Goal: Feedback & Contribution: Leave review/rating

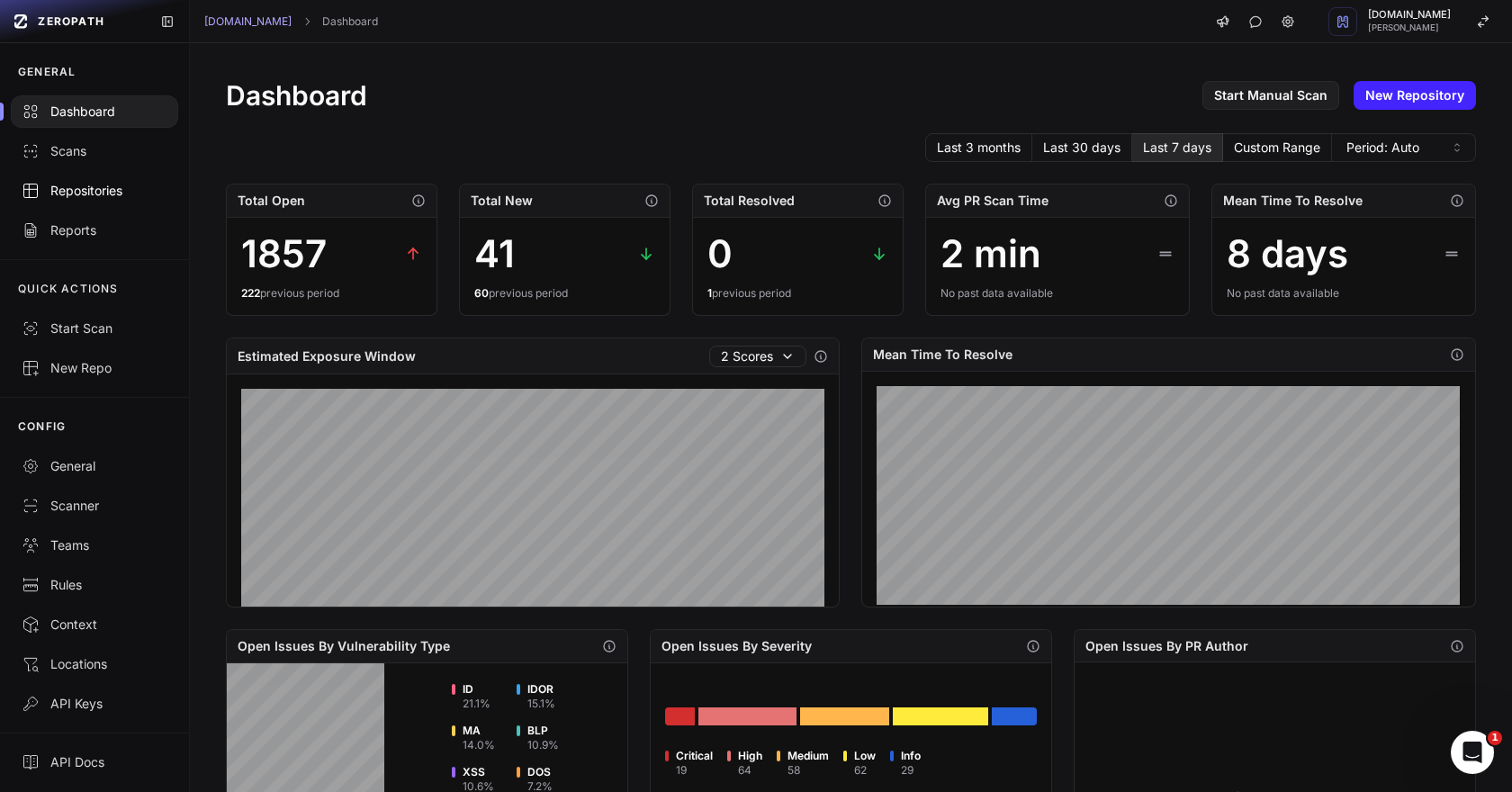
click at [108, 186] on div "Repositories" at bounding box center [94, 190] width 145 height 18
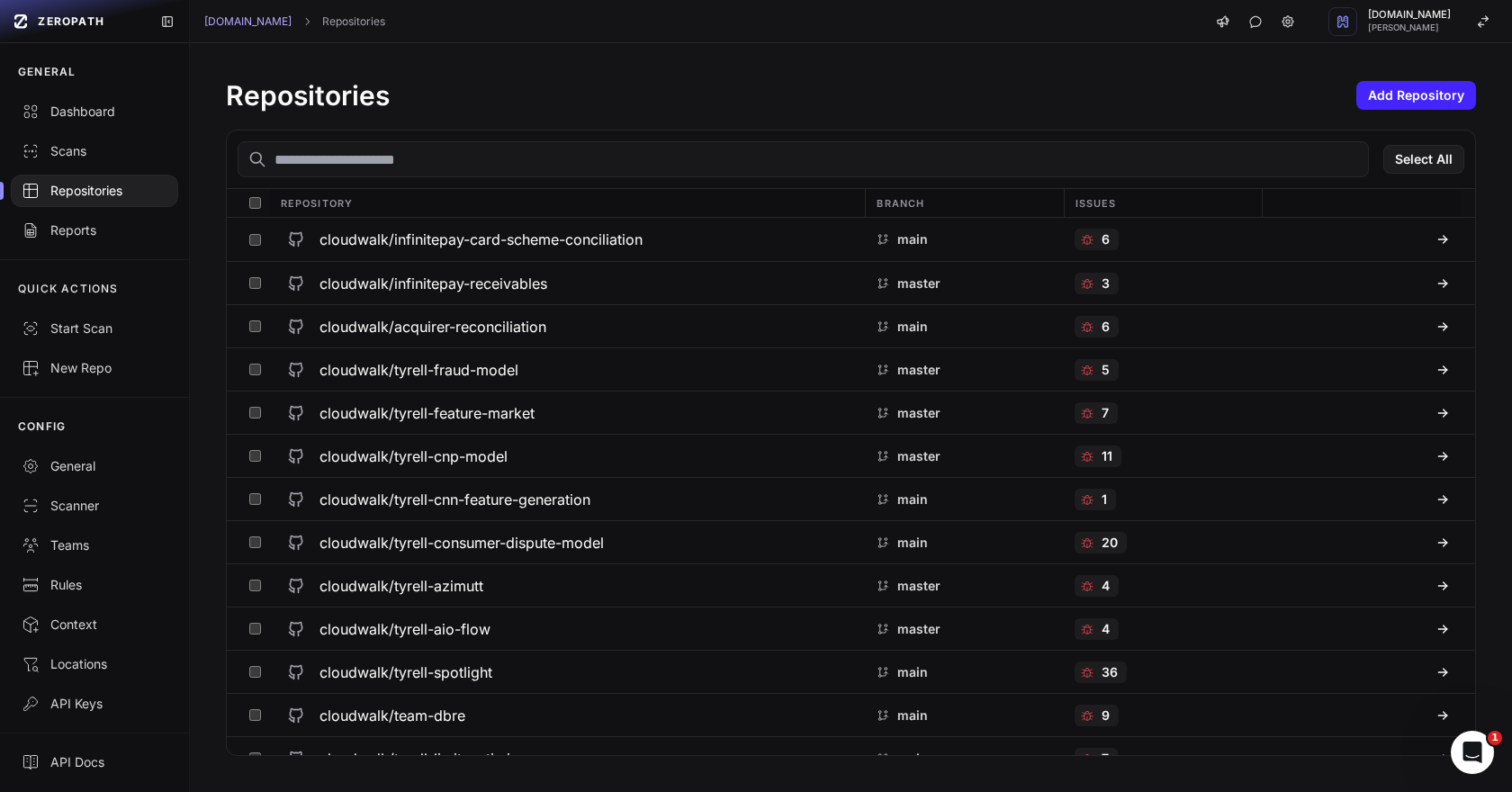
click at [416, 179] on div "Select All" at bounding box center [851, 160] width 1248 height 58
click at [424, 162] on input "text" at bounding box center [802, 160] width 1131 height 36
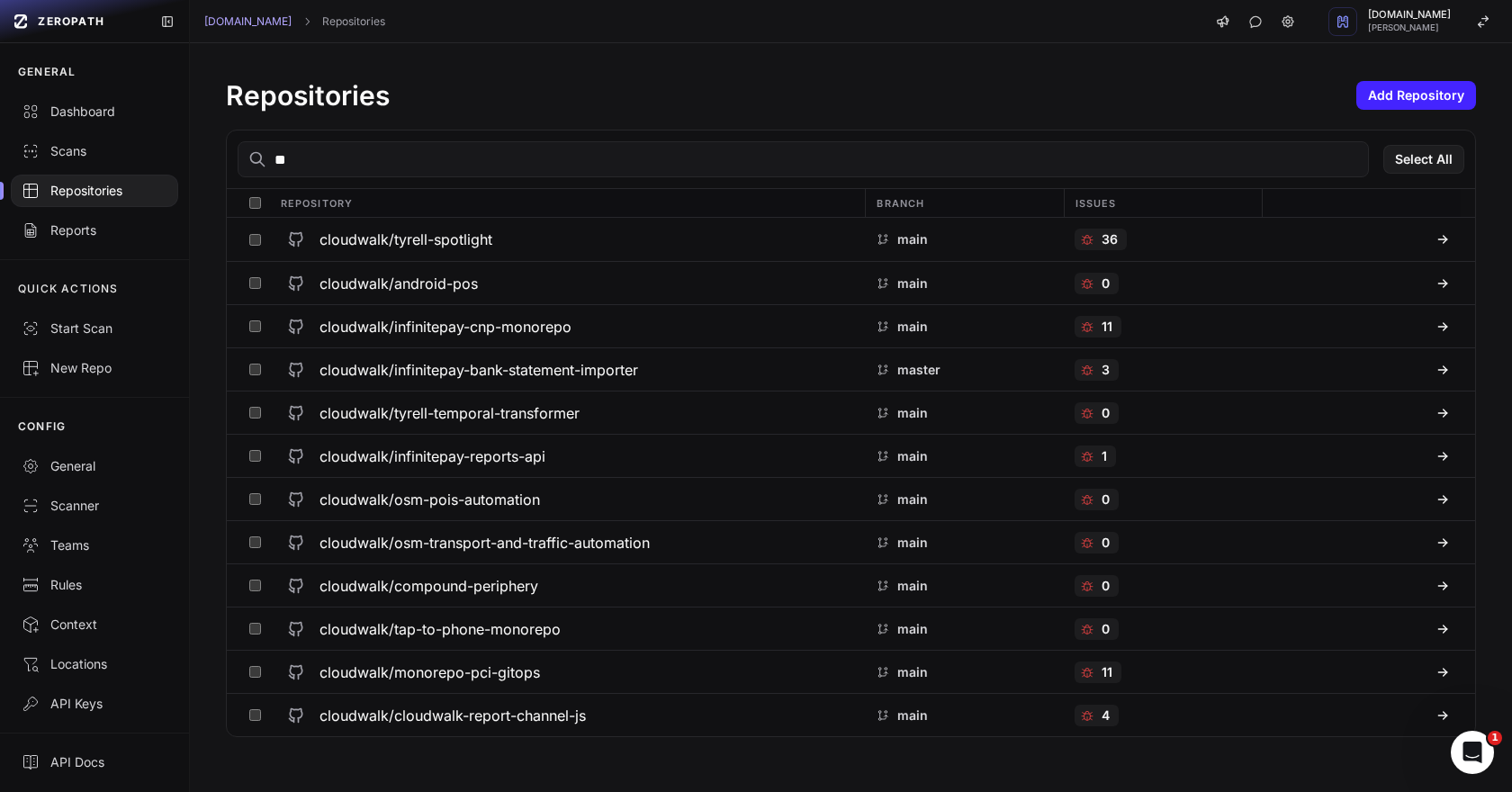
type input "*"
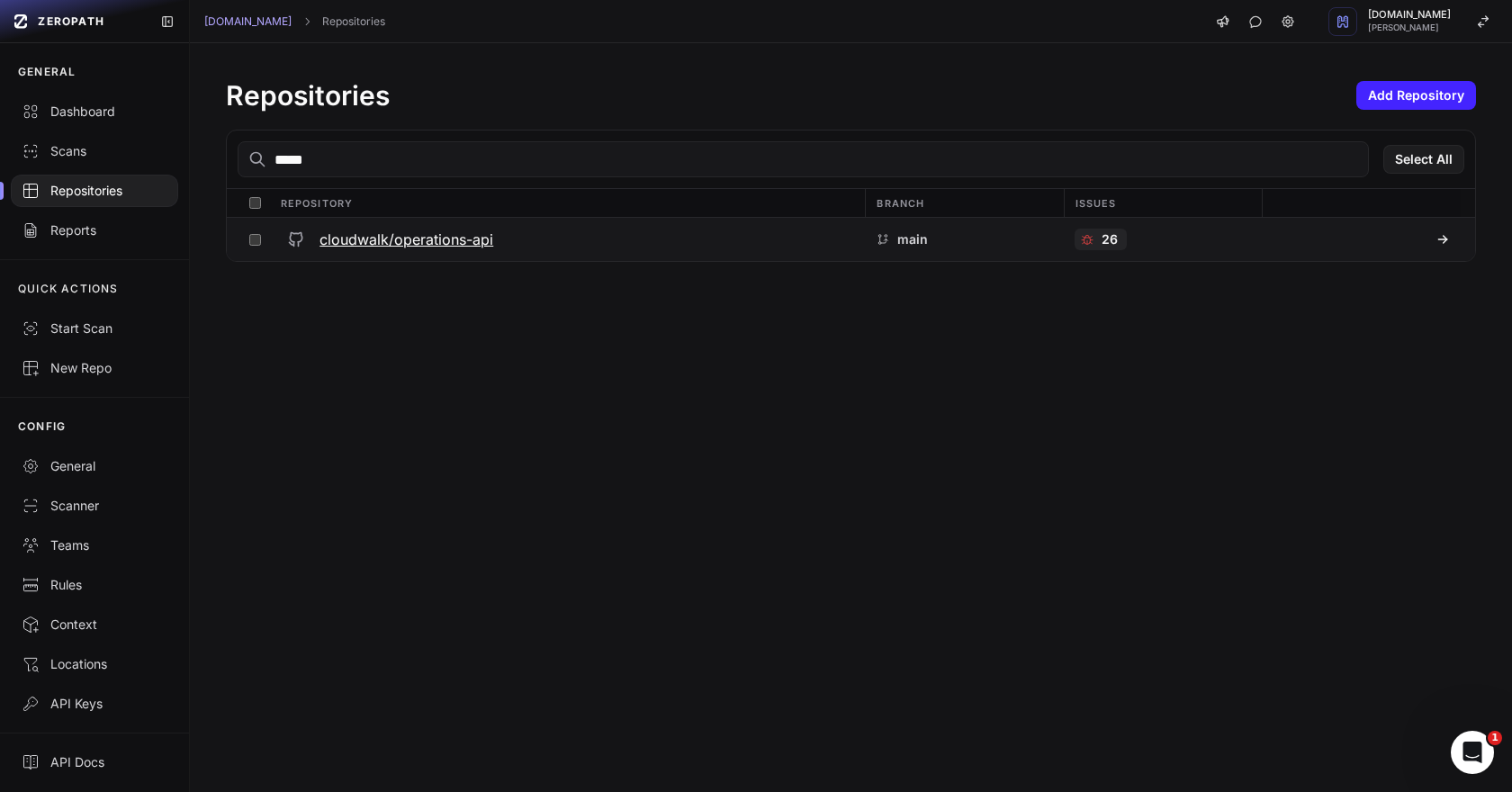
type input "*****"
click at [420, 244] on h3 "cloudwalk/operations-api" at bounding box center [405, 239] width 174 height 22
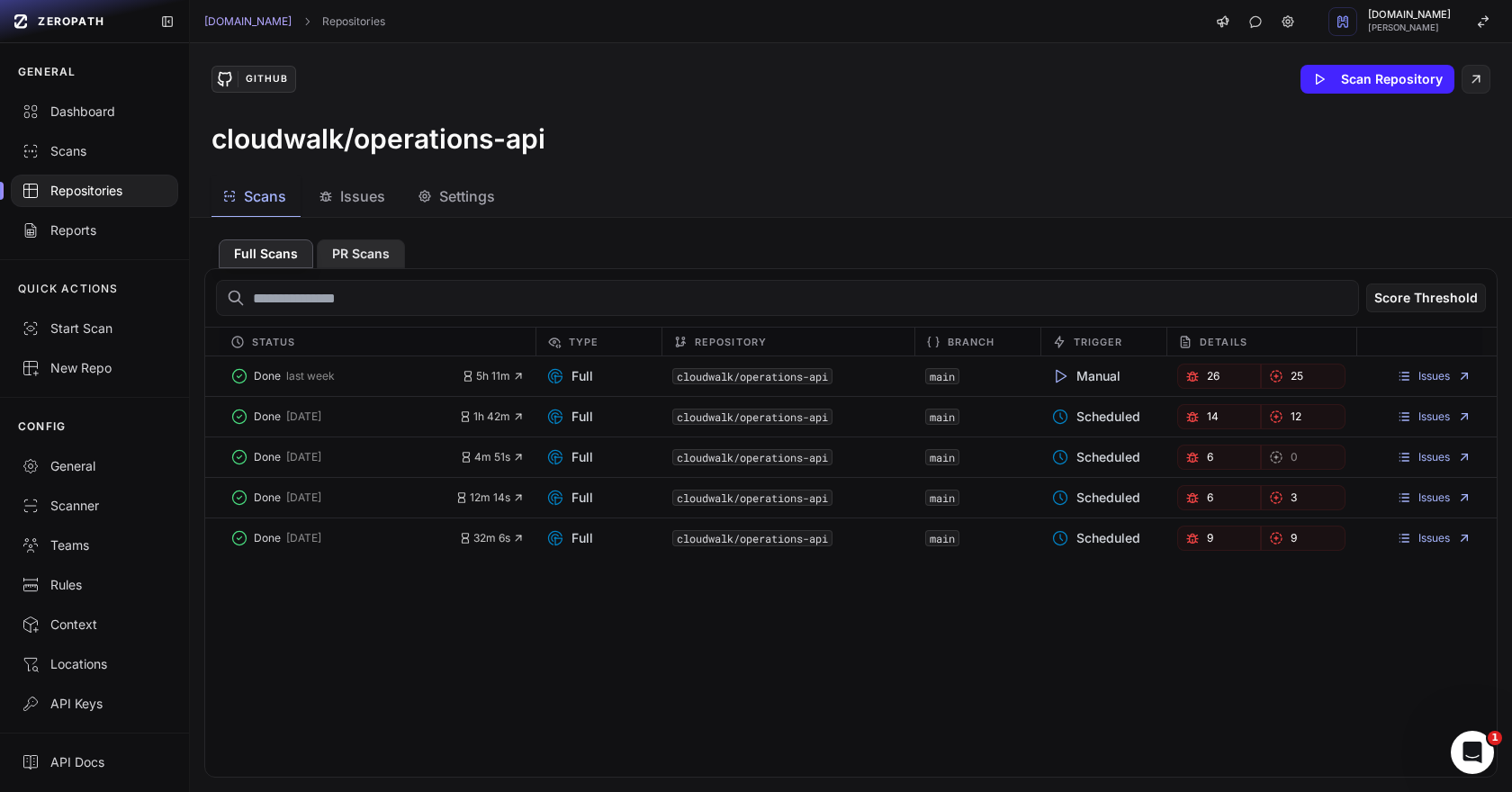
click at [377, 267] on button "PR Scans" at bounding box center [361, 253] width 88 height 29
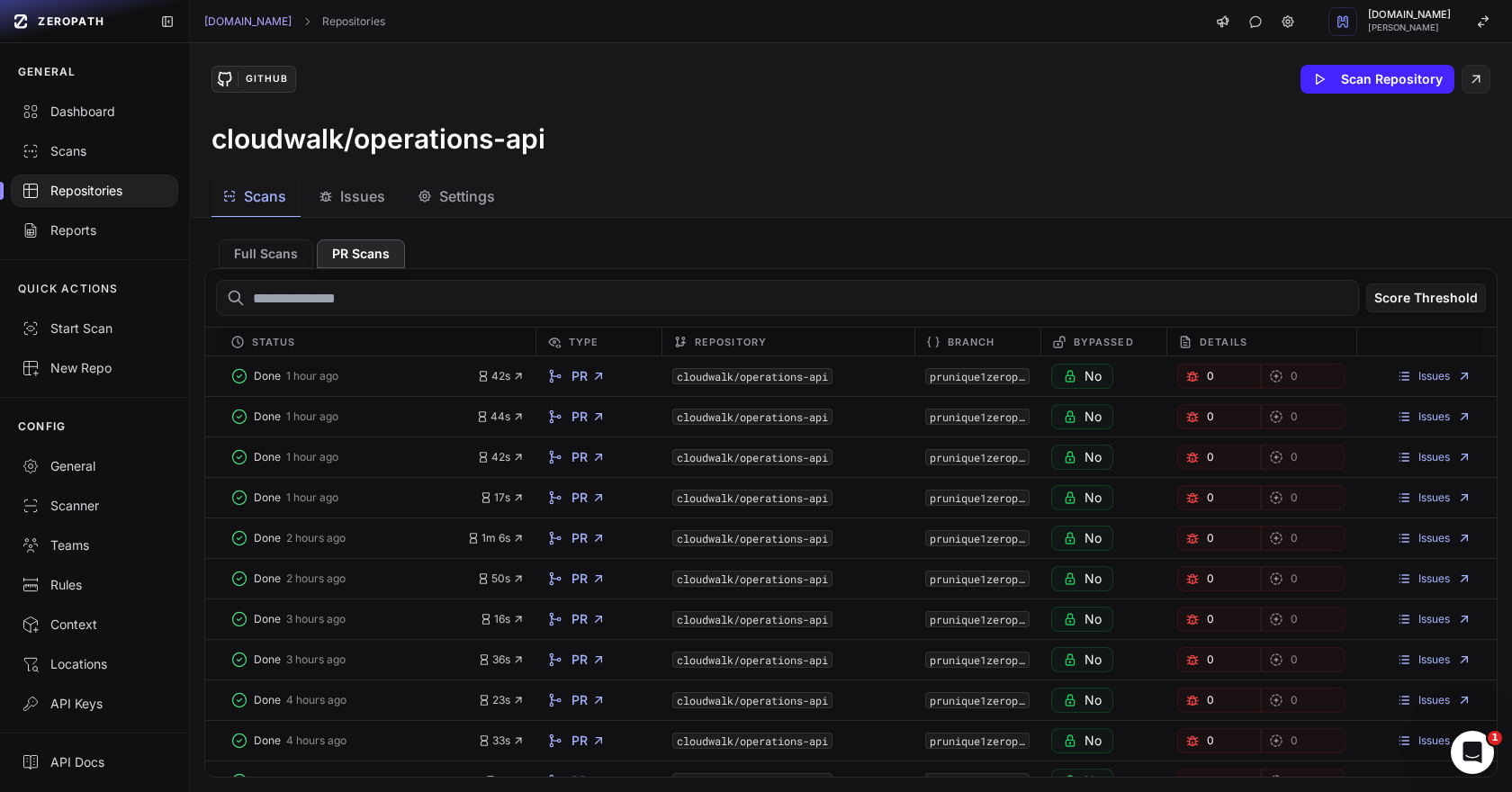
click at [361, 190] on span "Issues" at bounding box center [362, 196] width 45 height 22
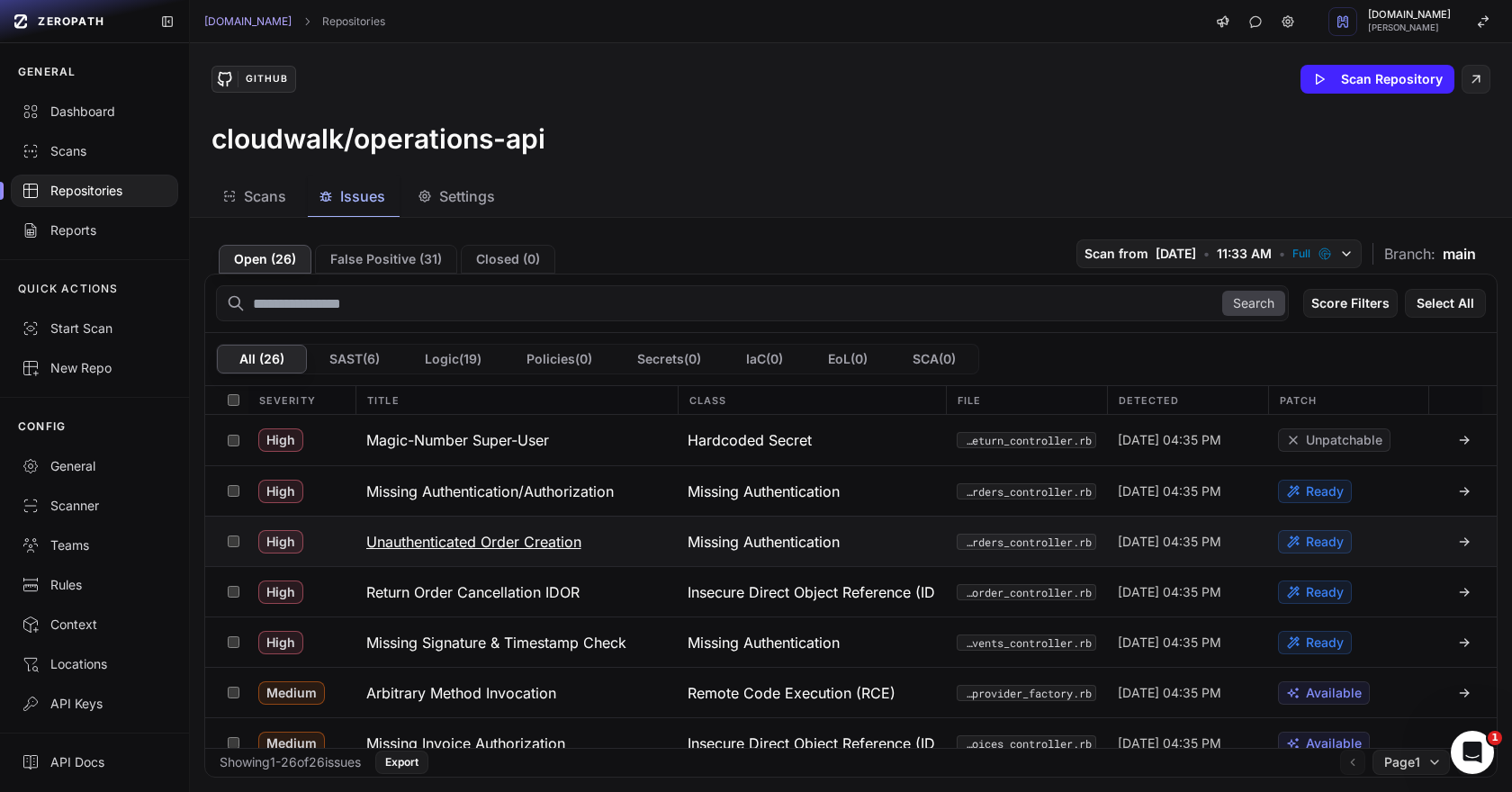
scroll to position [977, 0]
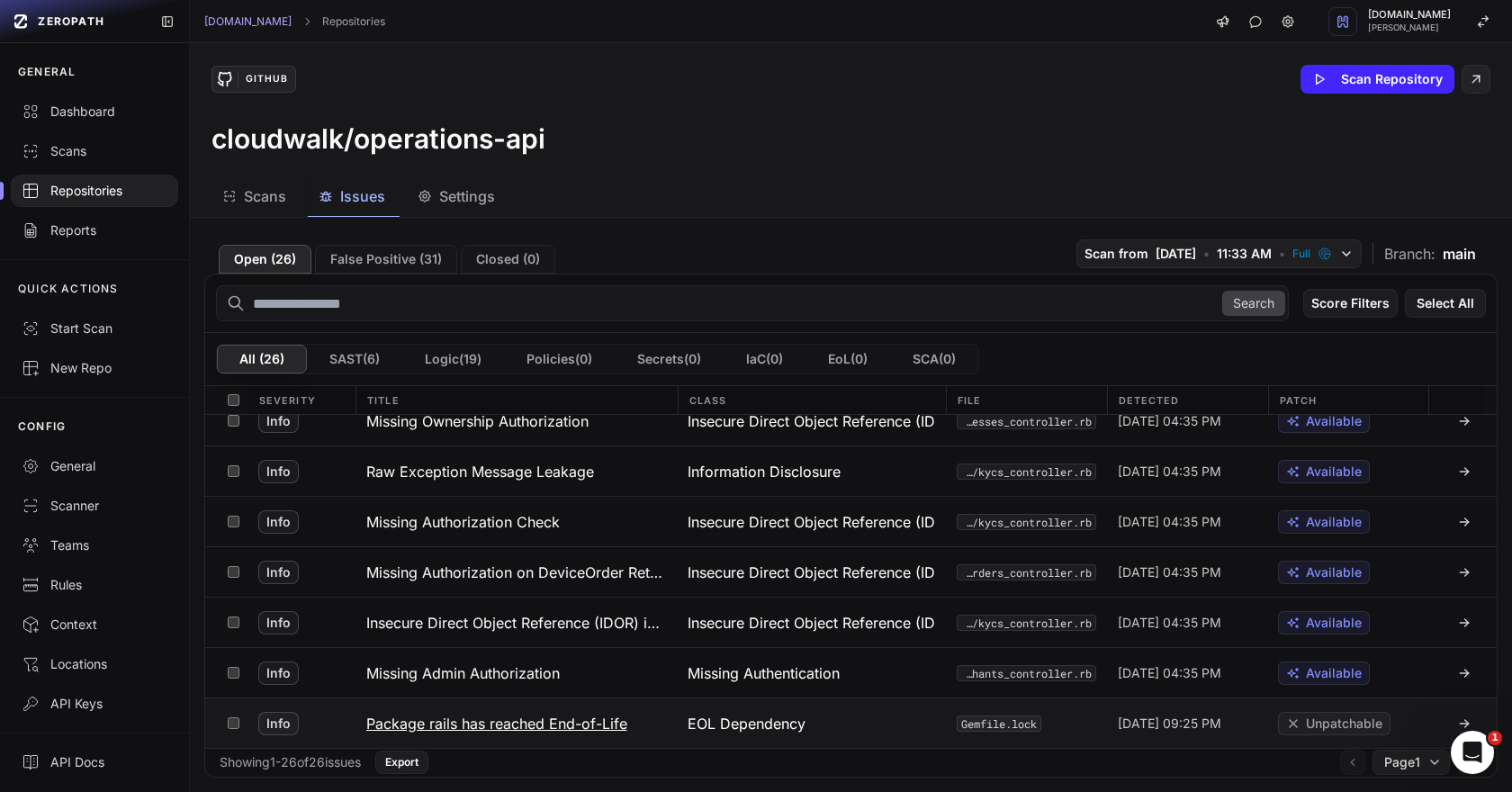
click at [510, 728] on h3 "Package rails has reached End-of-Life" at bounding box center [496, 723] width 261 height 22
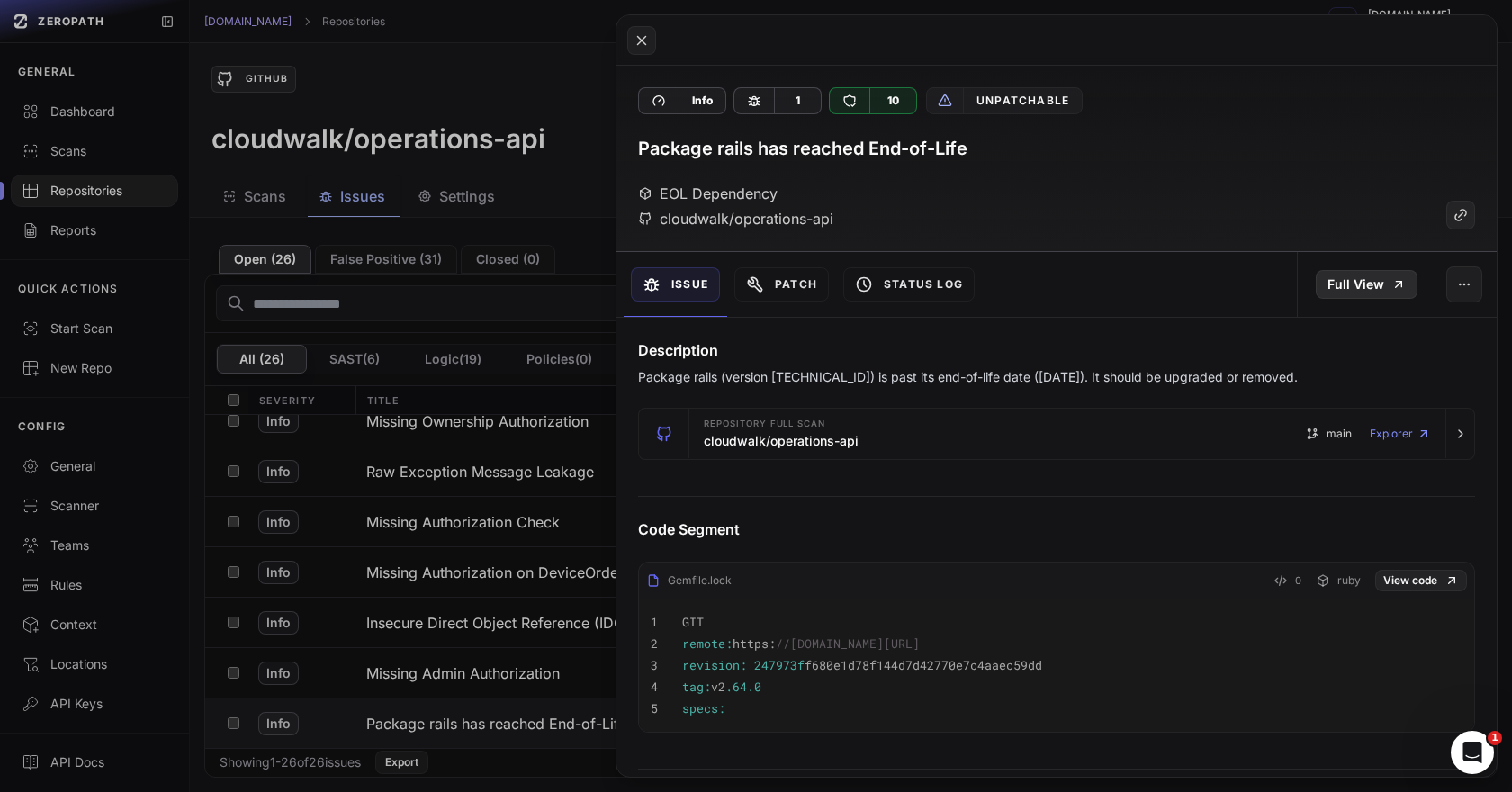
click at [1341, 285] on link "Full View" at bounding box center [1367, 284] width 101 height 29
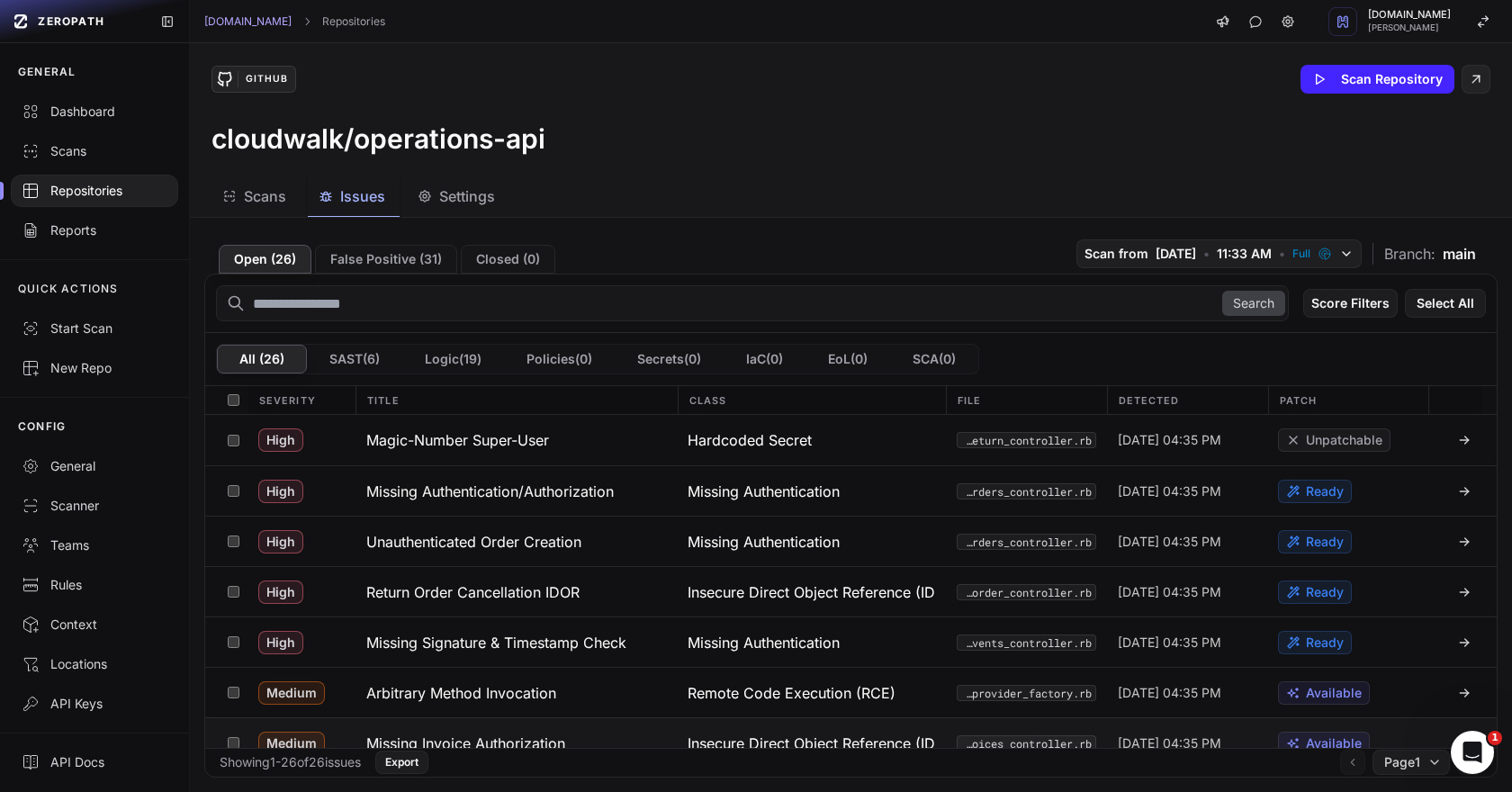
scroll to position [977, 0]
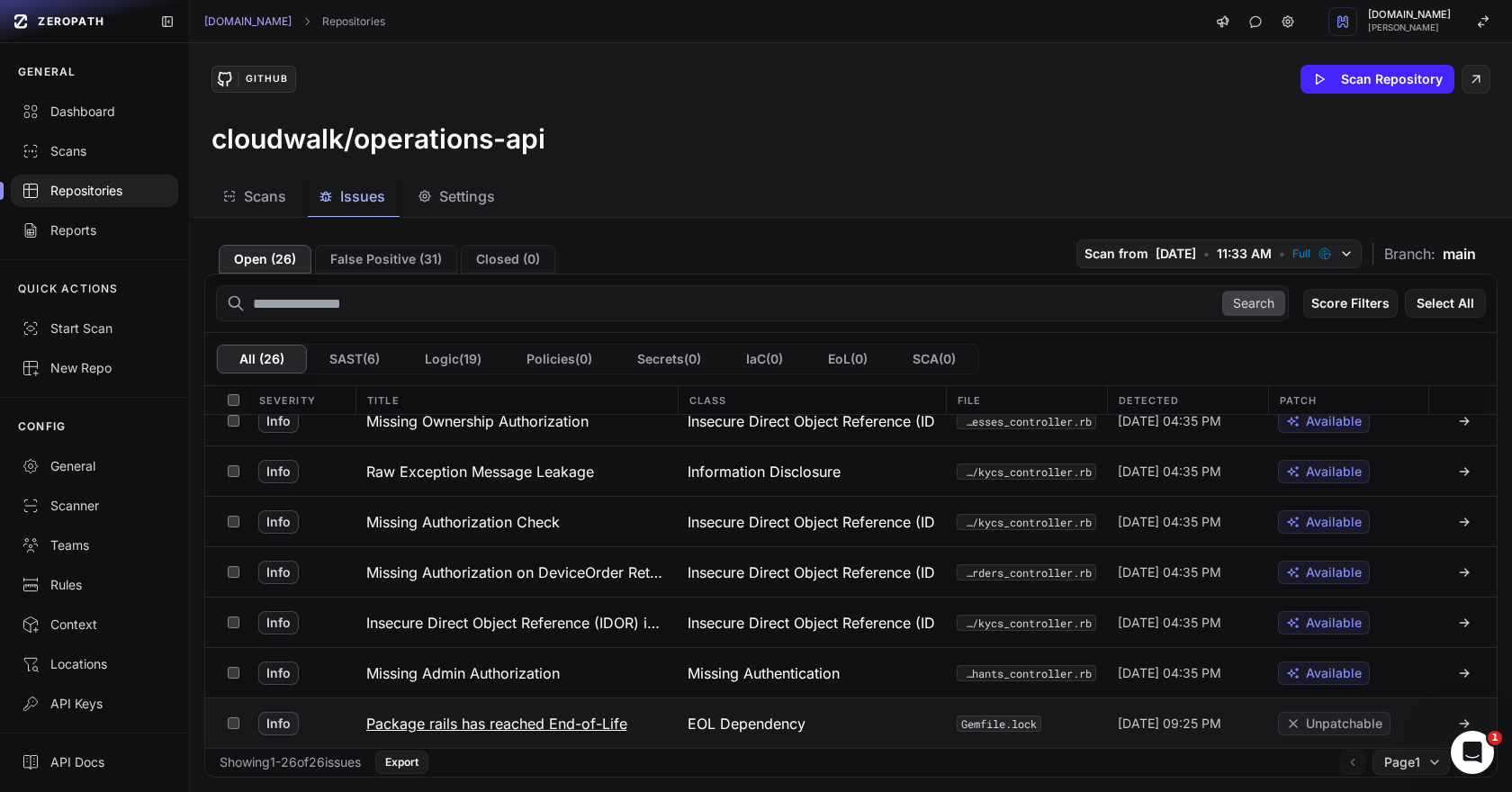
click at [574, 723] on h3 "Package rails has reached End-of-Life" at bounding box center [496, 723] width 261 height 22
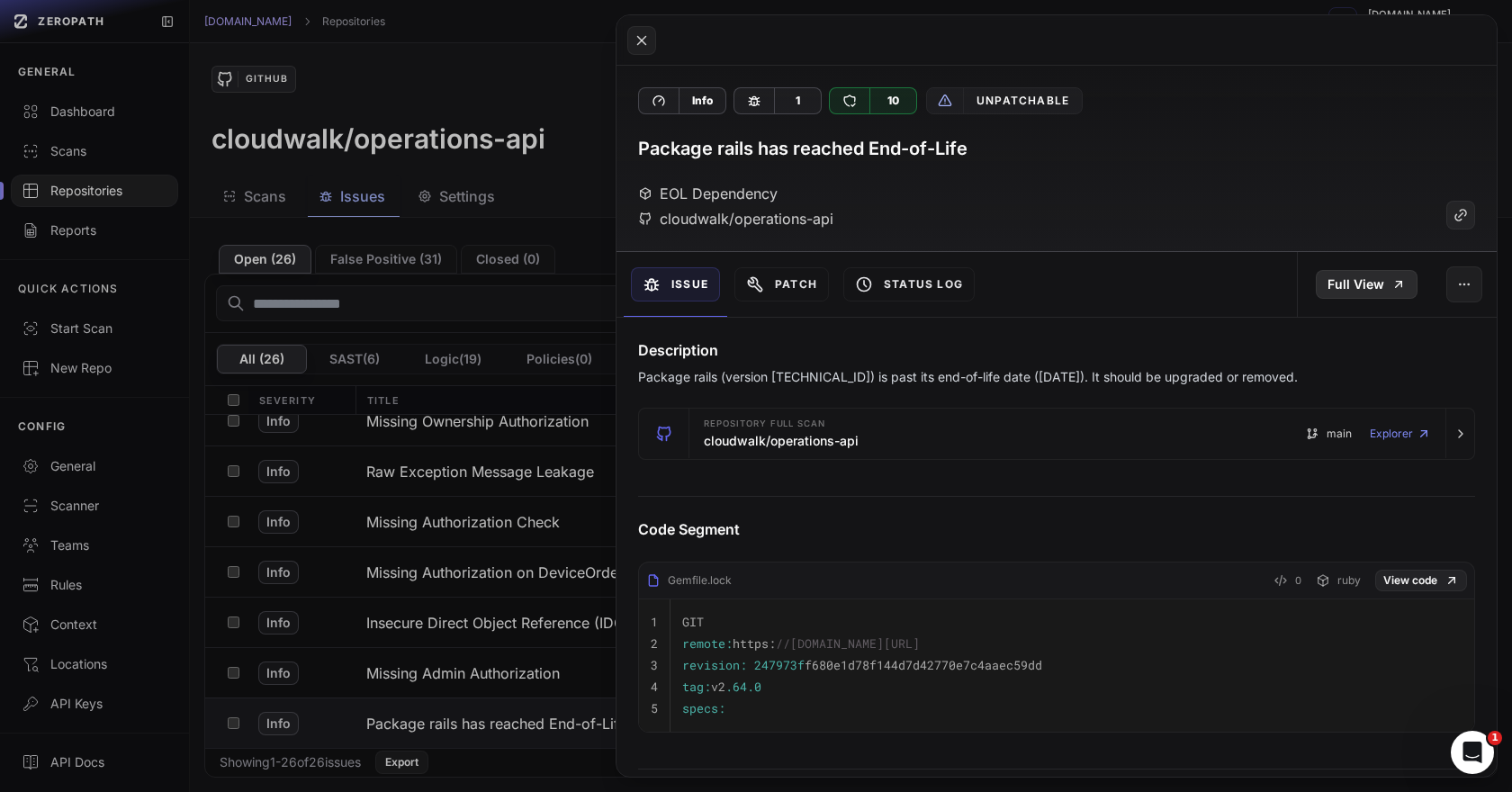
click at [1330, 281] on link "Full View" at bounding box center [1367, 284] width 101 height 29
click at [426, 682] on button at bounding box center [756, 396] width 1512 height 792
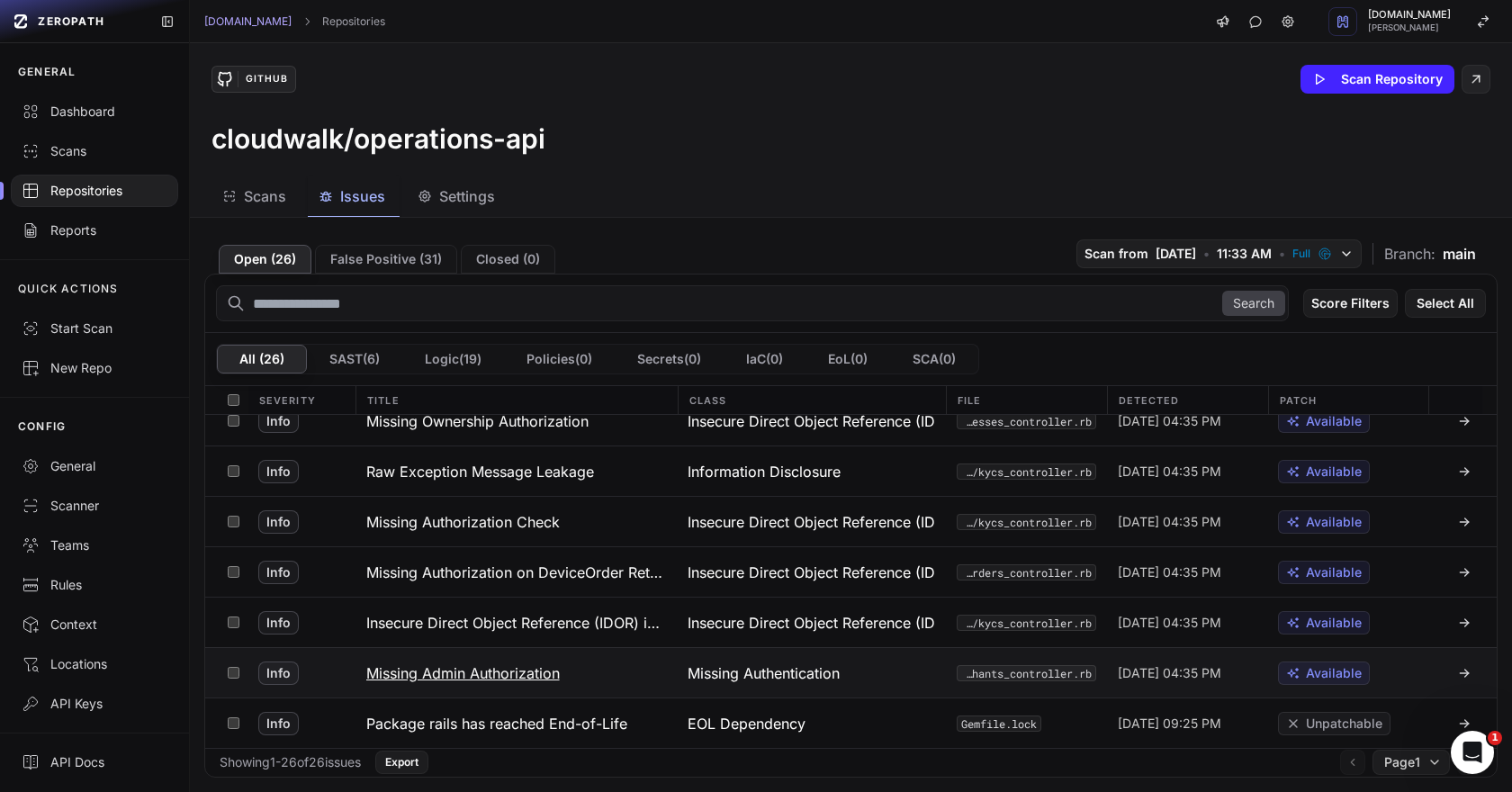
click at [439, 677] on h3 "Missing Admin Authorization" at bounding box center [463, 673] width 193 height 22
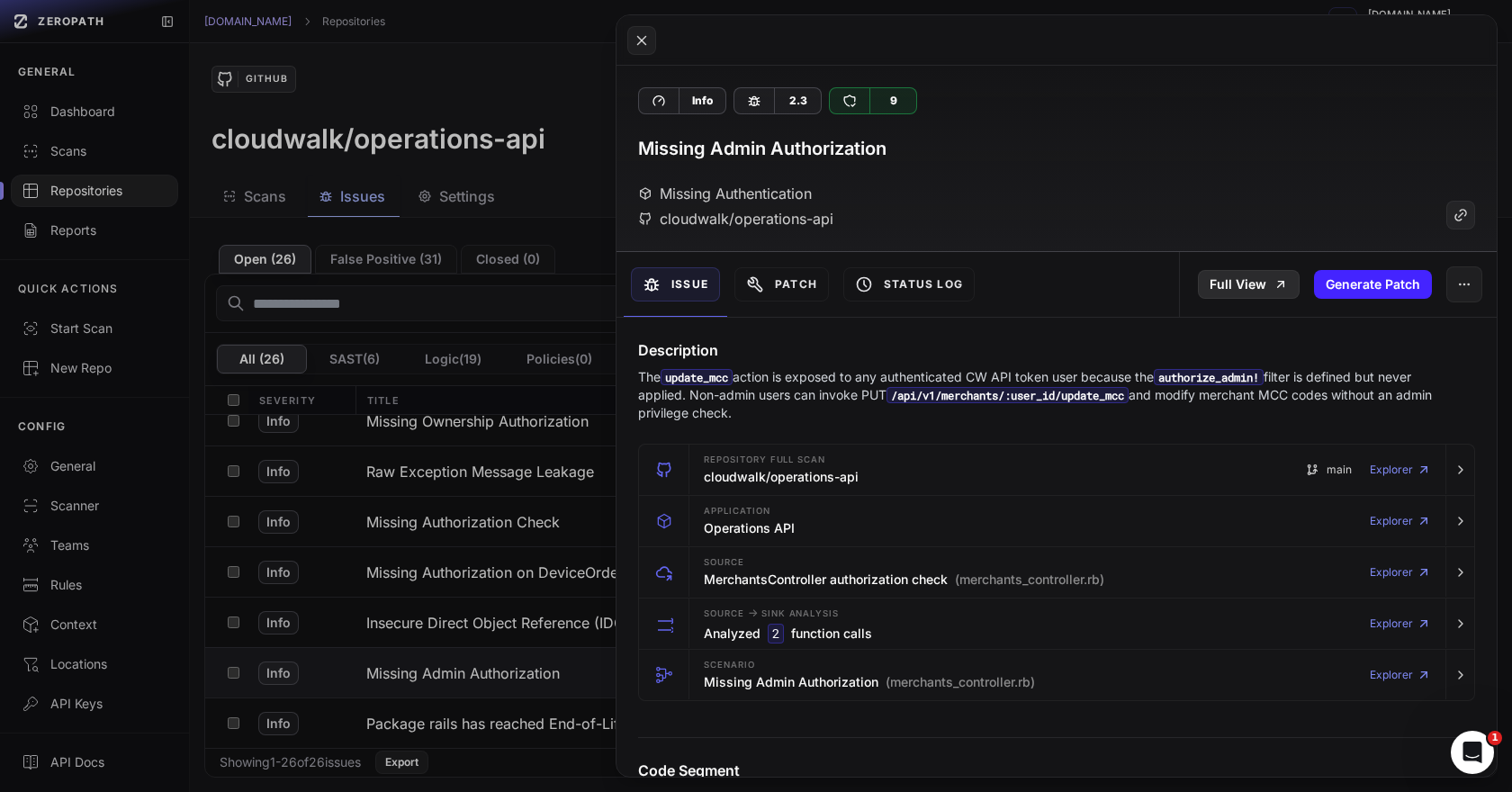
click at [1219, 287] on link "Full View" at bounding box center [1248, 284] width 101 height 29
click at [471, 628] on button at bounding box center [756, 396] width 1512 height 792
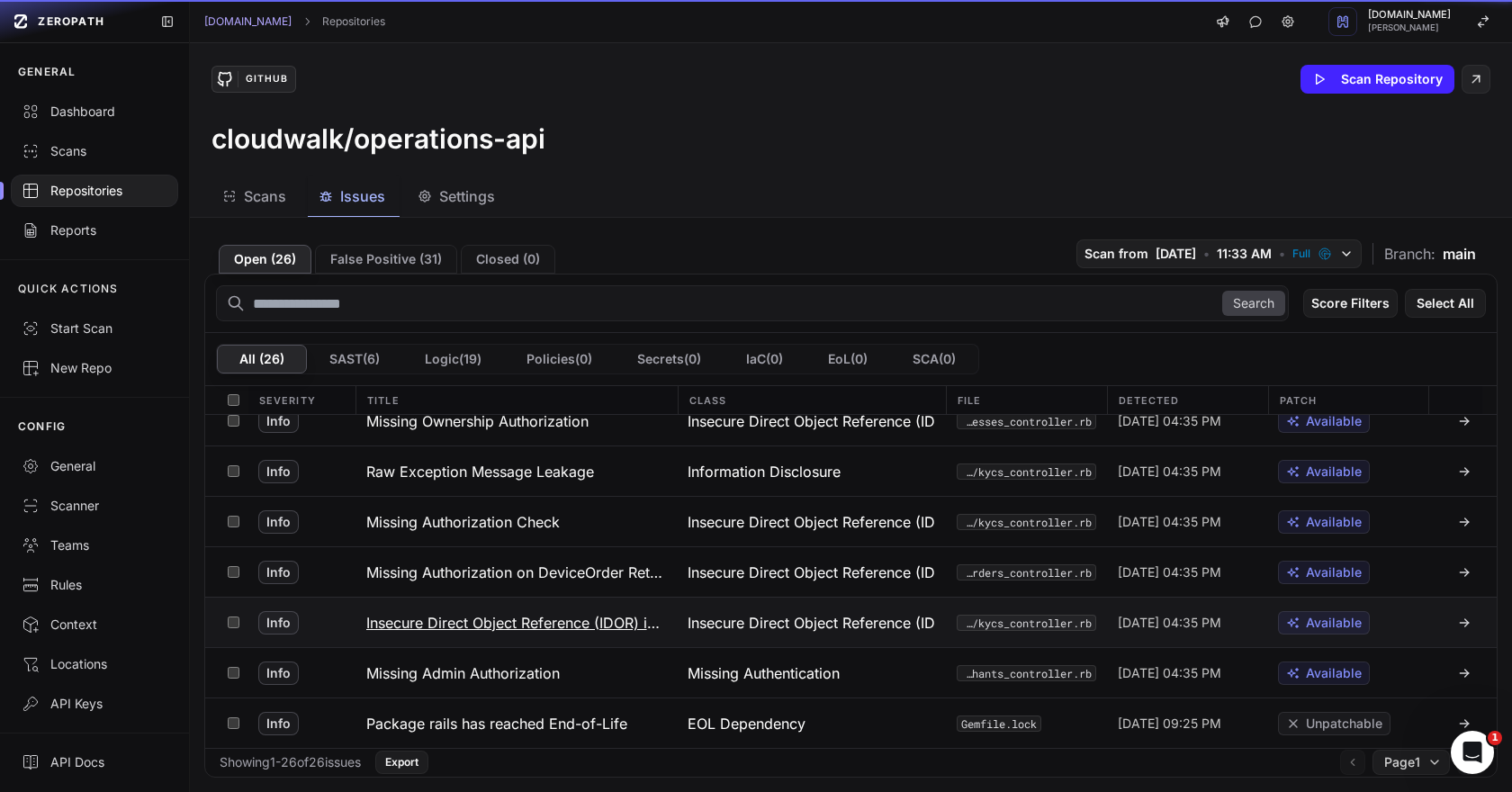
click at [475, 624] on h3 "Insecure Direct Object Reference (IDOR) in Address Income Workflow Endpoint" at bounding box center [516, 622] width 300 height 22
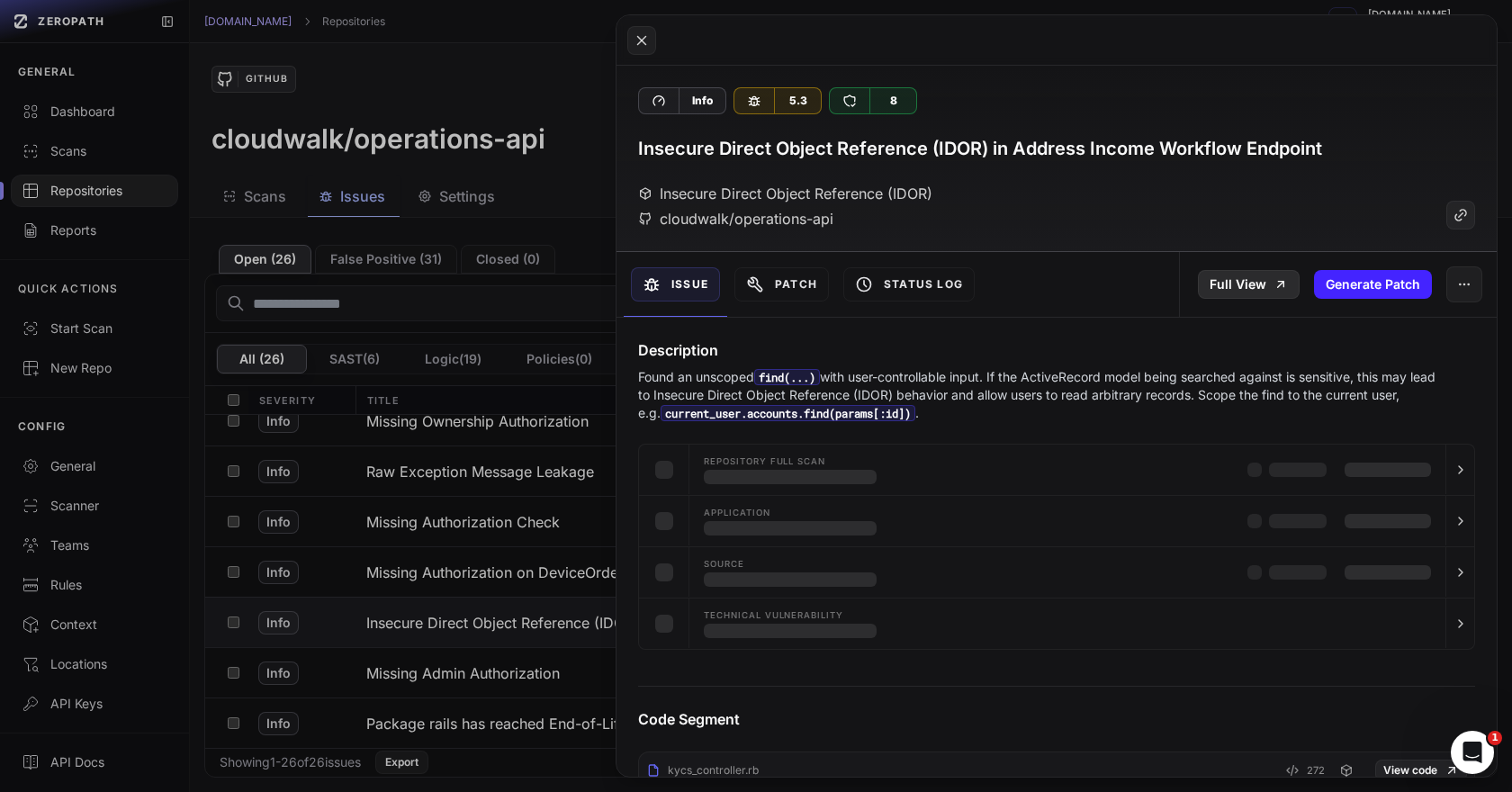
click at [1223, 297] on link "Full View" at bounding box center [1248, 284] width 101 height 29
click at [1226, 294] on link "Full View" at bounding box center [1248, 284] width 101 height 29
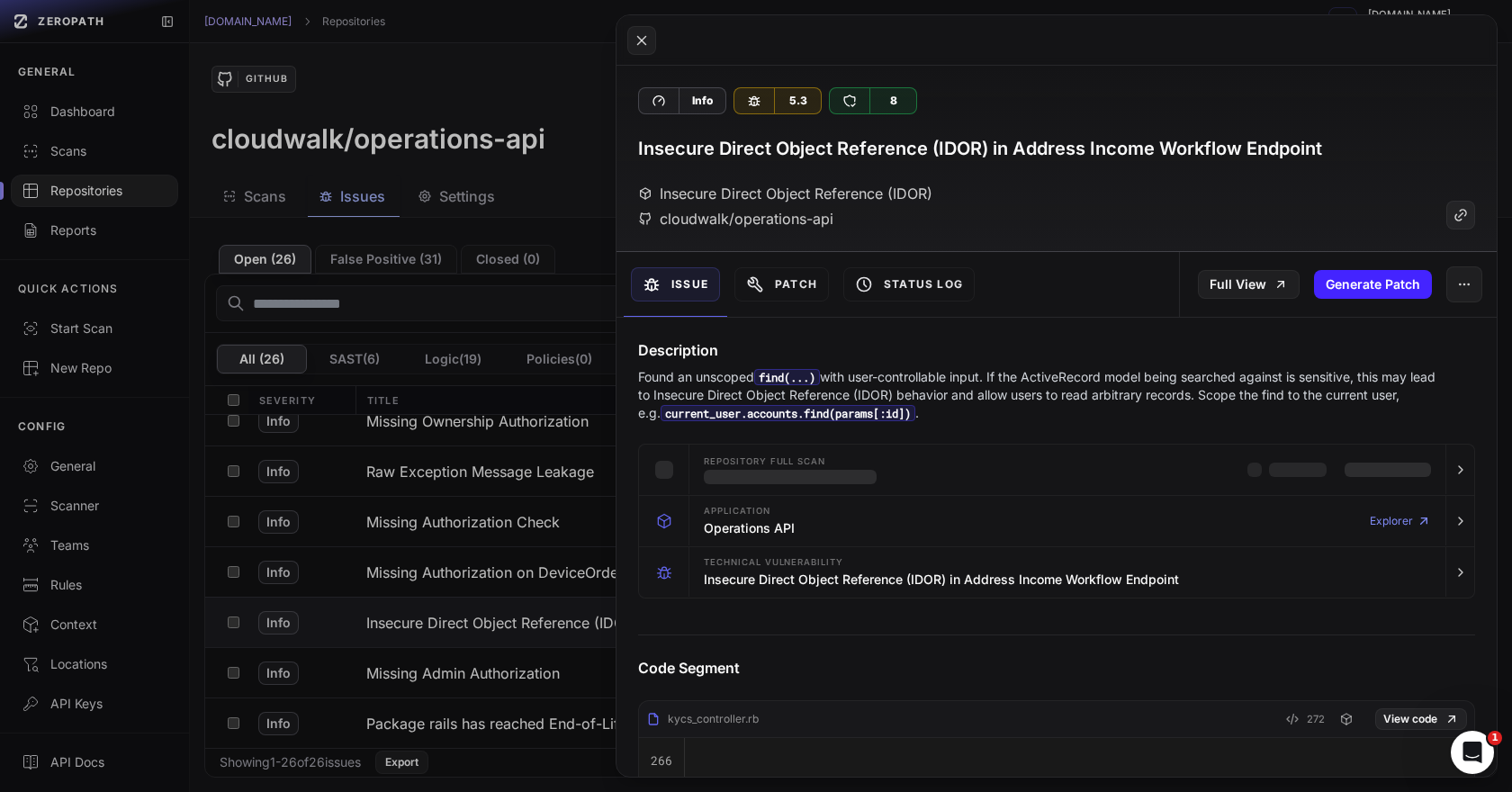
click at [507, 571] on button at bounding box center [756, 396] width 1512 height 792
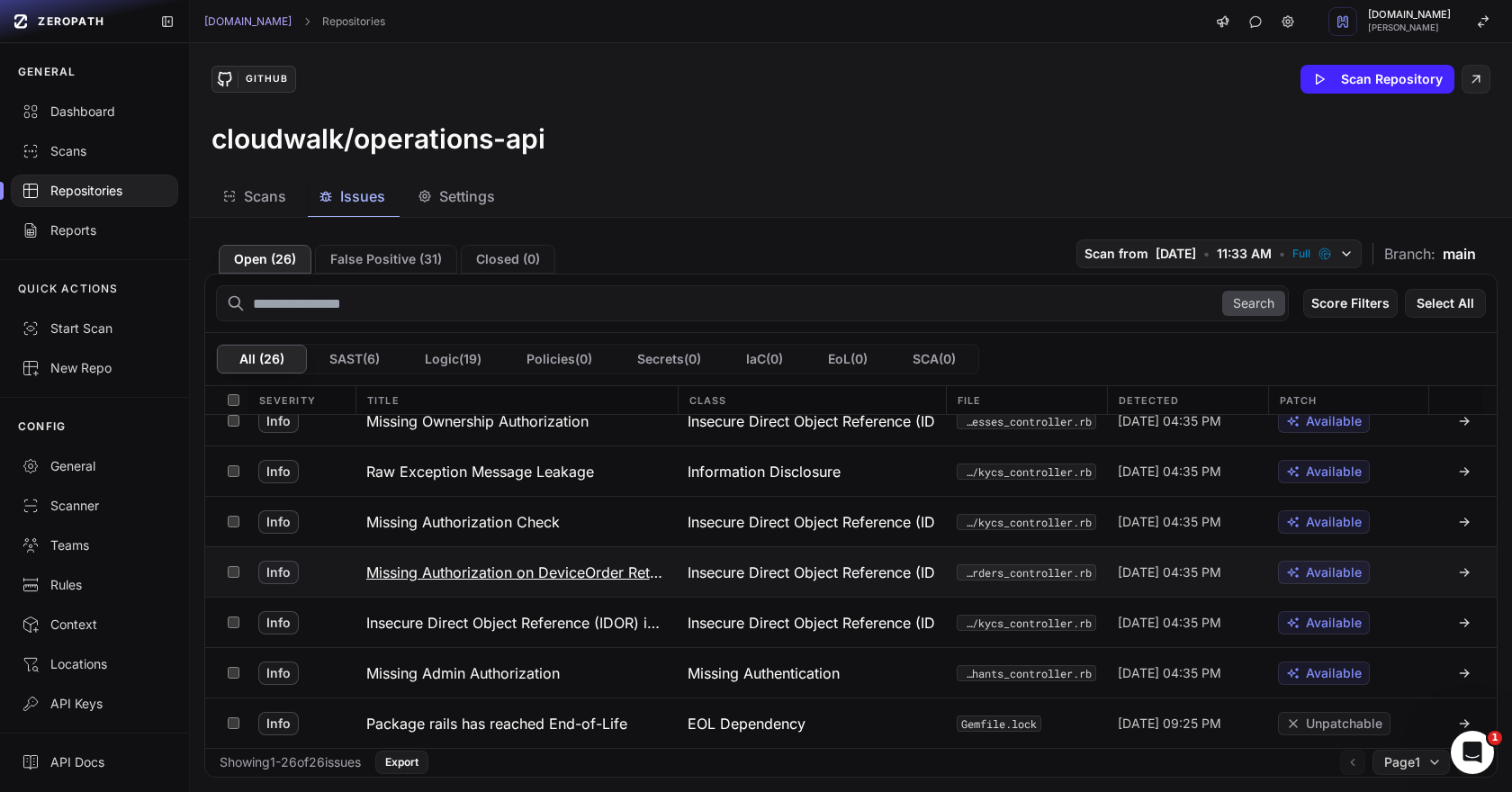
click at [498, 571] on h3 "Missing Authorization on DeviceOrder Retrieval" at bounding box center [516, 571] width 300 height 22
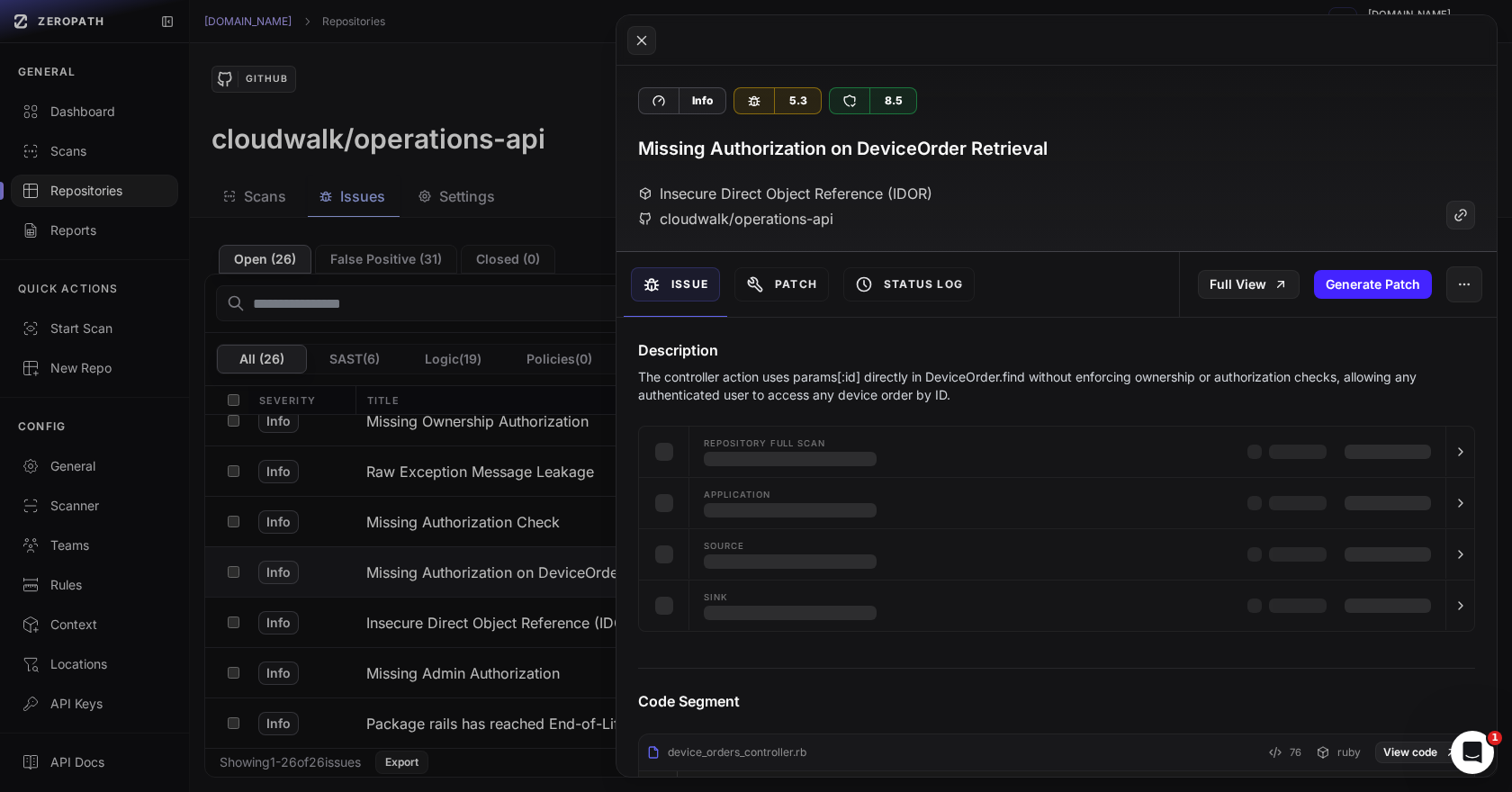
click at [498, 570] on button at bounding box center [756, 396] width 1512 height 792
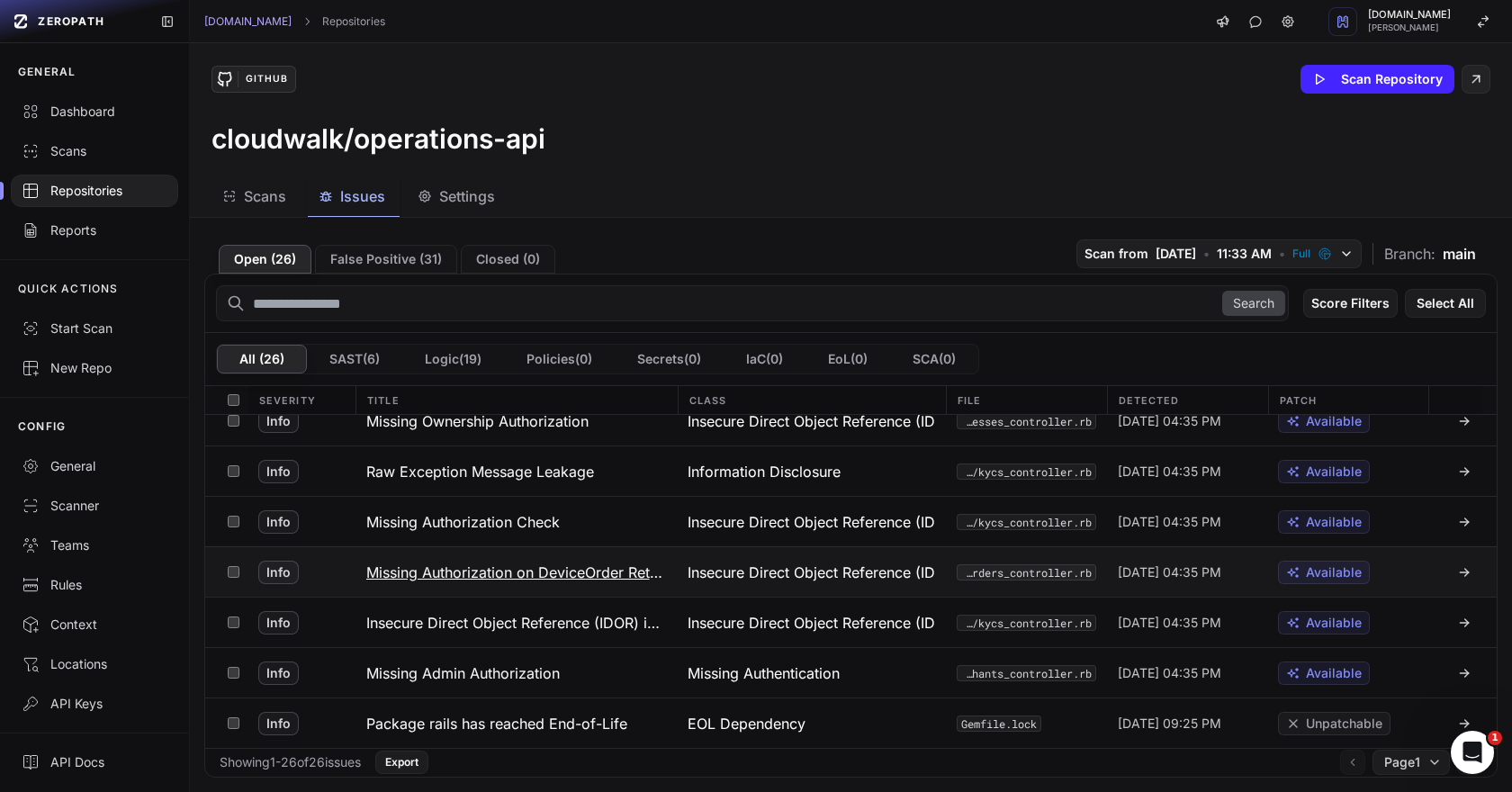
click at [512, 569] on h3 "Missing Authorization on DeviceOrder Retrieval" at bounding box center [516, 571] width 300 height 22
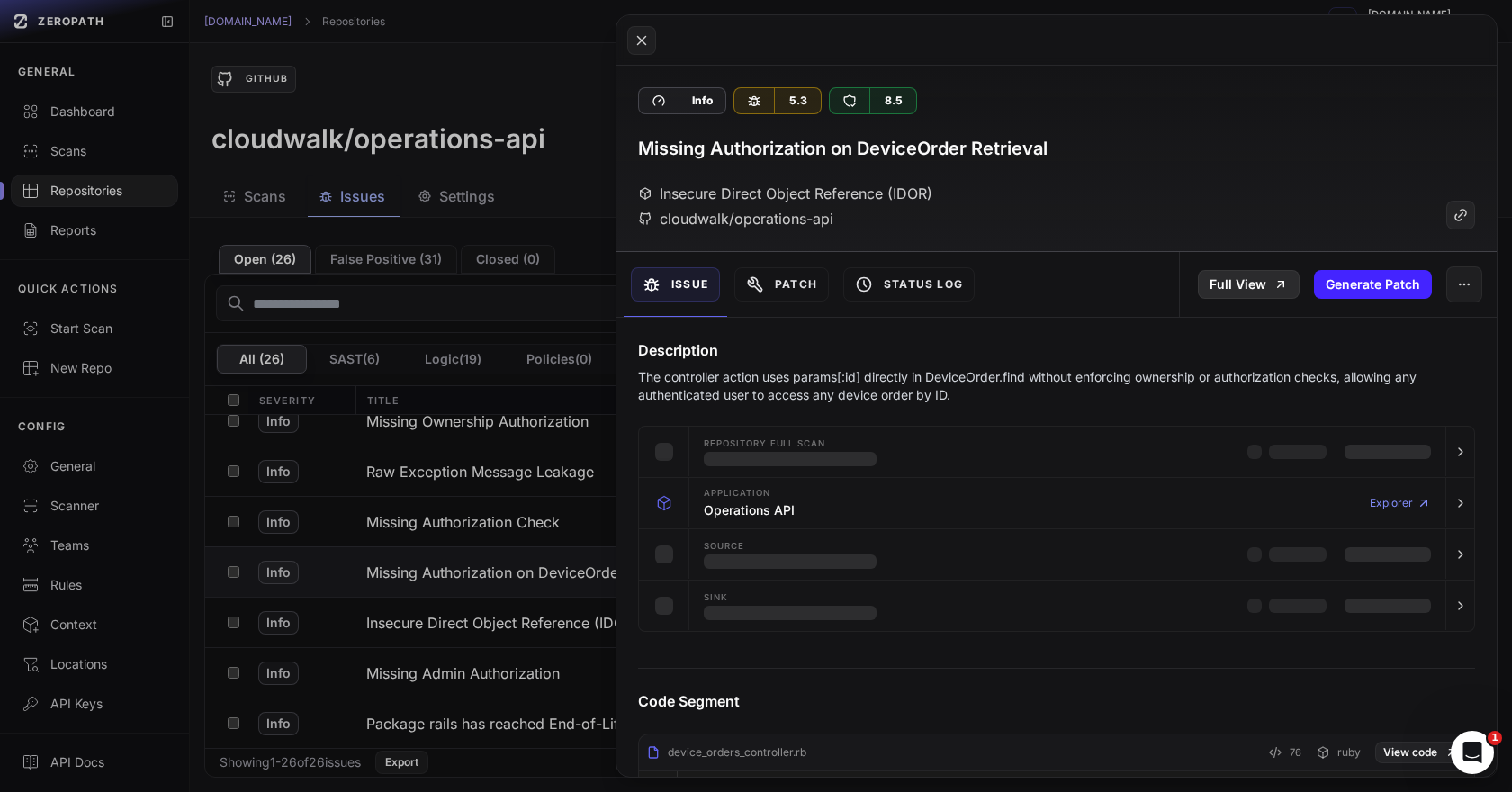
click at [1218, 289] on link "Full View" at bounding box center [1248, 284] width 101 height 29
click at [503, 525] on button at bounding box center [756, 396] width 1512 height 792
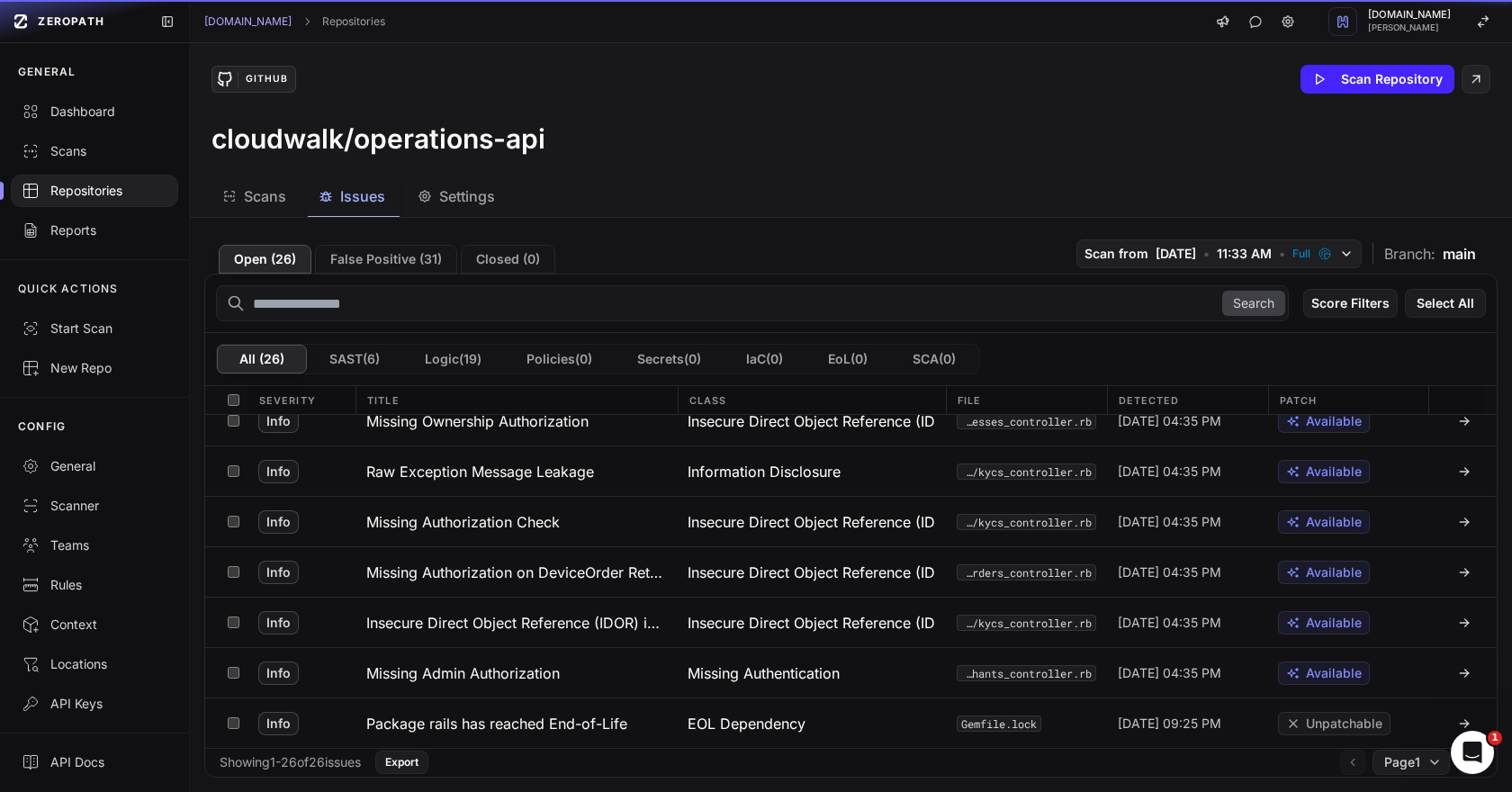
click at [503, 525] on h3 "Missing Authorization Check" at bounding box center [463, 522] width 193 height 22
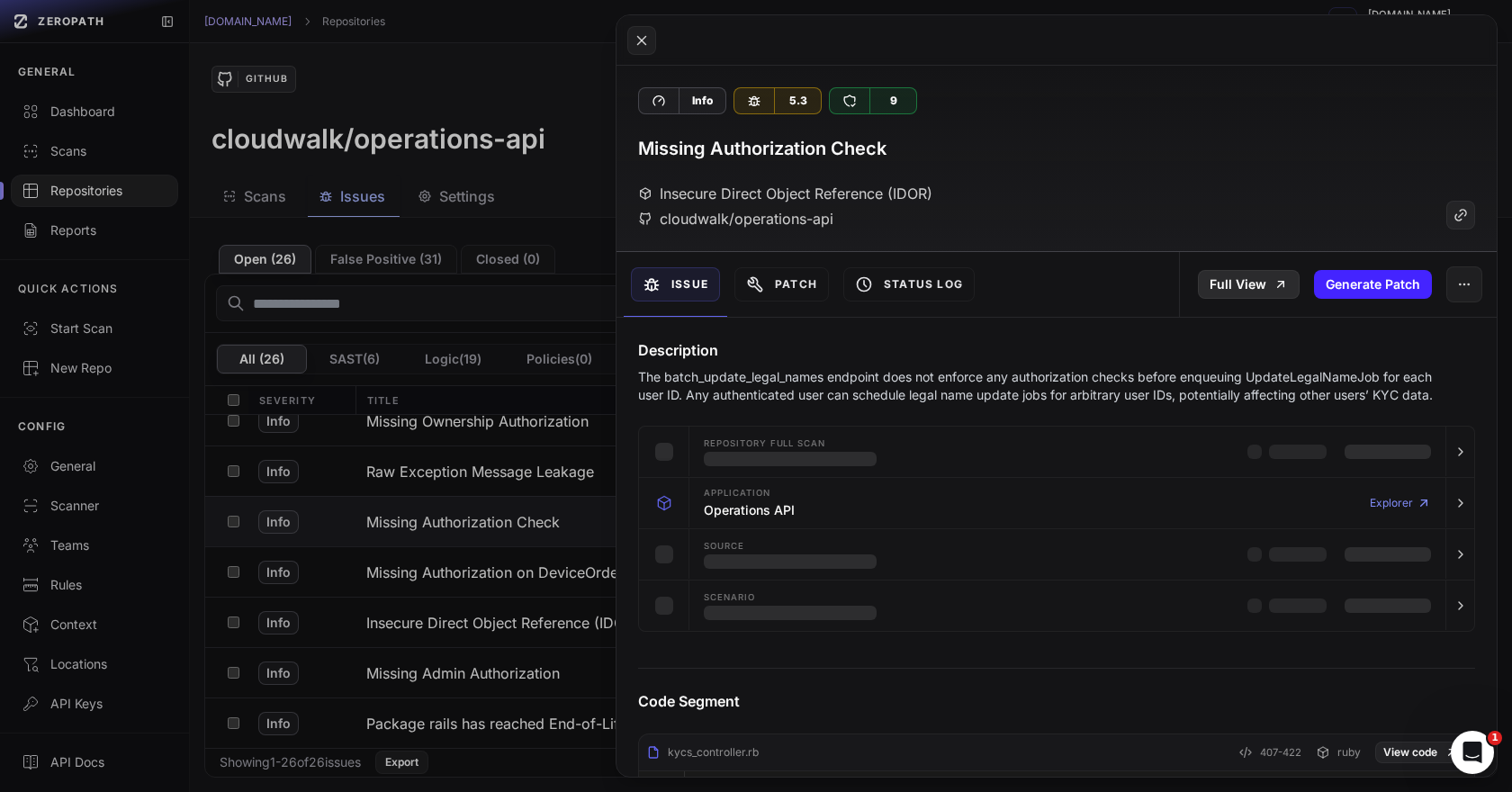
click at [1220, 275] on link "Full View" at bounding box center [1248, 284] width 101 height 29
click at [511, 474] on button at bounding box center [756, 396] width 1512 height 792
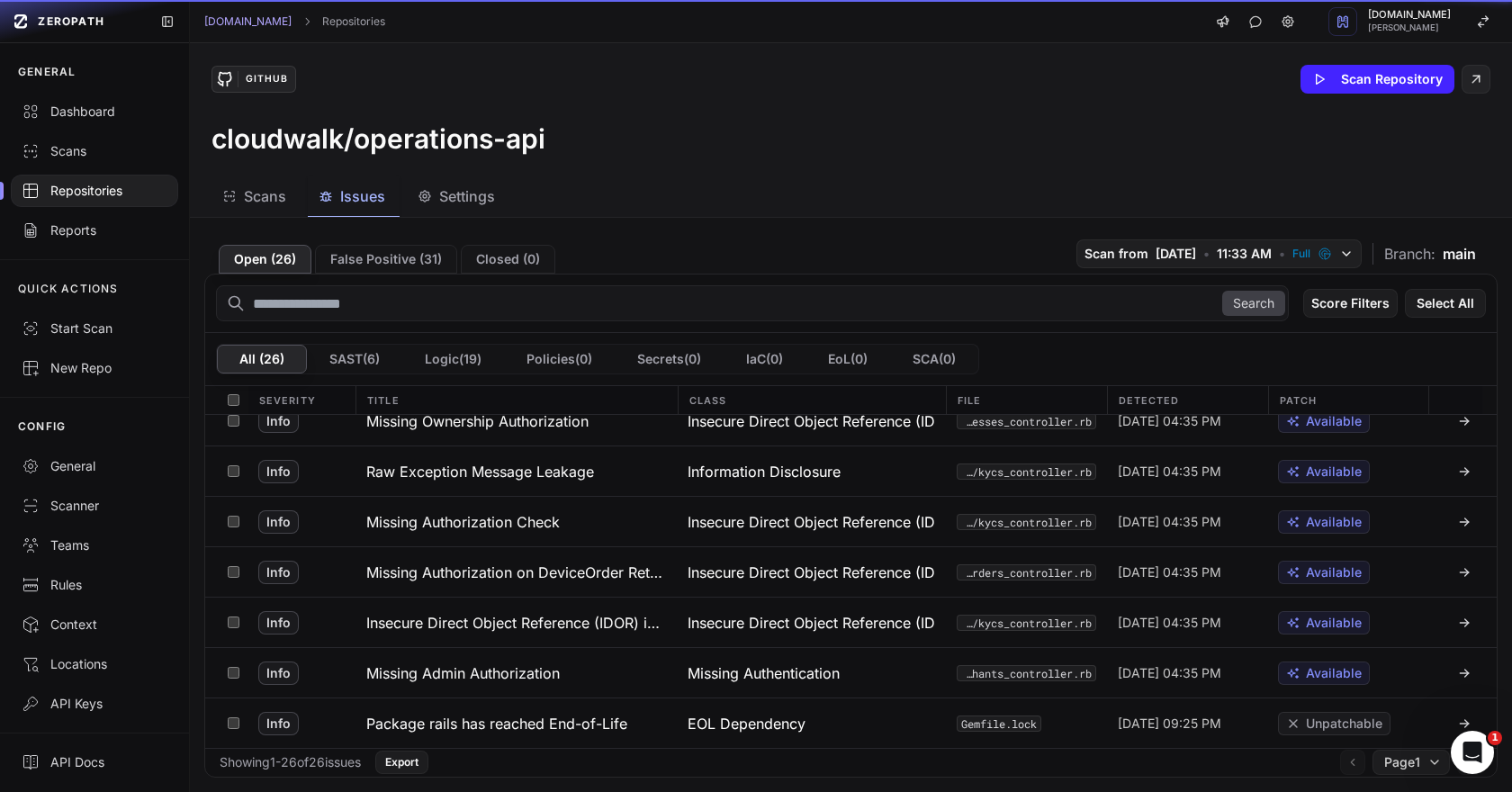
click at [511, 474] on h3 "Raw Exception Message Leakage" at bounding box center [480, 471] width 228 height 22
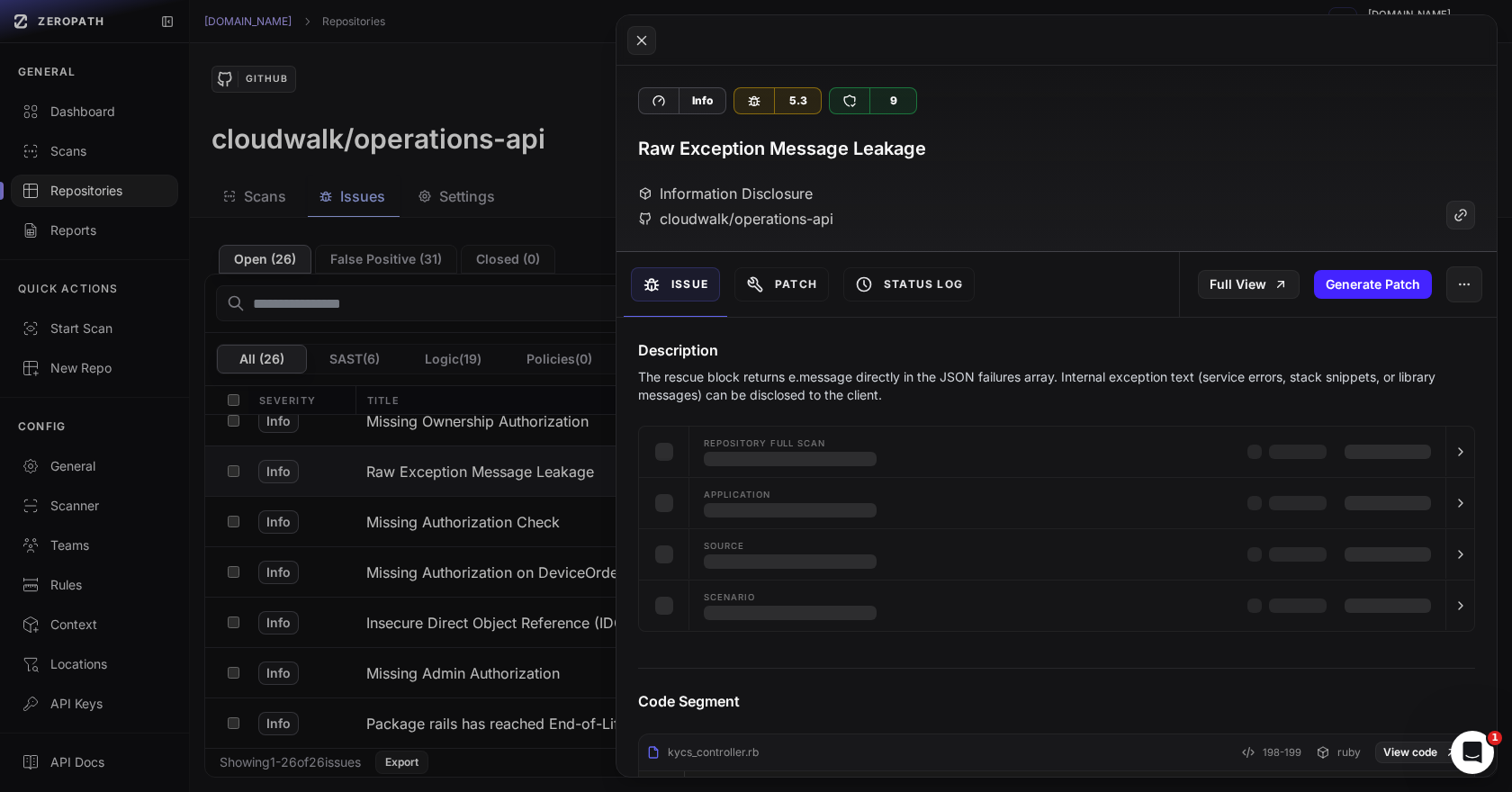
click at [1230, 304] on div "Full View Generate Patch" at bounding box center [1337, 283] width 317 height 65
click at [1231, 292] on link "Full View" at bounding box center [1248, 284] width 101 height 29
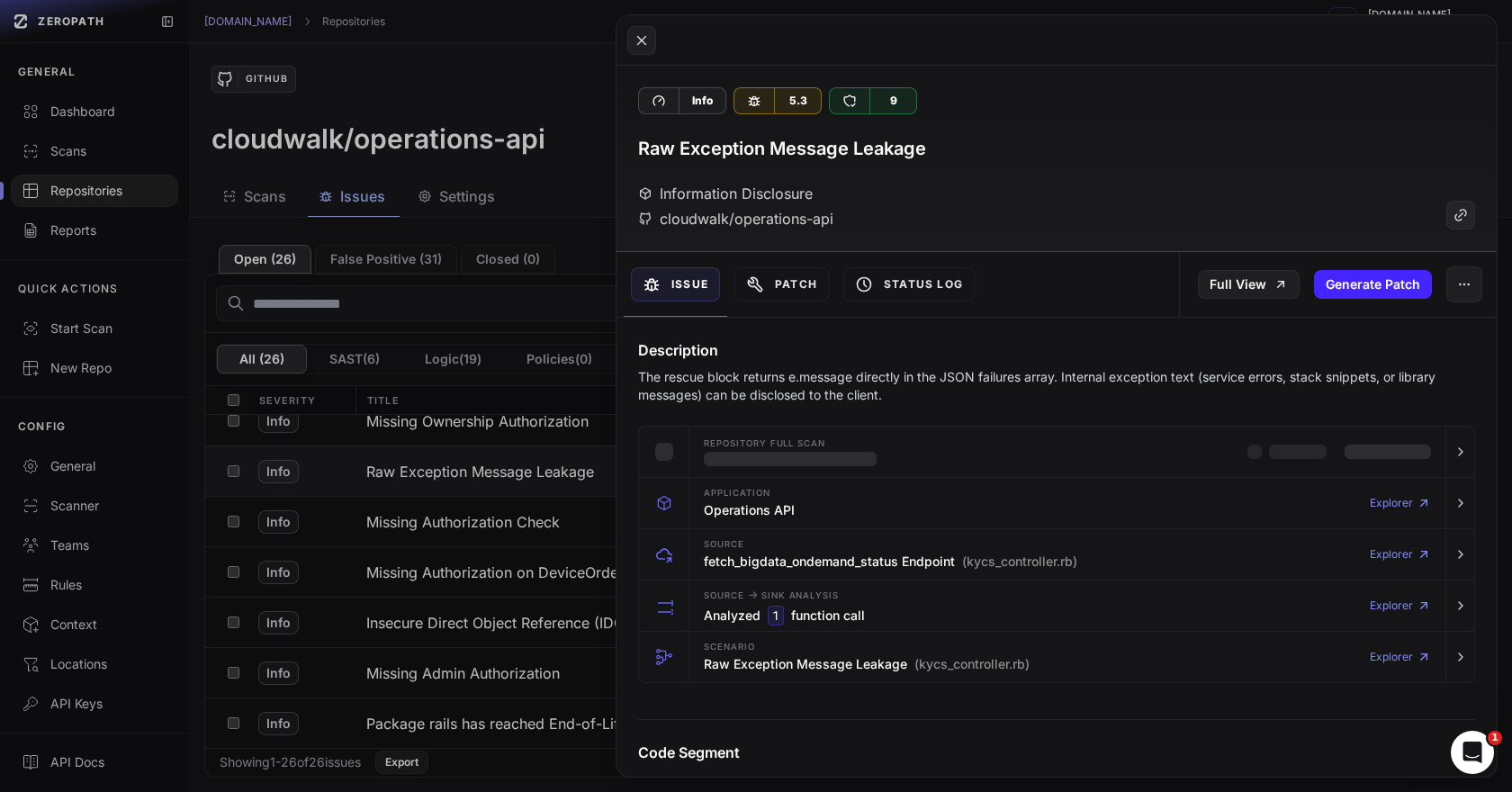
click at [587, 493] on button at bounding box center [756, 396] width 1512 height 792
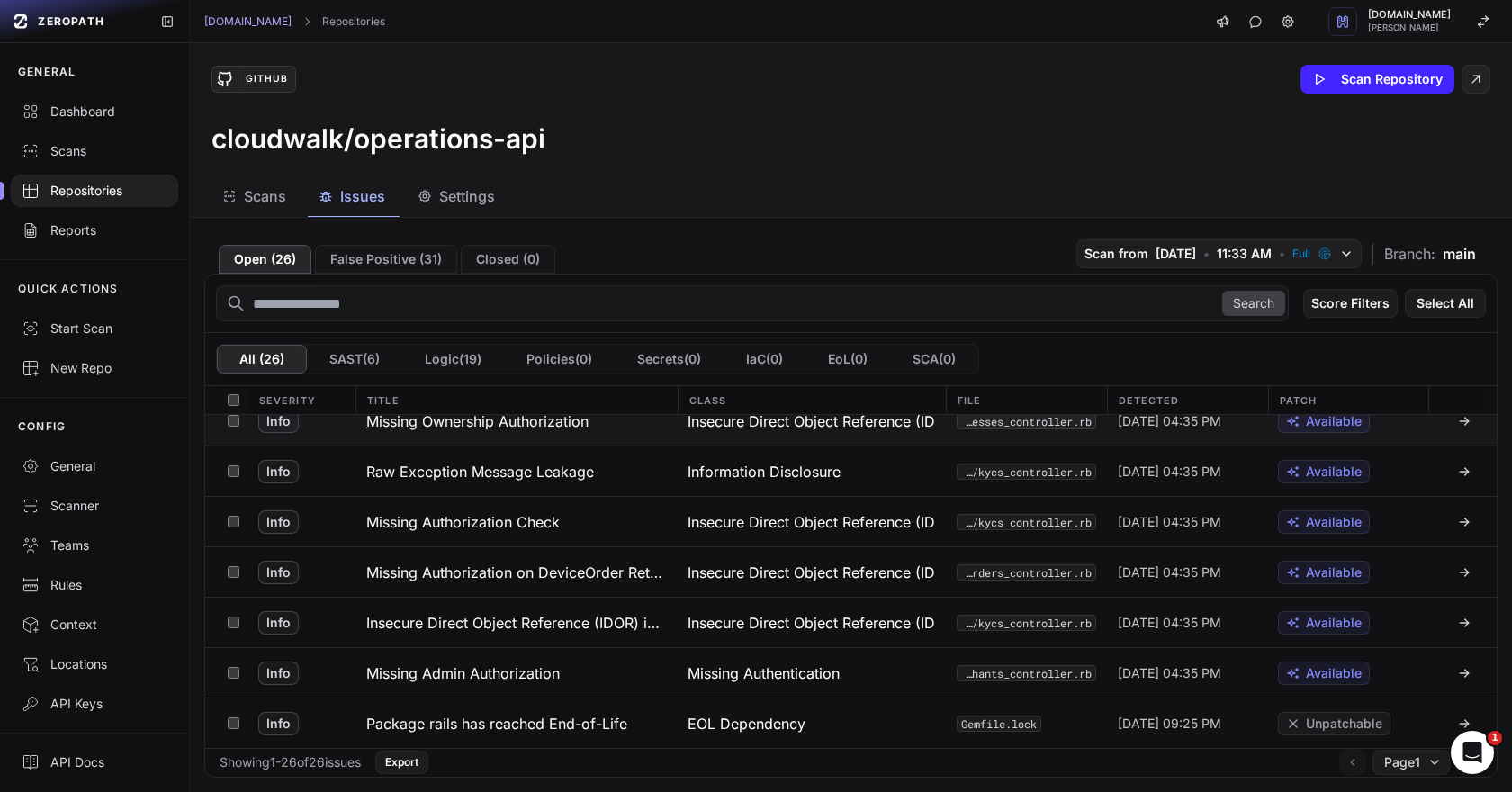
click at [534, 433] on button "Missing Ownership Authorization" at bounding box center [516, 420] width 322 height 50
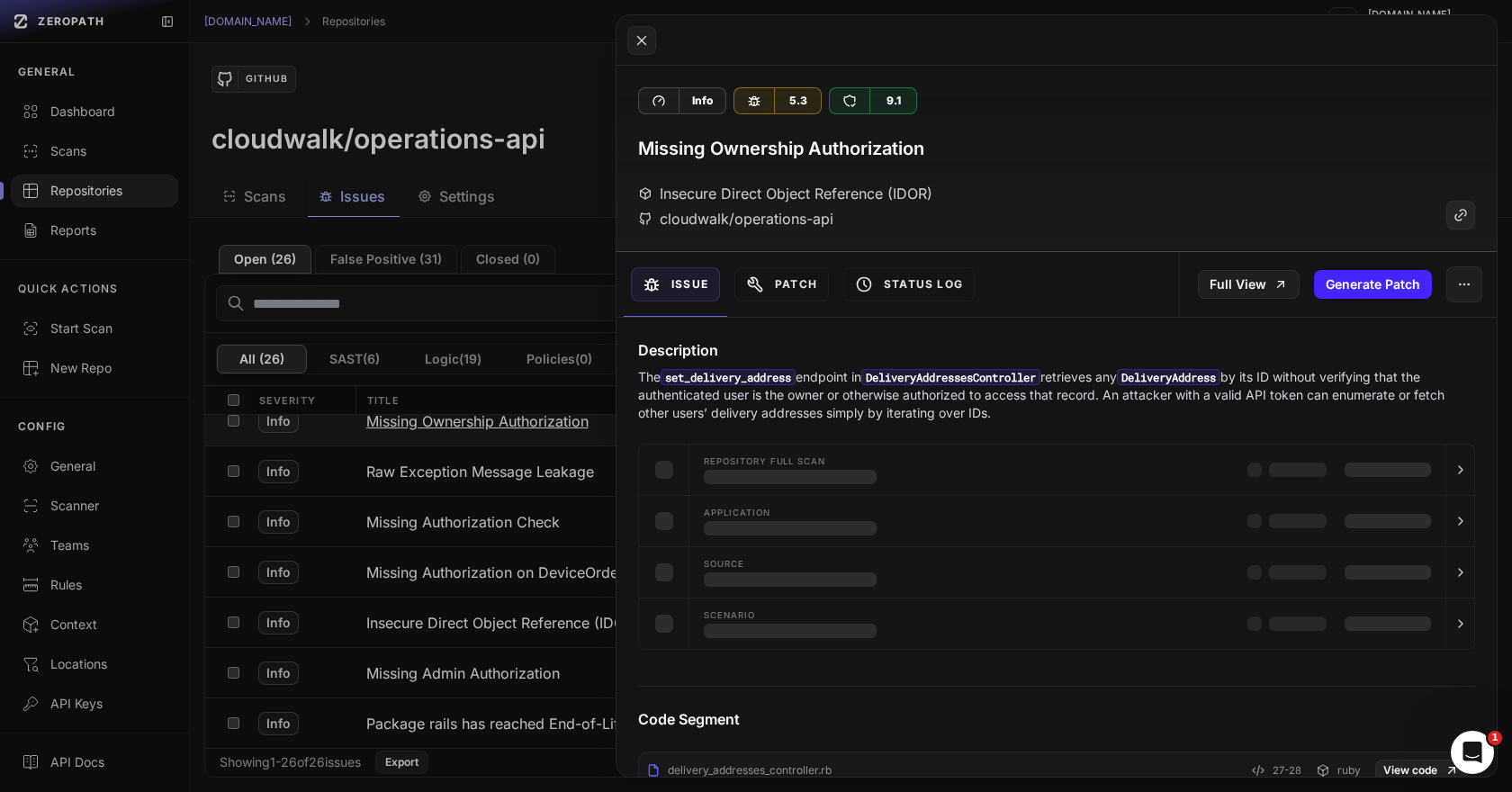
scroll to position [957, 0]
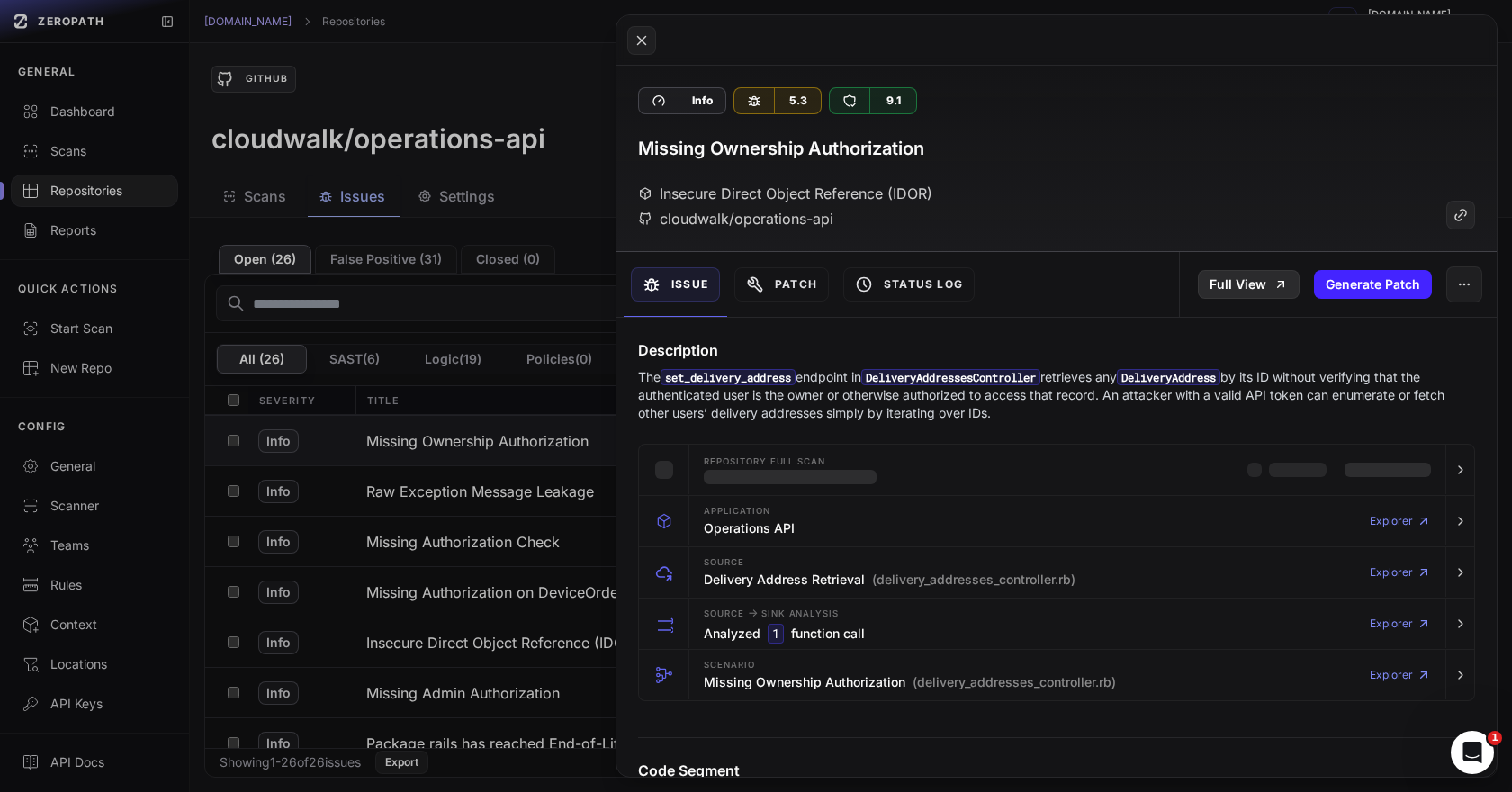
click at [1211, 291] on link "Full View" at bounding box center [1248, 284] width 101 height 29
click at [539, 466] on button at bounding box center [756, 396] width 1512 height 792
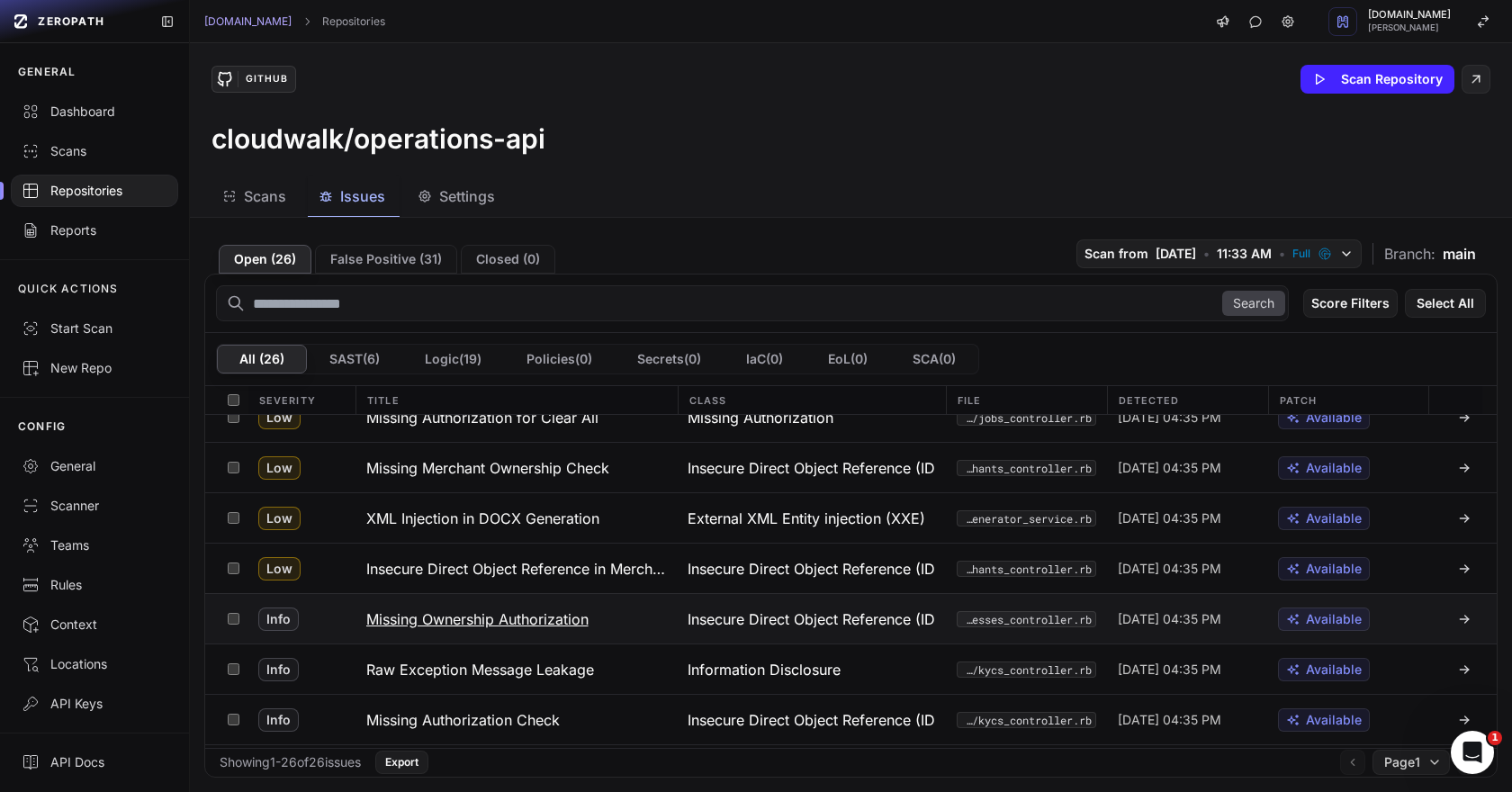
scroll to position [770, 0]
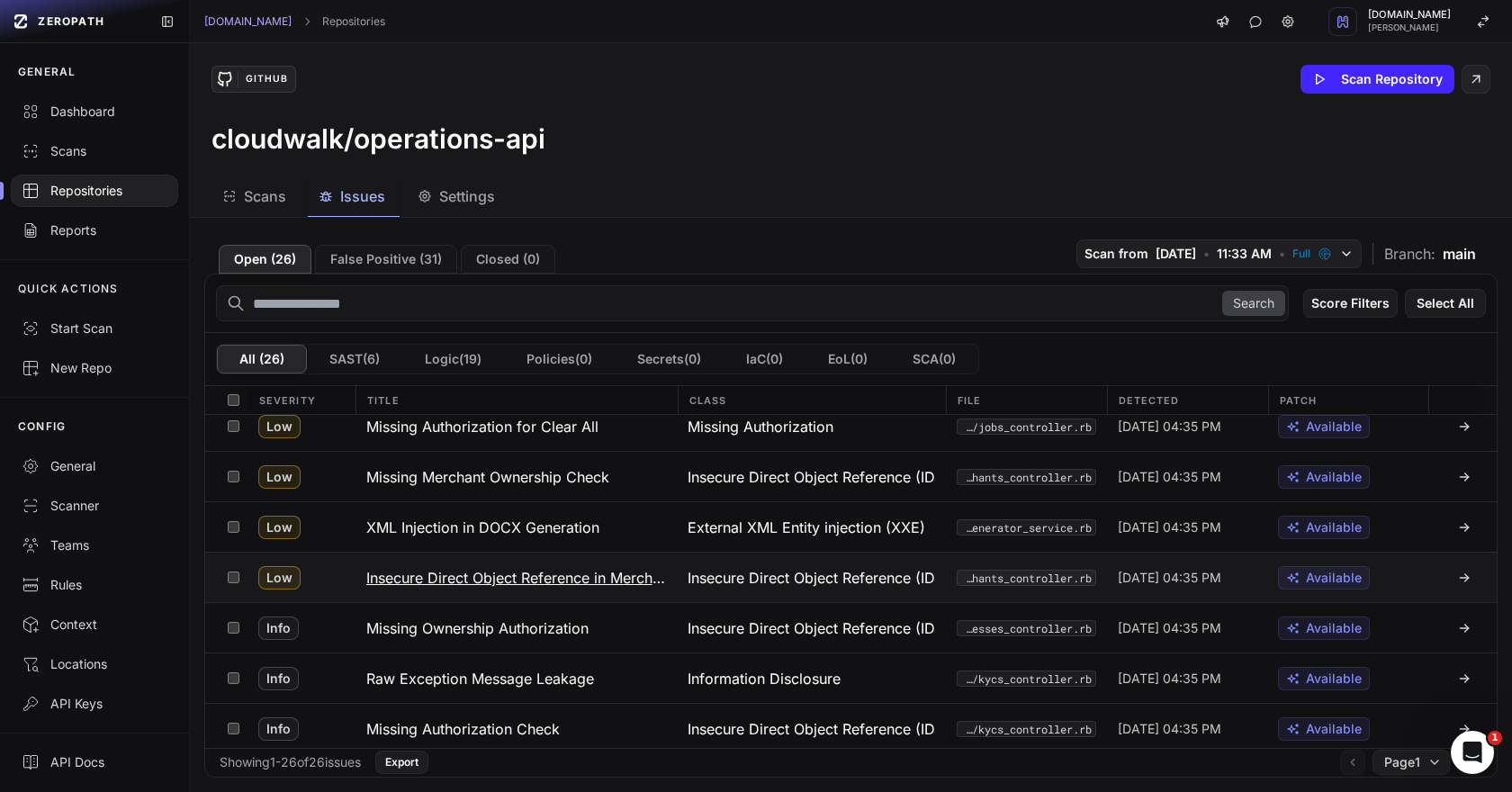
click at [537, 584] on h3 "Insecure Direct Object Reference in Merchant MCC Update" at bounding box center [516, 577] width 300 height 22
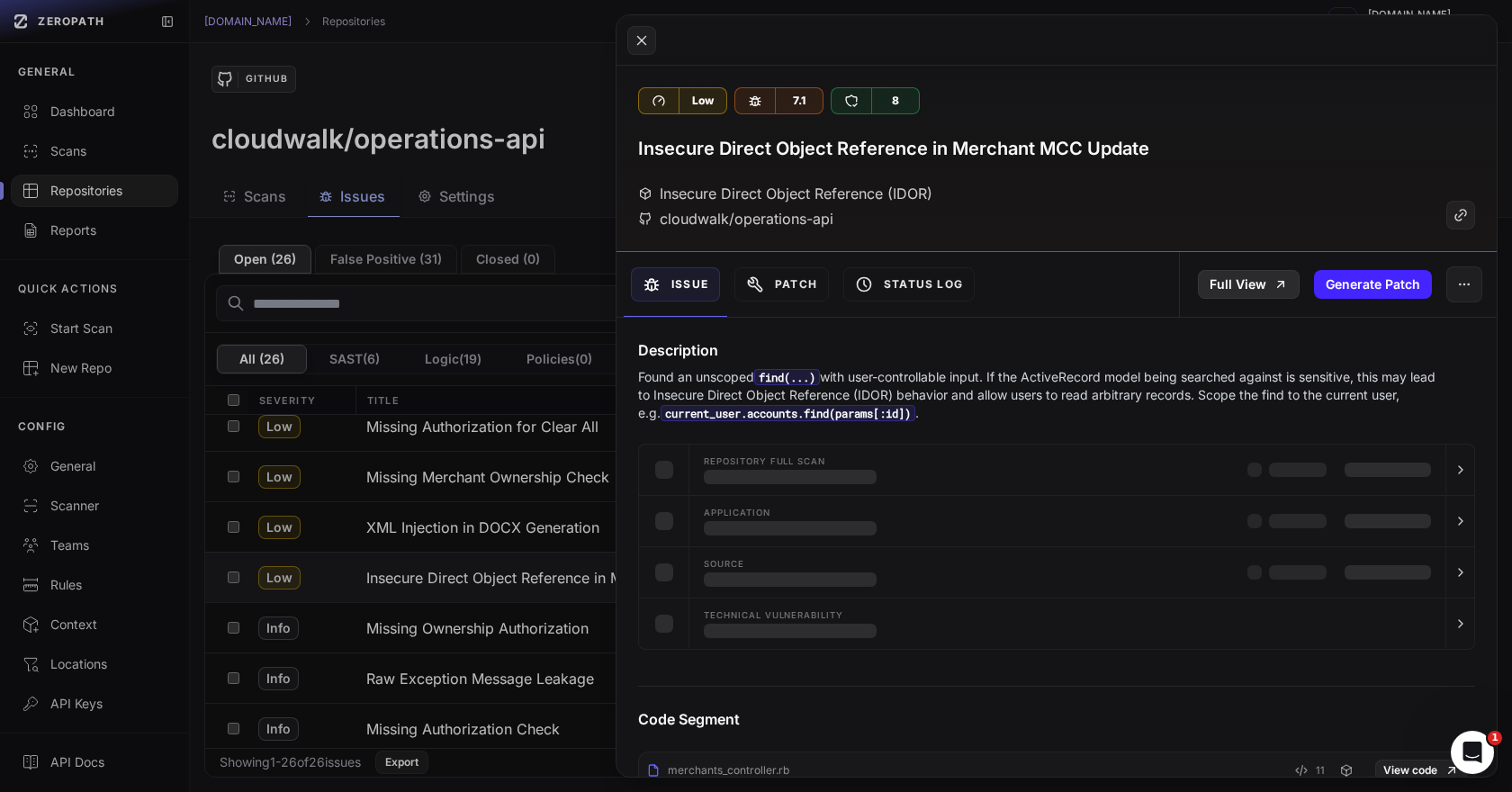
click at [1264, 284] on link "Full View" at bounding box center [1248, 284] width 101 height 29
click at [495, 532] on button at bounding box center [756, 396] width 1512 height 792
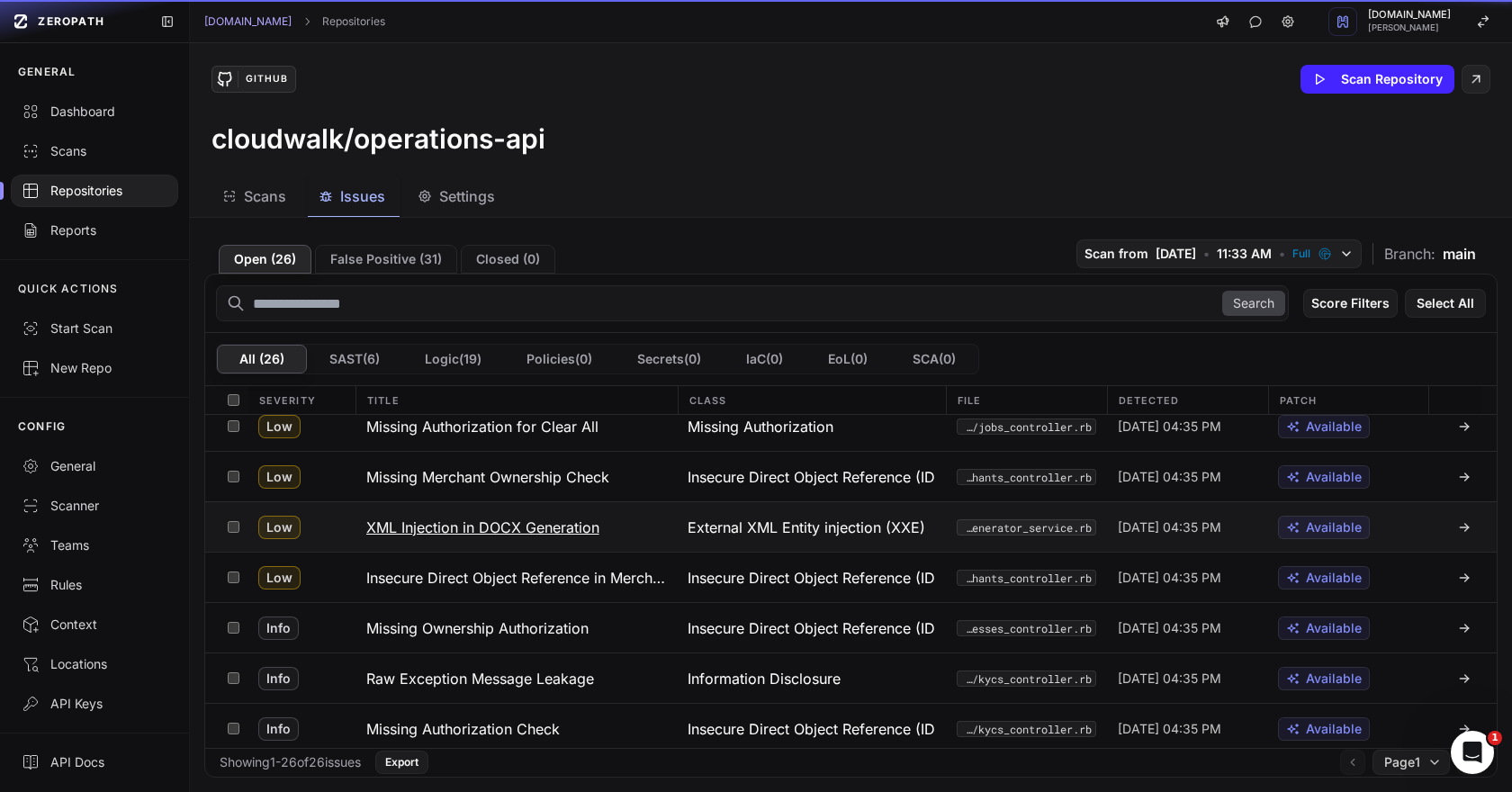
click at [511, 511] on button "XML Injection in DOCX Generation" at bounding box center [516, 526] width 322 height 50
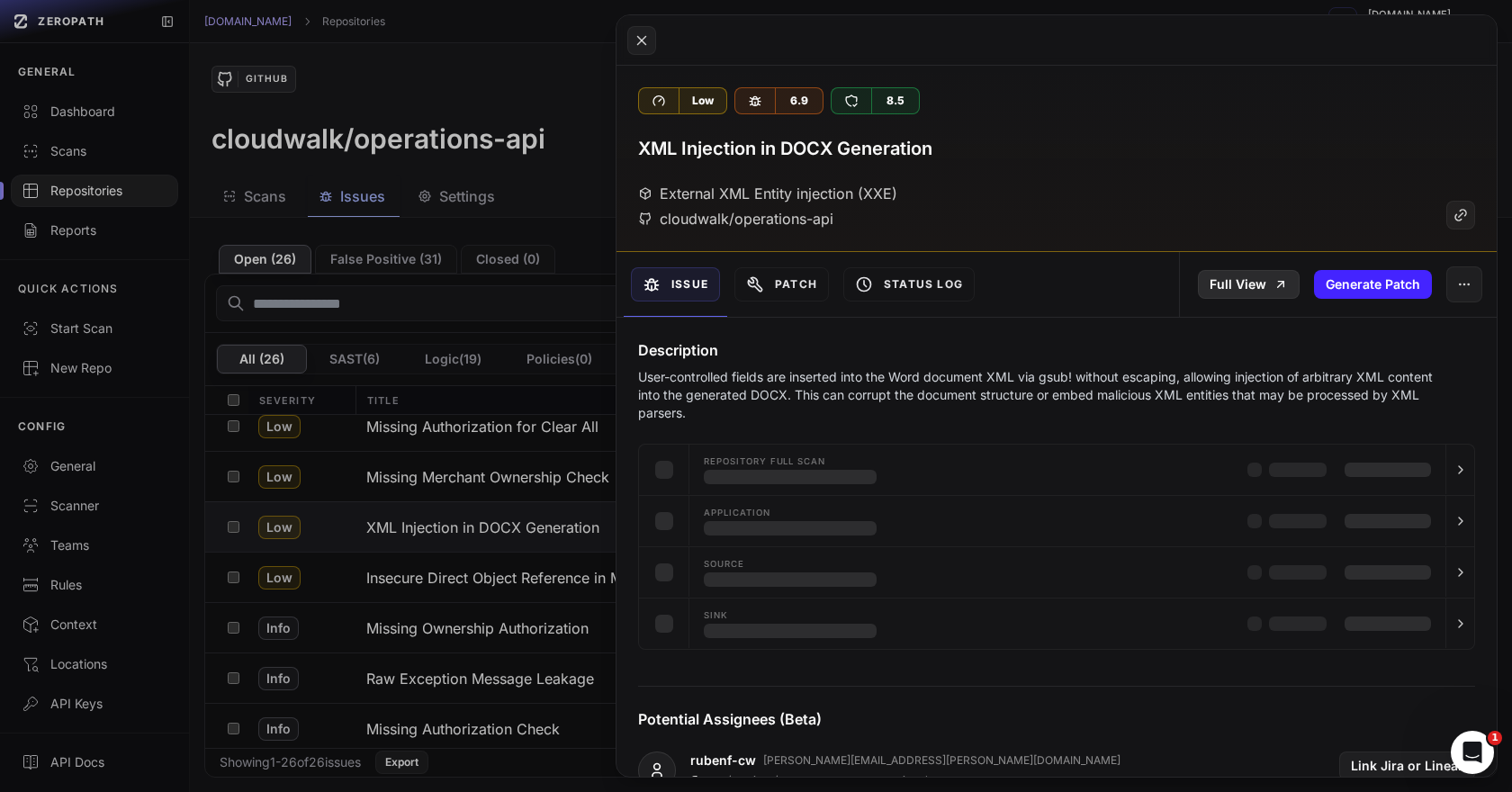
click at [1235, 296] on link "Full View" at bounding box center [1248, 284] width 101 height 29
click at [482, 495] on button at bounding box center [756, 396] width 1512 height 792
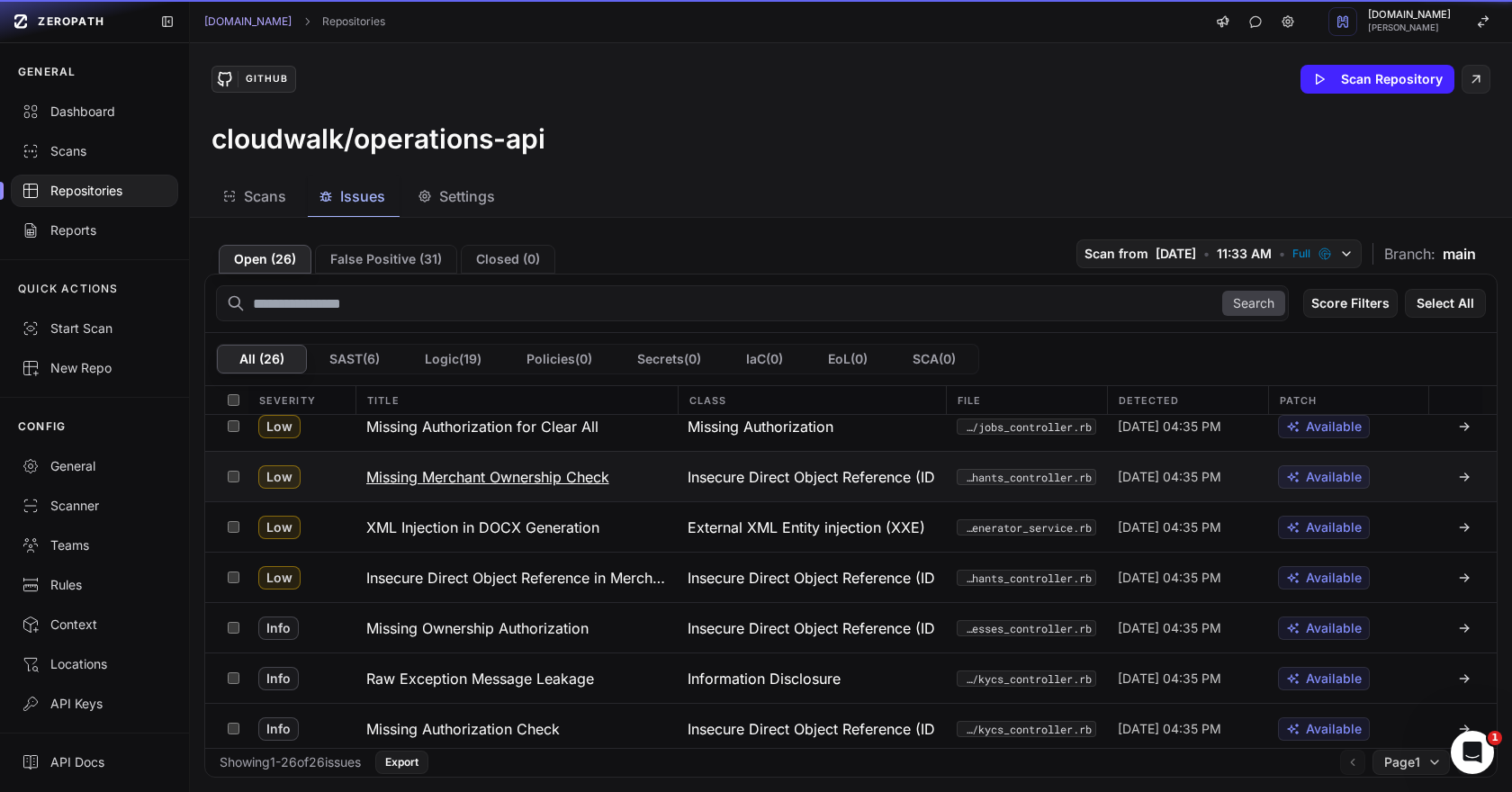
click at [496, 480] on h3 "Missing Merchant Ownership Check" at bounding box center [487, 477] width 243 height 22
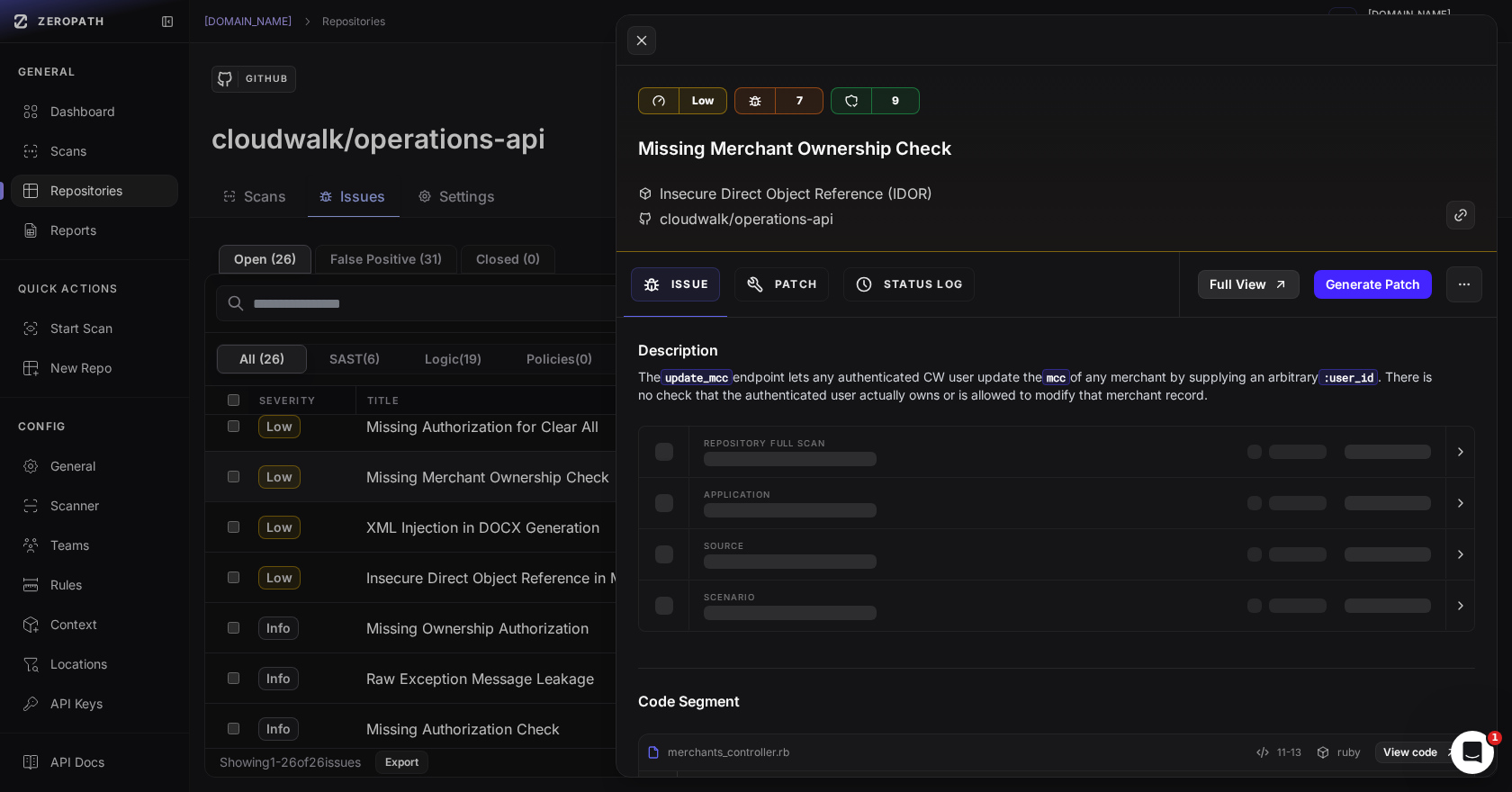
click at [1223, 292] on link "Full View" at bounding box center [1248, 284] width 101 height 29
click at [528, 449] on button at bounding box center [756, 396] width 1512 height 792
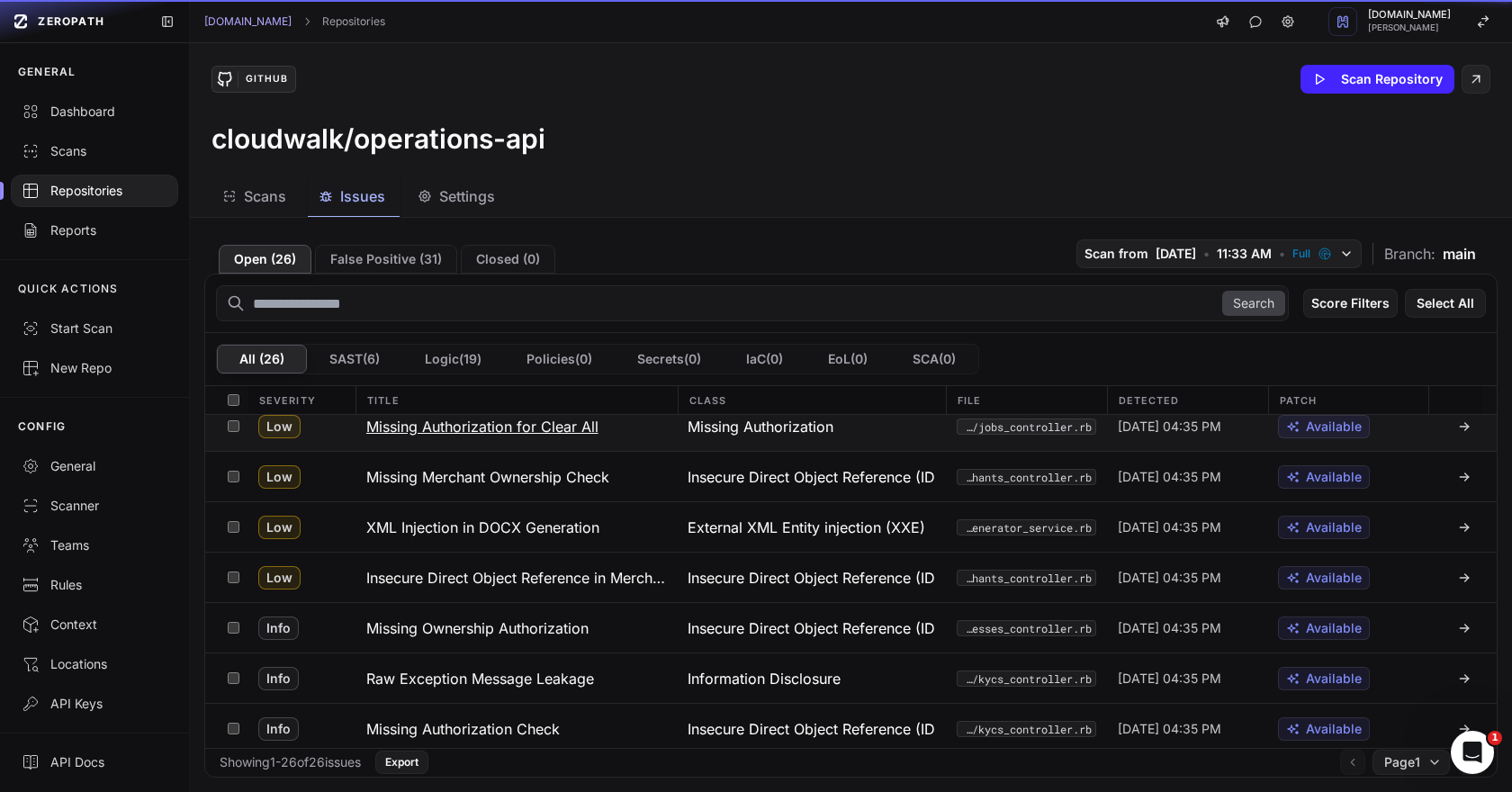
click at [516, 437] on button "Missing Authorization for Clear All" at bounding box center [516, 426] width 322 height 50
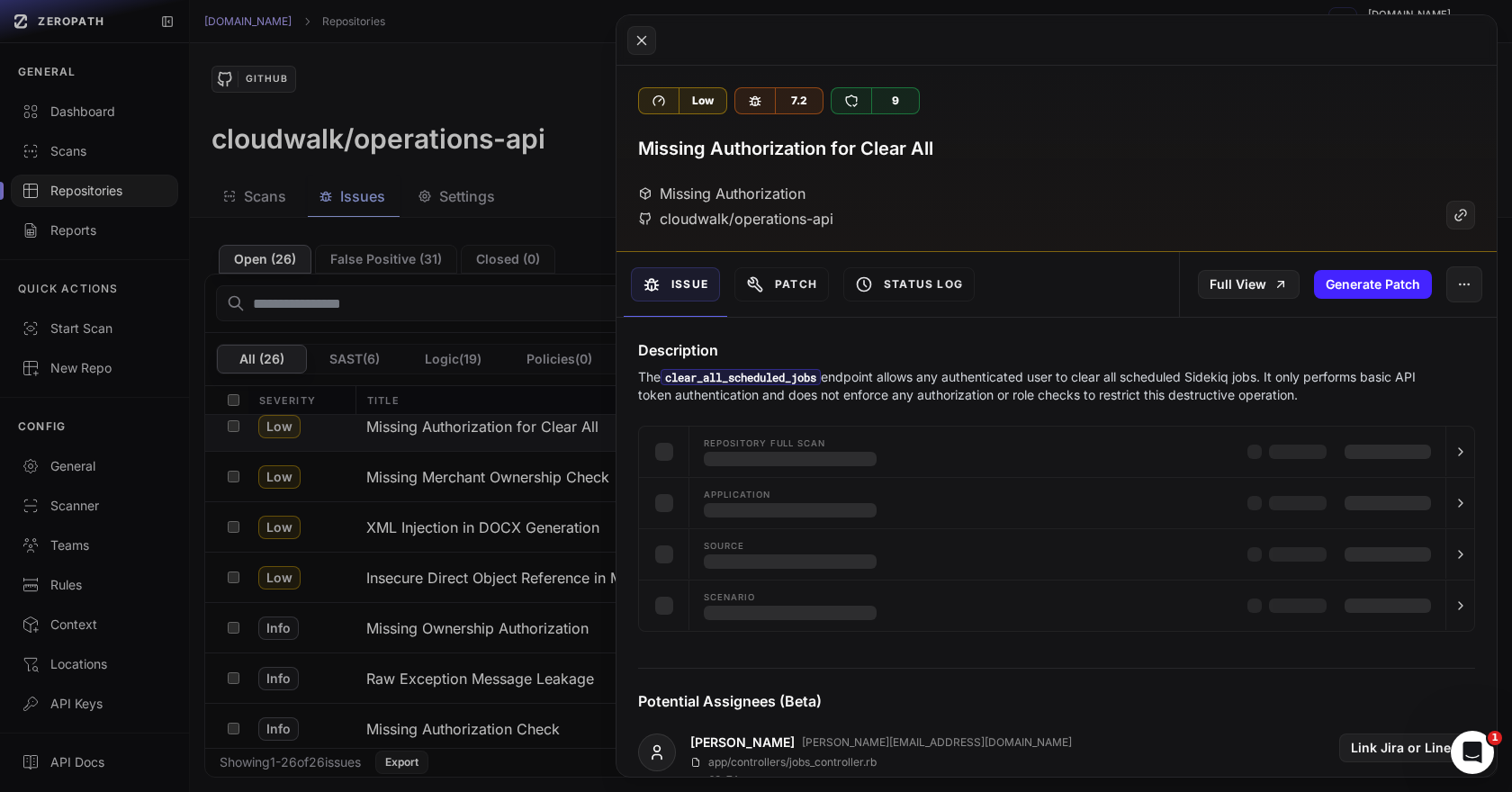
scroll to position [755, 0]
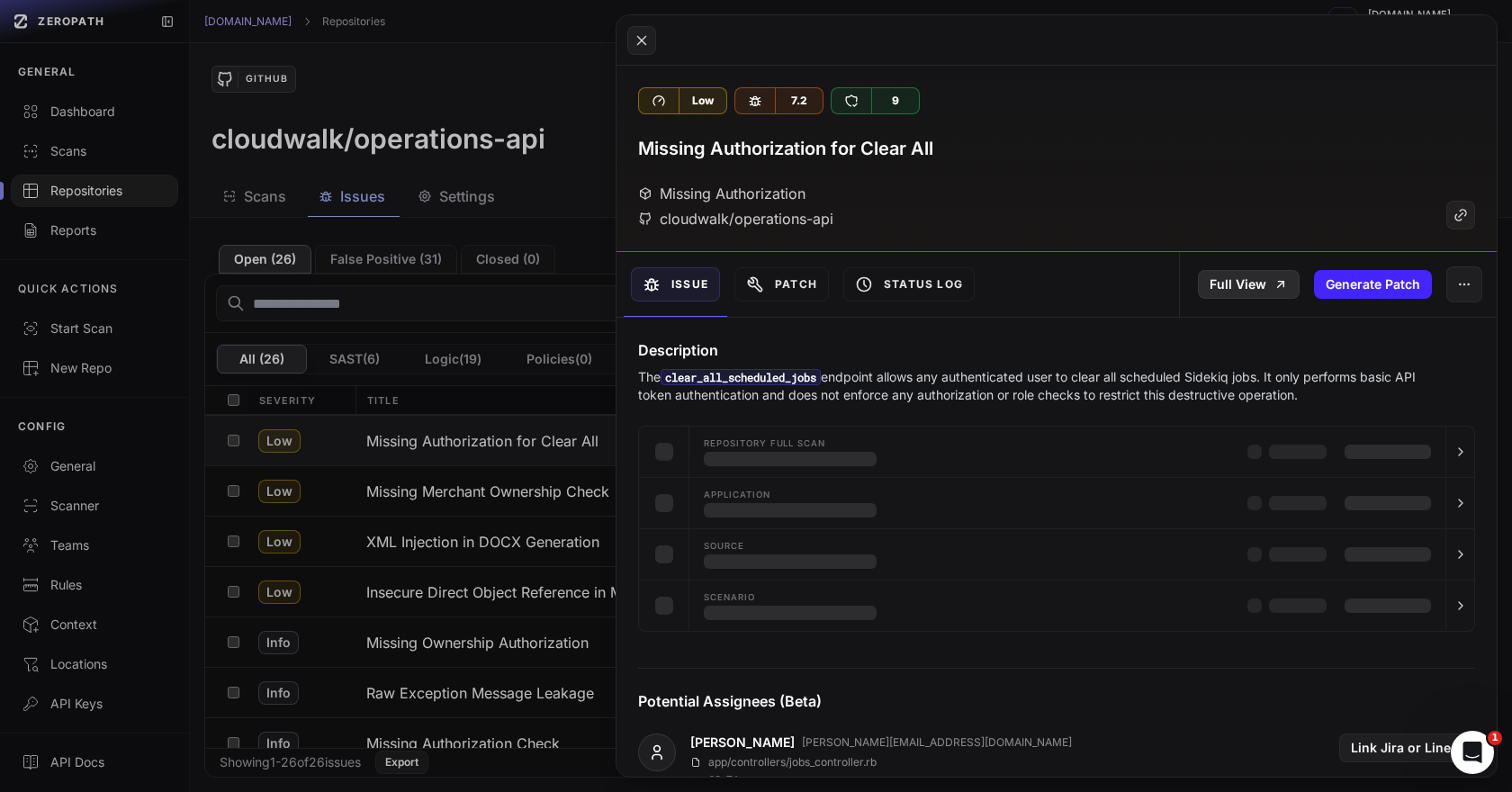
click at [1232, 279] on link "Full View" at bounding box center [1248, 284] width 101 height 29
click at [1256, 295] on link "Full View" at bounding box center [1248, 284] width 101 height 29
click at [576, 437] on button at bounding box center [756, 396] width 1512 height 792
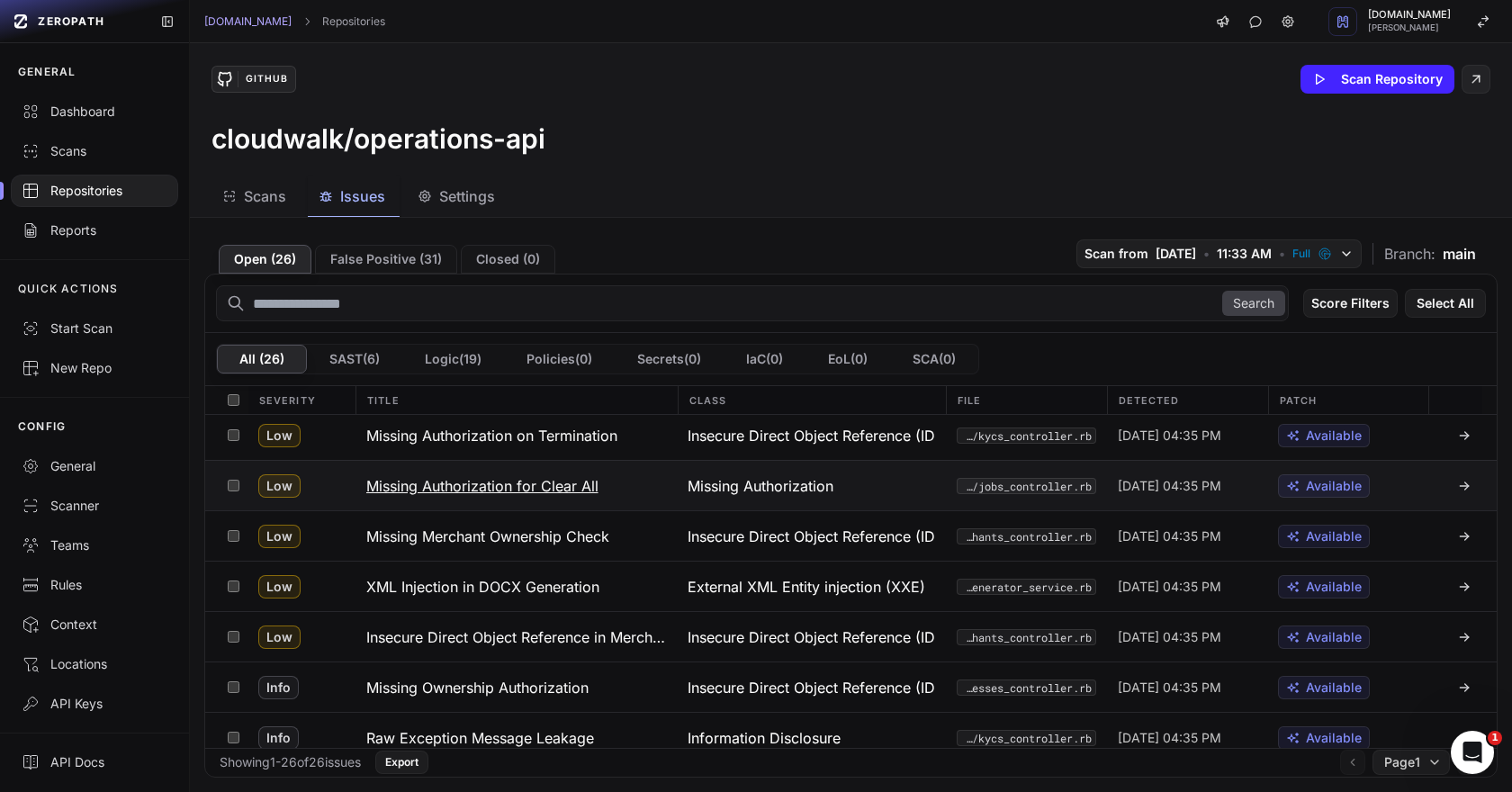
click at [576, 438] on h3 "Missing Authorization on Termination" at bounding box center [492, 435] width 252 height 22
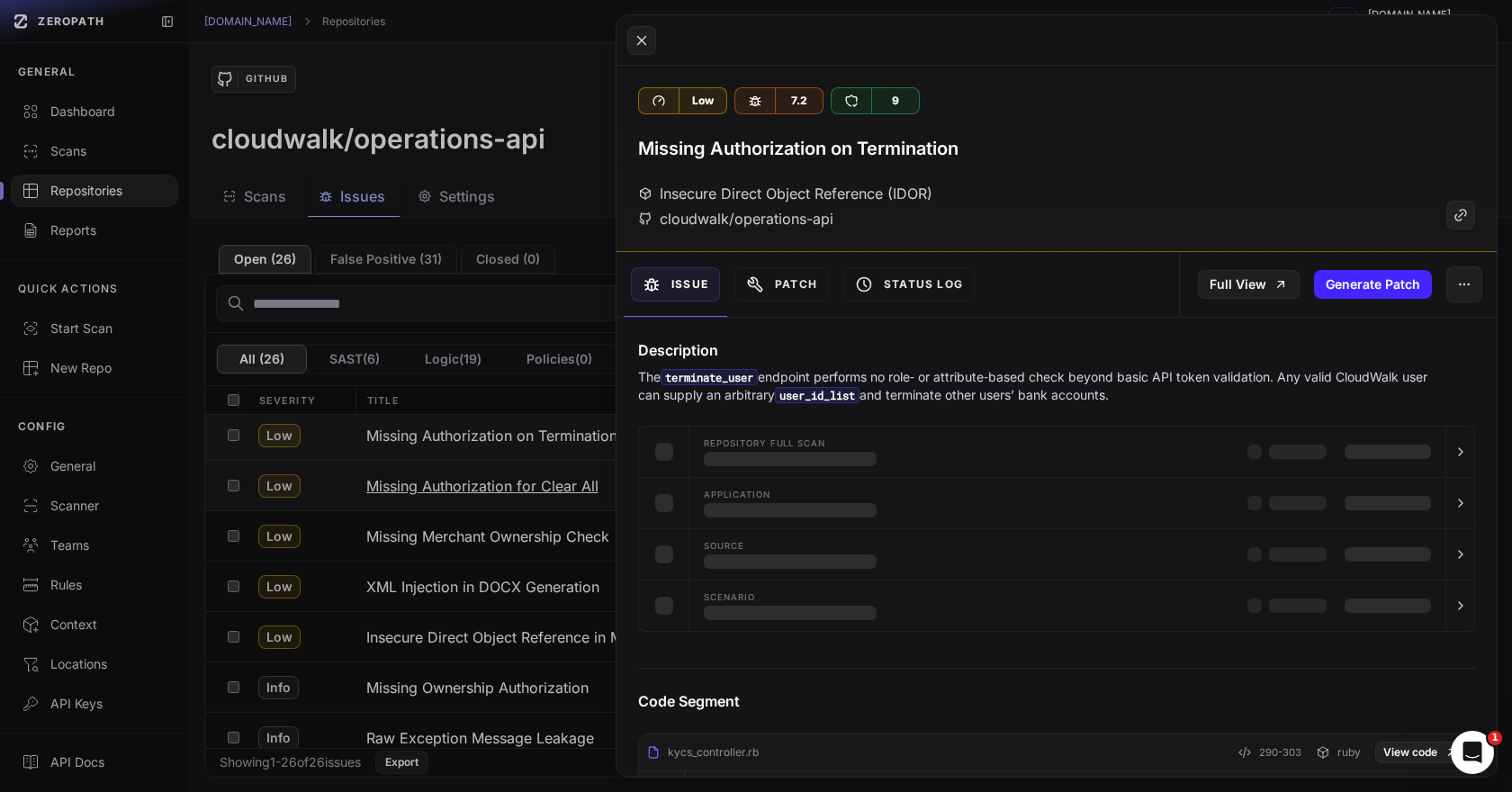
scroll to position [706, 0]
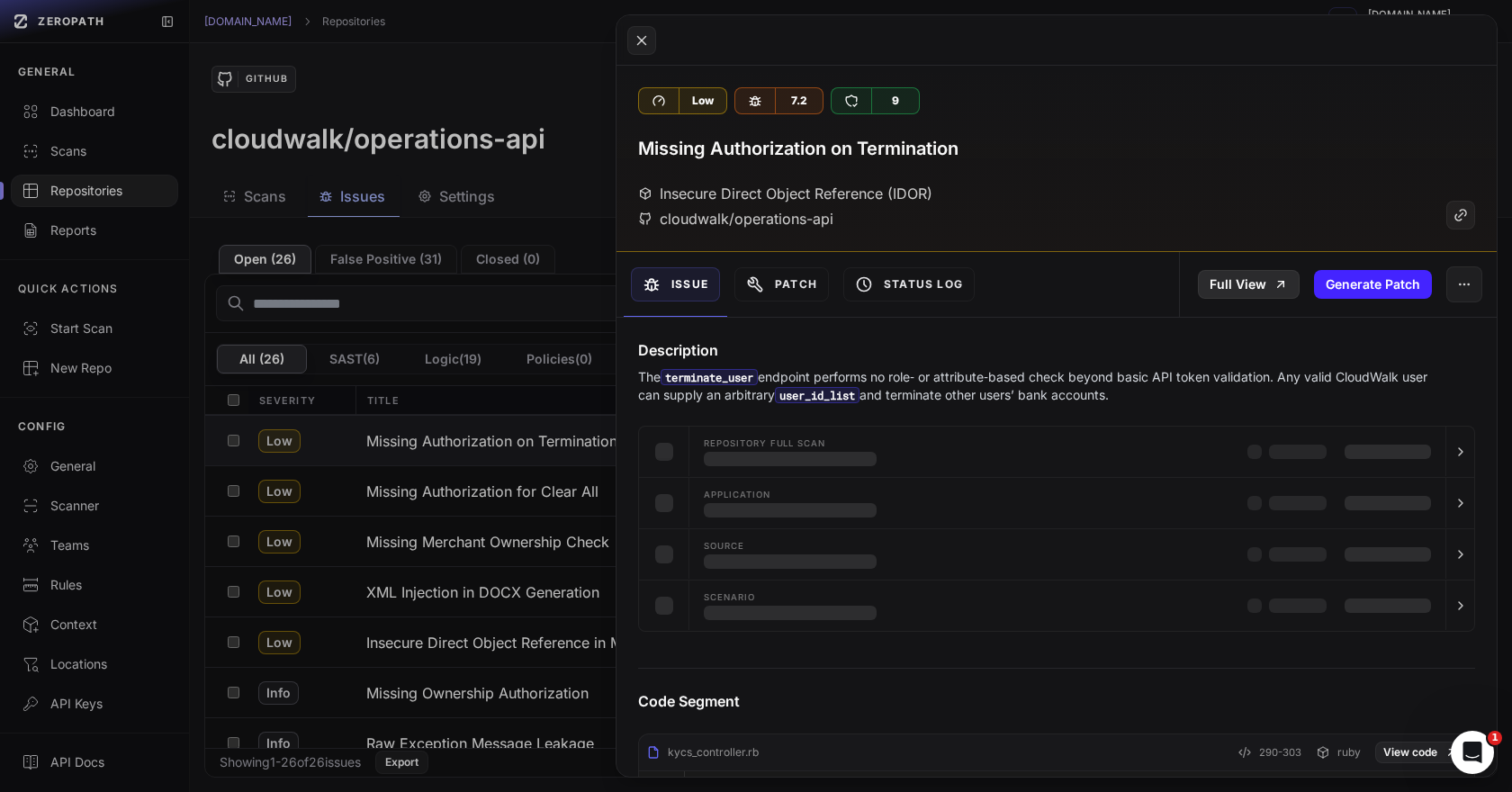
click at [1274, 290] on icon at bounding box center [1280, 283] width 14 height 14
click at [556, 520] on button at bounding box center [756, 396] width 1512 height 792
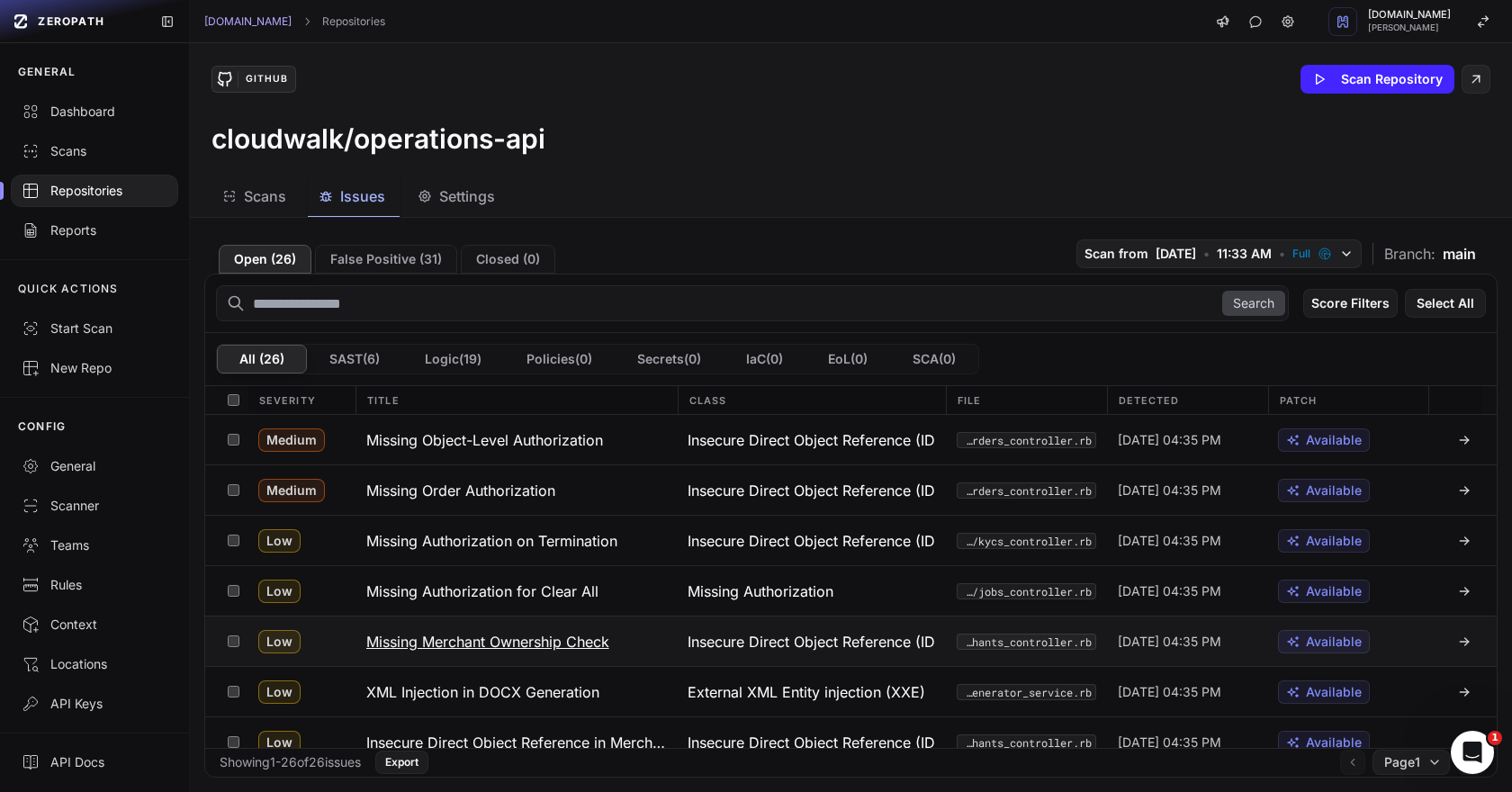
scroll to position [598, 0]
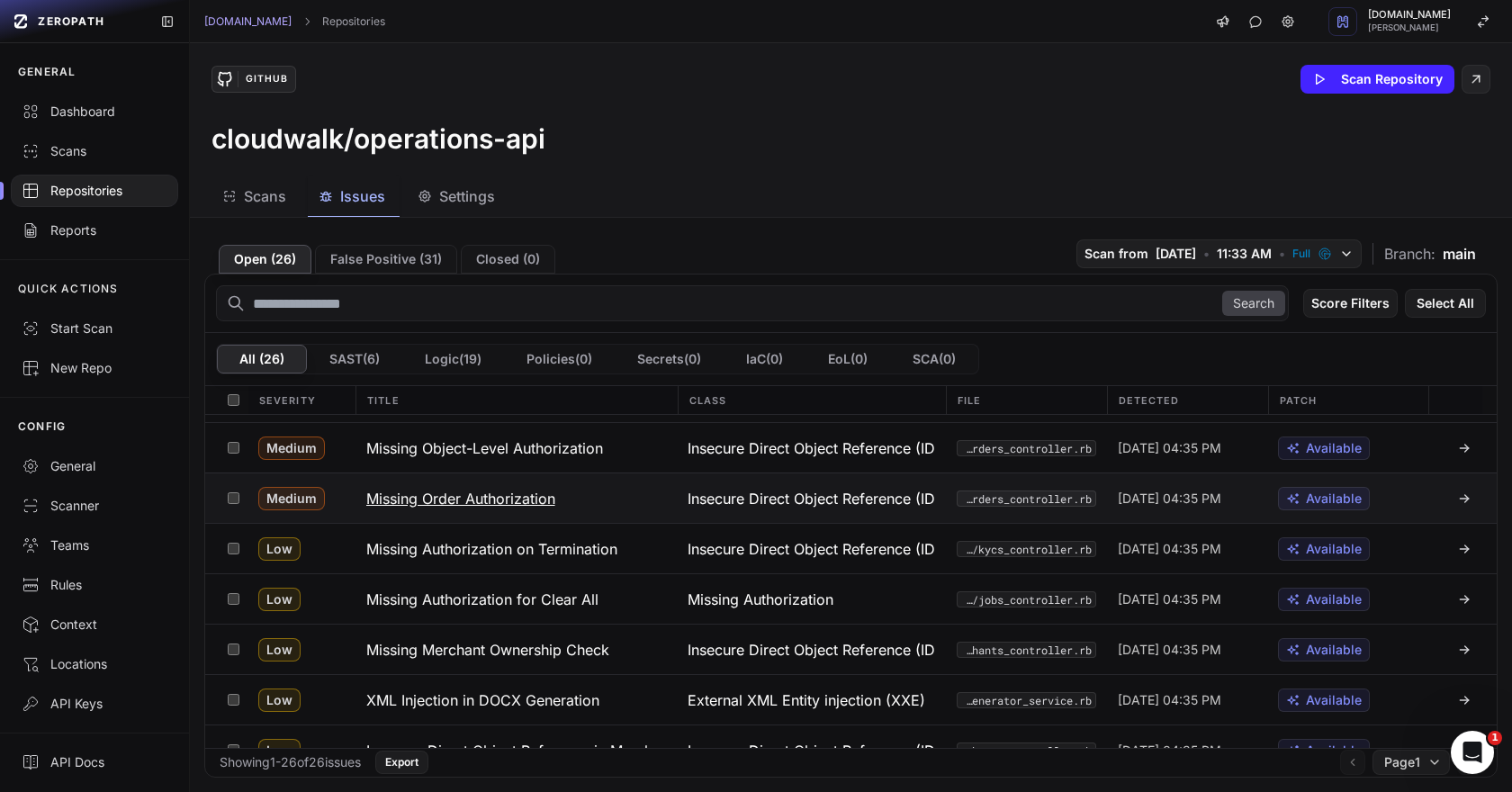
click at [542, 504] on h3 "Missing Order Authorization" at bounding box center [460, 498] width 189 height 22
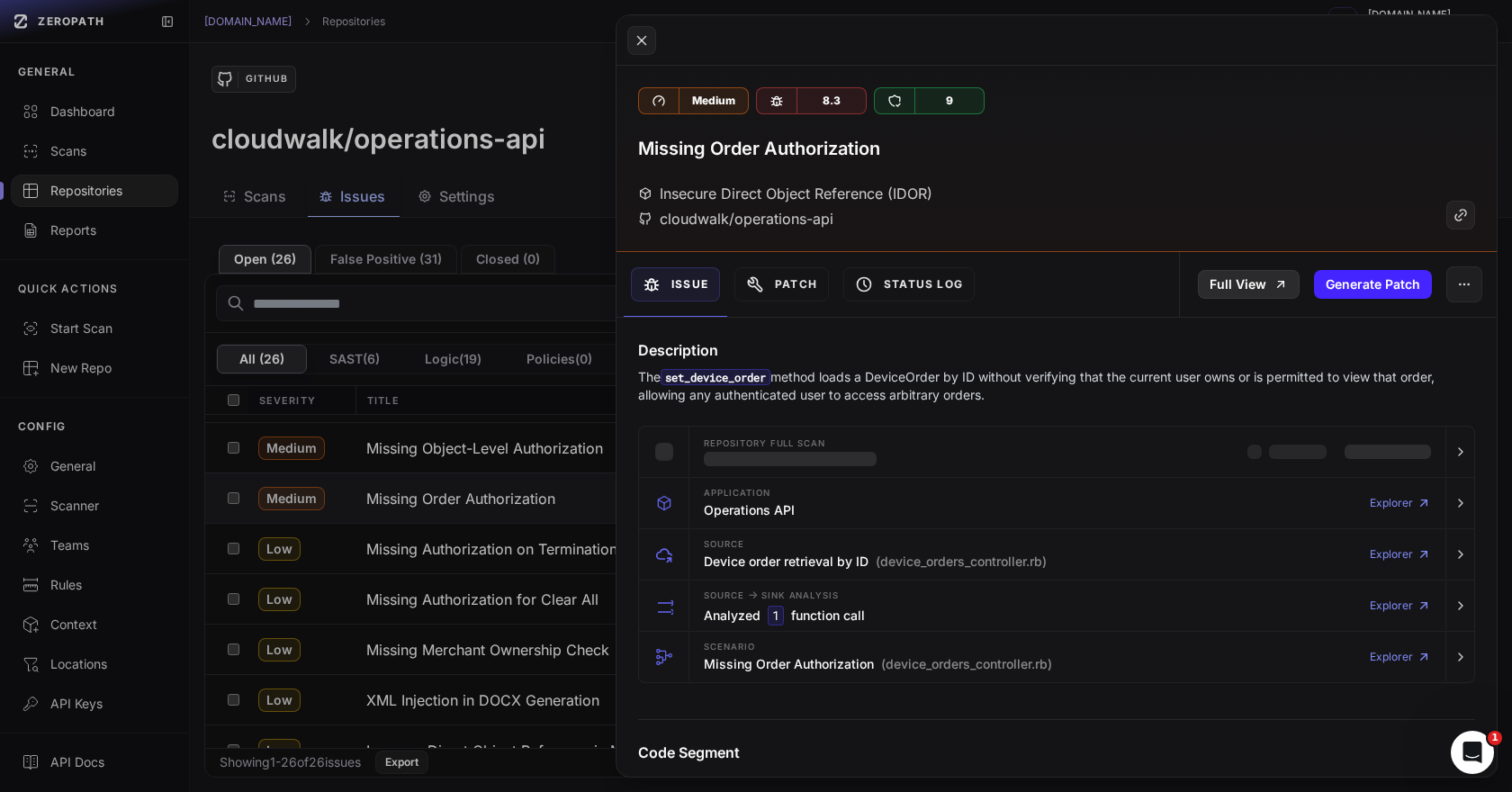
click at [1246, 282] on link "Full View" at bounding box center [1248, 284] width 101 height 29
click at [560, 463] on button at bounding box center [756, 396] width 1512 height 792
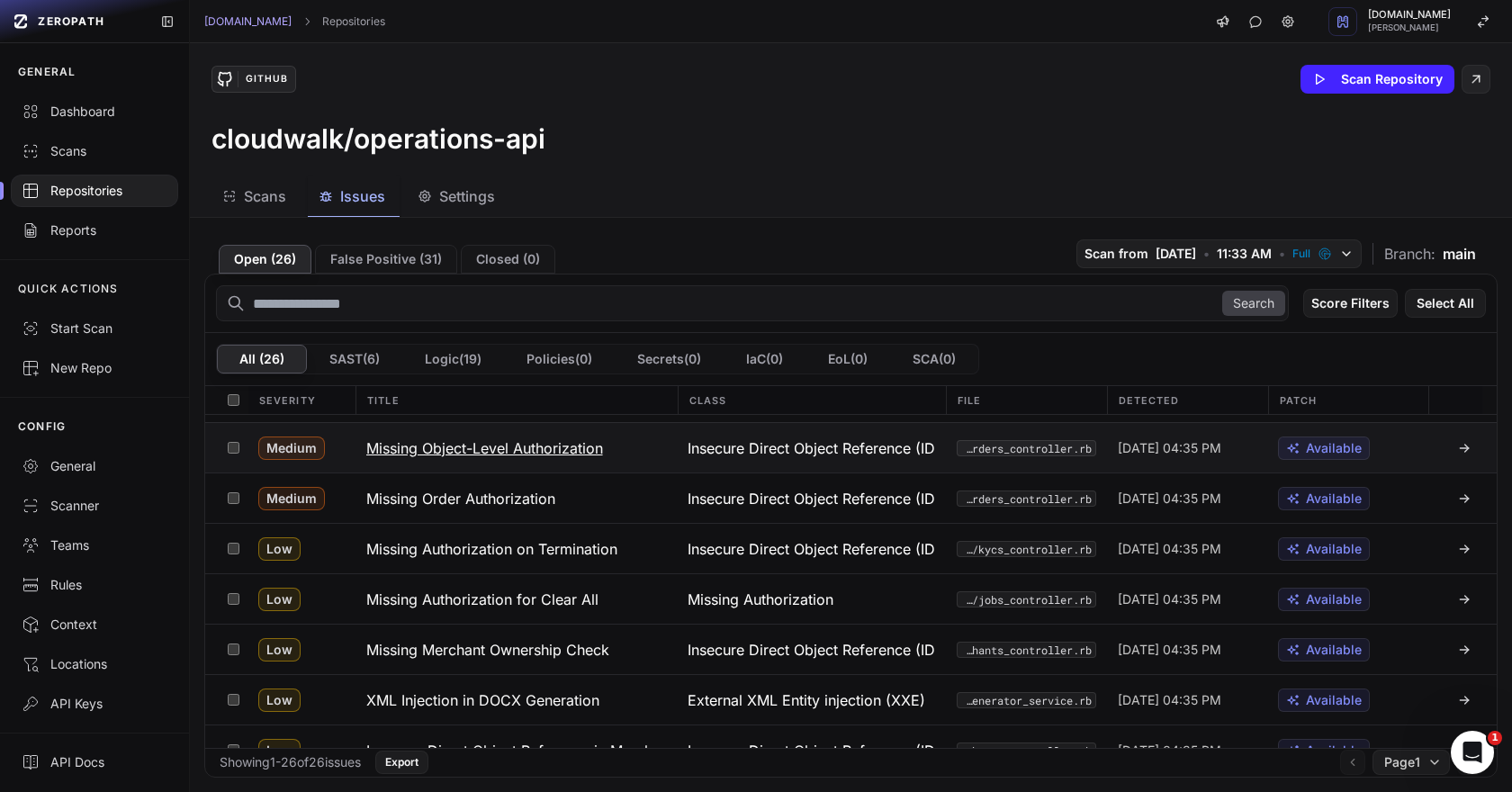
click at [560, 444] on h3 "Missing Object-Level Authorization" at bounding box center [484, 448] width 237 height 22
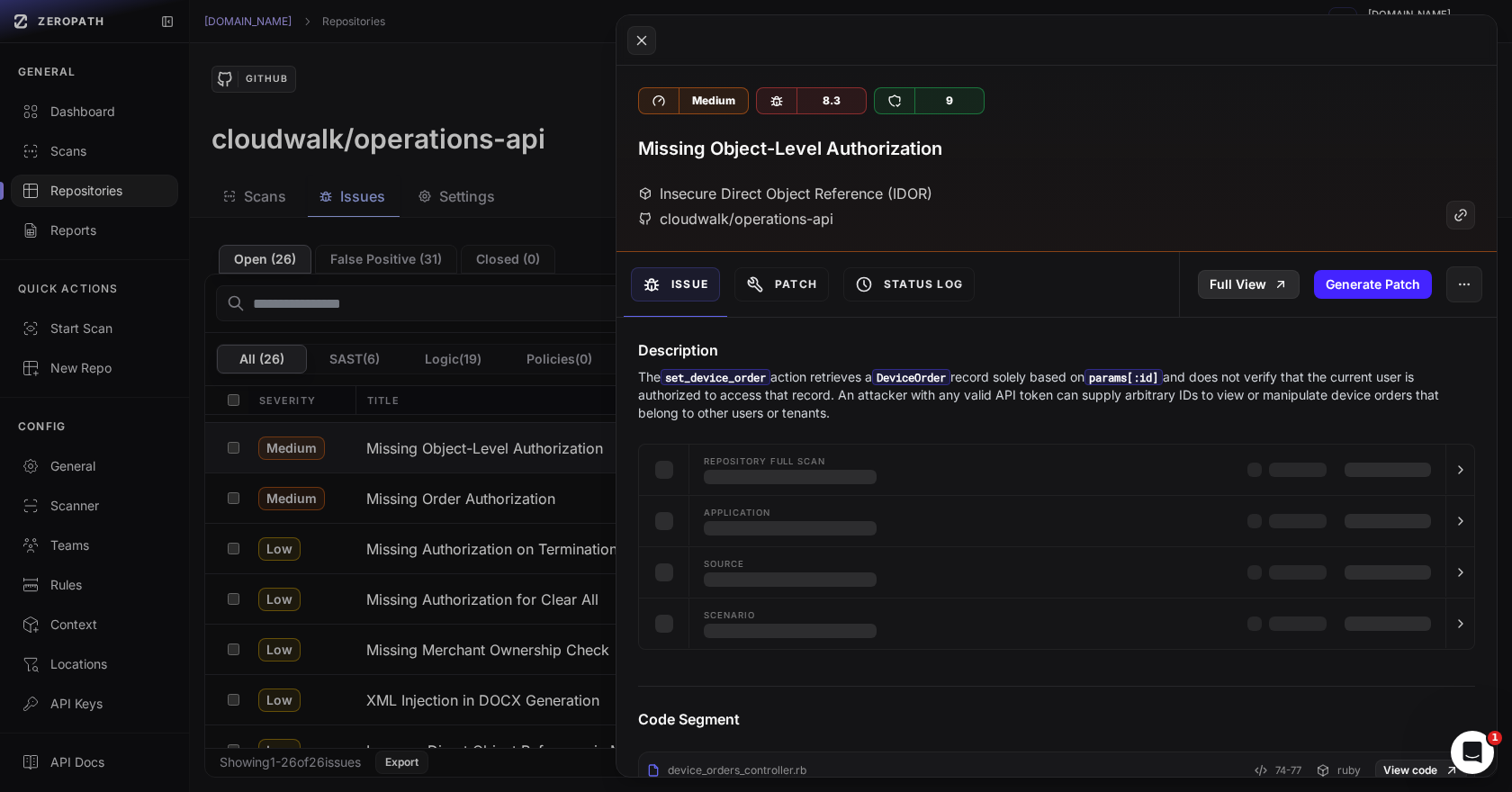
click at [1248, 274] on link "Full View" at bounding box center [1248, 284] width 101 height 29
click at [478, 497] on button at bounding box center [756, 396] width 1512 height 792
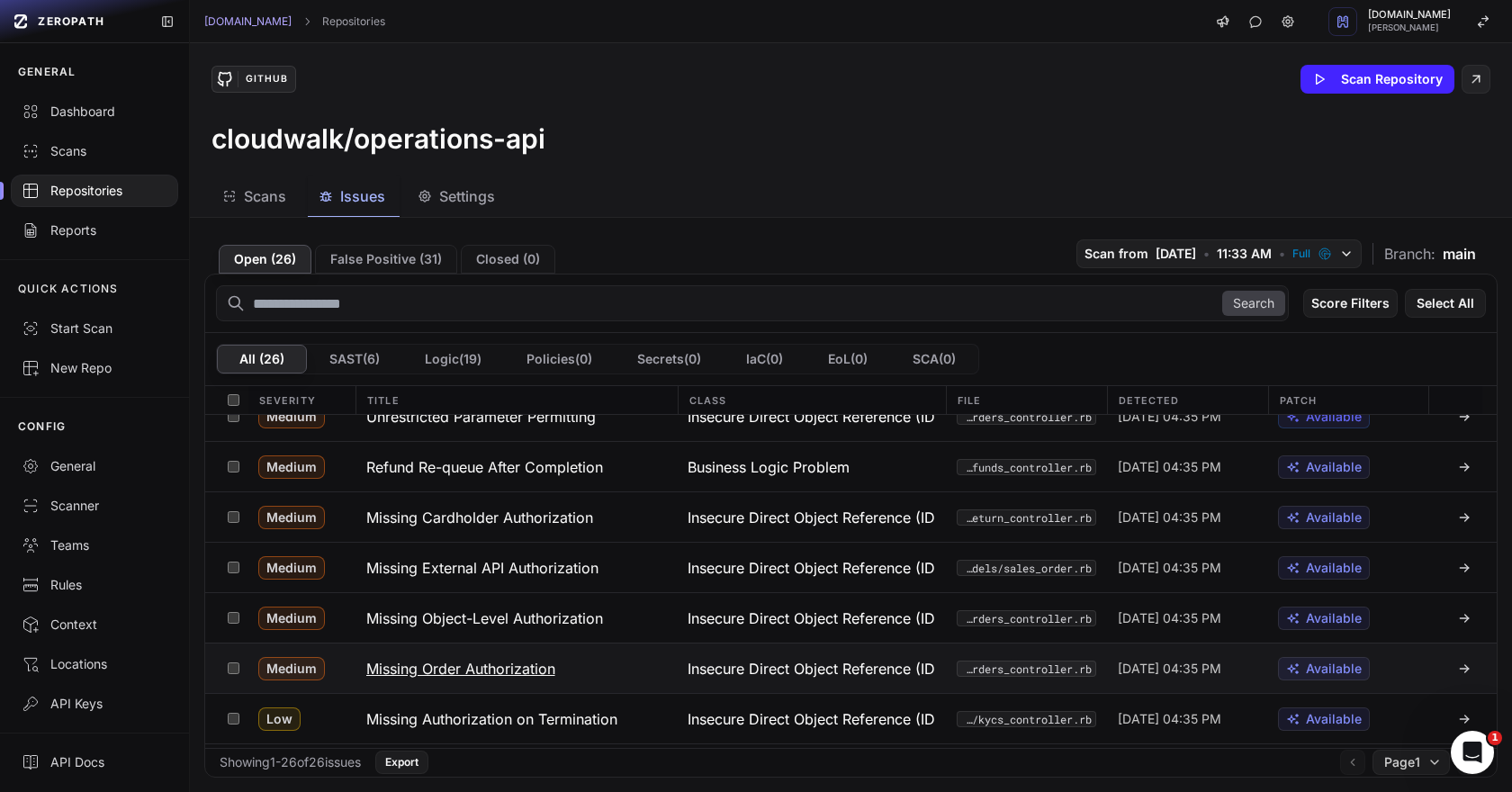
scroll to position [419, 0]
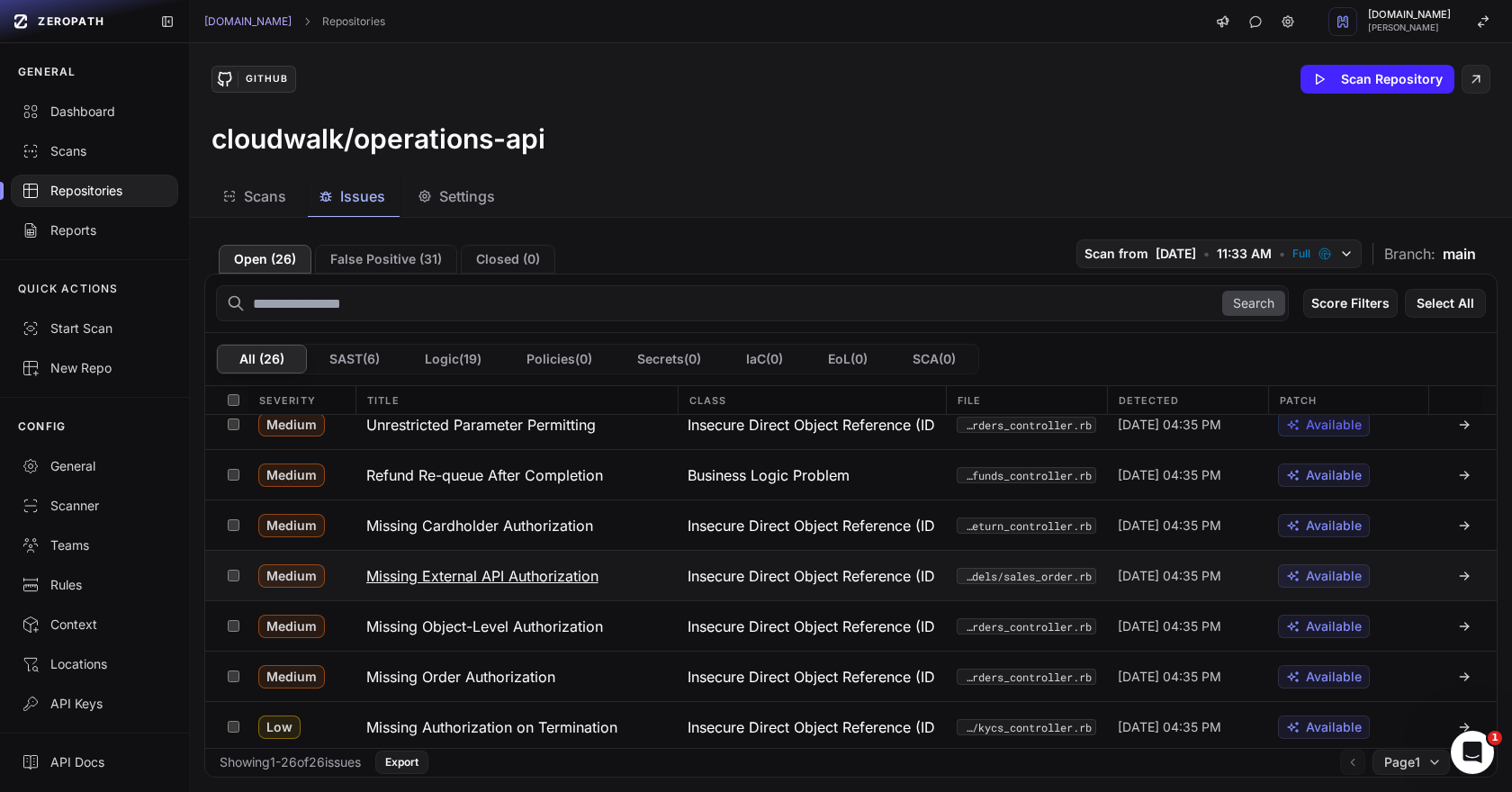
click at [500, 579] on h3 "Missing External API Authorization" at bounding box center [481, 575] width 232 height 22
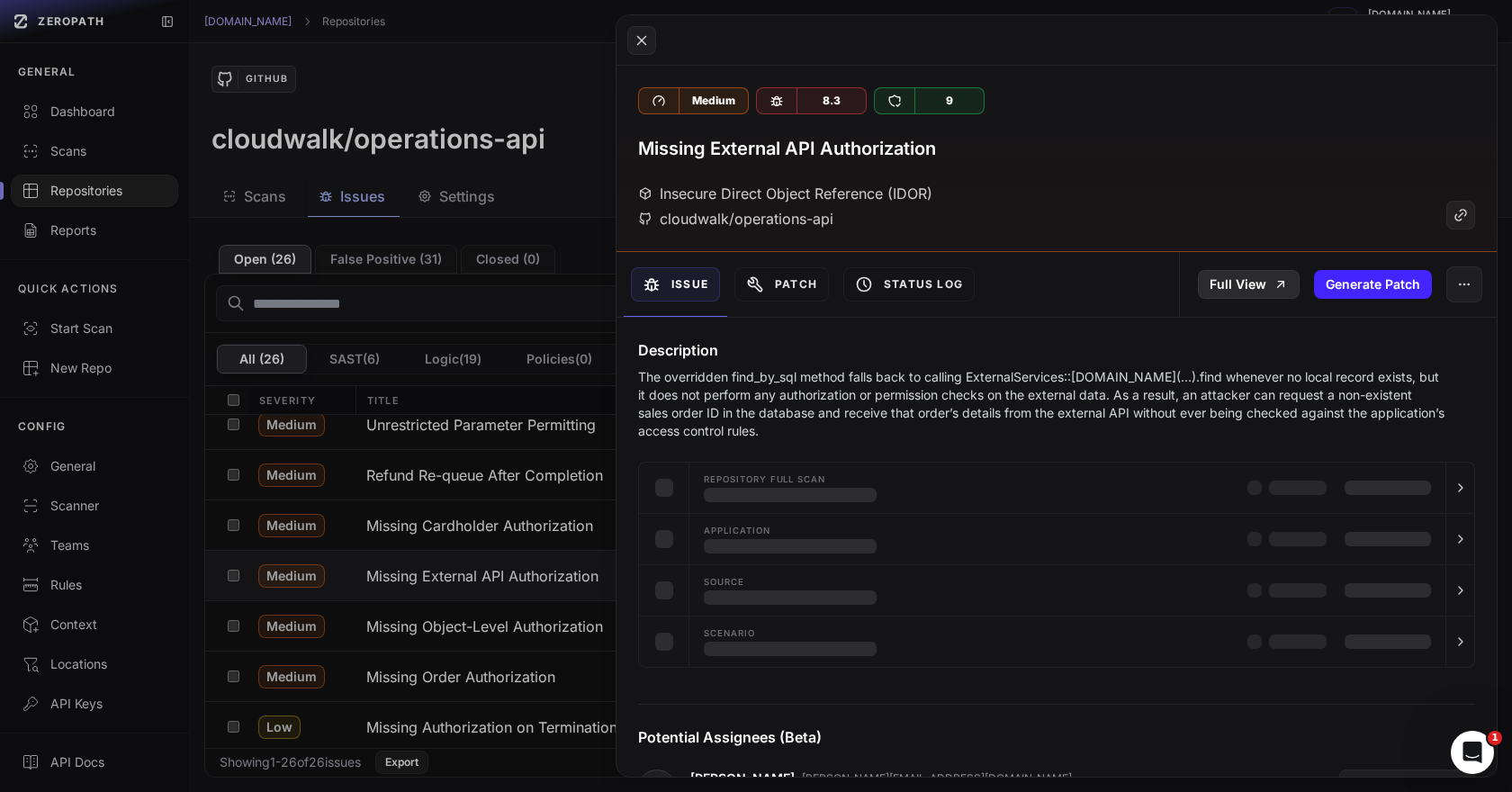
click at [1260, 282] on link "Full View" at bounding box center [1248, 284] width 101 height 29
click at [482, 529] on button at bounding box center [756, 396] width 1512 height 792
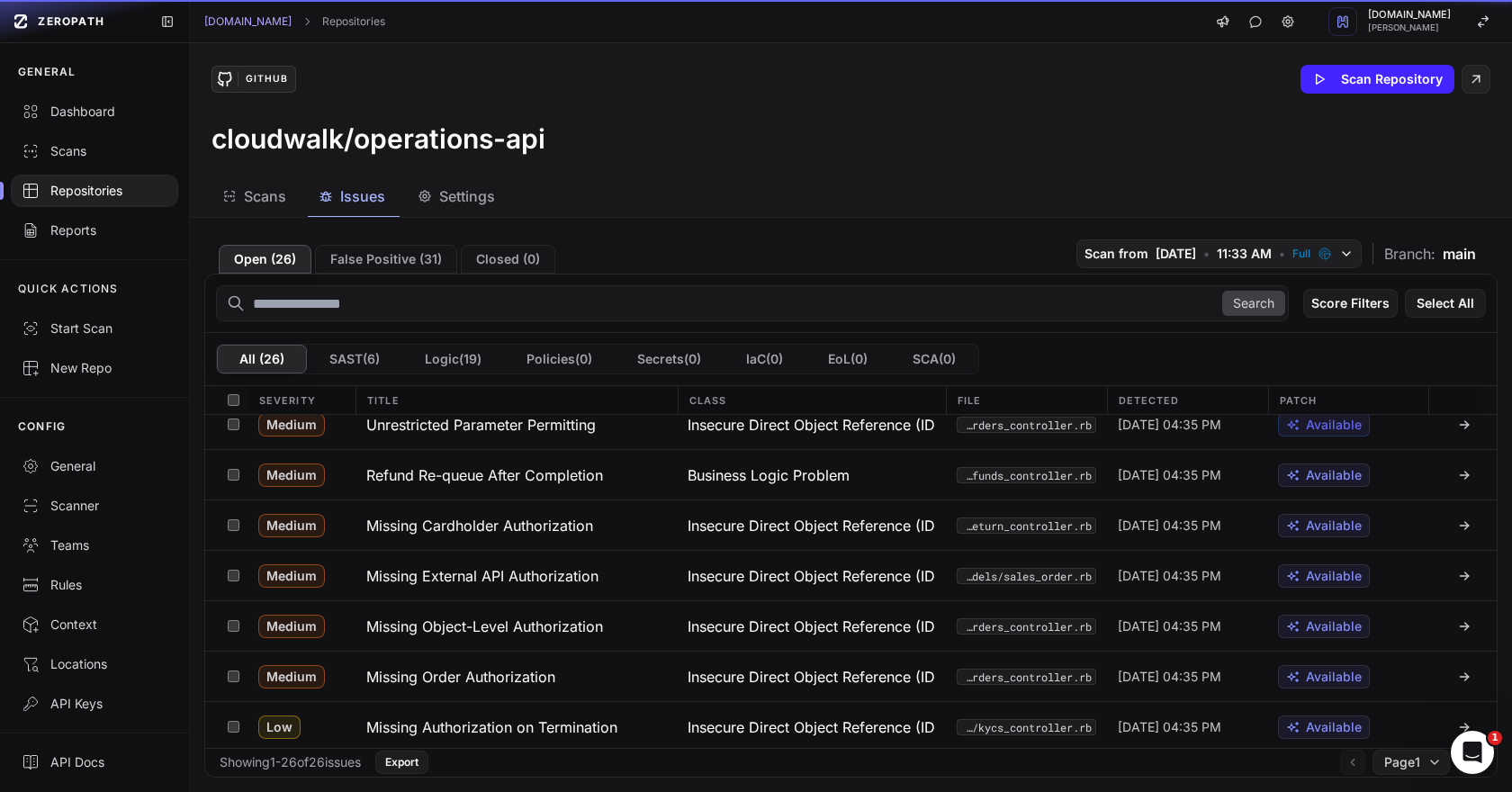
click at [482, 529] on h3 "Missing Cardholder Authorization" at bounding box center [480, 525] width 227 height 22
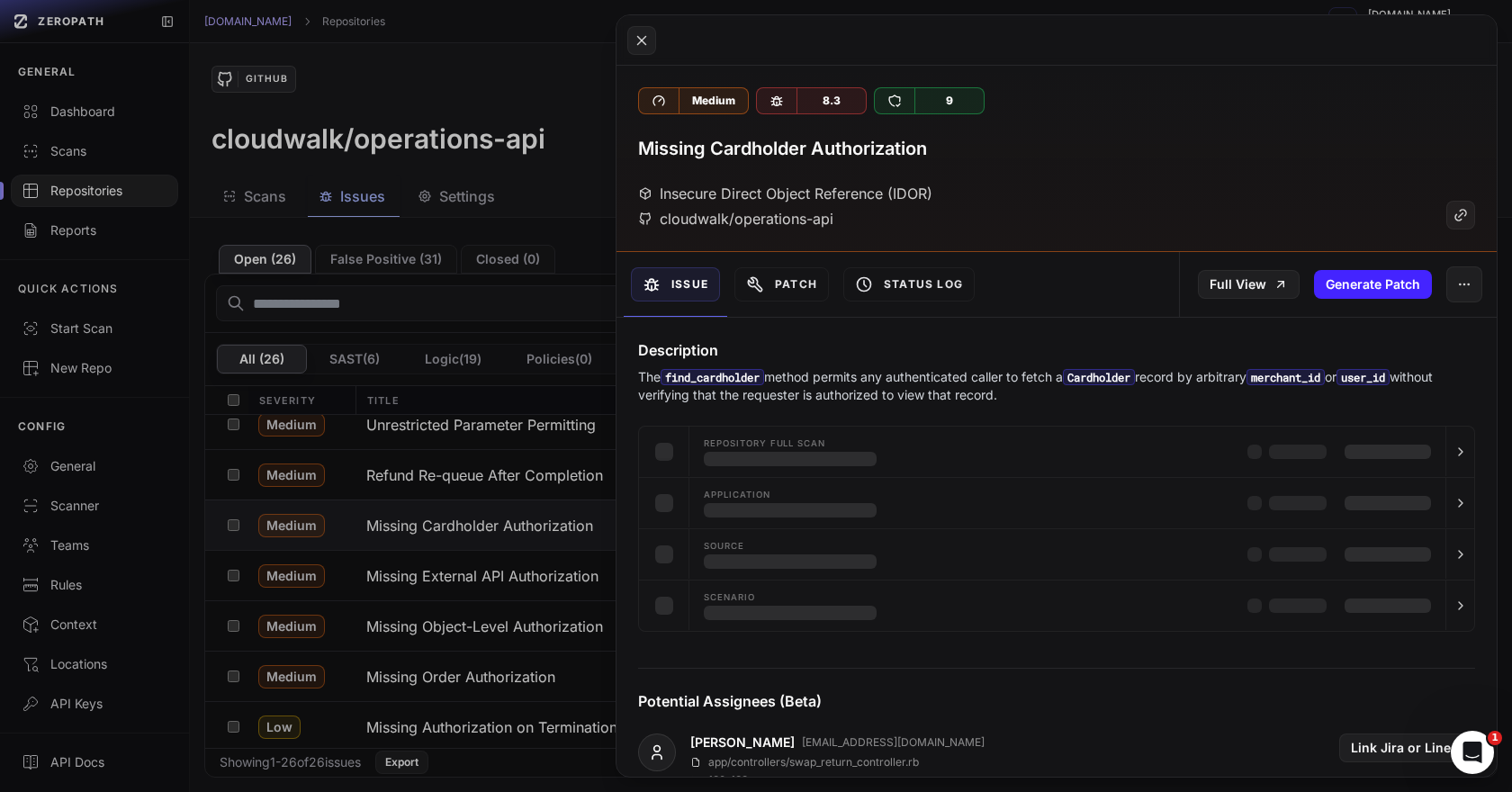
click at [1253, 267] on div "Full View Generate Patch" at bounding box center [1337, 283] width 317 height 65
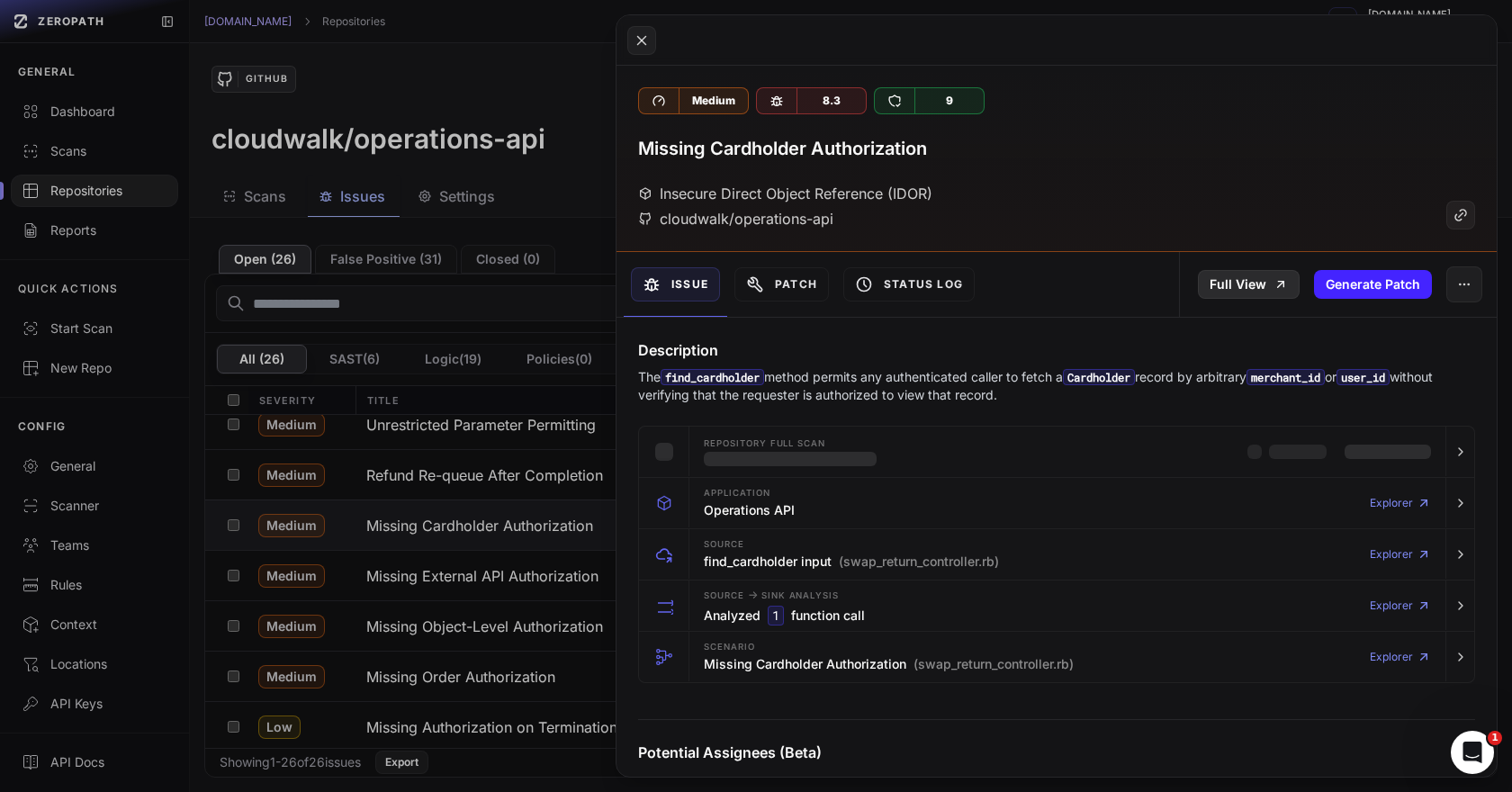
click at [1270, 279] on link "Full View" at bounding box center [1248, 284] width 101 height 29
click at [558, 468] on button at bounding box center [756, 396] width 1512 height 792
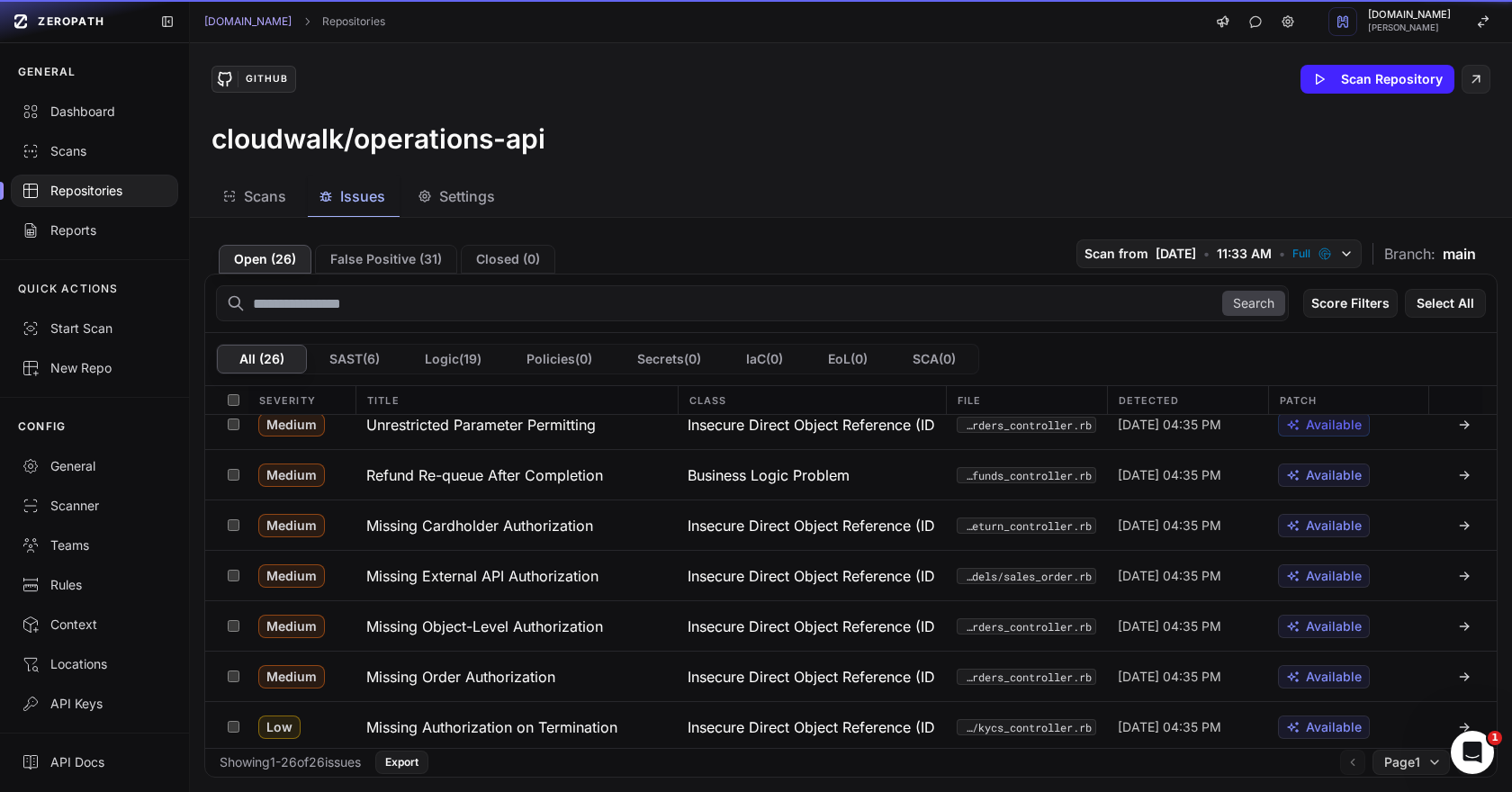
click at [558, 468] on h3 "Refund Re-queue After Completion" at bounding box center [484, 475] width 237 height 22
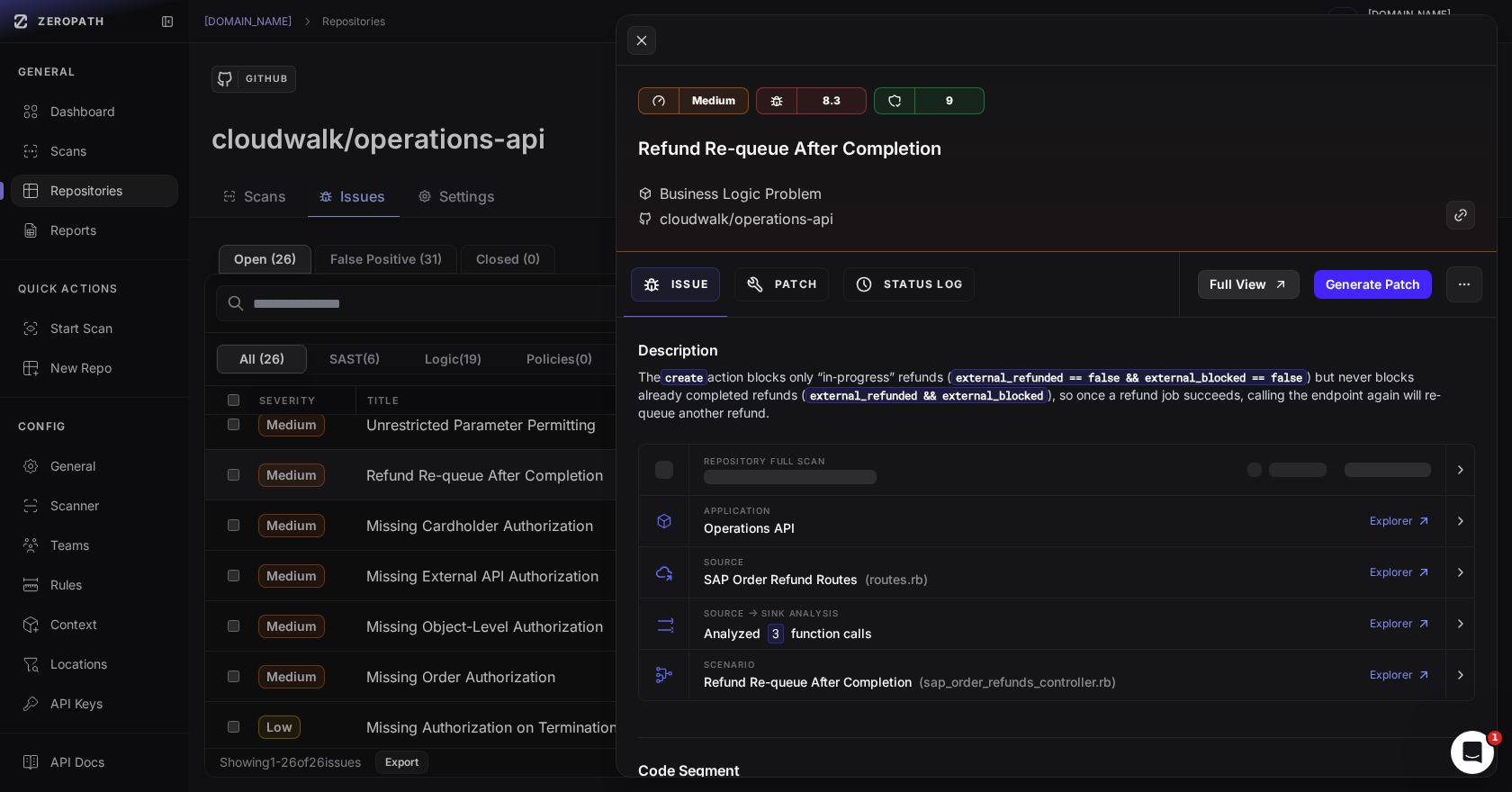
click at [1248, 285] on link "Full View" at bounding box center [1248, 284] width 101 height 29
click at [498, 481] on button at bounding box center [756, 396] width 1512 height 792
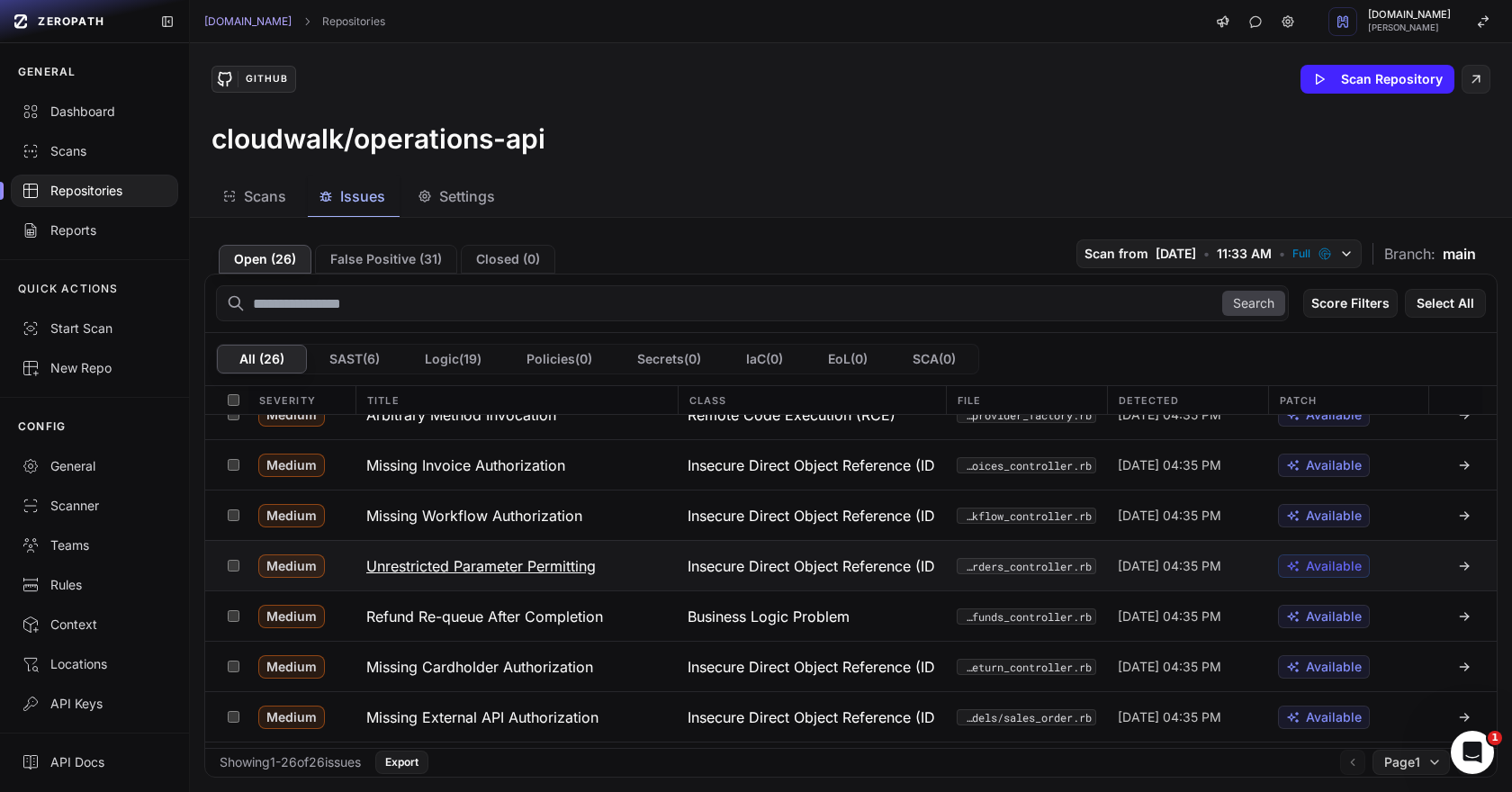
scroll to position [268, 0]
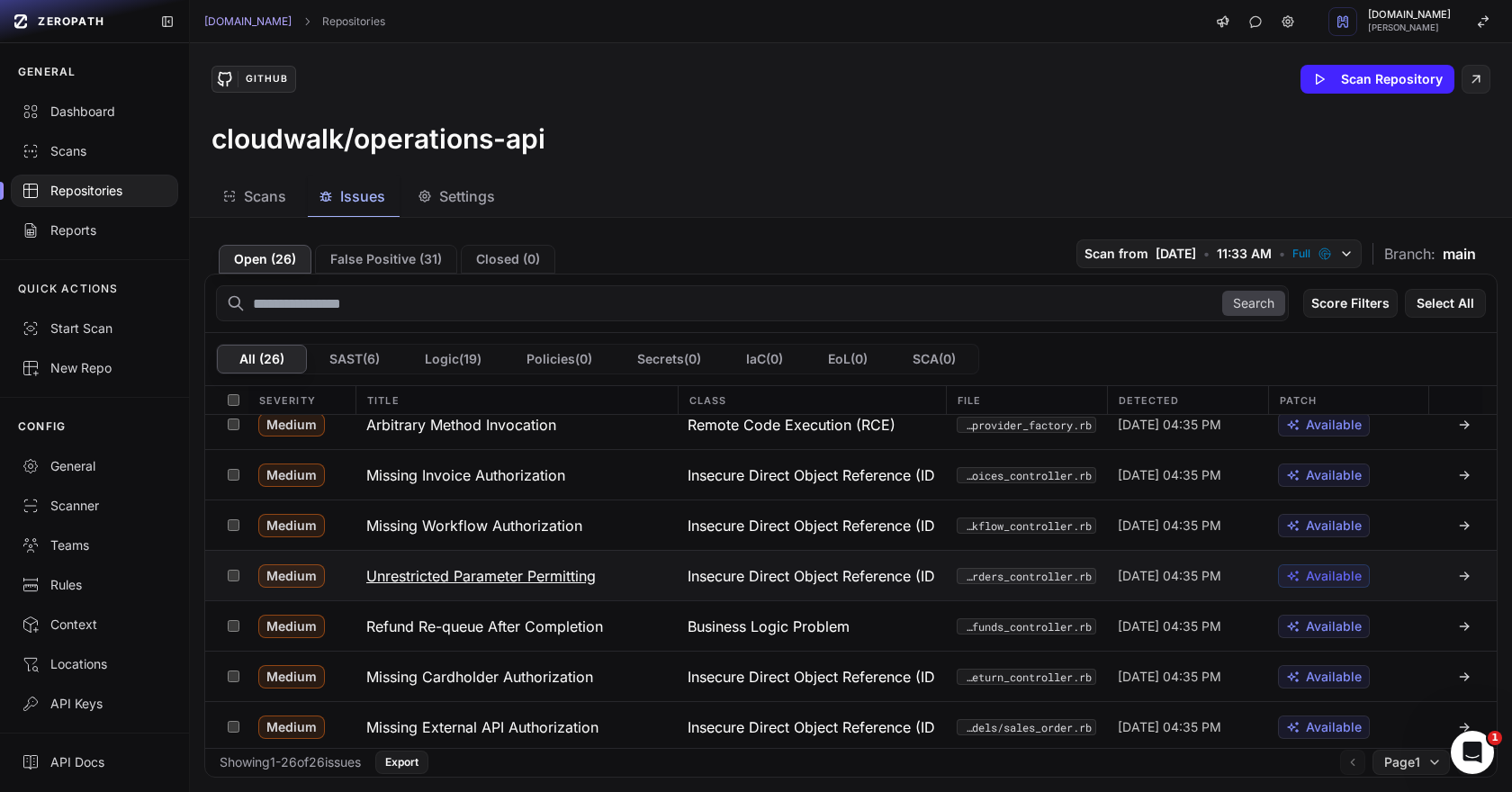
click at [500, 586] on button "Unrestricted Parameter Permitting" at bounding box center [516, 575] width 322 height 50
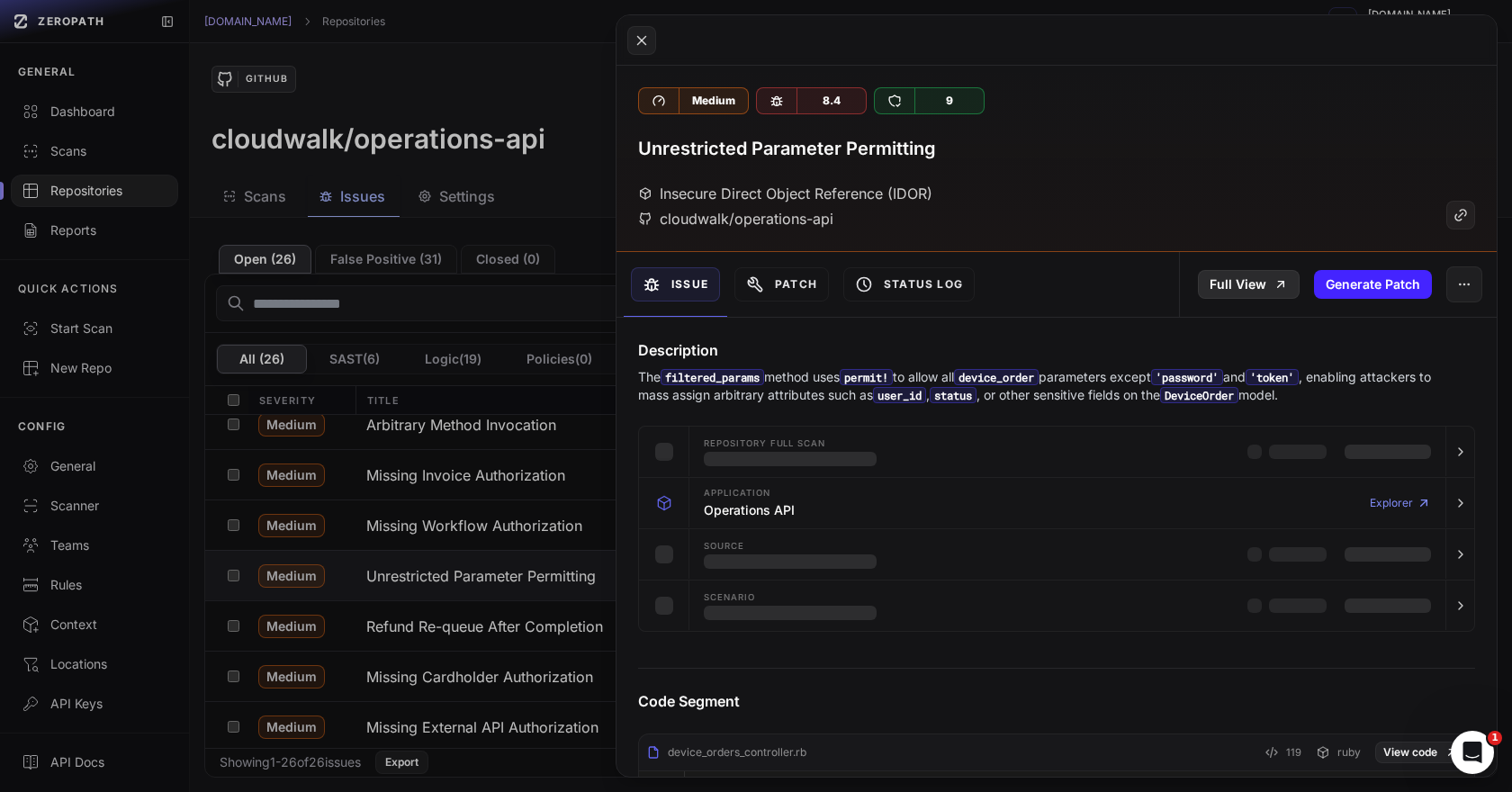
click at [1231, 296] on link "Full View" at bounding box center [1248, 284] width 101 height 29
click at [455, 517] on button at bounding box center [756, 396] width 1512 height 792
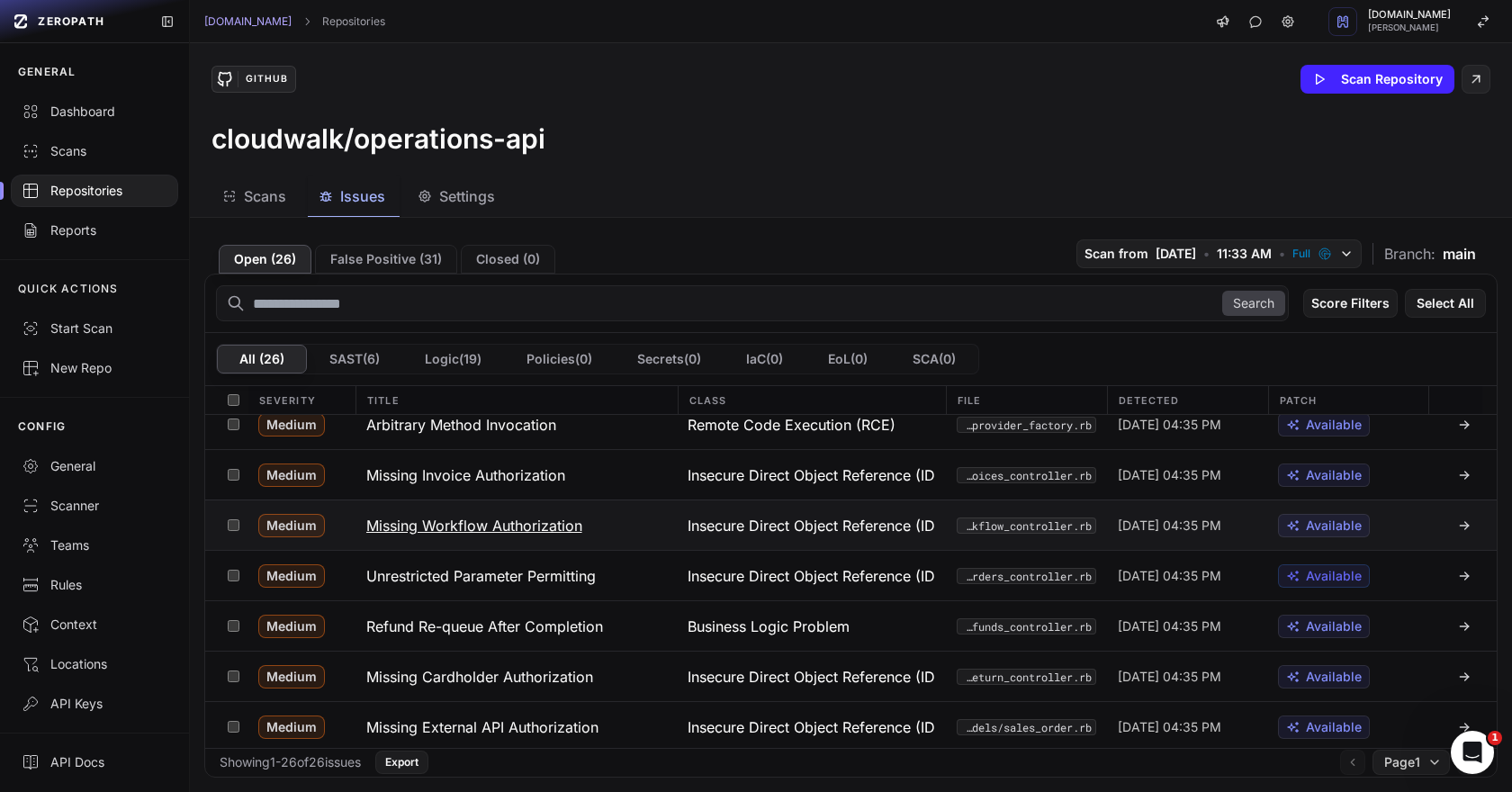
click at [477, 525] on h3 "Missing Workflow Authorization" at bounding box center [474, 525] width 216 height 22
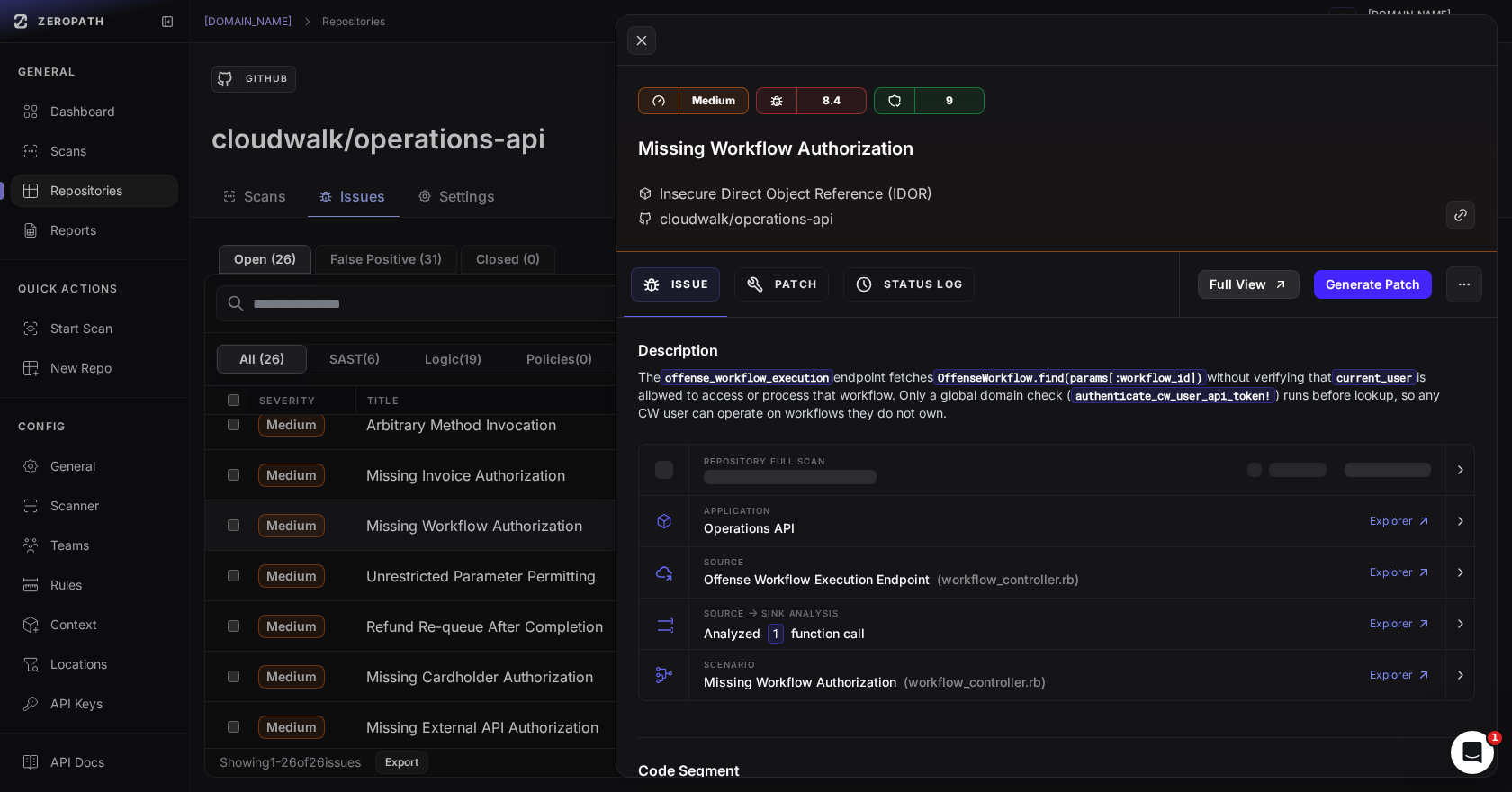
click at [1242, 283] on link "Full View" at bounding box center [1248, 284] width 101 height 29
click at [564, 466] on button at bounding box center [756, 396] width 1512 height 792
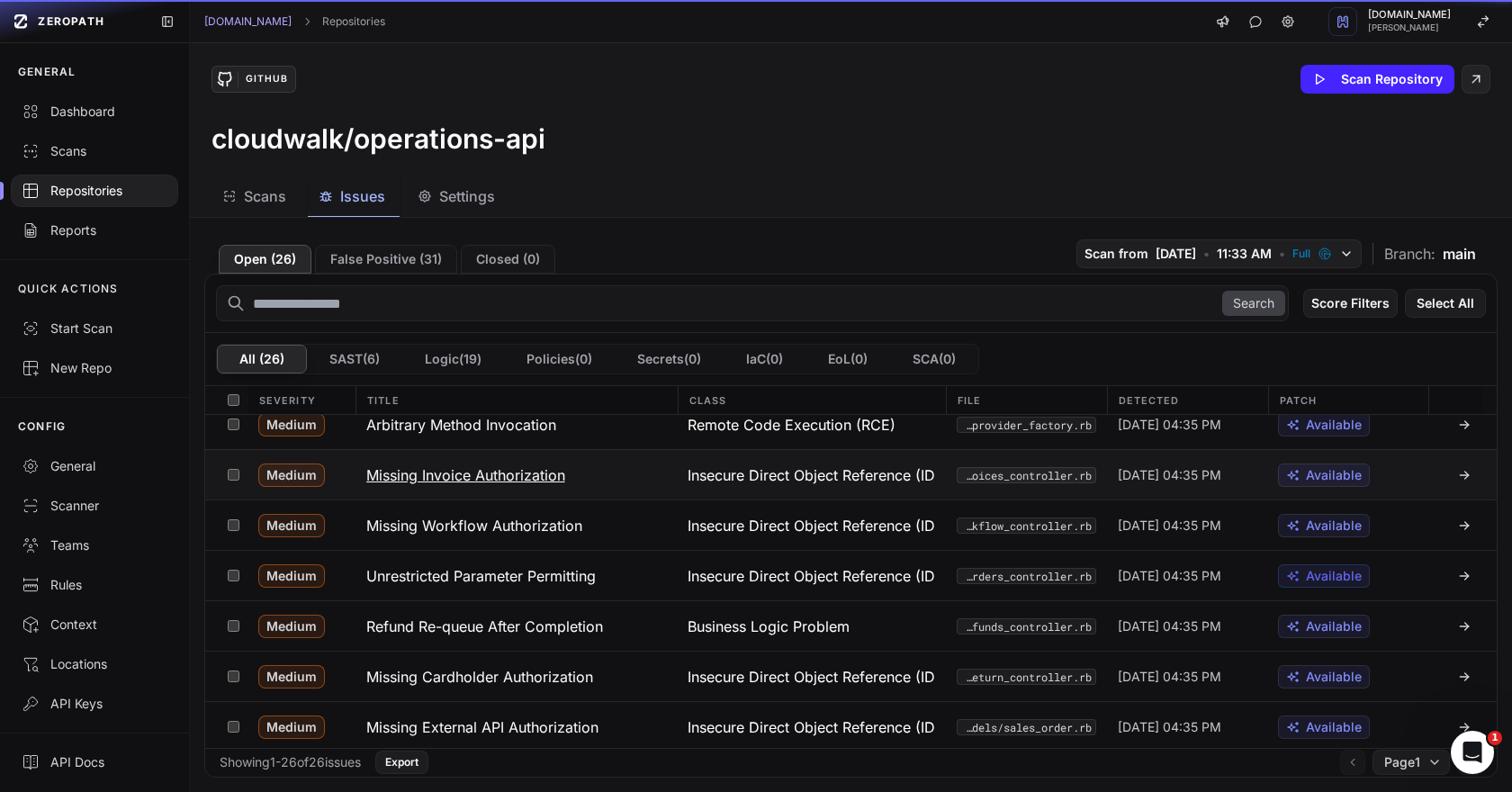
click at [531, 466] on h3 "Missing Invoice Authorization" at bounding box center [466, 475] width 199 height 22
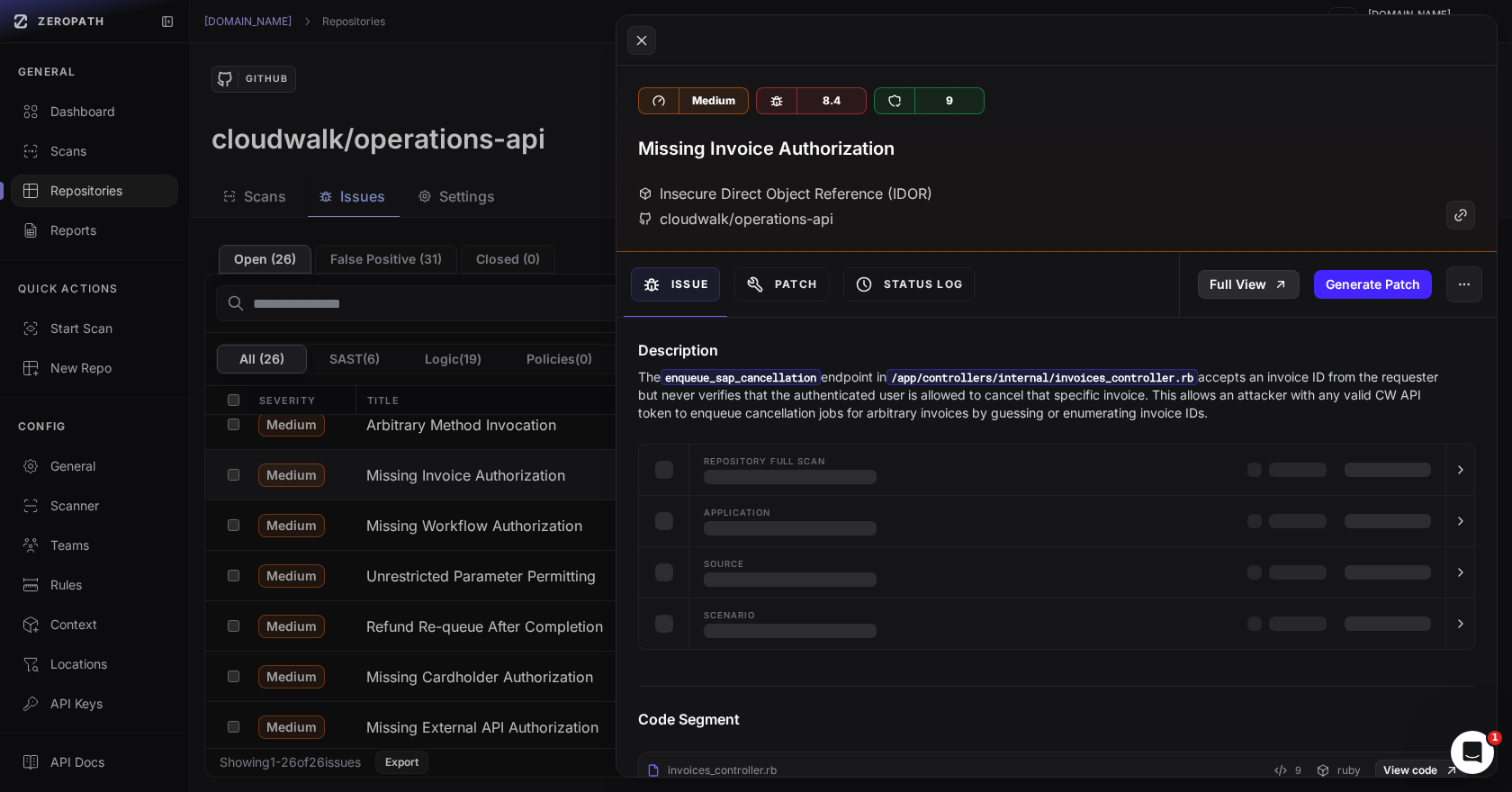
click at [1238, 297] on link "Full View" at bounding box center [1248, 284] width 101 height 29
click at [504, 446] on button at bounding box center [756, 396] width 1512 height 792
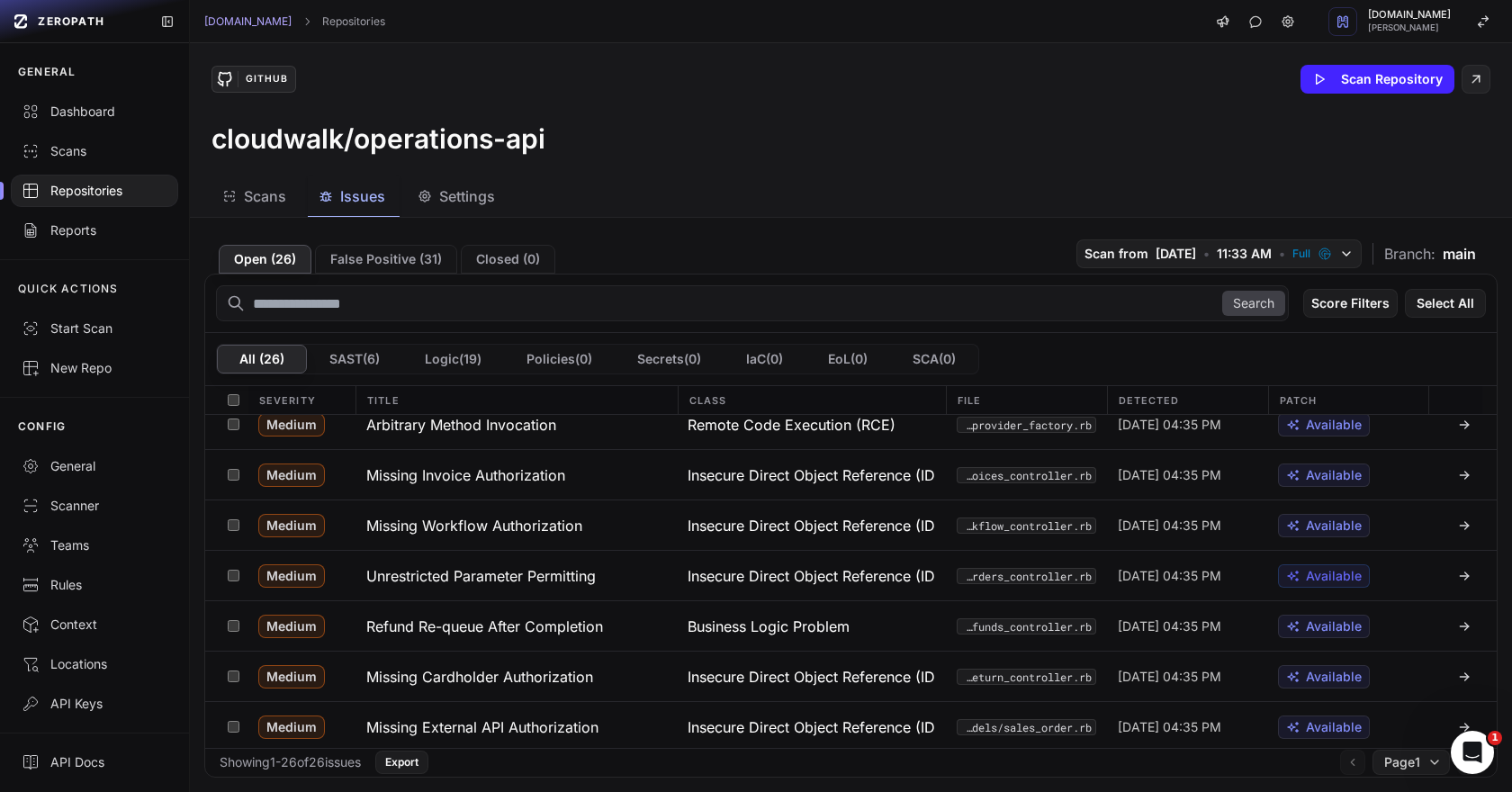
click at [504, 446] on button "Arbitrary Method Invocation" at bounding box center [516, 424] width 322 height 50
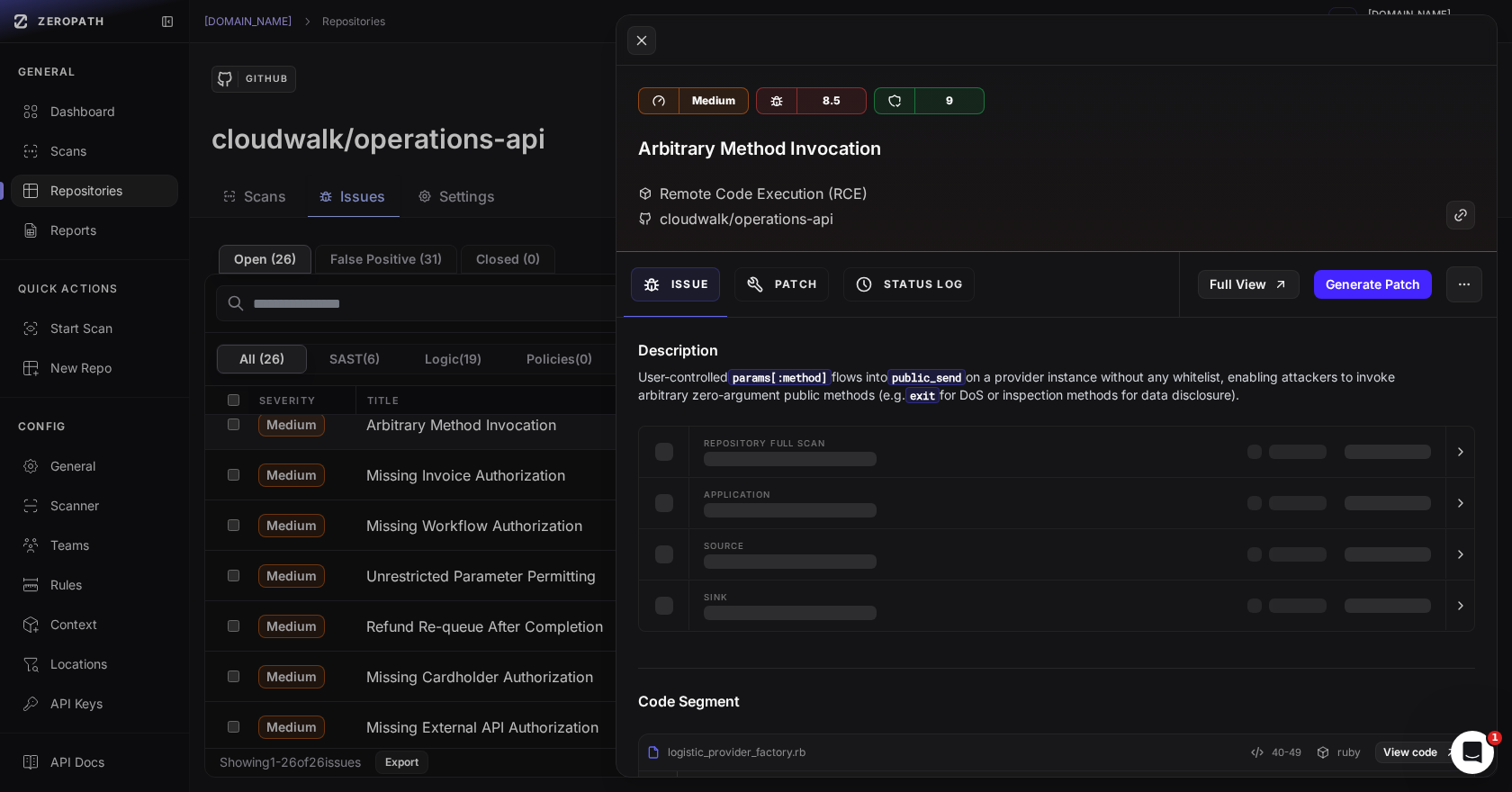
scroll to position [251, 0]
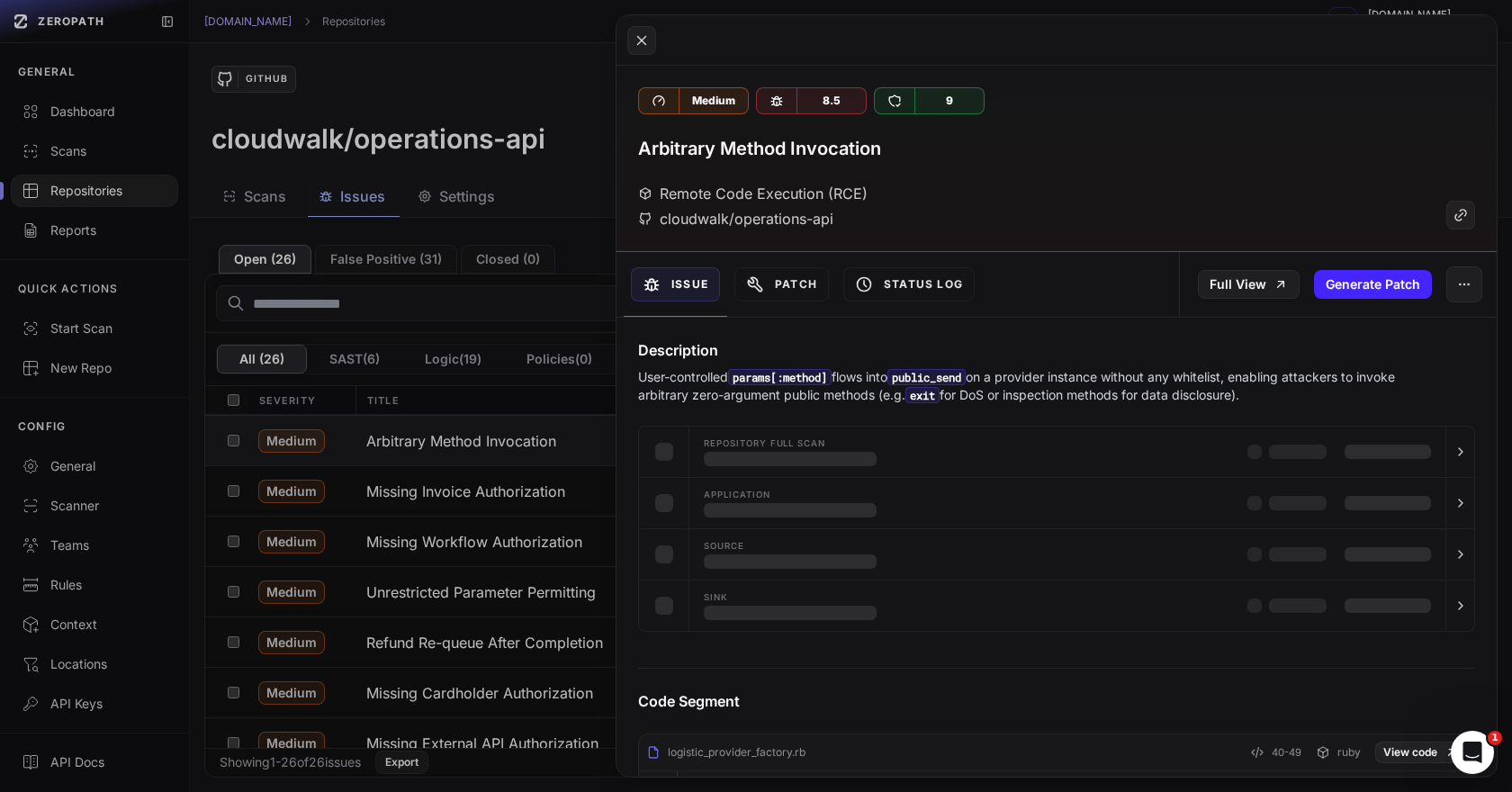
click at [514, 476] on button at bounding box center [756, 396] width 1512 height 792
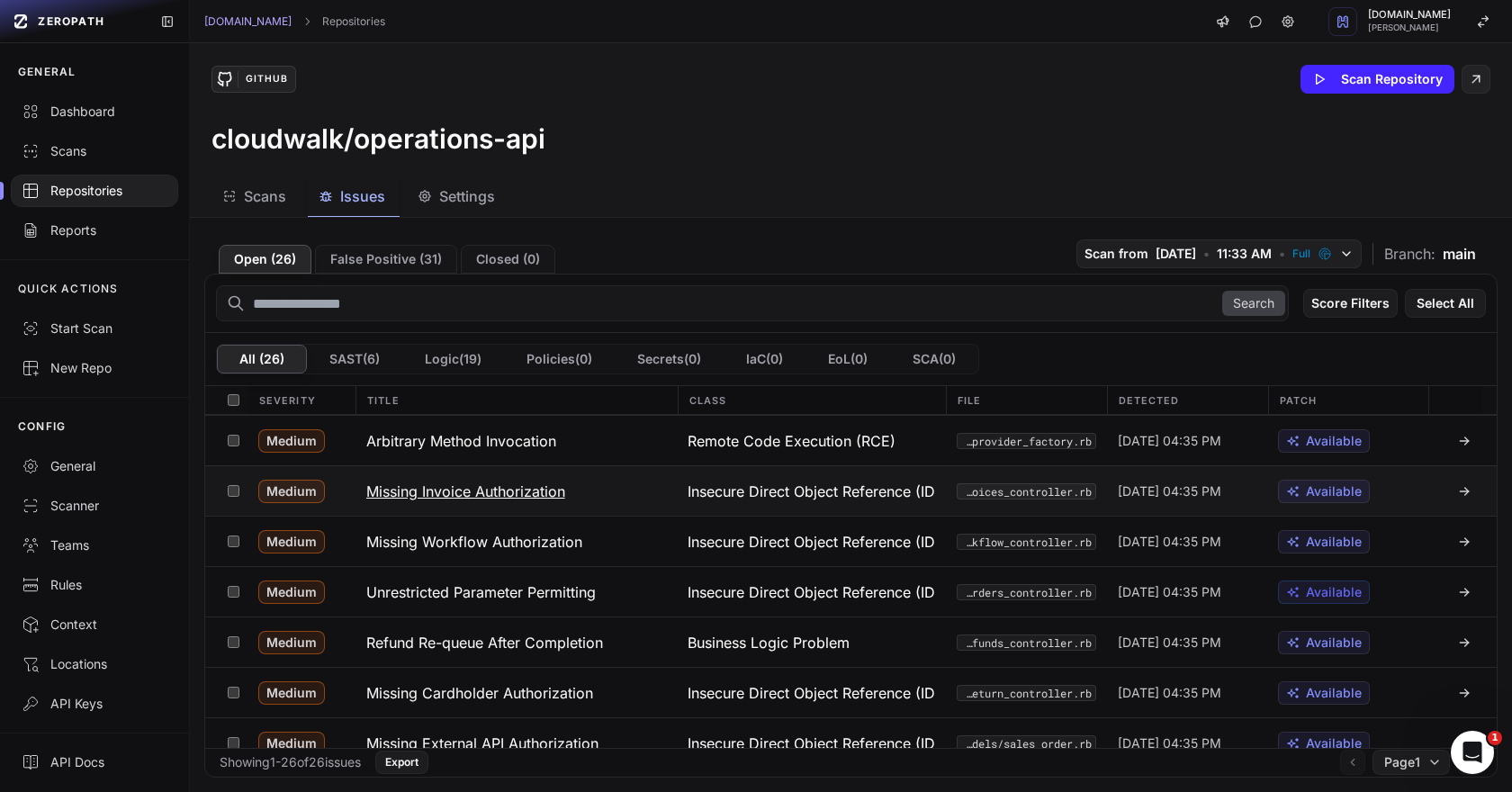
click at [504, 479] on button "Missing Invoice Authorization" at bounding box center [516, 491] width 322 height 50
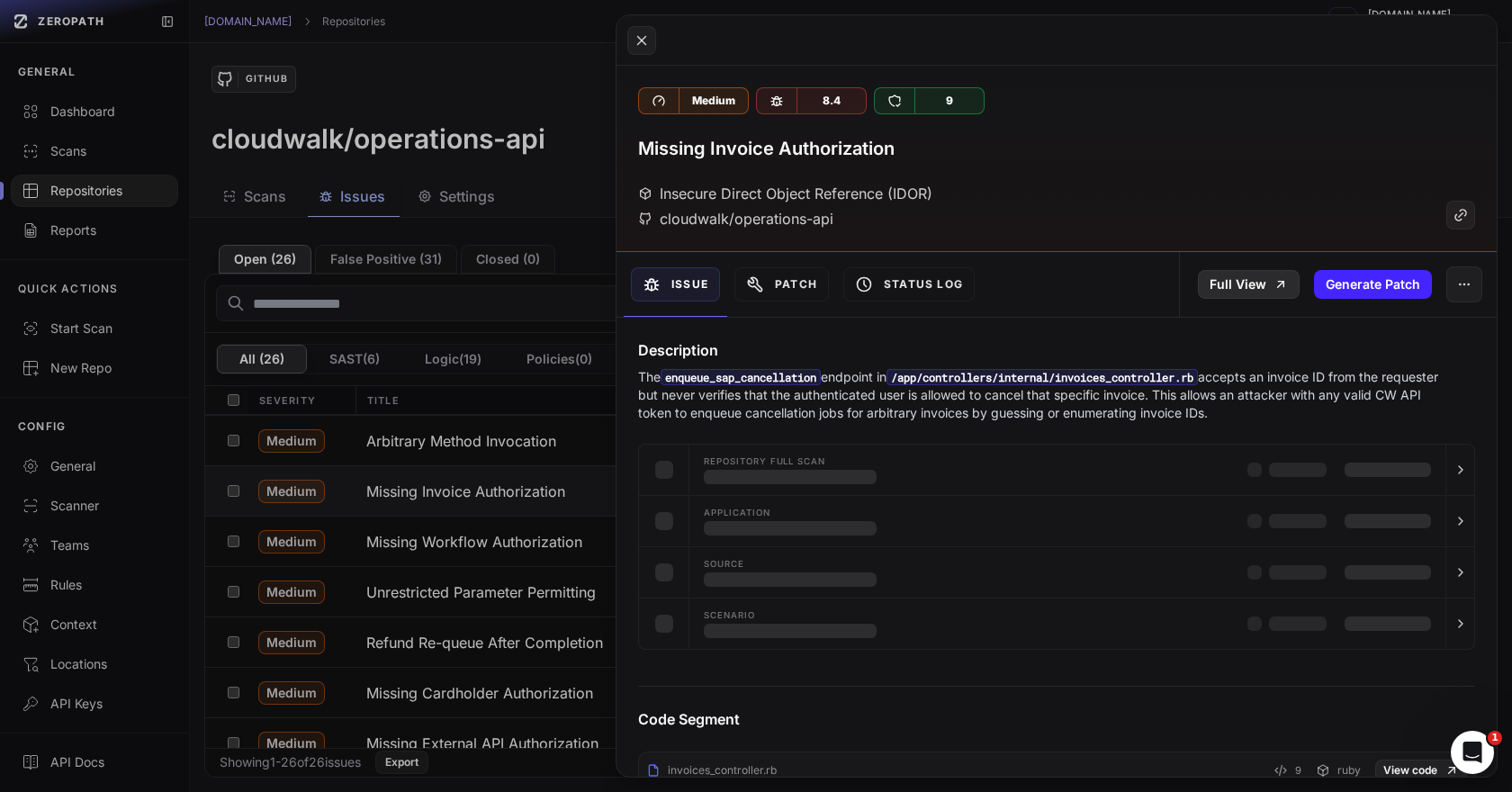
click at [1276, 294] on link "Full View" at bounding box center [1248, 284] width 101 height 29
click at [482, 441] on button at bounding box center [756, 396] width 1512 height 792
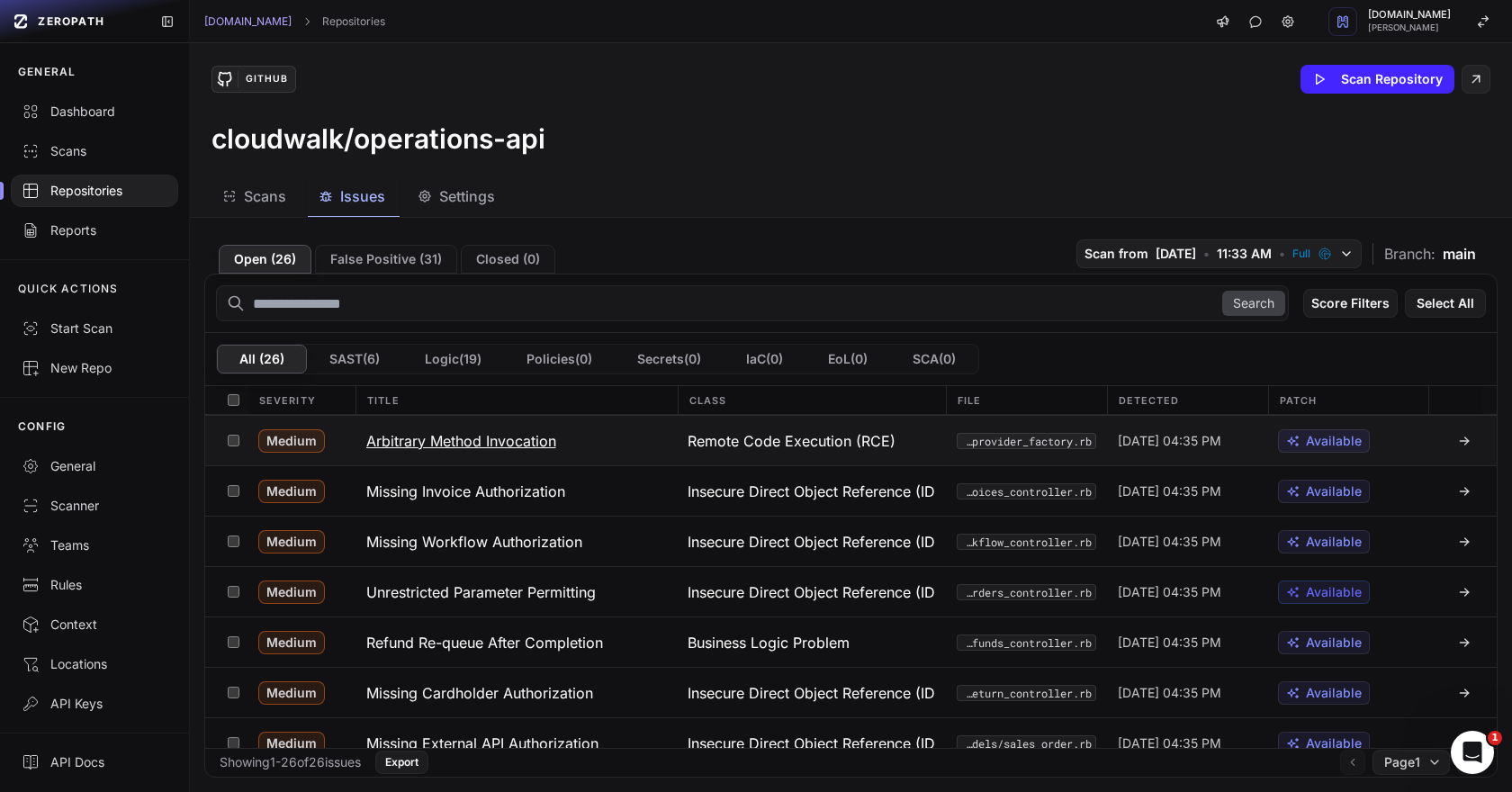
click at [522, 440] on h3 "Arbitrary Method Invocation" at bounding box center [461, 440] width 190 height 22
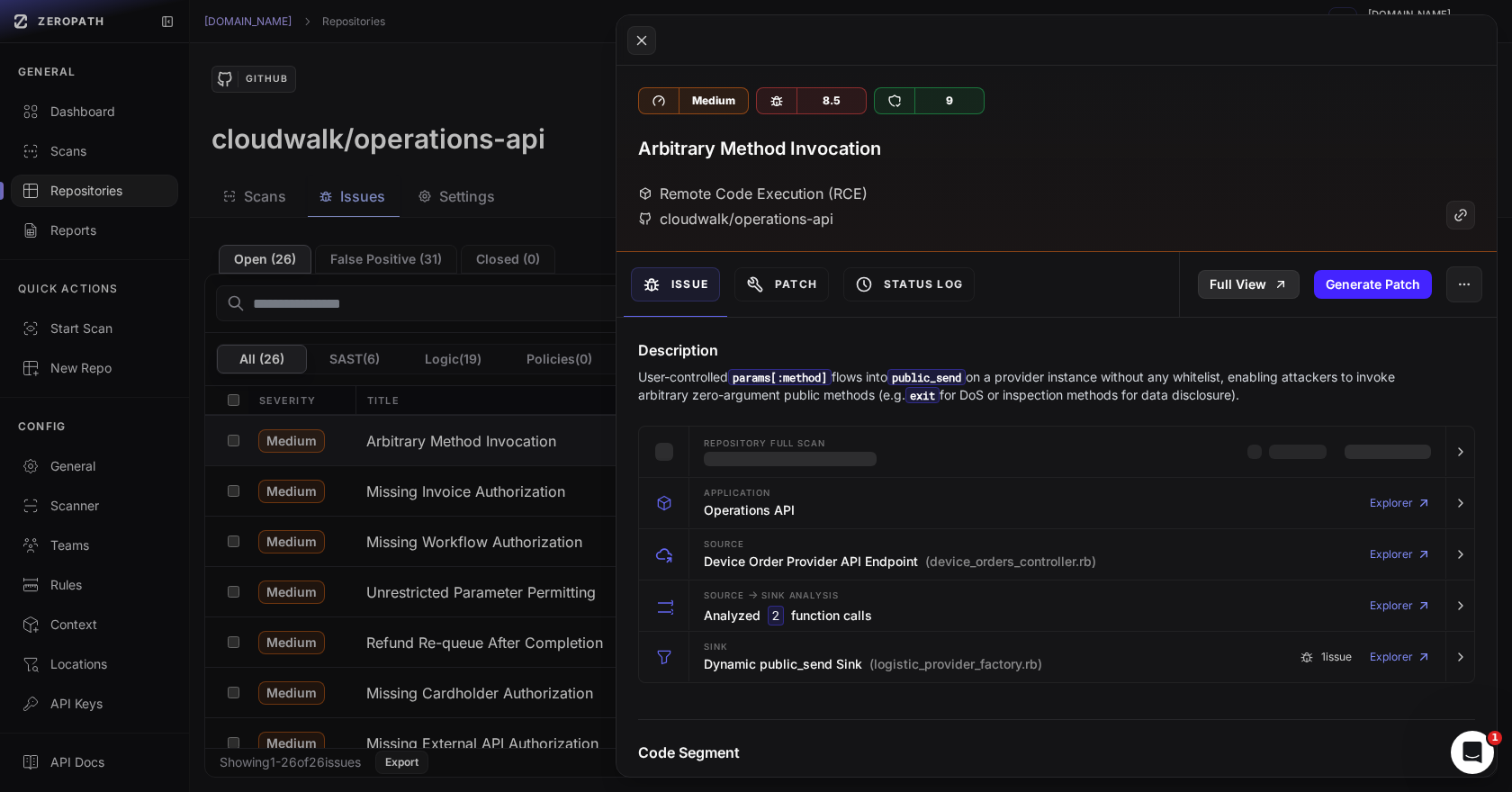
click at [1216, 282] on link "Full View" at bounding box center [1248, 284] width 101 height 29
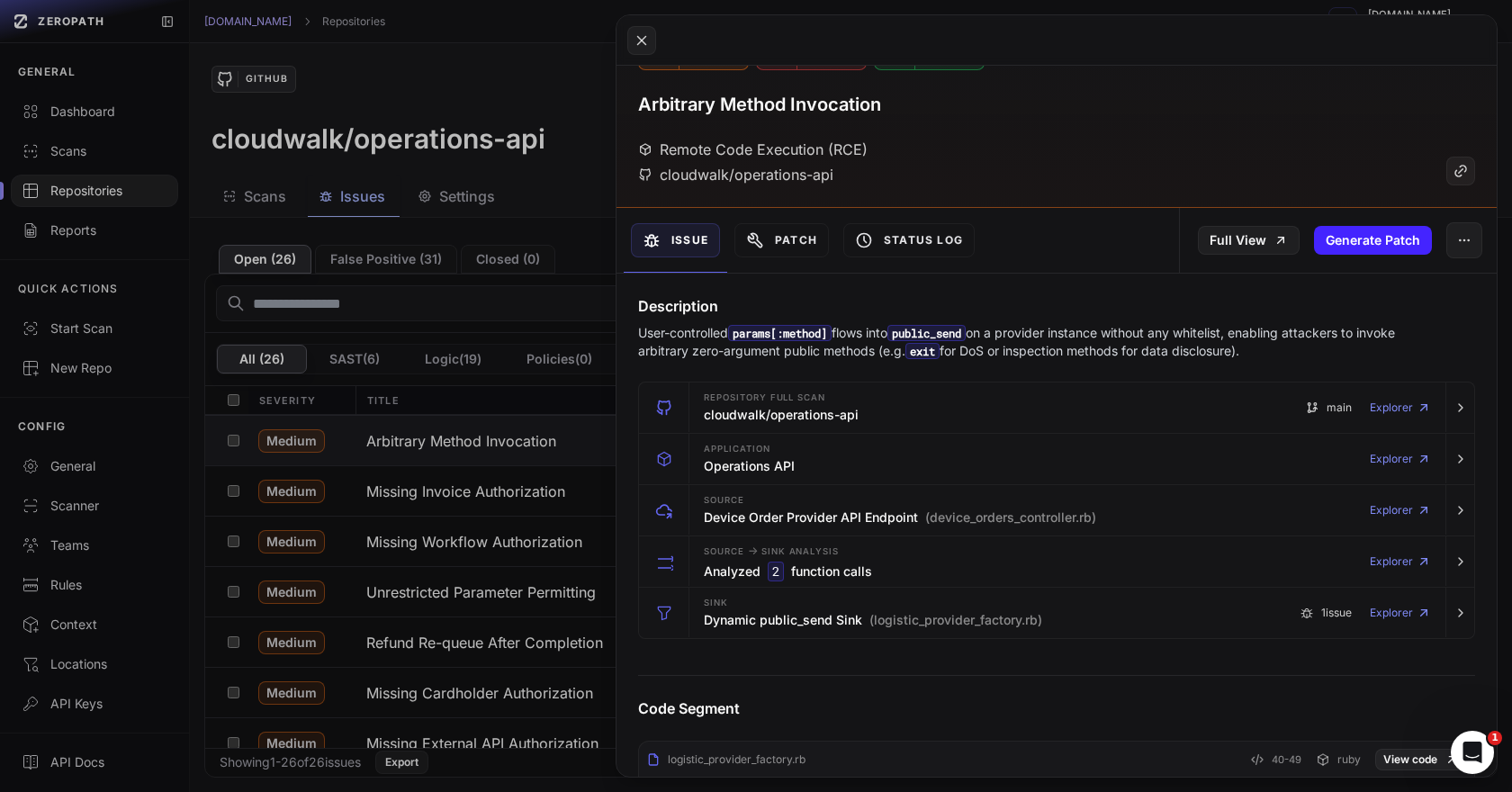
scroll to position [47, 0]
click at [556, 495] on button at bounding box center [756, 396] width 1512 height 792
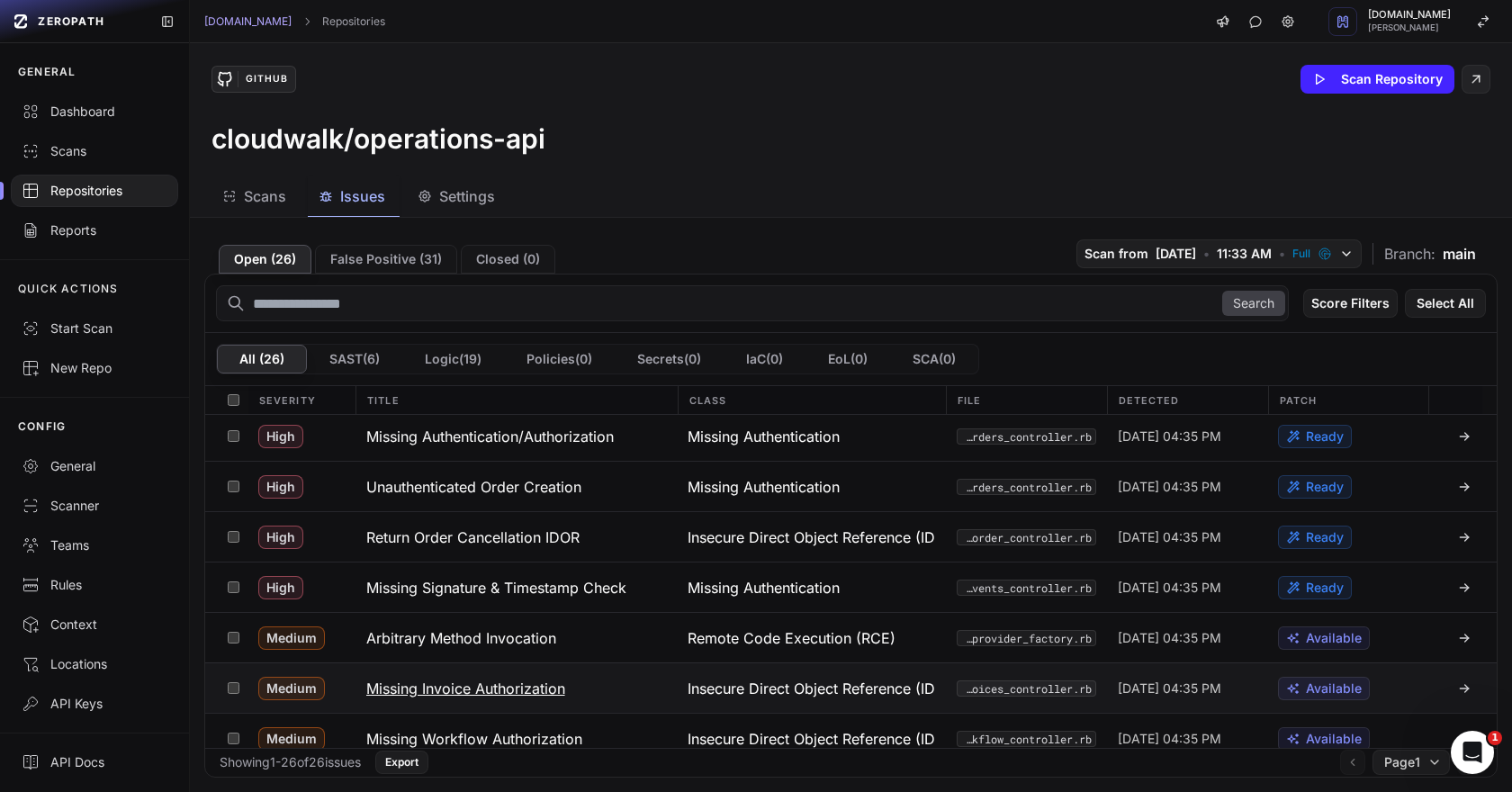
scroll to position [53, 0]
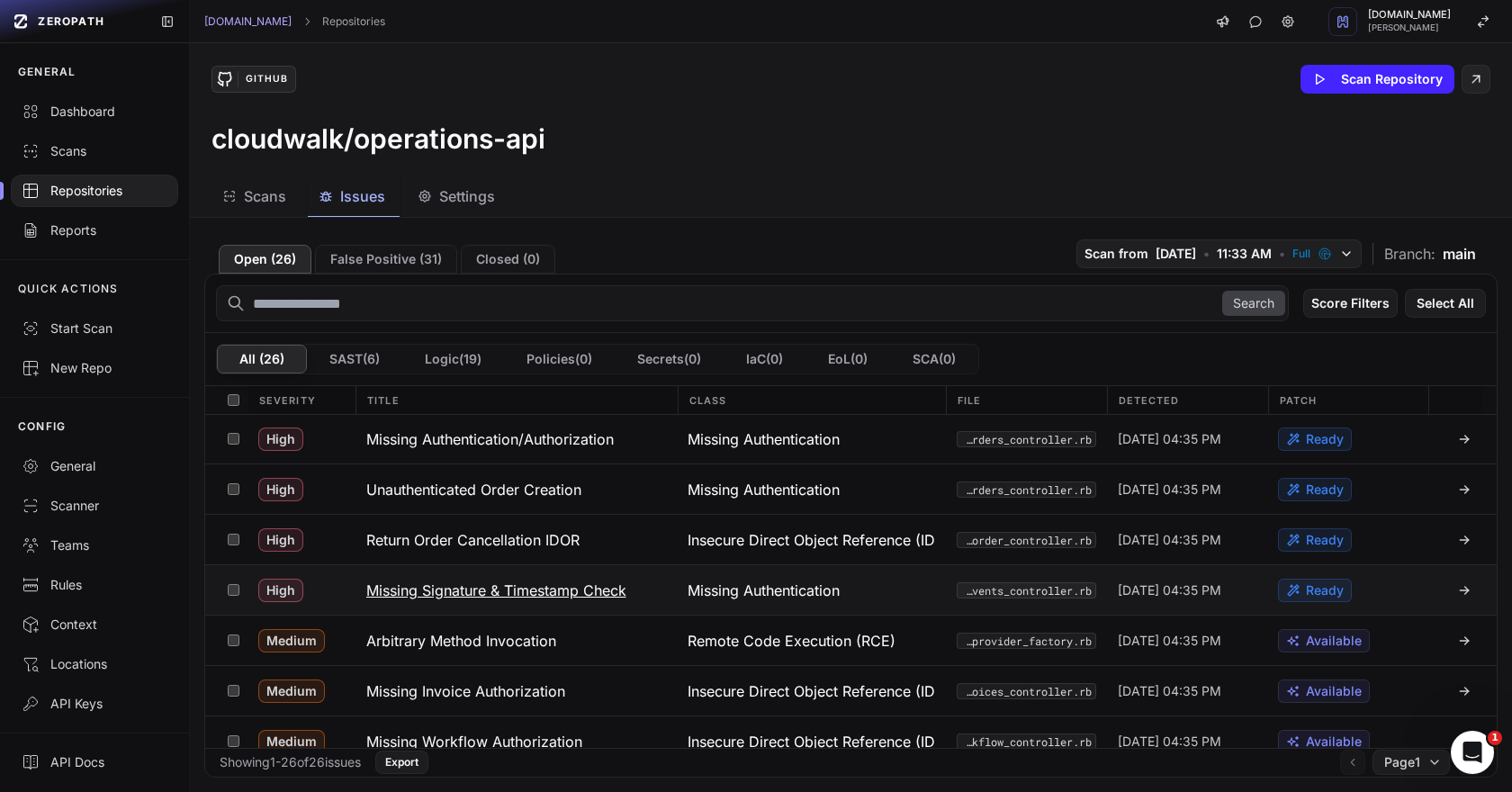
click at [537, 577] on button "Missing Signature & Timestamp Check" at bounding box center [516, 589] width 322 height 50
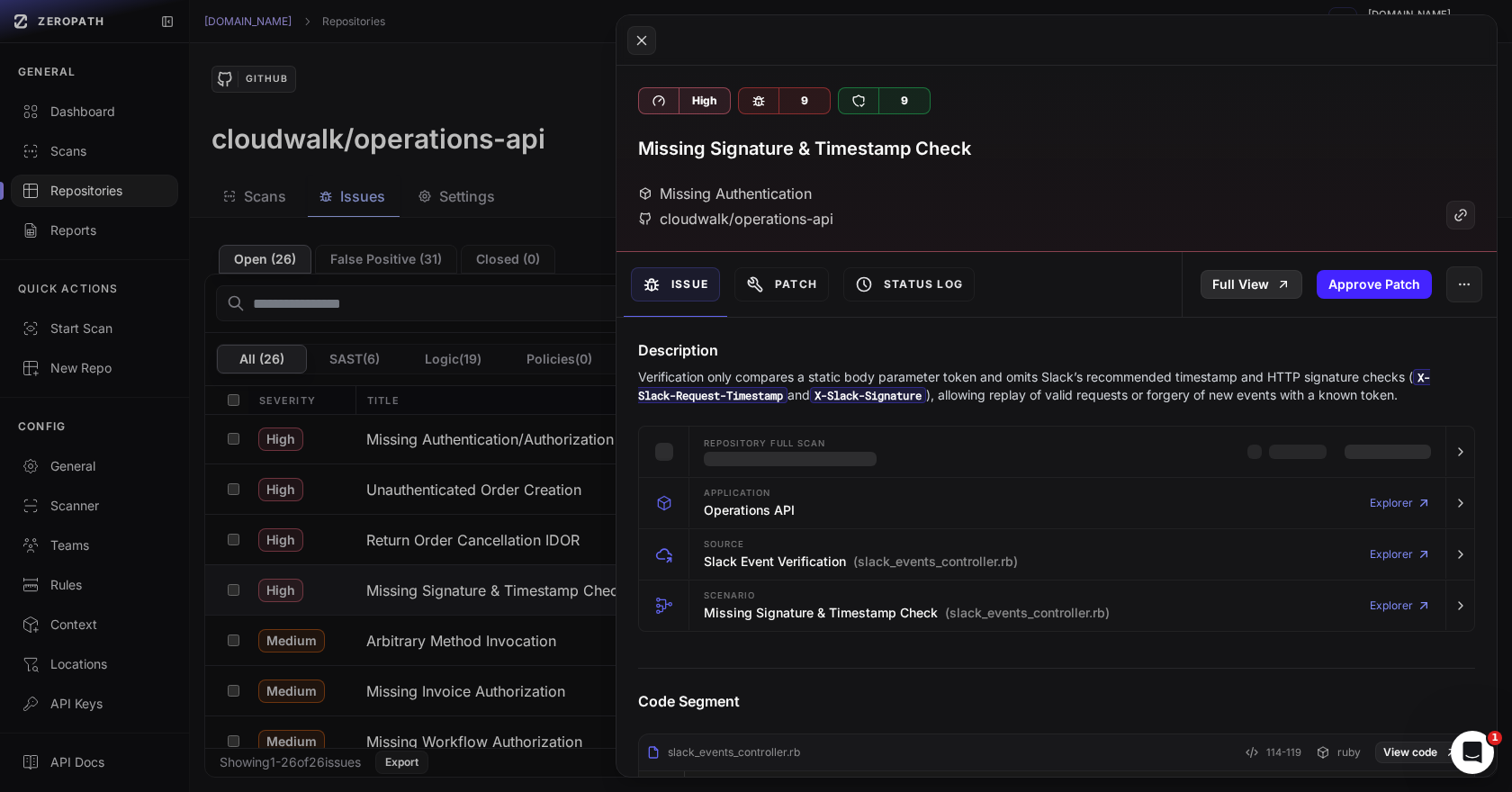
click at [1261, 288] on link "Full View" at bounding box center [1251, 284] width 101 height 29
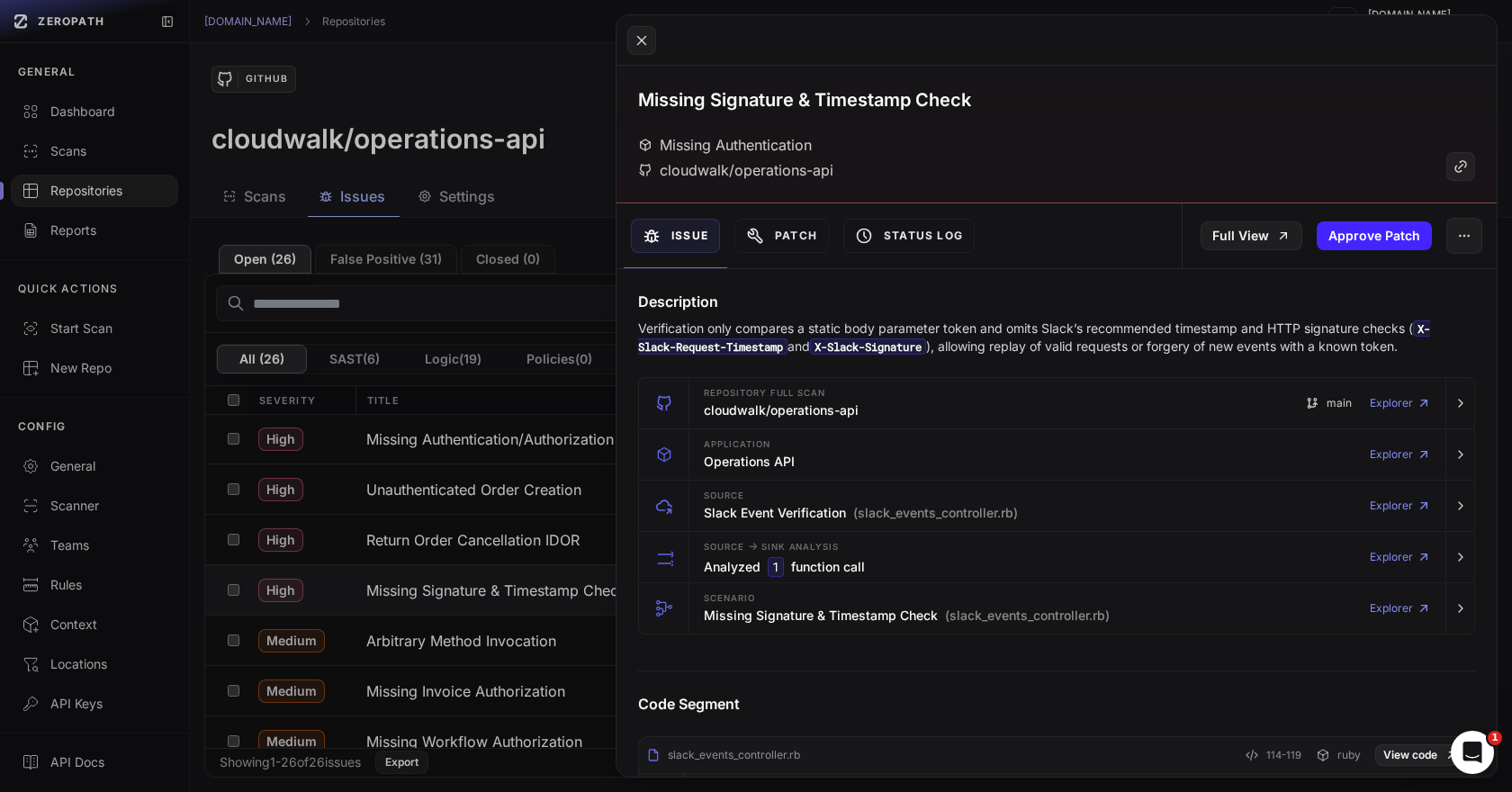
scroll to position [54, 0]
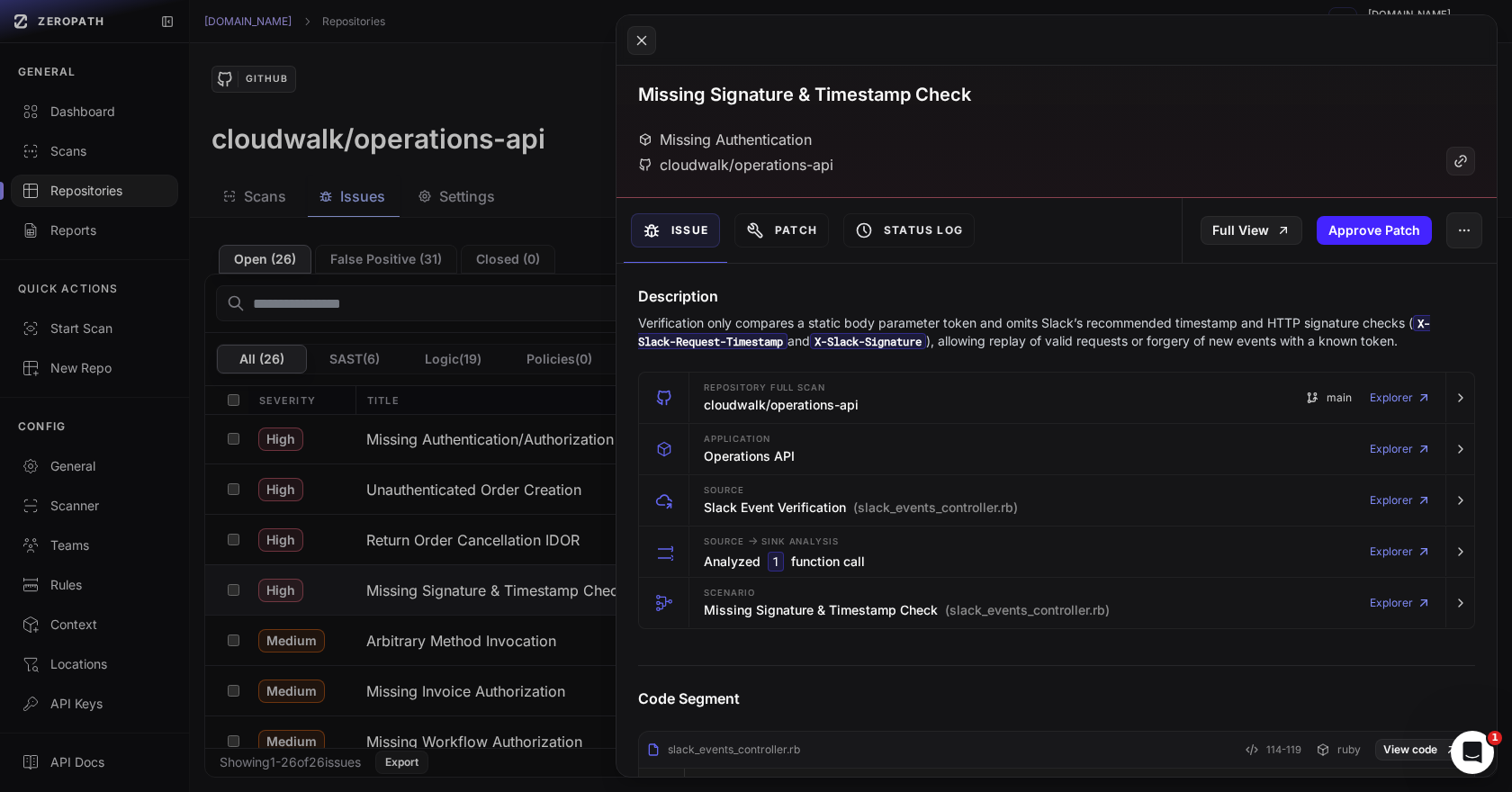
click at [531, 512] on button at bounding box center [756, 396] width 1512 height 792
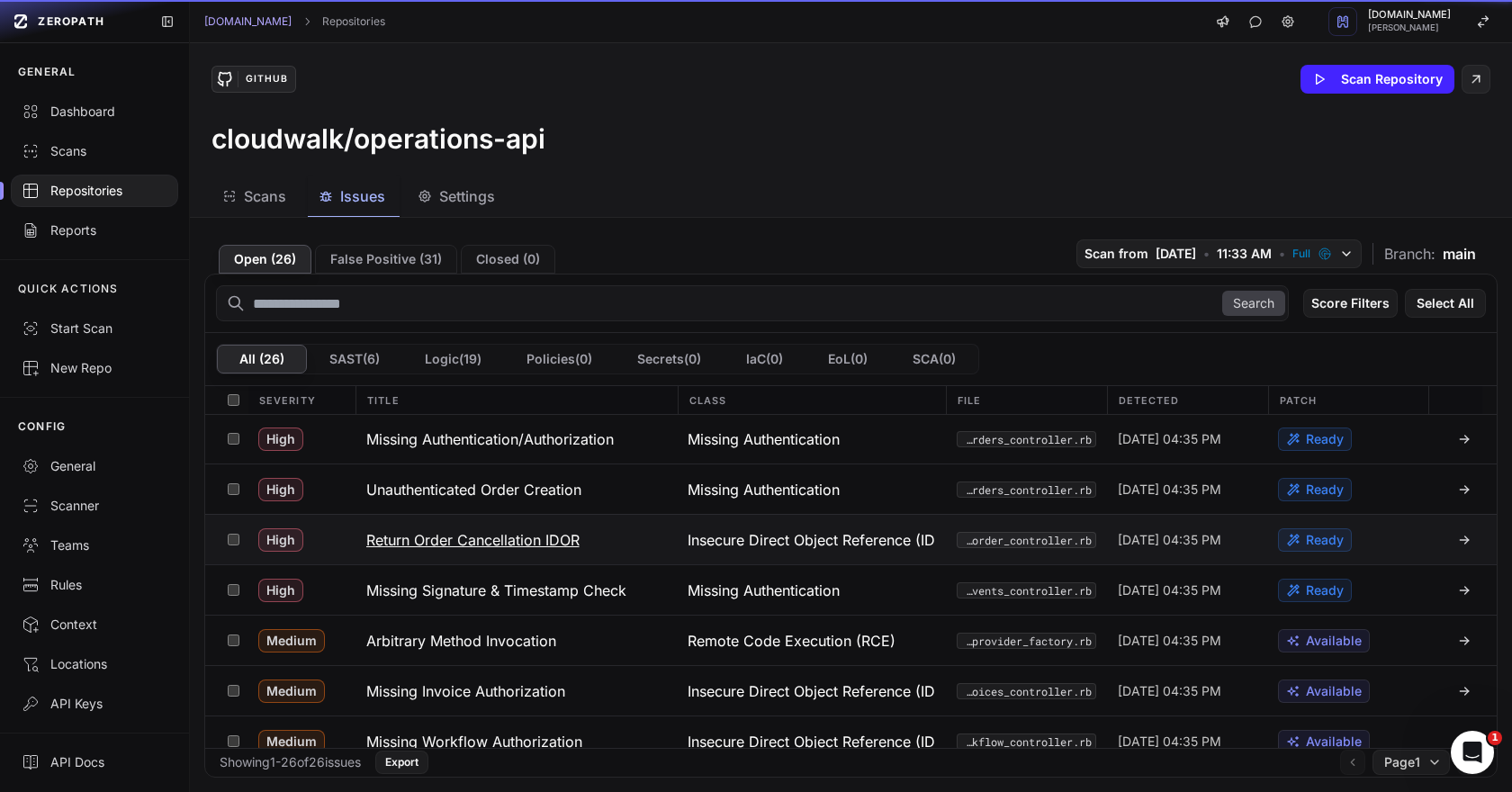
click at [508, 533] on h3 "Return Order Cancellation IDOR" at bounding box center [472, 540] width 213 height 22
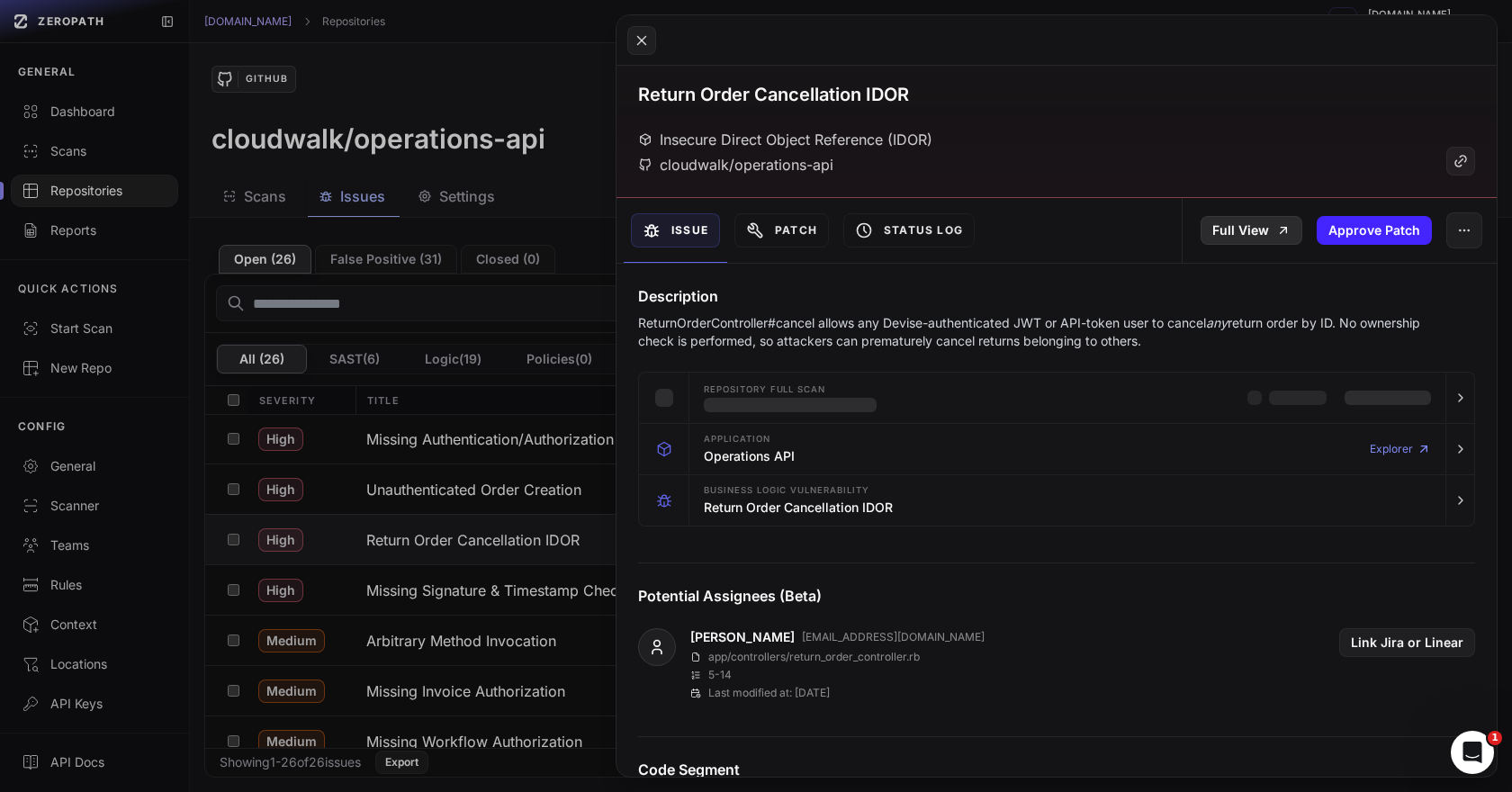
click at [1263, 217] on link "Full View" at bounding box center [1251, 230] width 101 height 29
click at [529, 493] on button at bounding box center [756, 396] width 1512 height 792
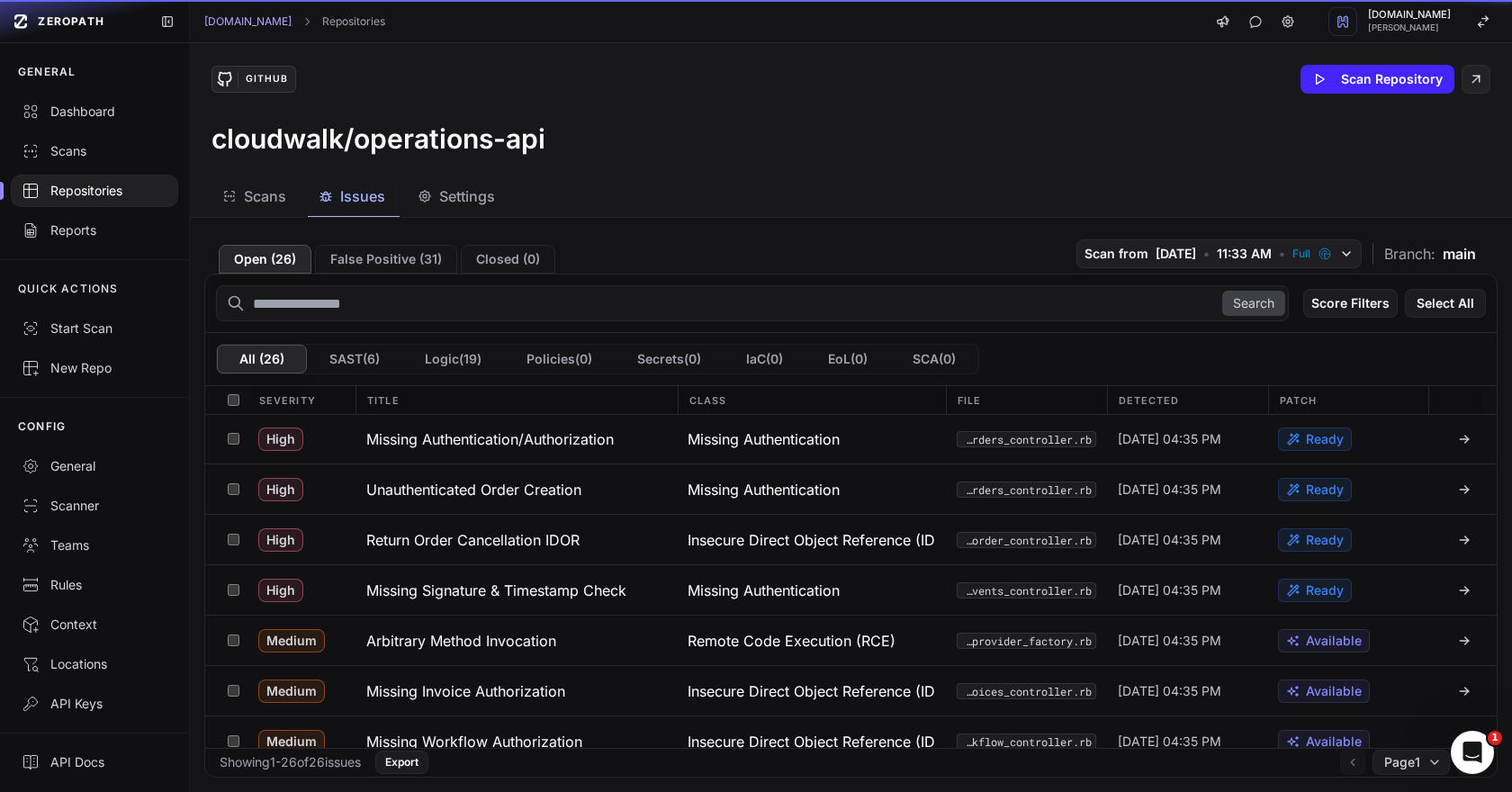
click at [529, 493] on h3 "Unauthenticated Order Creation" at bounding box center [473, 489] width 215 height 22
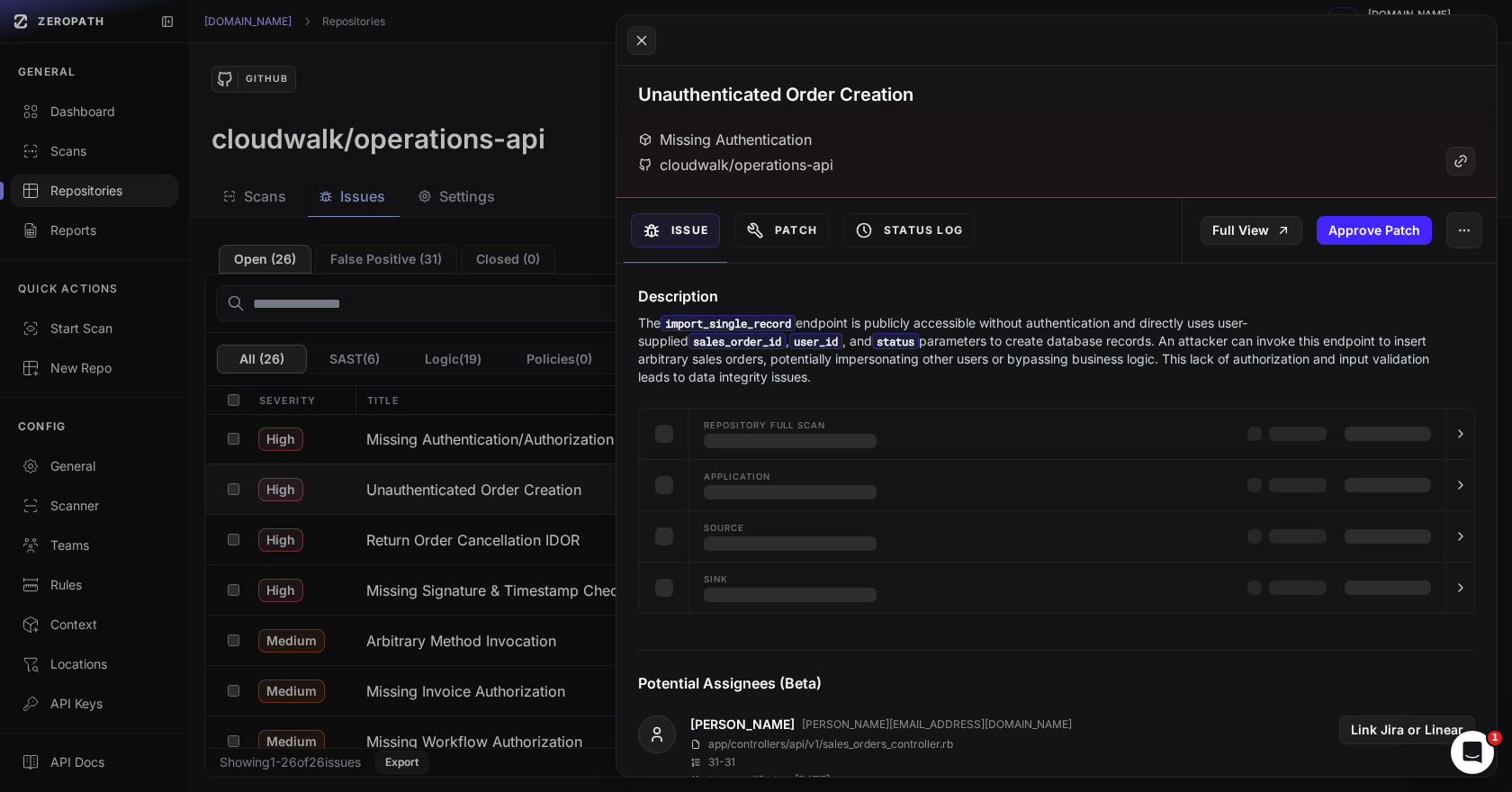
click at [1314, 220] on div "Full View Approve Patch" at bounding box center [1339, 230] width 315 height 65
click at [1268, 220] on link "Full View" at bounding box center [1251, 230] width 101 height 29
click at [551, 496] on button at bounding box center [756, 396] width 1512 height 792
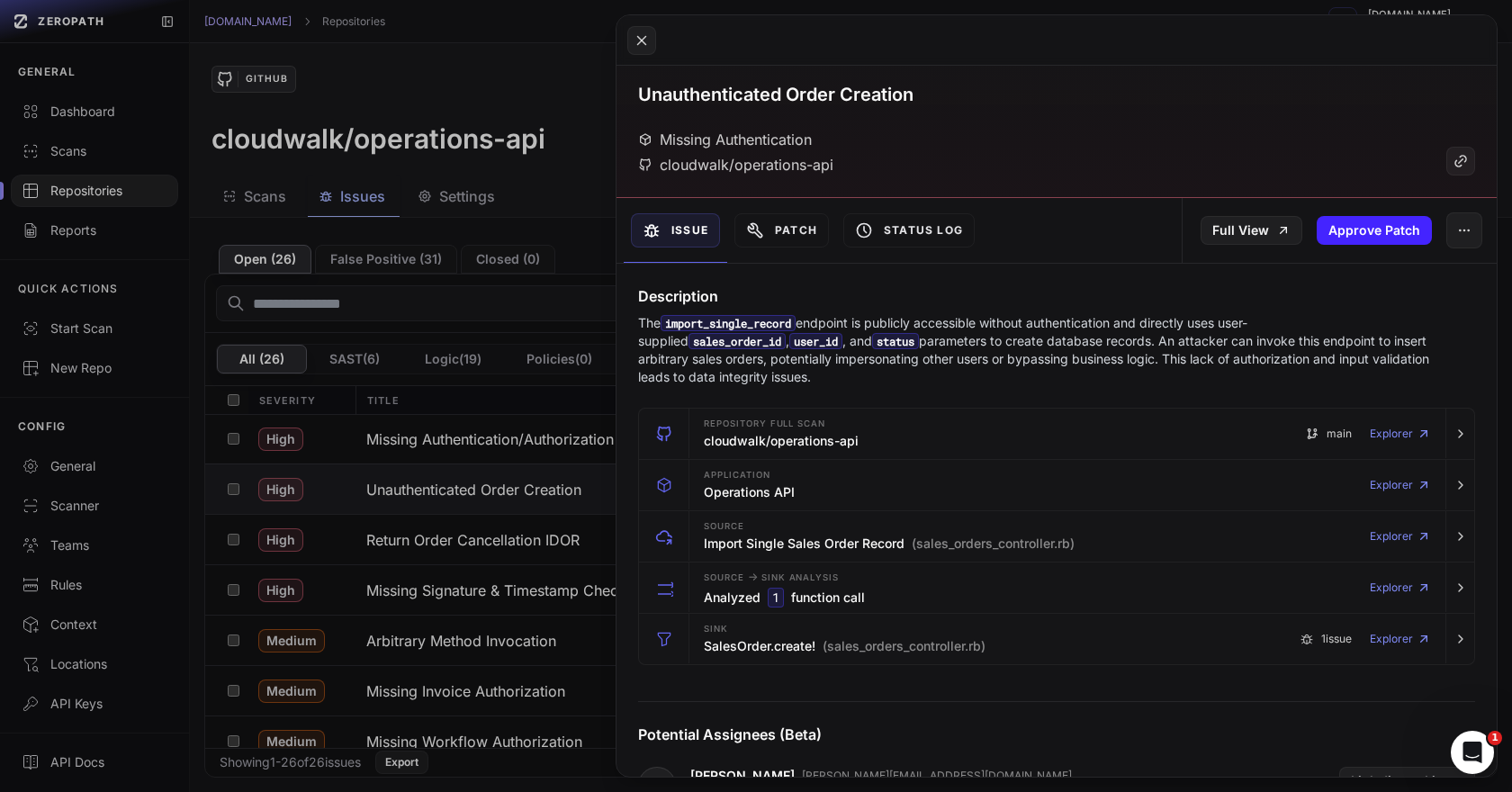
click at [599, 214] on button at bounding box center [756, 396] width 1512 height 792
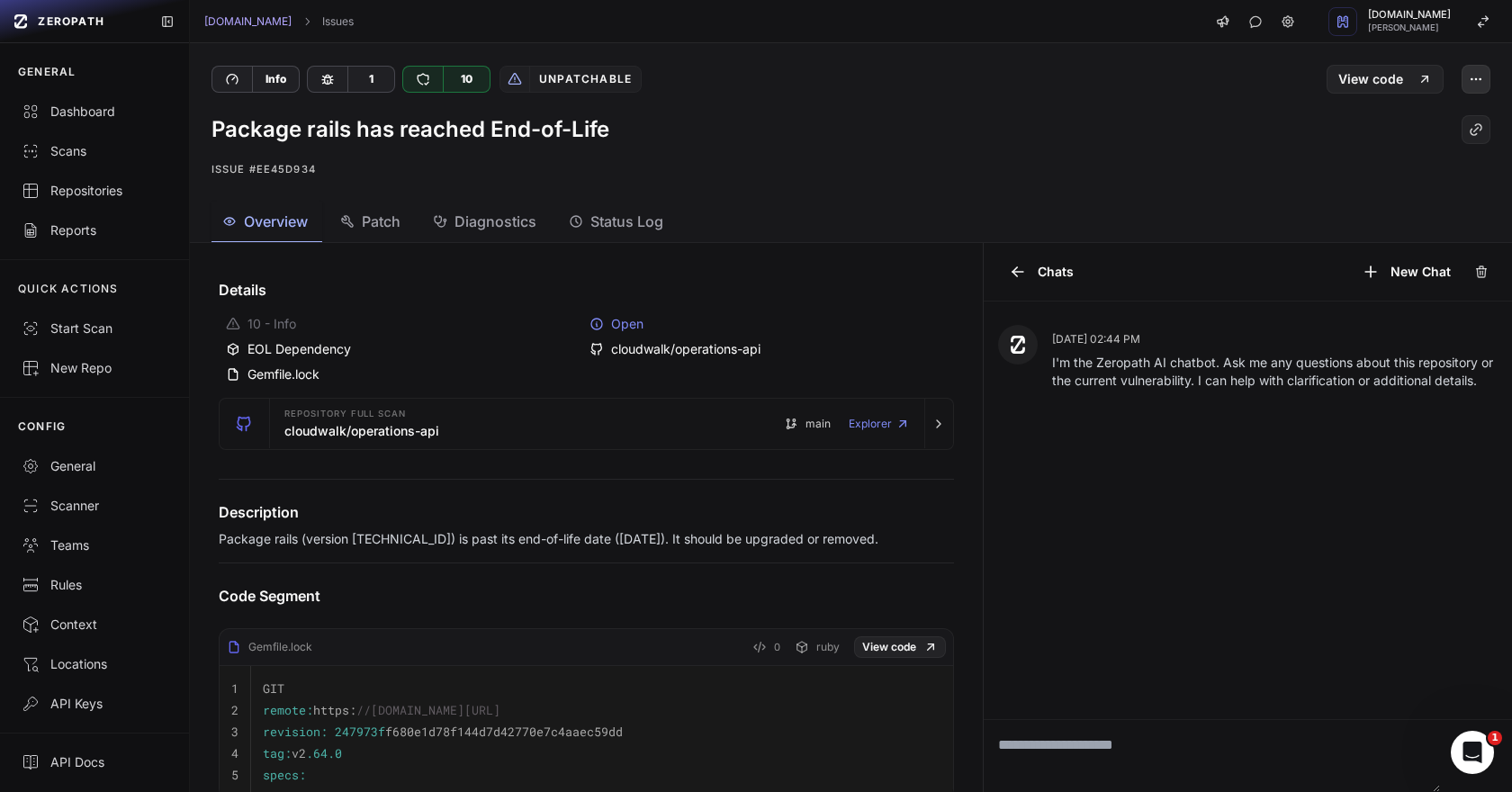
click at [1476, 72] on icon "button" at bounding box center [1475, 79] width 14 height 14
click at [1372, 165] on div "Archive Issue" at bounding box center [1389, 166] width 192 height 43
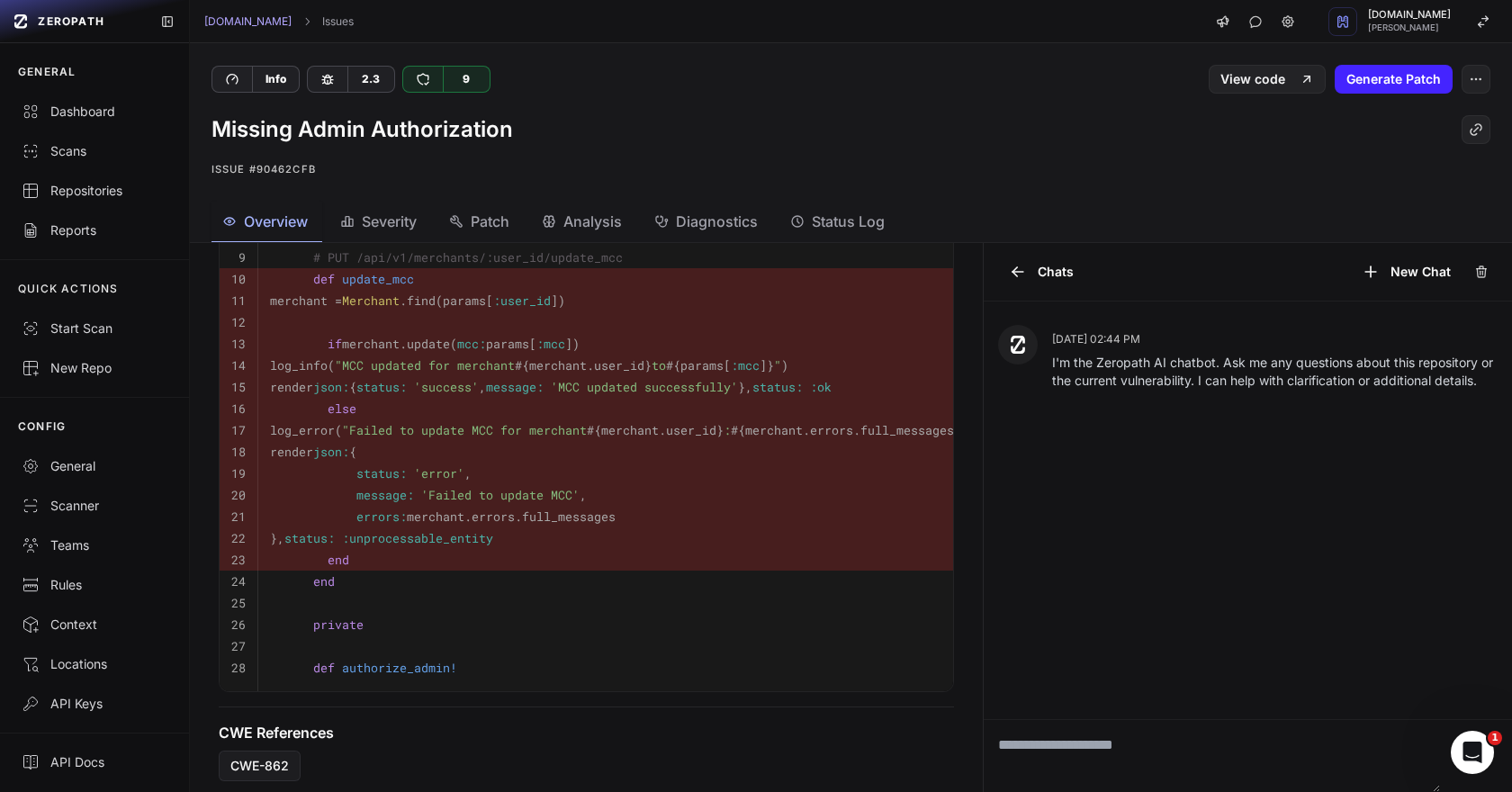
scroll to position [783, 0]
click at [1474, 86] on button "button" at bounding box center [1475, 79] width 29 height 29
click at [1049, 163] on p "Issue #90462cfb" at bounding box center [850, 169] width 1279 height 22
click at [1478, 78] on icon "button" at bounding box center [1475, 79] width 14 height 14
click at [1381, 158] on div "Archive Issue" at bounding box center [1389, 166] width 192 height 43
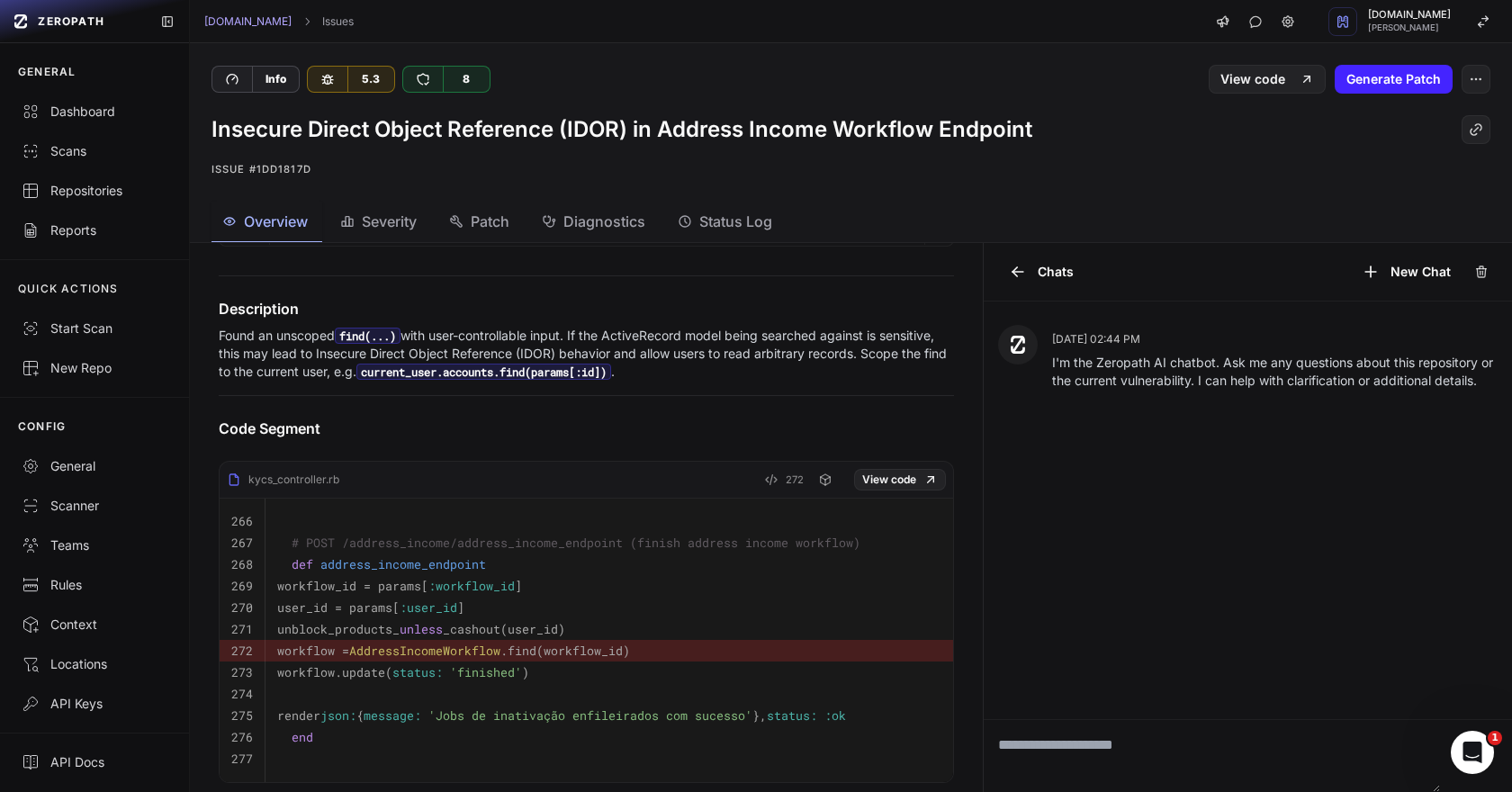
scroll to position [407, 0]
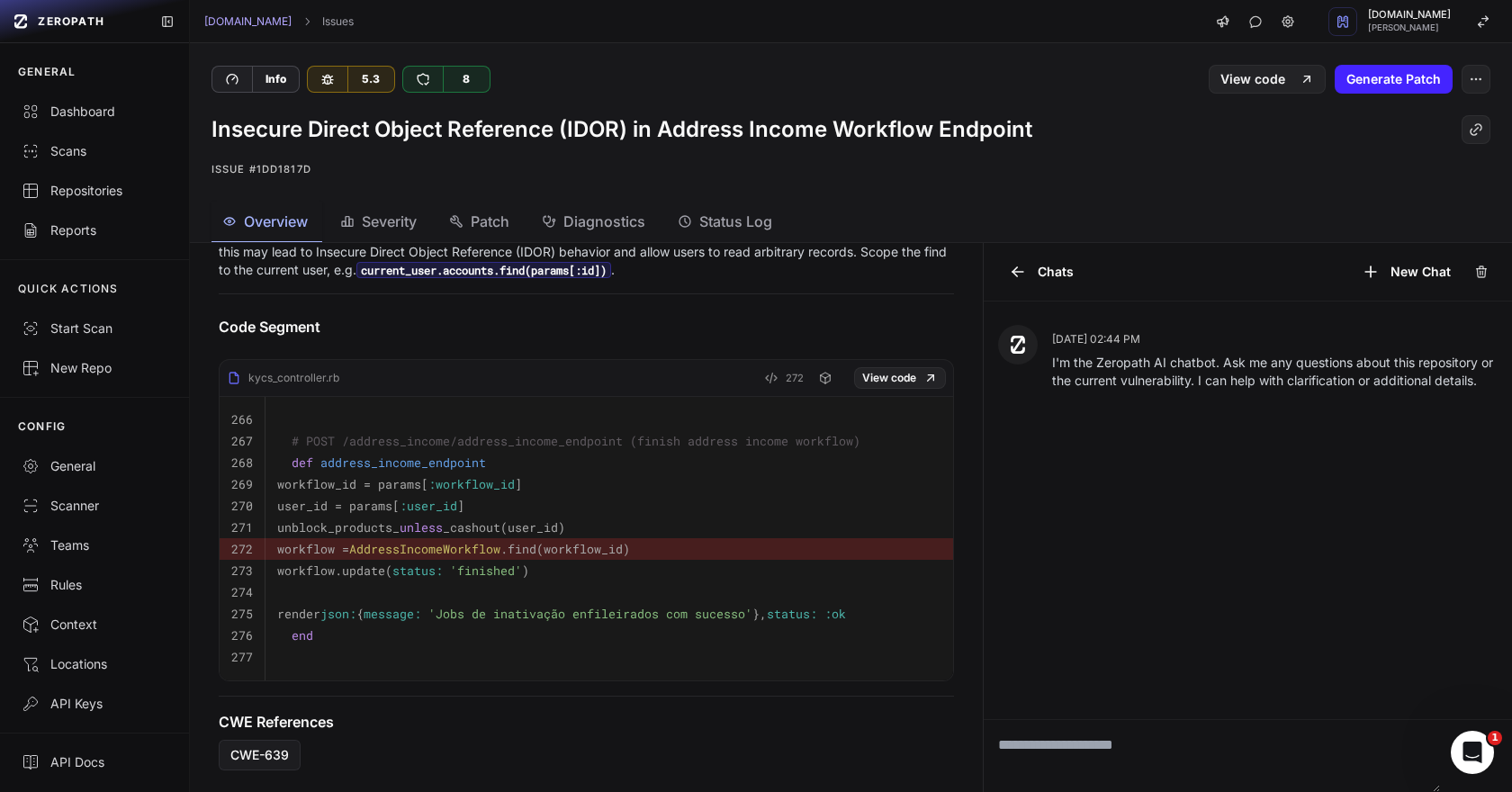
click at [444, 458] on span "address_income_endpoint" at bounding box center [403, 462] width 165 height 16
copy span "address_income_endpoint"
click at [1476, 84] on icon "button" at bounding box center [1475, 79] width 14 height 14
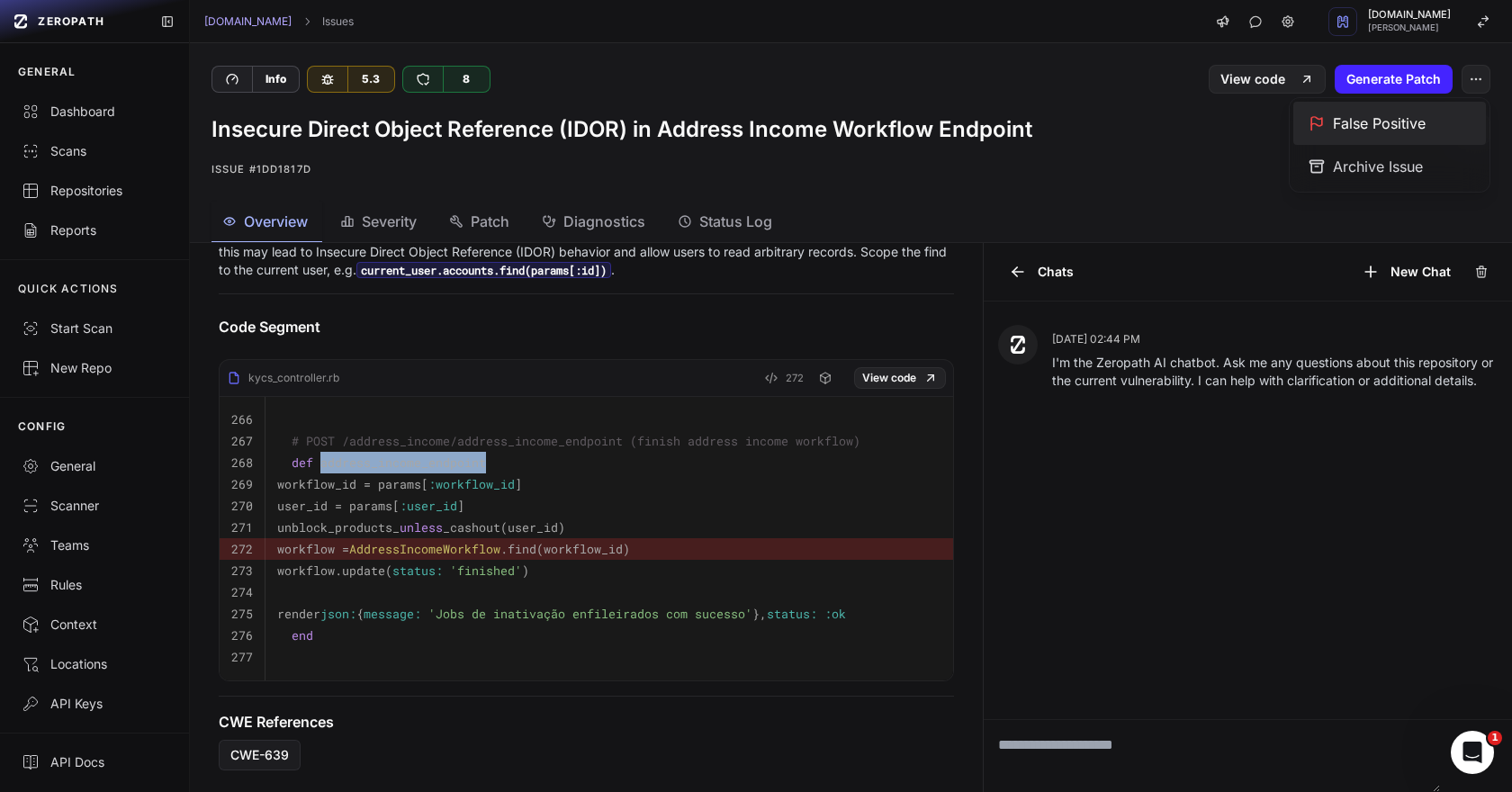
click at [1360, 121] on div "False Positive" at bounding box center [1389, 123] width 192 height 43
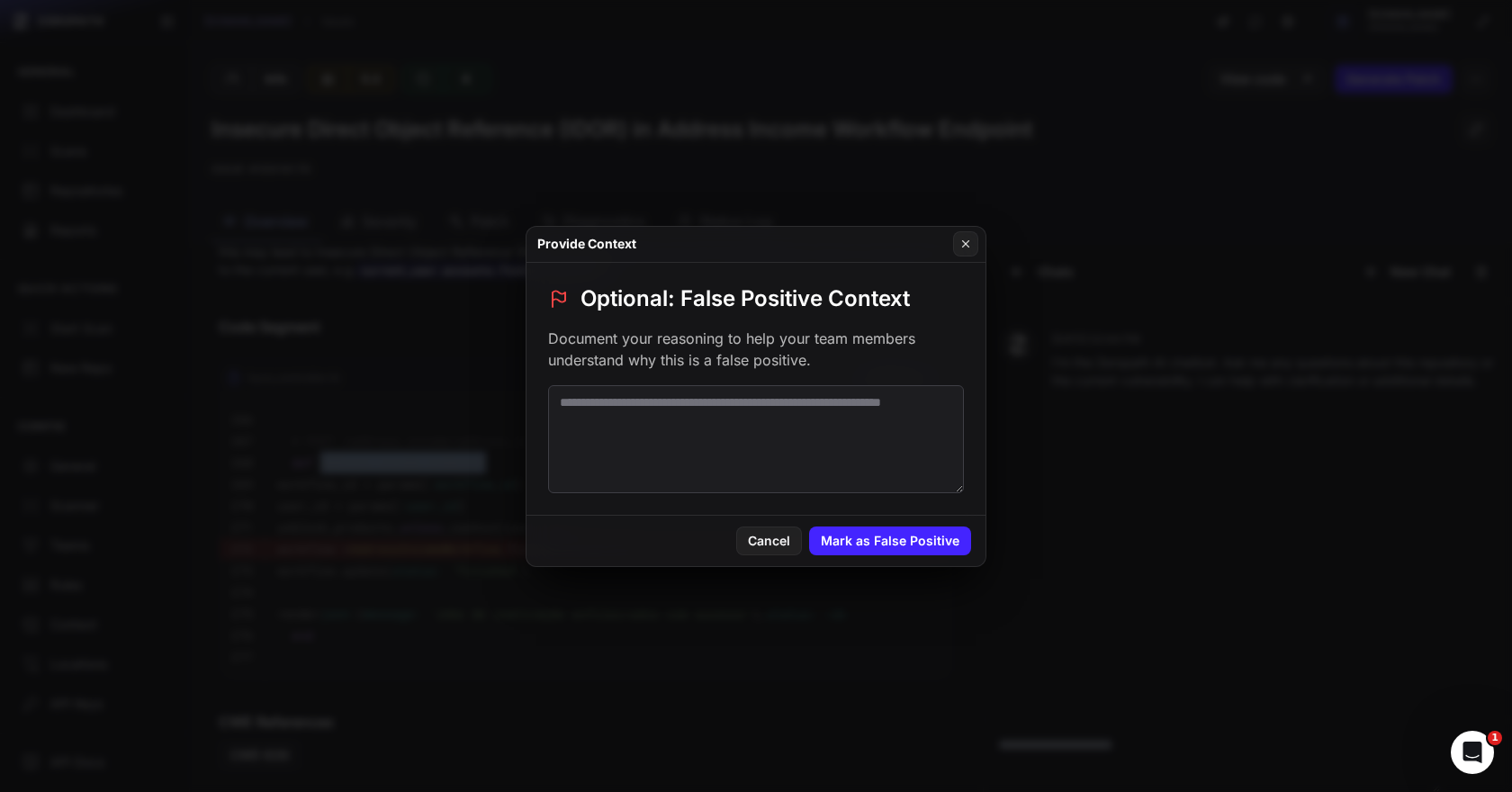
click at [802, 442] on textarea at bounding box center [756, 438] width 416 height 108
paste textarea "**********"
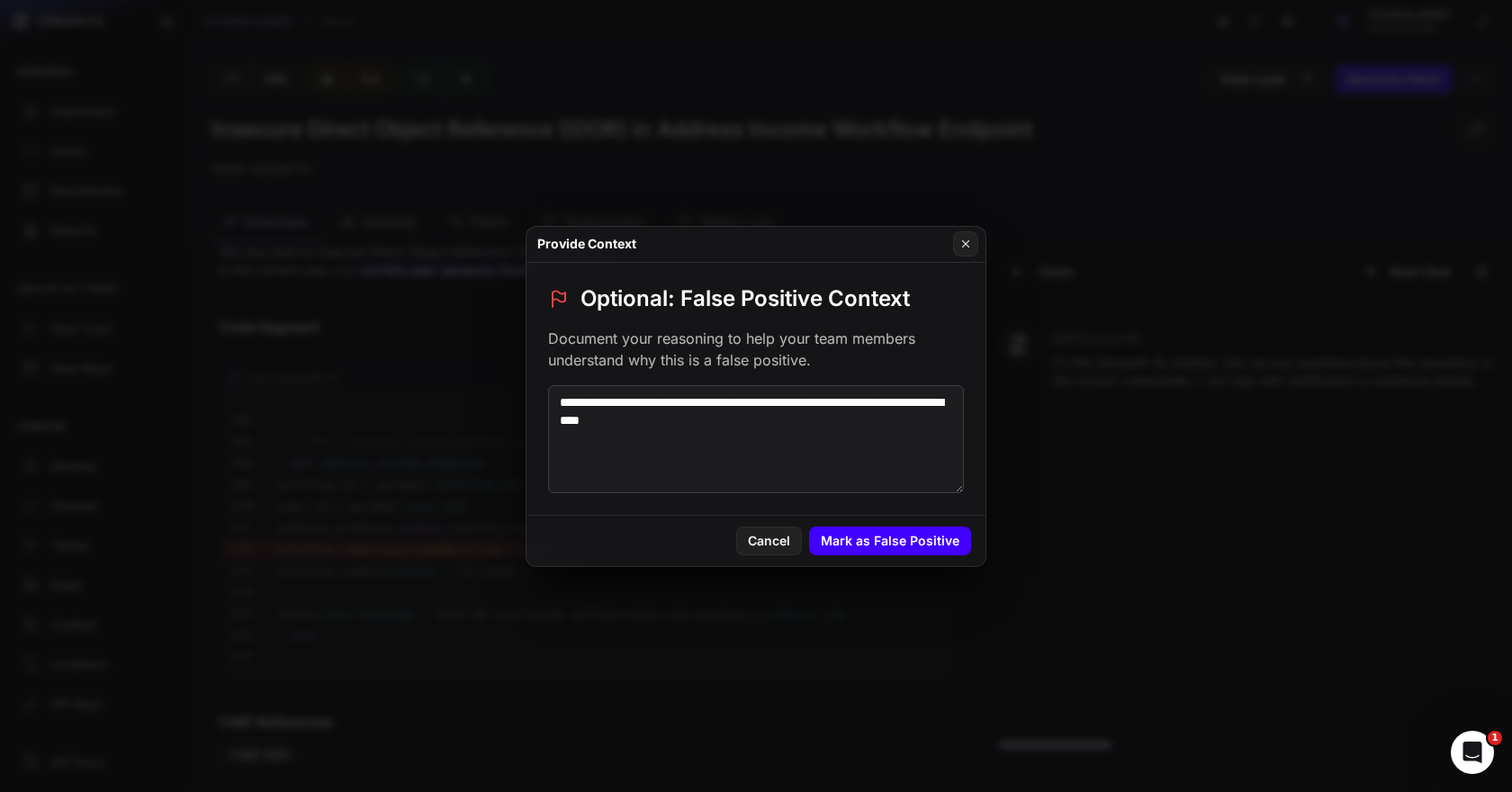
type textarea "**********"
click at [886, 541] on button "Mark as False Positive" at bounding box center [890, 541] width 162 height 29
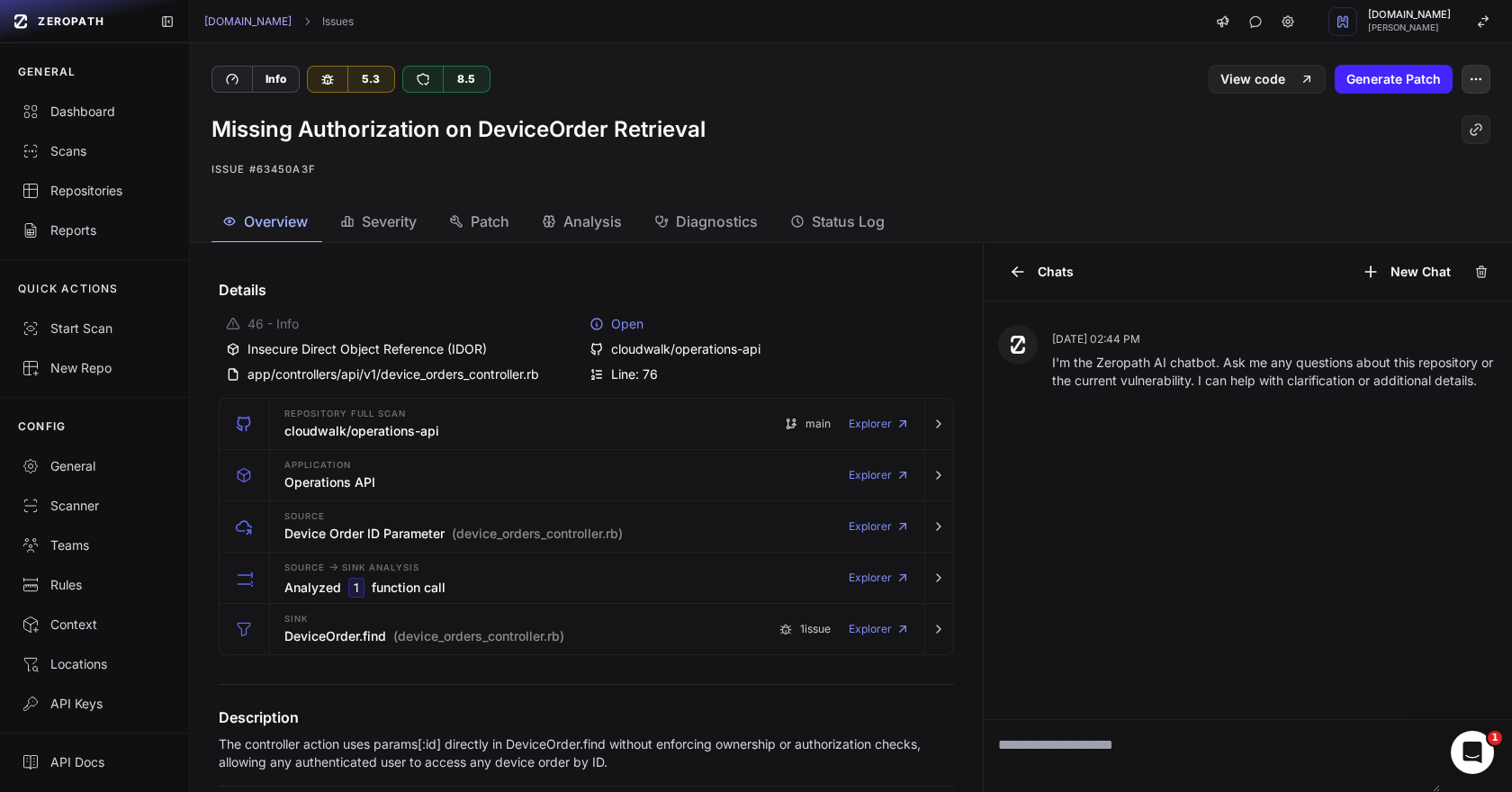
click at [1474, 87] on button "button" at bounding box center [1475, 79] width 29 height 29
click at [1427, 117] on div "False Positive" at bounding box center [1389, 123] width 192 height 43
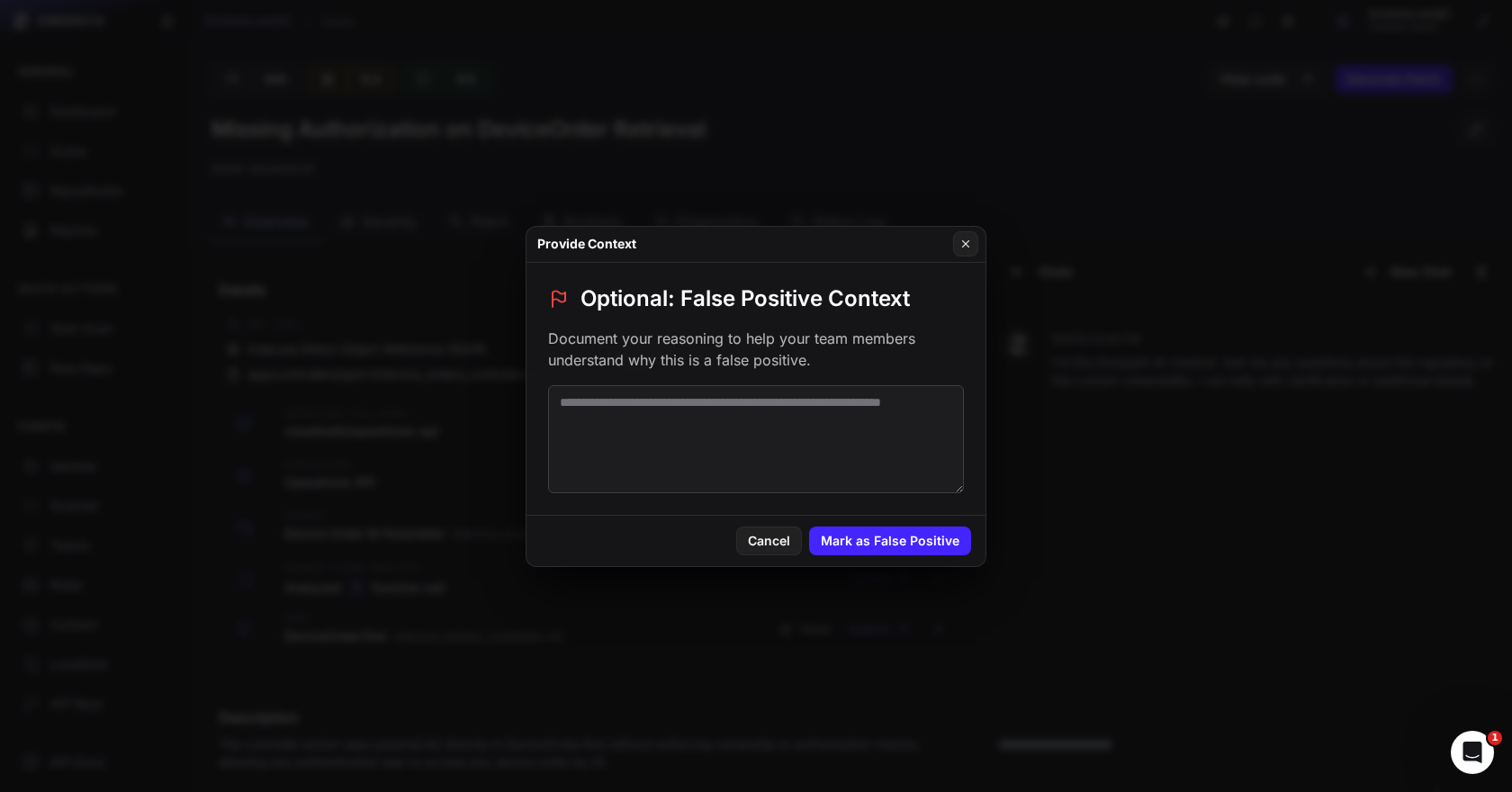
click at [825, 430] on textarea at bounding box center [756, 438] width 416 height 108
paste textarea "**********"
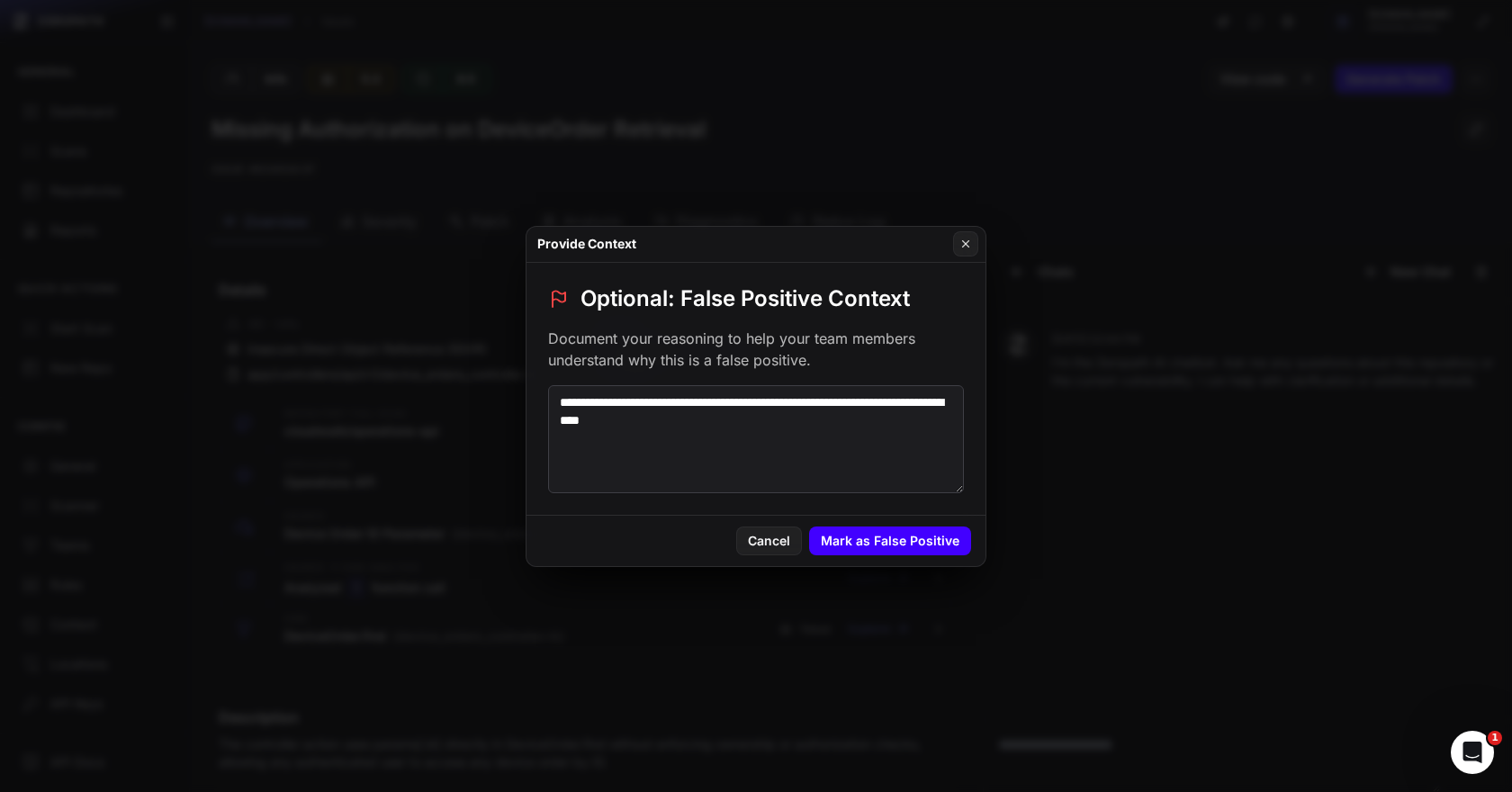
type textarea "**********"
click at [899, 552] on button "Mark as False Positive" at bounding box center [890, 541] width 162 height 29
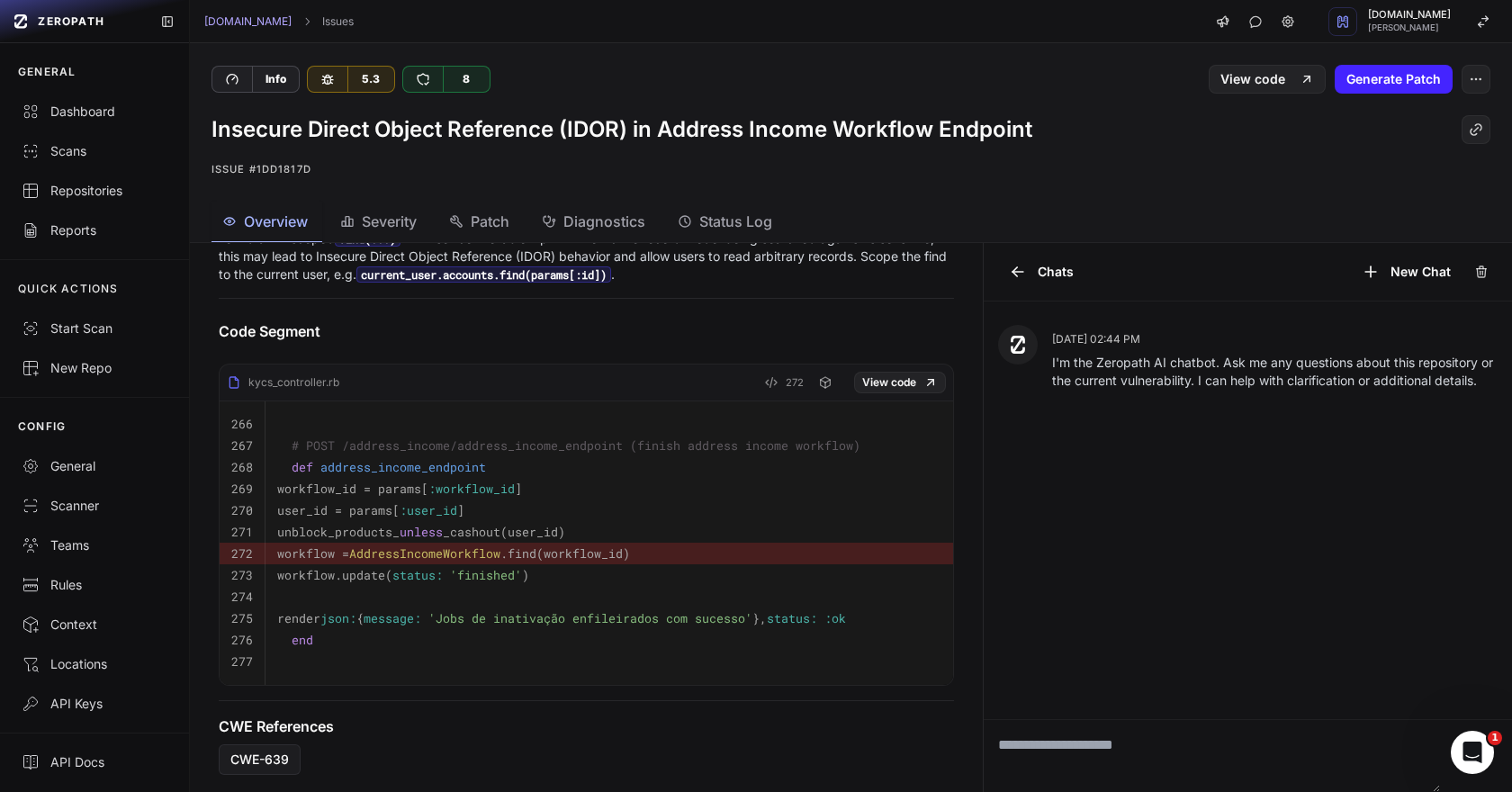
scroll to position [407, 0]
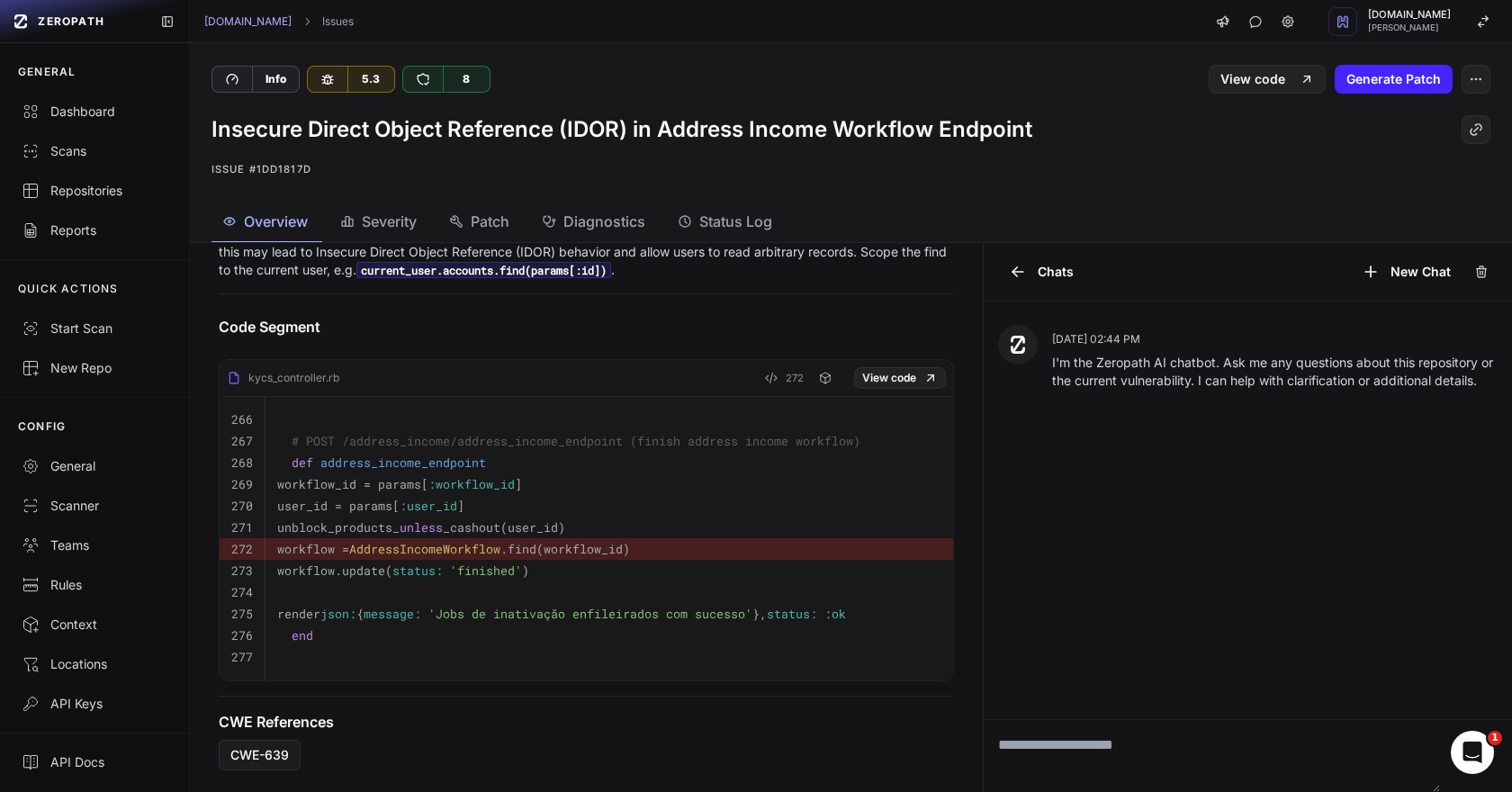
click at [451, 459] on span "address_income_endpoint" at bounding box center [403, 462] width 165 height 16
copy span "address_income_endpoint"
click at [1461, 72] on button "button" at bounding box center [1475, 79] width 29 height 29
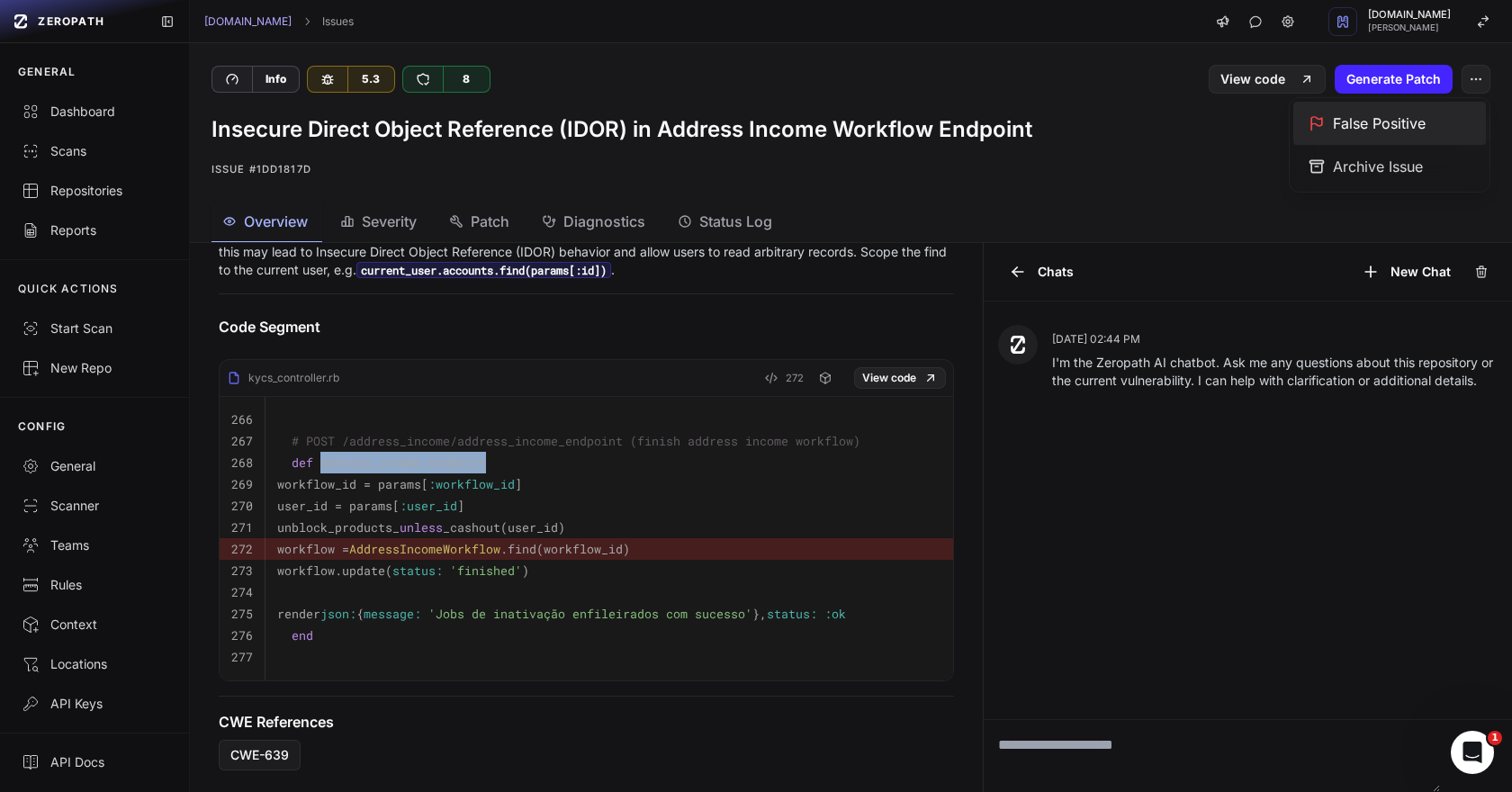
click at [1397, 124] on div "False Positive" at bounding box center [1389, 123] width 192 height 43
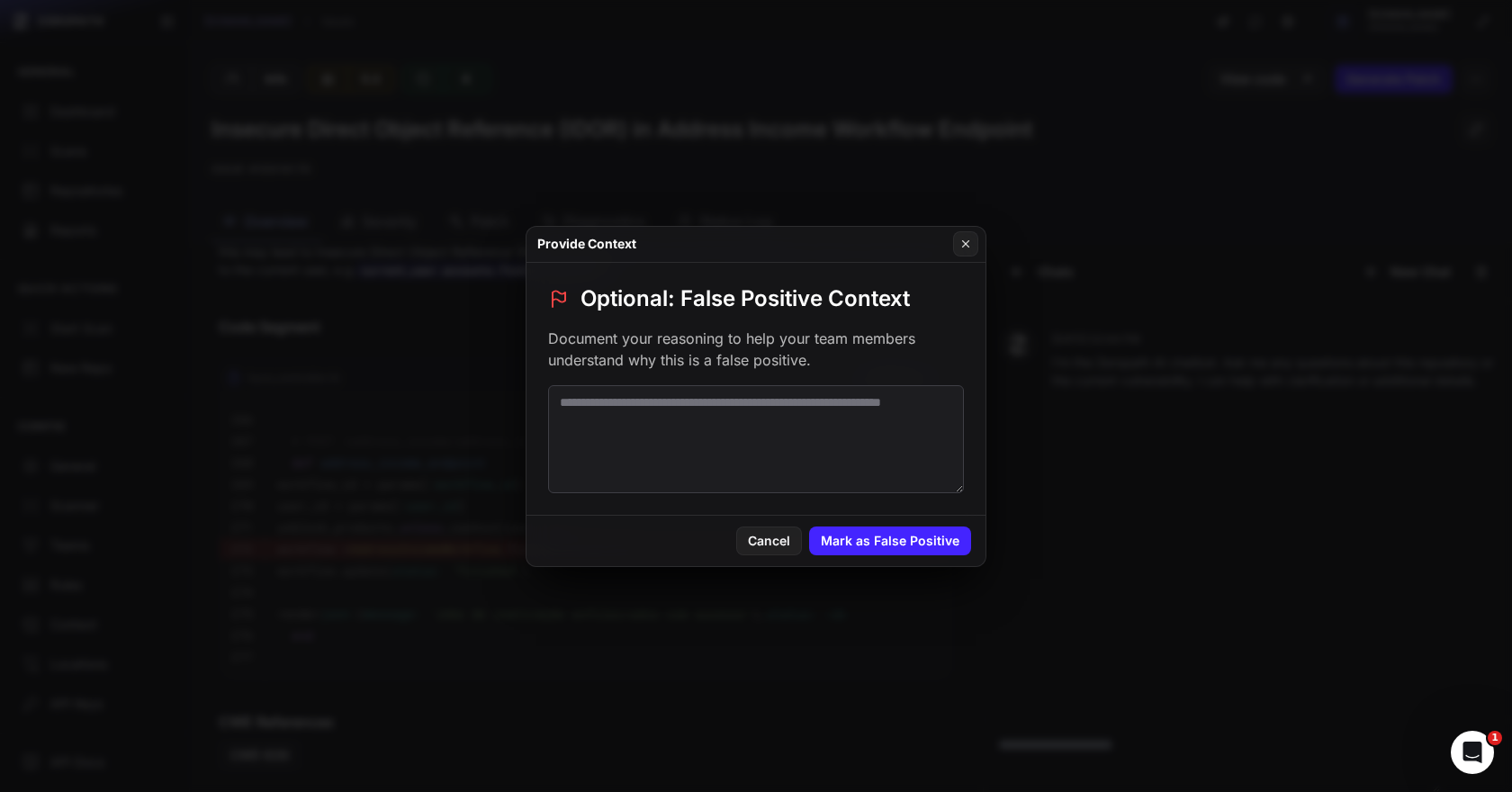
click at [757, 416] on textarea at bounding box center [756, 438] width 416 height 108
paste textarea "**********"
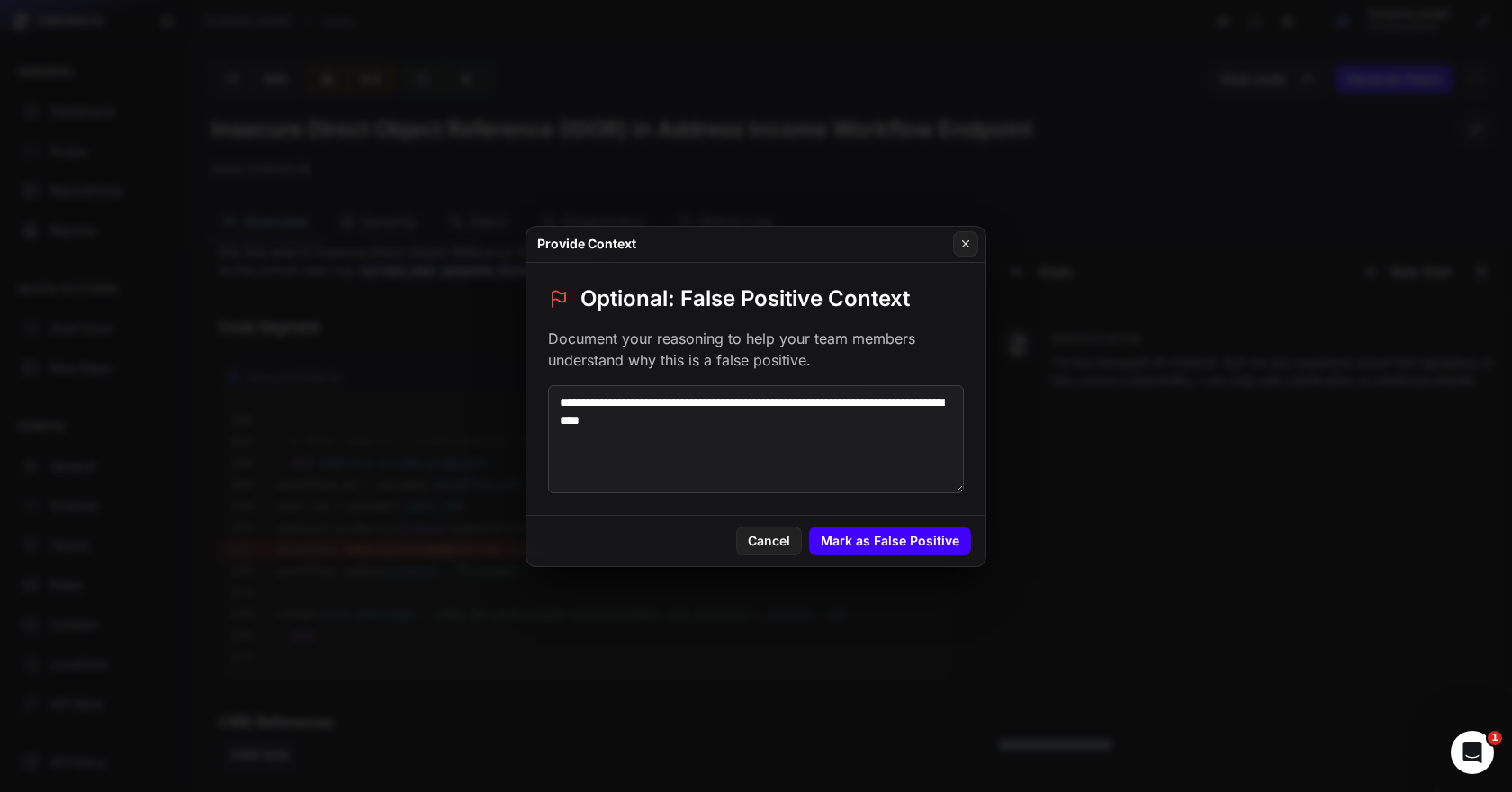
type textarea "**********"
click at [878, 536] on button "Mark as False Positive" at bounding box center [890, 541] width 162 height 29
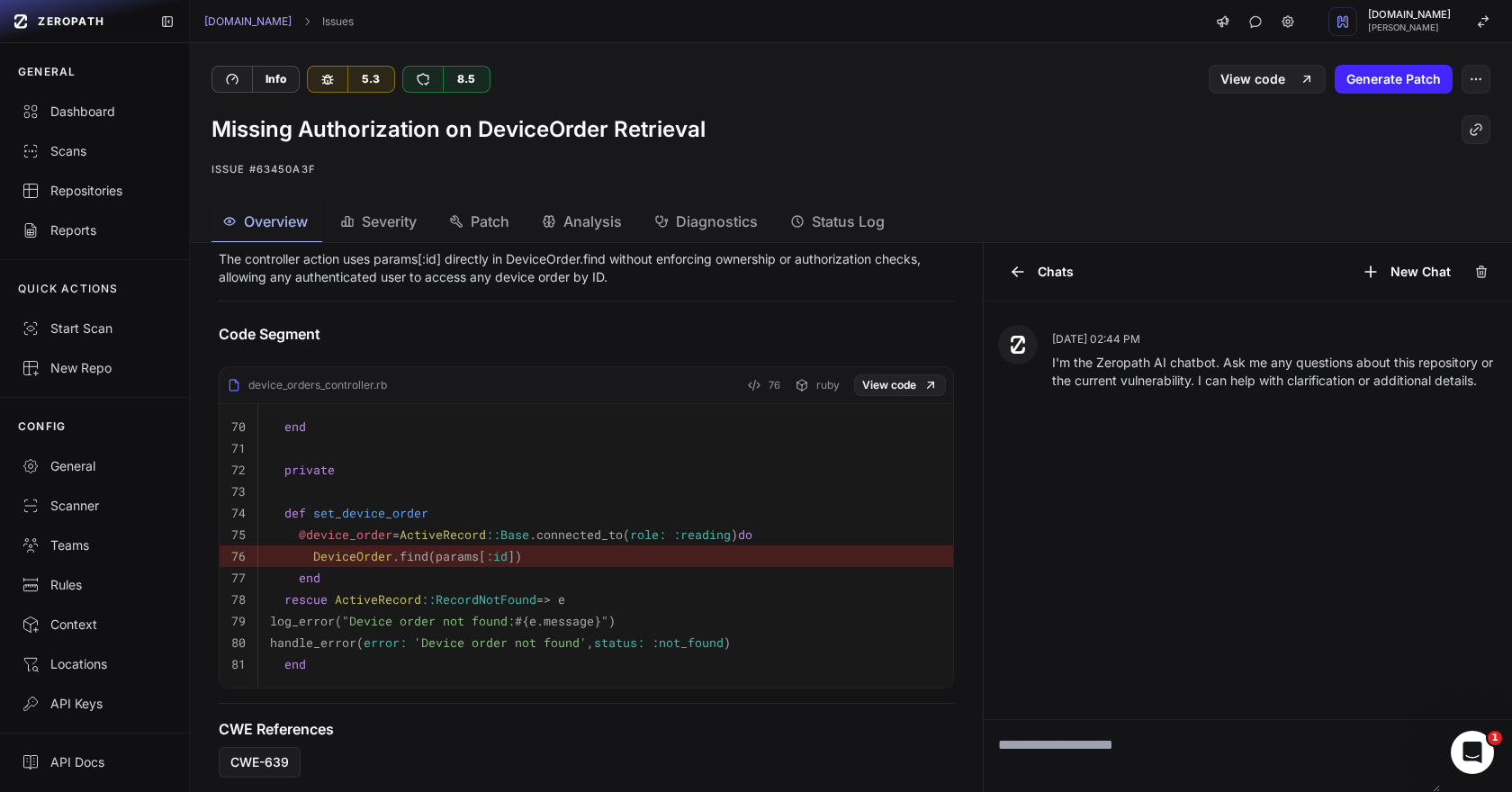
scroll to position [487, 0]
click at [1473, 88] on button "button" at bounding box center [1475, 79] width 29 height 29
click at [1342, 129] on div "False Positive" at bounding box center [1389, 123] width 192 height 43
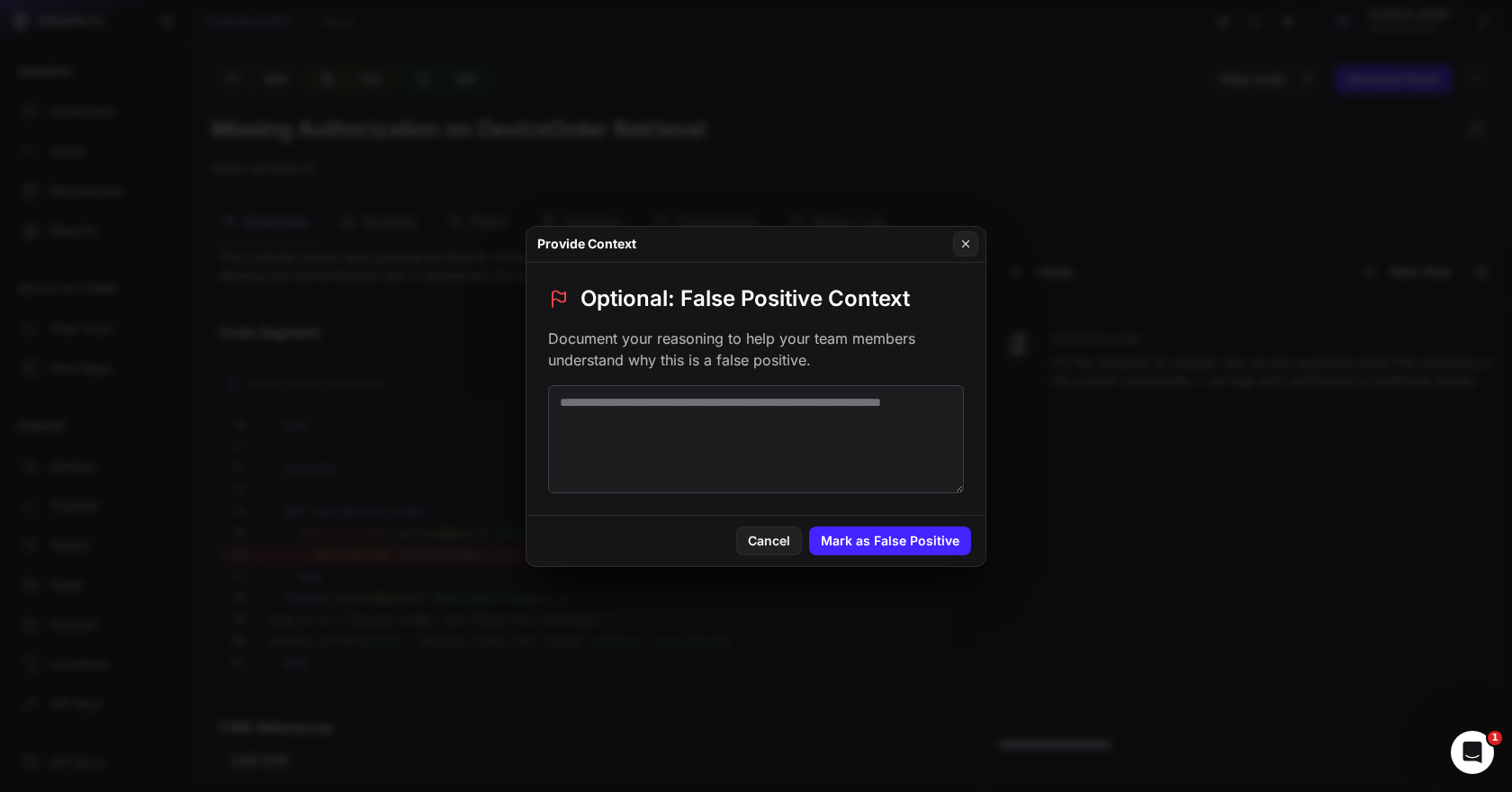
click at [765, 440] on textarea at bounding box center [756, 438] width 416 height 108
paste textarea "**********"
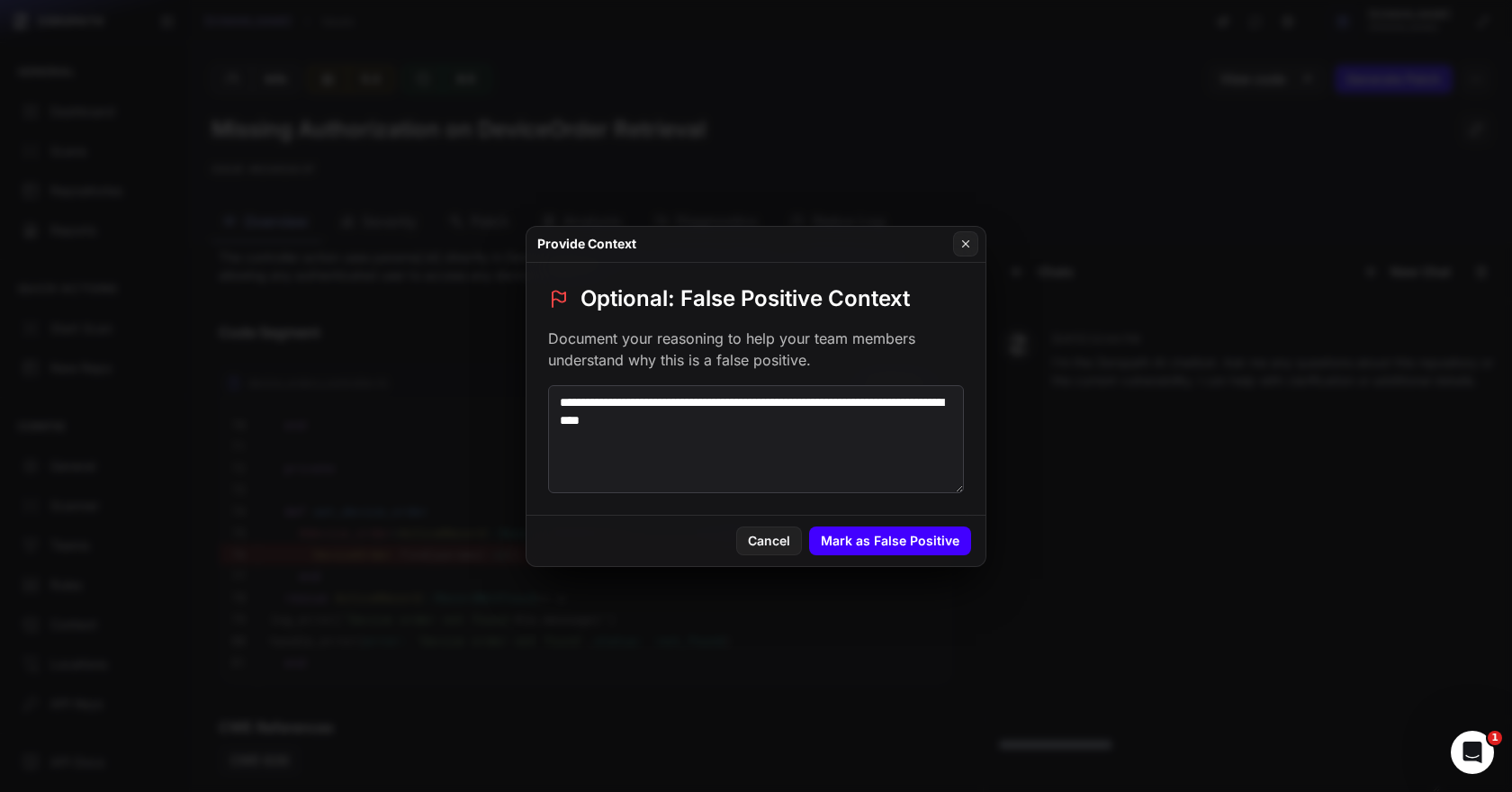
type textarea "**********"
click at [906, 543] on button "Mark as False Positive" at bounding box center [890, 541] width 162 height 29
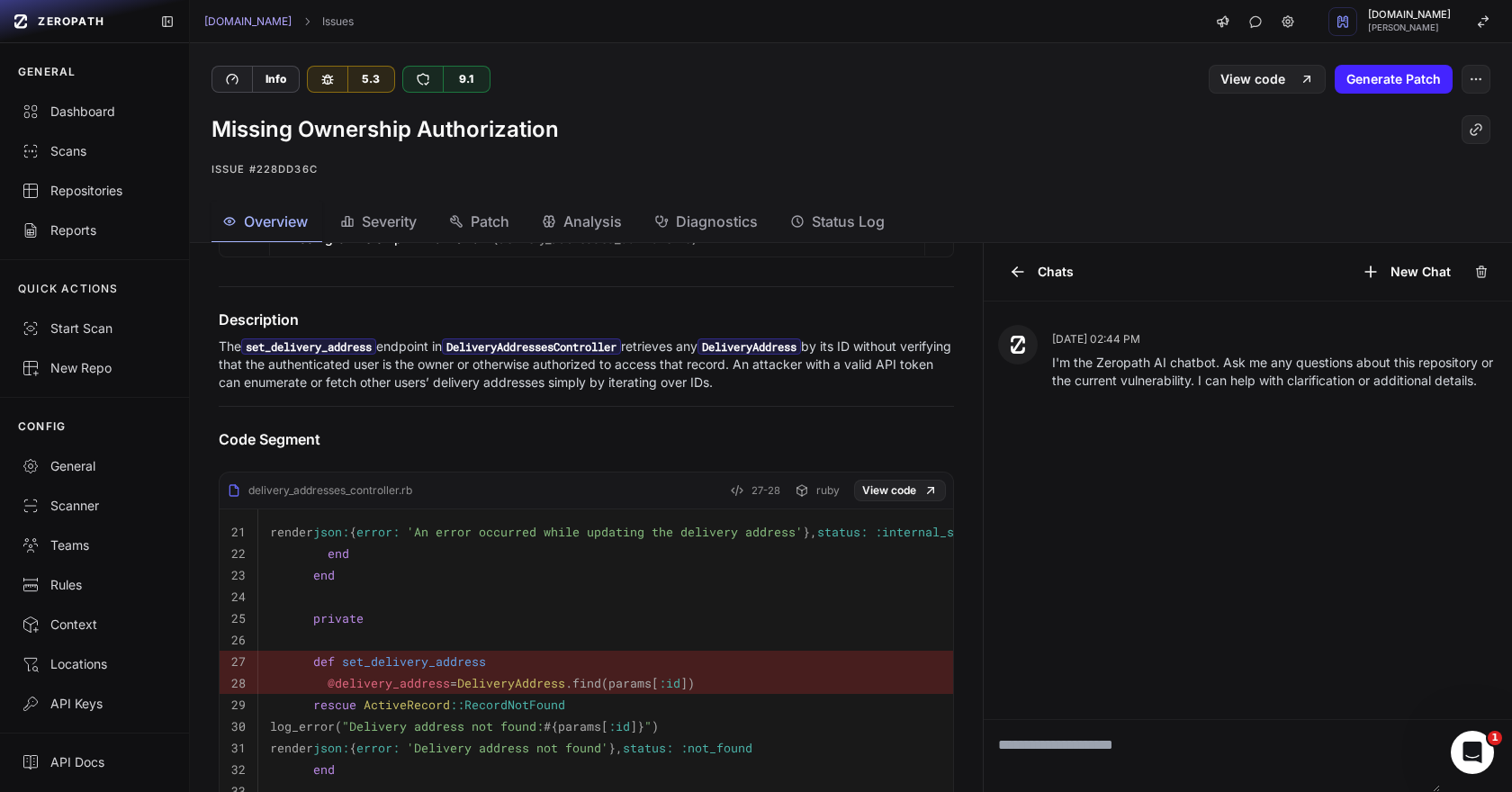
scroll to position [399, 0]
click at [1481, 82] on icon "button" at bounding box center [1475, 79] width 14 height 14
click at [1440, 120] on div "False Positive" at bounding box center [1389, 123] width 192 height 43
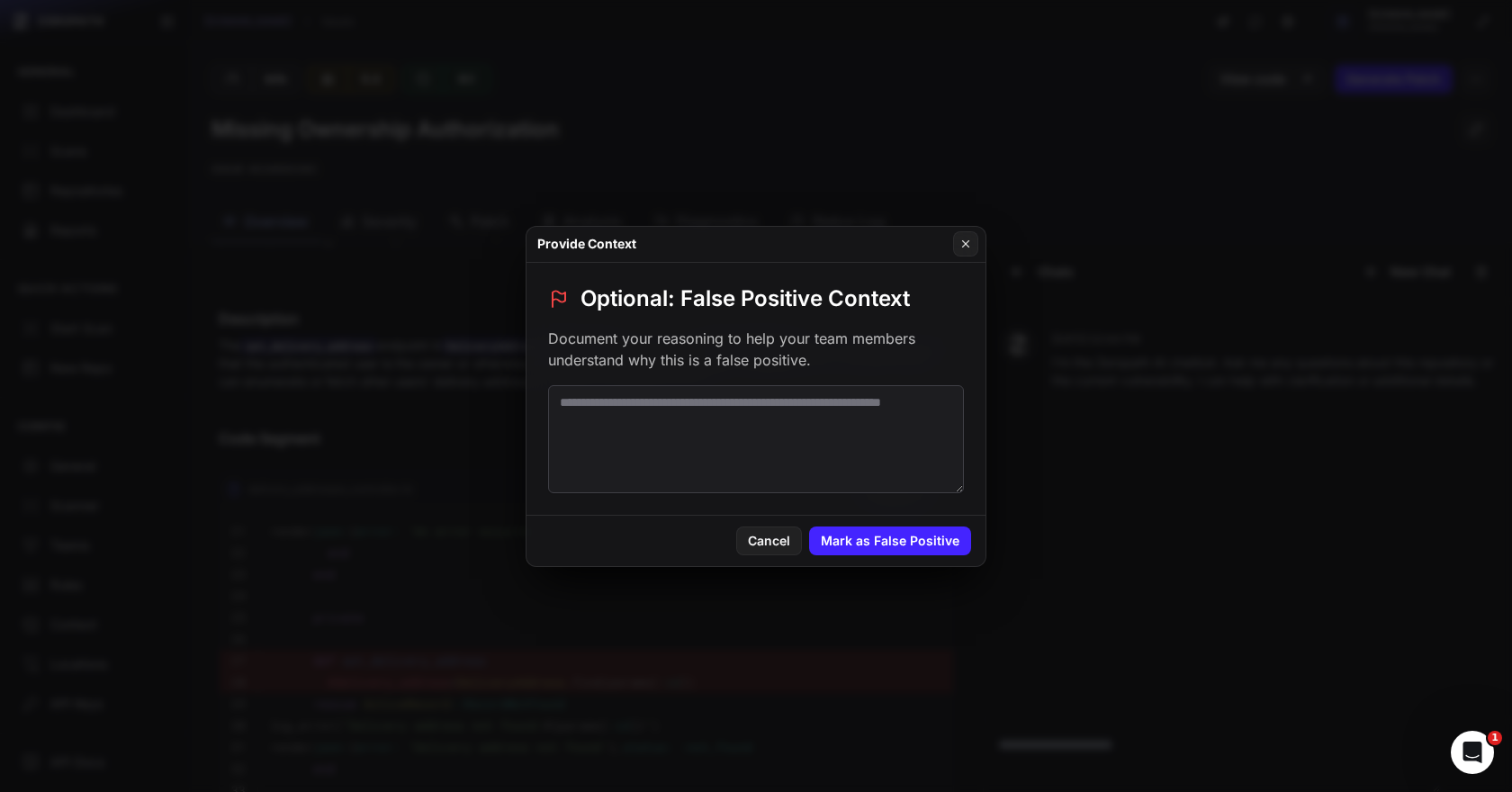
click at [826, 403] on textarea at bounding box center [756, 438] width 416 height 108
paste textarea "**********"
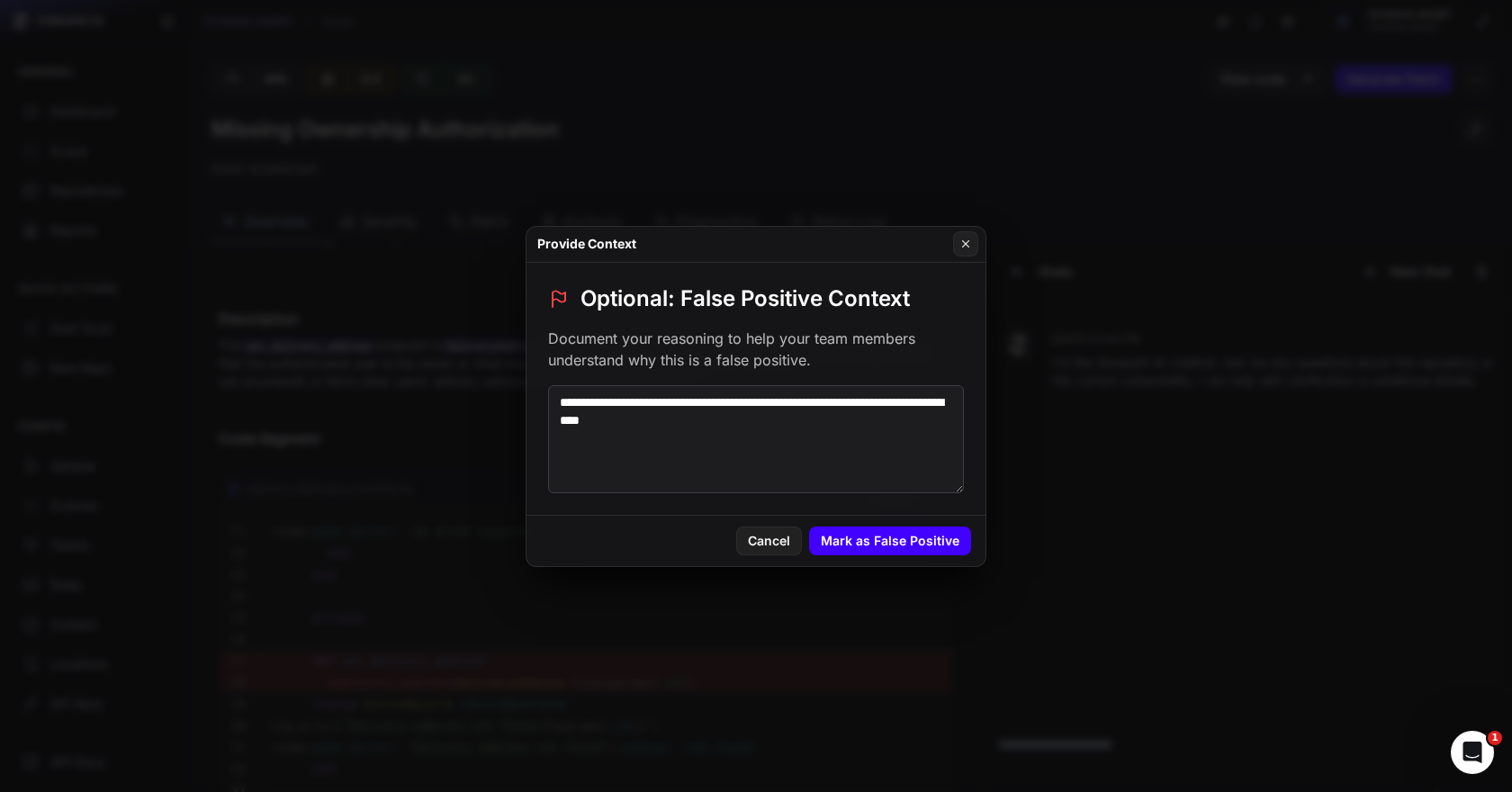
type textarea "**********"
click at [881, 535] on button "Mark as False Positive" at bounding box center [890, 541] width 162 height 29
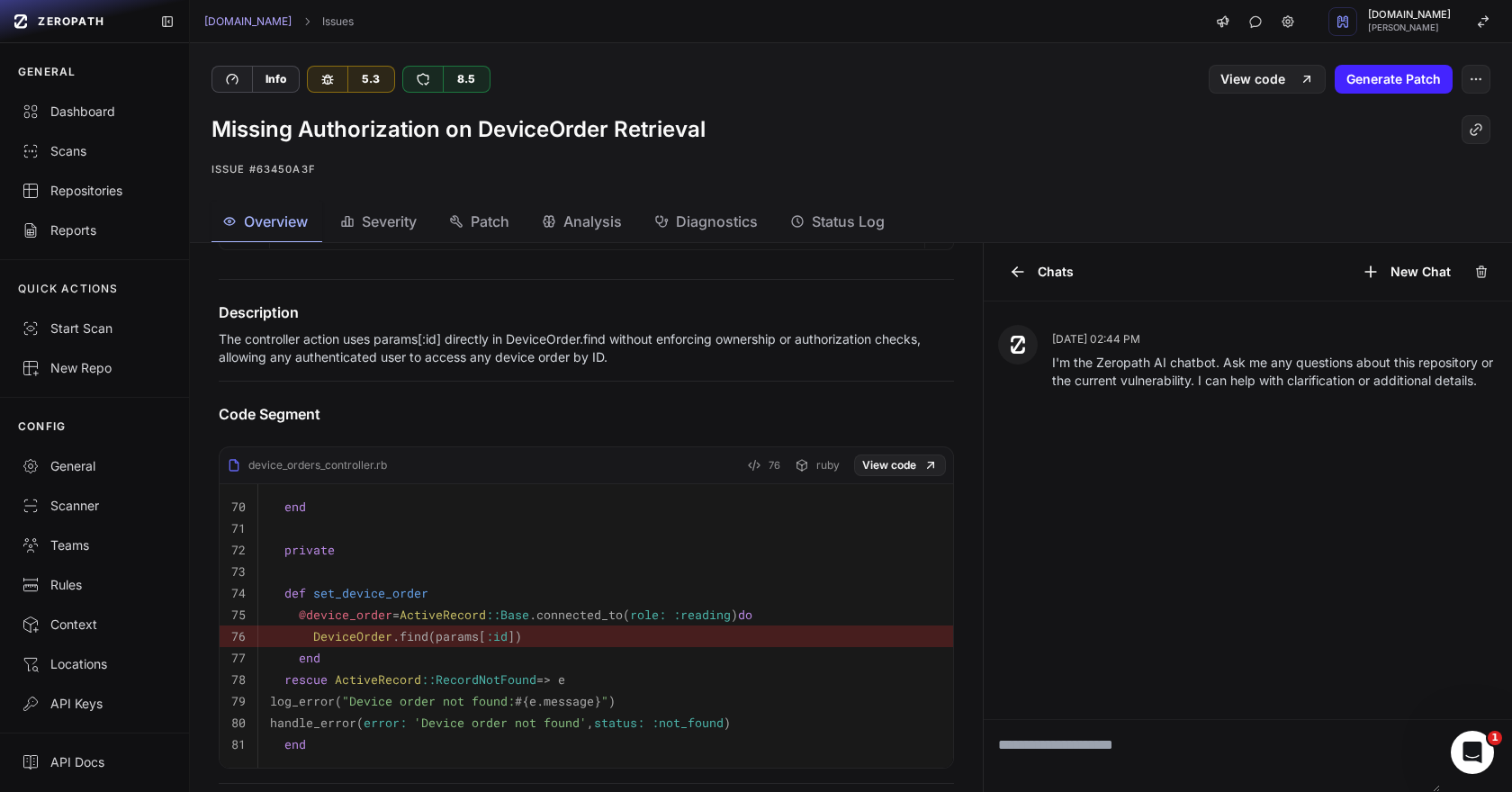
scroll to position [492, 0]
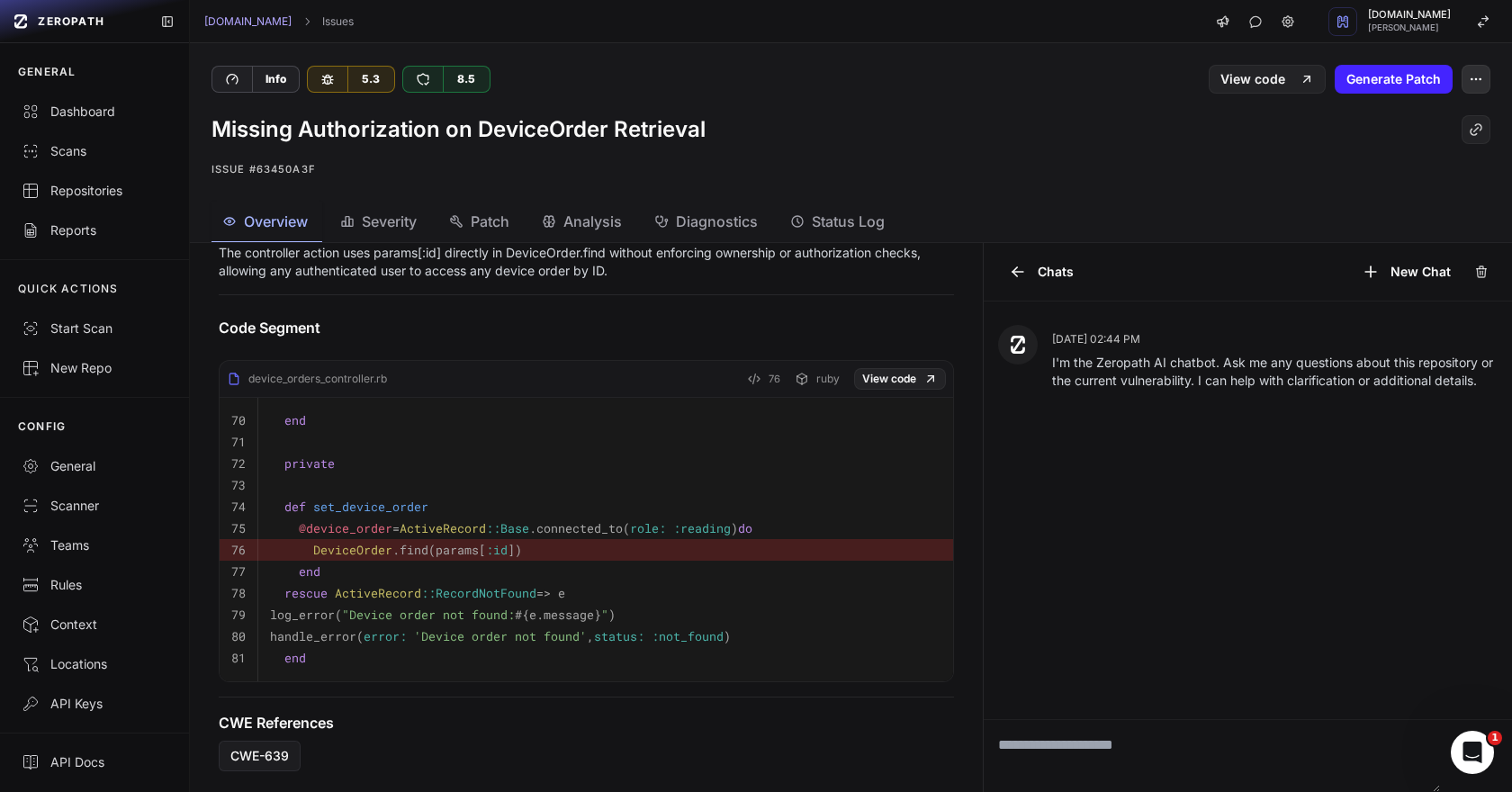
click at [1484, 72] on button "button" at bounding box center [1475, 79] width 29 height 29
click at [1410, 116] on div "False Positive" at bounding box center [1389, 123] width 192 height 43
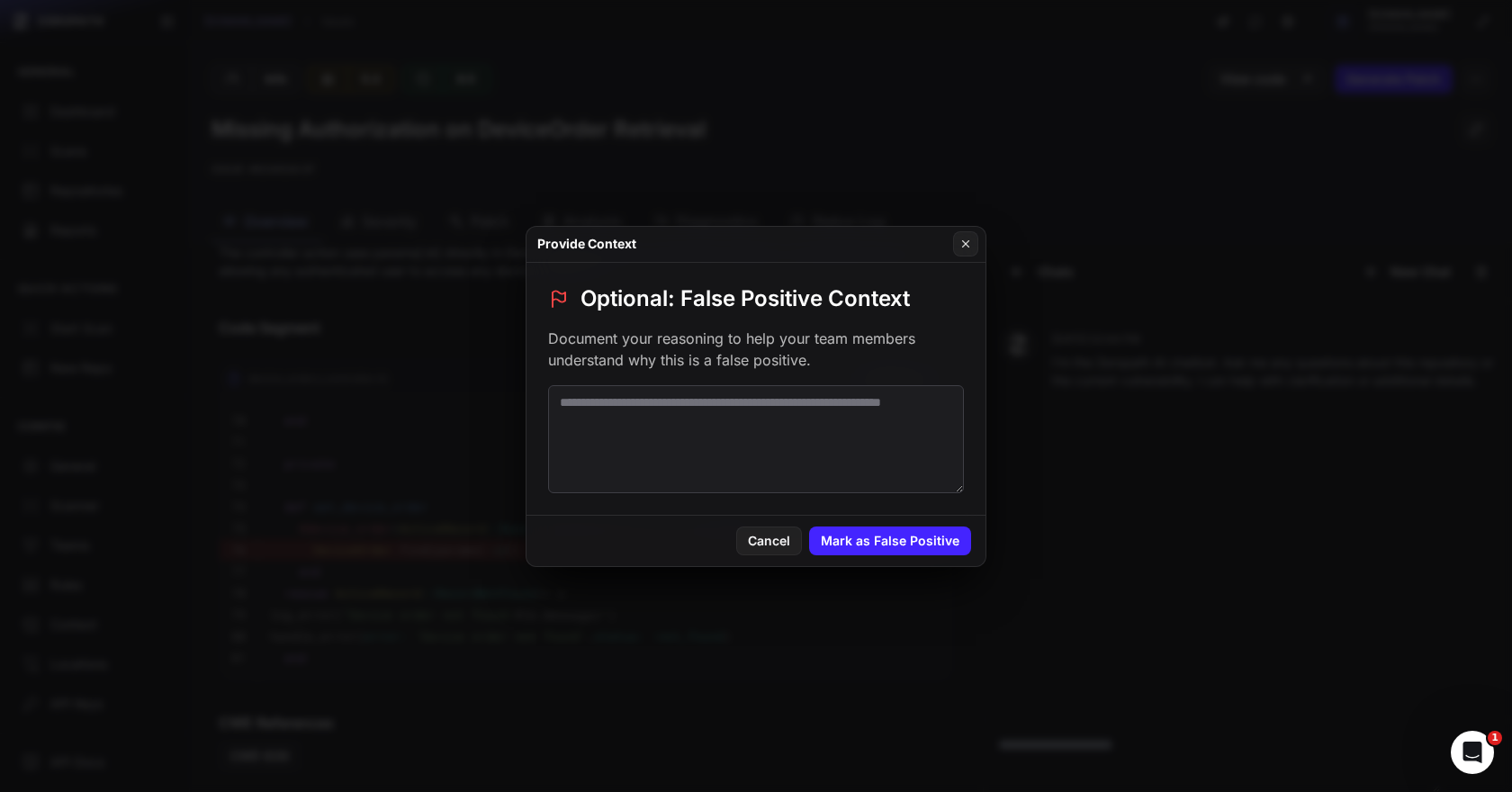
click at [898, 388] on textarea at bounding box center [756, 438] width 416 height 108
paste textarea "**********"
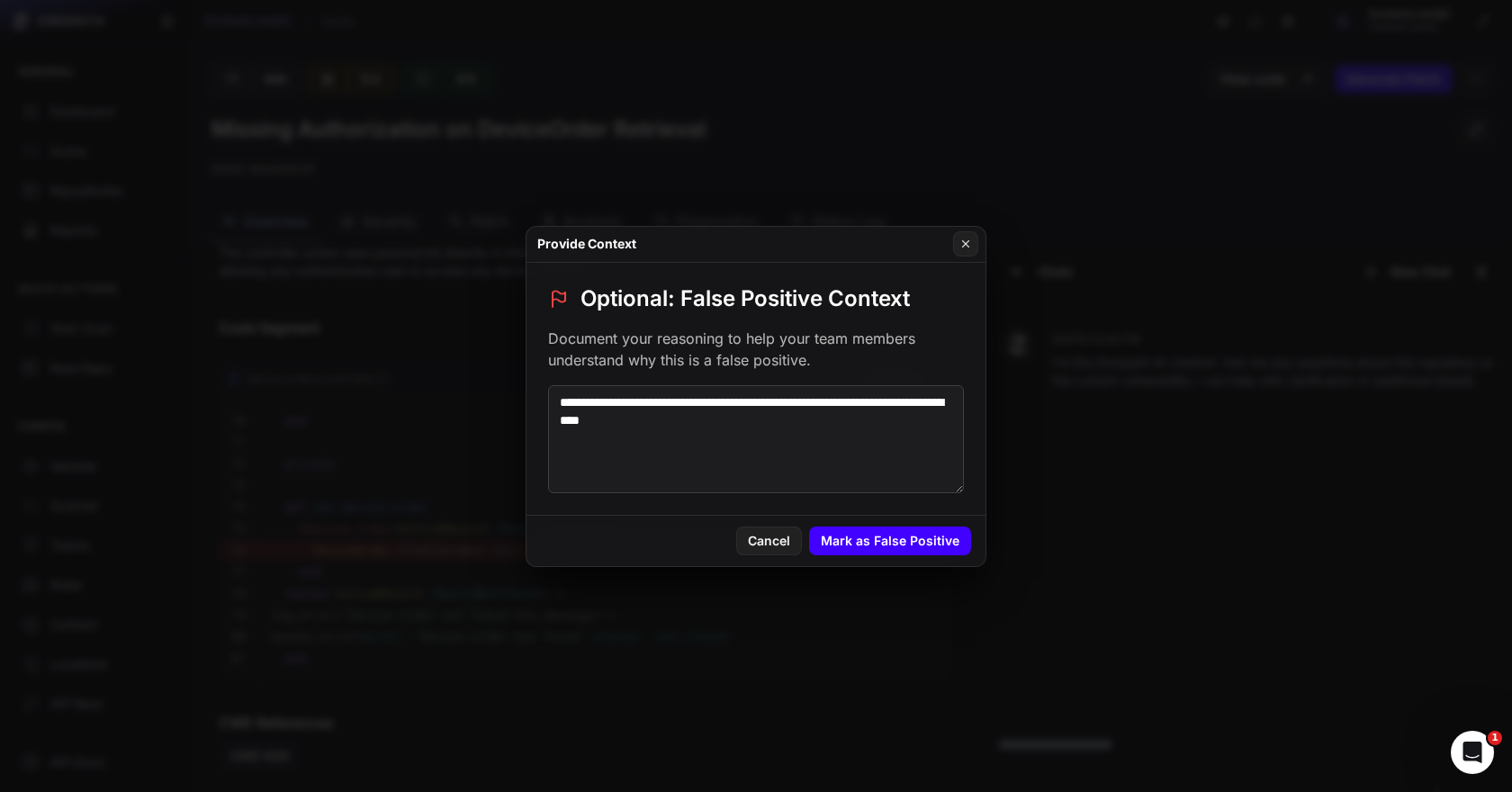
type textarea "**********"
click at [898, 543] on button "Mark as False Positive" at bounding box center [890, 541] width 162 height 29
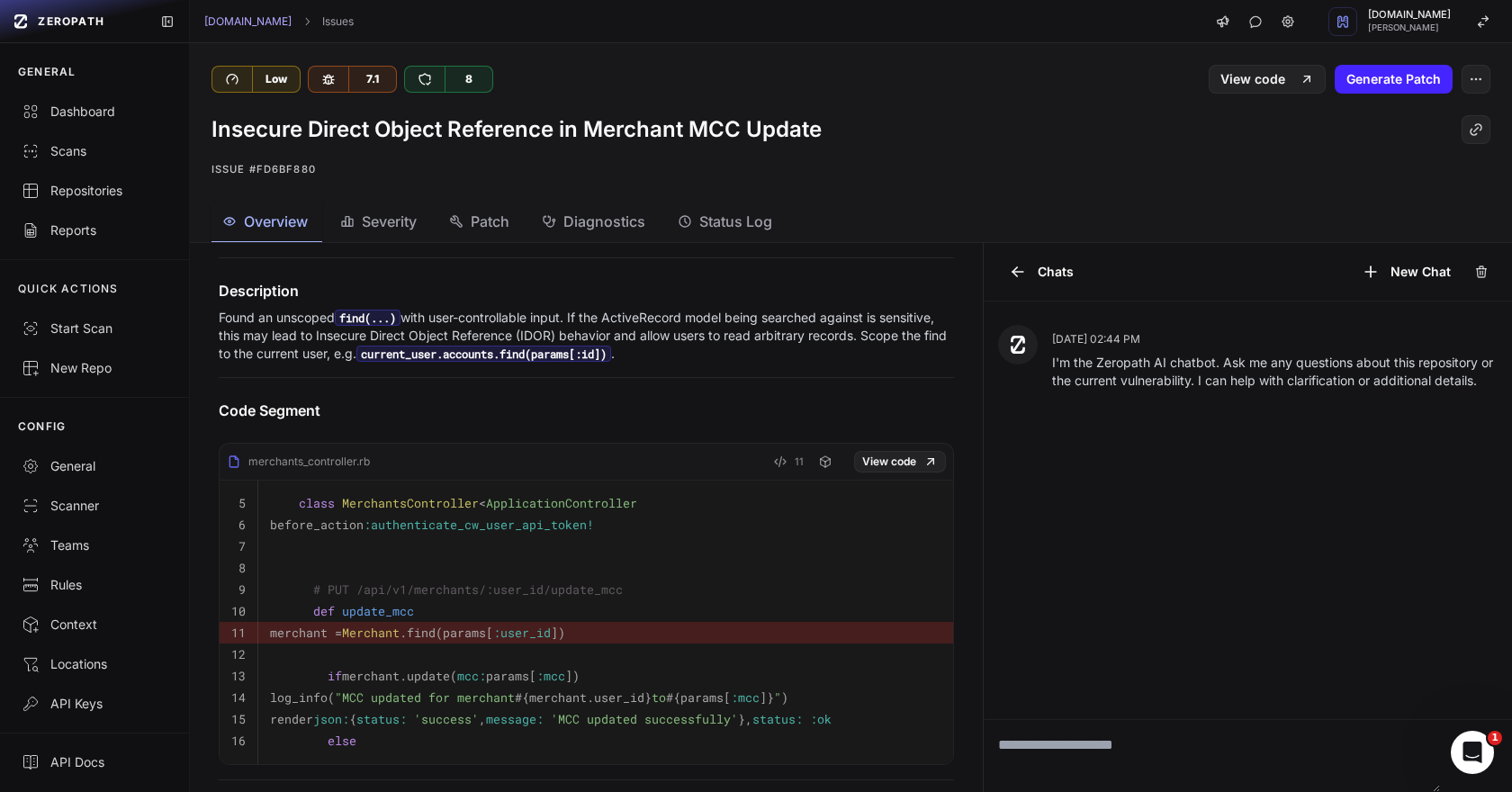
scroll to position [327, 0]
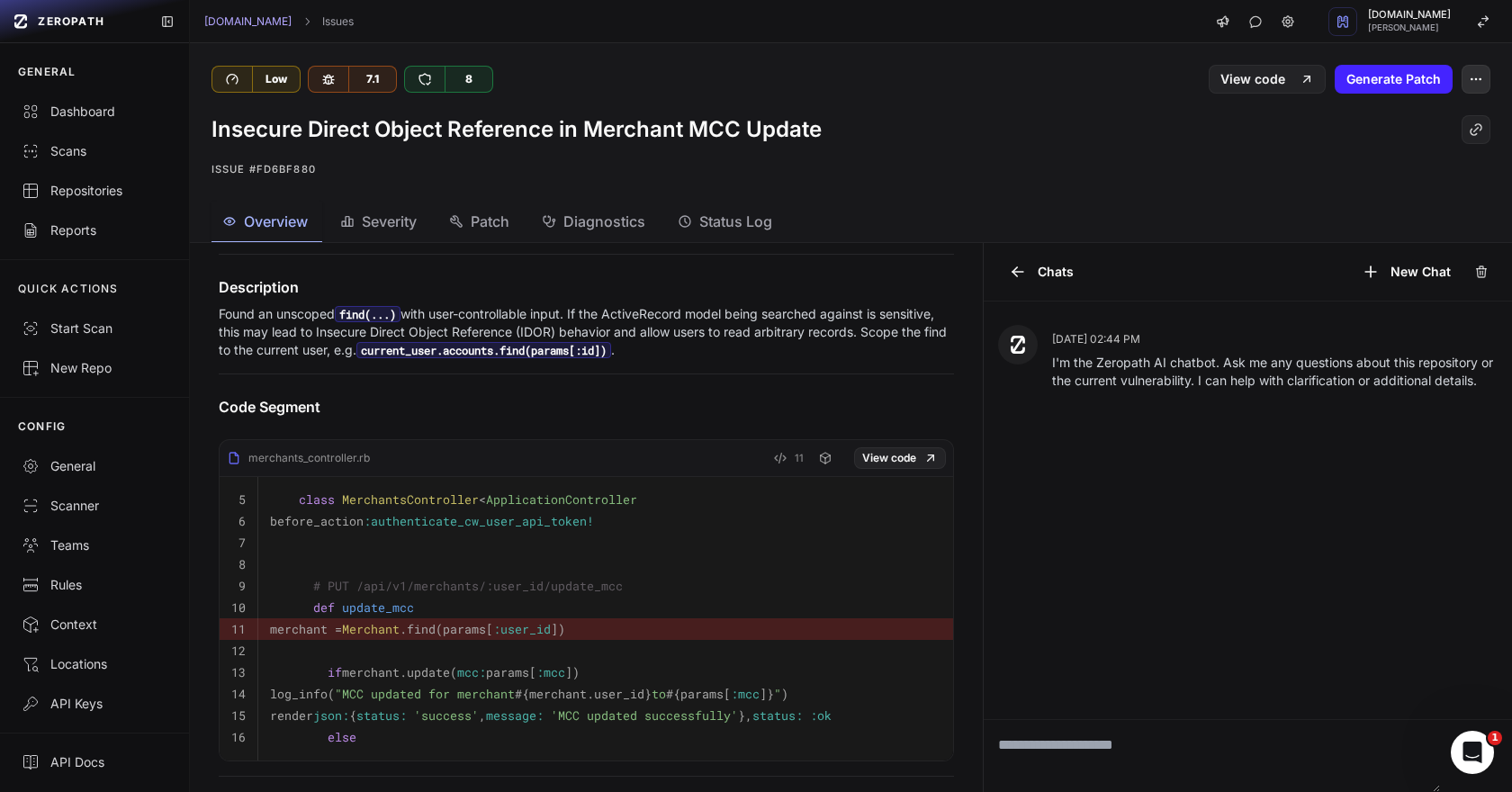
click at [1483, 83] on button "button" at bounding box center [1475, 79] width 29 height 29
click at [1416, 111] on div "False Positive" at bounding box center [1389, 123] width 192 height 43
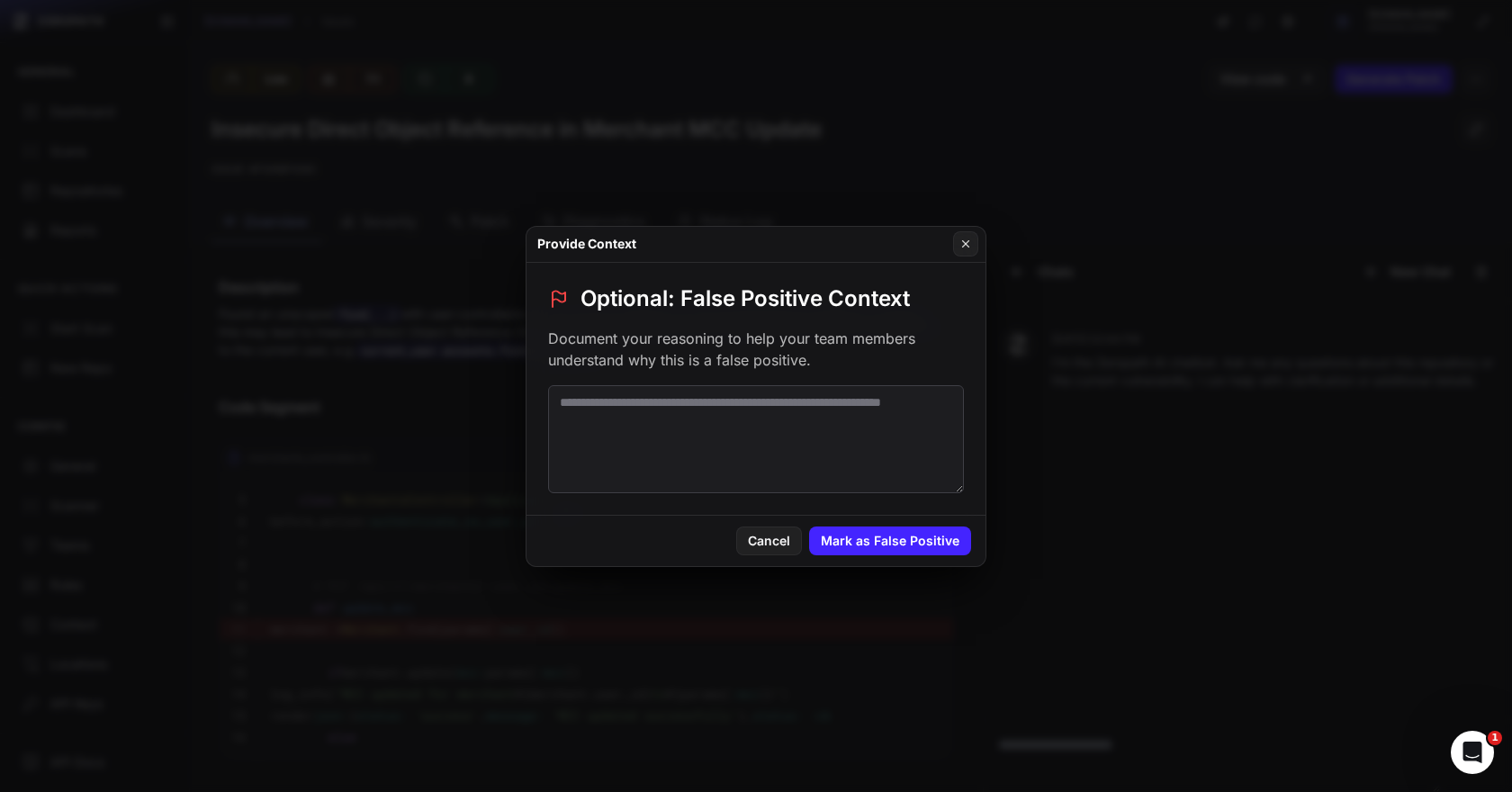
click at [649, 443] on textarea at bounding box center [756, 438] width 416 height 108
paste textarea "**********"
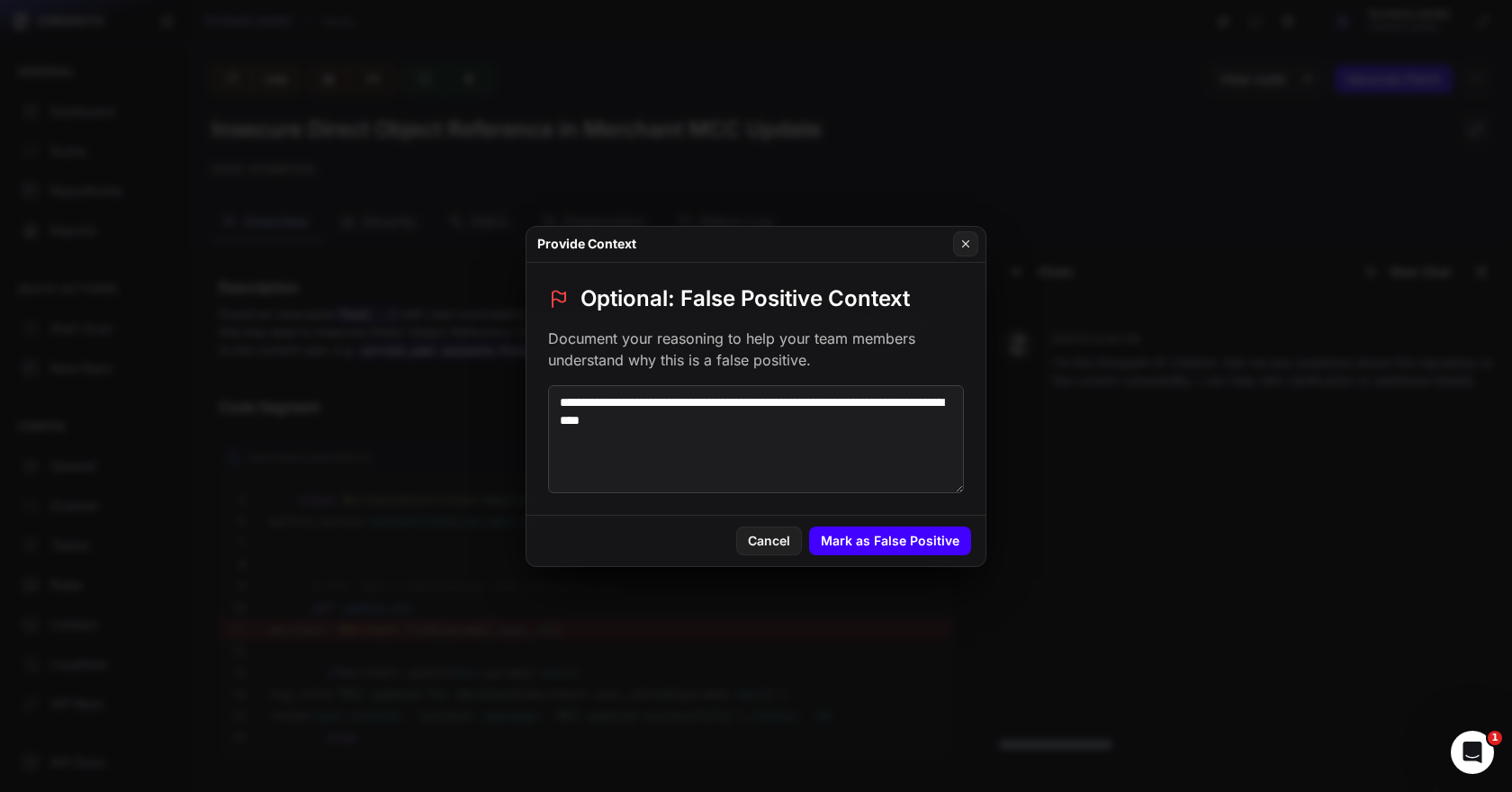
type textarea "**********"
click at [928, 535] on button "Mark as False Positive" at bounding box center [890, 541] width 162 height 29
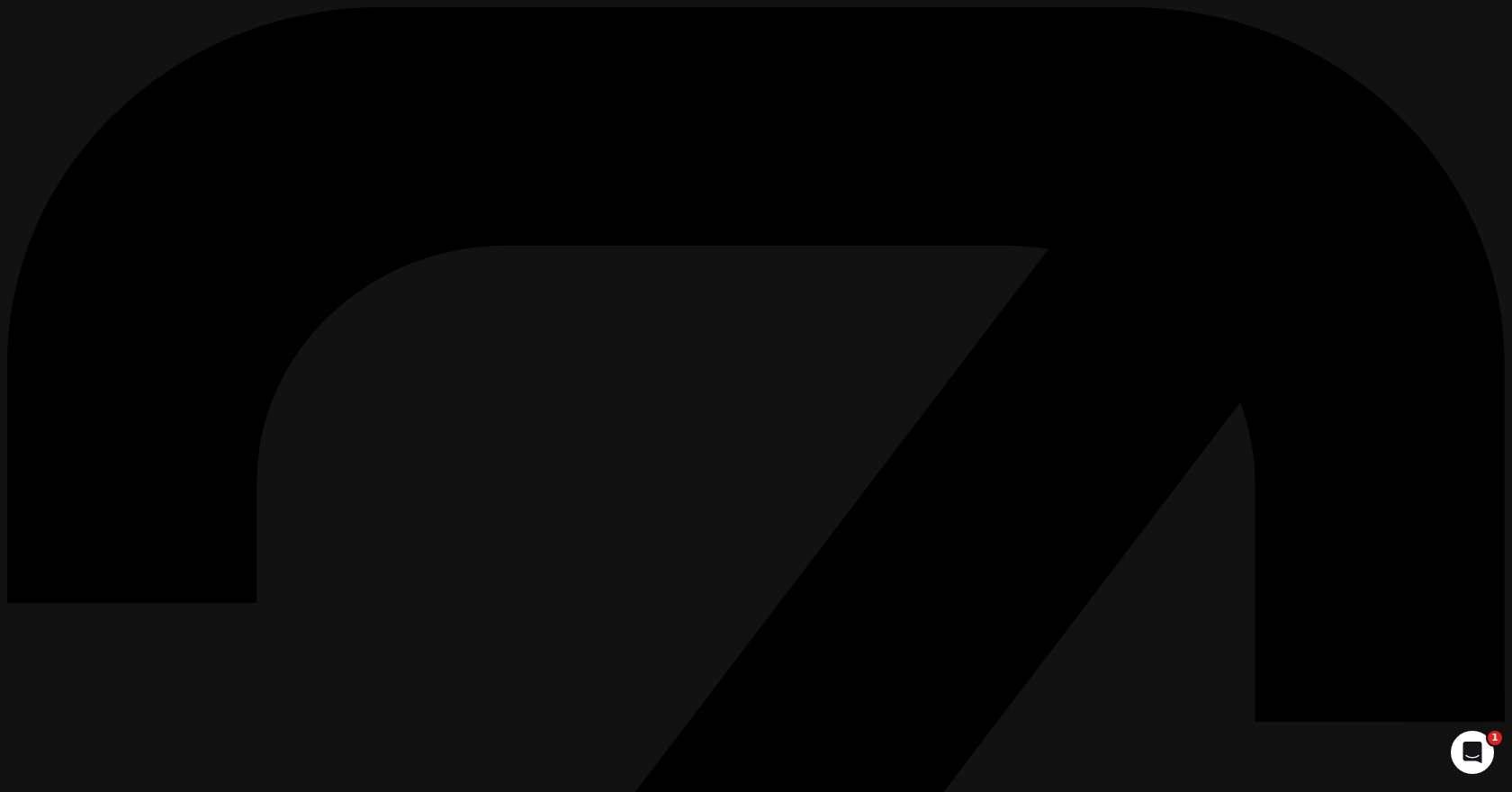
click at [1354, 147] on div "Archive Issue" at bounding box center [1339, 134] width 101 height 25
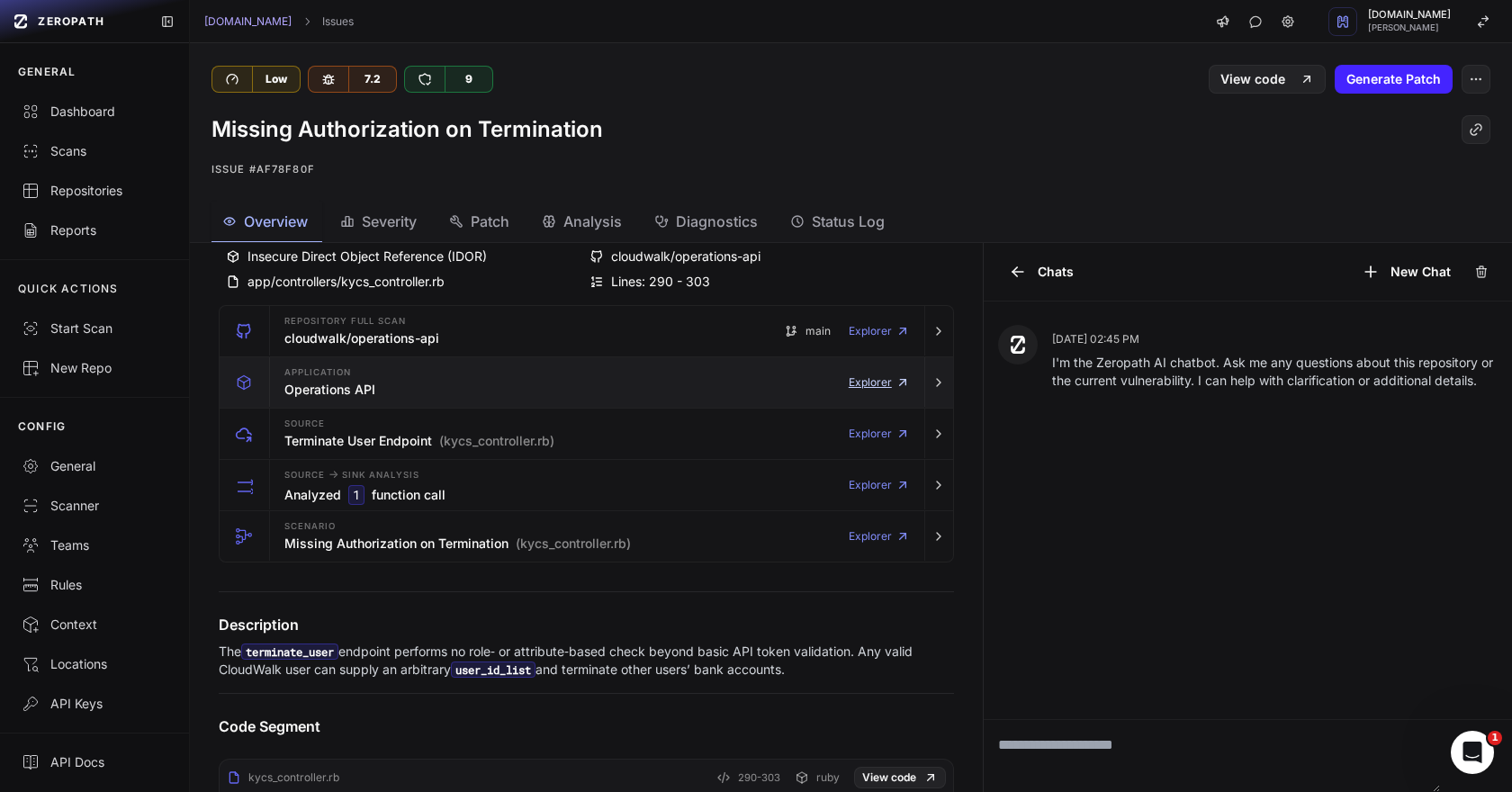
scroll to position [103, 0]
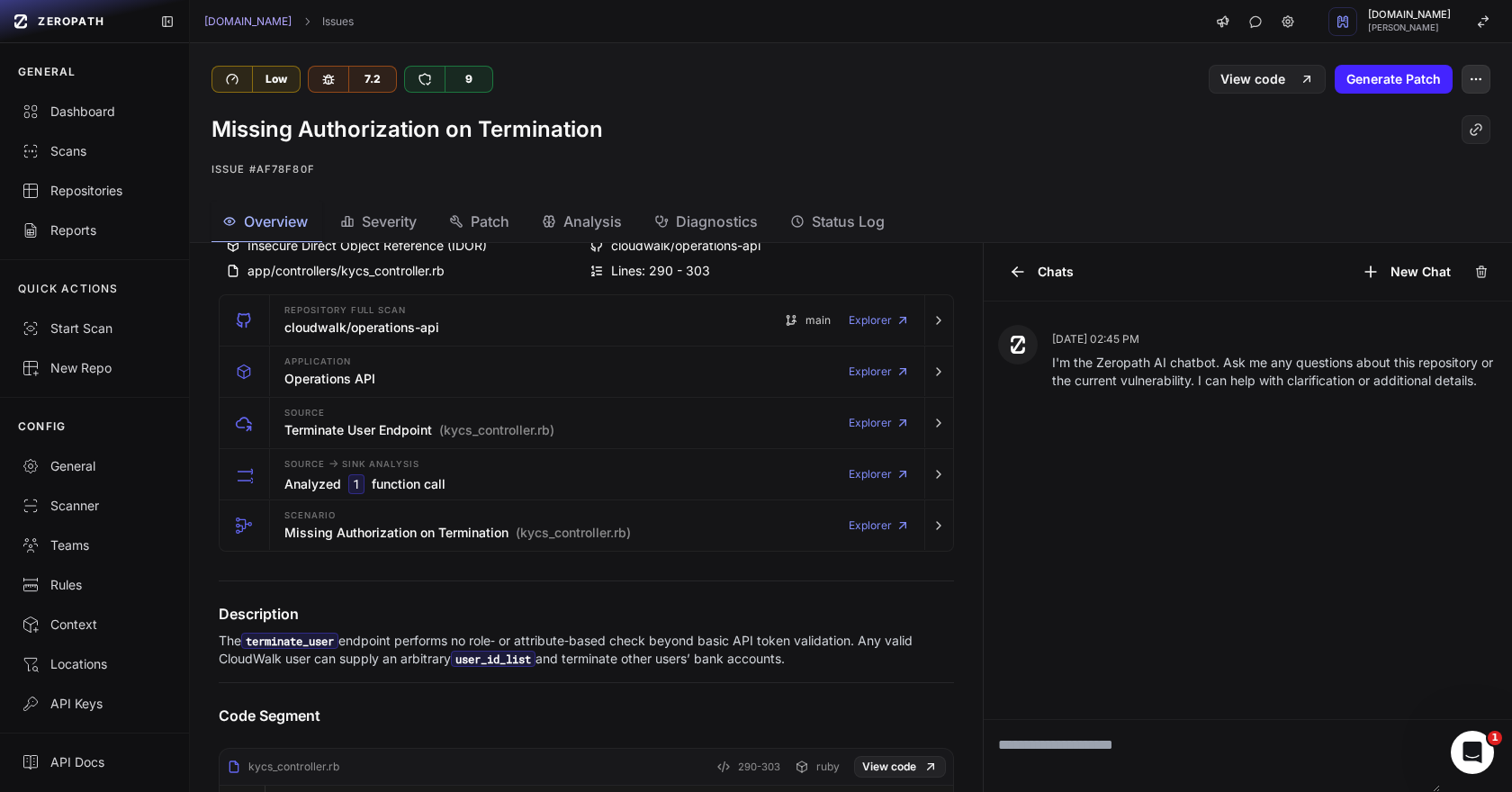
click at [1465, 86] on button "button" at bounding box center [1475, 79] width 29 height 29
click at [1417, 111] on div "False Positive" at bounding box center [1389, 123] width 192 height 43
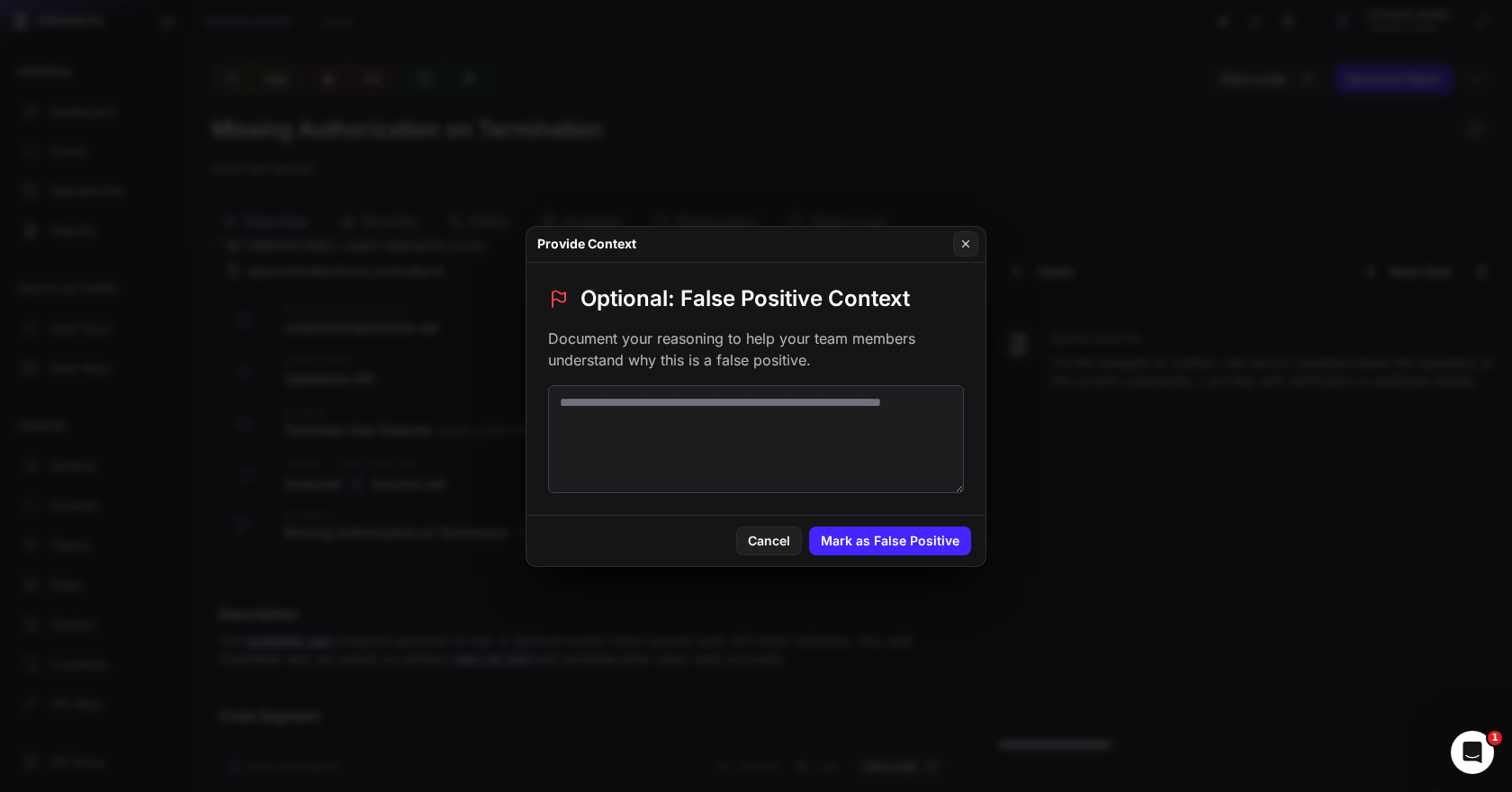
click at [754, 480] on textarea at bounding box center [756, 438] width 416 height 108
paste textarea "**********"
click at [984, 416] on div "**********" at bounding box center [756, 388] width 459 height 252
click at [909, 408] on textarea "**********" at bounding box center [756, 438] width 416 height 108
type textarea "**********"
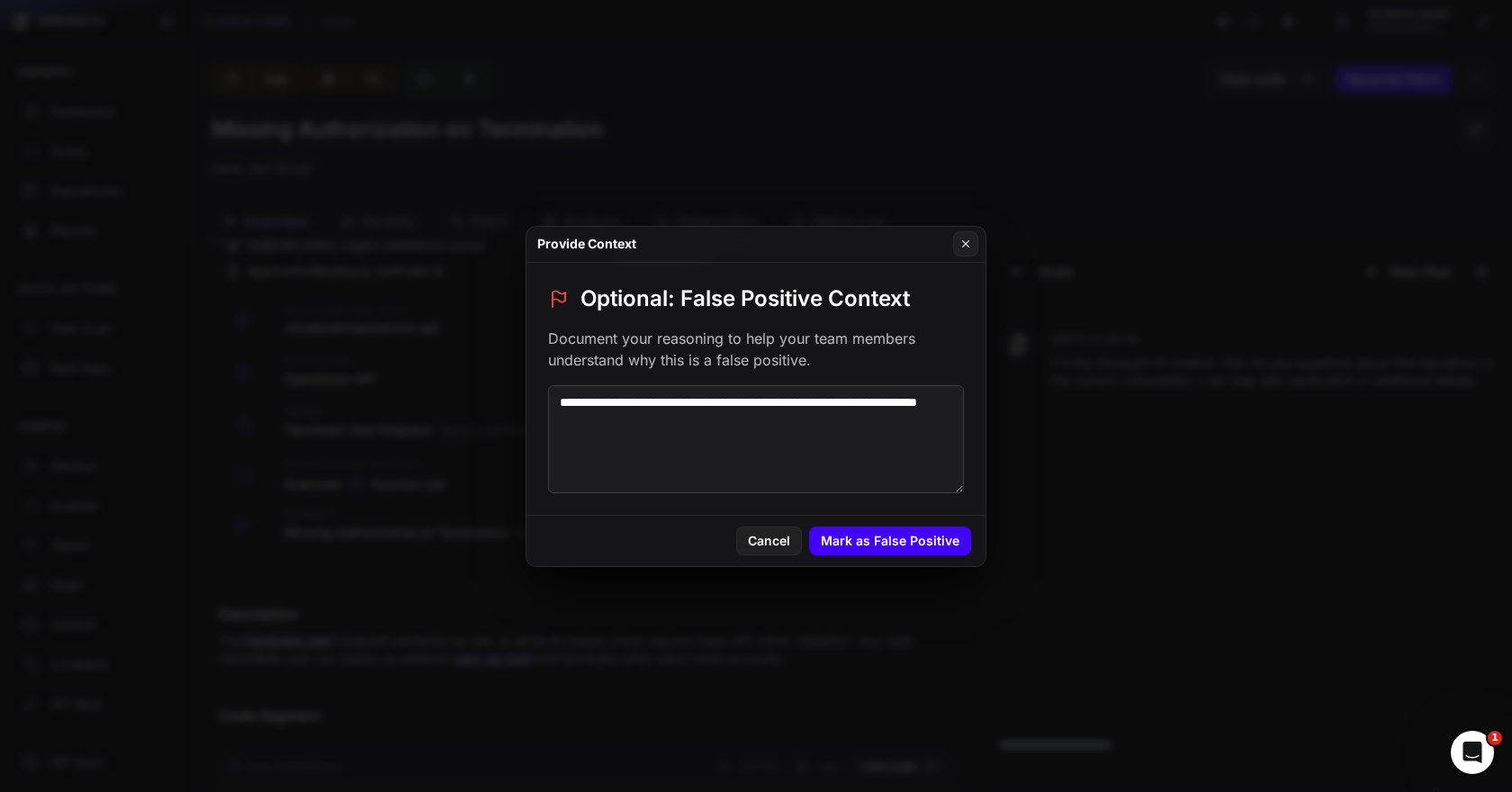
click at [931, 549] on button "Mark as False Positive" at bounding box center [890, 541] width 162 height 29
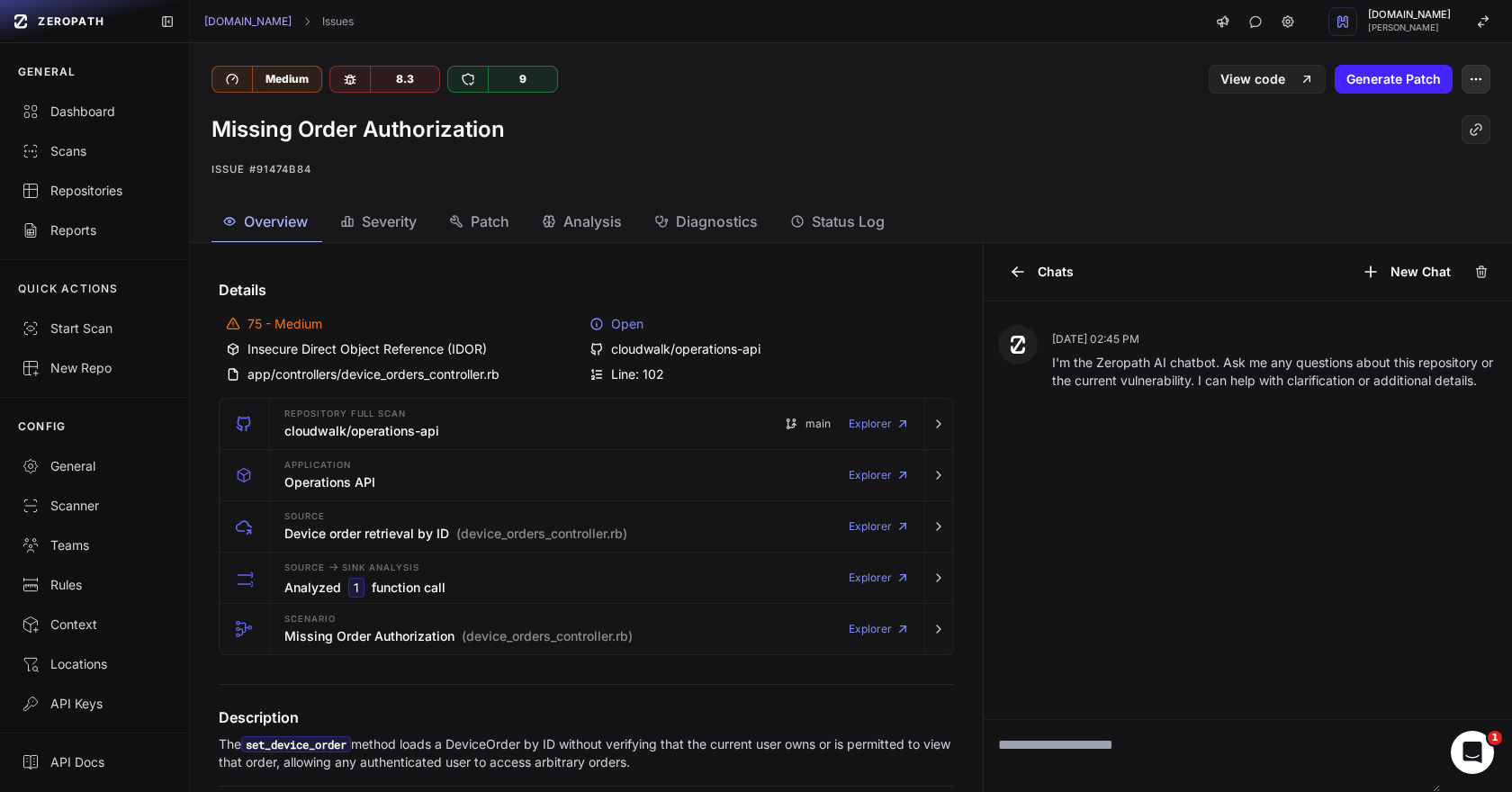
click at [1472, 85] on icon "button" at bounding box center [1475, 79] width 14 height 14
click at [1387, 117] on div "False Positive" at bounding box center [1389, 123] width 192 height 43
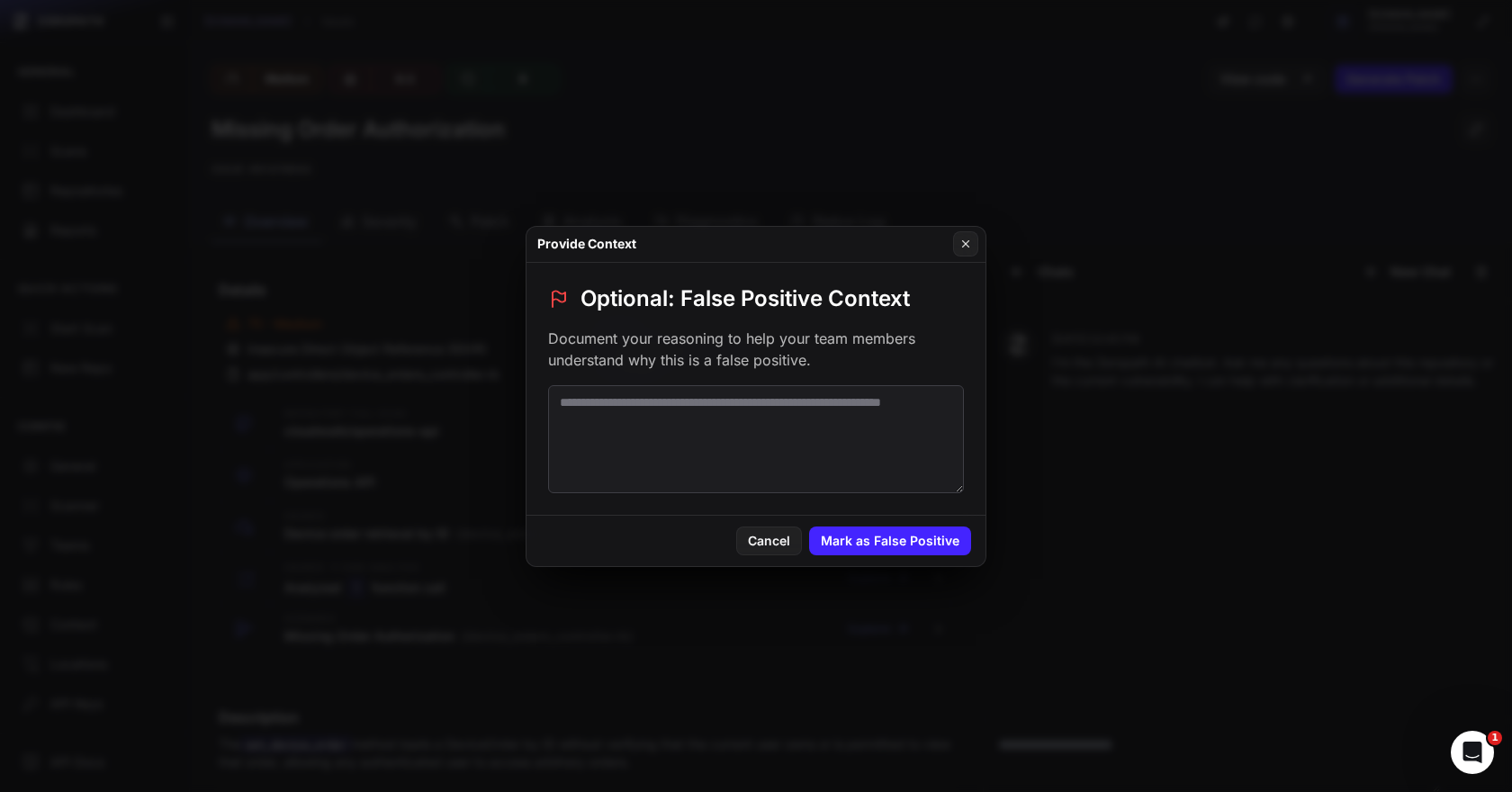
click at [705, 453] on textarea at bounding box center [756, 438] width 416 height 108
paste textarea "**********"
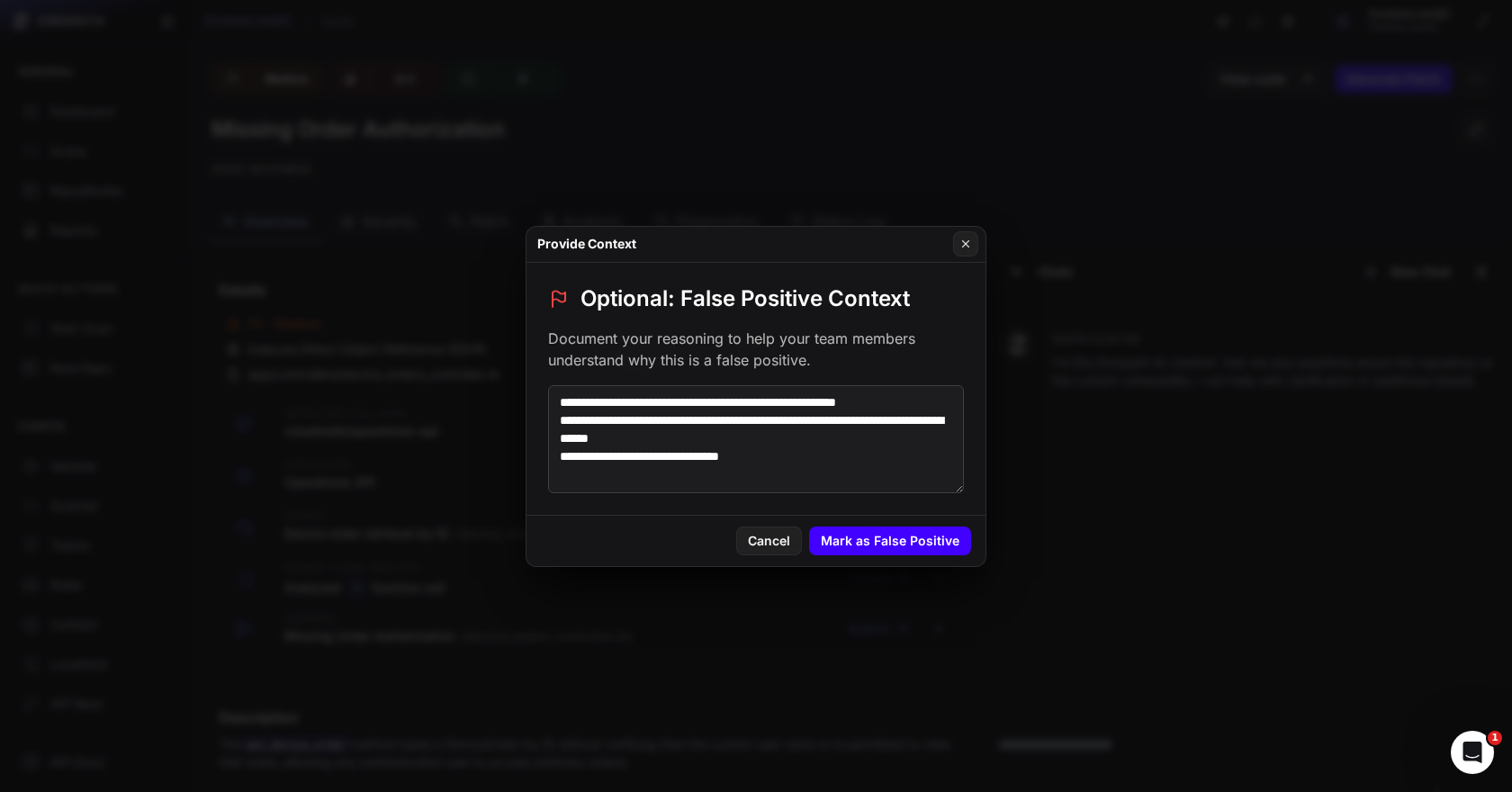
type textarea "**********"
click at [843, 549] on button "Mark as False Positive" at bounding box center [890, 541] width 162 height 29
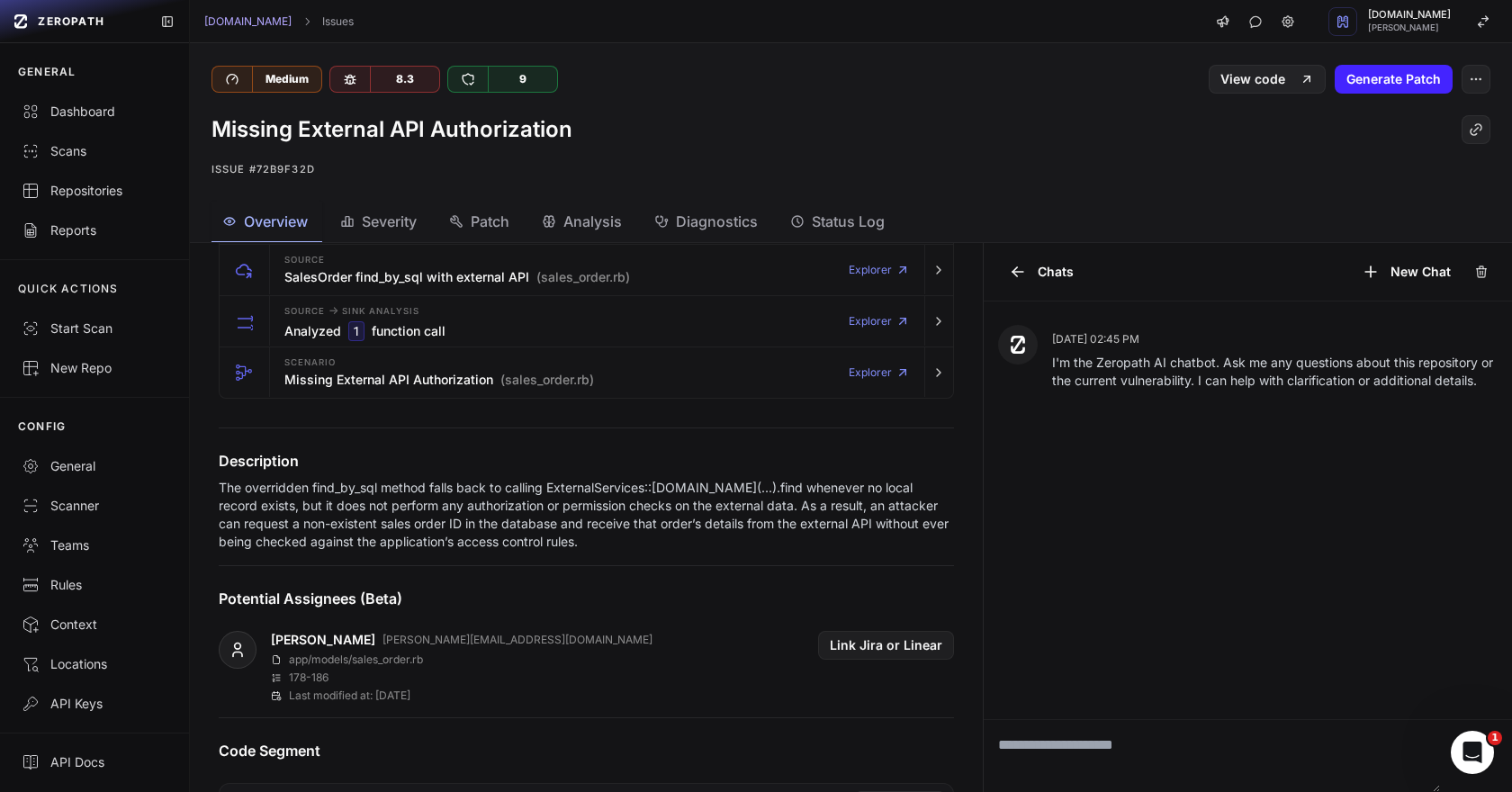
scroll to position [262, 0]
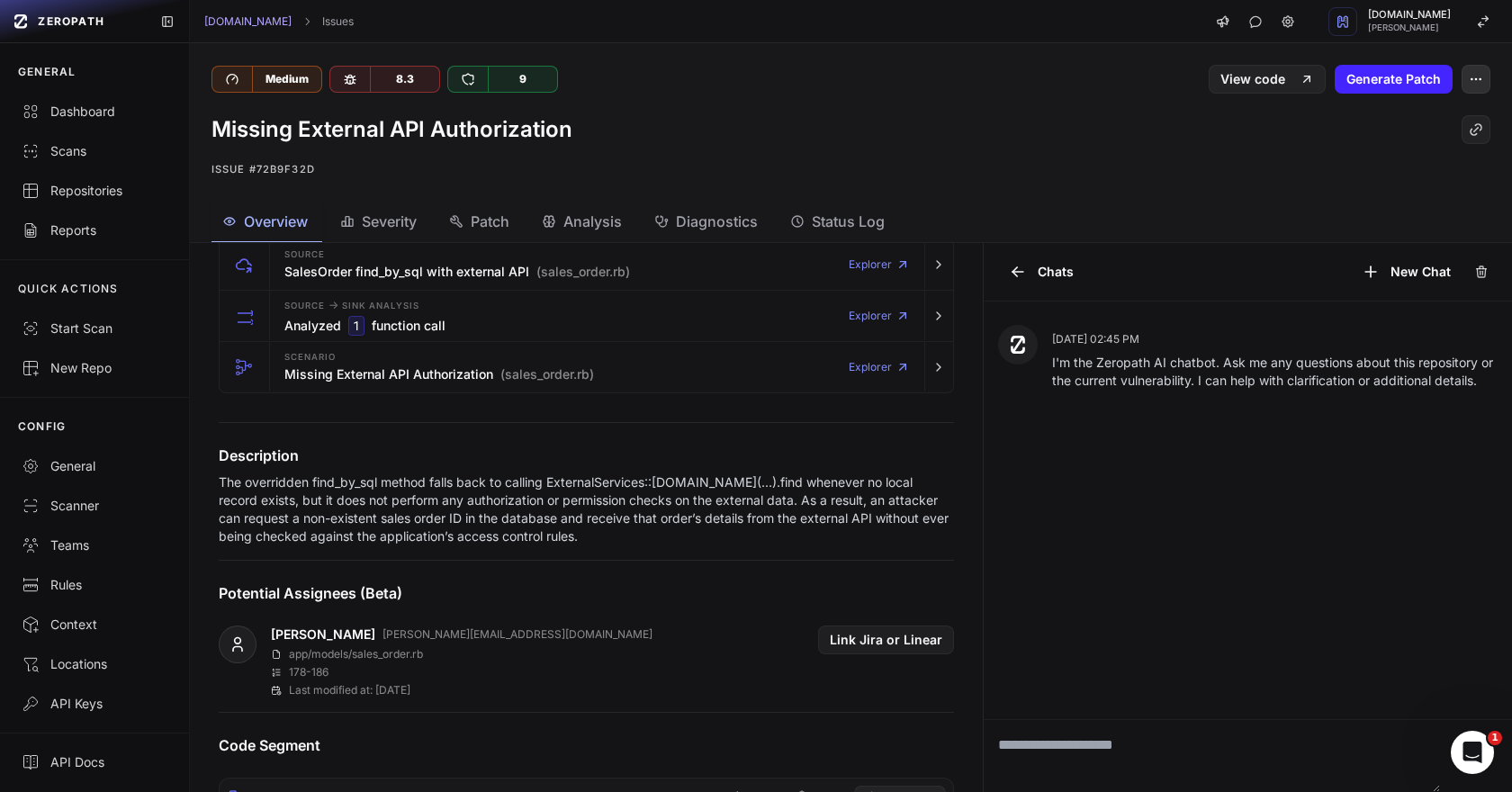
click at [1482, 74] on button "button" at bounding box center [1475, 79] width 29 height 29
click at [1410, 112] on div "False Positive" at bounding box center [1389, 123] width 192 height 43
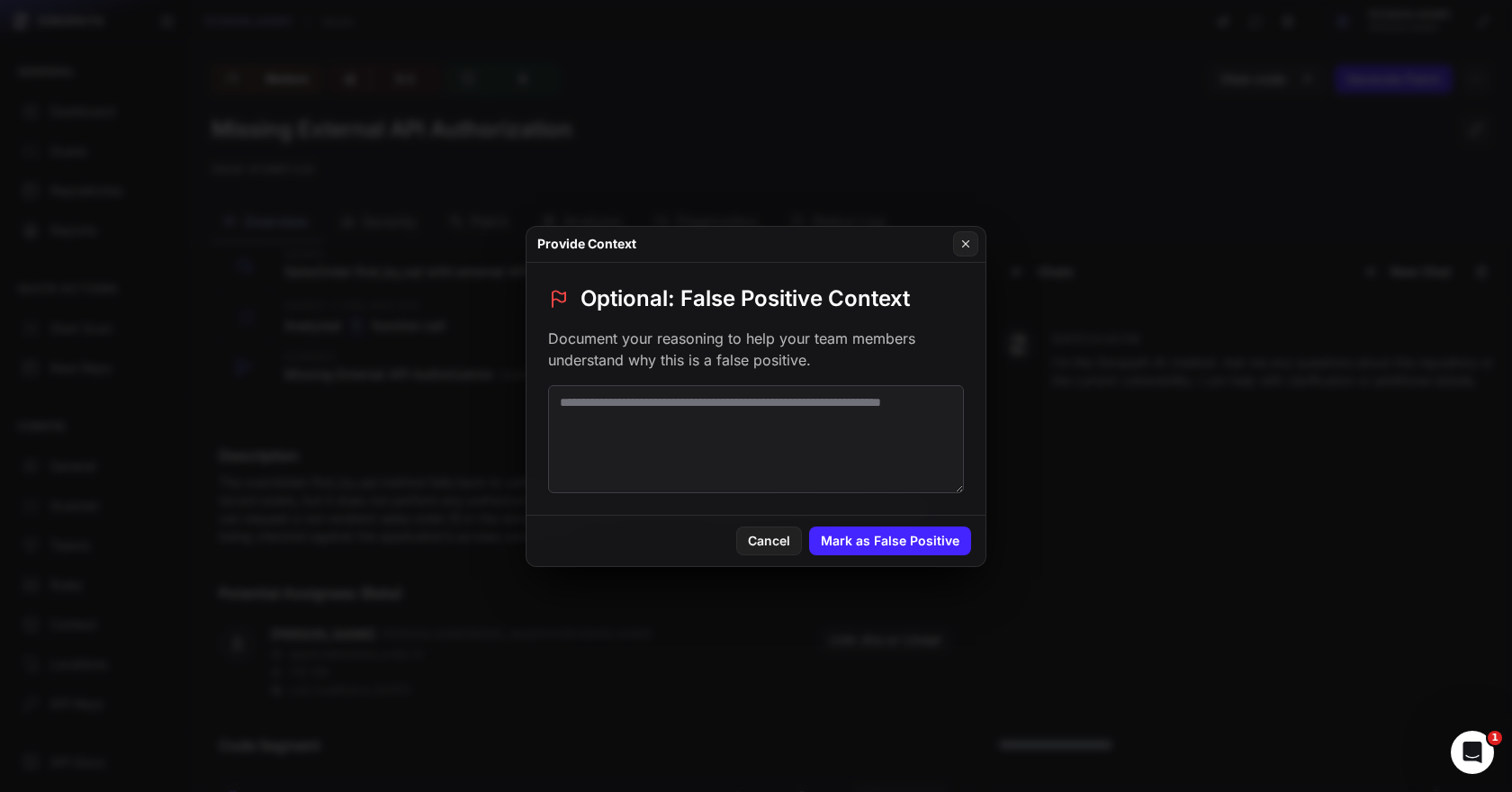
click at [921, 433] on textarea at bounding box center [756, 438] width 416 height 108
click at [787, 444] on textarea "**********" at bounding box center [756, 438] width 416 height 108
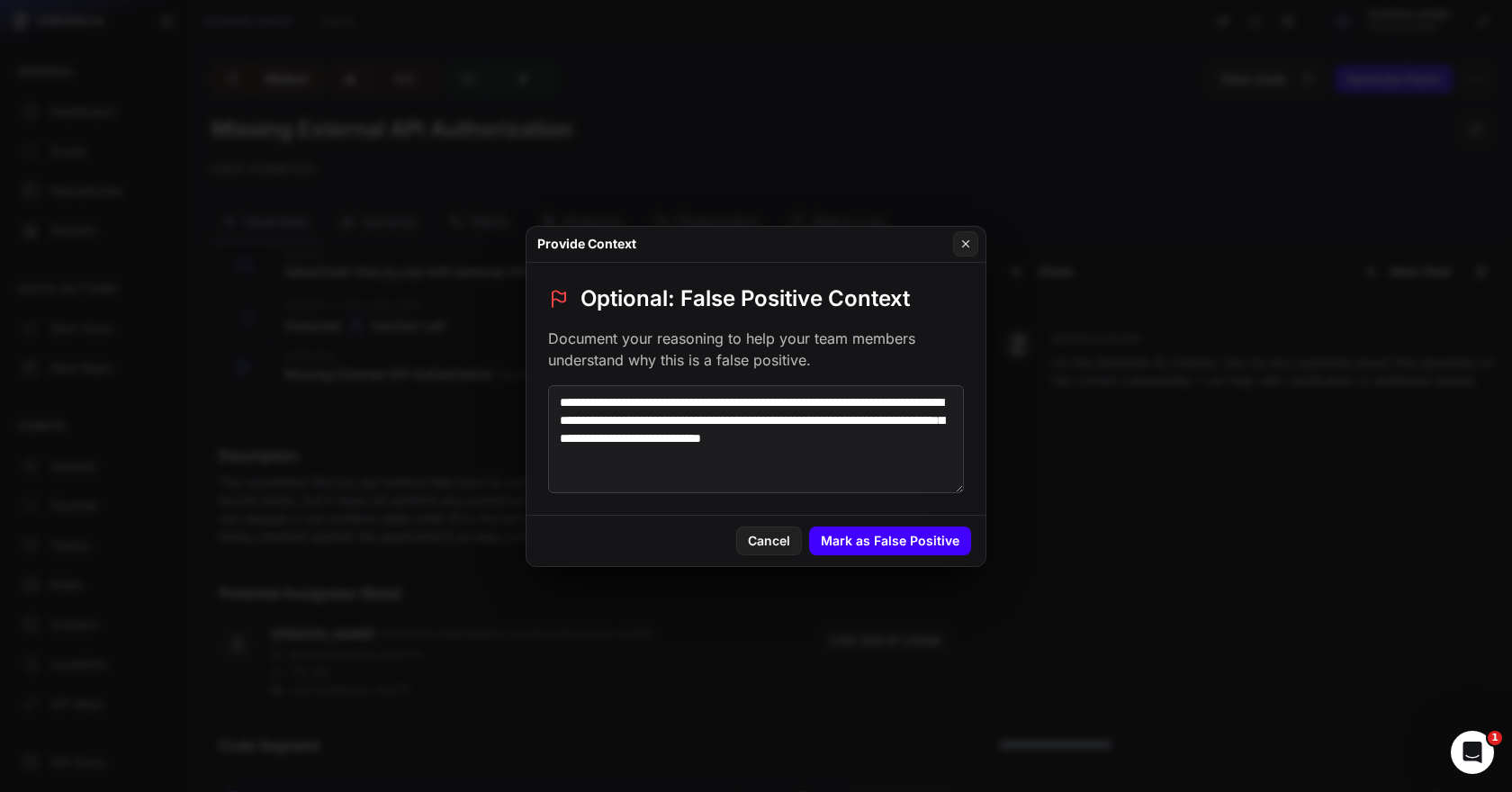
type textarea "**********"
click at [871, 544] on button "Mark as False Positive" at bounding box center [890, 541] width 162 height 29
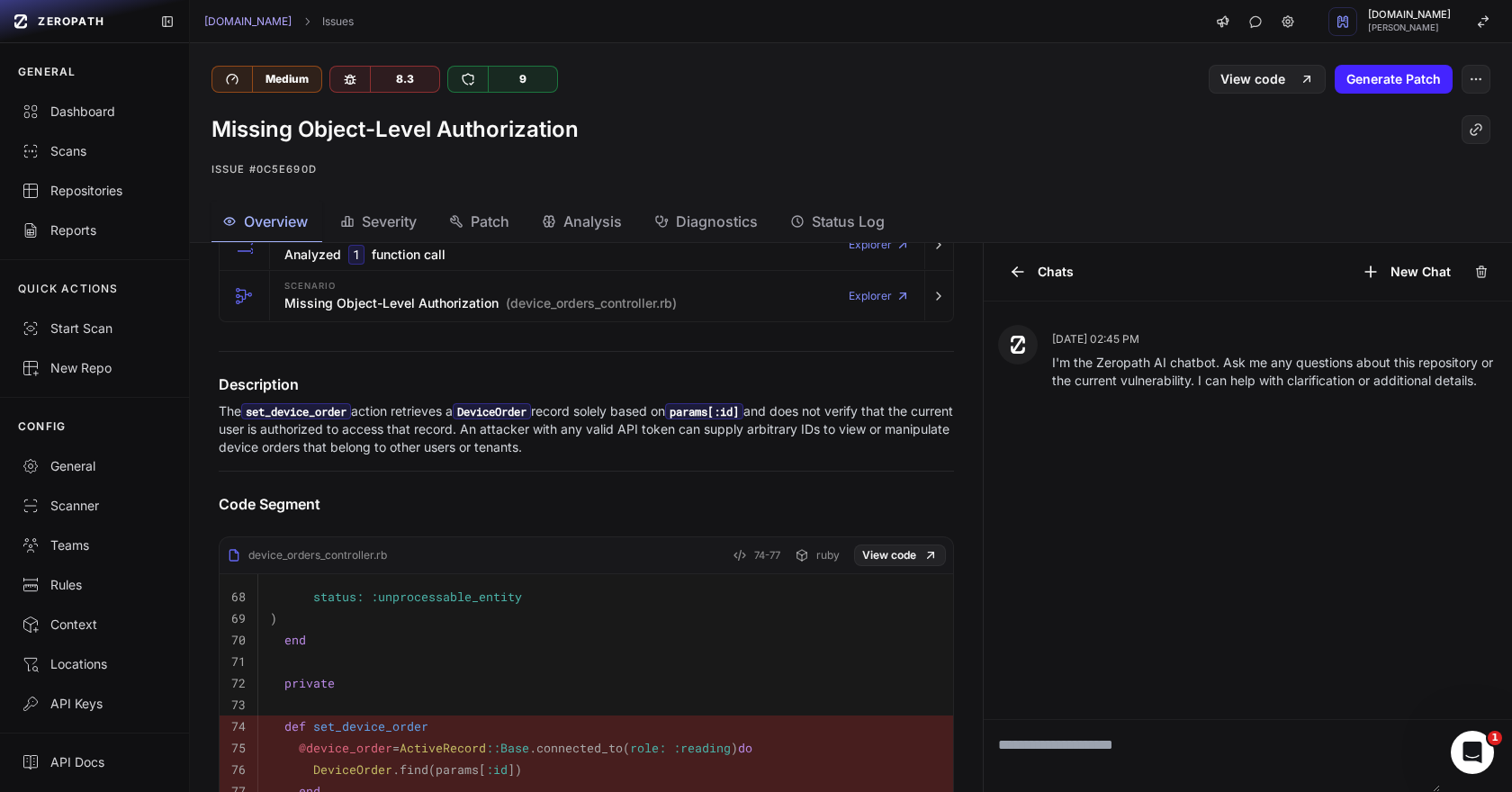
scroll to position [317, 0]
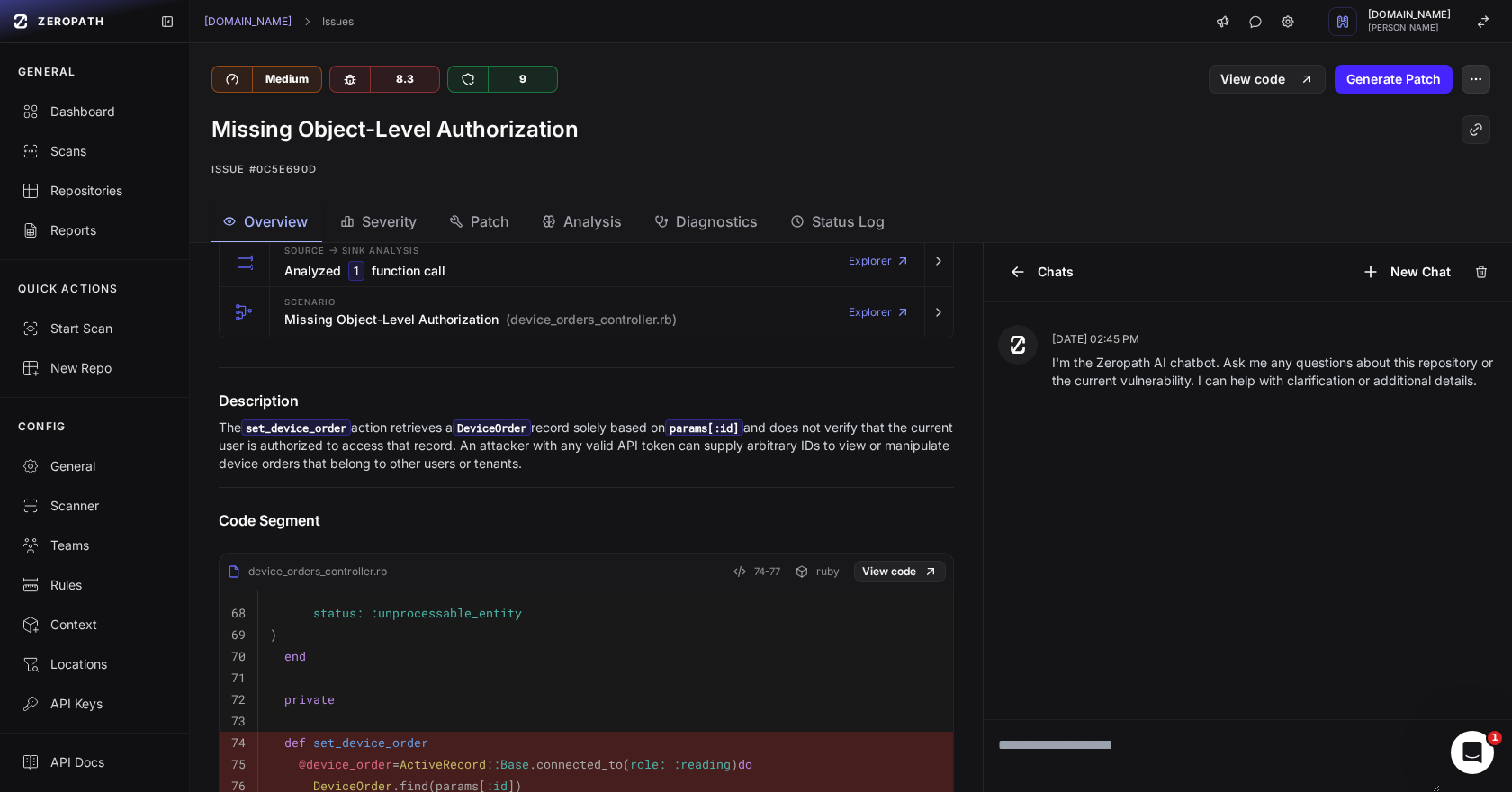
click at [1472, 90] on button "button" at bounding box center [1475, 79] width 29 height 29
click at [1397, 116] on div "False Positive" at bounding box center [1389, 123] width 192 height 43
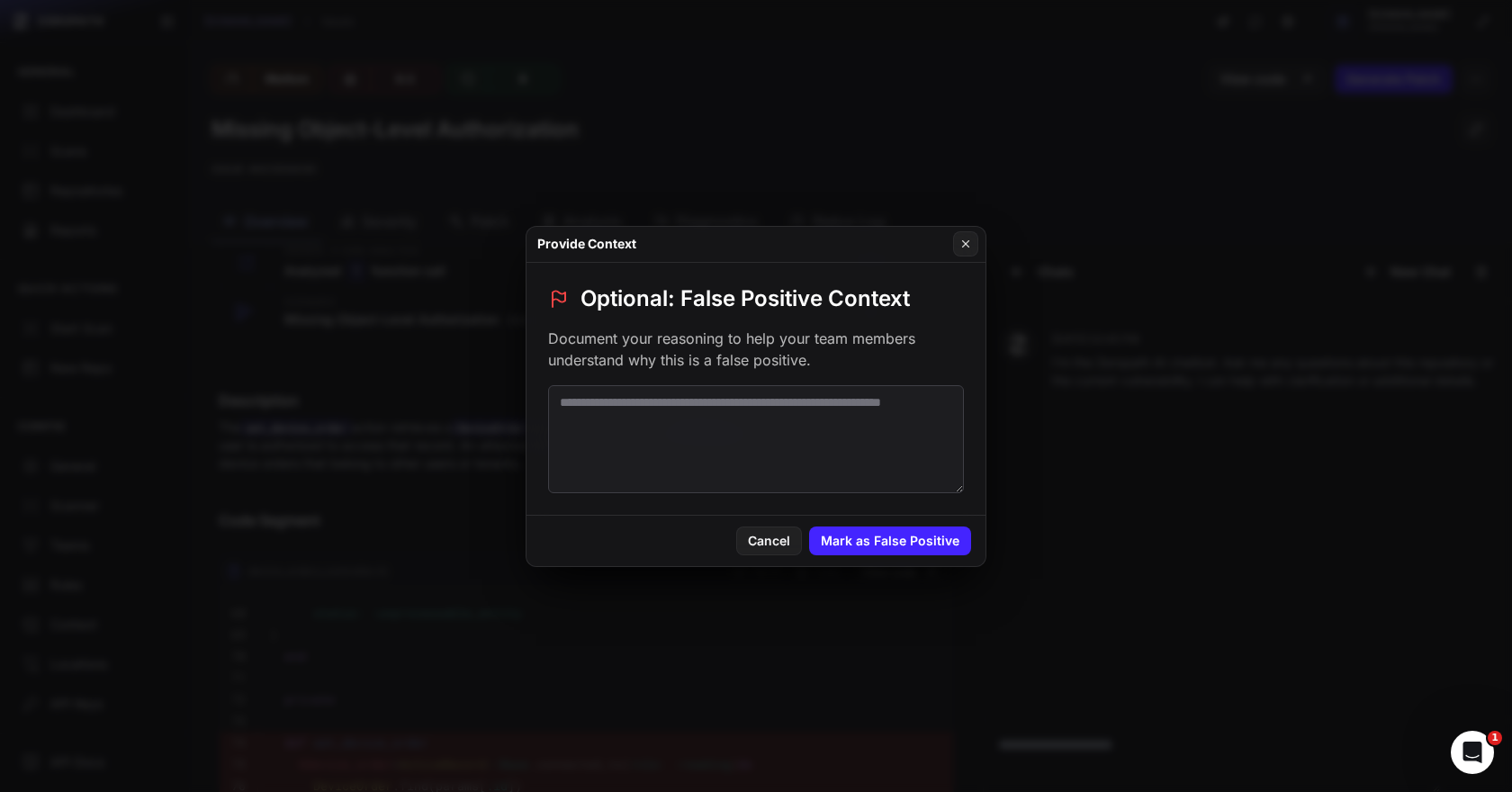
click at [690, 463] on textarea at bounding box center [756, 438] width 416 height 108
paste textarea "**********"
type textarea "**********"
click at [854, 528] on button "Mark as False Positive" at bounding box center [890, 541] width 162 height 29
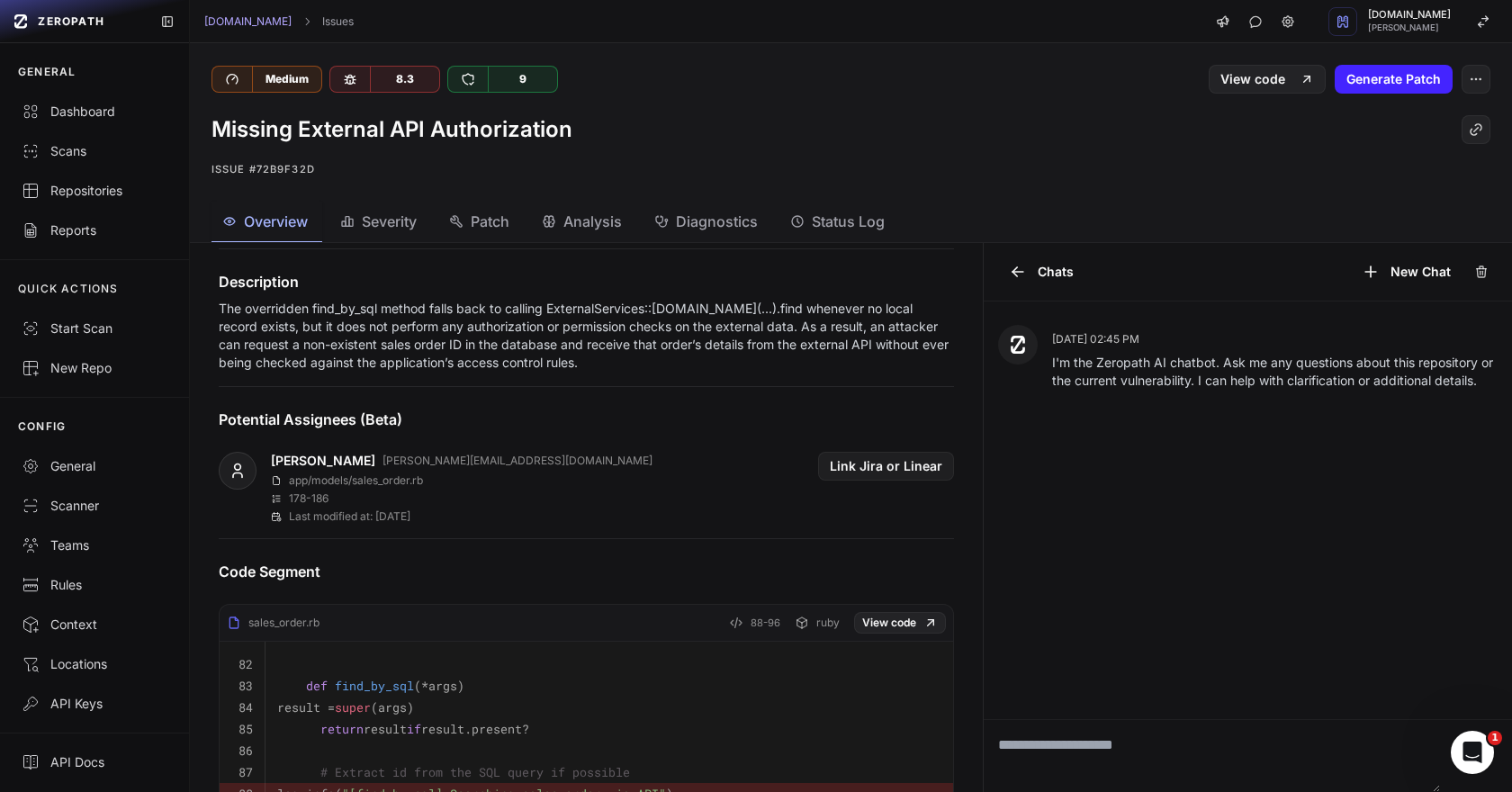
scroll to position [317, 0]
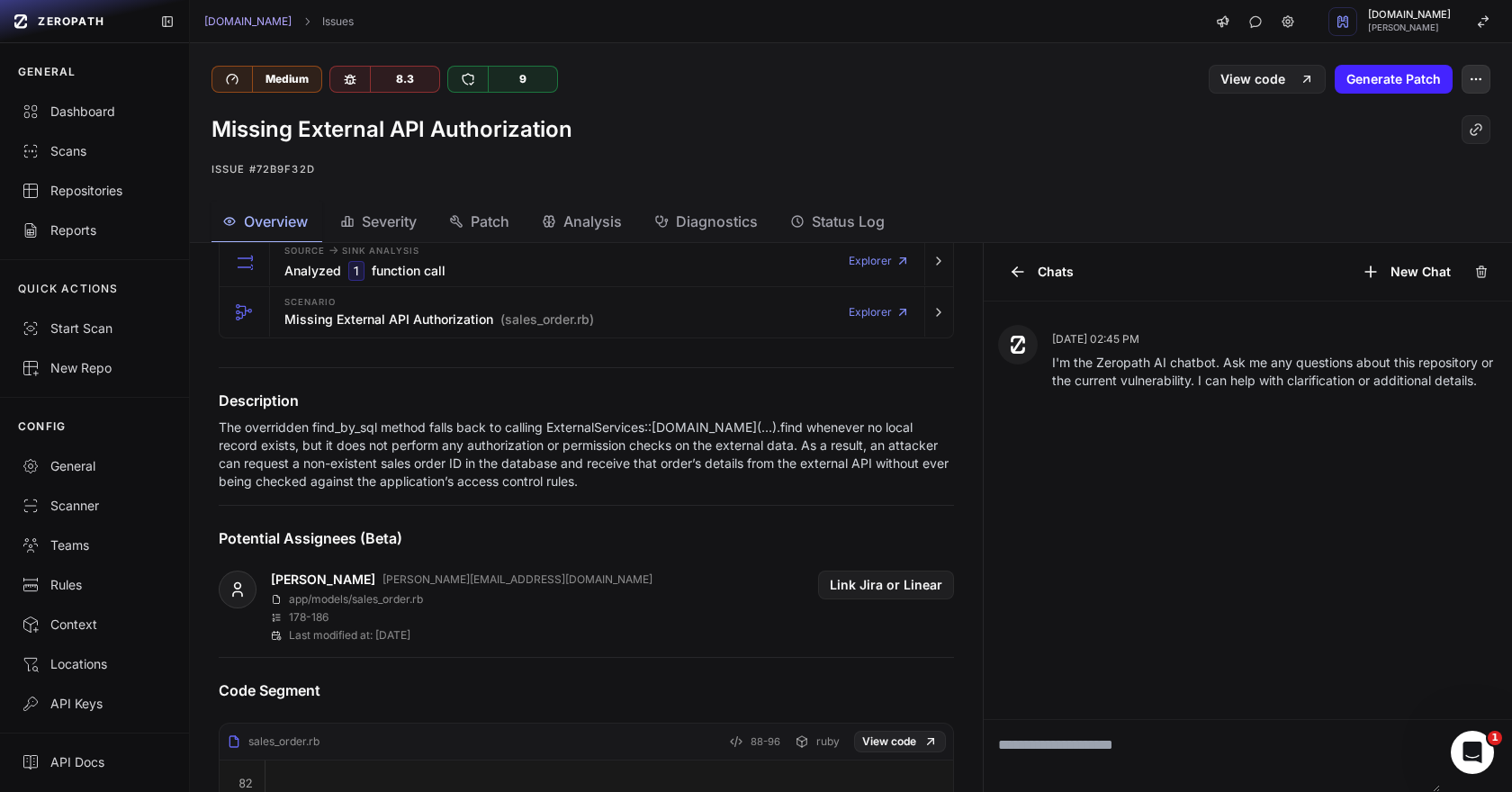
click at [1473, 77] on icon "button" at bounding box center [1475, 79] width 14 height 14
click at [1347, 122] on div "False Positive" at bounding box center [1389, 123] width 192 height 43
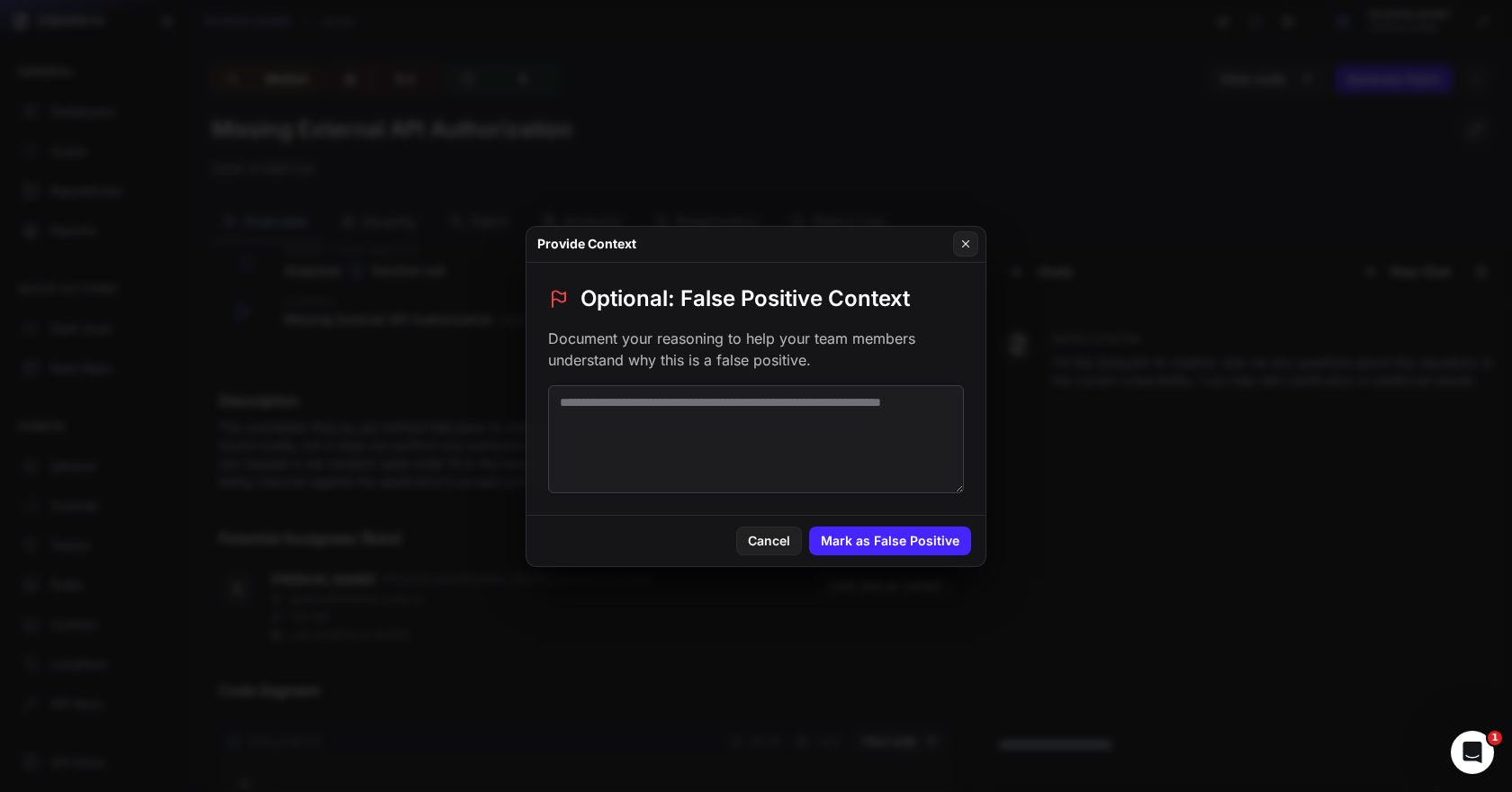
click at [847, 439] on textarea at bounding box center [756, 438] width 416 height 108
paste textarea "**********"
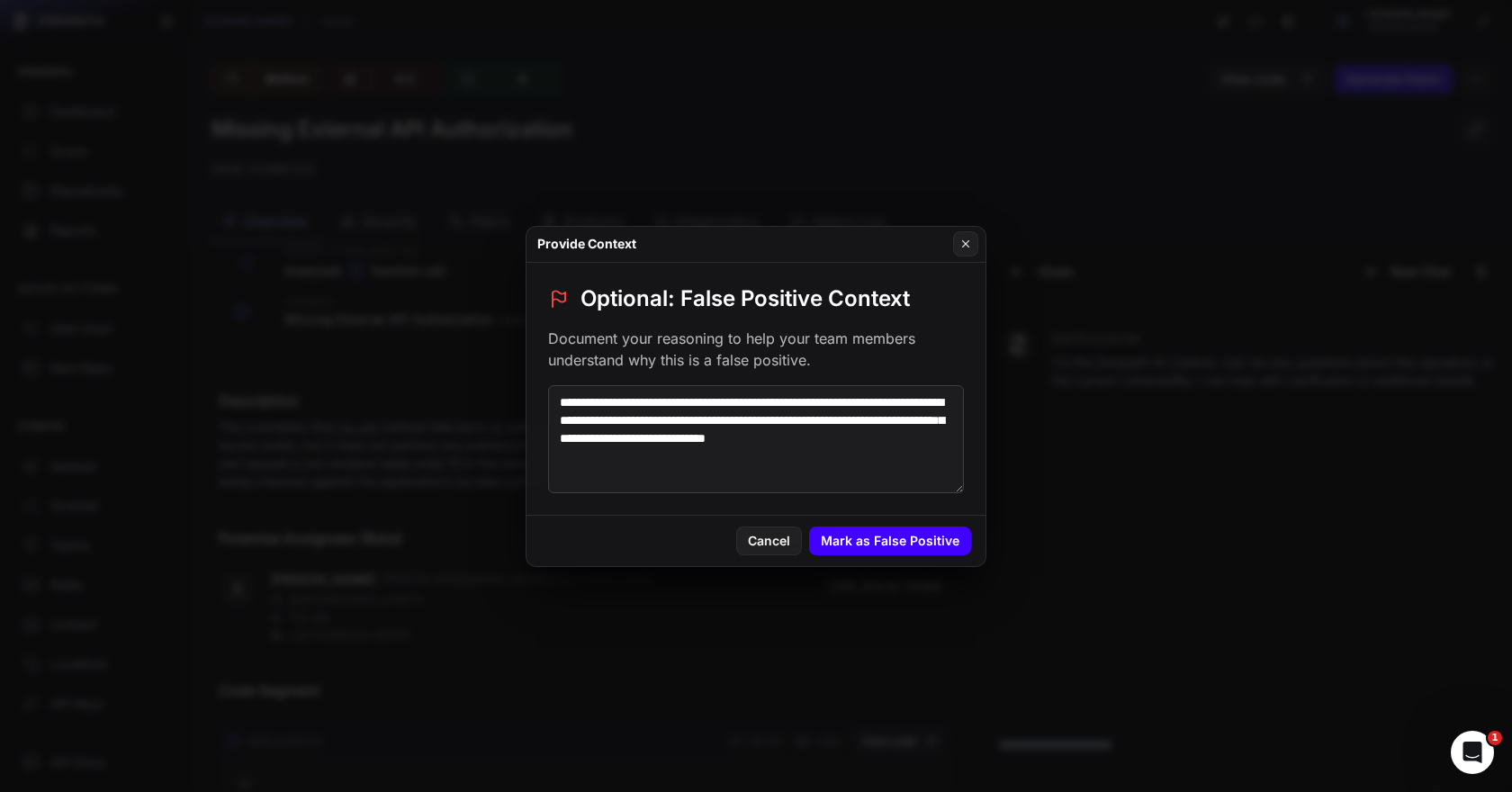
scroll to position [0, 0]
type textarea "**********"
click at [879, 543] on button "Mark as False Positive" at bounding box center [890, 541] width 162 height 29
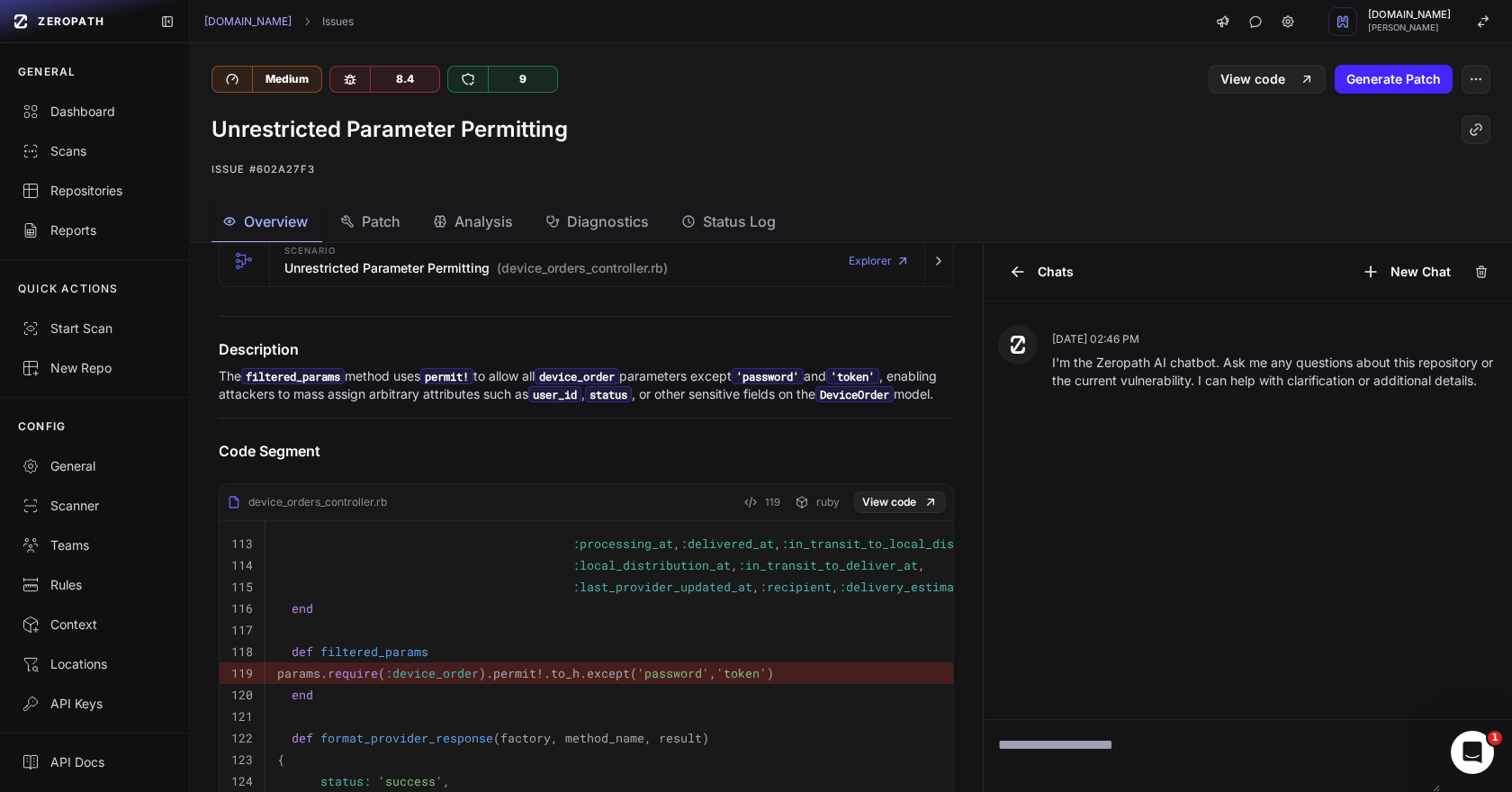
scroll to position [371, 0]
click at [1486, 75] on button "button" at bounding box center [1475, 79] width 29 height 29
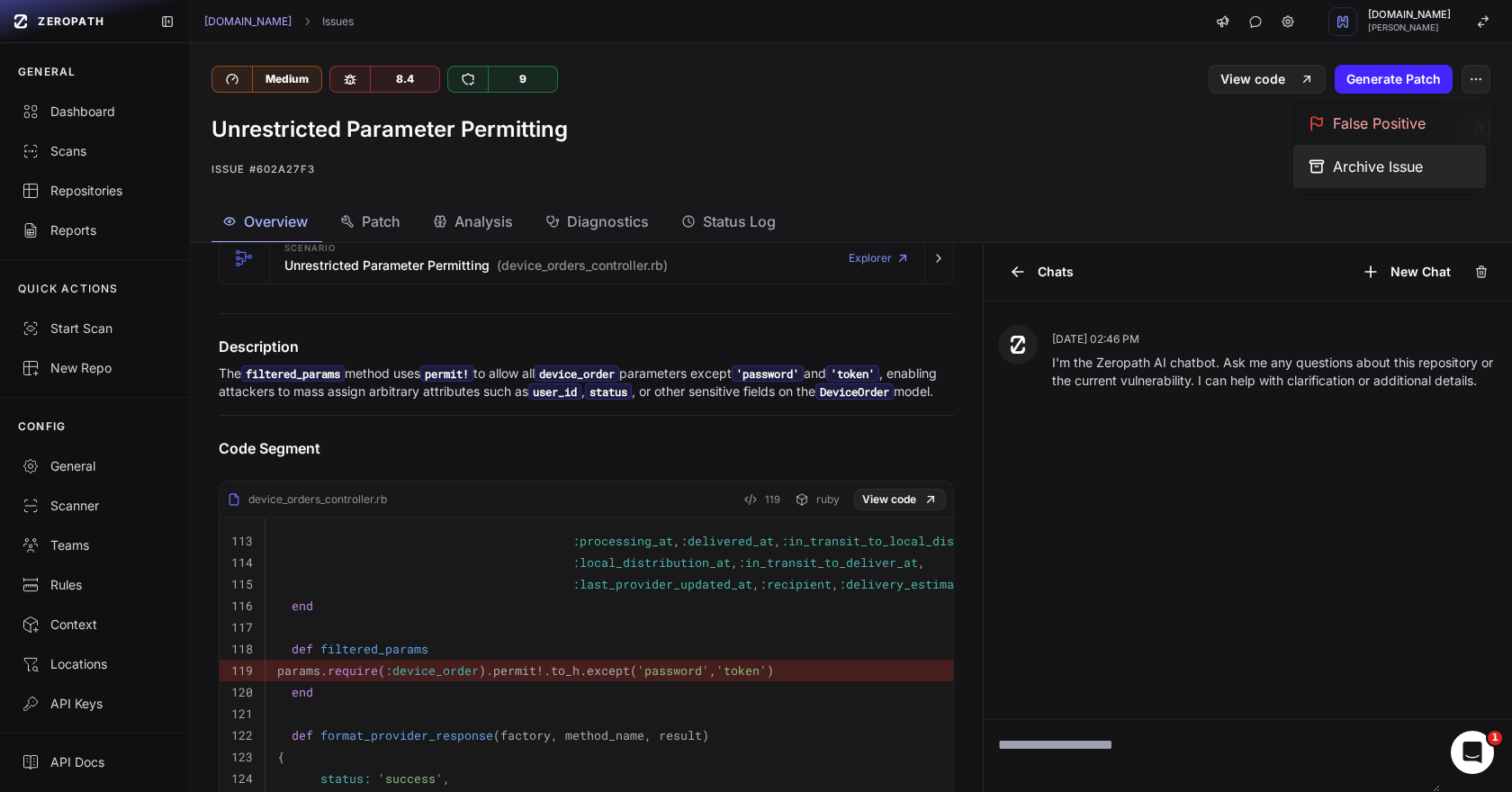
click at [1367, 166] on div "Archive Issue" at bounding box center [1389, 166] width 192 height 43
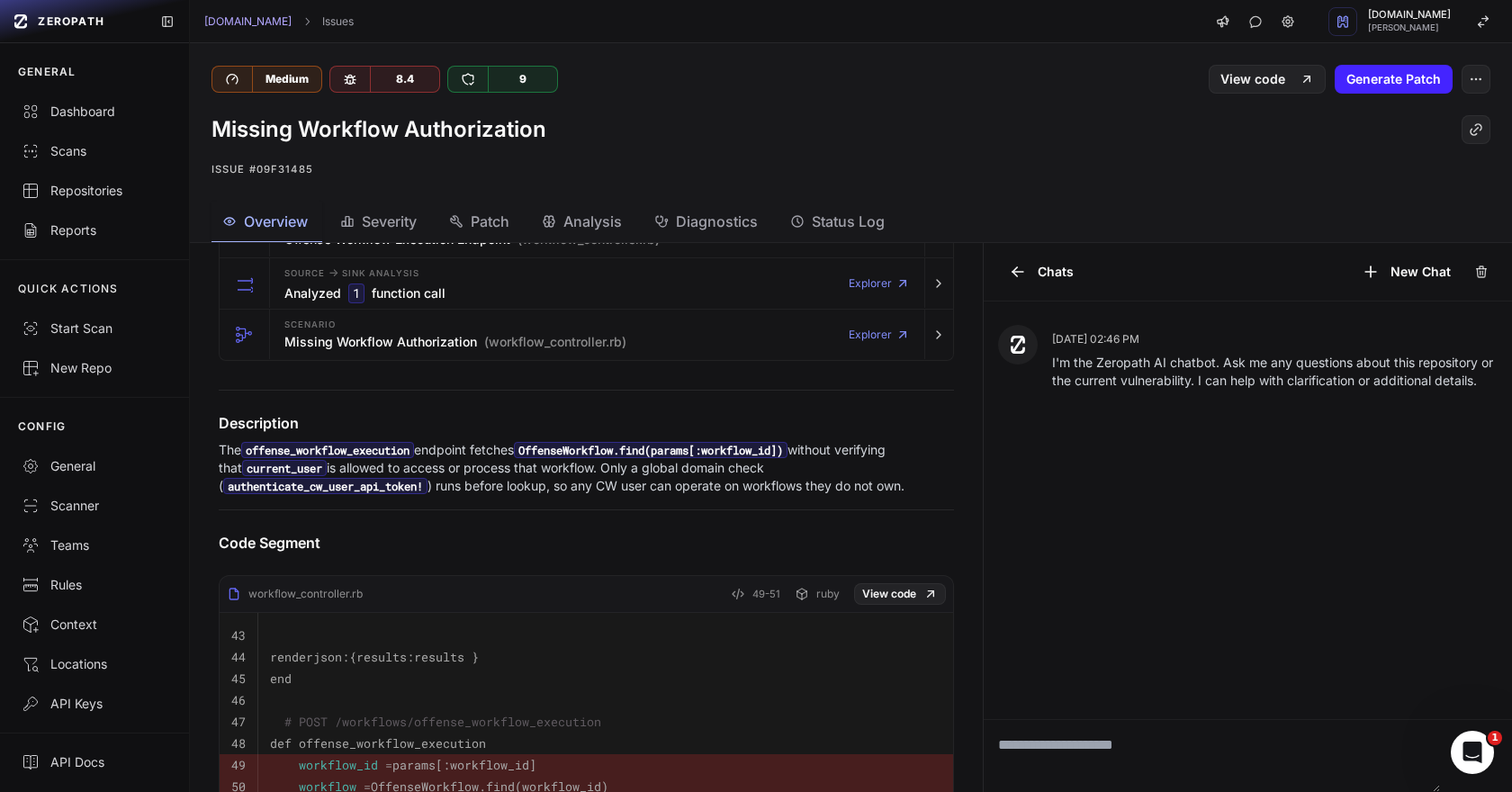
scroll to position [296, 0]
click at [1486, 76] on button "button" at bounding box center [1475, 79] width 29 height 29
click at [1411, 121] on div "False Positive" at bounding box center [1389, 123] width 192 height 43
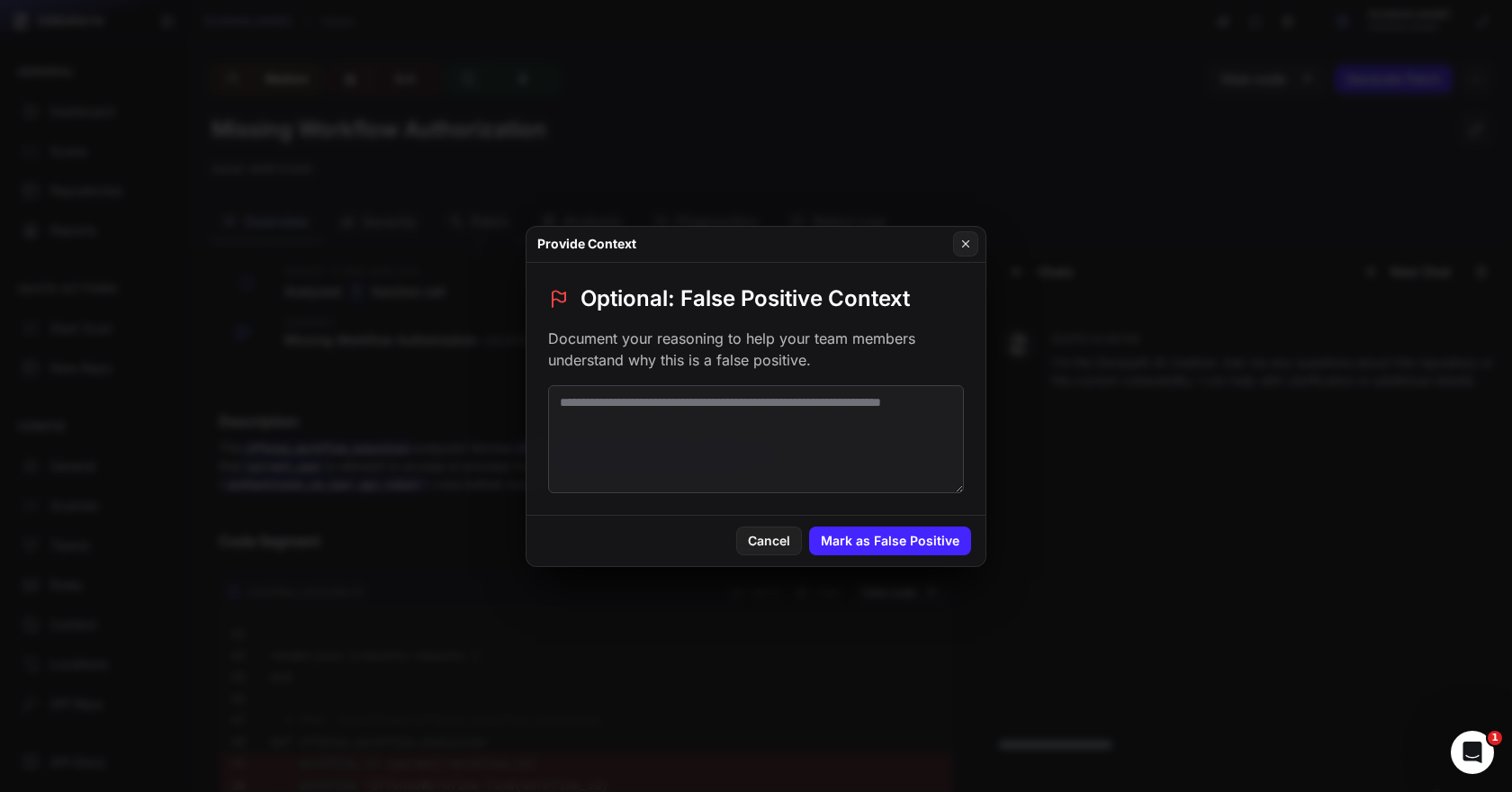
click at [843, 459] on textarea at bounding box center [756, 438] width 416 height 108
paste textarea "**********"
type textarea "**********"
click at [863, 537] on button "Mark as False Positive" at bounding box center [890, 541] width 162 height 29
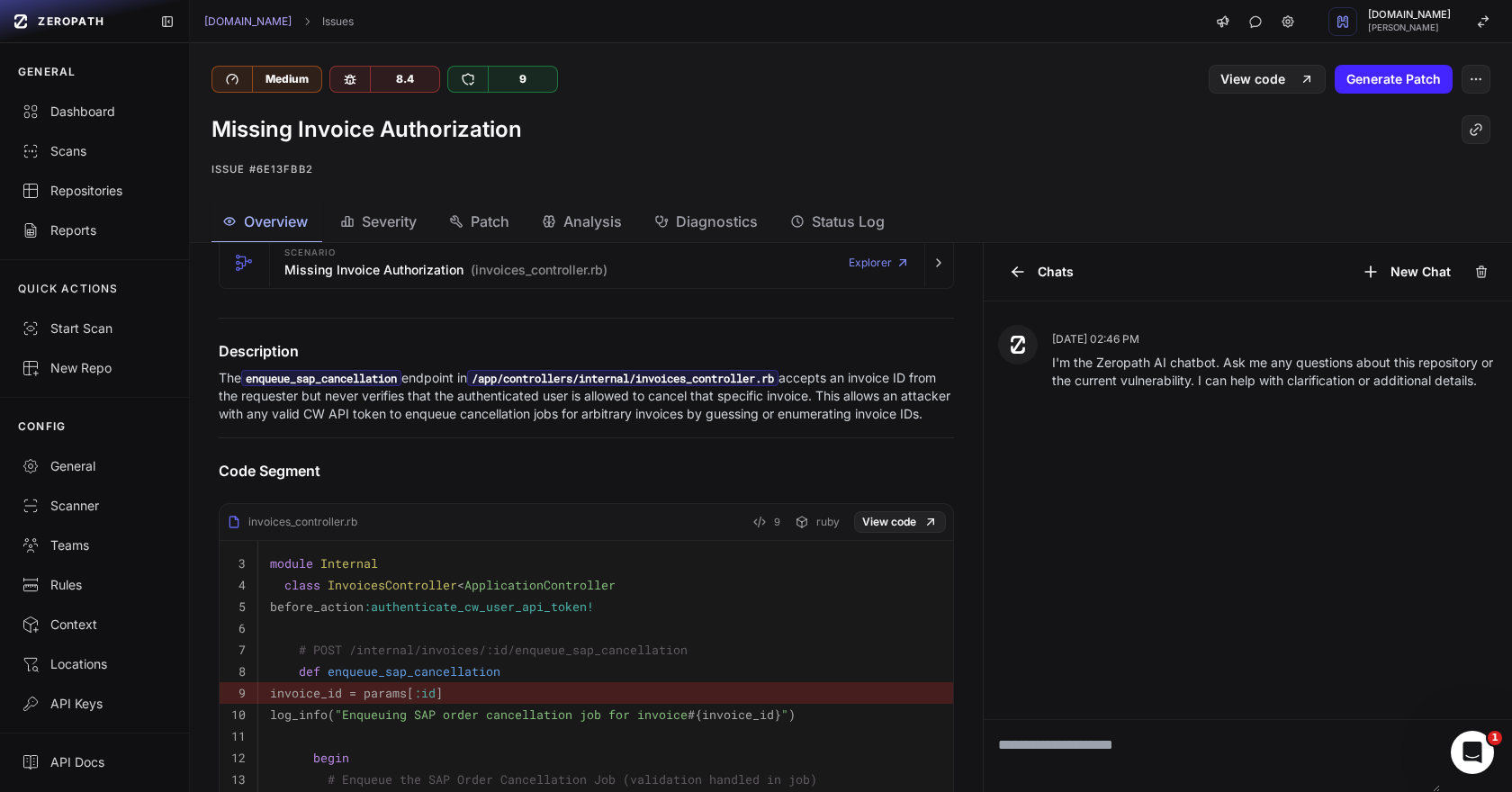
scroll to position [372, 0]
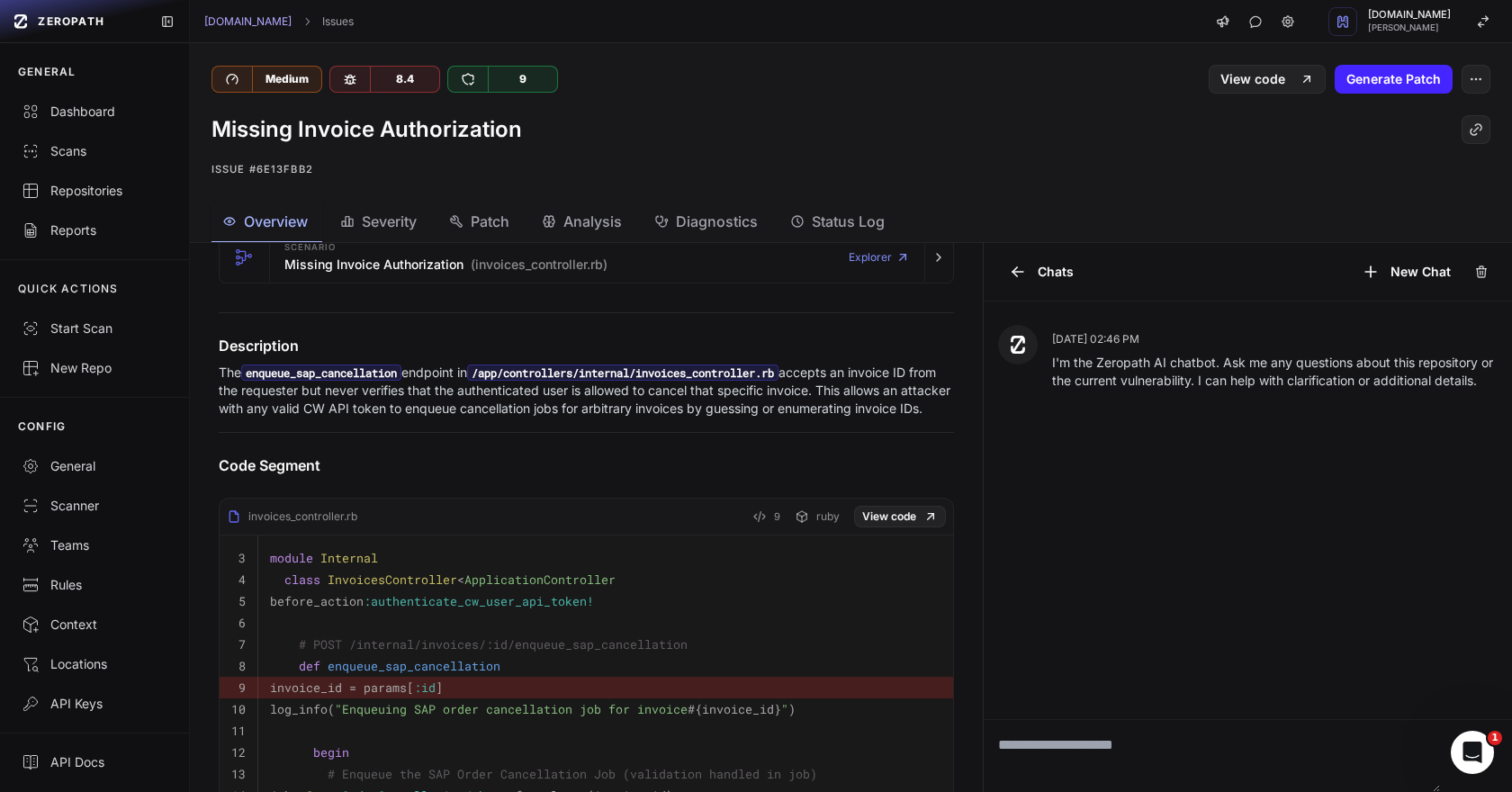
click at [448, 609] on span ":authenticate_cw_user_api_token!" at bounding box center [478, 601] width 230 height 16
drag, startPoint x: 448, startPoint y: 619, endPoint x: 627, endPoint y: 618, distance: 179.0
click at [594, 609] on span ":authenticate_cw_user_api_token!" at bounding box center [478, 601] width 230 height 16
copy span "authenticate_cw_user_api_token!"
click at [1464, 85] on button "button" at bounding box center [1475, 79] width 29 height 29
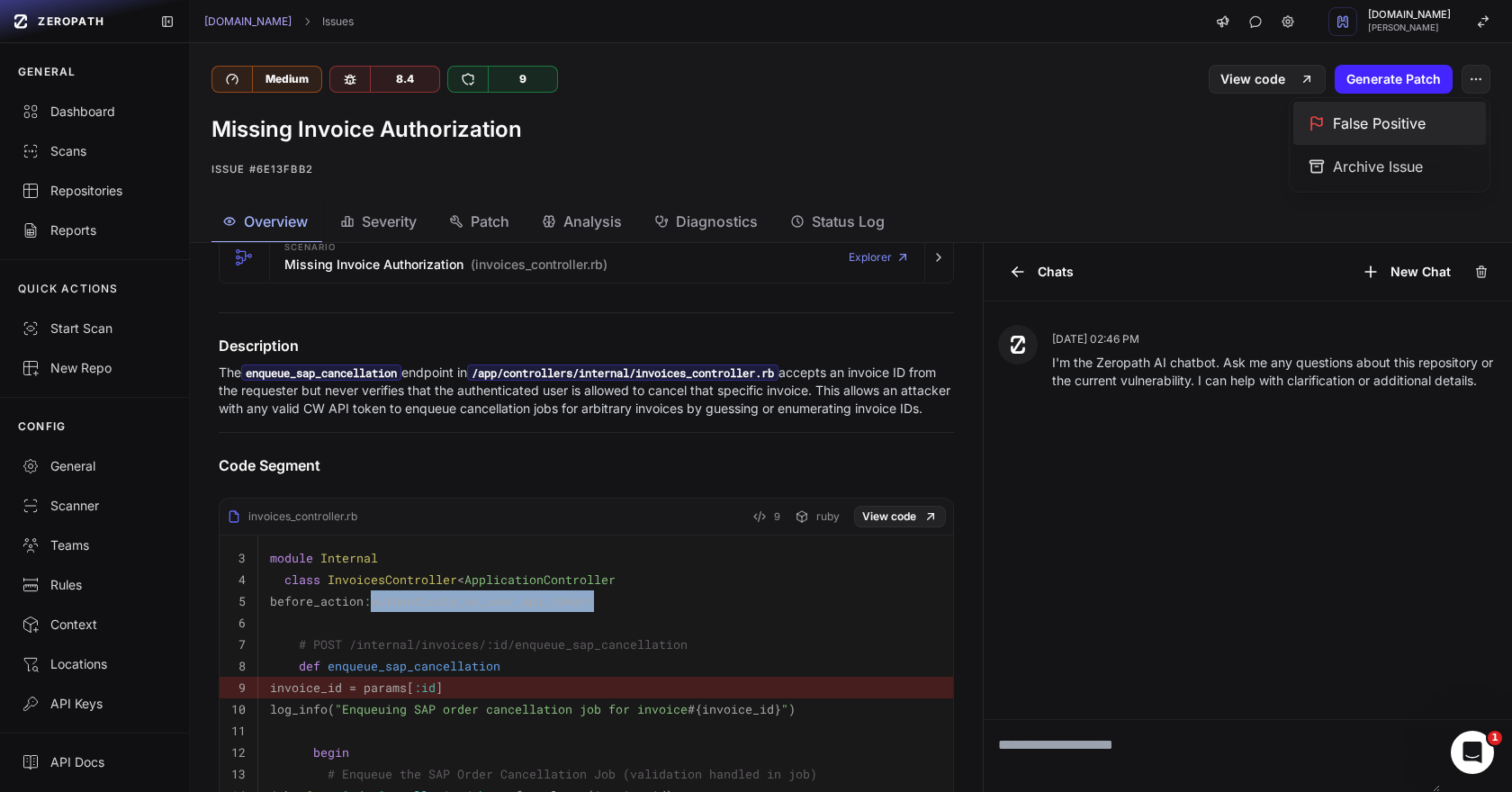
click at [1393, 117] on div "False Positive" at bounding box center [1389, 123] width 192 height 43
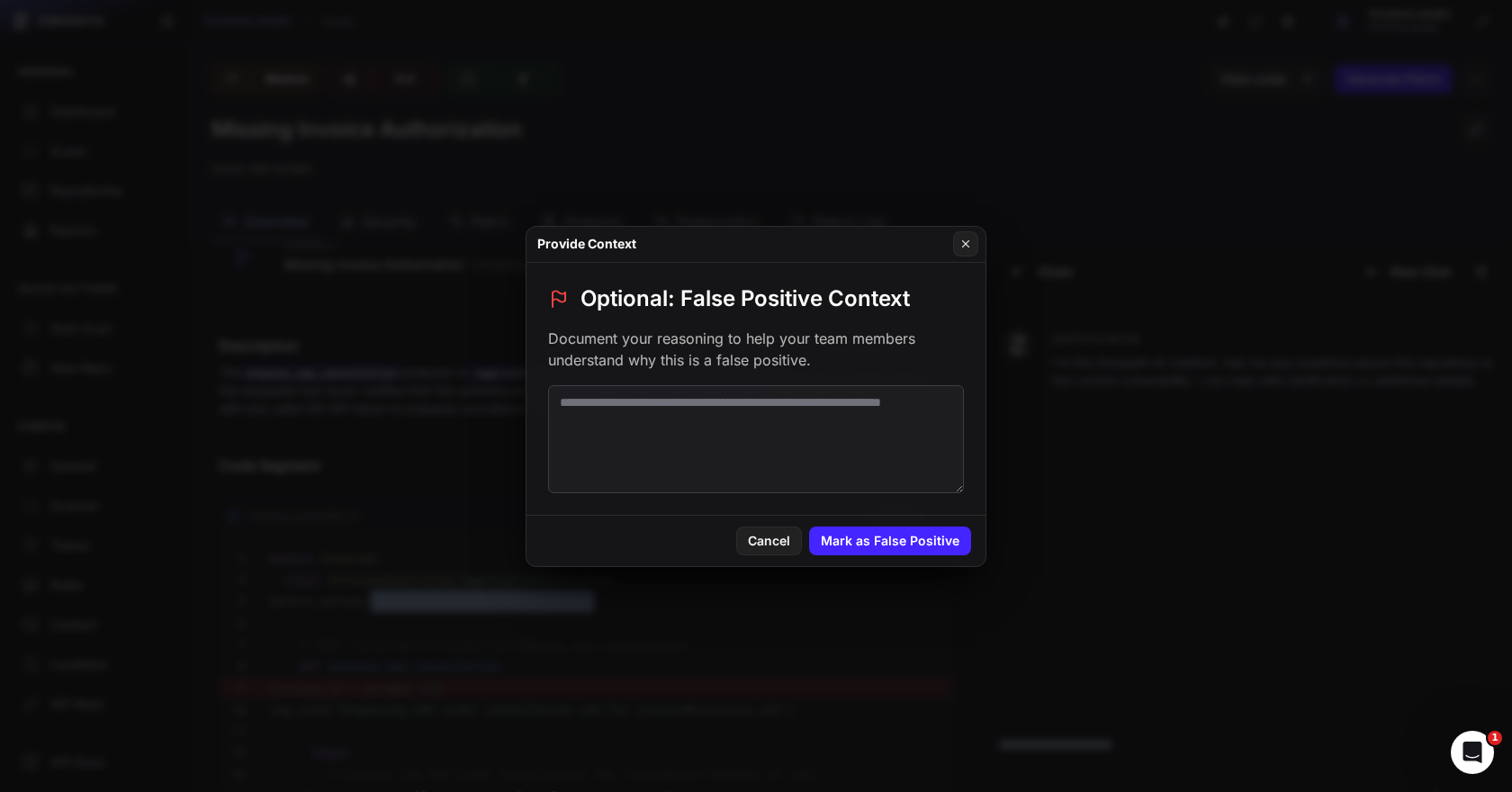
click at [771, 414] on textarea at bounding box center [756, 438] width 416 height 108
paste textarea "**********"
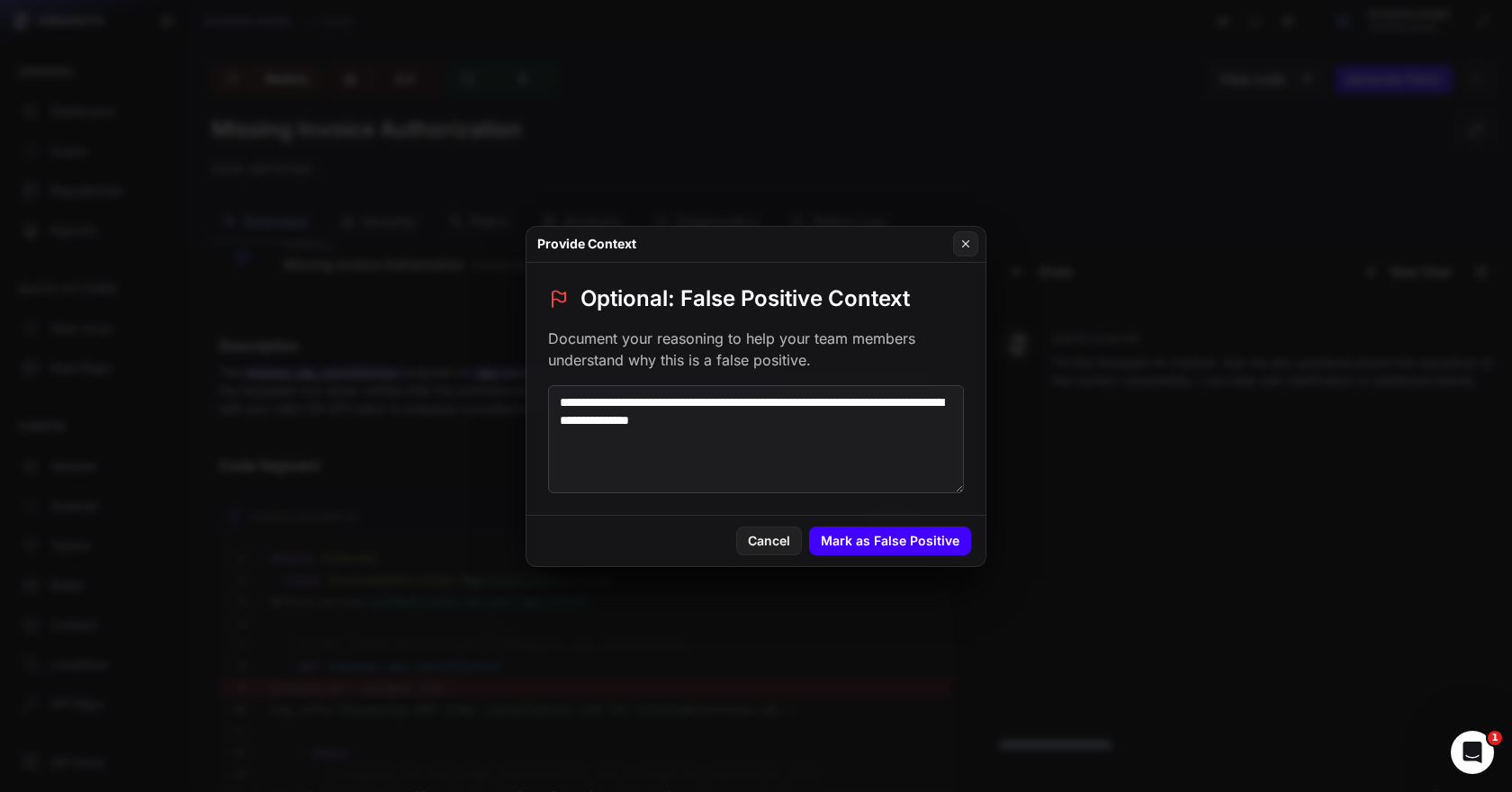
type textarea "**********"
click at [916, 533] on button "Mark as False Positive" at bounding box center [890, 541] width 162 height 29
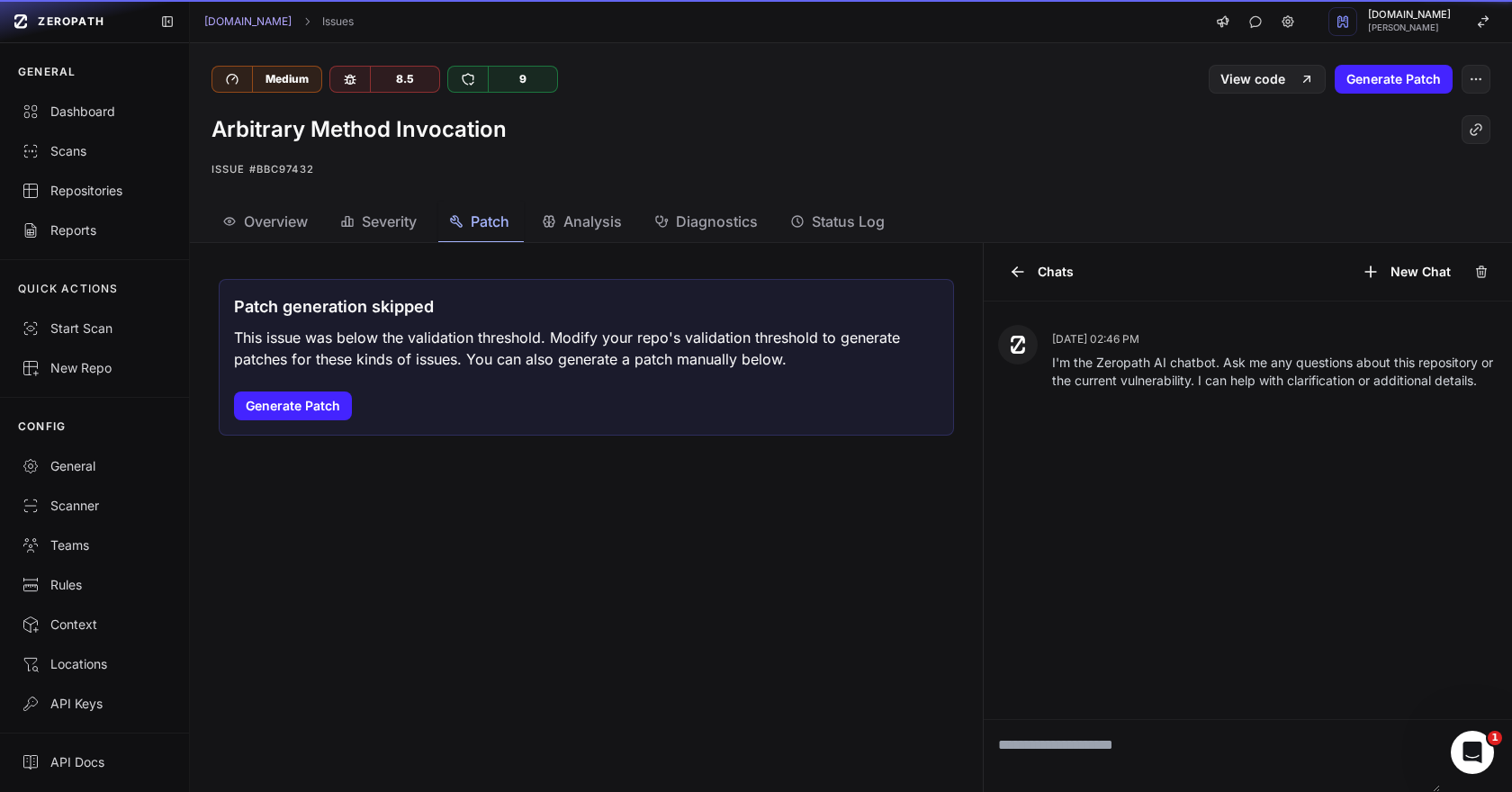
click at [463, 214] on icon "button" at bounding box center [455, 221] width 14 height 14
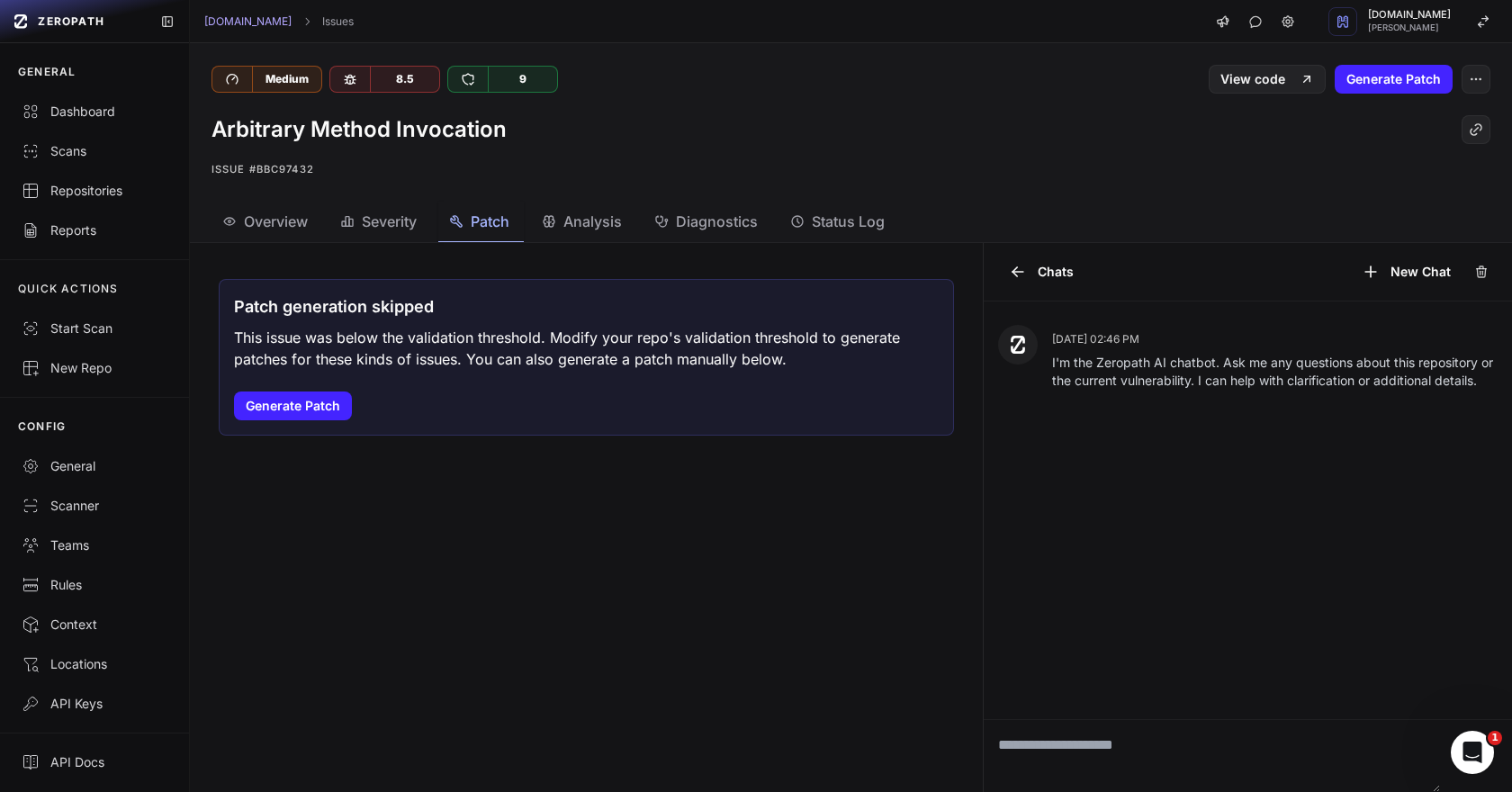
click at [335, 420] on div "Patch generation skipped This issue was below the validation threshold. Modify …" at bounding box center [586, 357] width 735 height 157
click at [312, 405] on button "Generate Patch" at bounding box center [293, 405] width 118 height 29
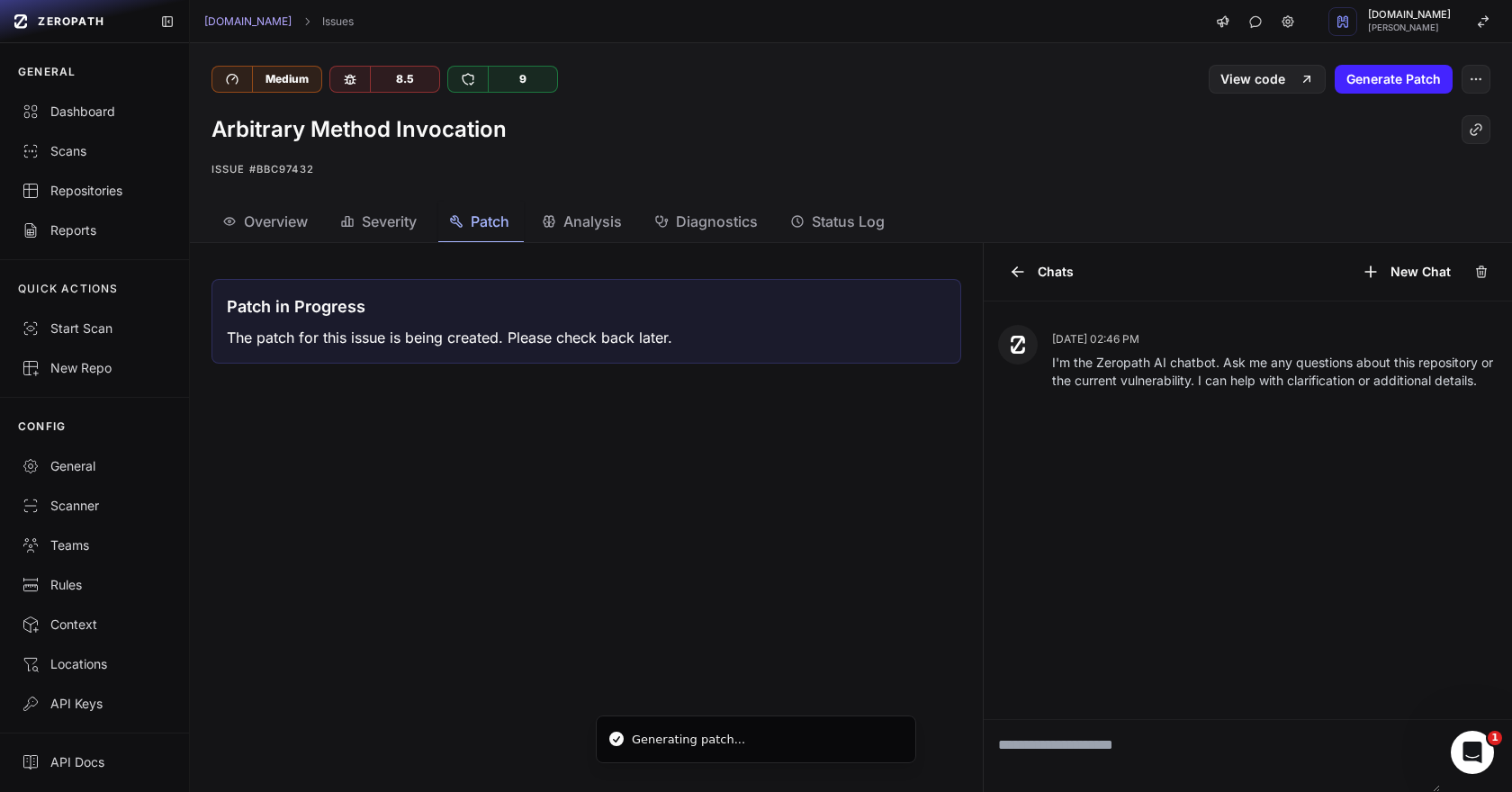
click at [255, 227] on span "Overview" at bounding box center [276, 221] width 64 height 22
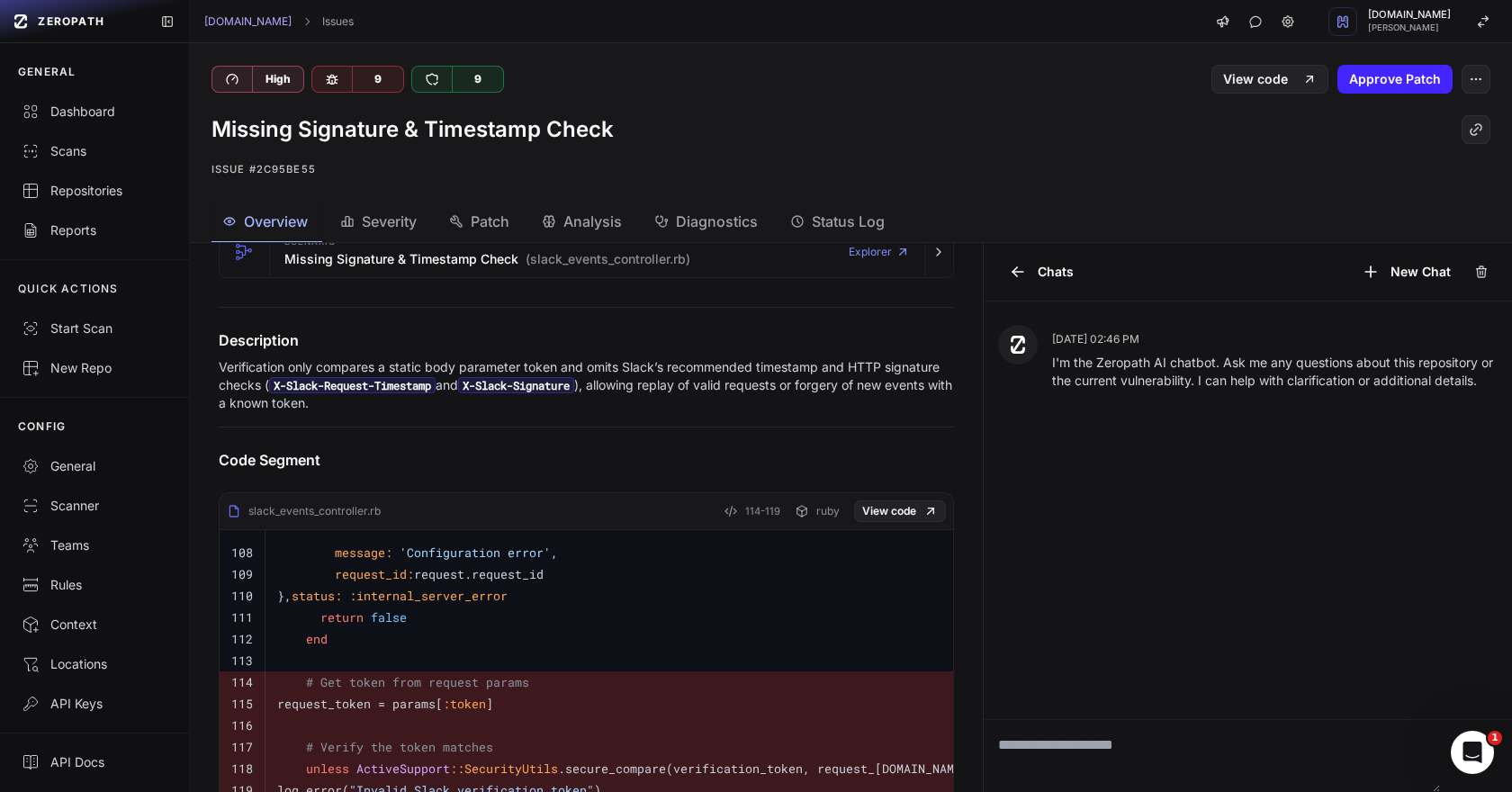
scroll to position [196, 0]
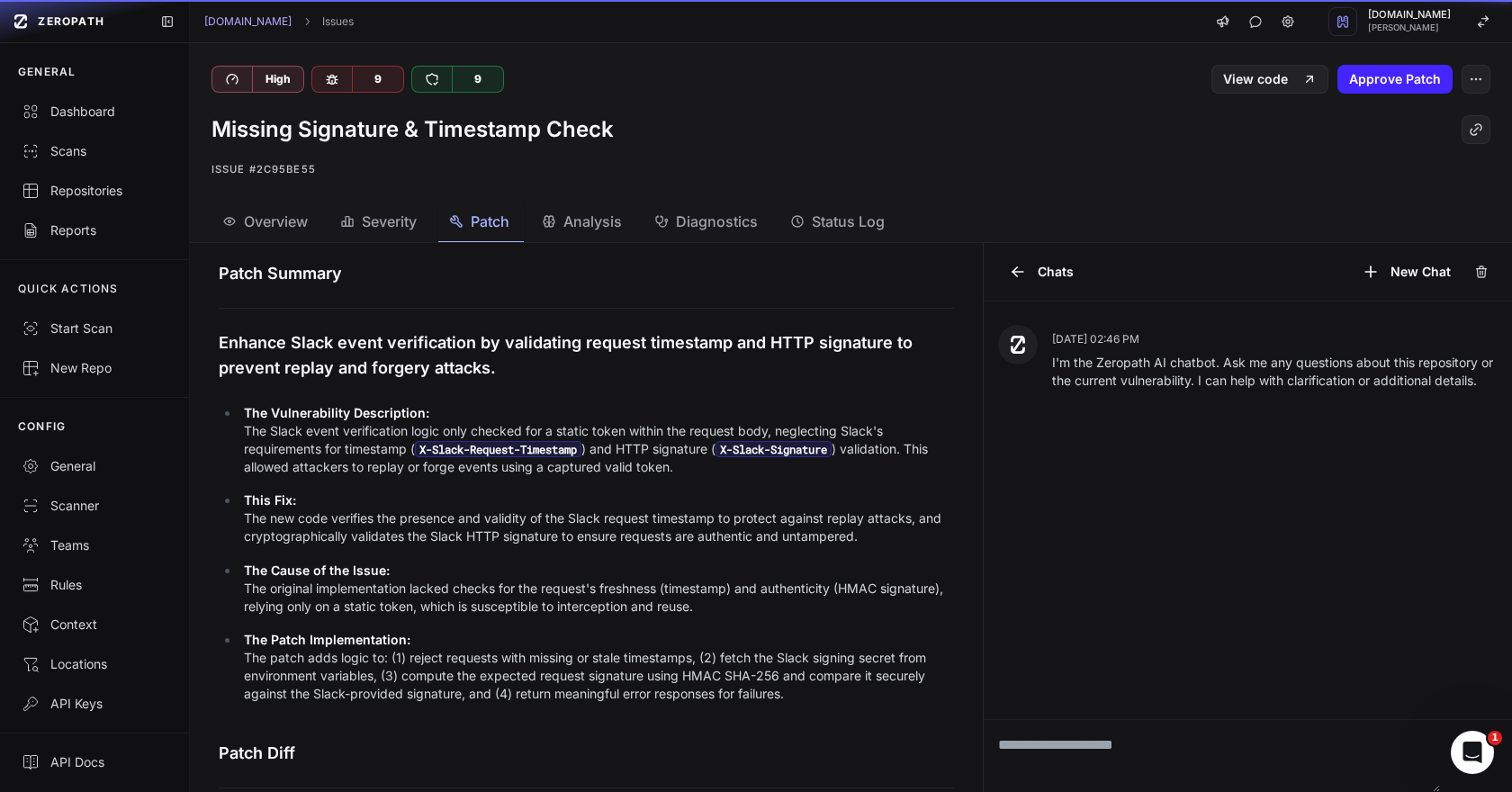
click at [490, 214] on span "Patch" at bounding box center [490, 221] width 38 height 22
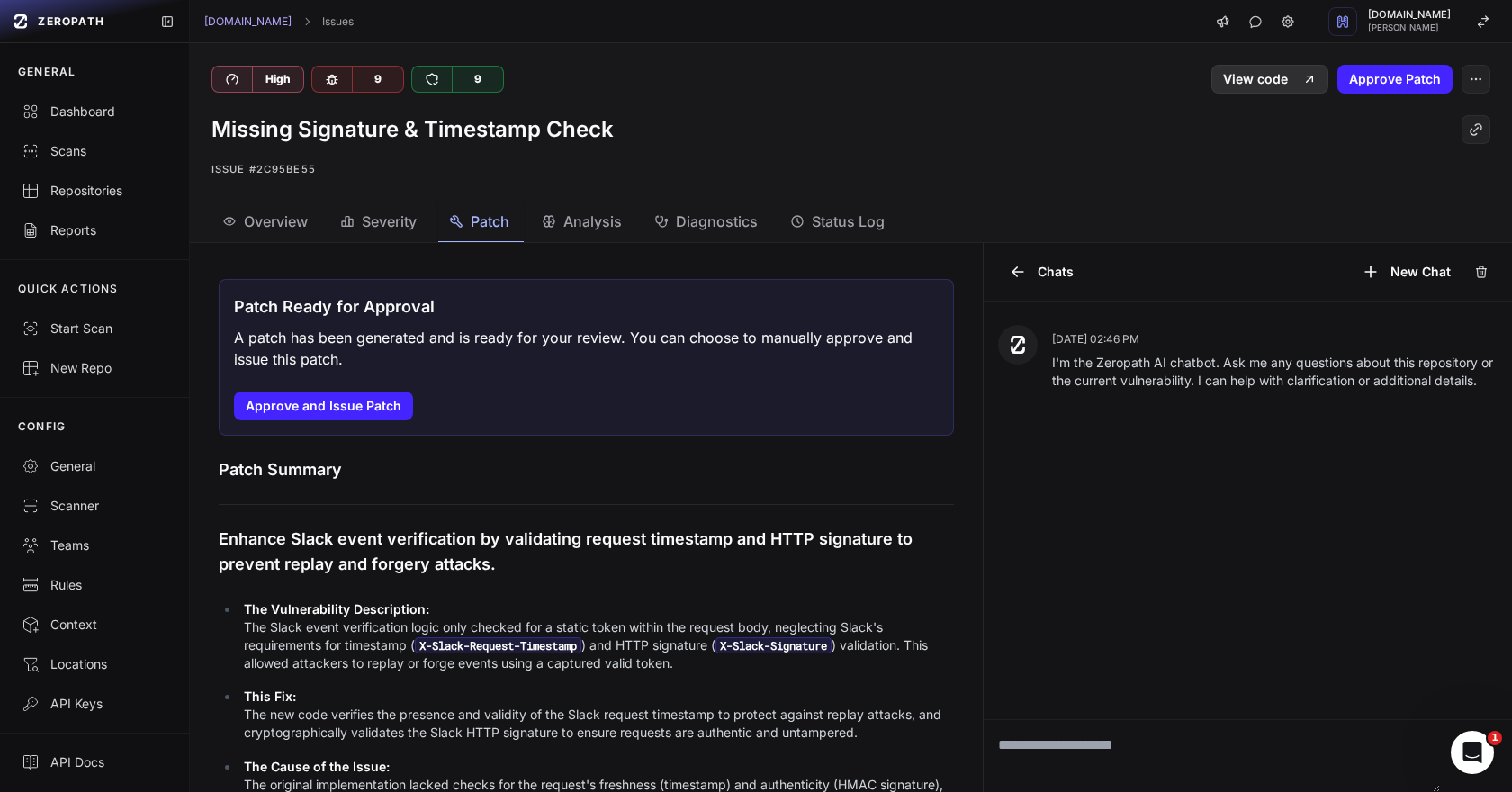
click at [1251, 84] on link "View code" at bounding box center [1270, 79] width 117 height 29
click at [1363, 92] on button "Approve Patch" at bounding box center [1395, 79] width 115 height 29
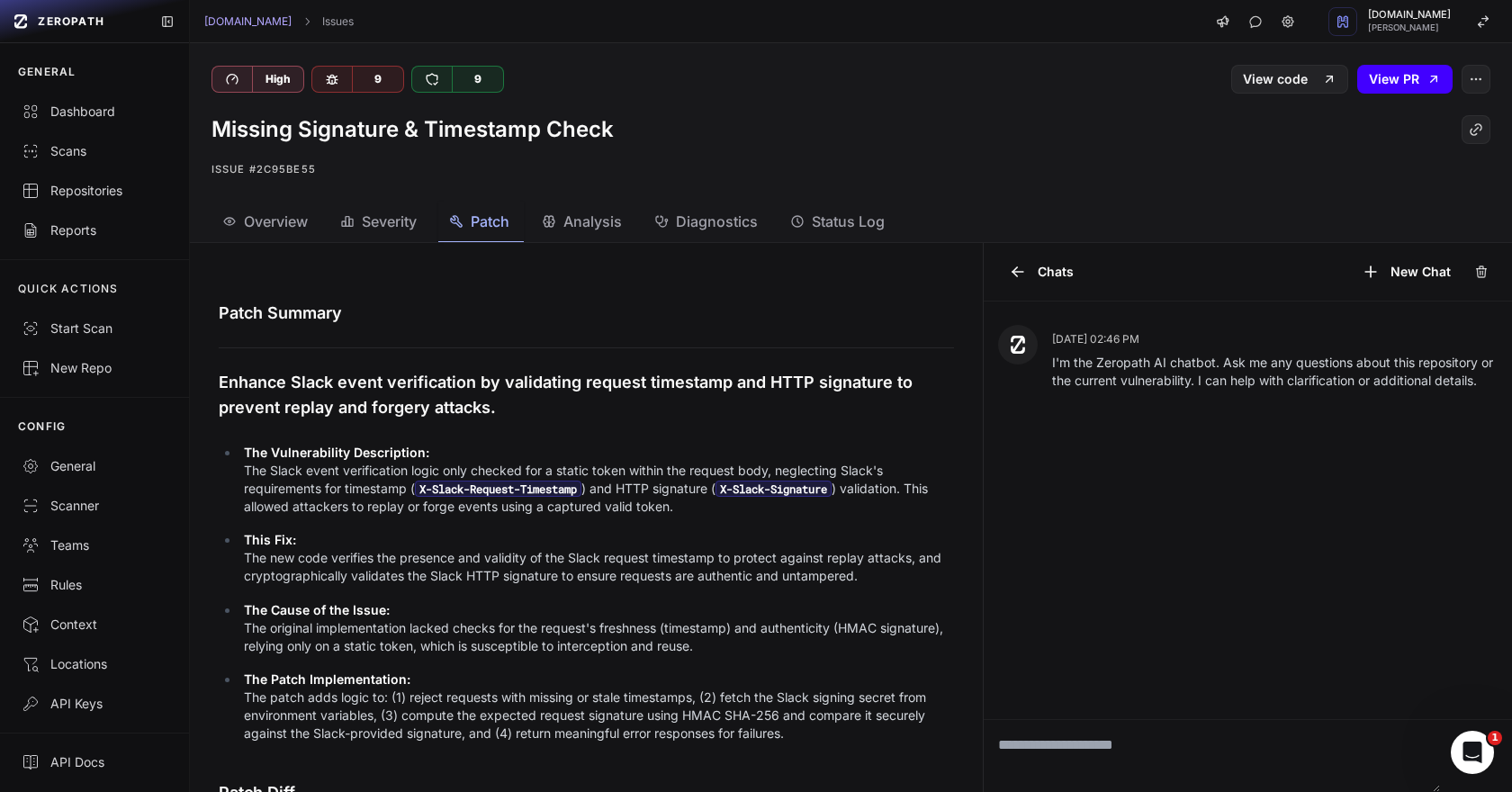
click at [1393, 79] on link "View PR" at bounding box center [1405, 79] width 96 height 29
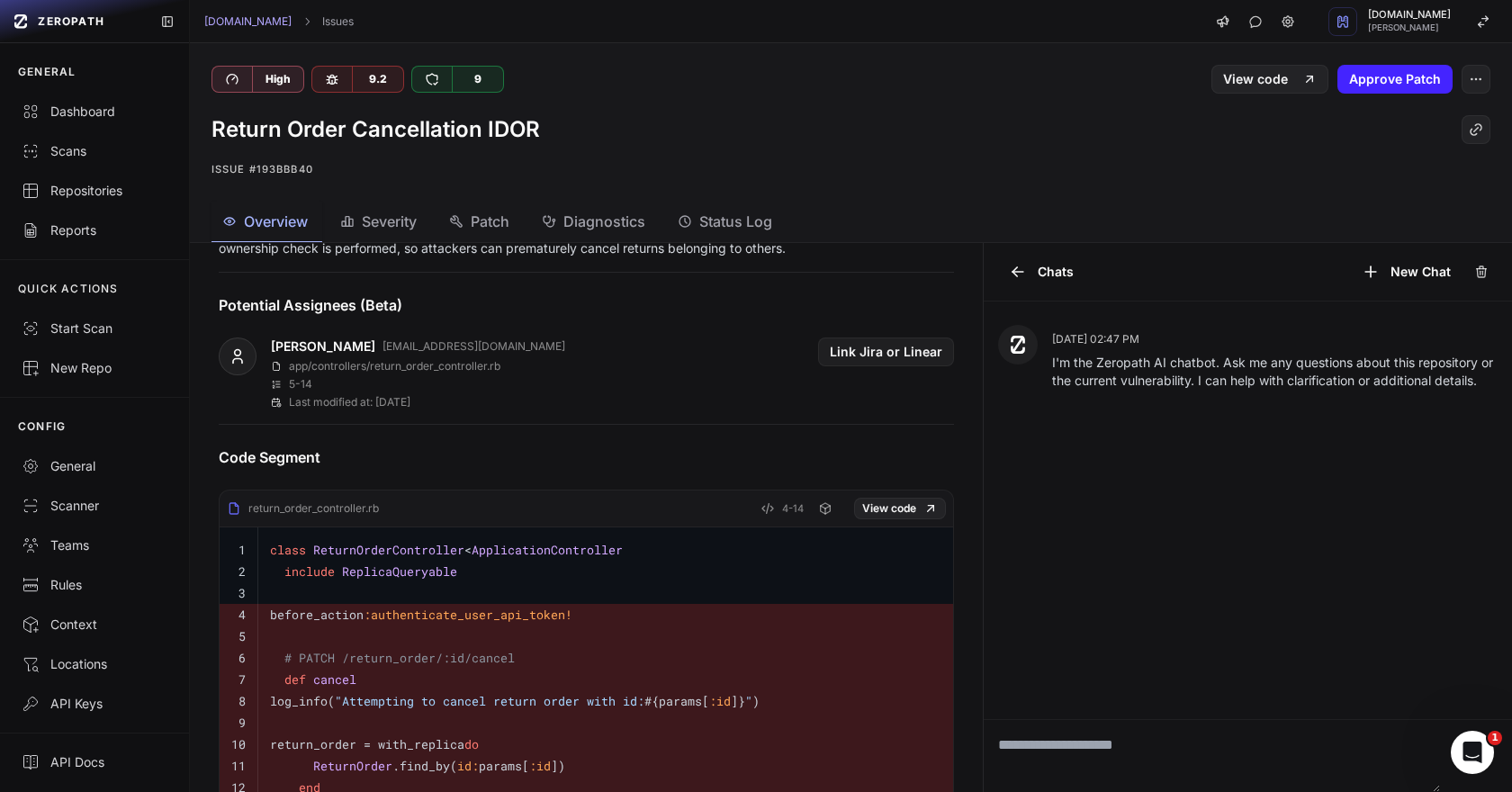
scroll to position [260, 0]
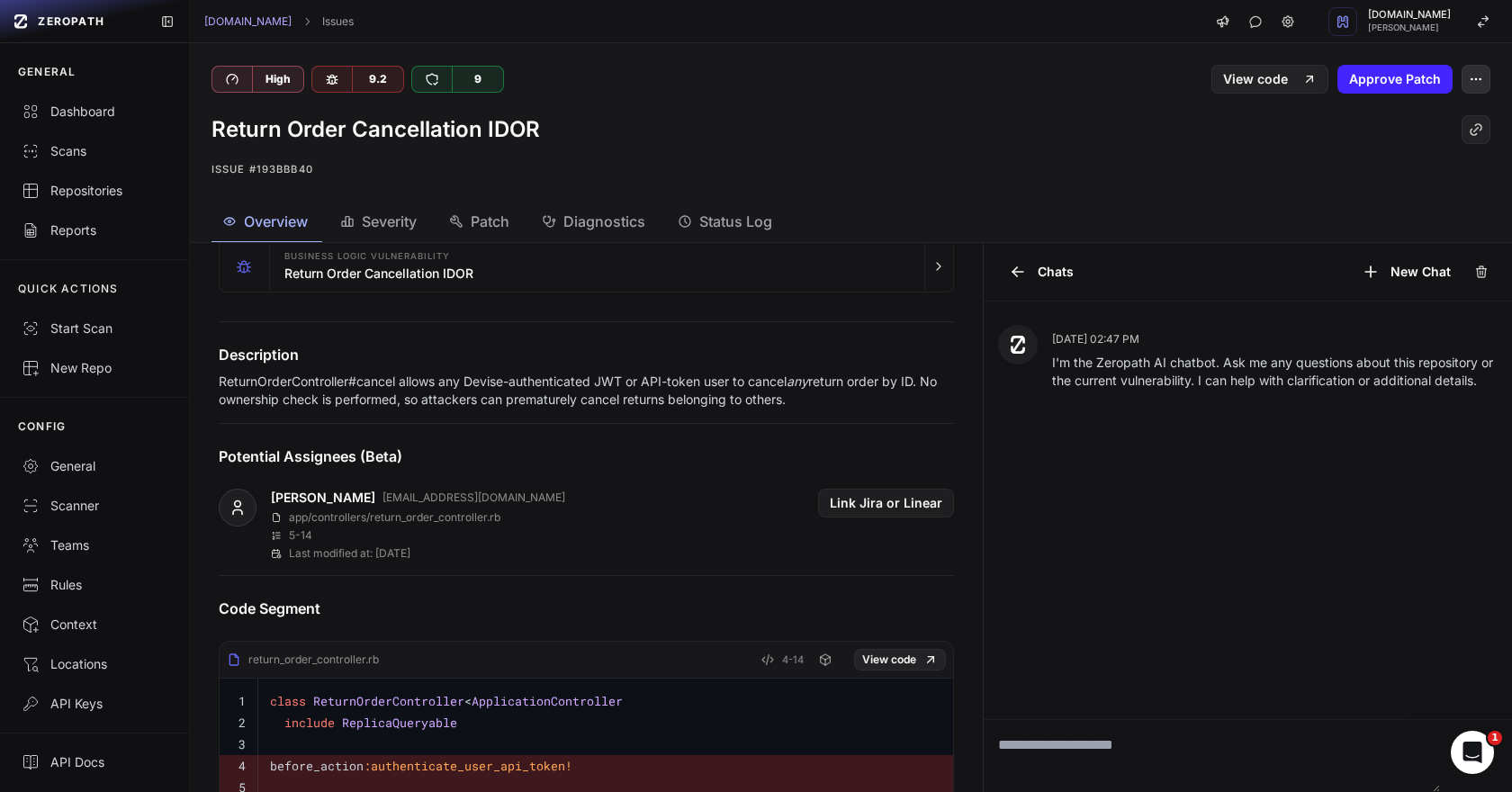
click at [1474, 77] on icon "button" at bounding box center [1475, 79] width 14 height 14
click at [1397, 115] on div "False Positive" at bounding box center [1389, 123] width 192 height 43
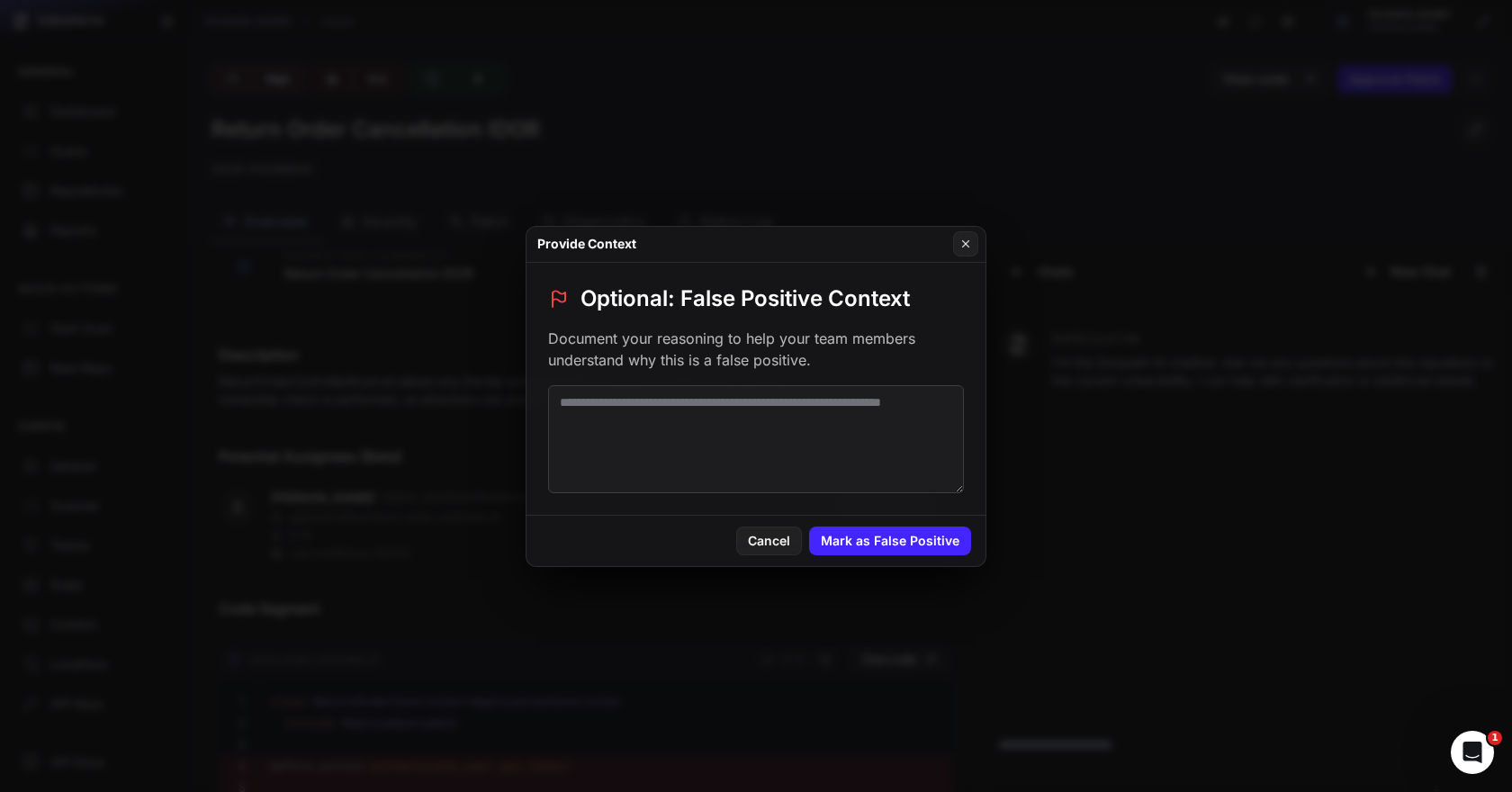
click at [676, 436] on textarea at bounding box center [756, 438] width 416 height 108
paste textarea "**********"
type textarea "**********"
click at [859, 541] on button "Mark as False Positive" at bounding box center [890, 541] width 162 height 29
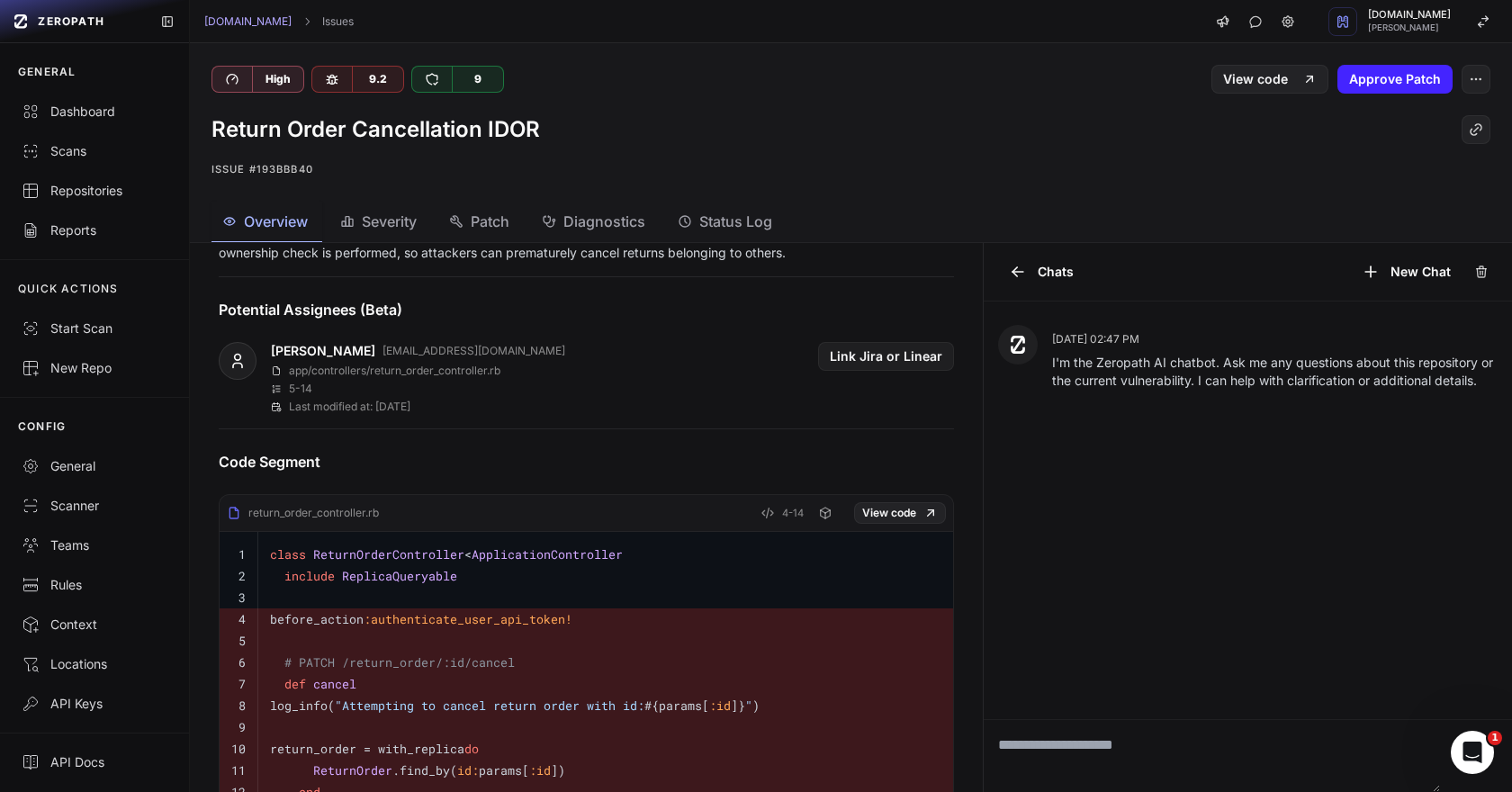
scroll to position [69, 0]
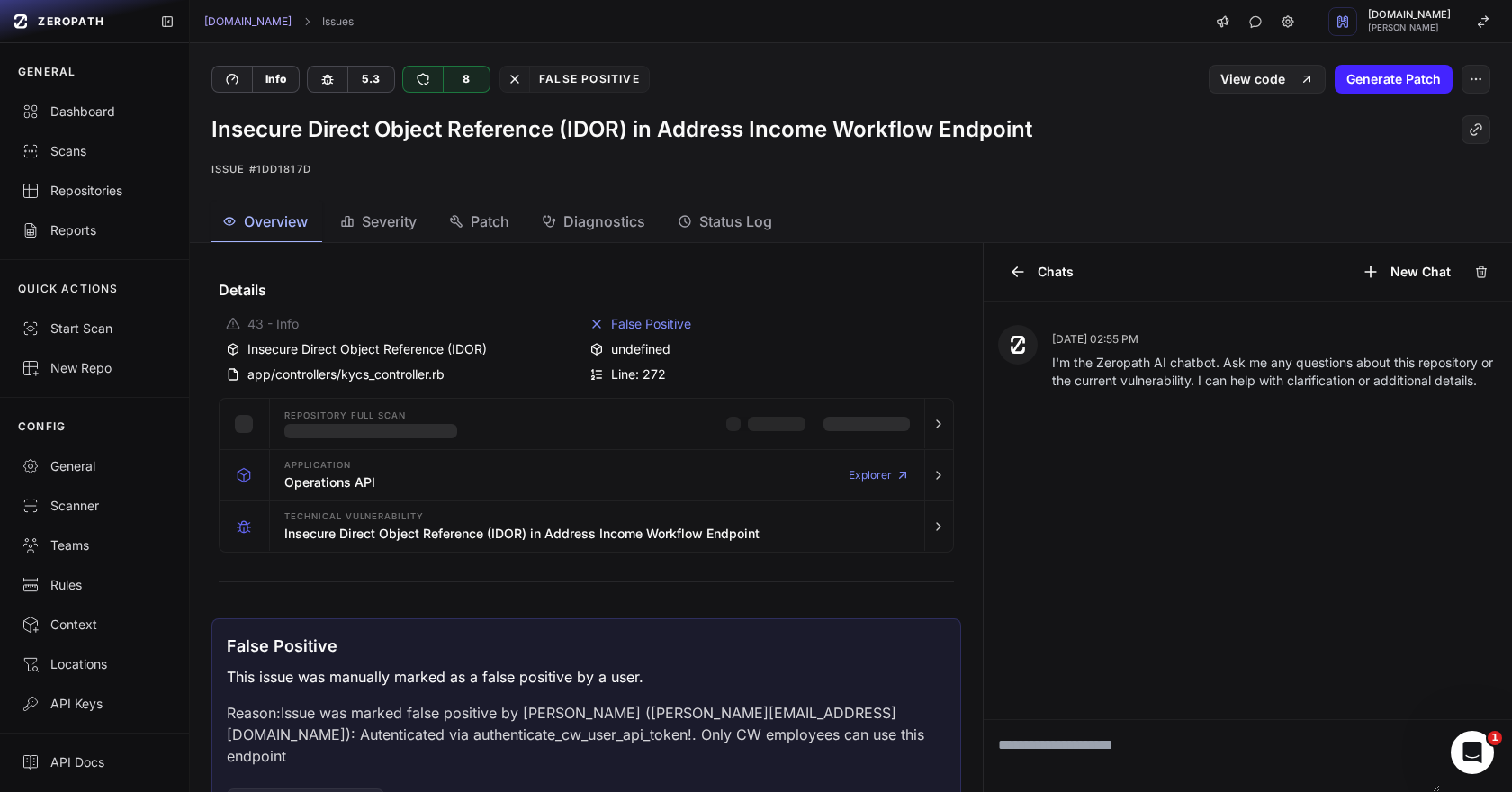
click at [698, 222] on div "Status Log" at bounding box center [725, 221] width 95 height 22
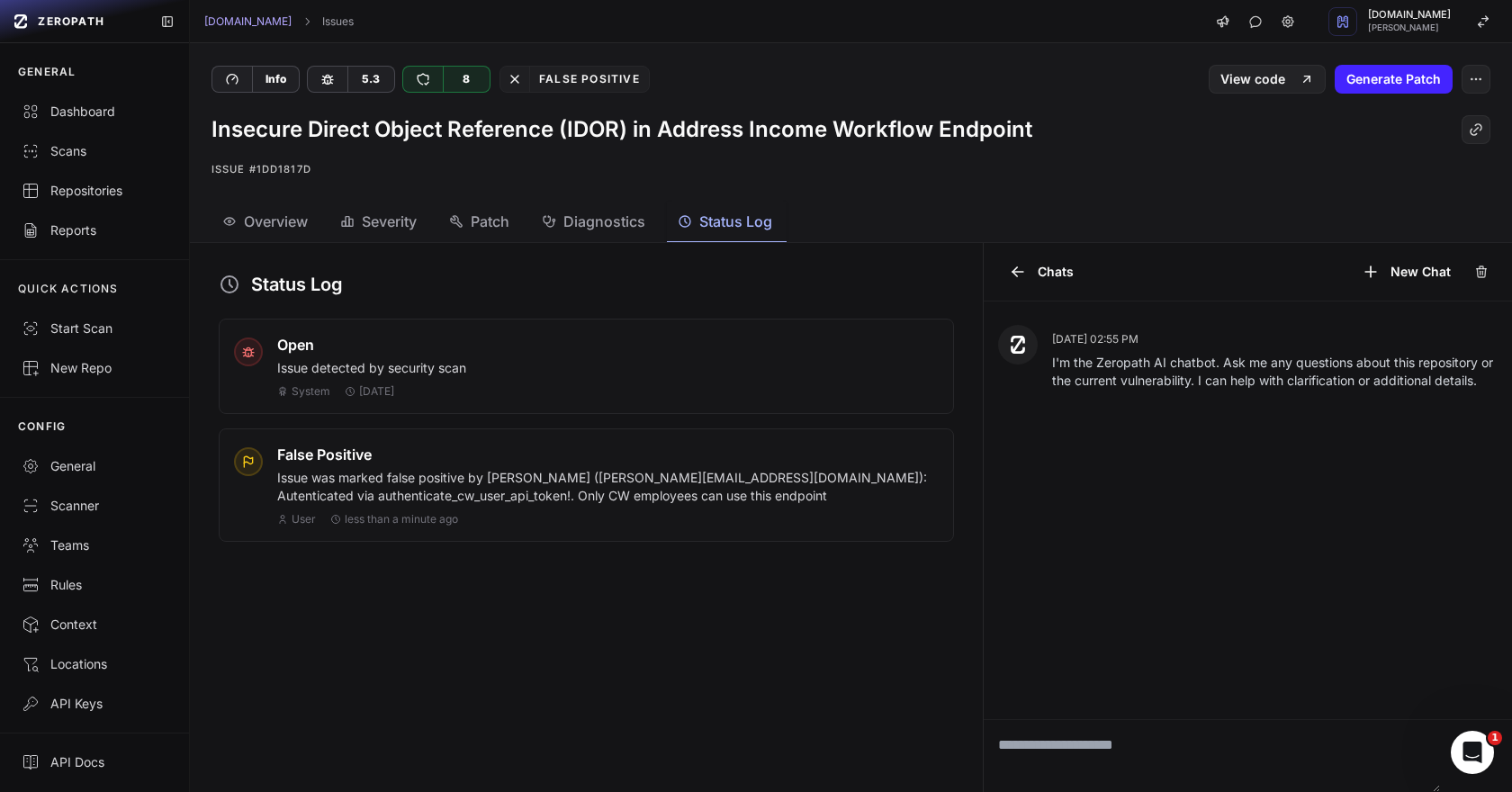
click at [747, 471] on p "Issue was marked false positive by Rafael Nonato (rafael@cloudwalk.io): Autenti…" at bounding box center [607, 487] width 662 height 36
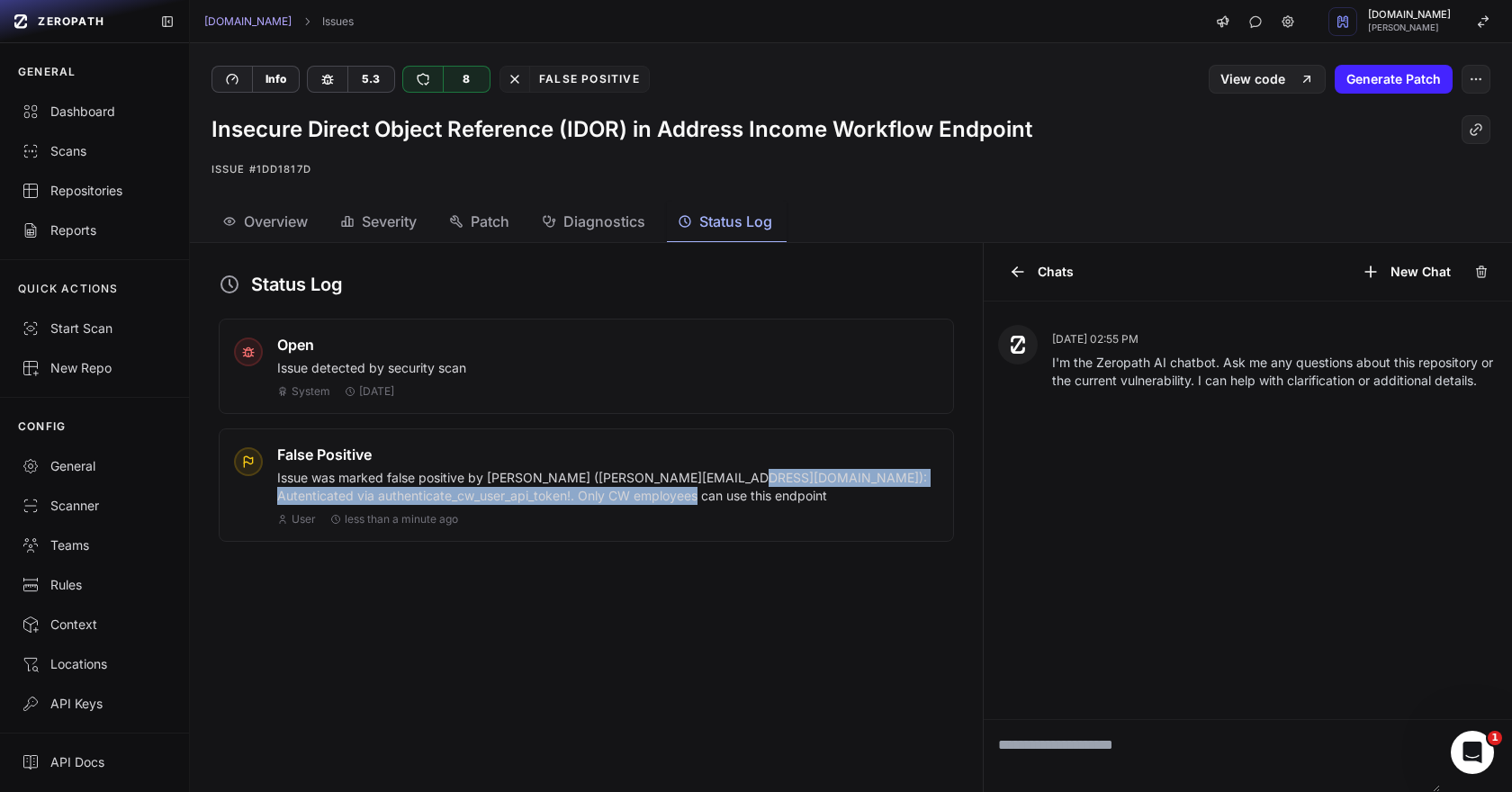
drag, startPoint x: 747, startPoint y: 471, endPoint x: 718, endPoint y: 491, distance: 35.2
click at [718, 491] on p "Issue was marked false positive by Rafael Nonato (rafael@cloudwalk.io): Autenti…" at bounding box center [607, 487] width 662 height 36
copy p "Autenticated via authenticate_cw_user_api_token!. Only CW employees can use thi…"
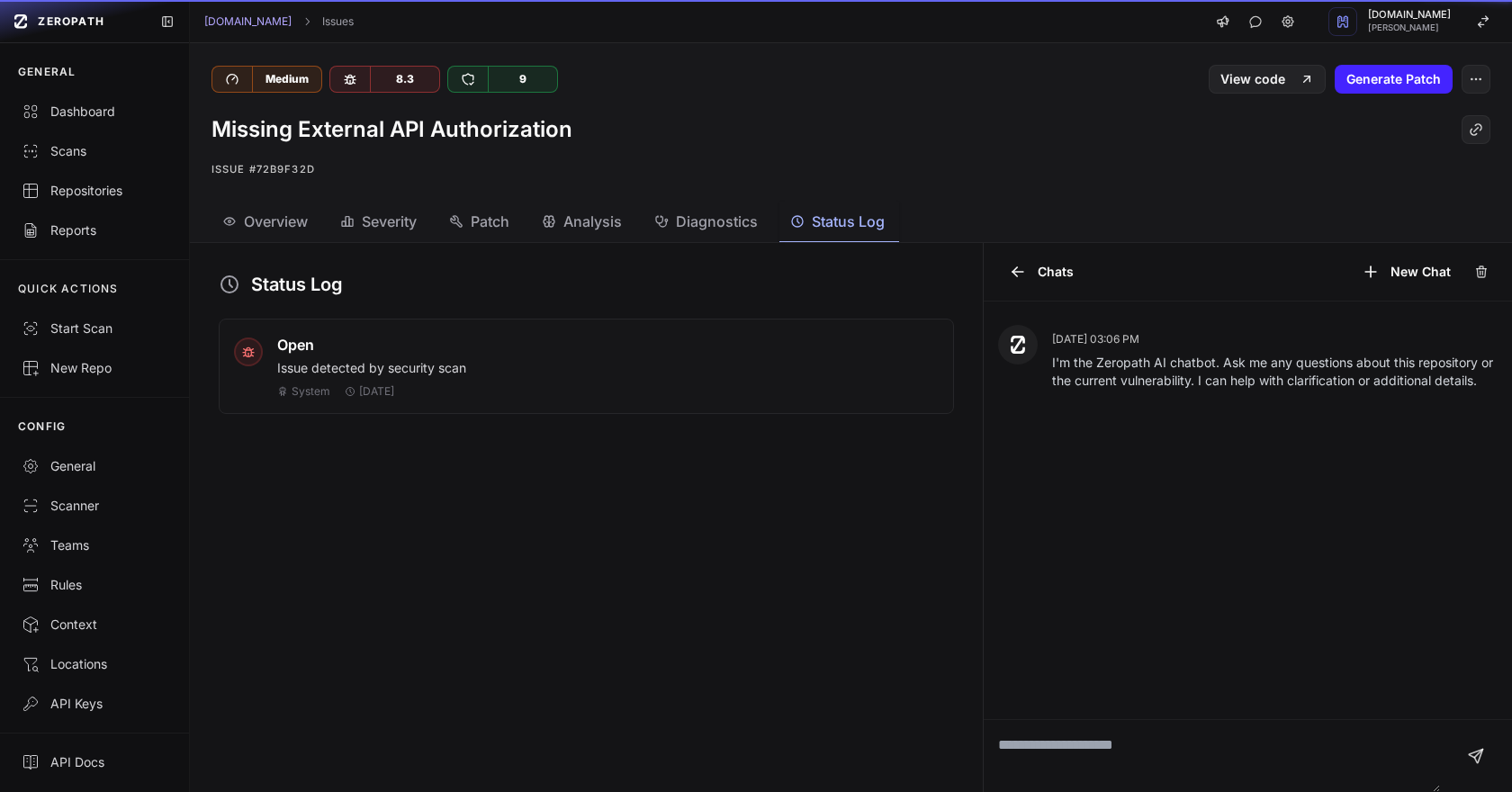
click at [809, 228] on div "Status Log" at bounding box center [837, 221] width 95 height 22
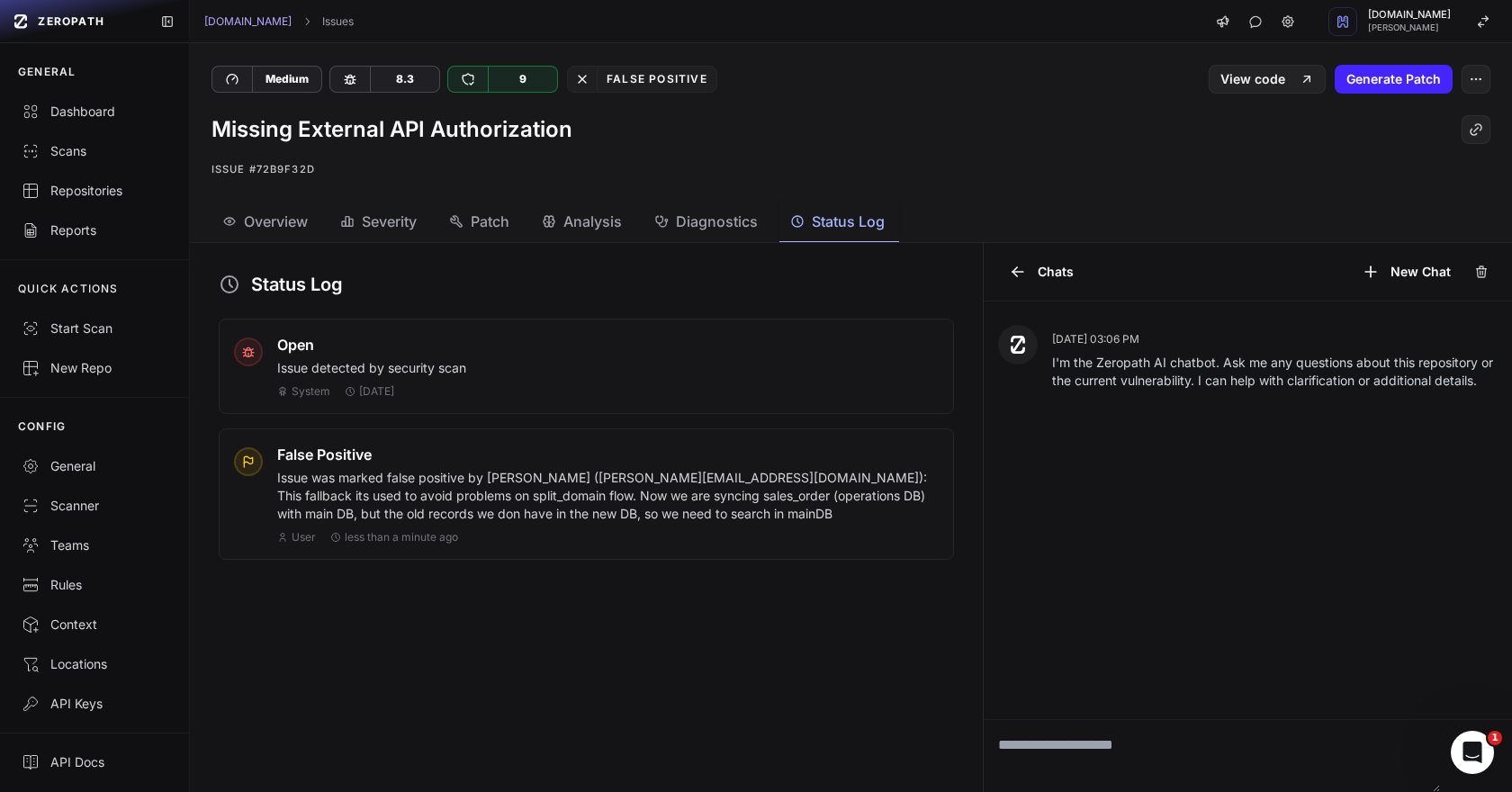
click at [726, 479] on p "Issue was marked false positive by Rafael Nonato (rafael@cloudwalk.io): This fa…" at bounding box center [607, 496] width 662 height 54
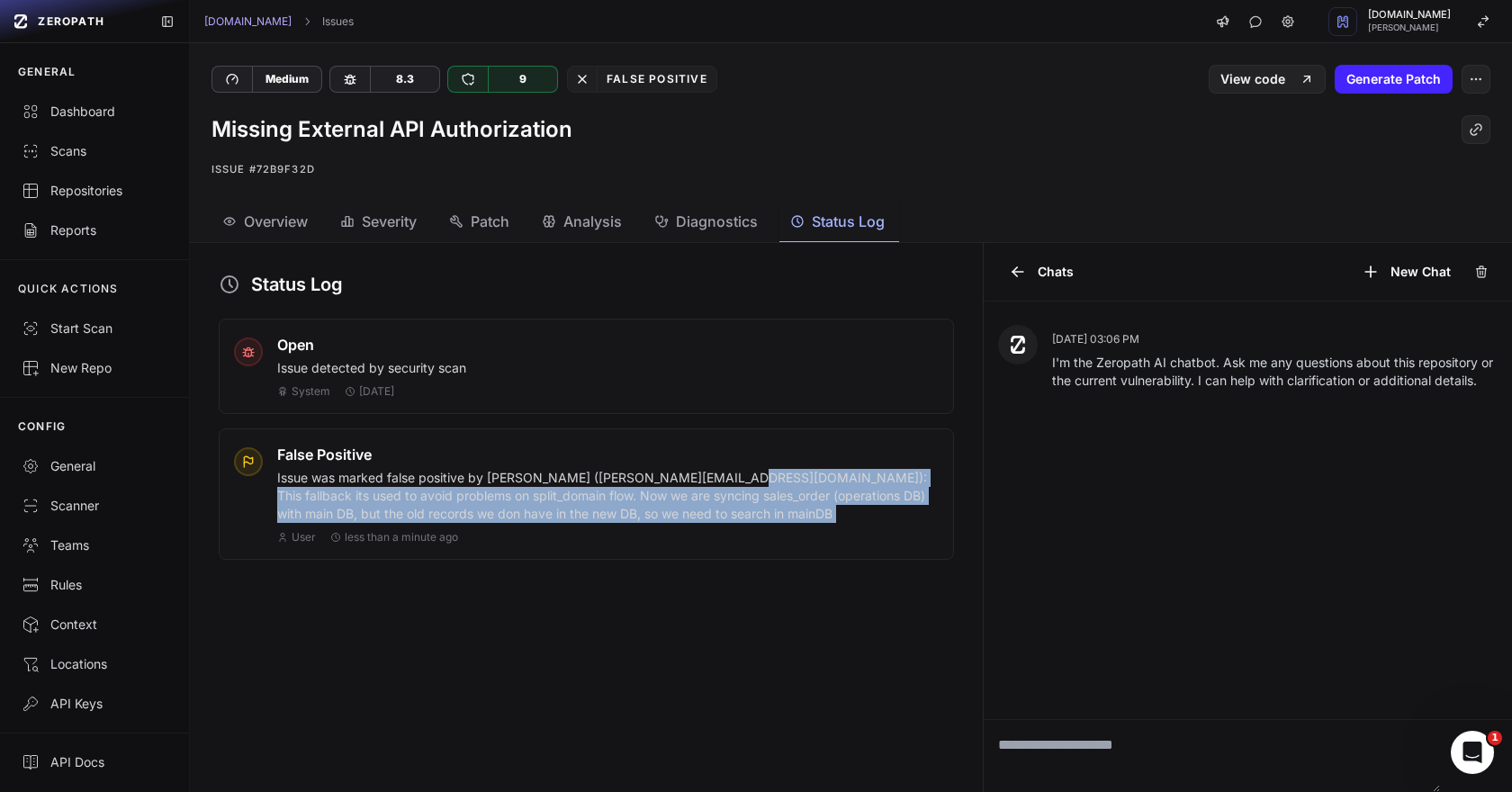
drag, startPoint x: 726, startPoint y: 479, endPoint x: 687, endPoint y: 511, distance: 50.4
click at [687, 511] on p "Issue was marked false positive by Rafael Nonato (rafael@cloudwalk.io): This fa…" at bounding box center [607, 496] width 662 height 54
copy div "This fallback its used to avoid problems on split_domain flow. Now we are synci…"
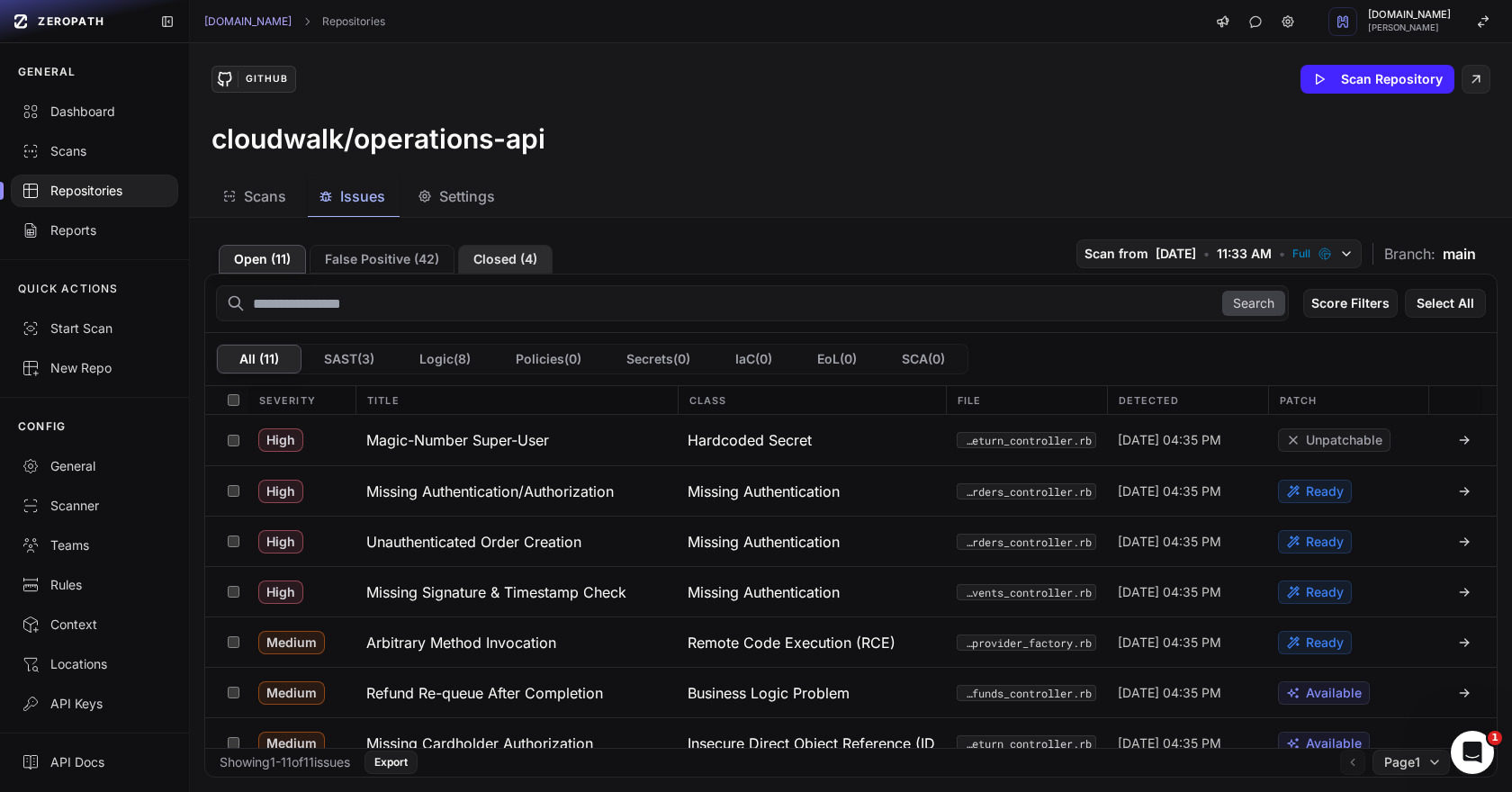
click at [522, 250] on button "Closed ( 4 )" at bounding box center [505, 259] width 95 height 29
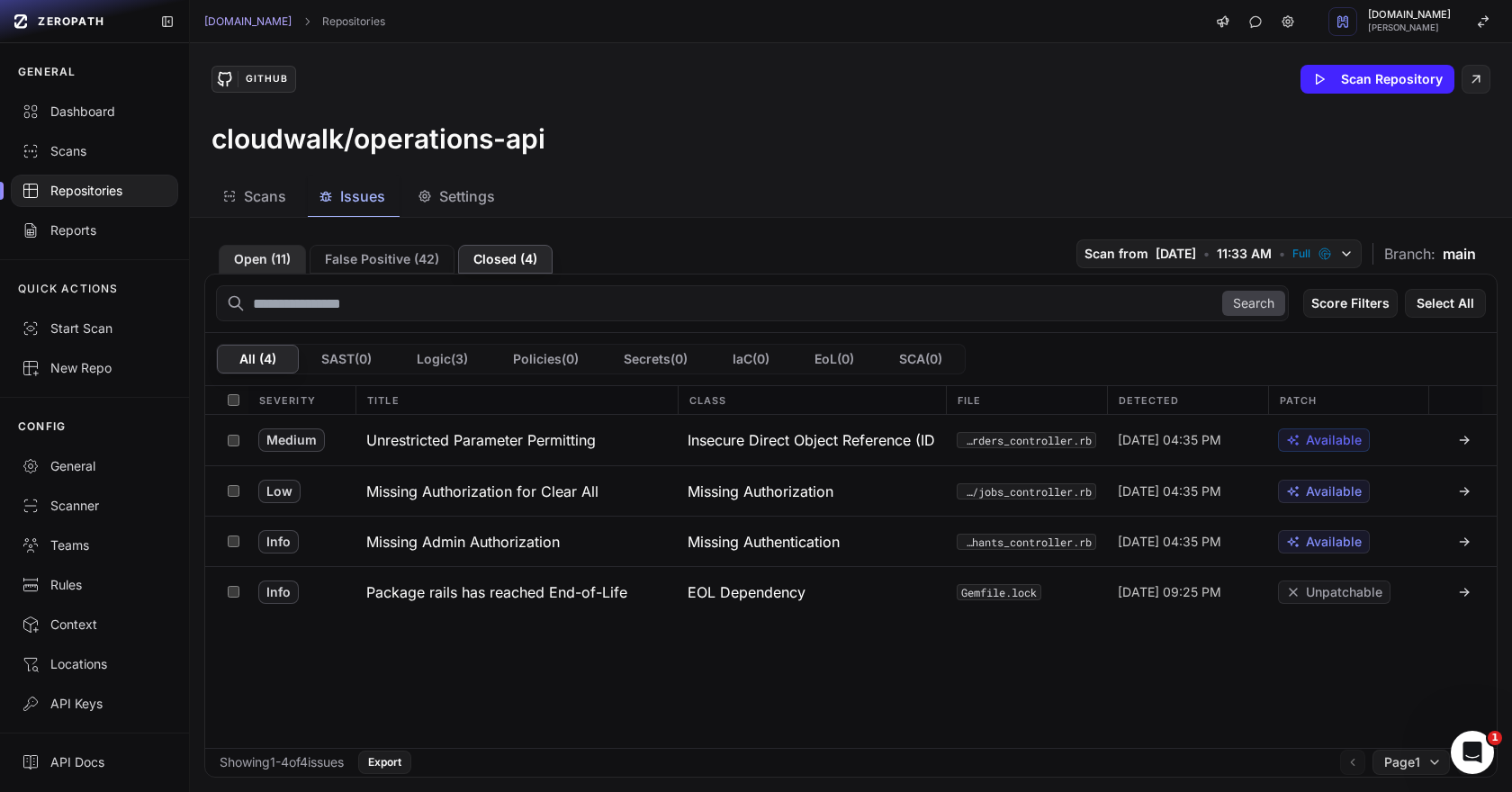
click at [273, 253] on button "Open ( 11 )" at bounding box center [262, 259] width 87 height 29
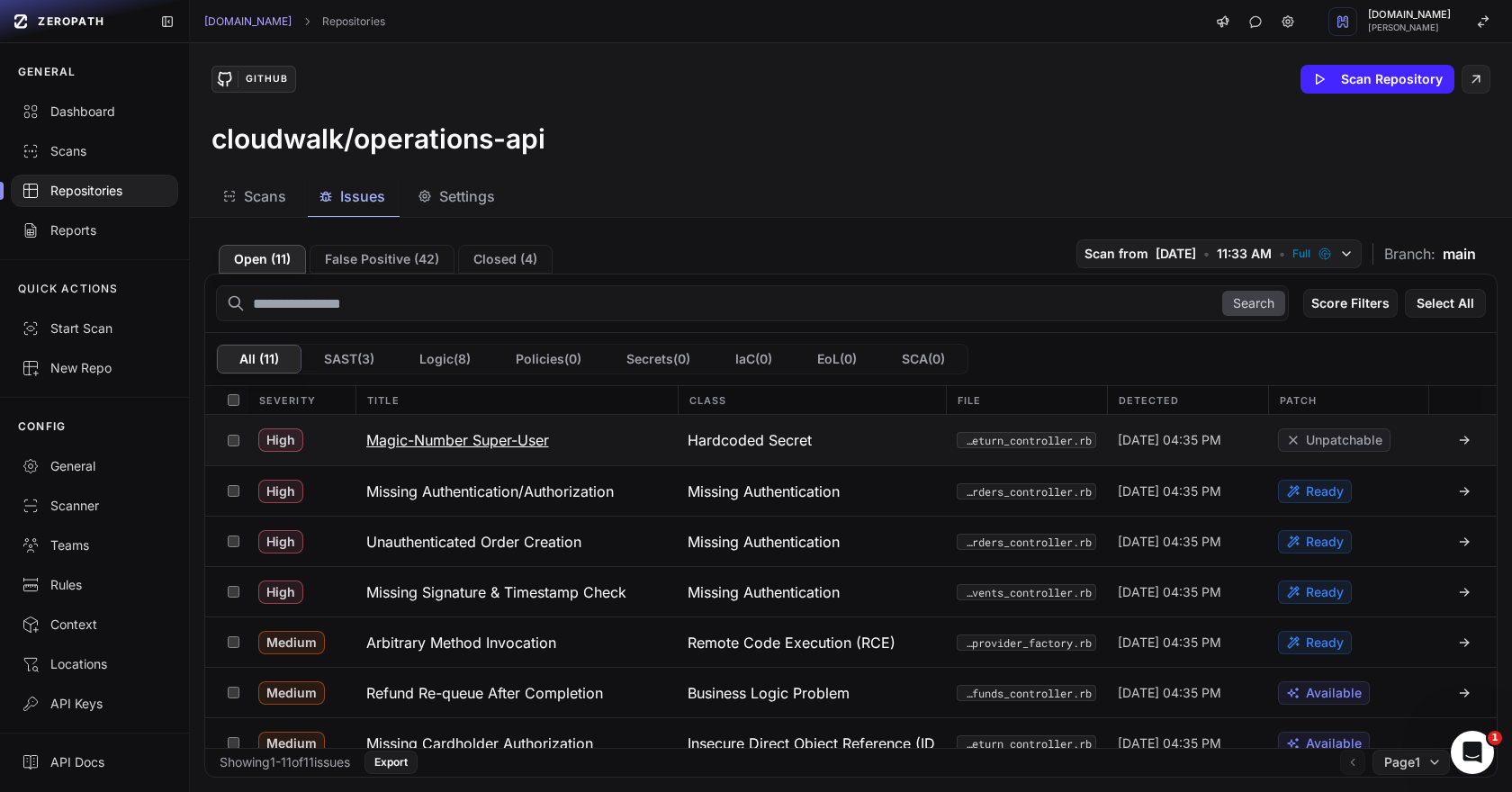
click at [548, 445] on h3 "Magic-Number Super-User" at bounding box center [457, 439] width 183 height 22
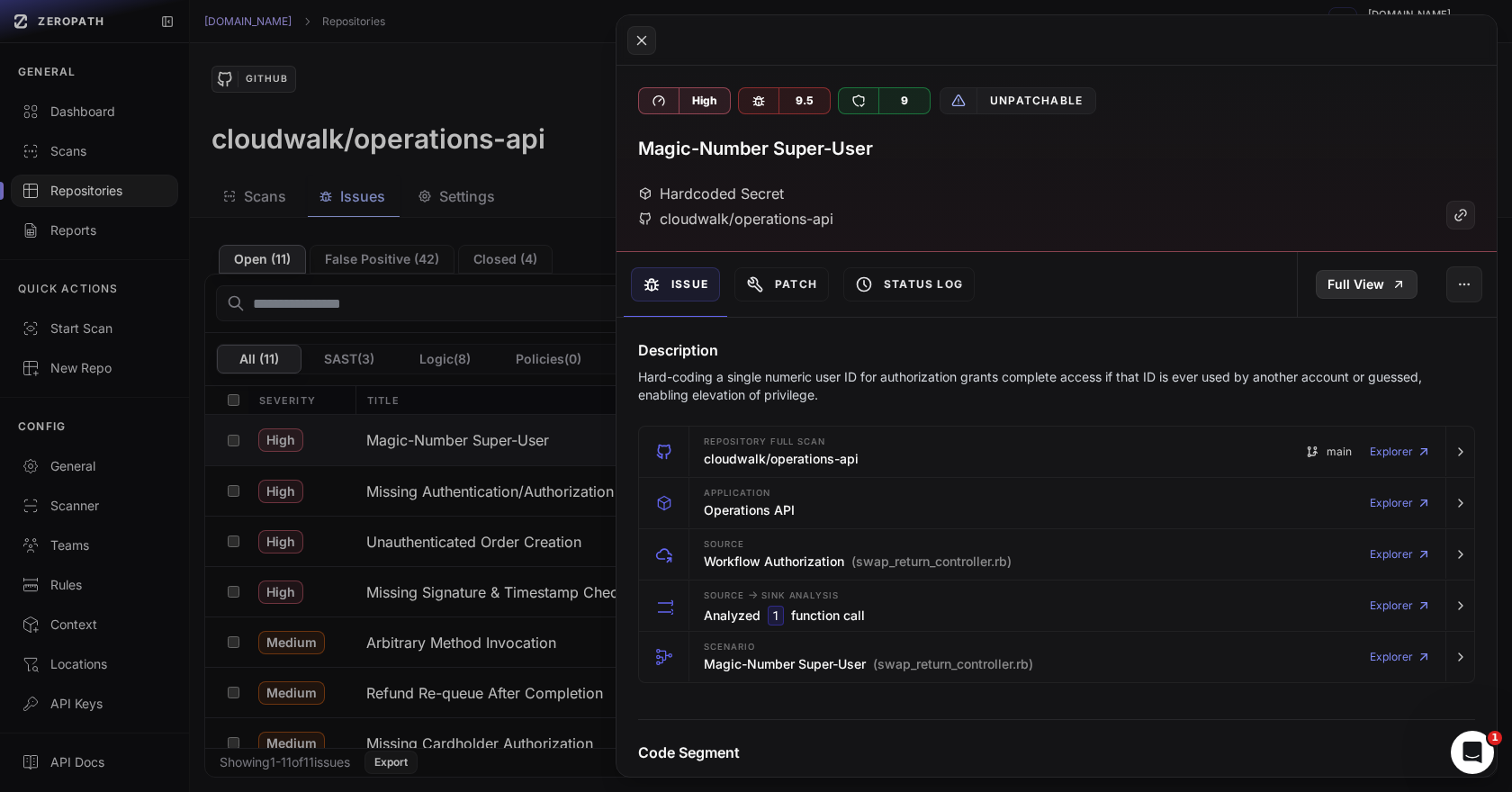
click at [1345, 280] on link "Full View" at bounding box center [1367, 284] width 101 height 29
click at [465, 468] on button at bounding box center [756, 396] width 1512 height 792
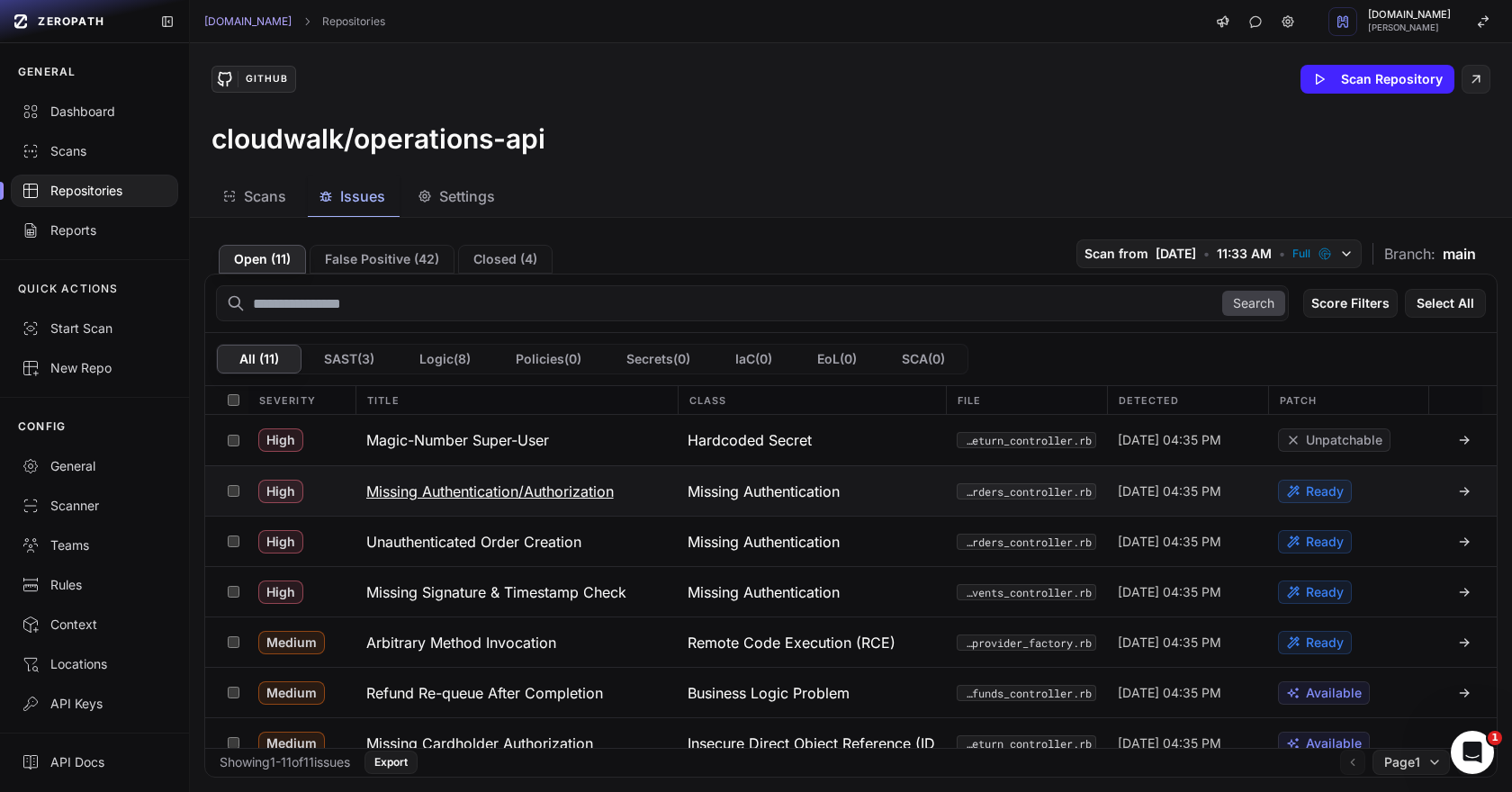
click at [456, 499] on h3 "Missing Authentication/Authorization" at bounding box center [490, 491] width 248 height 22
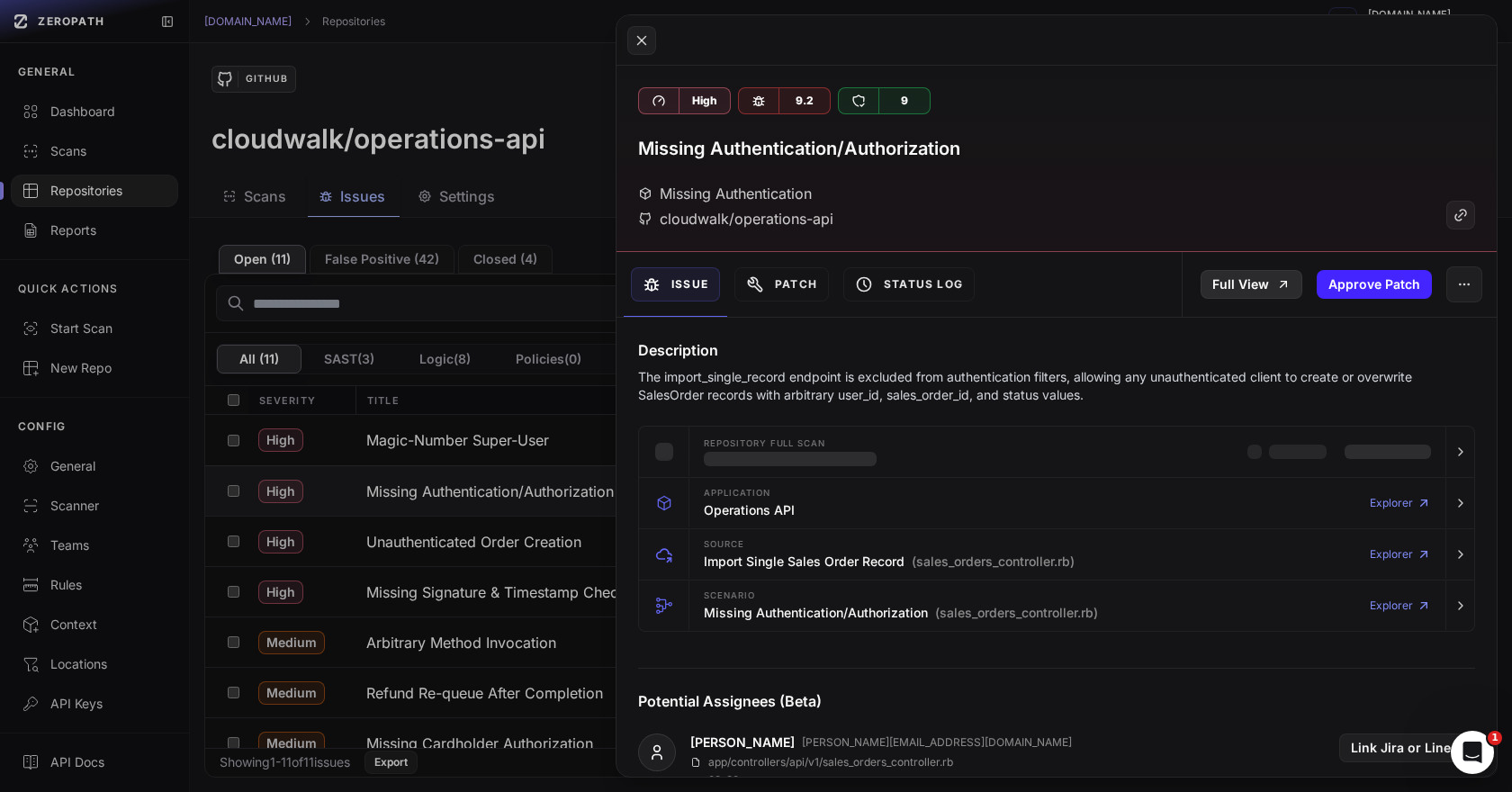
click at [1259, 288] on link "Full View" at bounding box center [1251, 284] width 101 height 29
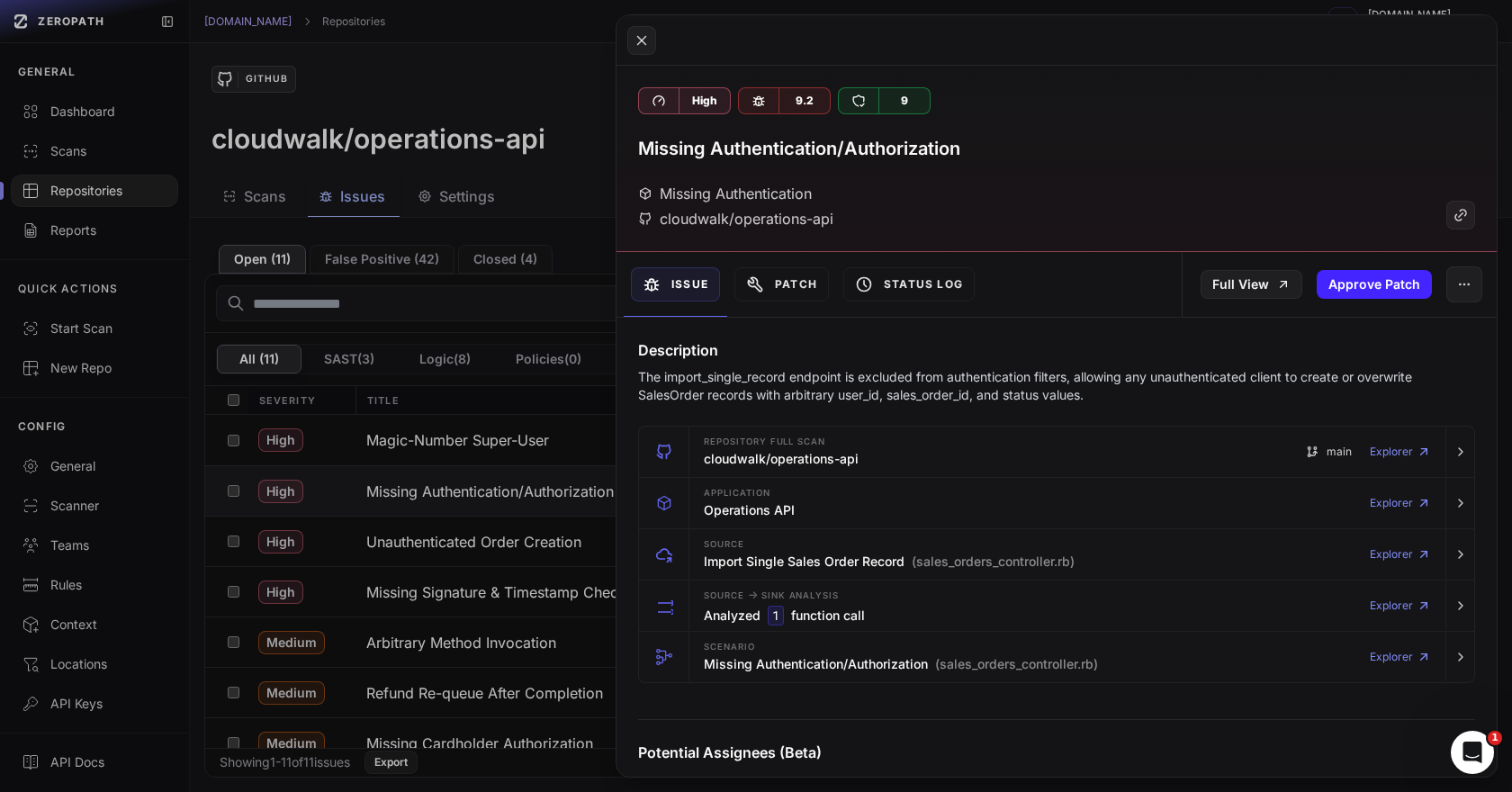
click at [460, 518] on button at bounding box center [756, 396] width 1512 height 792
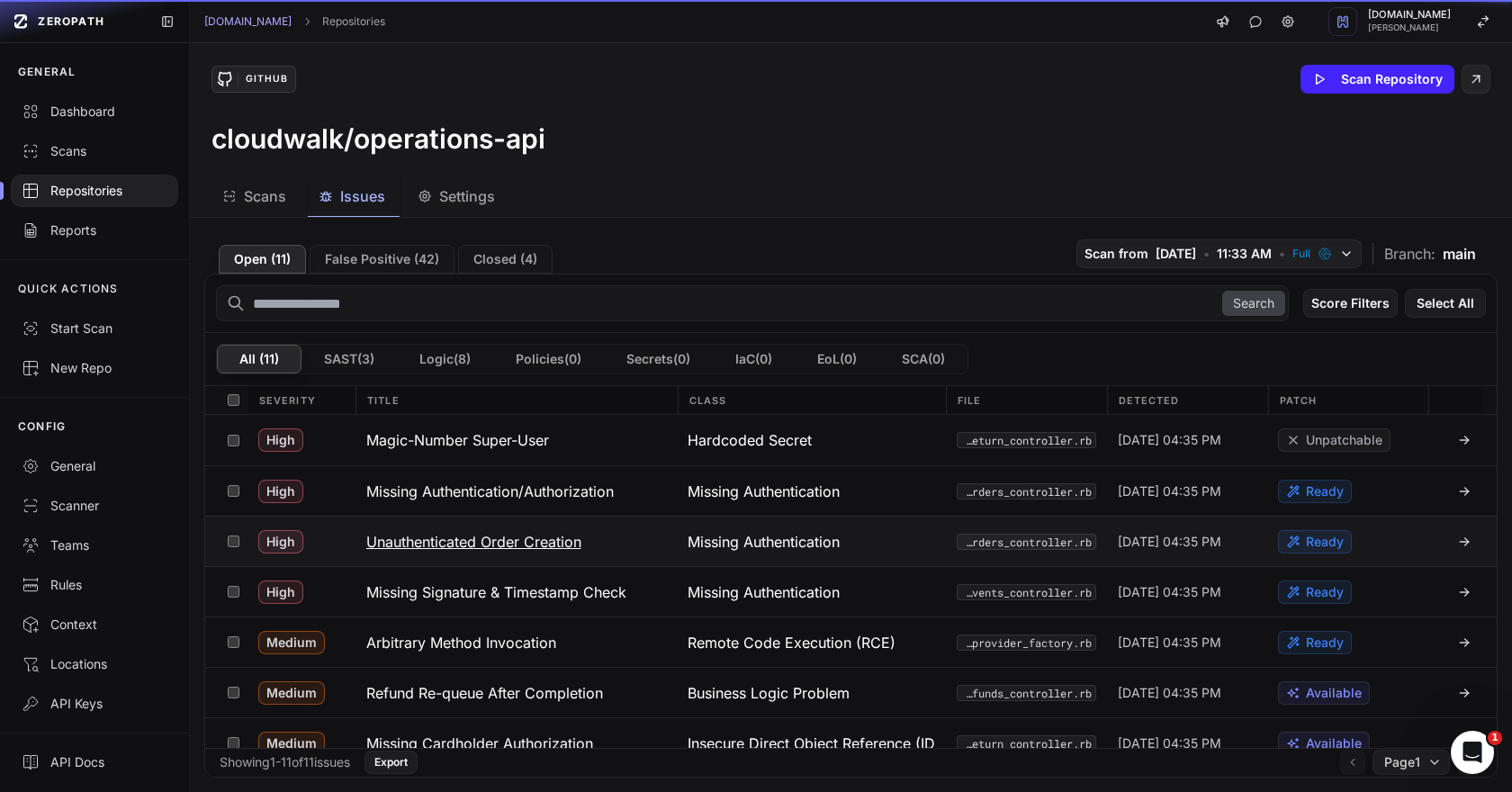
click at [460, 531] on h3 "Unauthenticated Order Creation" at bounding box center [473, 541] width 215 height 22
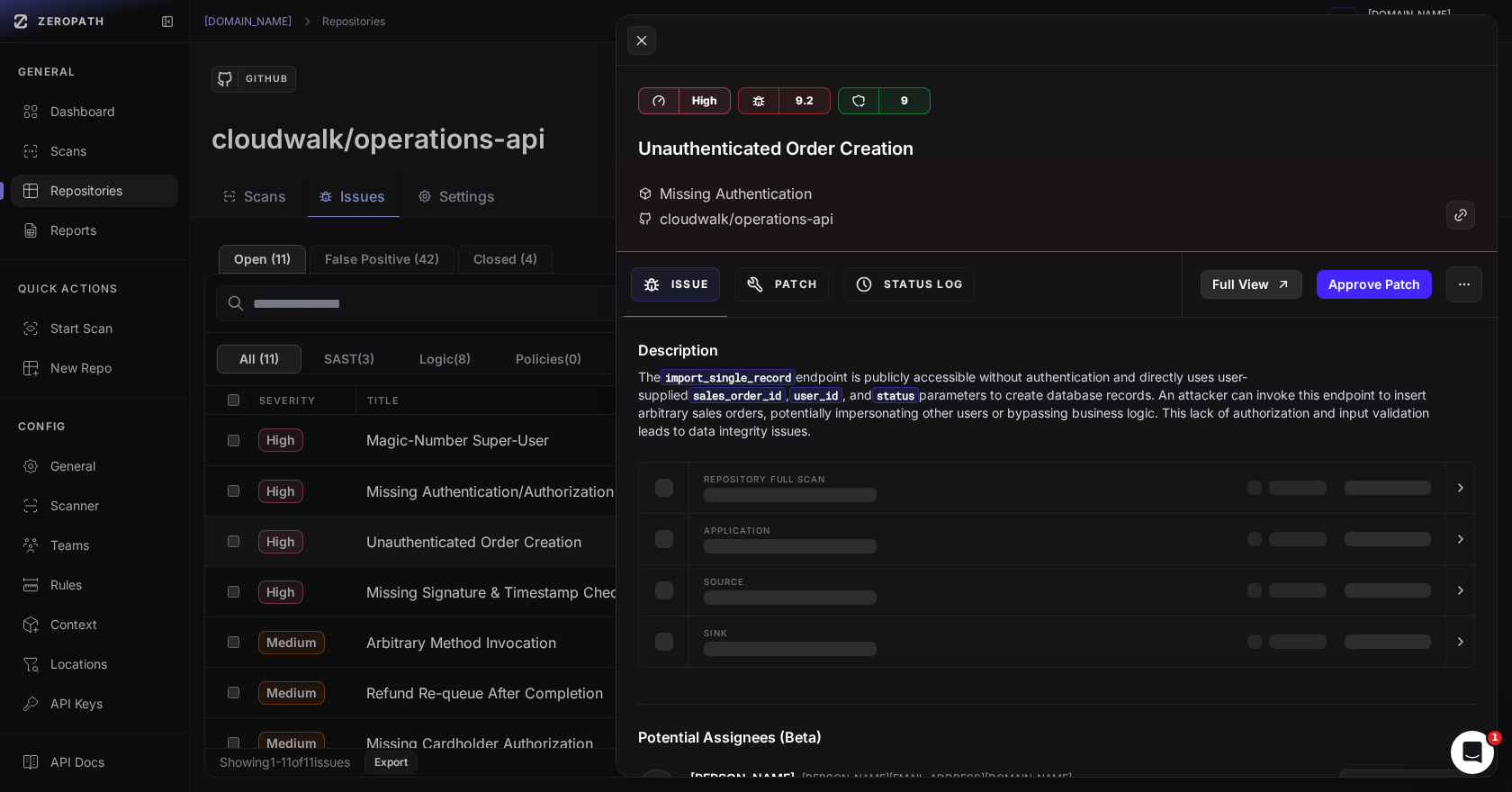
click at [1228, 285] on link "Full View" at bounding box center [1251, 284] width 101 height 29
click at [523, 599] on button at bounding box center [756, 396] width 1512 height 792
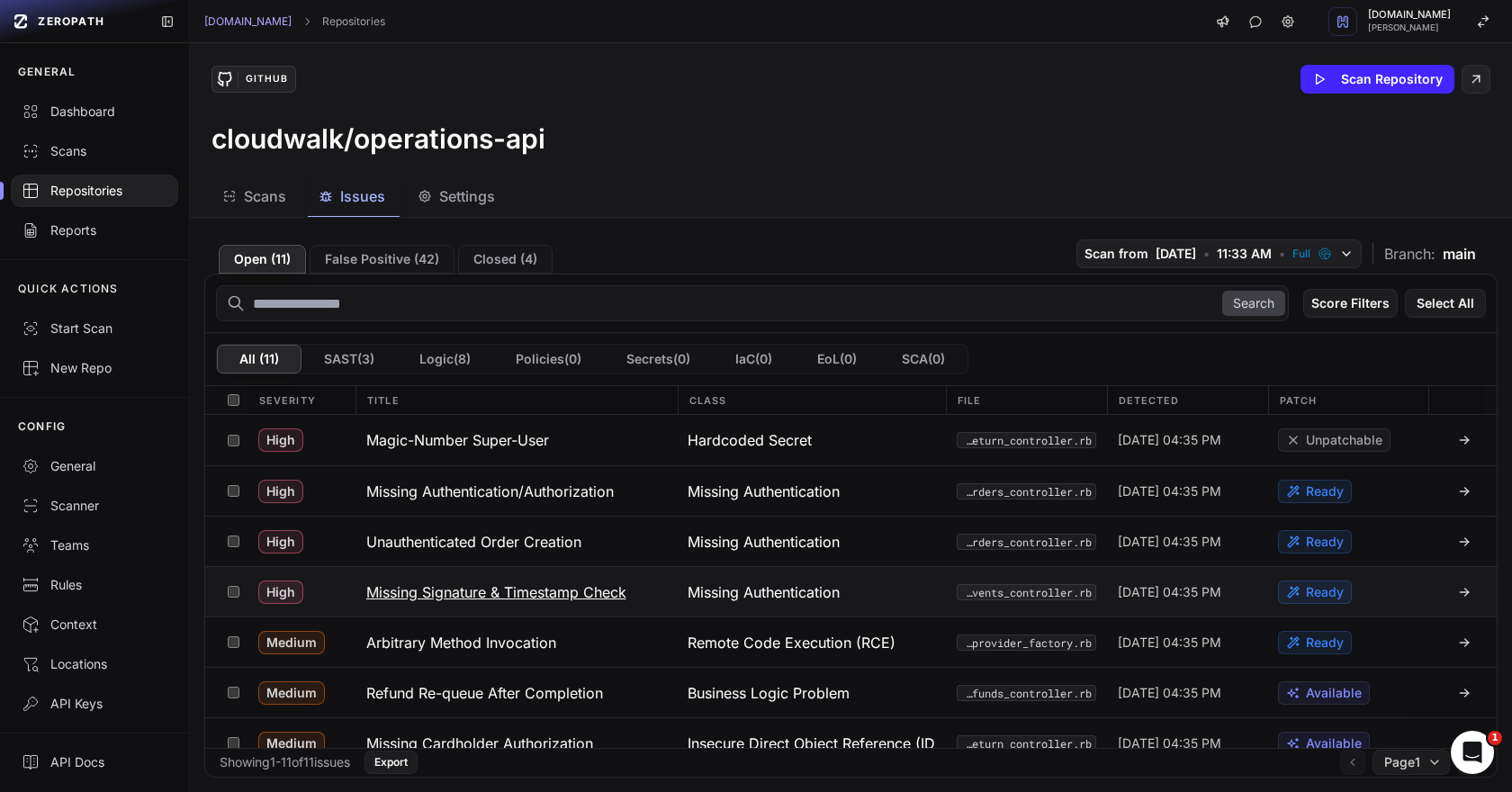
click at [488, 593] on h3 "Missing Signature & Timestamp Check" at bounding box center [496, 591] width 260 height 22
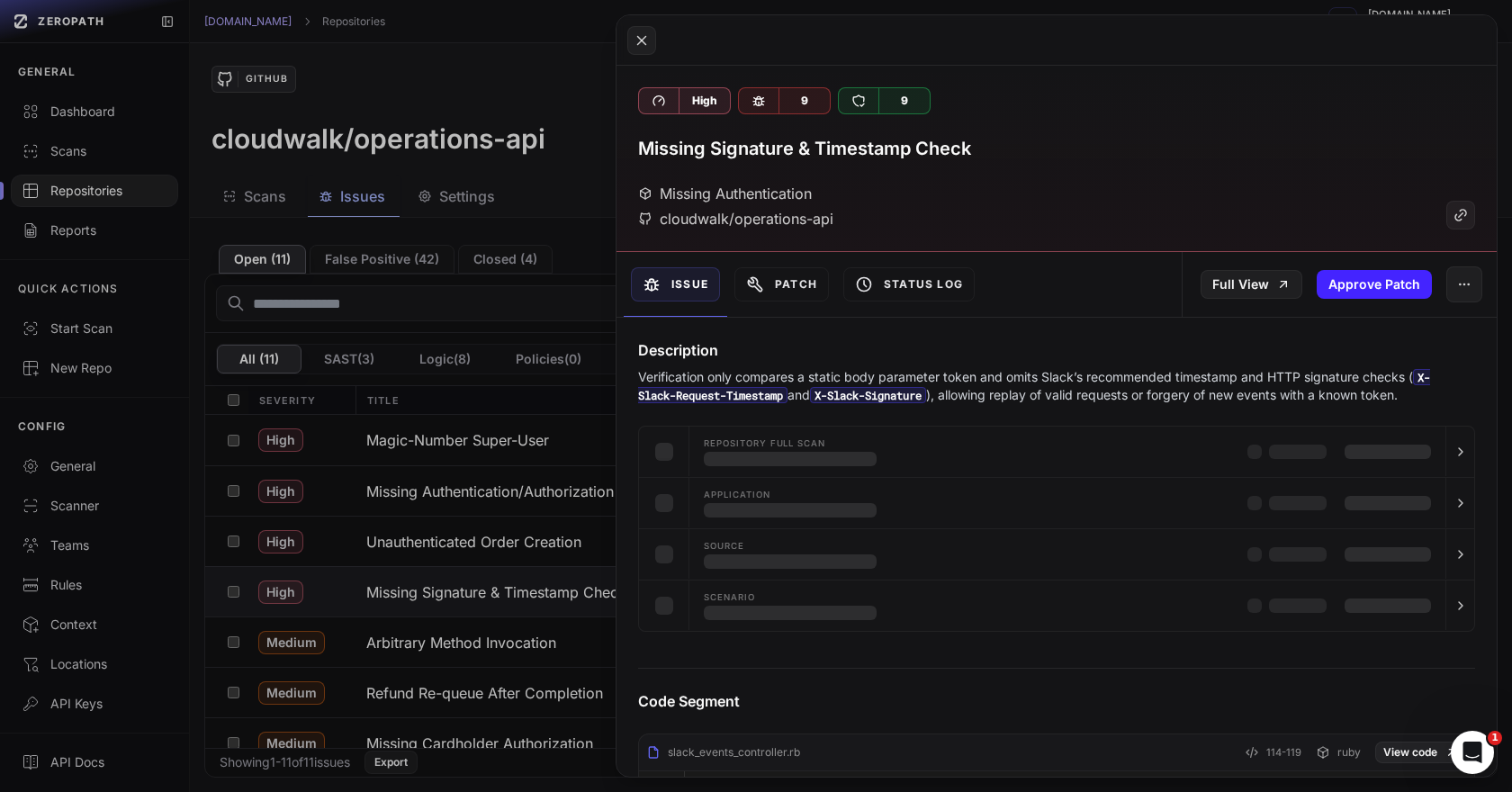
click at [512, 537] on button at bounding box center [756, 396] width 1512 height 792
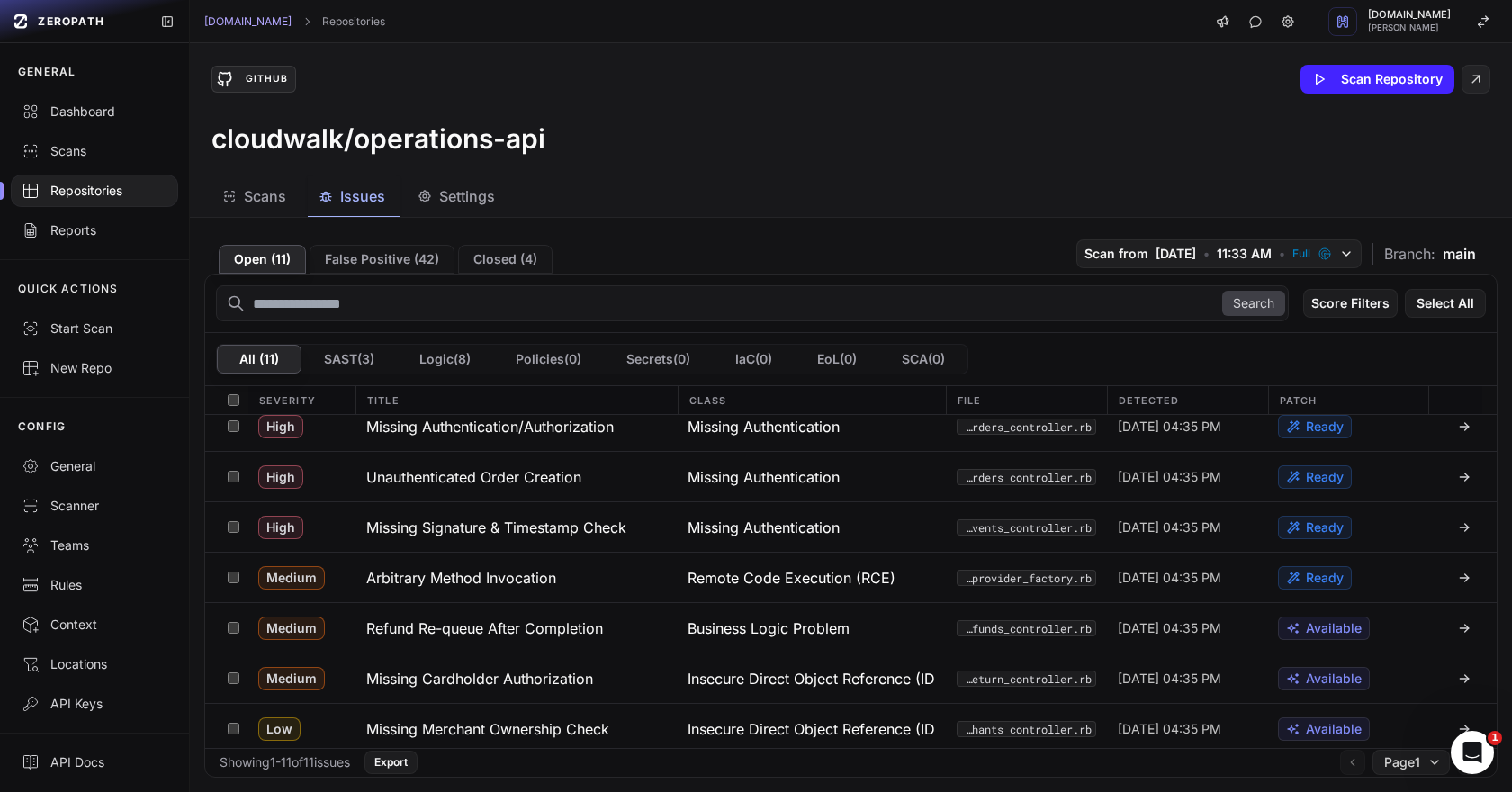
scroll to position [114, 0]
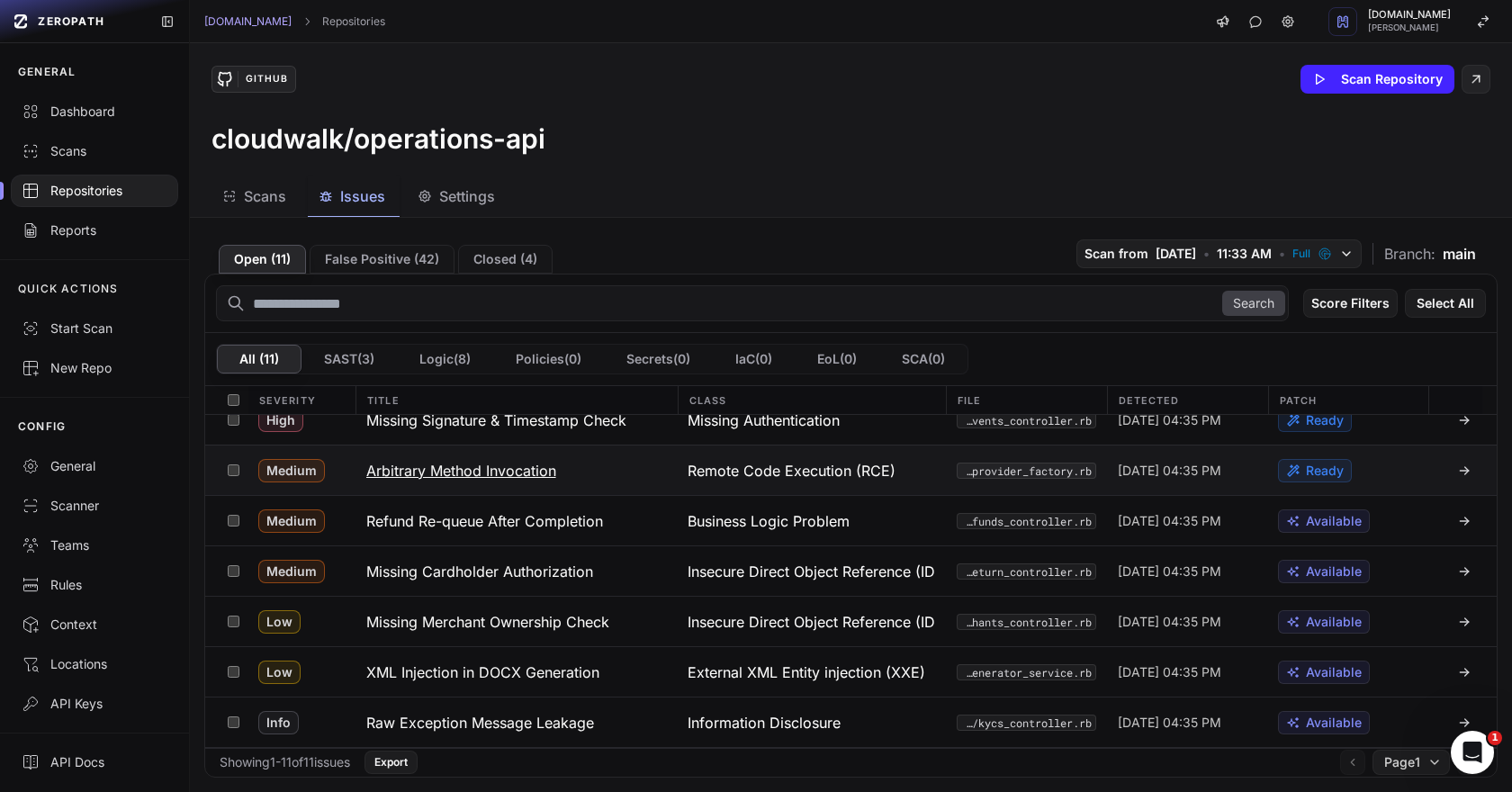
click at [479, 467] on h3 "Arbitrary Method Invocation" at bounding box center [461, 470] width 190 height 22
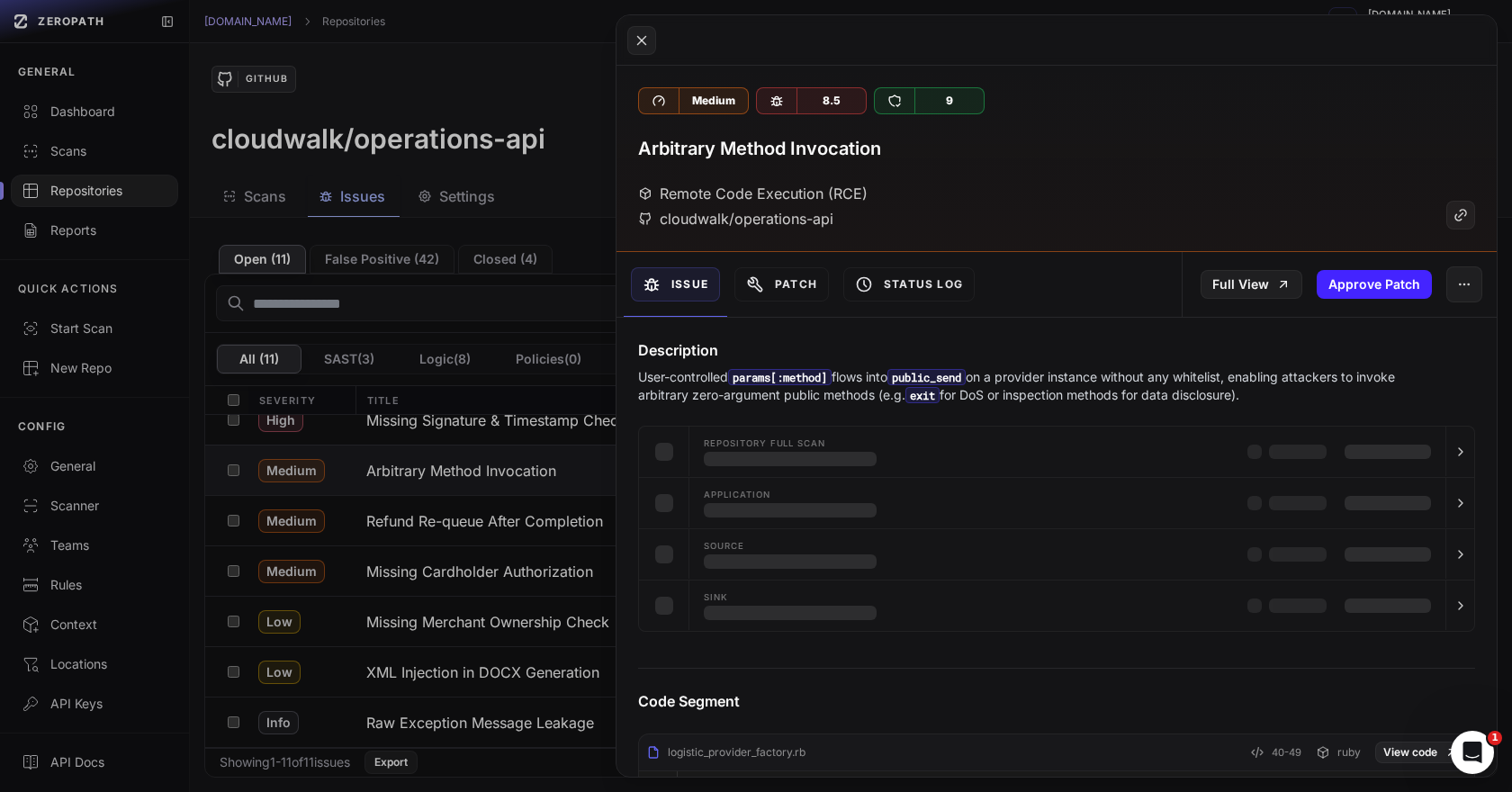
scroll to position [151, 0]
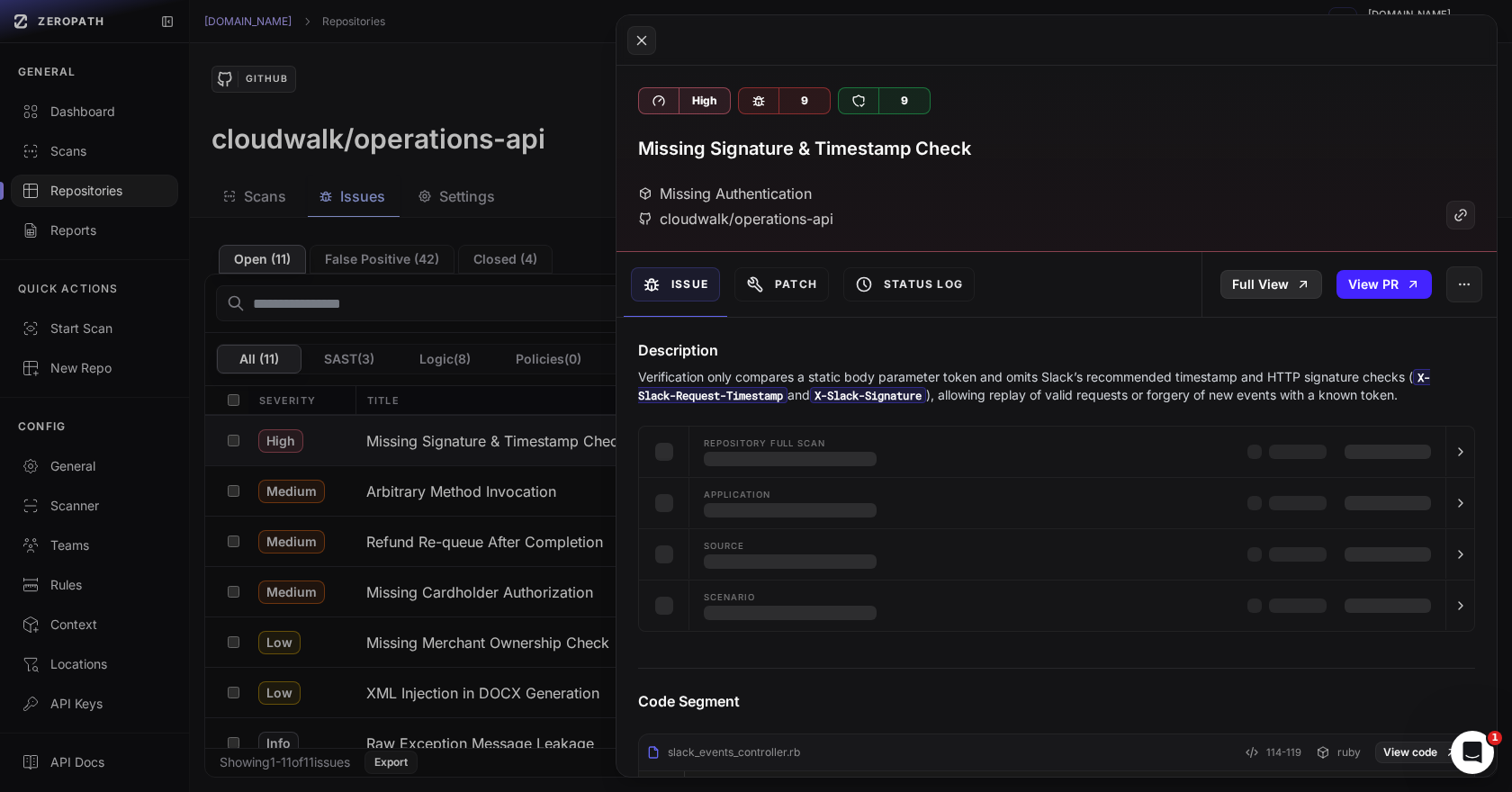
click at [1244, 289] on link "Full View" at bounding box center [1271, 284] width 101 height 29
click at [464, 541] on button at bounding box center [756, 396] width 1512 height 792
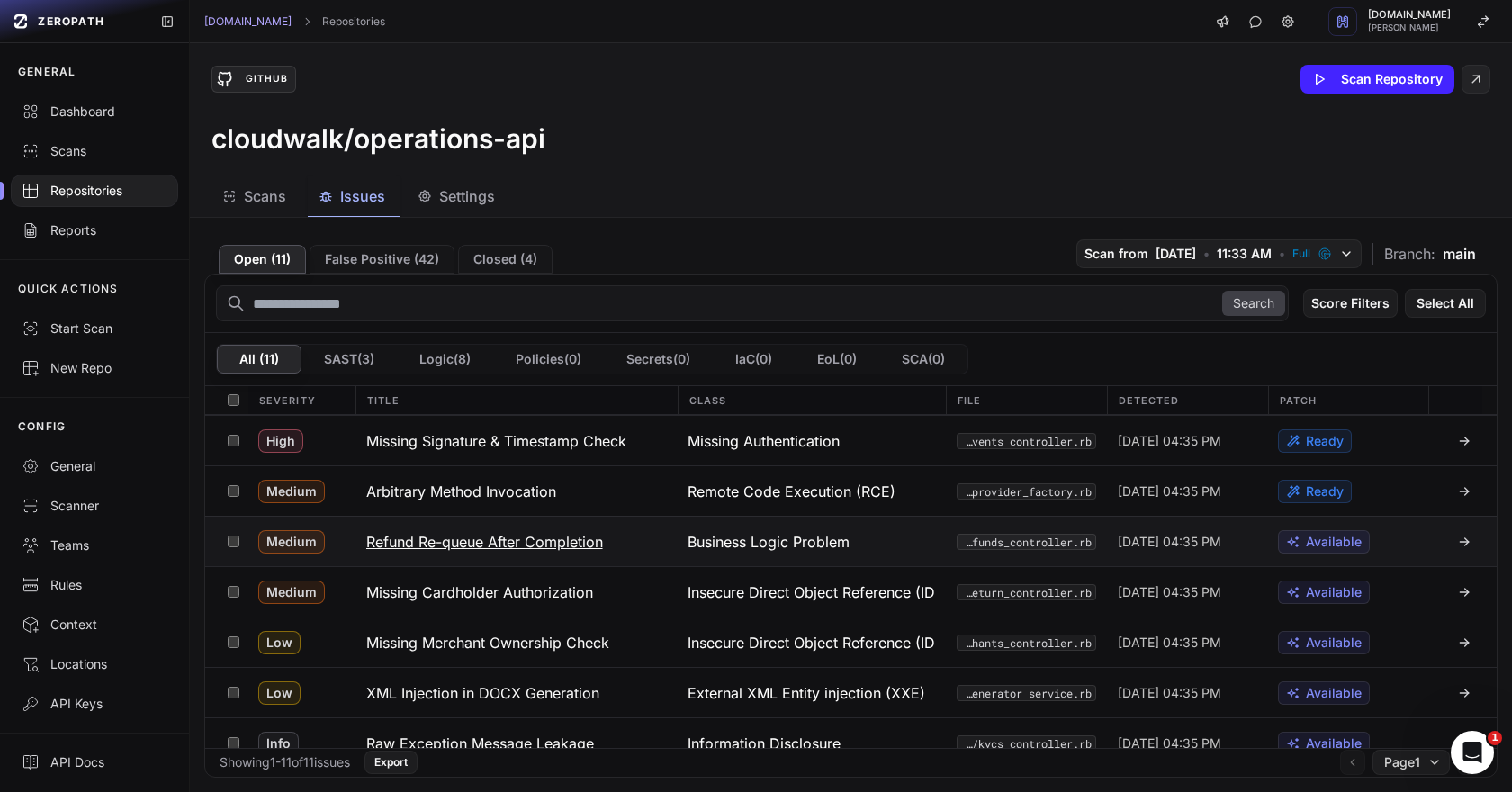
click at [449, 539] on h3 "Refund Re-queue After Completion" at bounding box center [484, 541] width 237 height 22
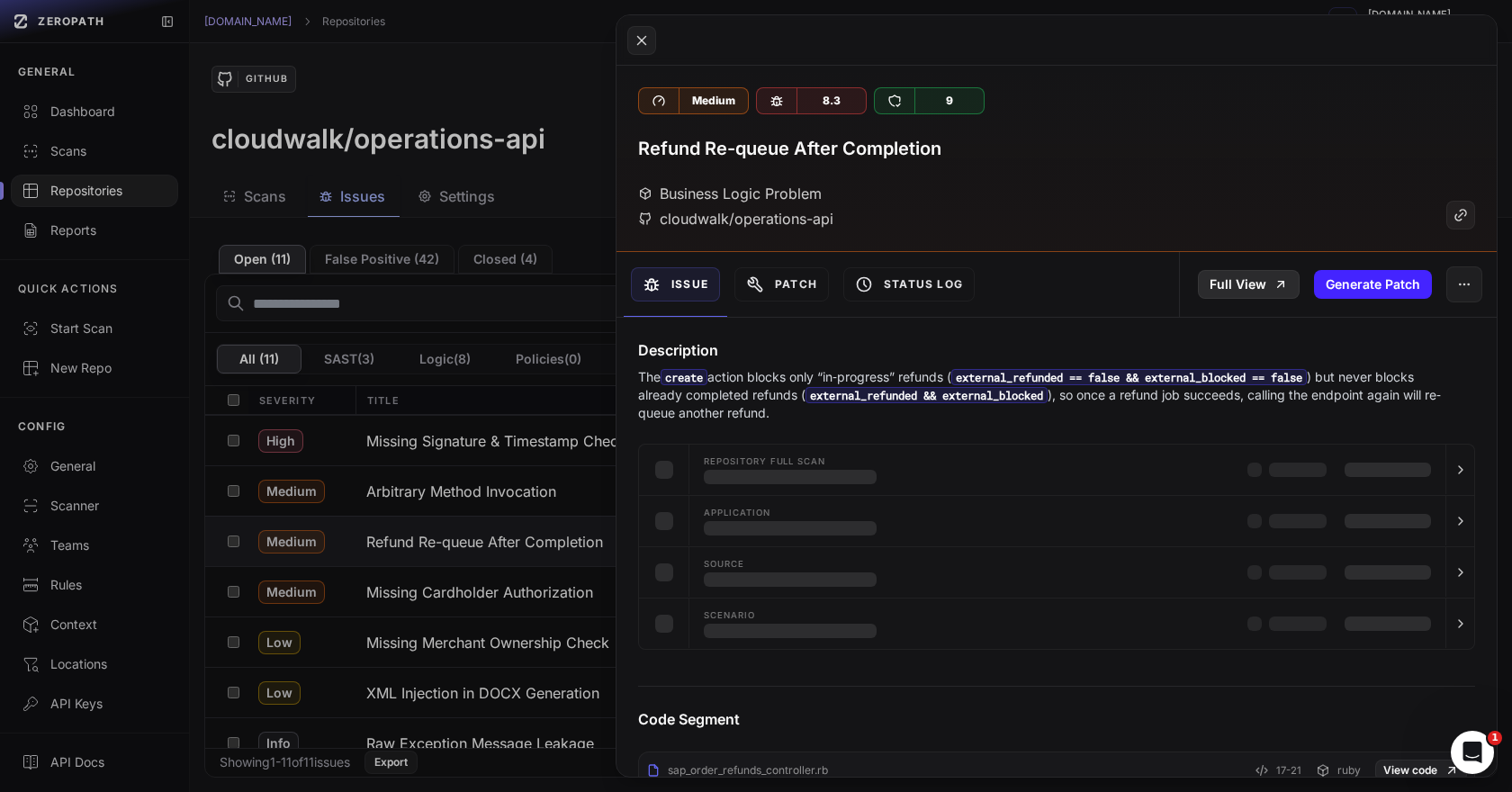
click at [1222, 282] on link "Full View" at bounding box center [1248, 284] width 101 height 29
click at [509, 592] on button at bounding box center [756, 396] width 1512 height 792
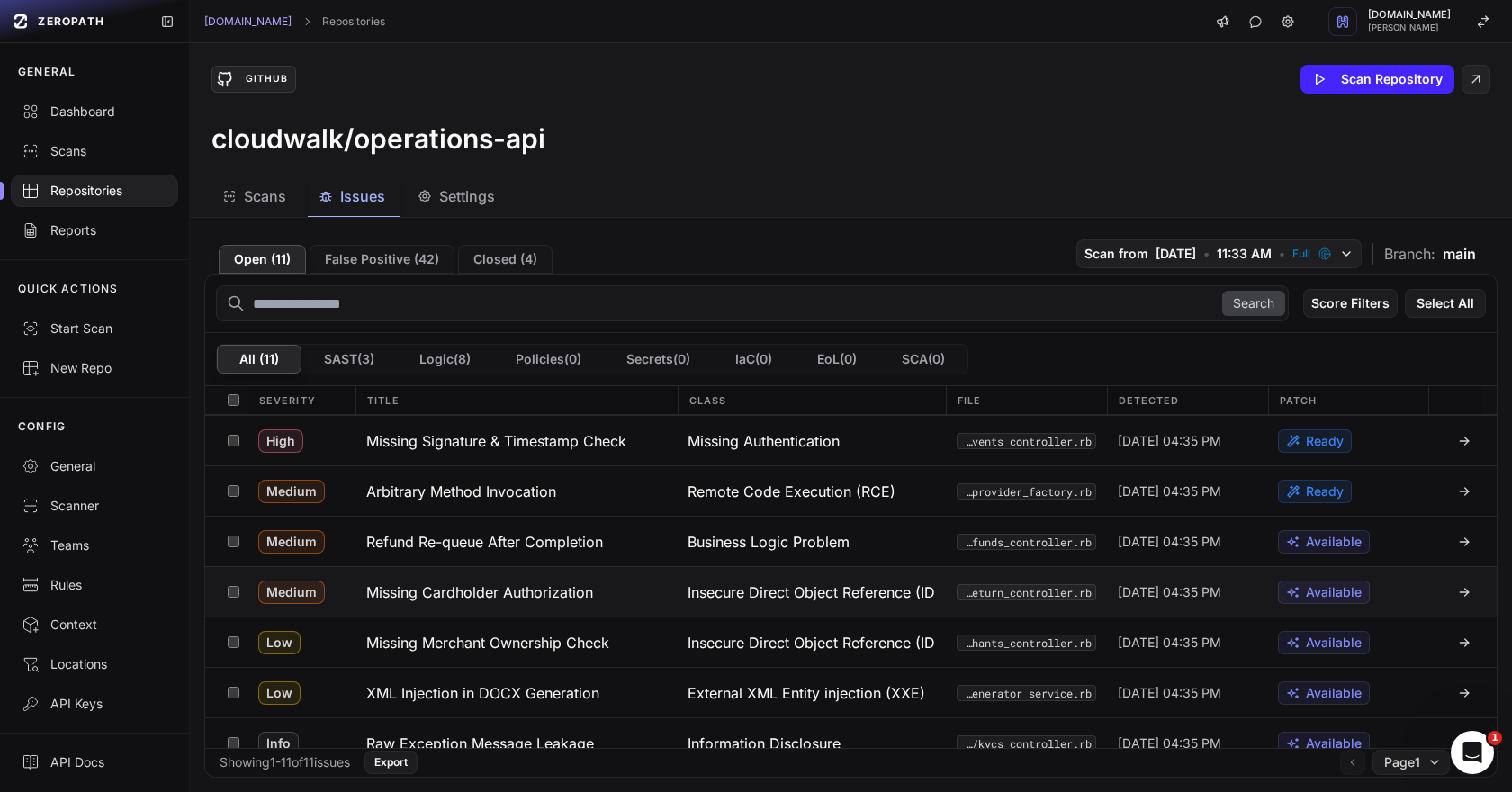
click at [485, 586] on h3 "Missing Cardholder Authorization" at bounding box center [480, 591] width 227 height 22
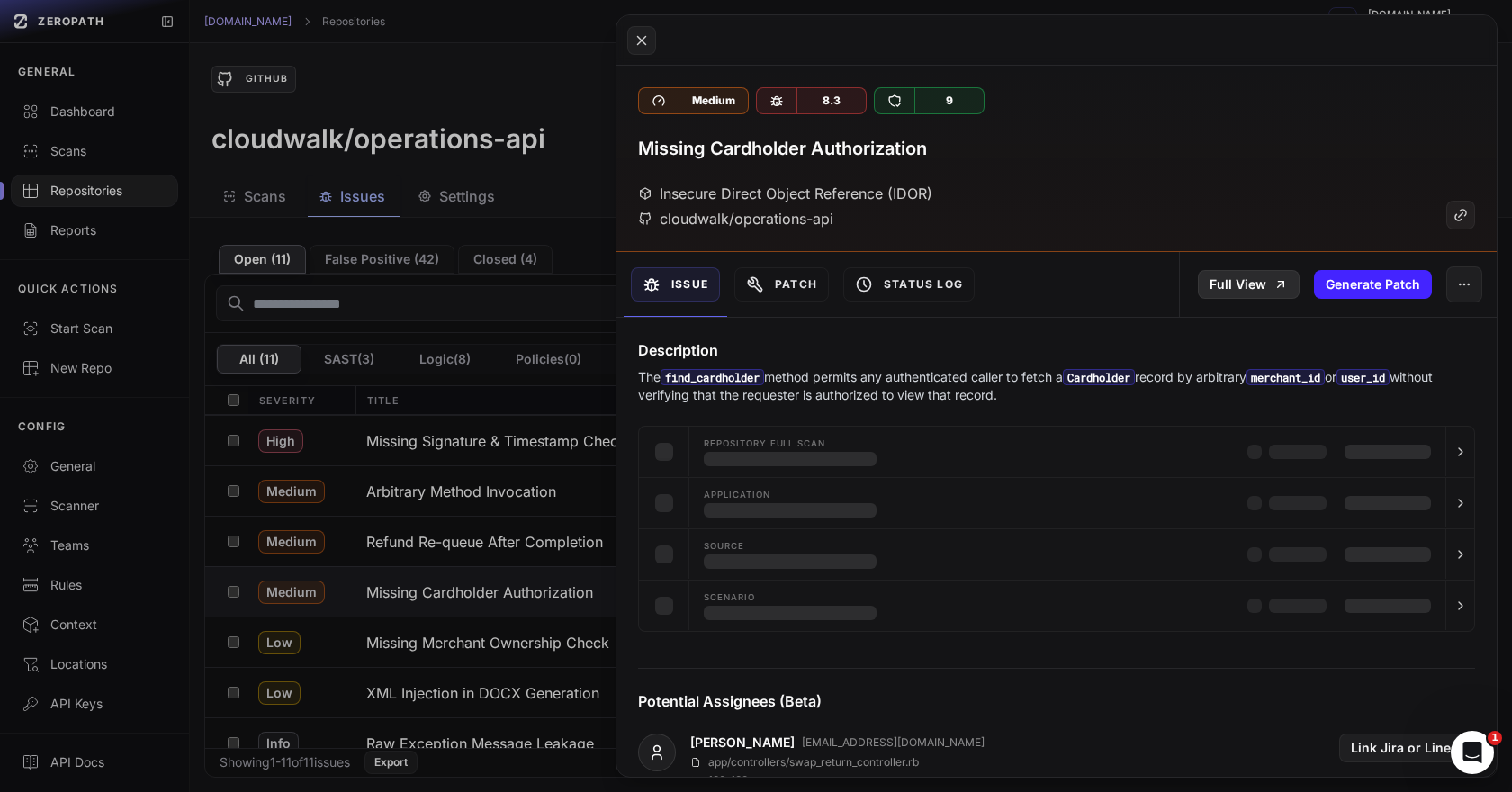
click at [1247, 278] on link "Full View" at bounding box center [1248, 284] width 101 height 29
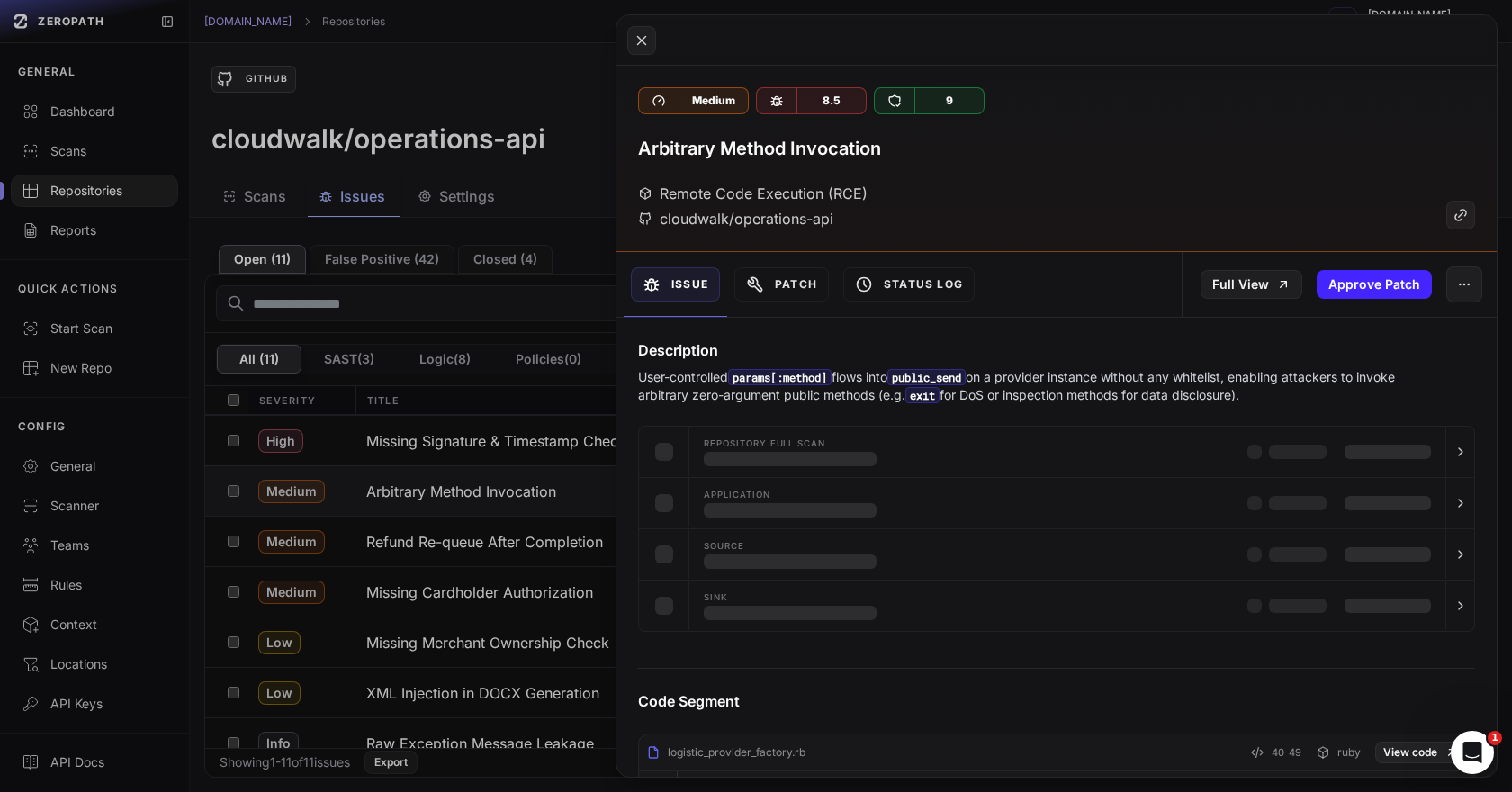
click at [521, 553] on button at bounding box center [756, 396] width 1512 height 792
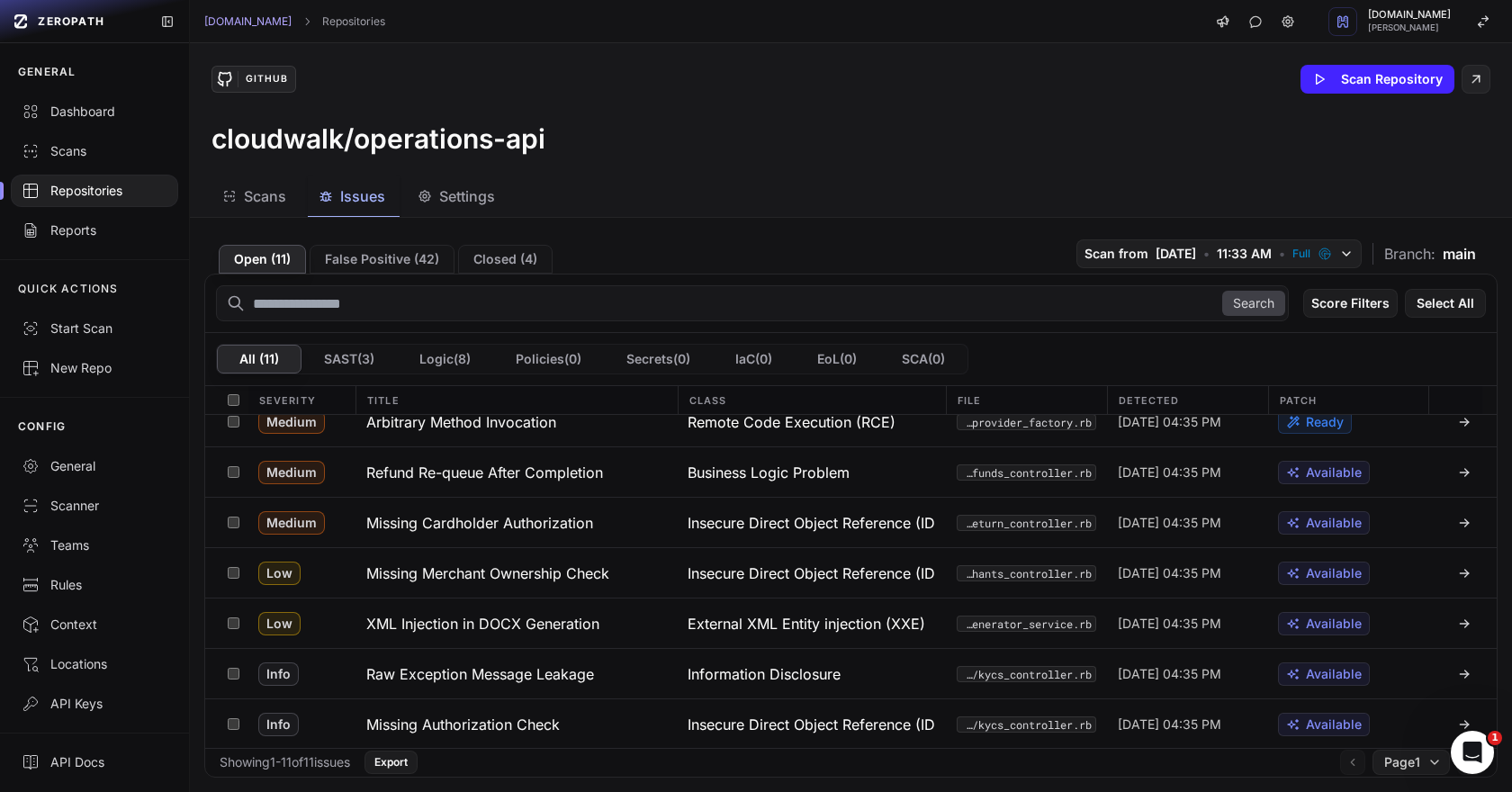
scroll to position [221, 0]
click at [499, 576] on h3 "Missing Merchant Ownership Check" at bounding box center [487, 571] width 243 height 22
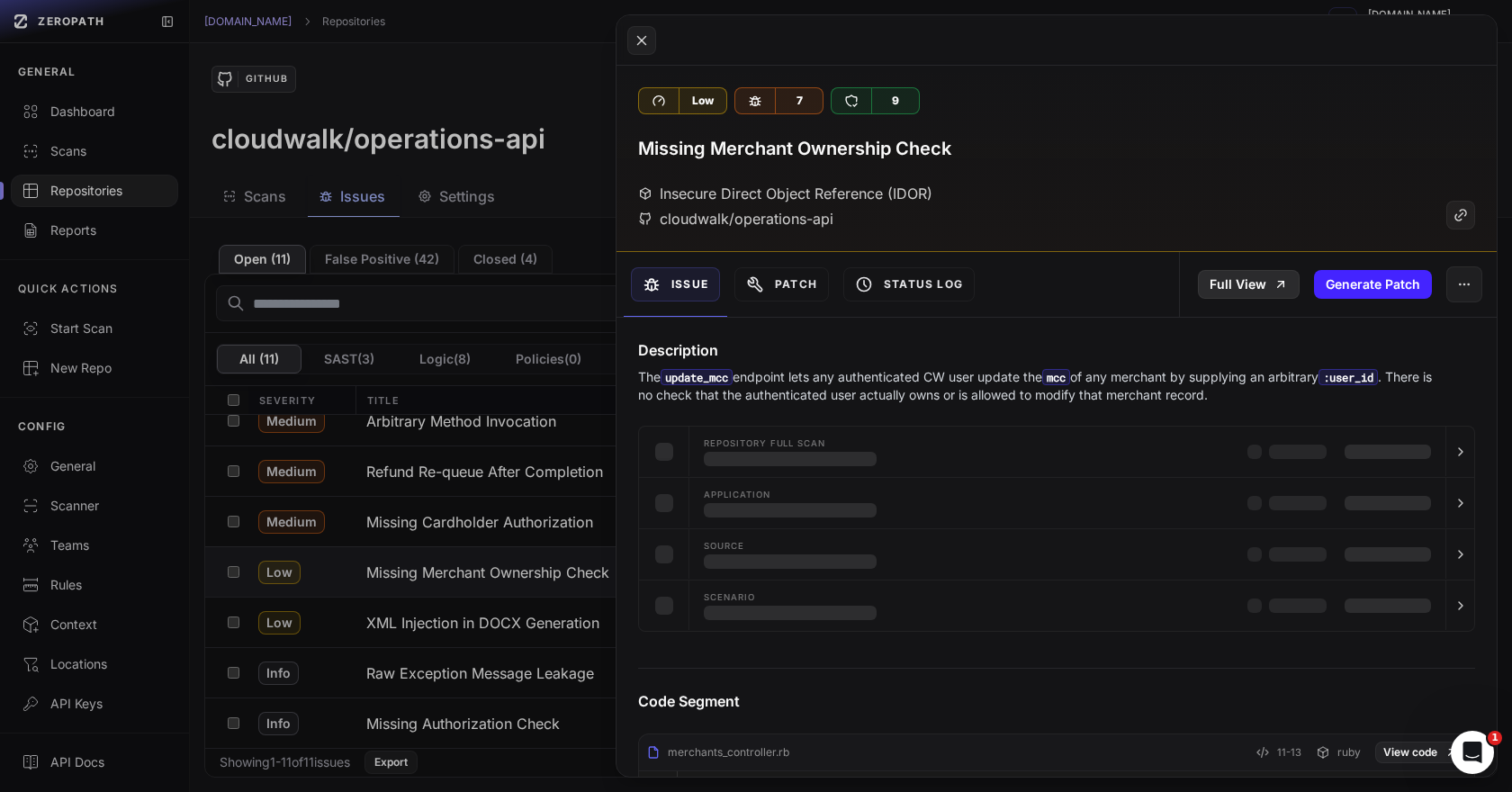
click at [1233, 288] on link "Full View" at bounding box center [1248, 284] width 101 height 29
click at [453, 637] on button at bounding box center [756, 396] width 1512 height 792
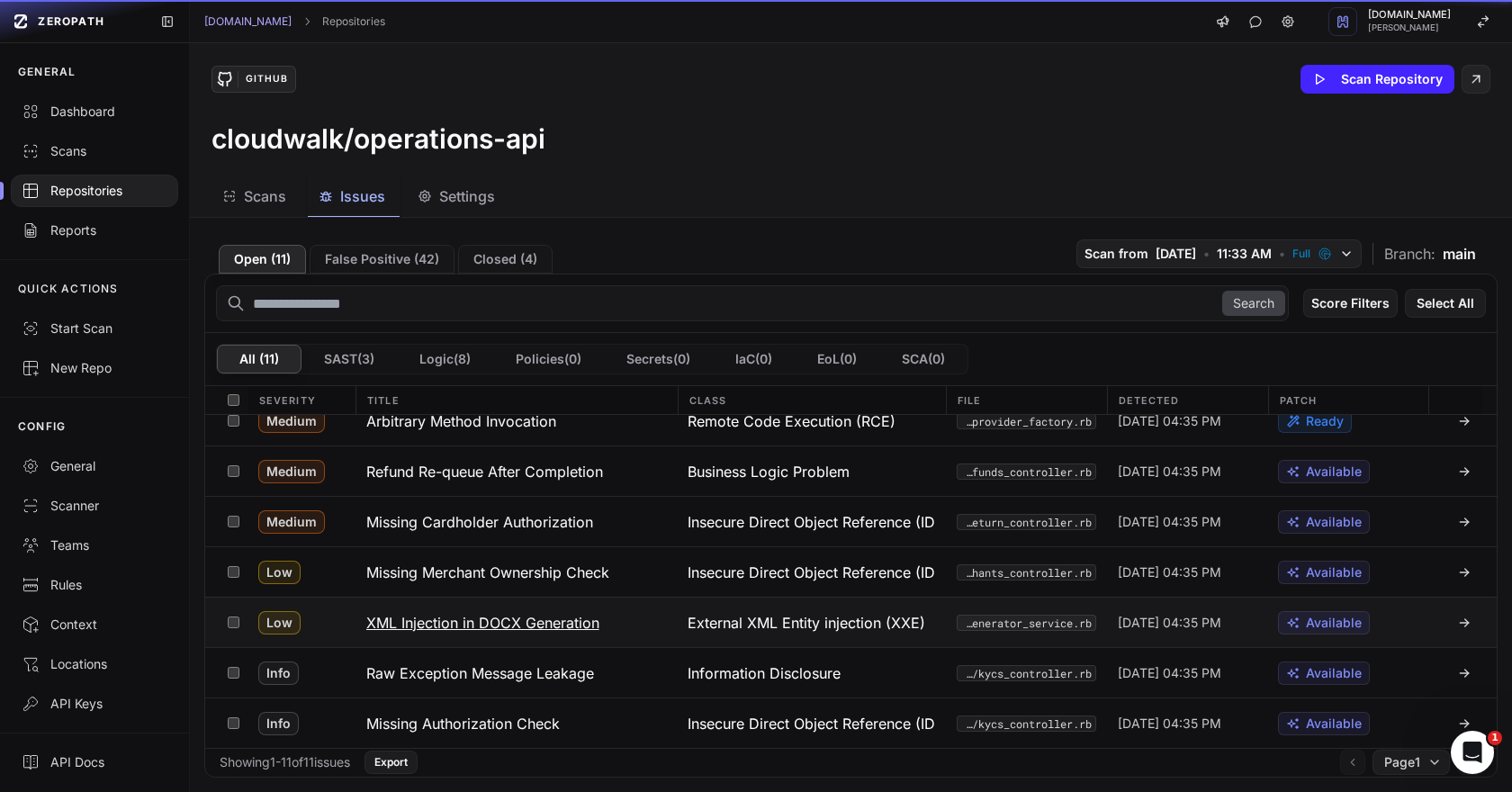
click at [467, 622] on h3 "XML Injection in DOCX Generation" at bounding box center [482, 622] width 233 height 22
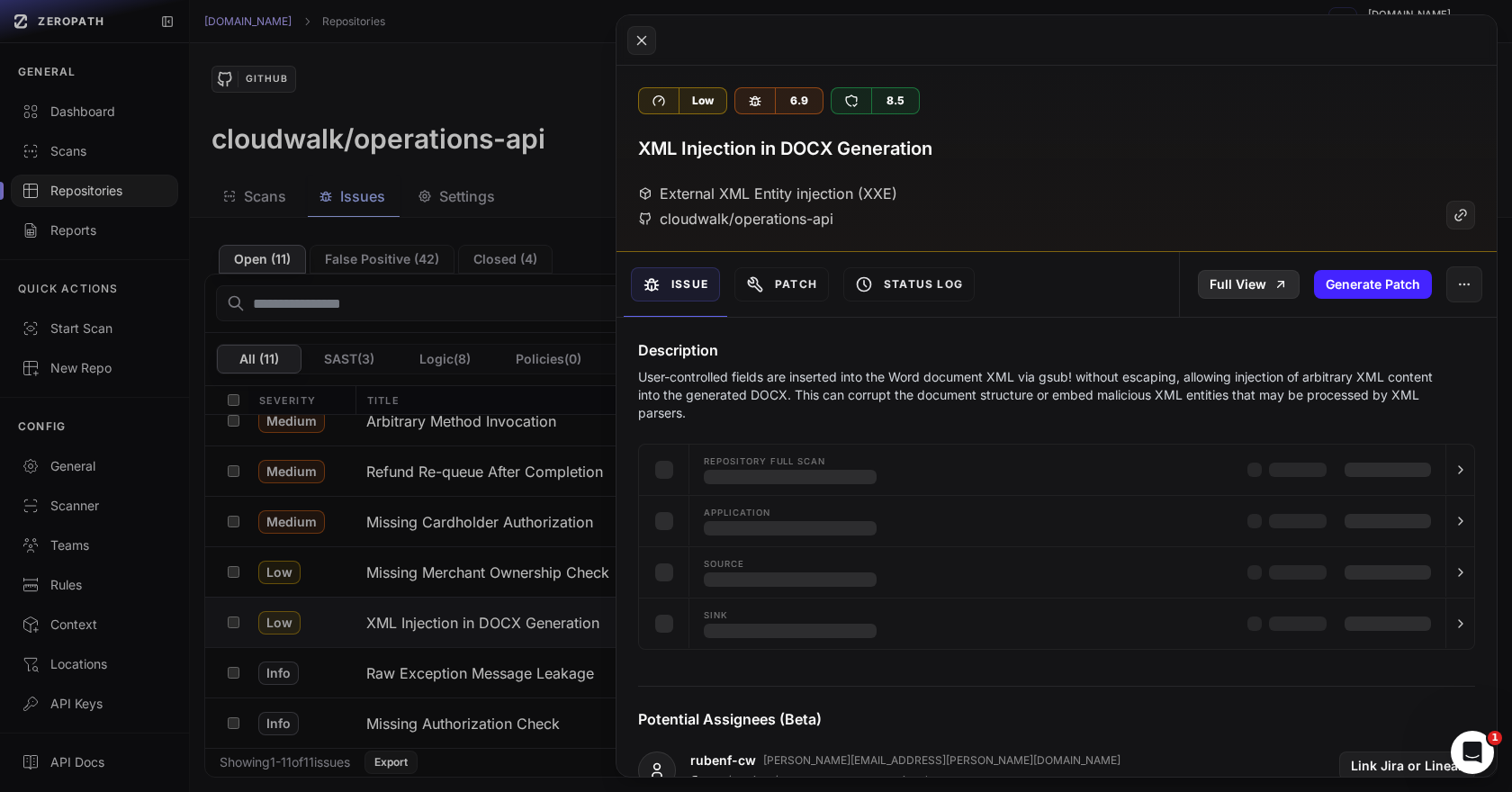
click at [1267, 289] on link "Full View" at bounding box center [1248, 284] width 101 height 29
click at [503, 660] on button at bounding box center [756, 396] width 1512 height 792
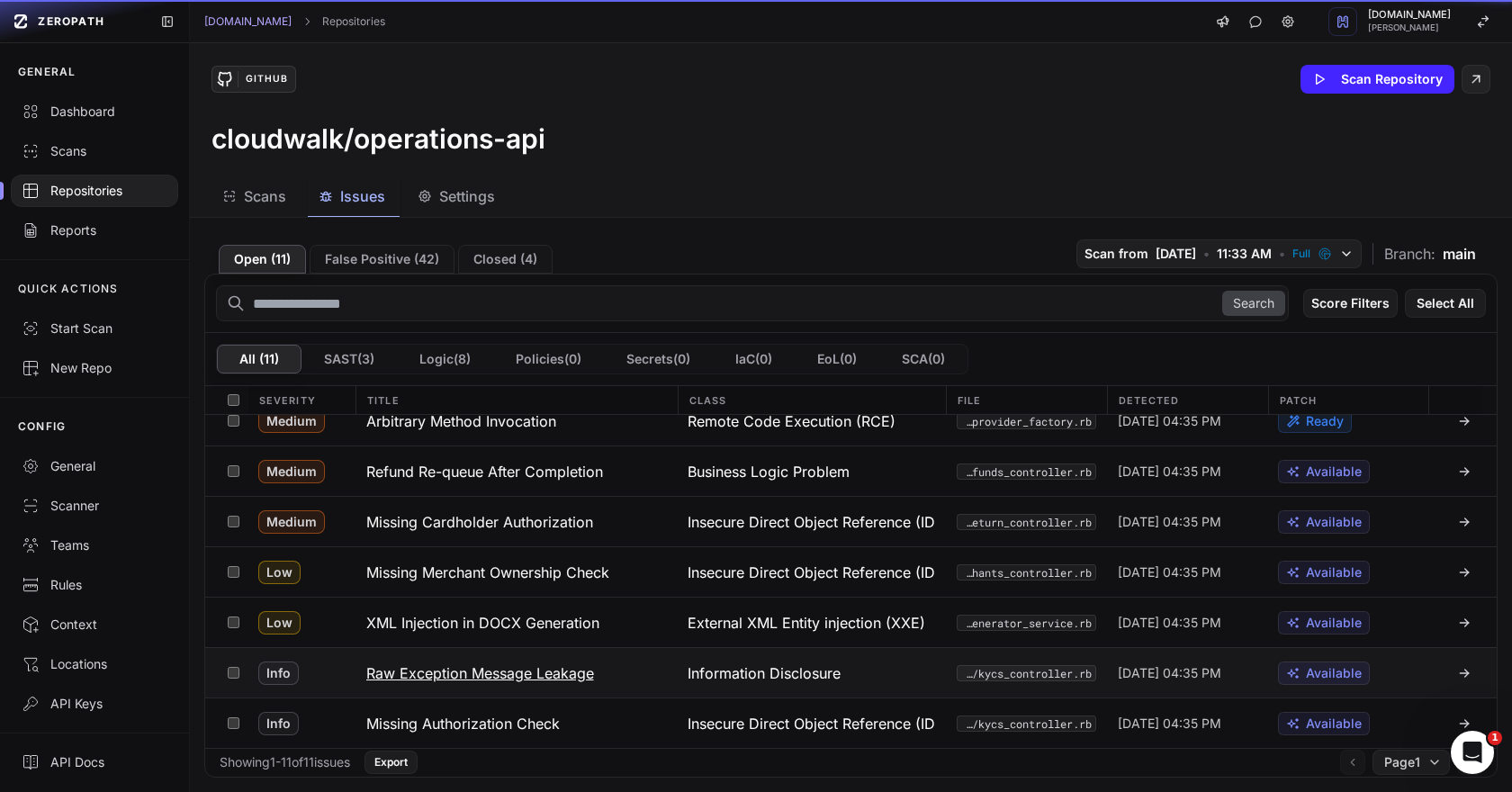
click at [486, 673] on h3 "Raw Exception Message Leakage" at bounding box center [480, 673] width 228 height 22
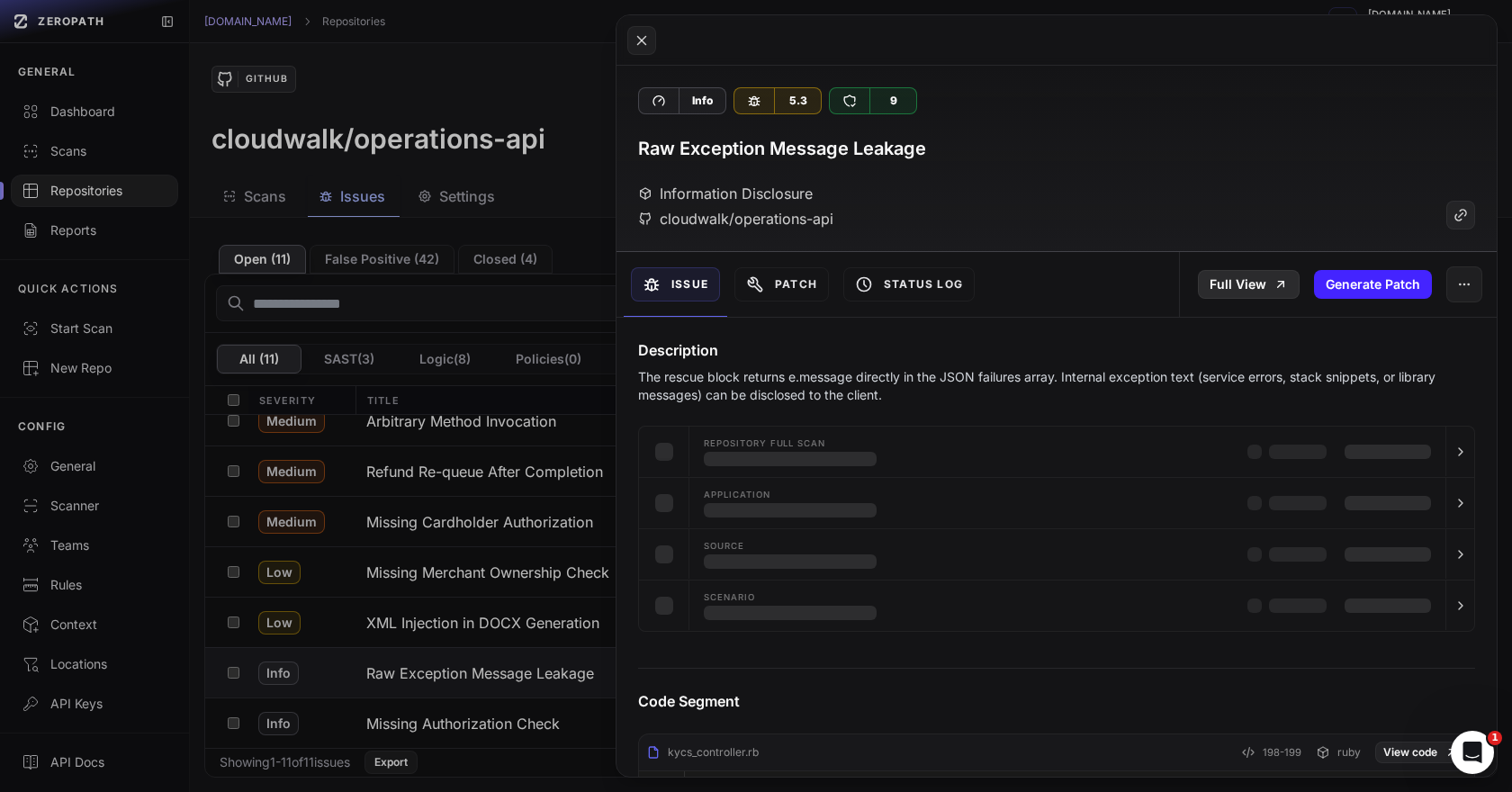
click at [1221, 289] on link "Full View" at bounding box center [1248, 284] width 101 height 29
click at [468, 709] on button at bounding box center [756, 396] width 1512 height 792
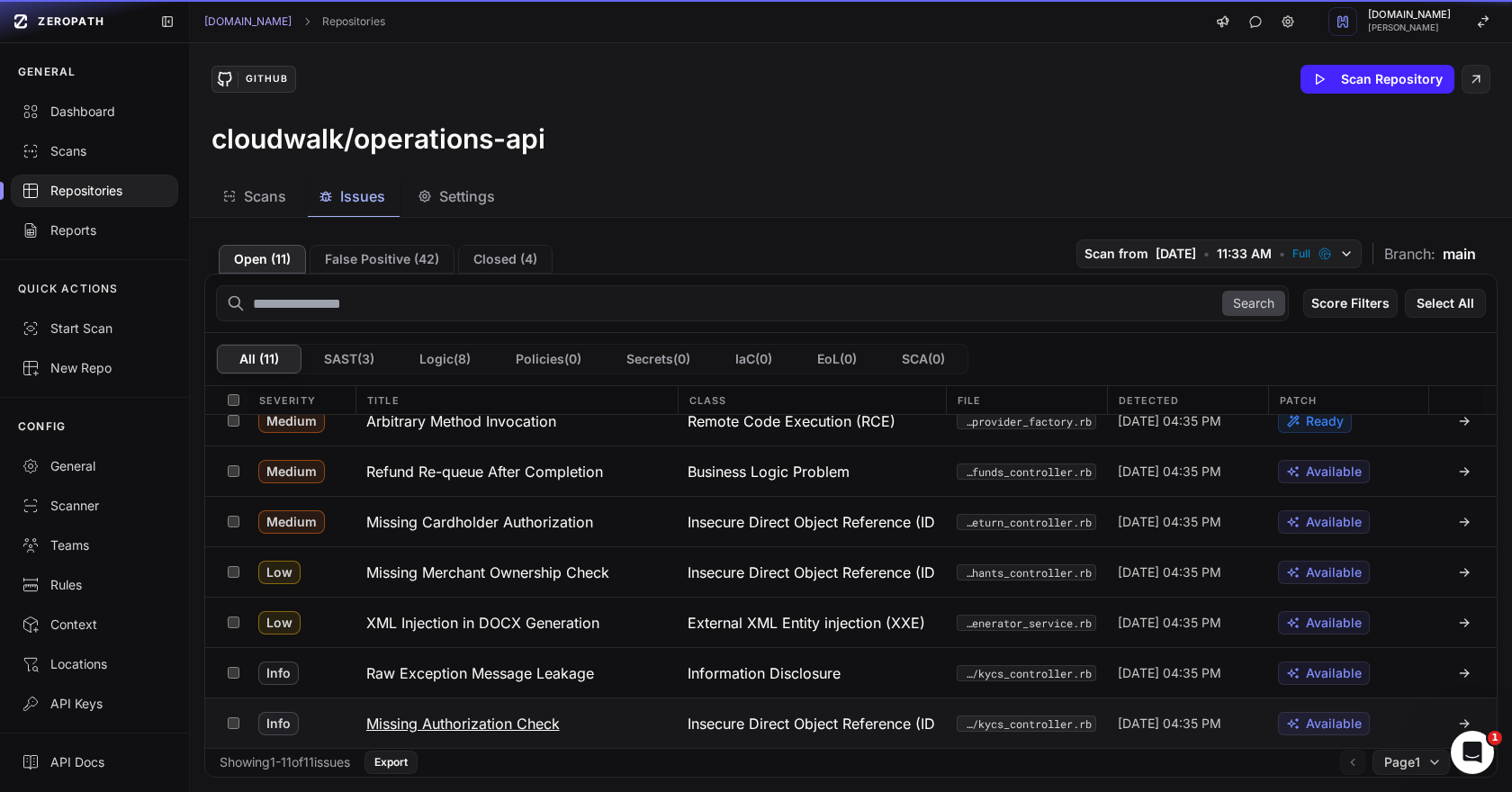
click at [449, 723] on h3 "Missing Authorization Check" at bounding box center [463, 723] width 193 height 22
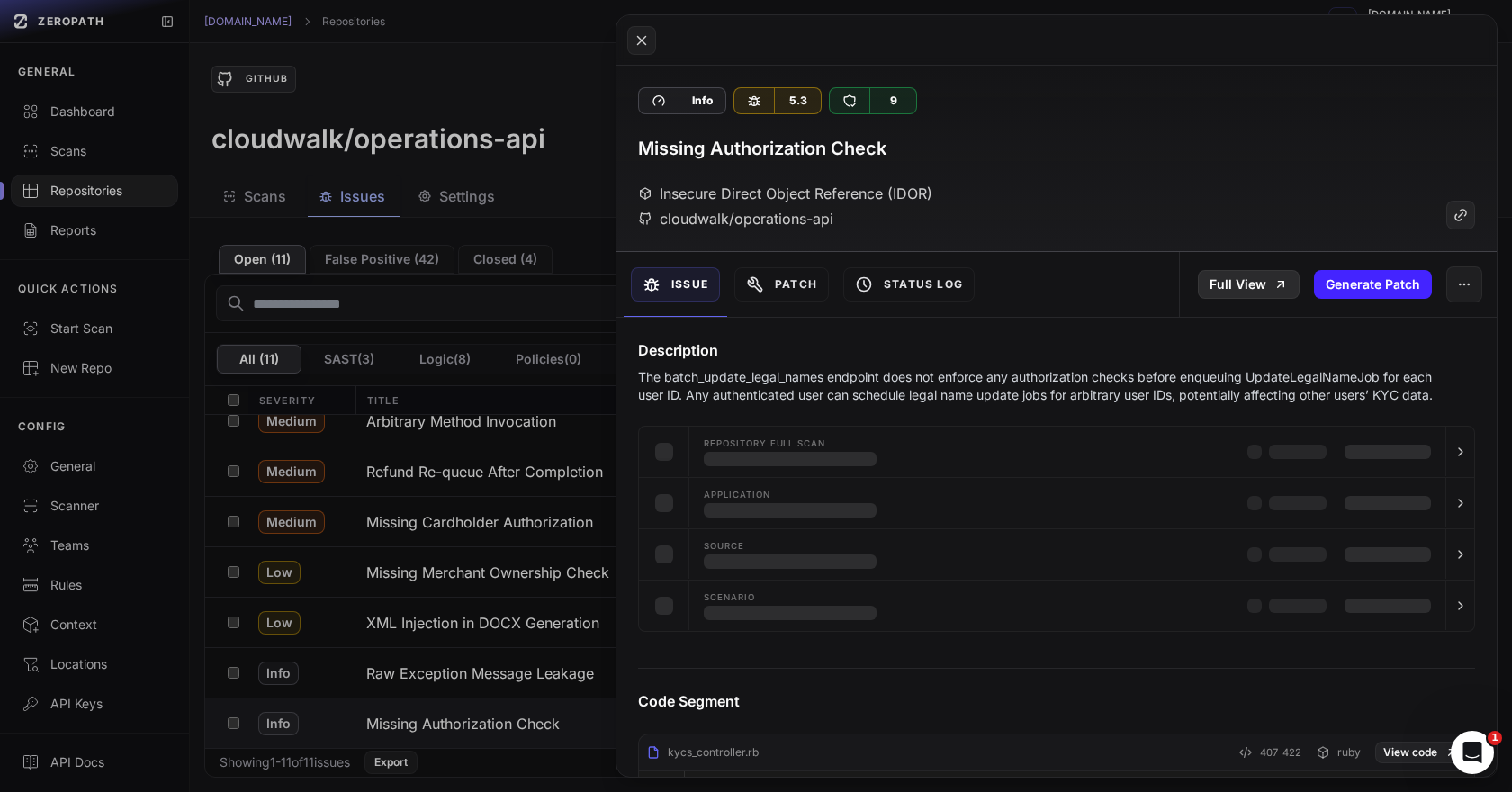
click at [1240, 284] on link "Full View" at bounding box center [1248, 284] width 101 height 29
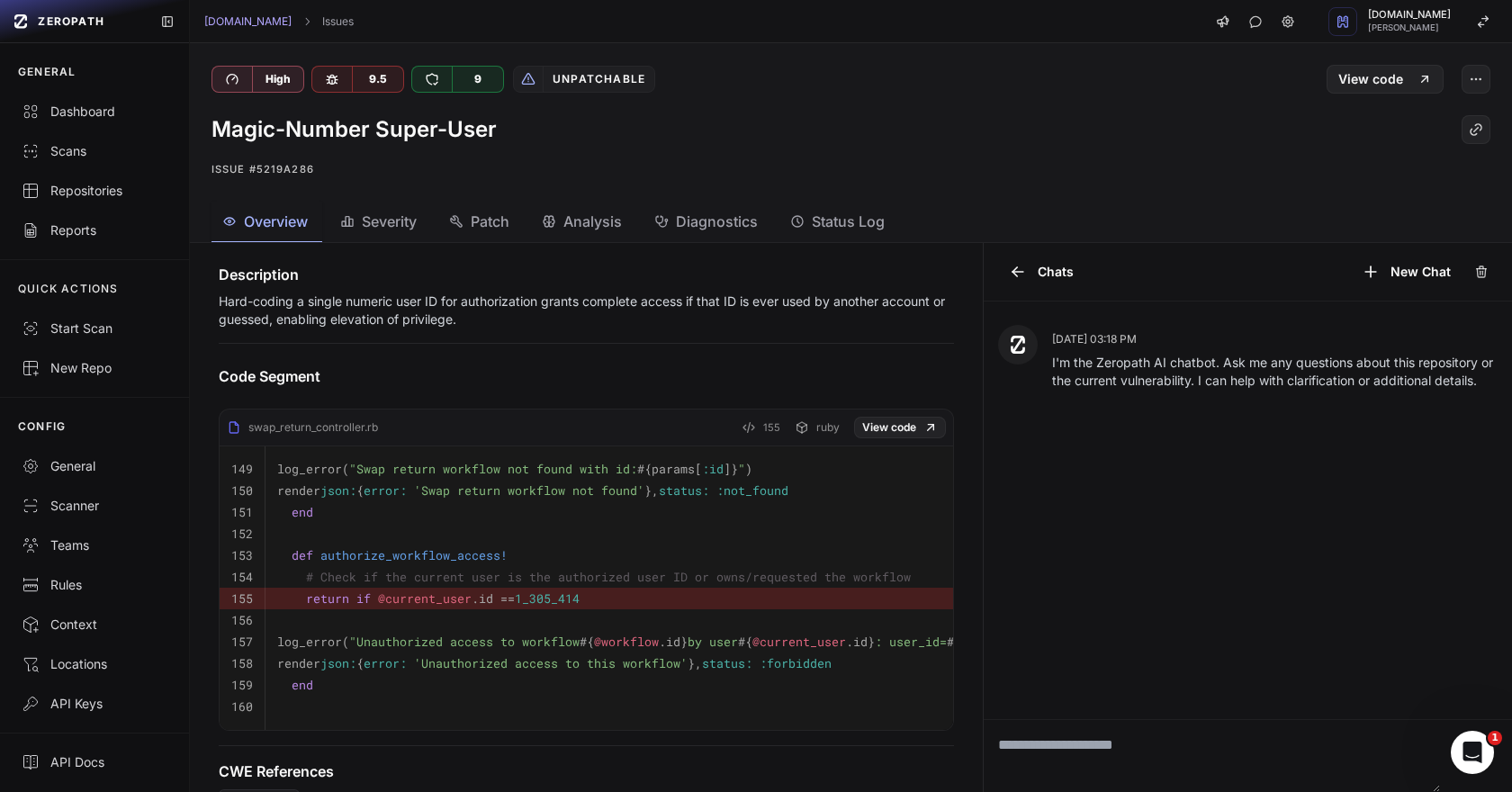
scroll to position [445, 0]
click at [1483, 78] on button "button" at bounding box center [1475, 79] width 29 height 29
click at [1357, 171] on div "Archive Issue" at bounding box center [1389, 166] width 192 height 43
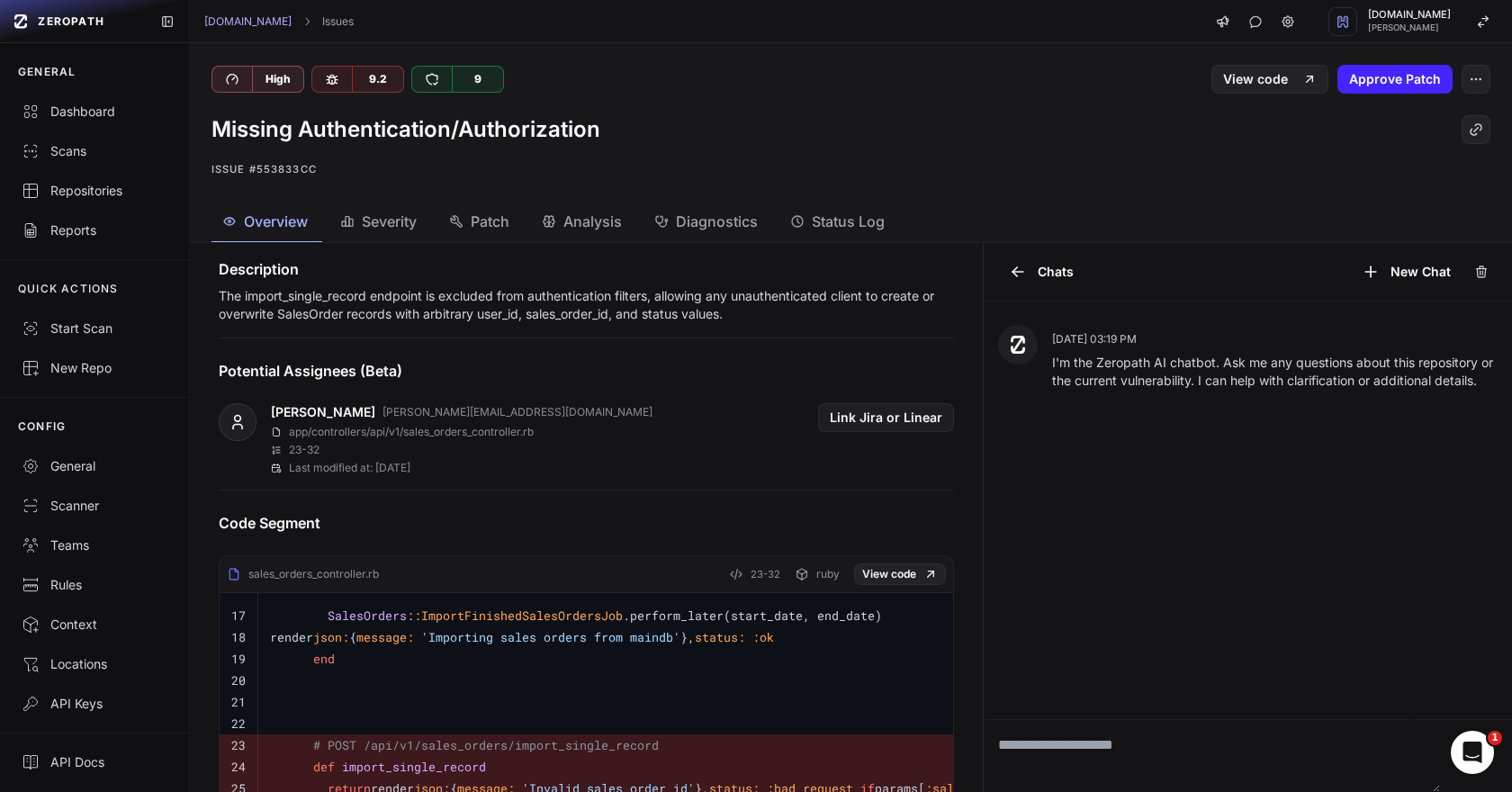
scroll to position [249, 0]
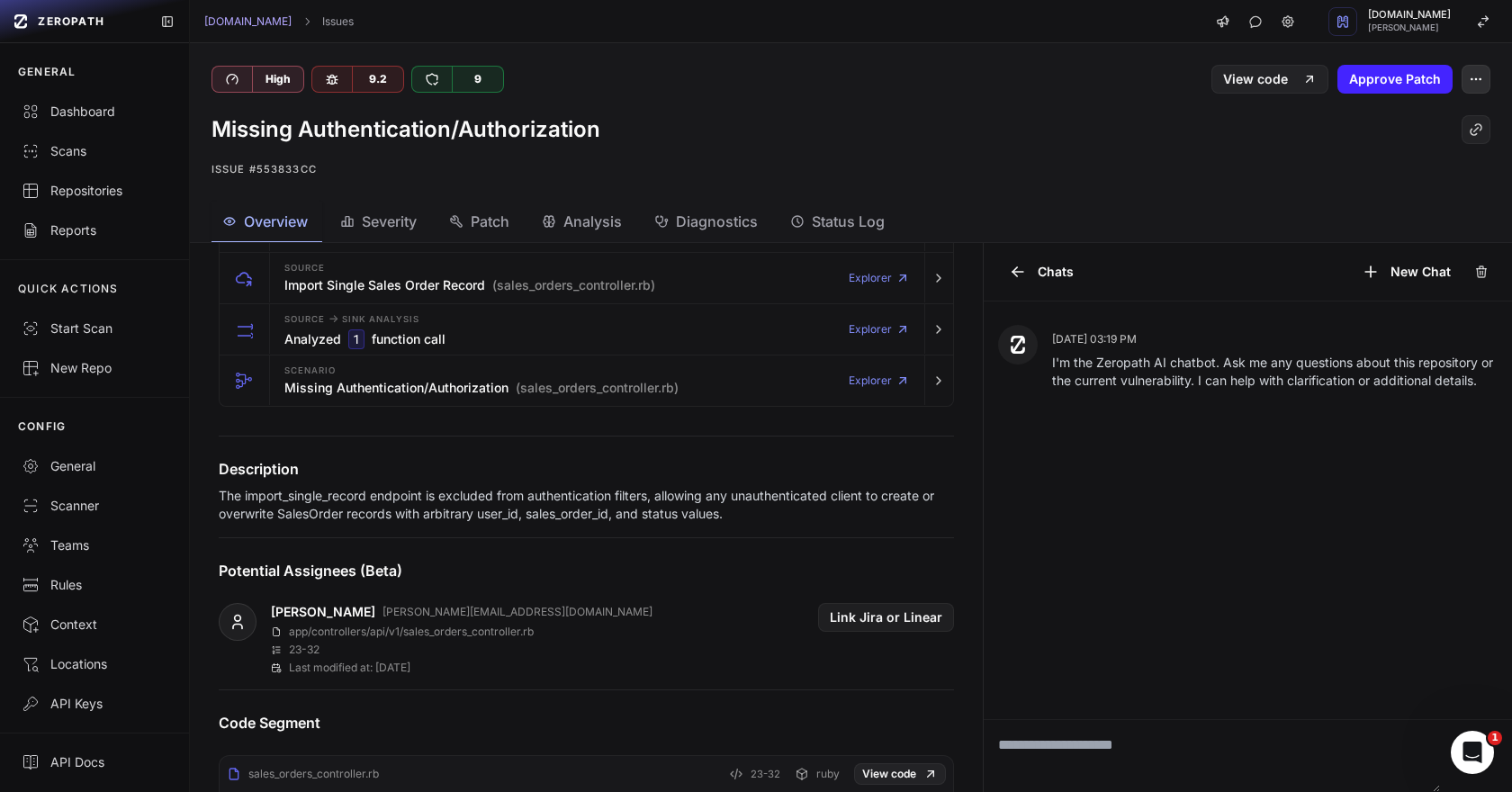
click at [1475, 78] on icon "button" at bounding box center [1475, 79] width 14 height 14
click at [1405, 118] on div "False Positive" at bounding box center [1389, 123] width 192 height 43
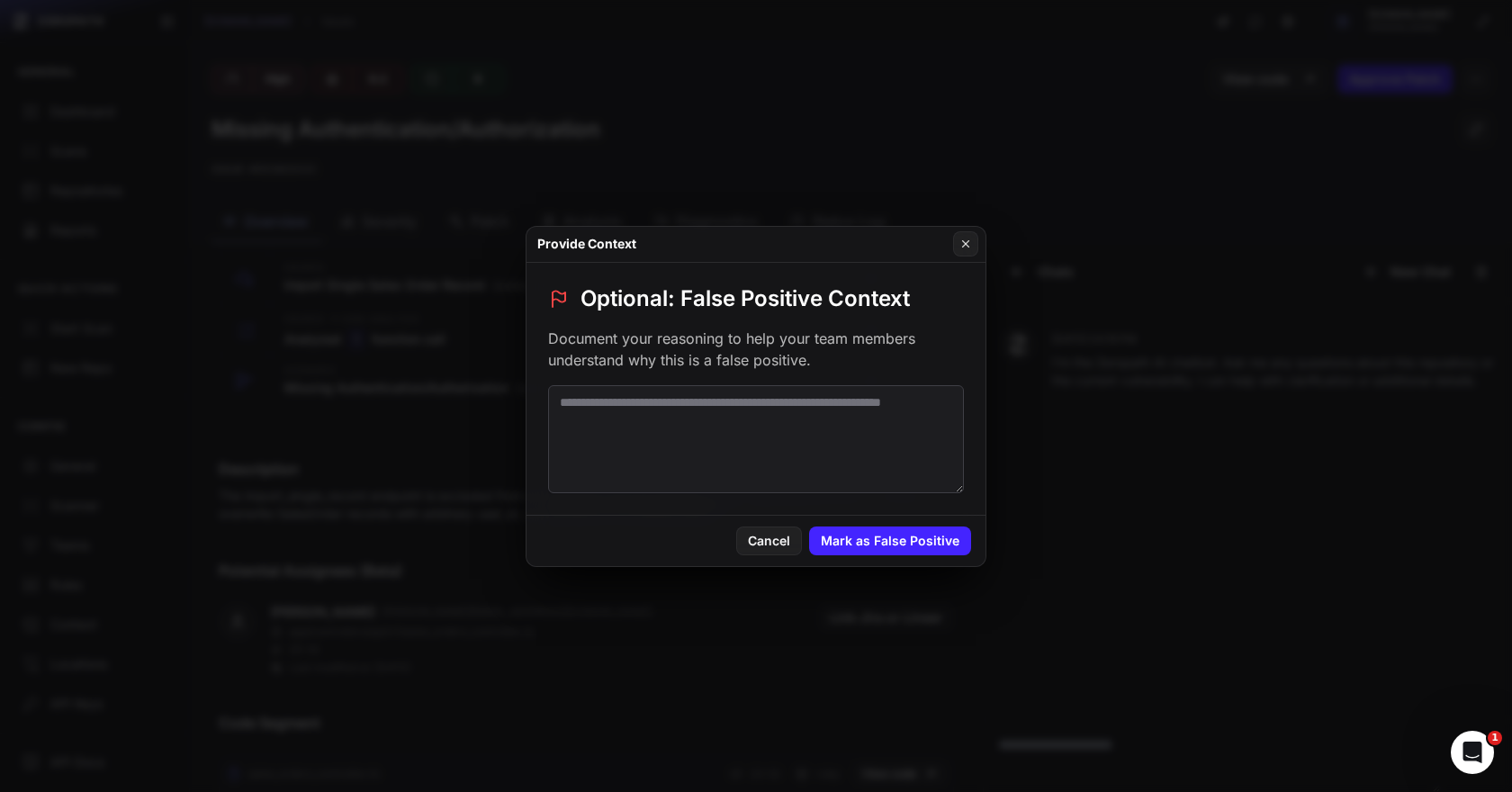
click at [793, 444] on textarea at bounding box center [756, 438] width 416 height 108
paste textarea "**********"
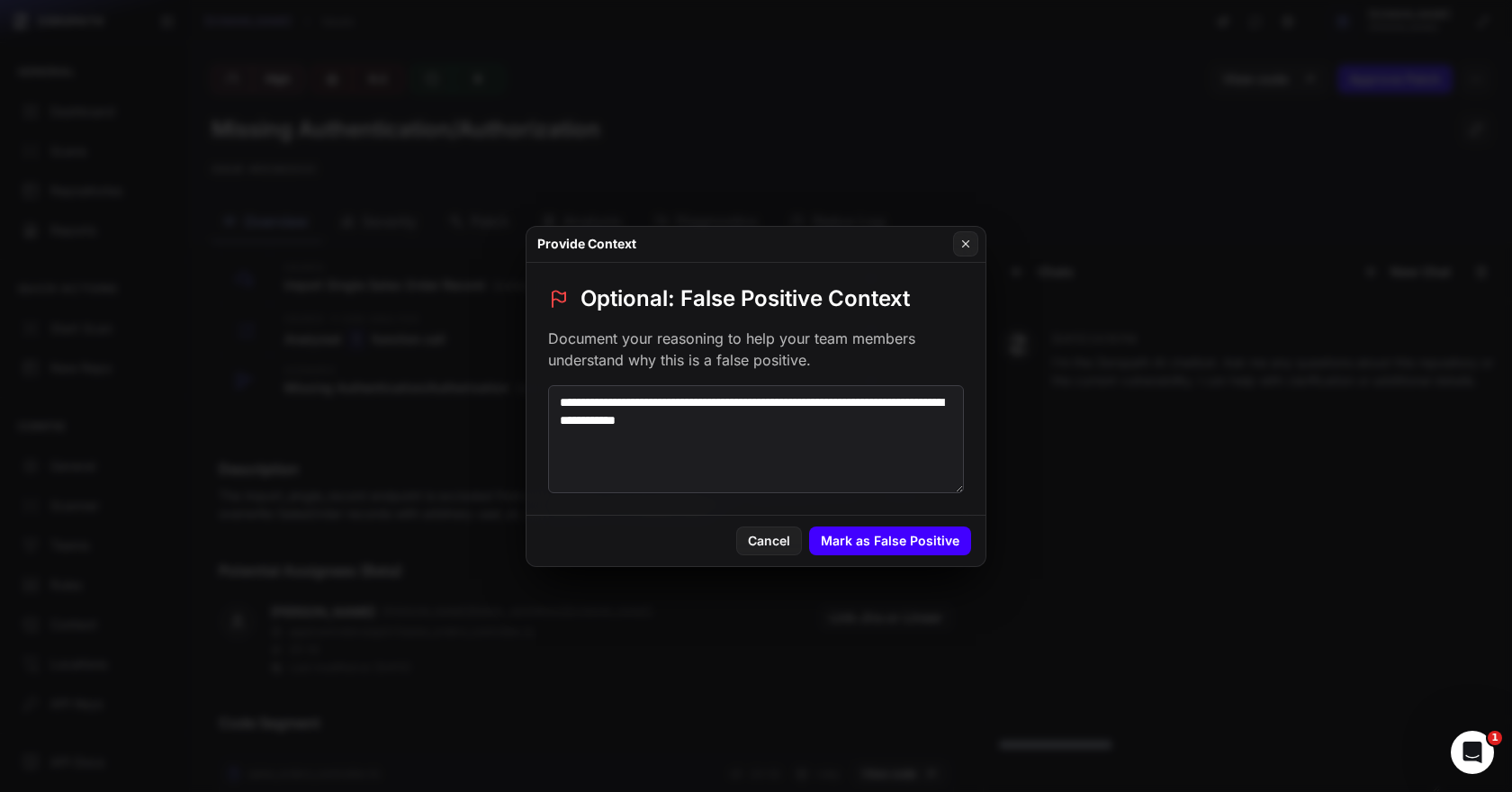
type textarea "**********"
click at [942, 541] on button "Mark as False Positive" at bounding box center [890, 541] width 162 height 29
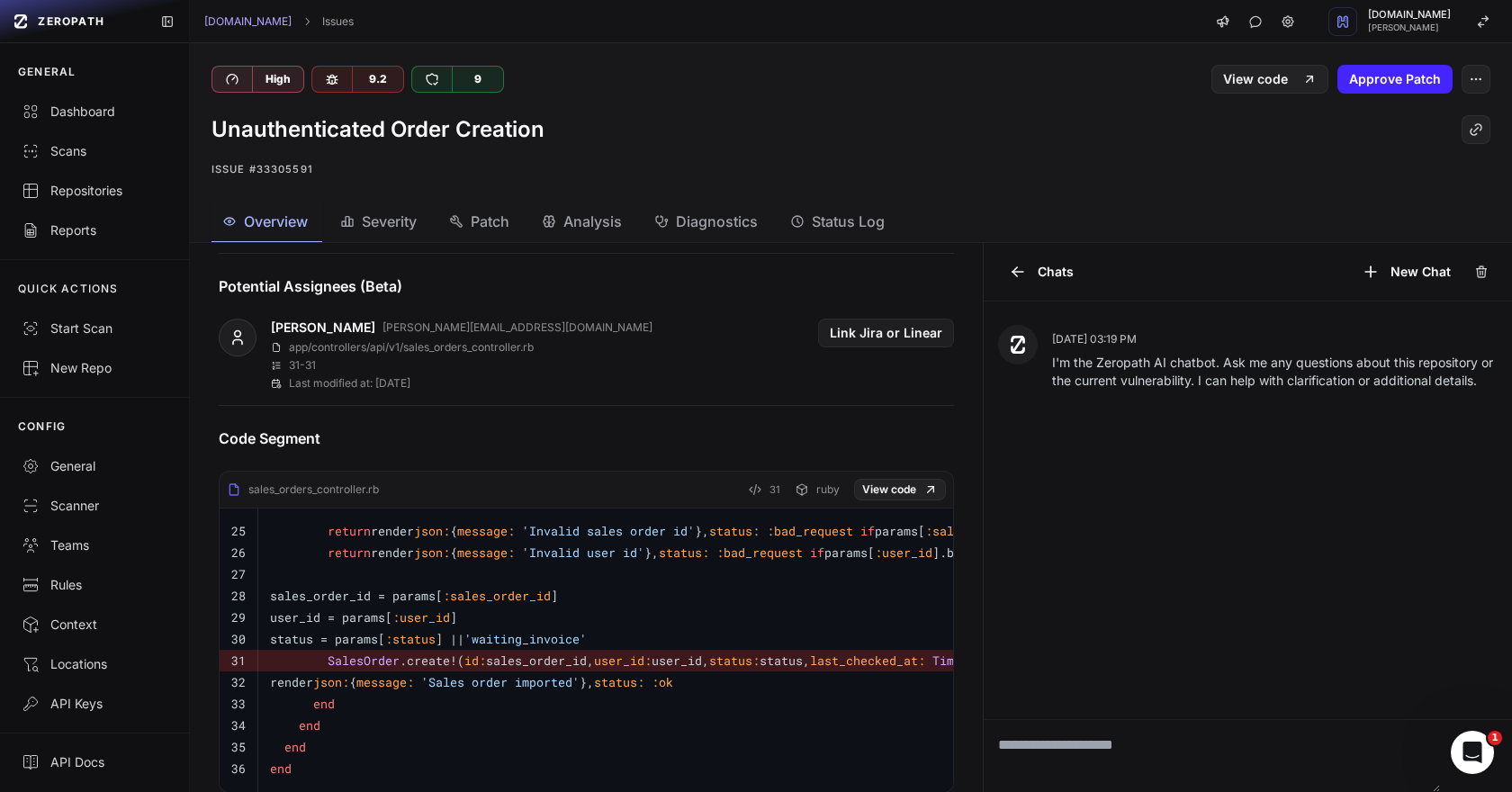
scroll to position [680, 0]
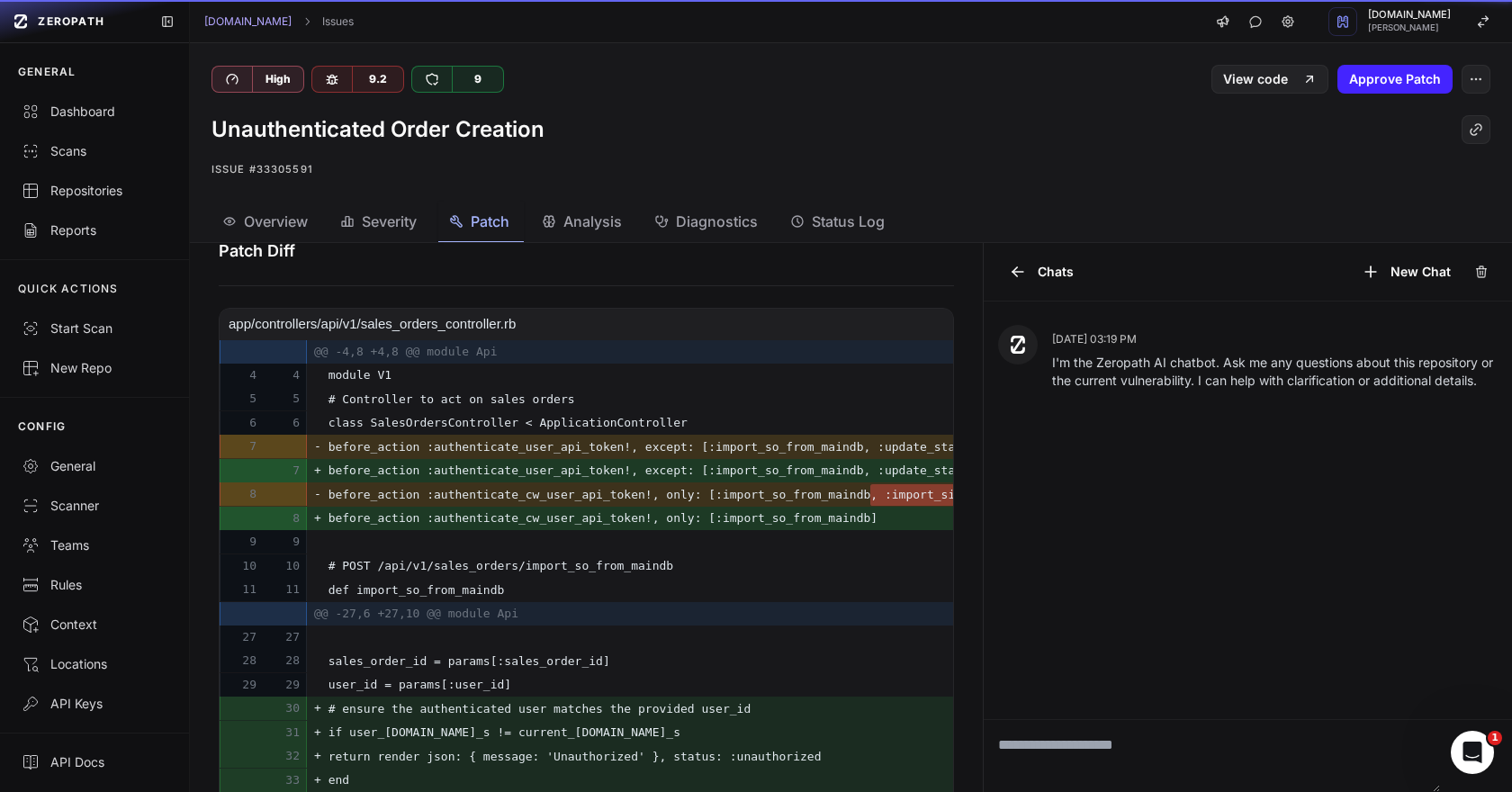
click at [503, 219] on span "Patch" at bounding box center [490, 221] width 38 height 22
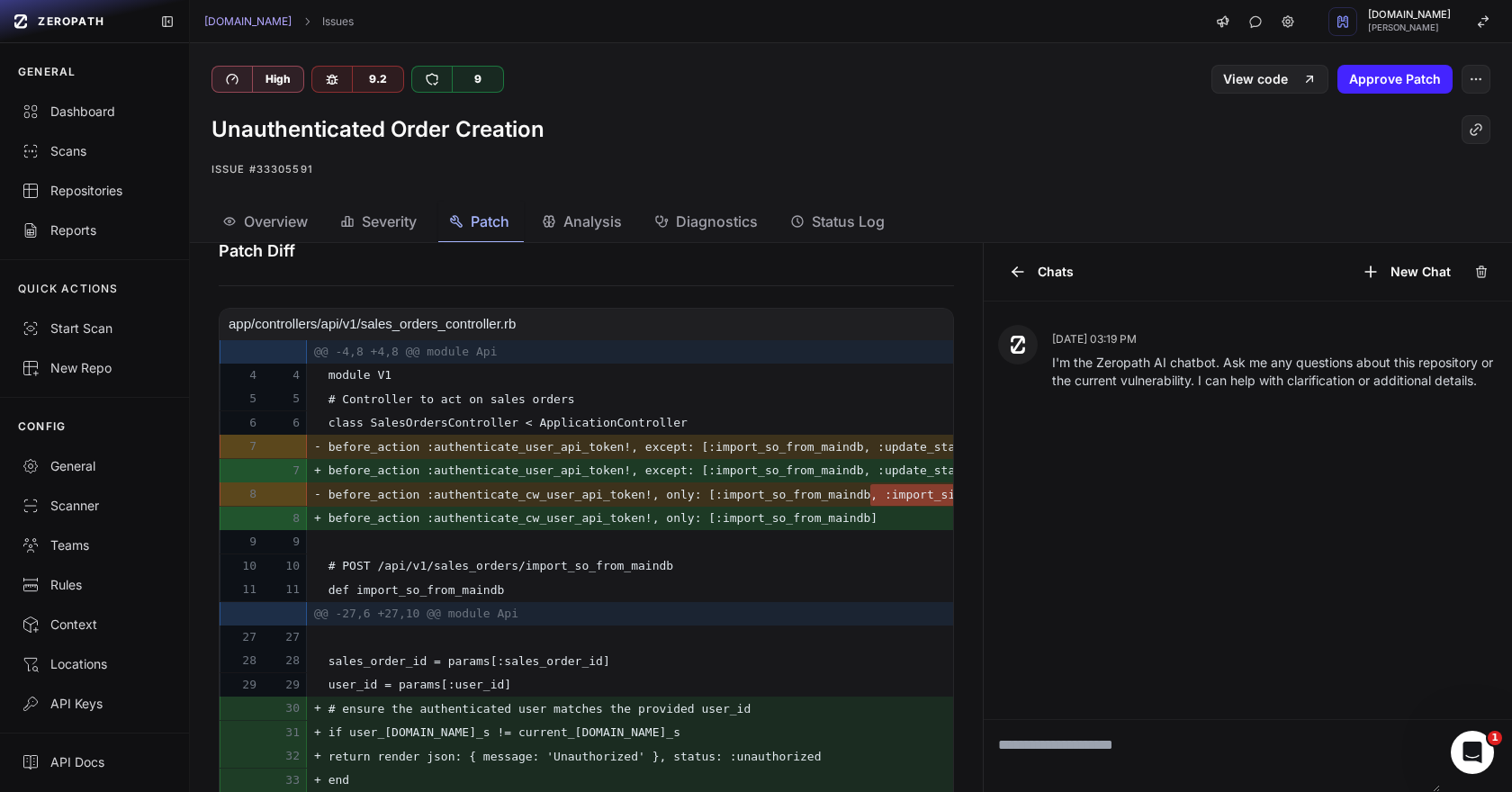
scroll to position [827, 0]
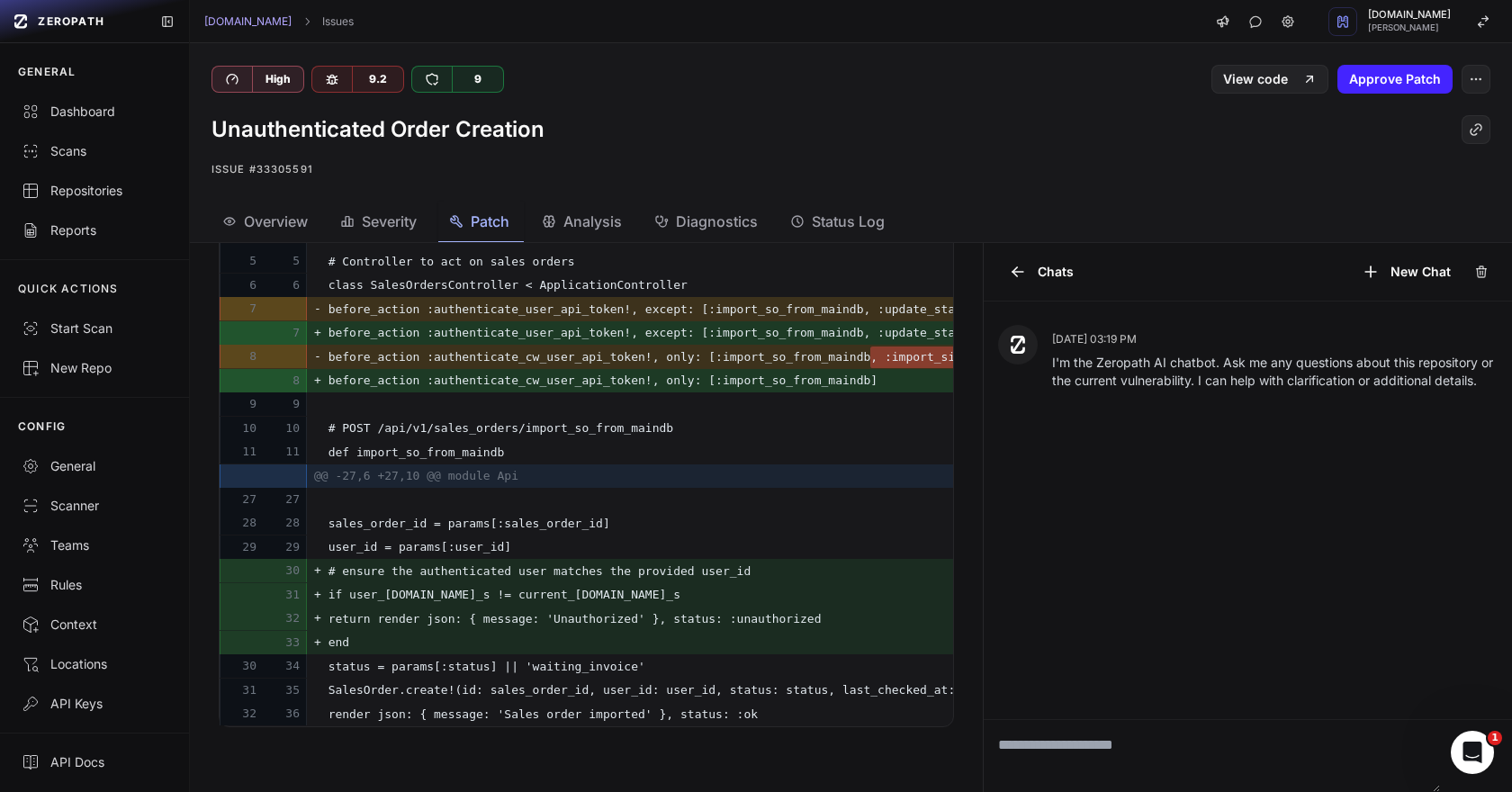
click at [285, 218] on span "Overview" at bounding box center [276, 221] width 64 height 22
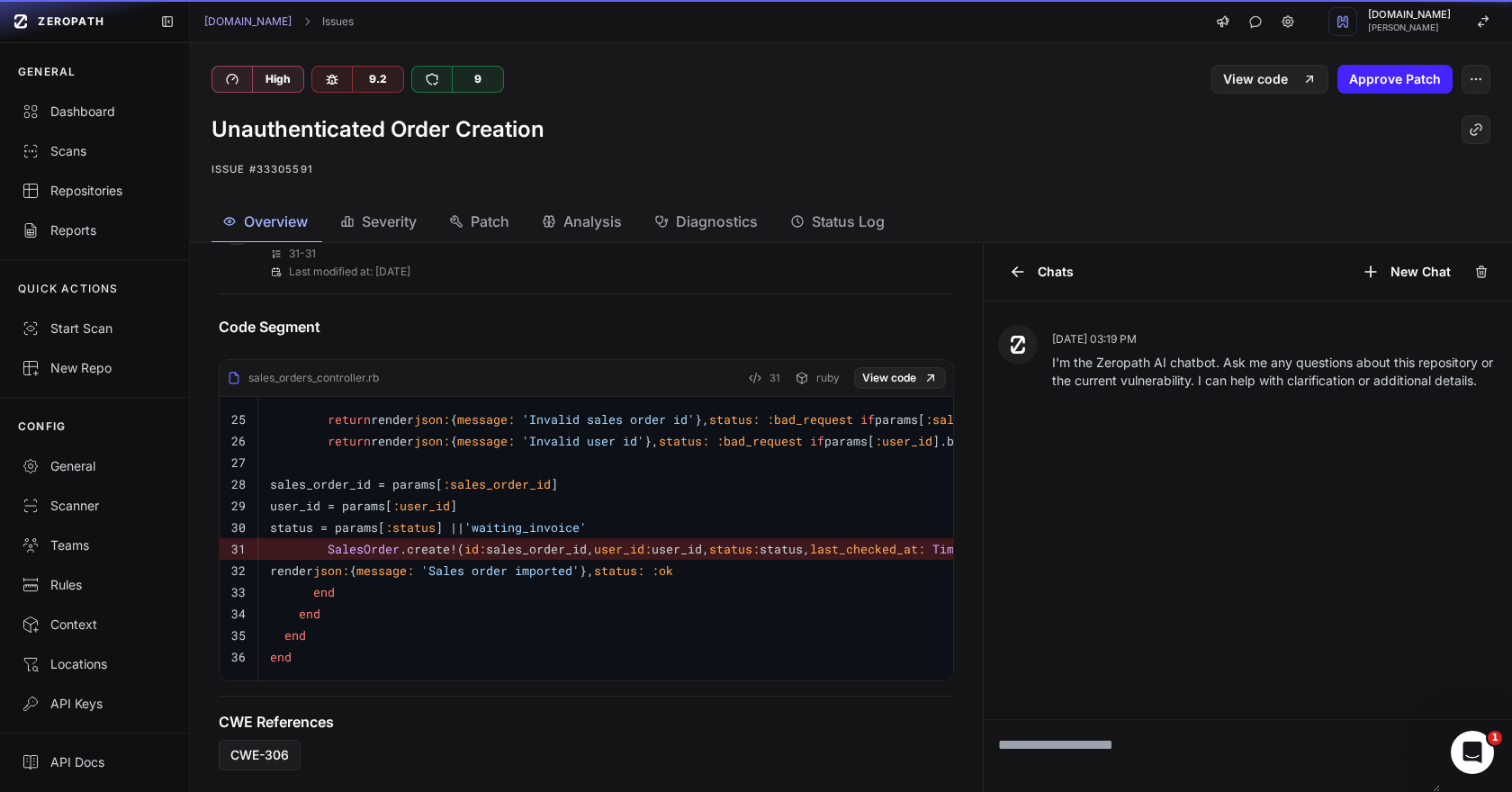
scroll to position [680, 0]
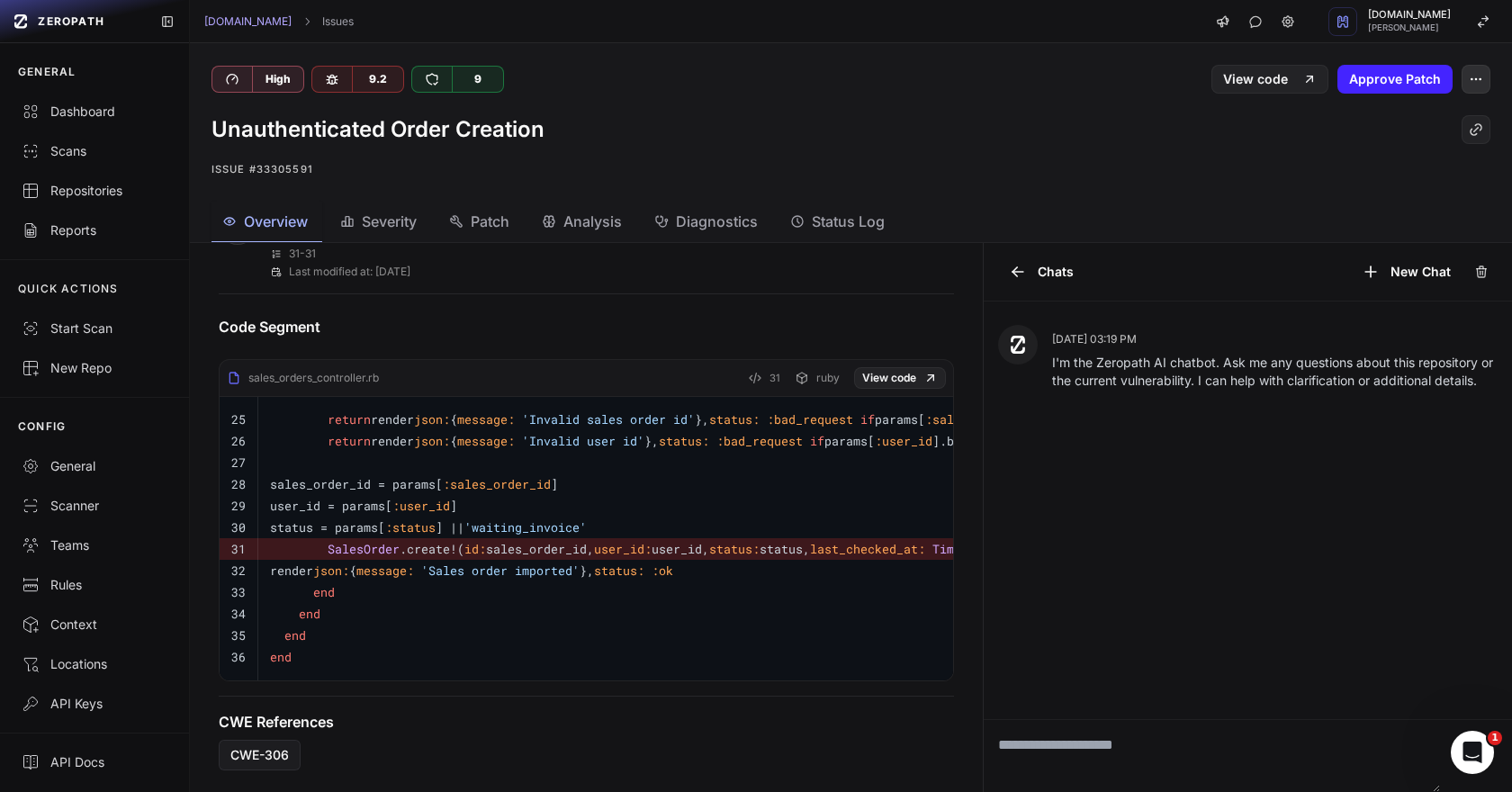
click at [1484, 79] on button "button" at bounding box center [1475, 79] width 29 height 29
click at [1412, 120] on div "False Positive" at bounding box center [1389, 123] width 192 height 43
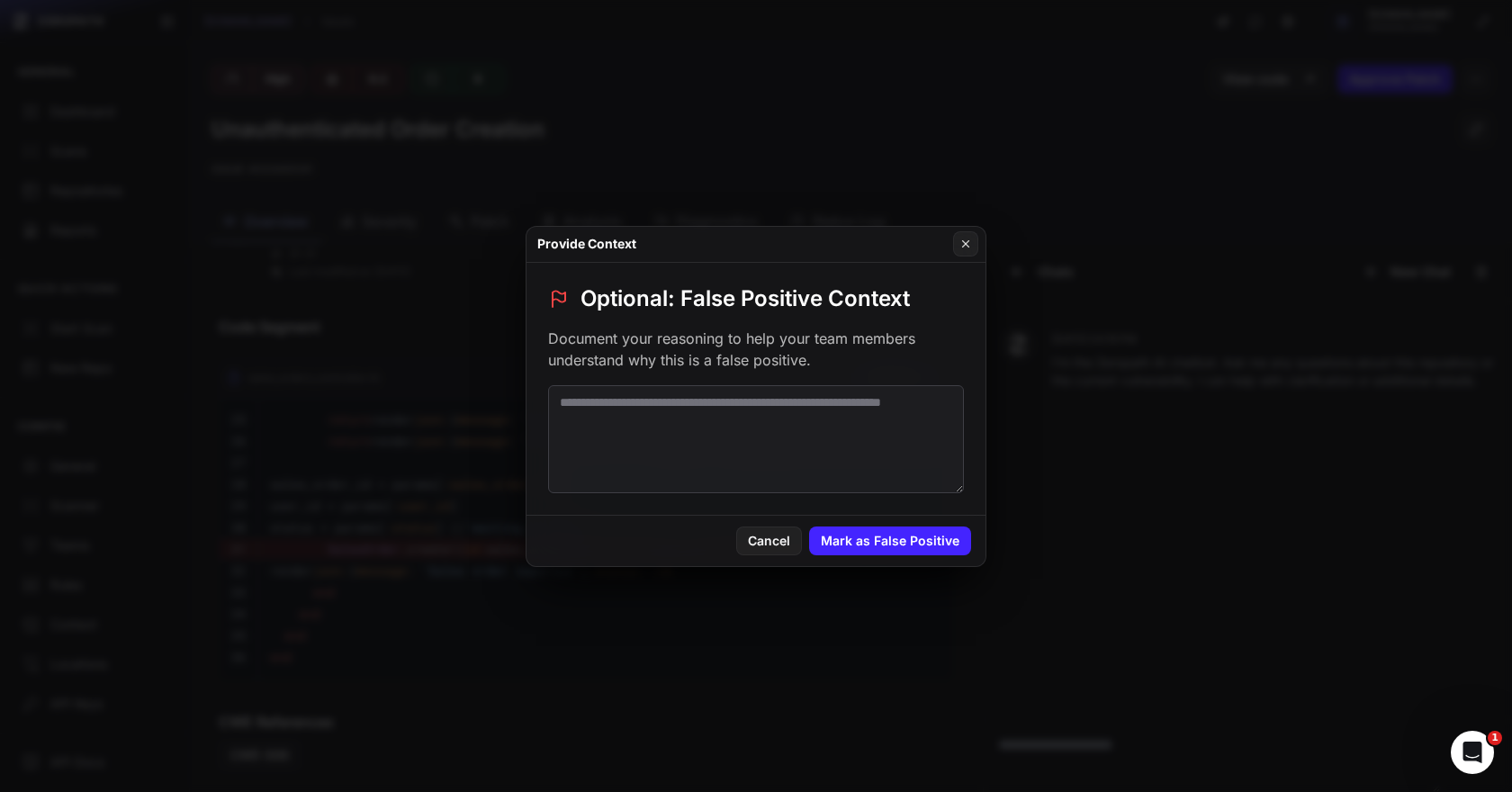
click at [781, 450] on textarea at bounding box center [756, 438] width 416 height 108
paste textarea "**********"
click at [562, 404] on textarea "**********" at bounding box center [756, 438] width 416 height 108
click at [951, 418] on textarea "**********" at bounding box center [756, 438] width 416 height 108
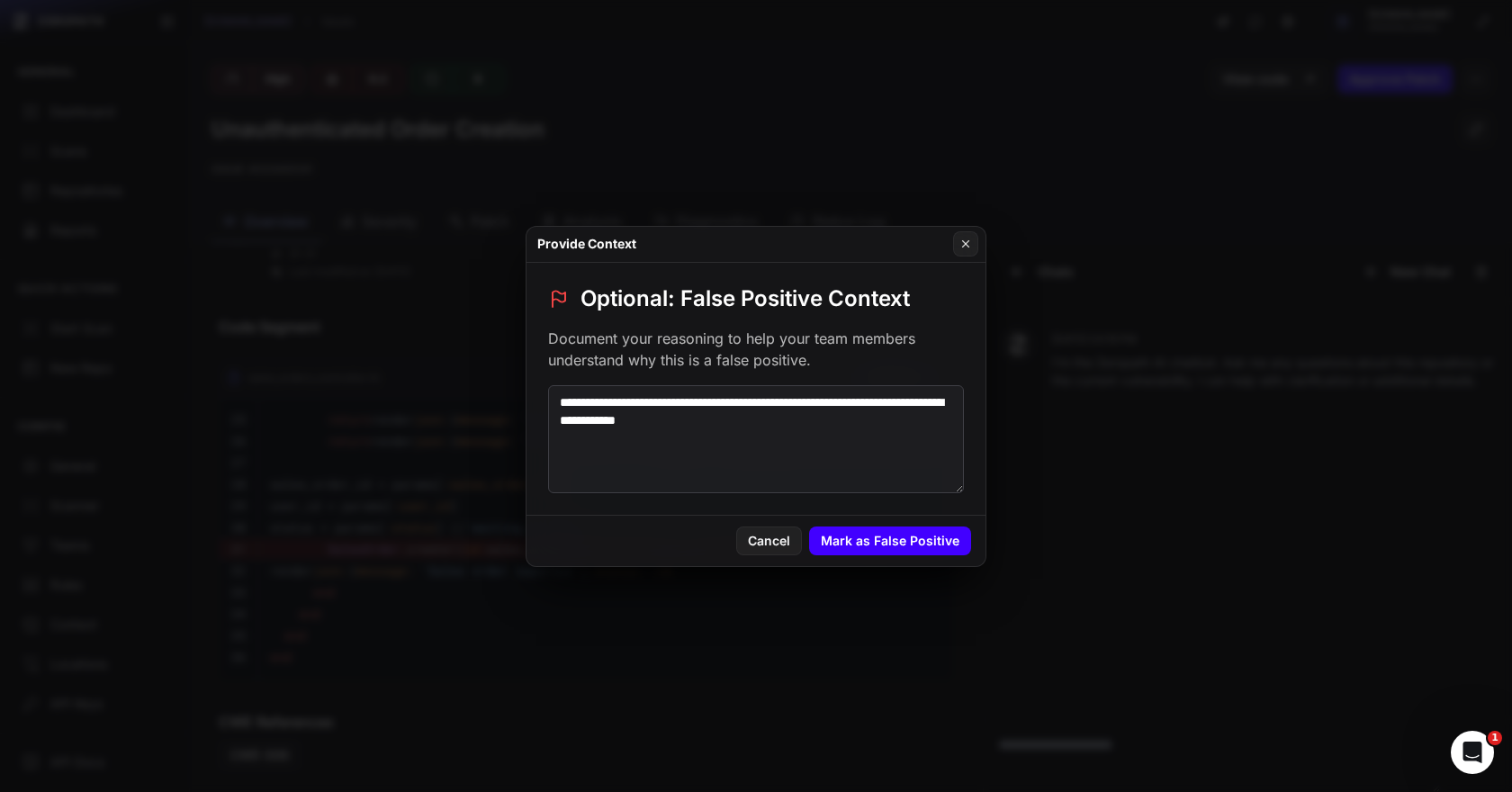
type textarea "**********"
click at [928, 546] on button "Mark as False Positive" at bounding box center [890, 541] width 162 height 29
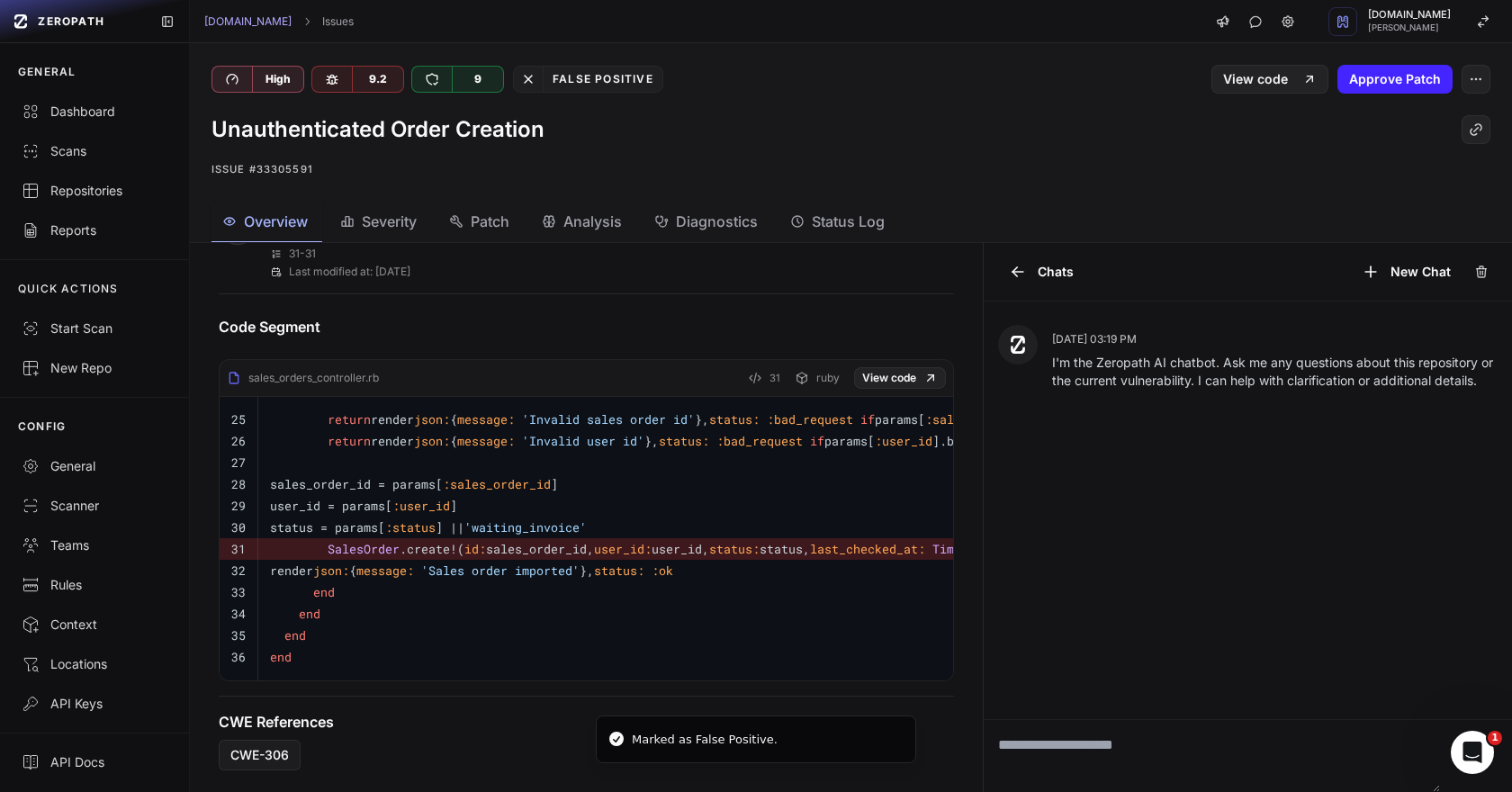
scroll to position [902, 0]
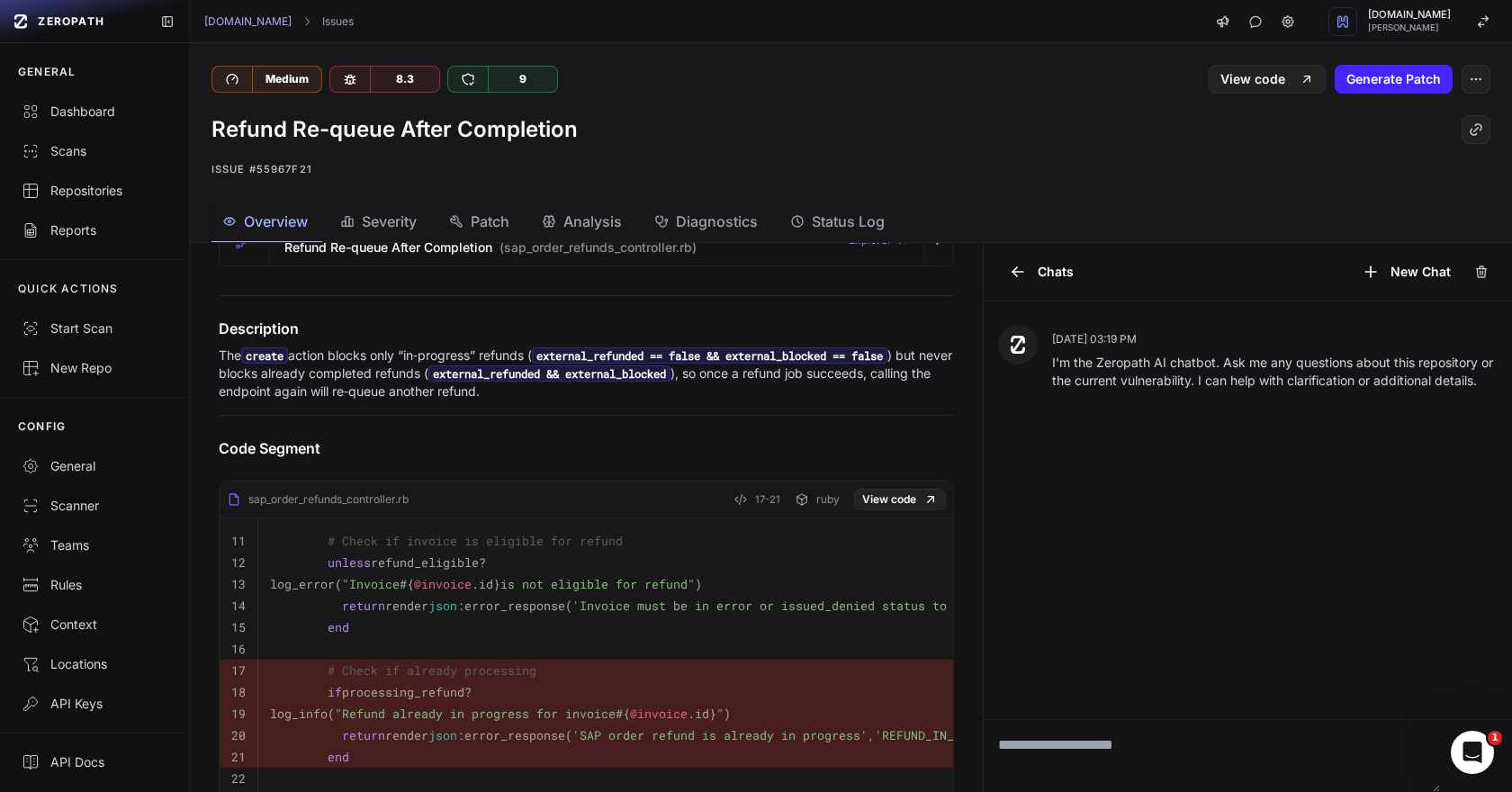
scroll to position [374, 0]
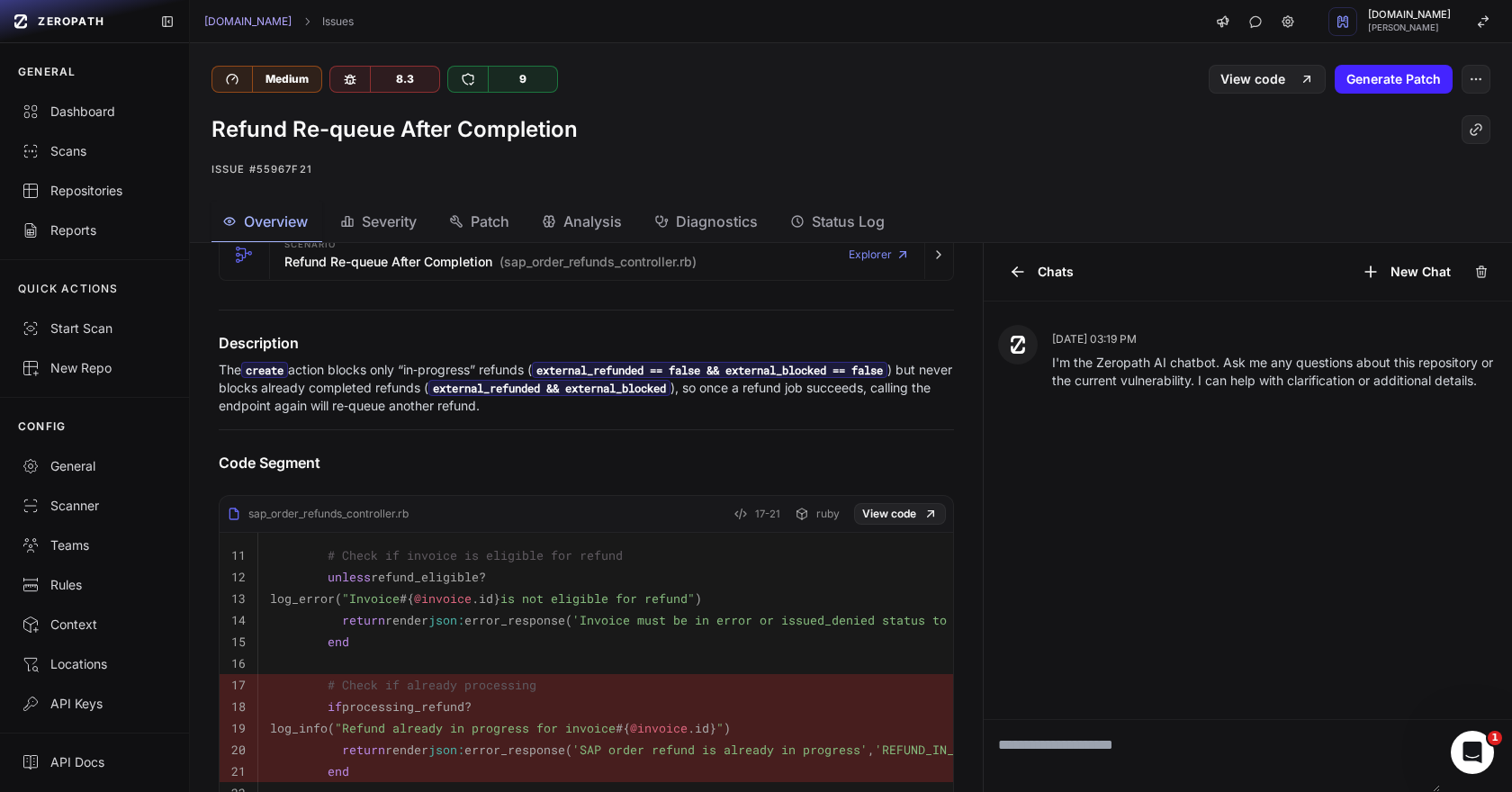
click at [482, 225] on span "Patch" at bounding box center [490, 221] width 38 height 22
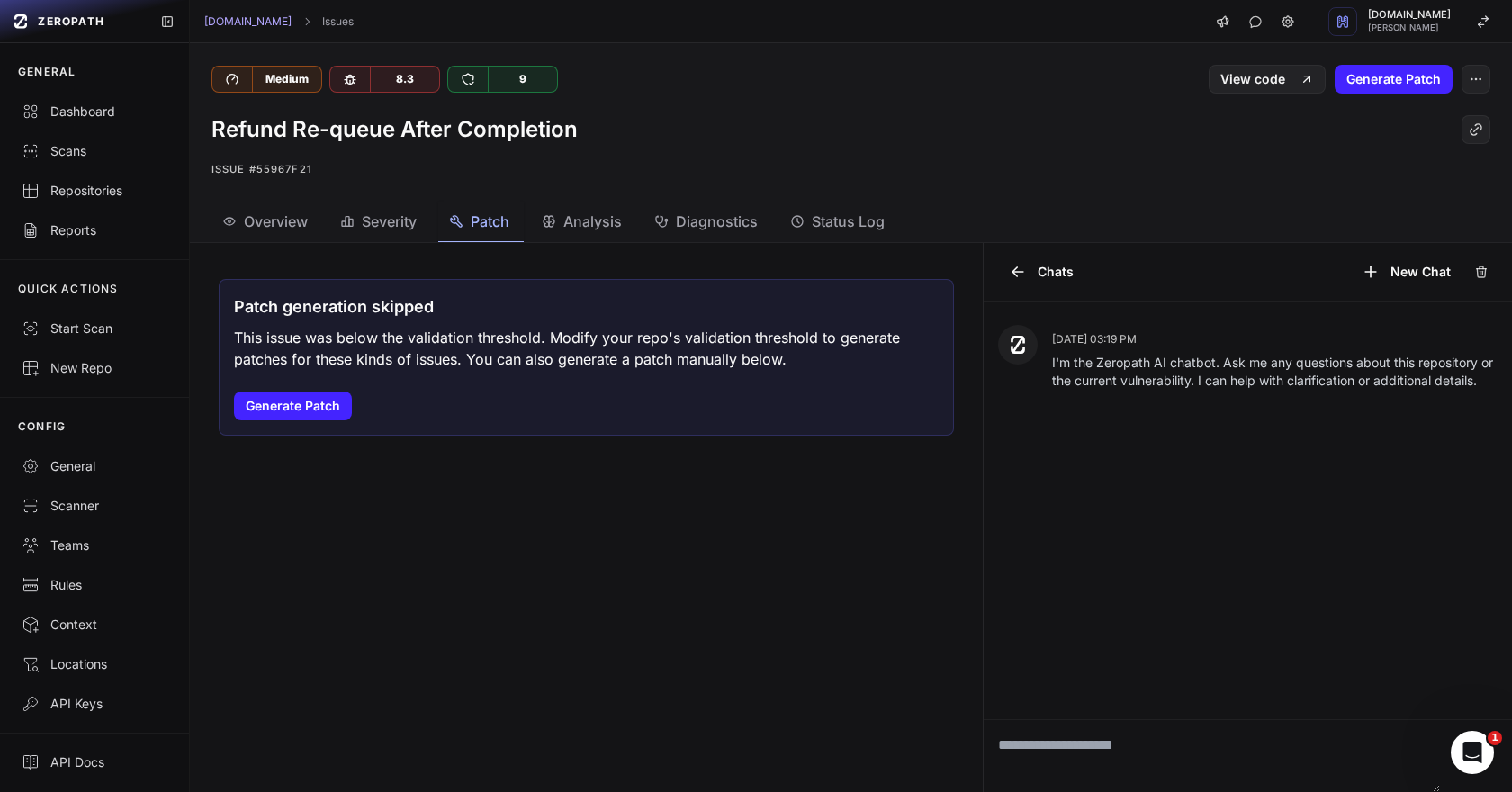
click at [307, 219] on span "Overview" at bounding box center [276, 221] width 64 height 22
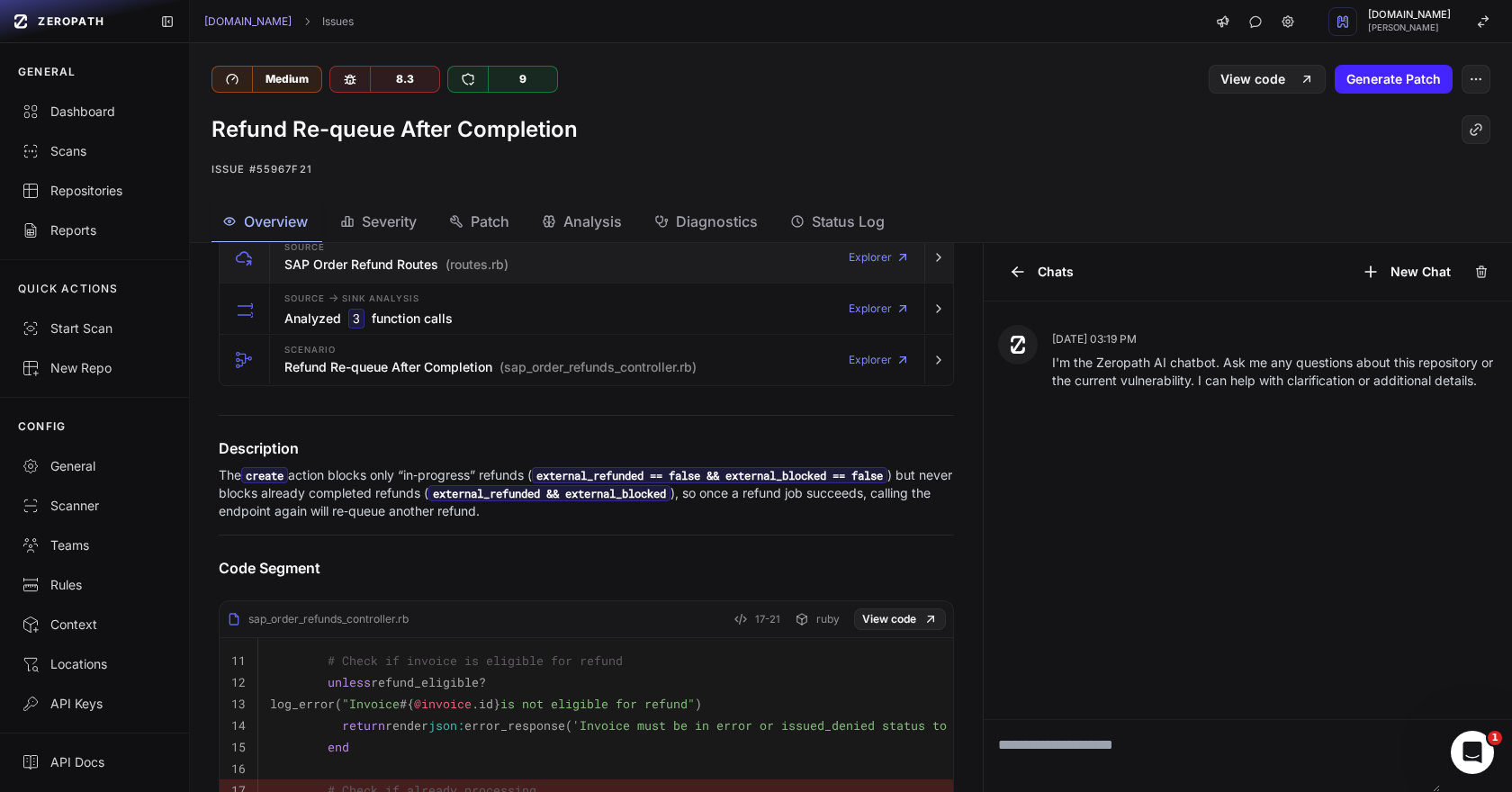
scroll to position [273, 0]
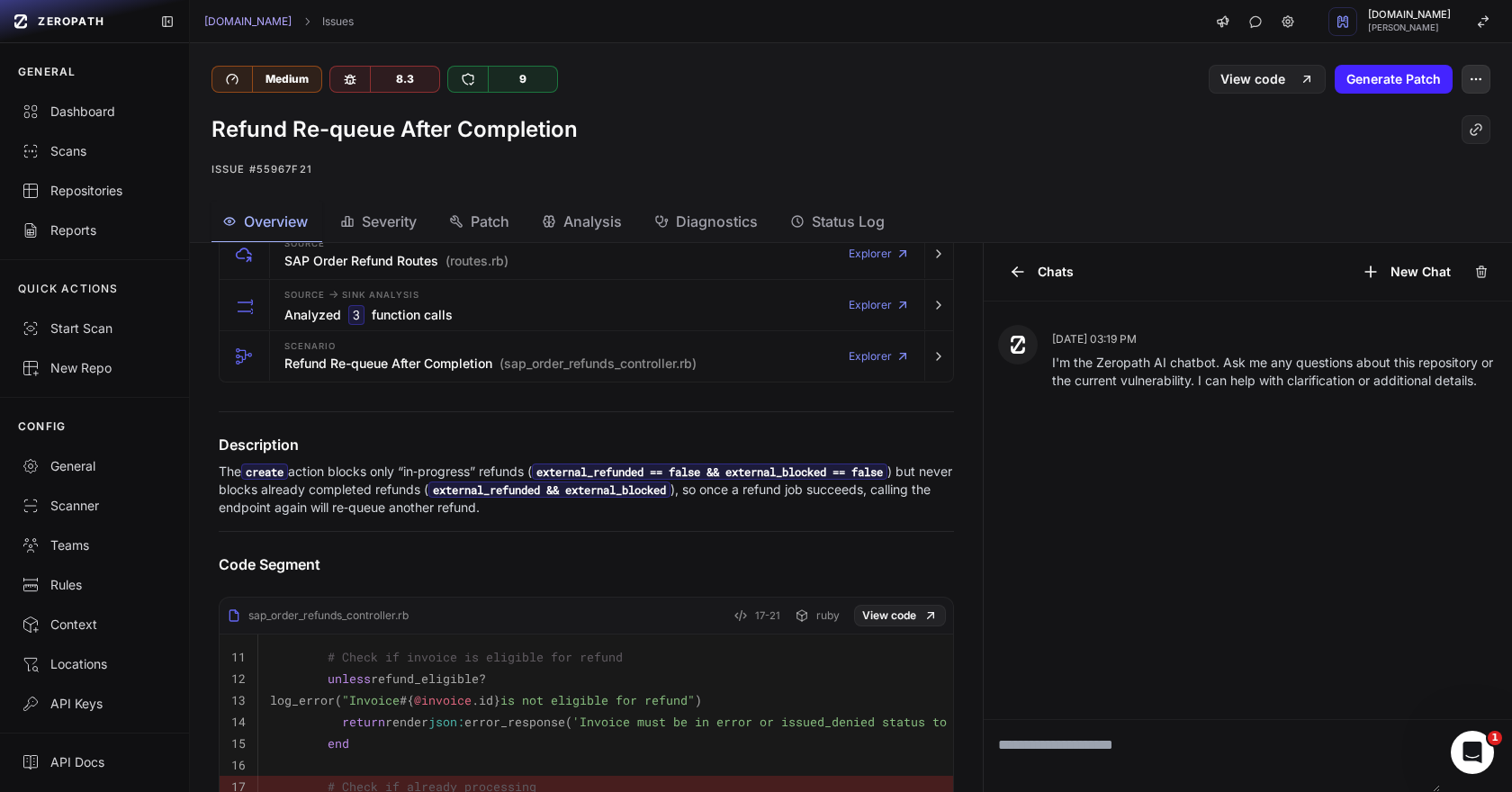
click at [1483, 84] on button "button" at bounding box center [1475, 79] width 29 height 29
click at [1347, 175] on div "Archive Issue" at bounding box center [1389, 166] width 192 height 43
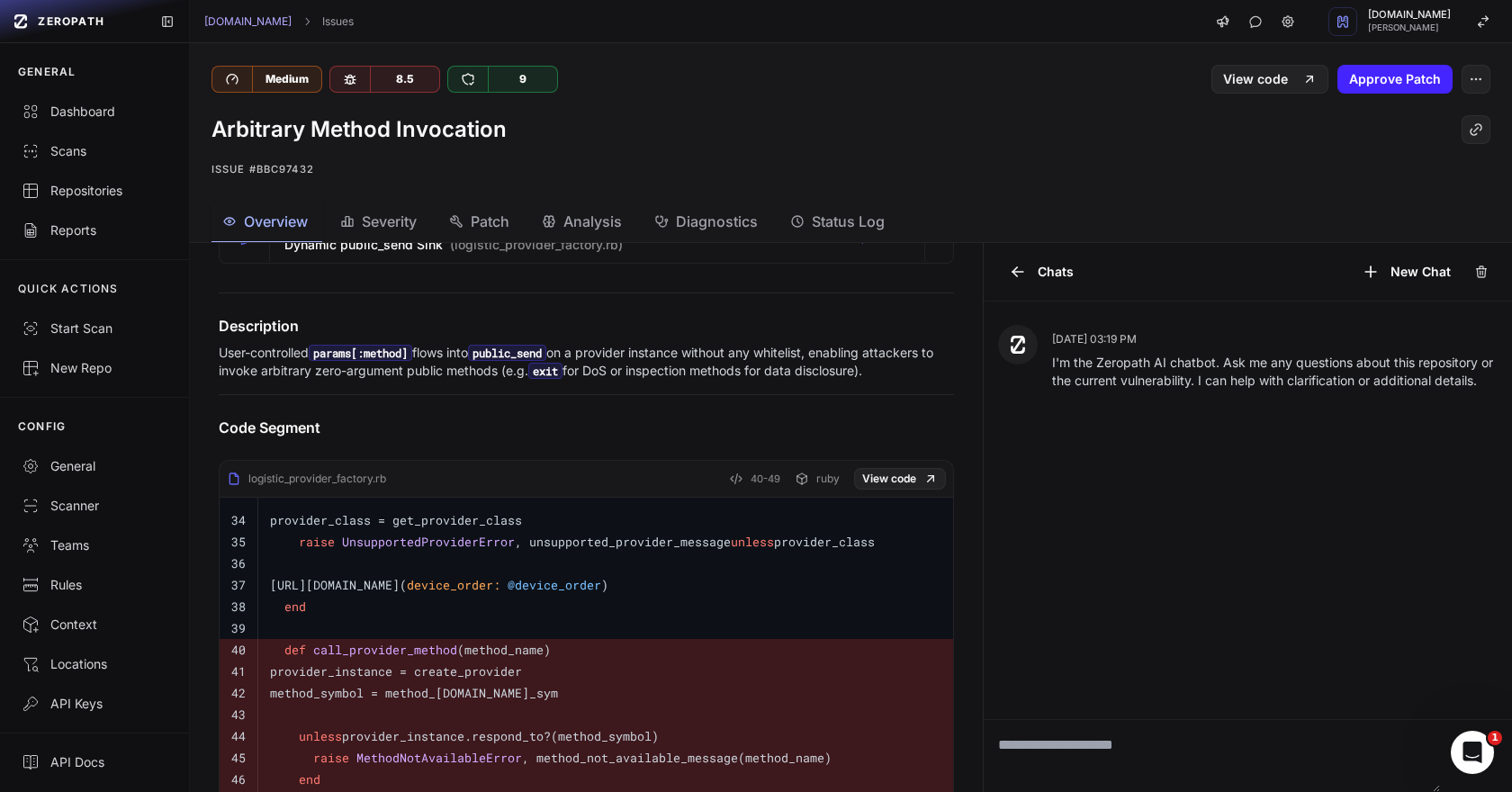
scroll to position [321, 0]
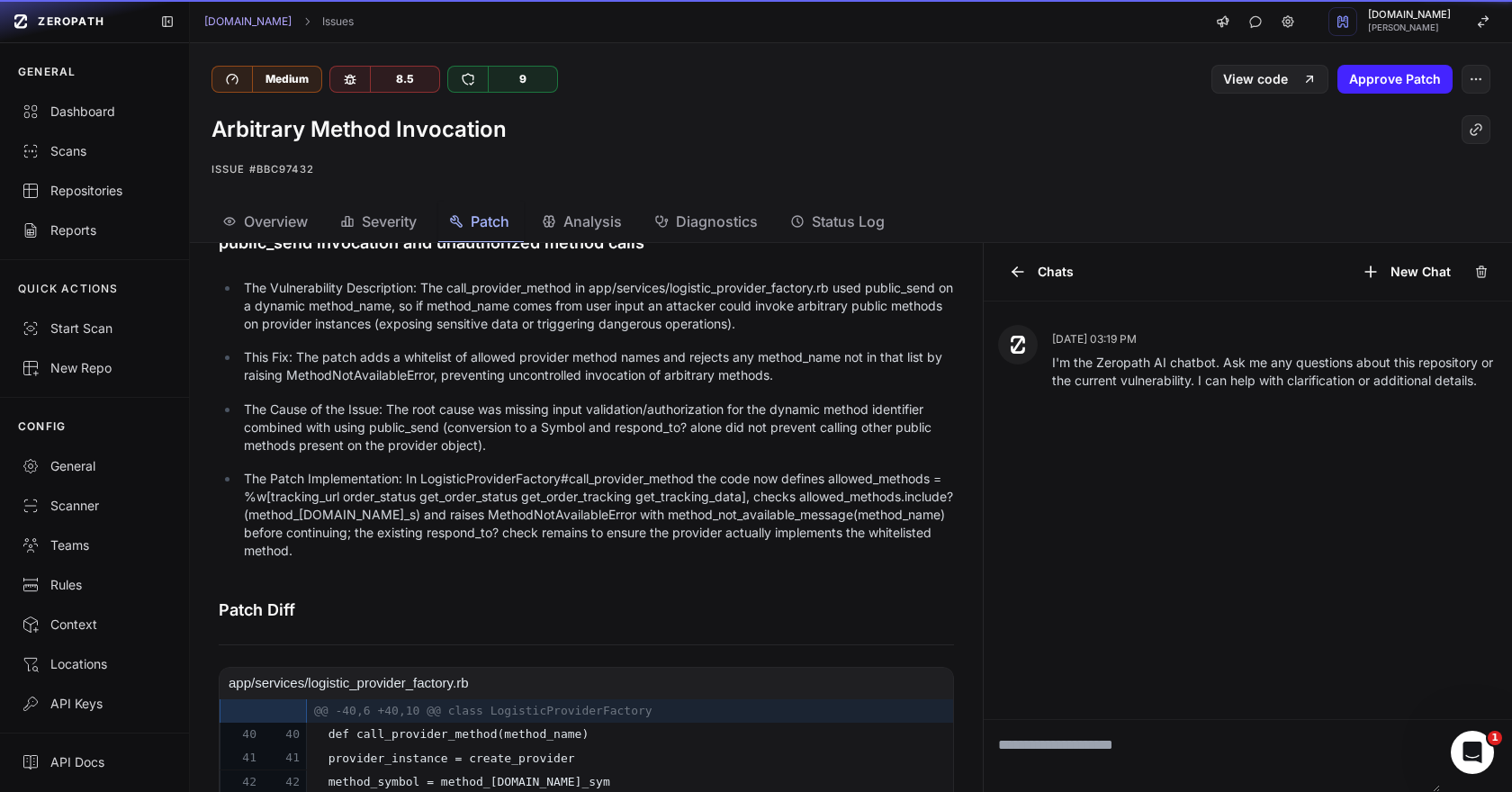
click at [484, 230] on span "Patch" at bounding box center [490, 221] width 38 height 22
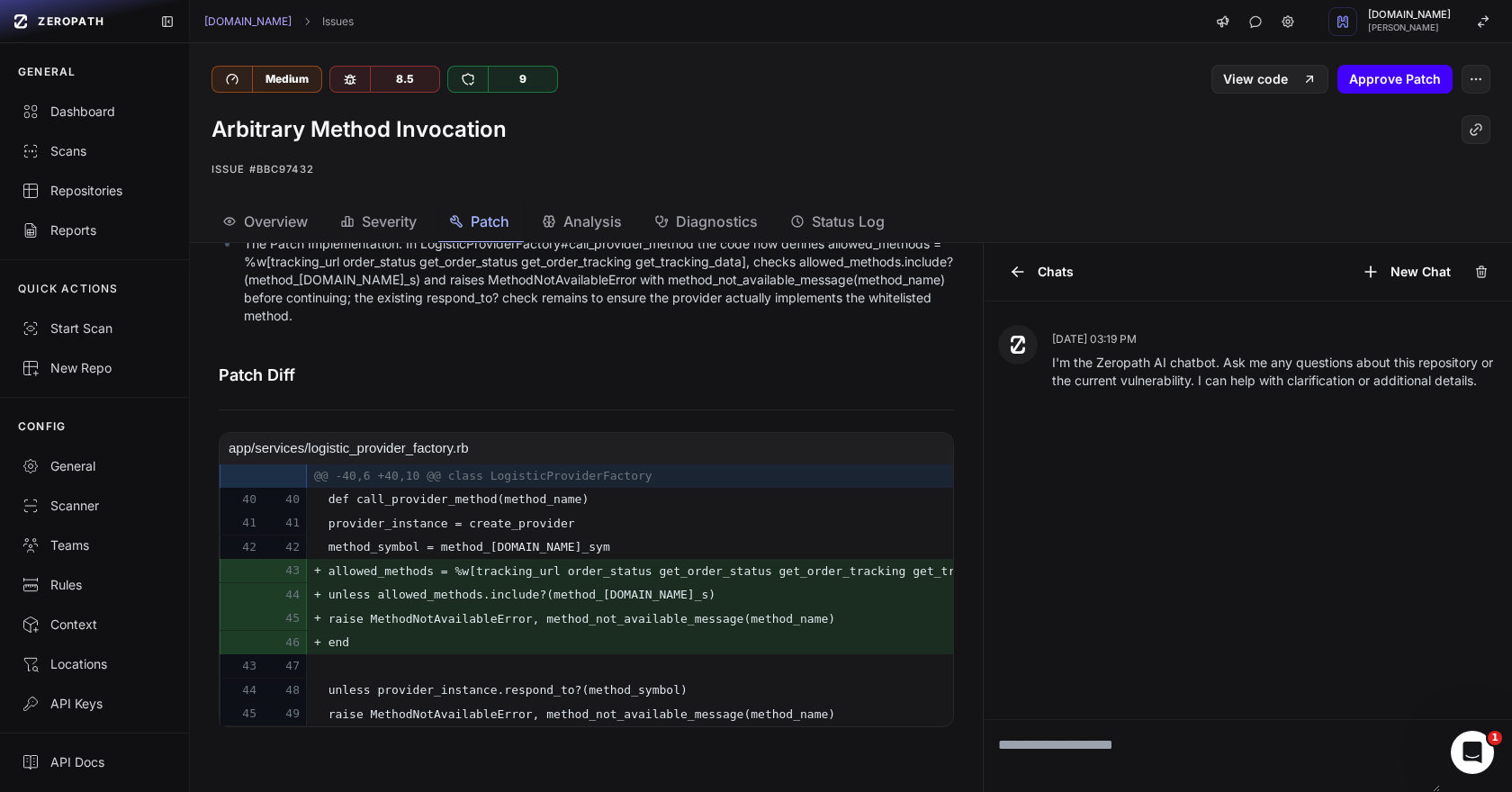
click at [1423, 86] on button "Approve Patch" at bounding box center [1395, 79] width 115 height 29
click at [1363, 80] on link "View PR" at bounding box center [1405, 79] width 96 height 29
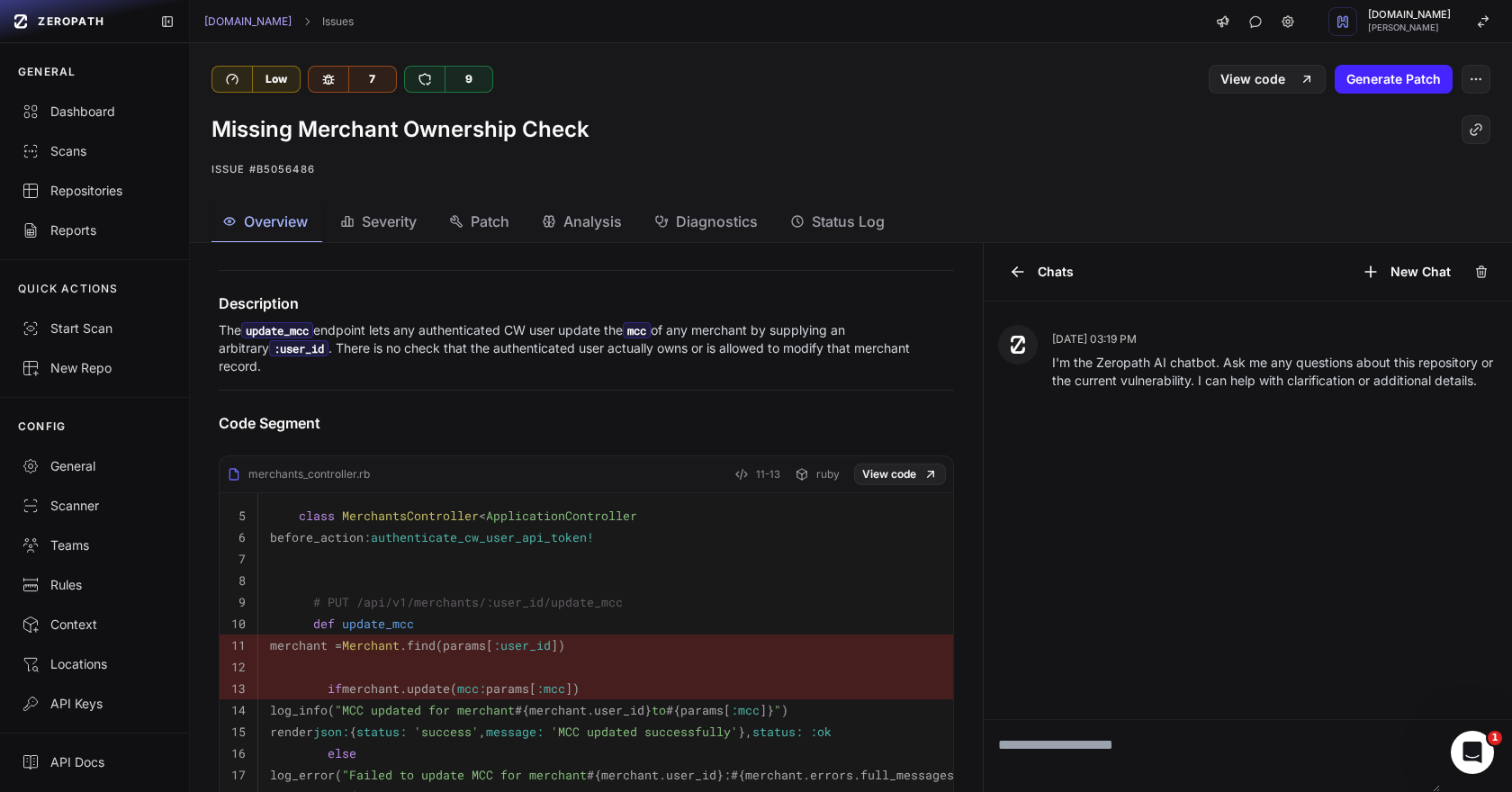
scroll to position [417, 0]
click at [1474, 77] on icon "button" at bounding box center [1475, 79] width 14 height 14
click at [1404, 122] on div "False Positive" at bounding box center [1389, 123] width 192 height 43
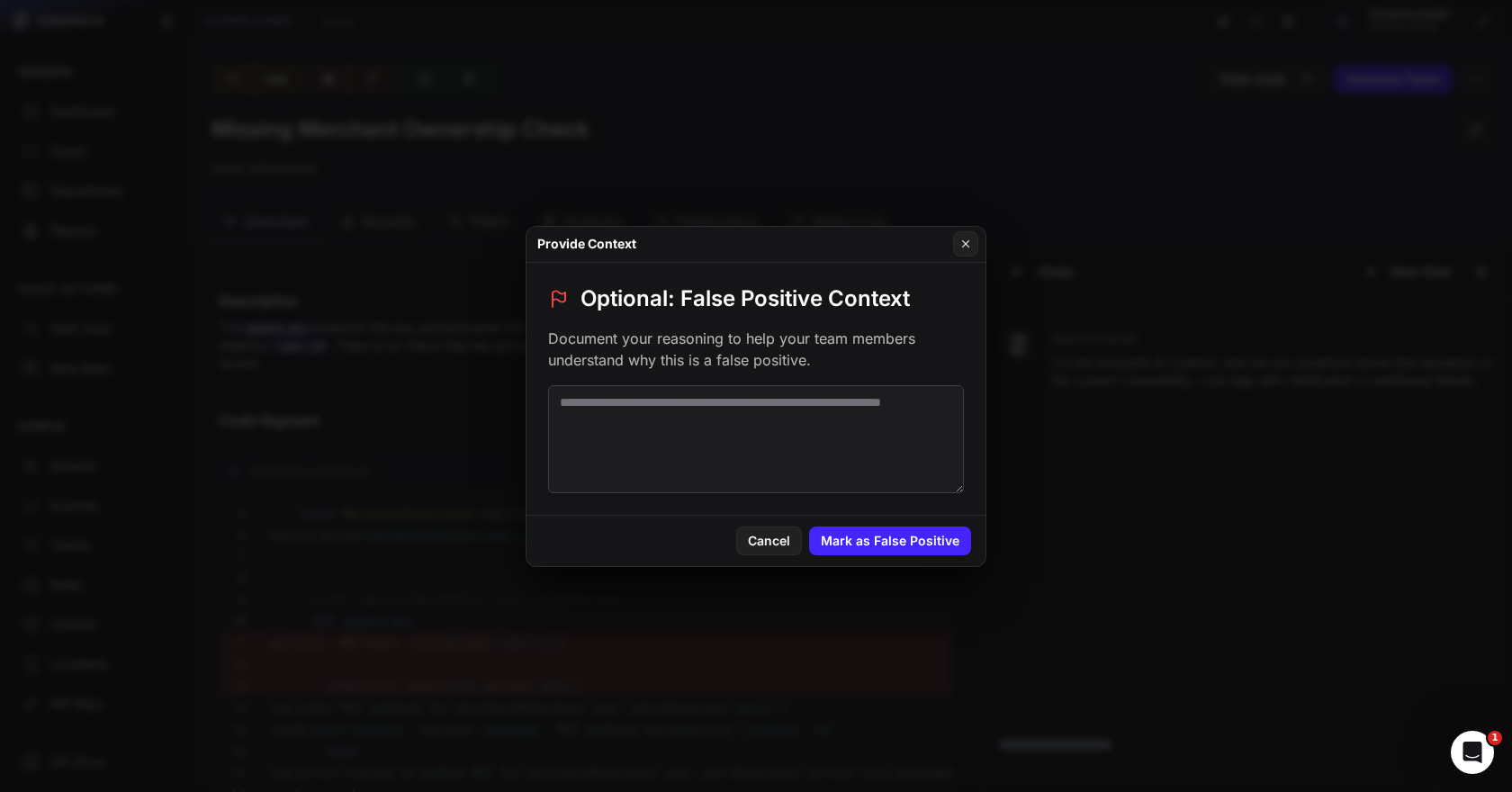
click at [775, 397] on textarea at bounding box center [756, 438] width 416 height 108
paste textarea "**********"
click at [564, 403] on textarea "**********" at bounding box center [756, 438] width 416 height 108
click at [887, 402] on textarea "**********" at bounding box center [756, 438] width 416 height 108
type textarea "**********"
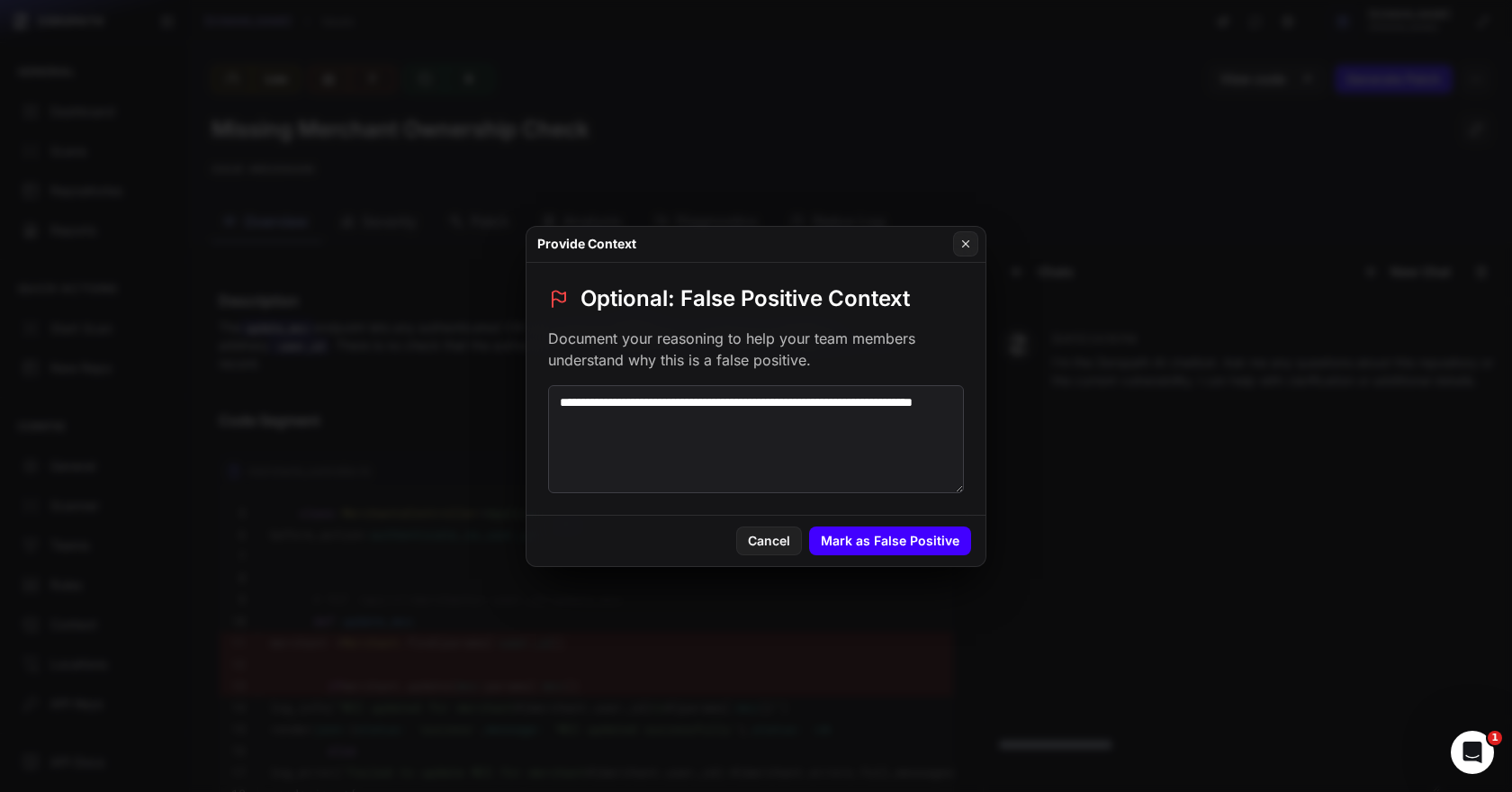
click at [908, 528] on button "Mark as False Positive" at bounding box center [890, 541] width 162 height 29
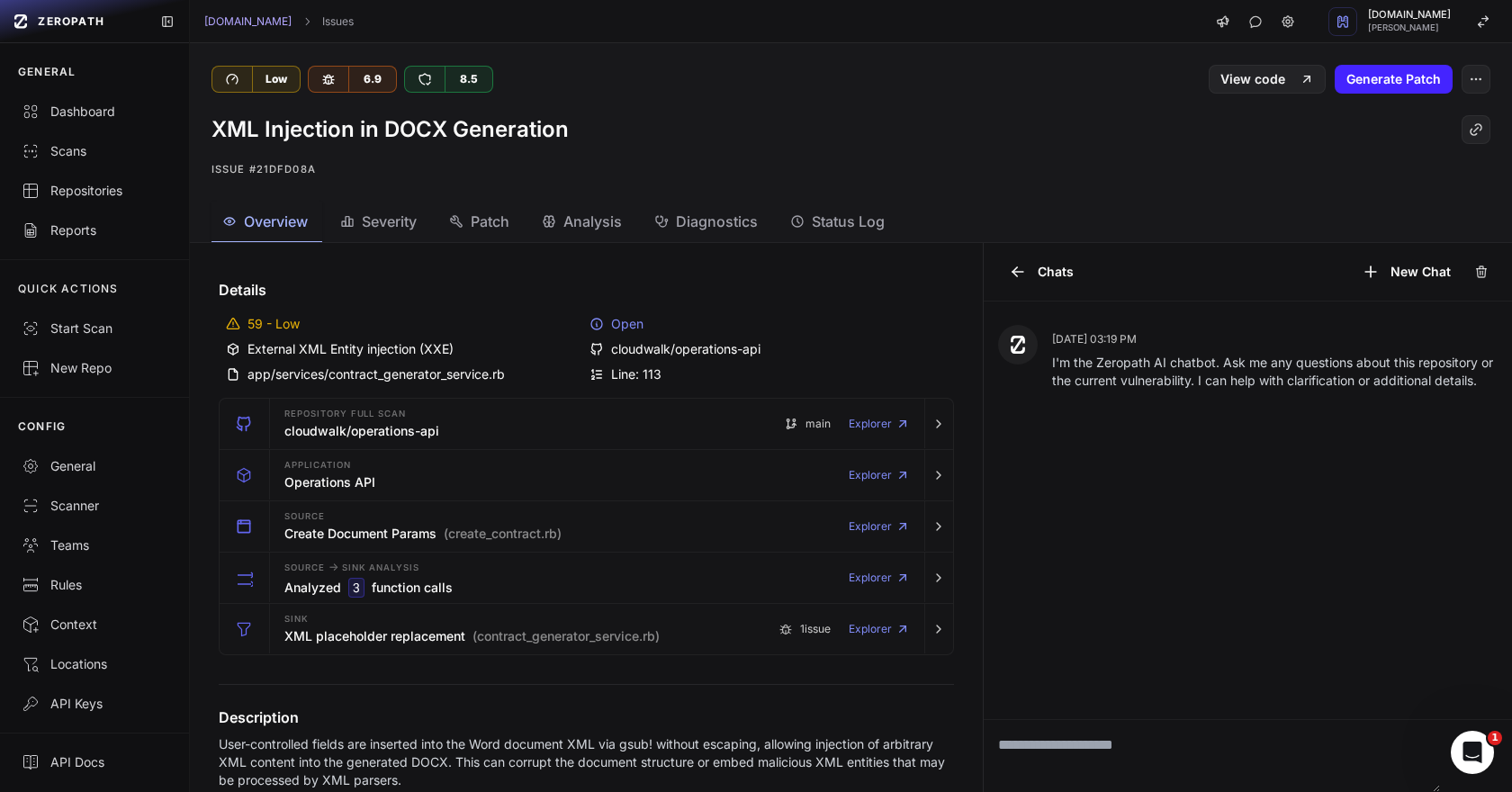
click at [506, 223] on span "Patch" at bounding box center [490, 221] width 38 height 22
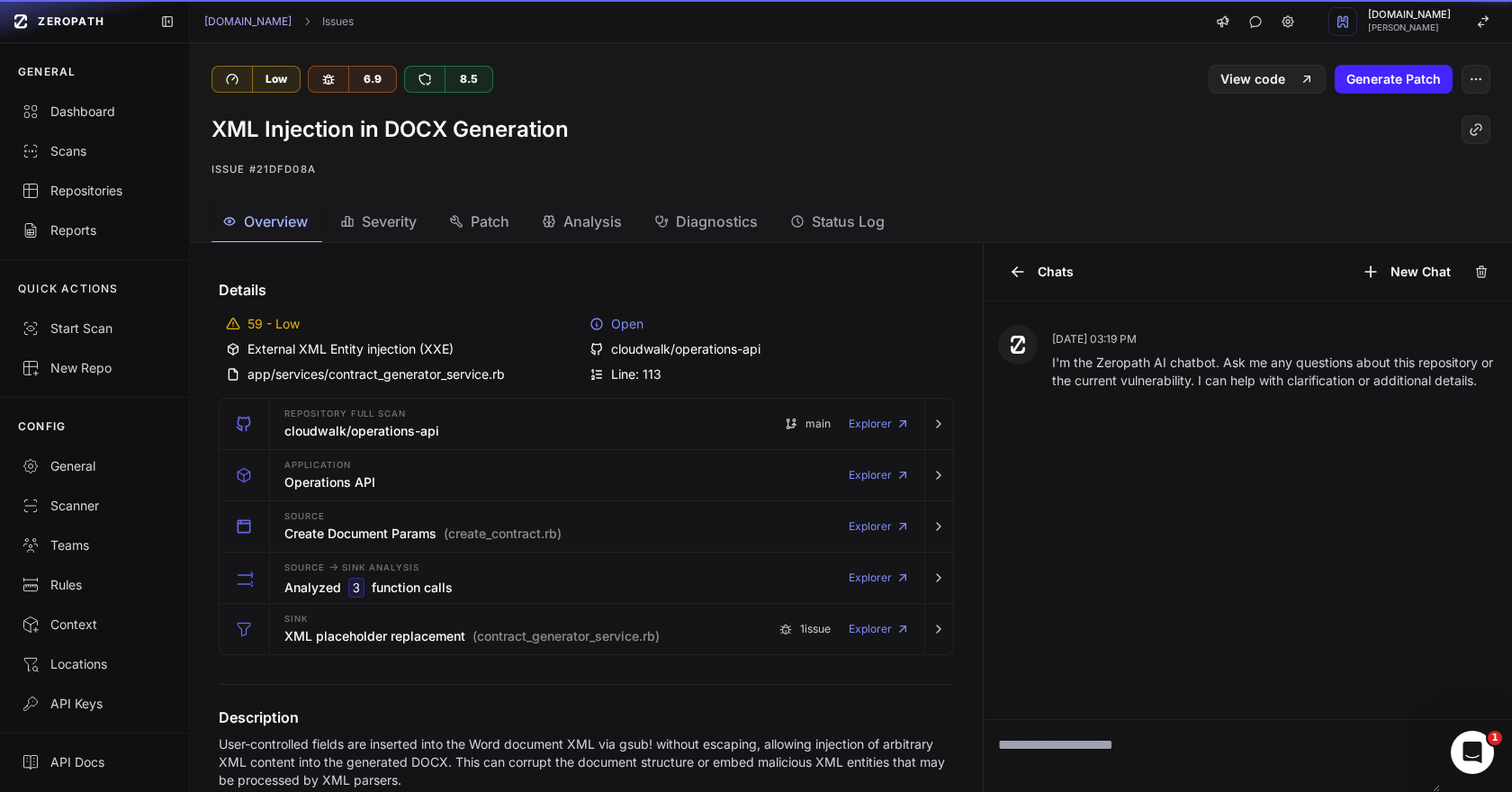
click at [283, 224] on span "Overview" at bounding box center [276, 221] width 64 height 22
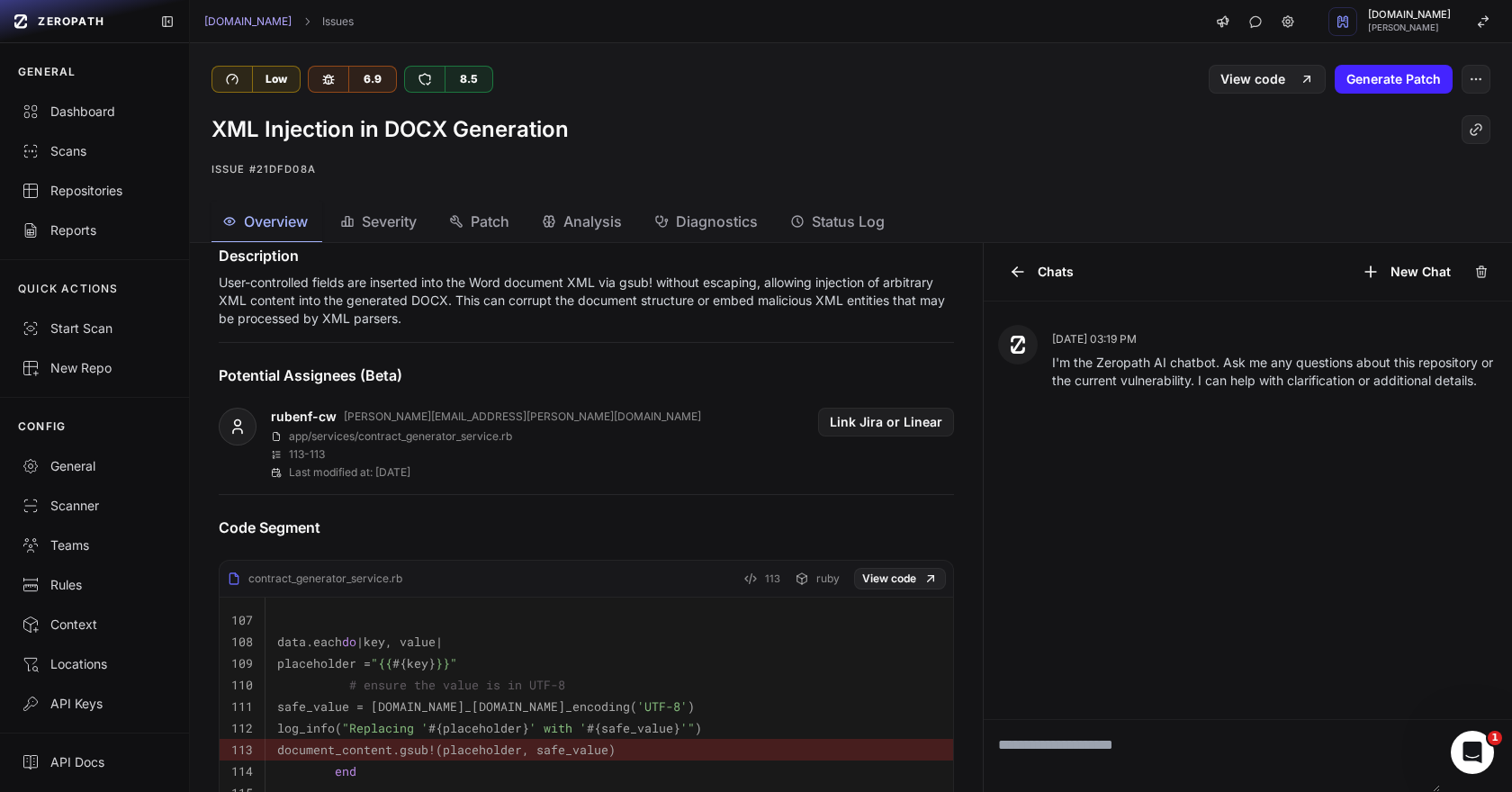
scroll to position [458, 0]
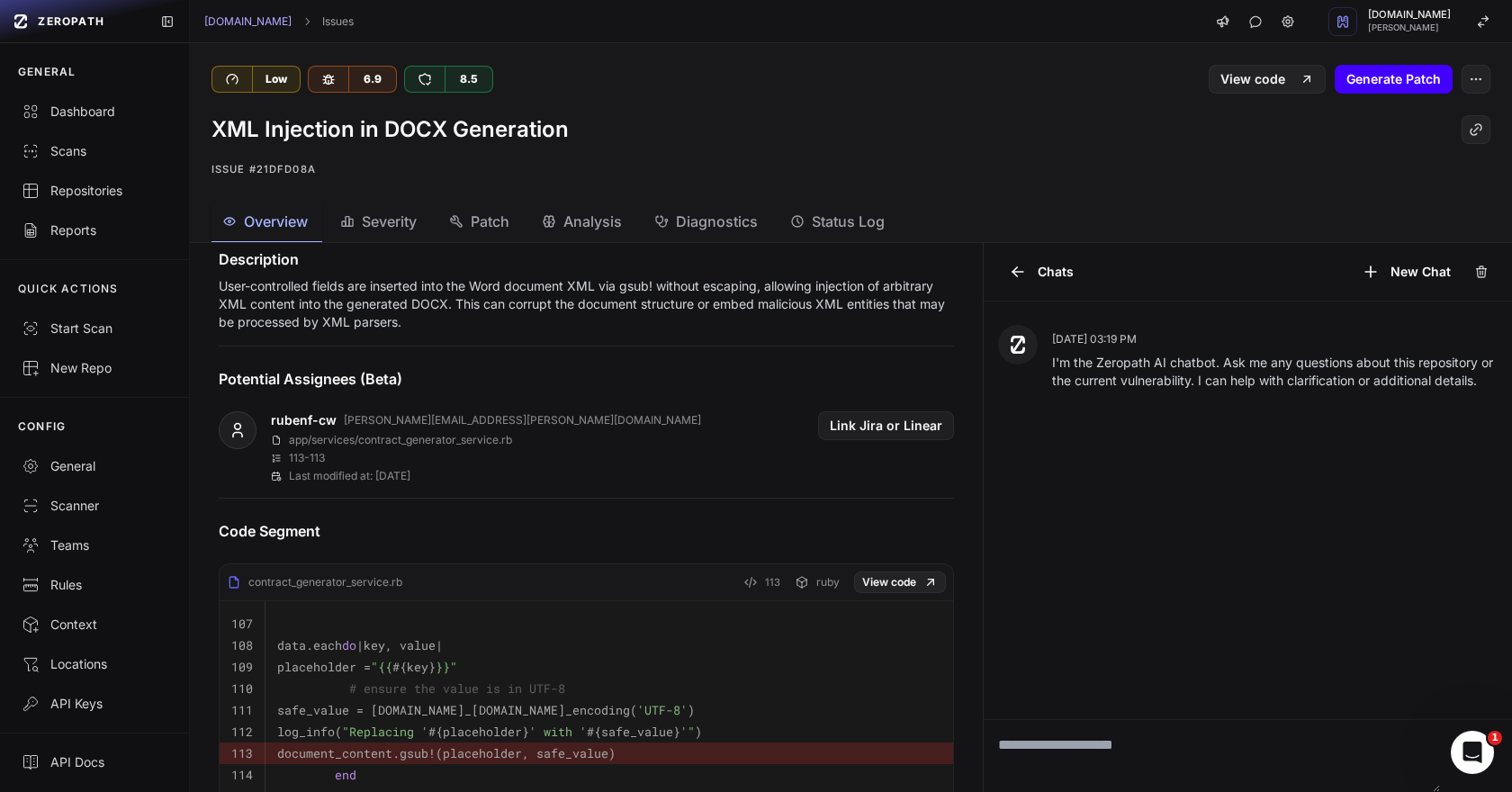
click at [1386, 69] on button "Generate Patch" at bounding box center [1394, 79] width 118 height 29
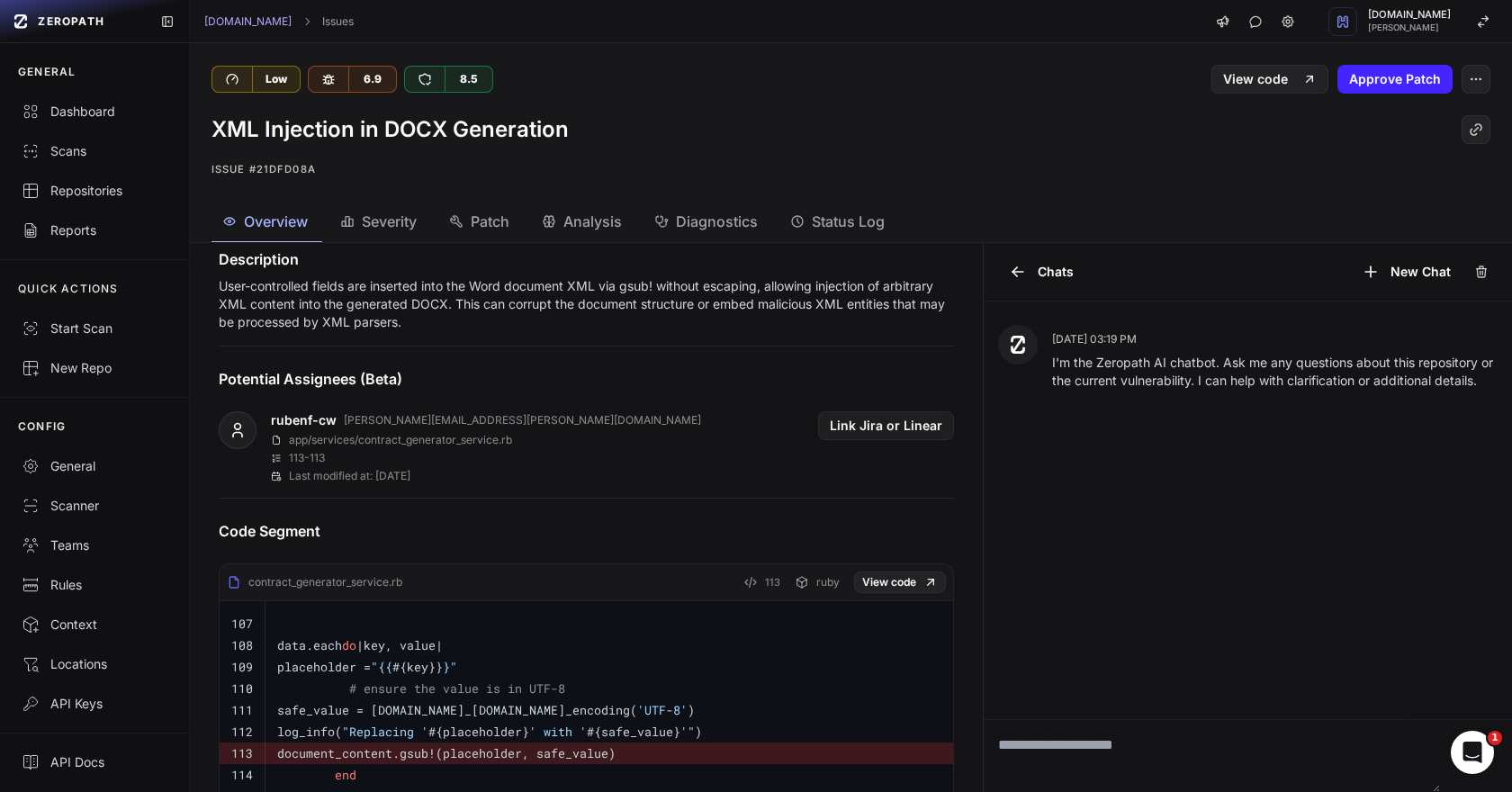
click at [468, 221] on div "Patch" at bounding box center [479, 221] width 60 height 22
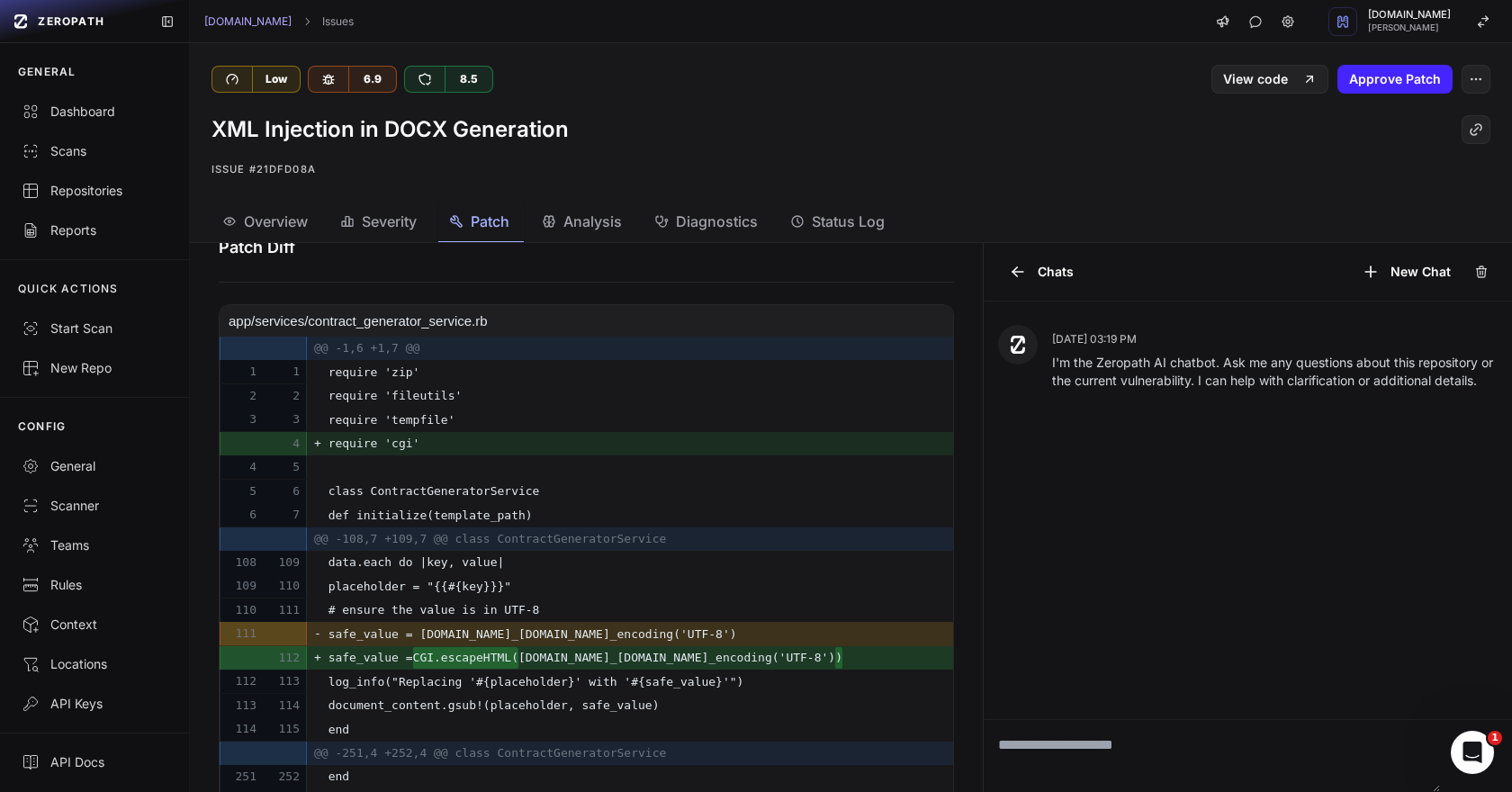
scroll to position [617, 0]
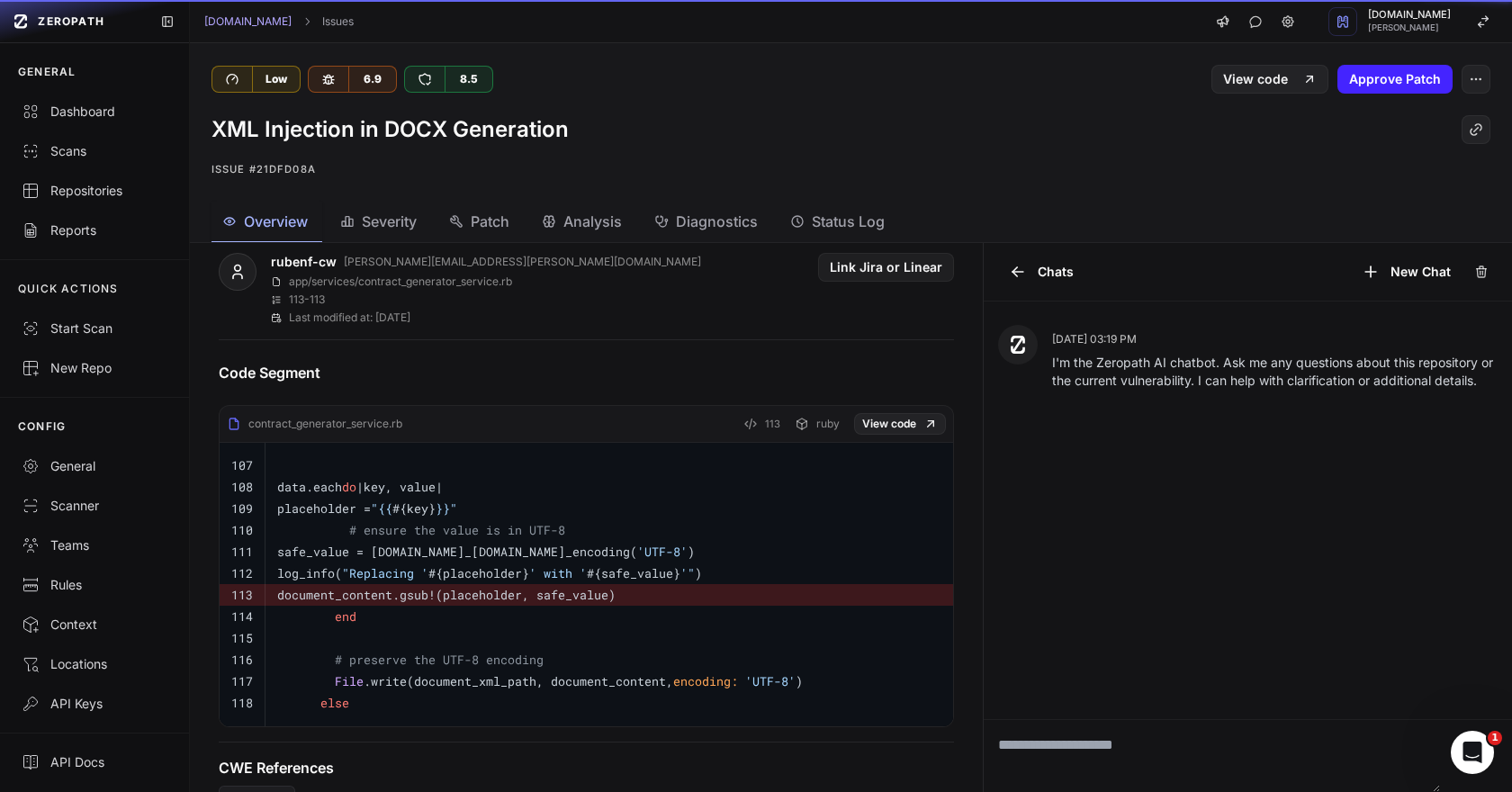
click at [296, 240] on button "Overview" at bounding box center [267, 221] width 111 height 40
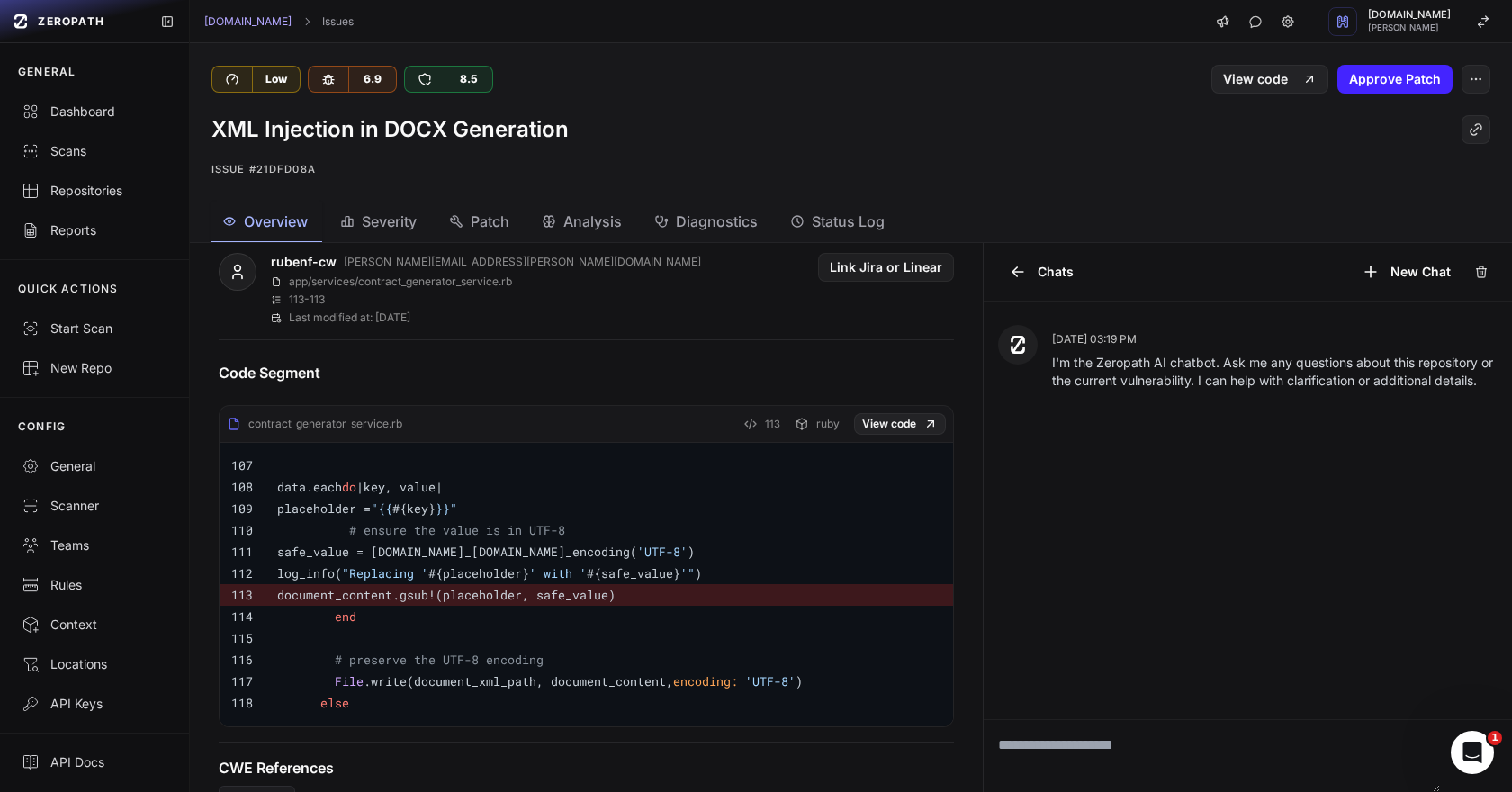
scroll to position [662, 0]
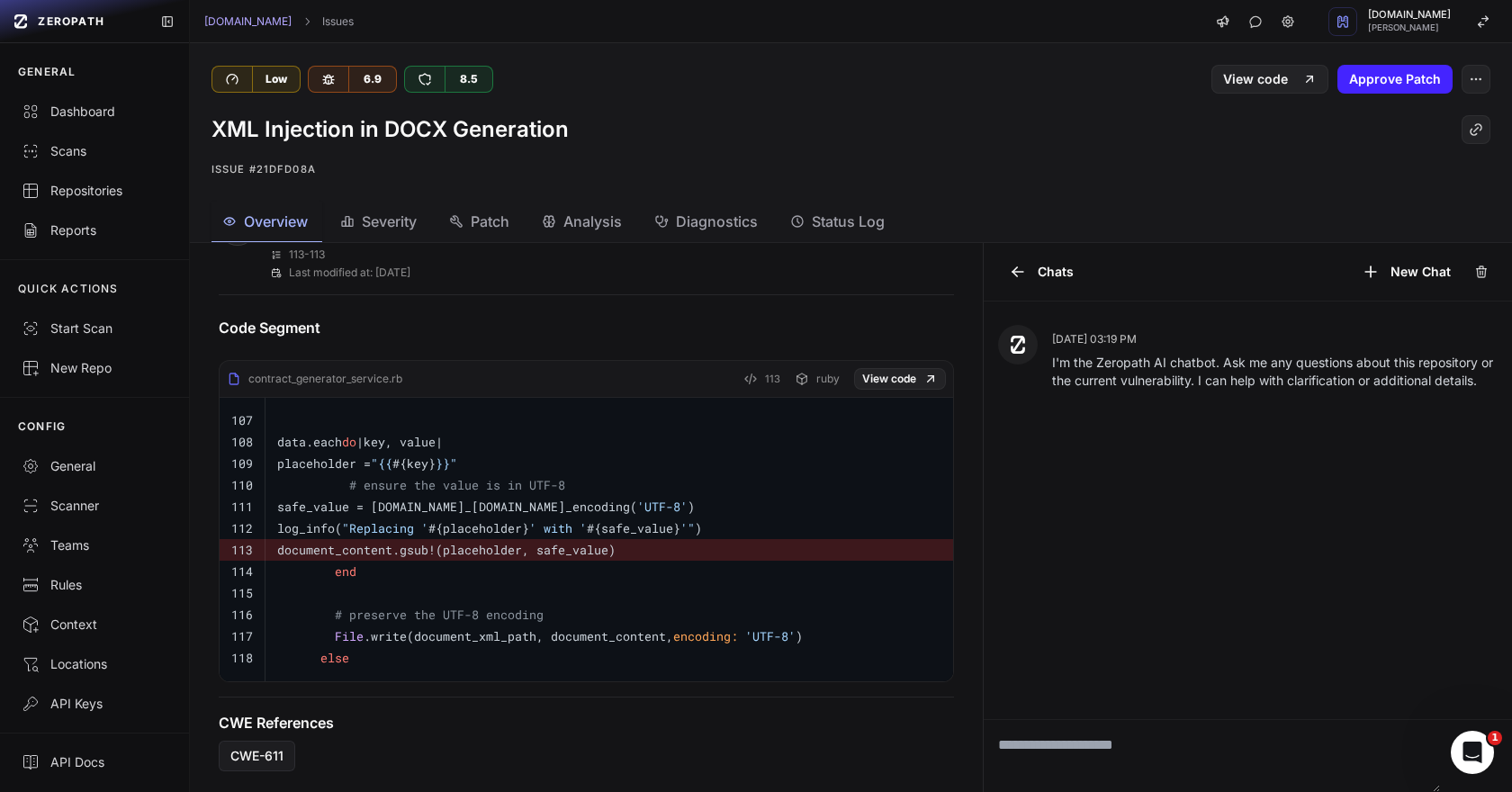
click at [413, 544] on code "document_content.gsub!(placeholder, safe_value)" at bounding box center [446, 549] width 339 height 16
copy code "document_content"
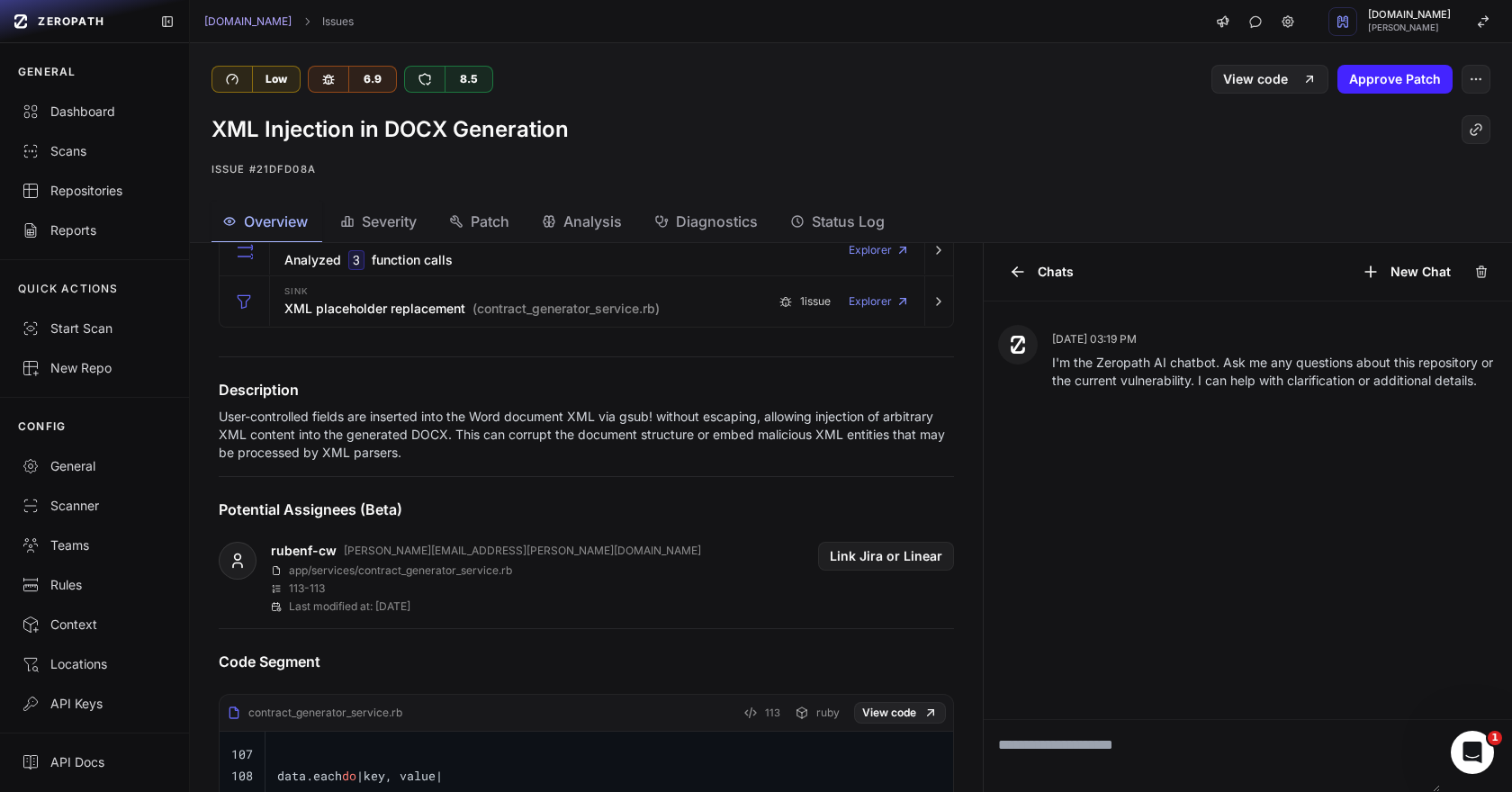
scroll to position [319, 0]
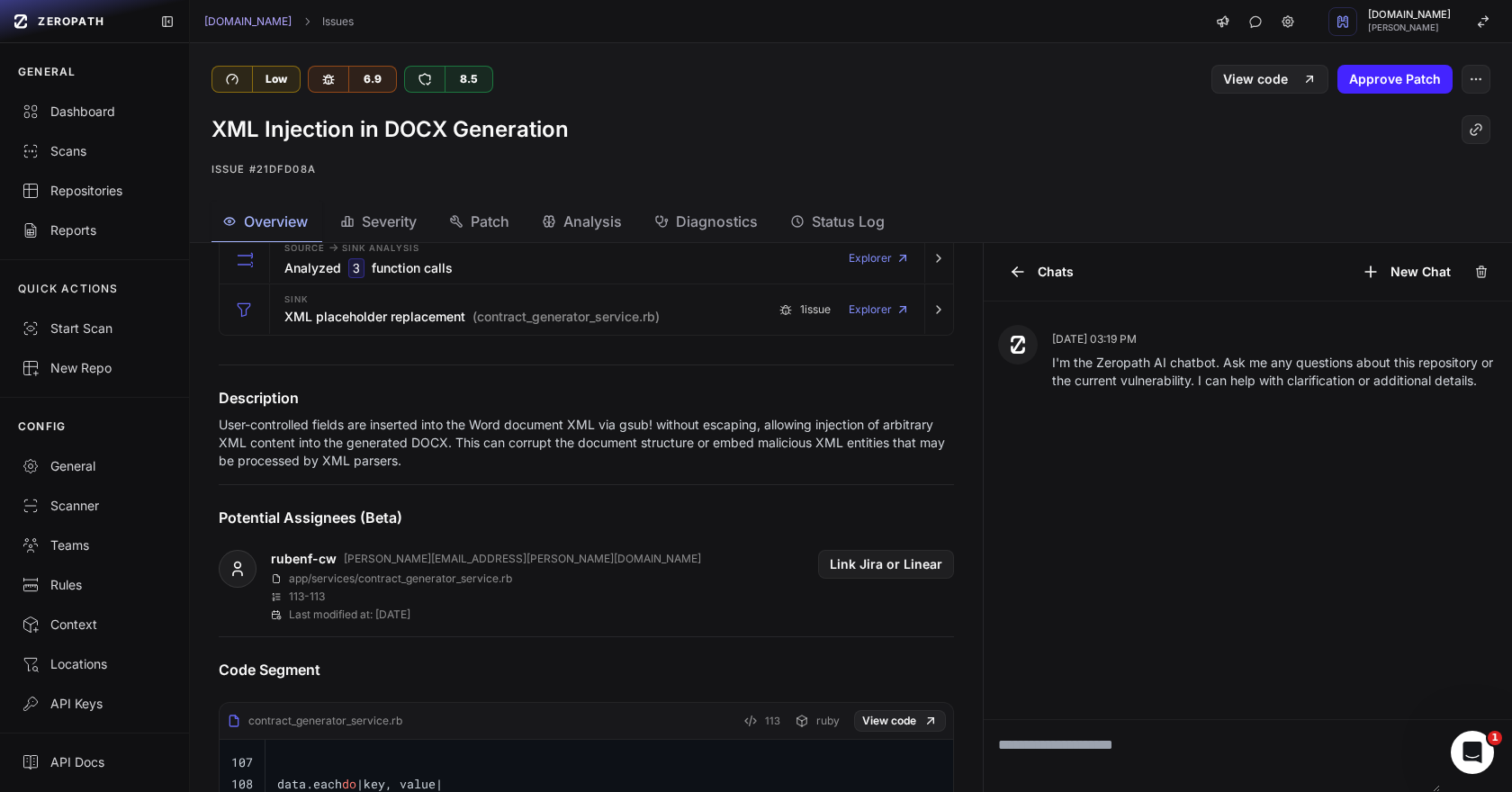
click at [842, 426] on p "User-controlled fields are inserted into the Word document XML via gsub! withou…" at bounding box center [586, 443] width 735 height 54
drag, startPoint x: 842, startPoint y: 426, endPoint x: 420, endPoint y: 449, distance: 422.6
click at [420, 449] on p "User-controlled fields are inserted into the Word document XML via gsub! withou…" at bounding box center [586, 443] width 735 height 54
copy p "injection of arbitrary XML content into the generated DOCX"
click at [236, 423] on p "User-controlled fields are inserted into the Word document XML via gsub! withou…" at bounding box center [586, 443] width 735 height 54
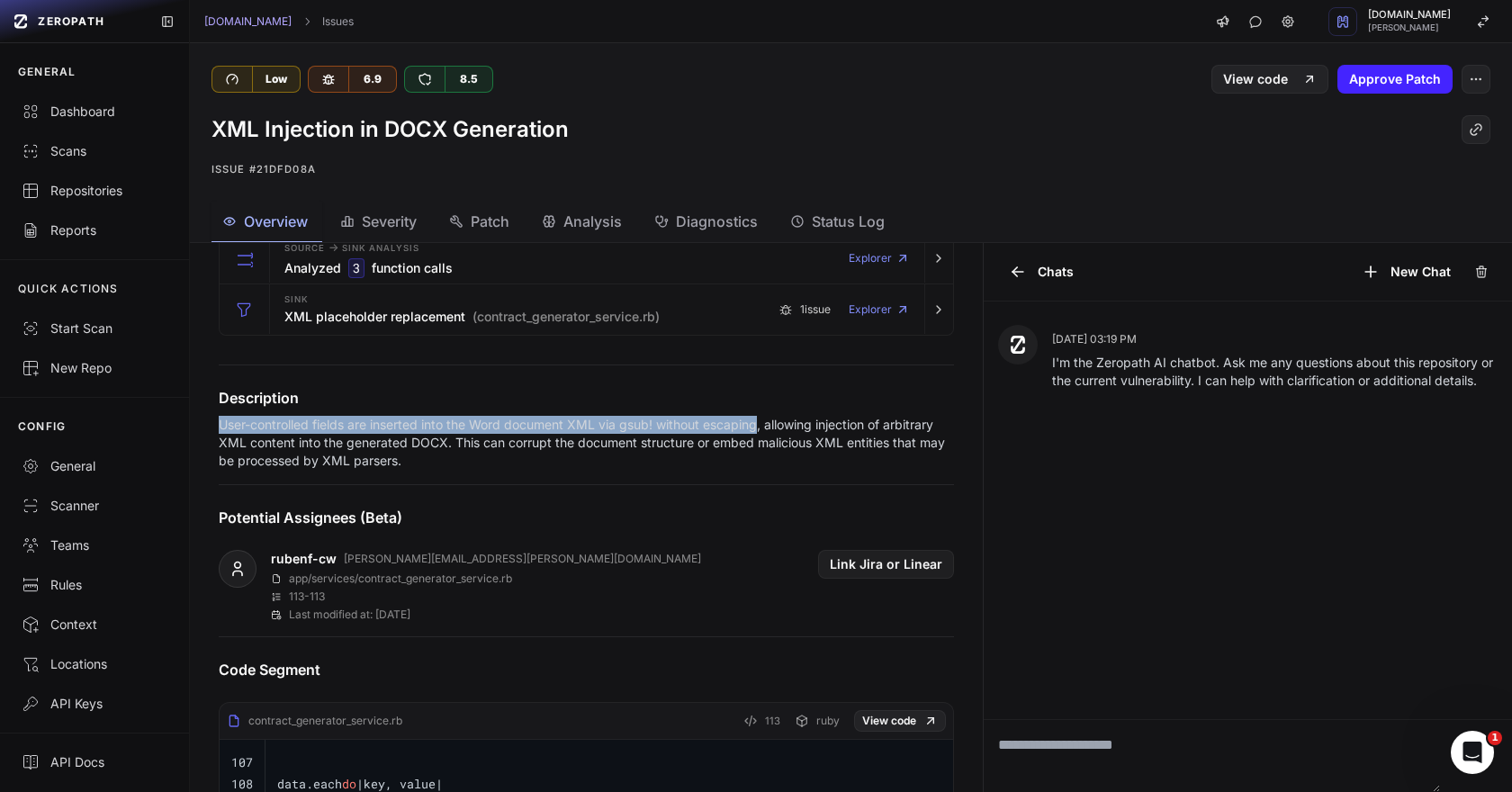
drag, startPoint x: 236, startPoint y: 423, endPoint x: 736, endPoint y: 417, distance: 500.0
click at [736, 417] on p "User-controlled fields are inserted into the Word document XML via gsub! withou…" at bounding box center [586, 443] width 735 height 54
copy p "User-controlled fields are inserted into the Word document XML via gsub! withou…"
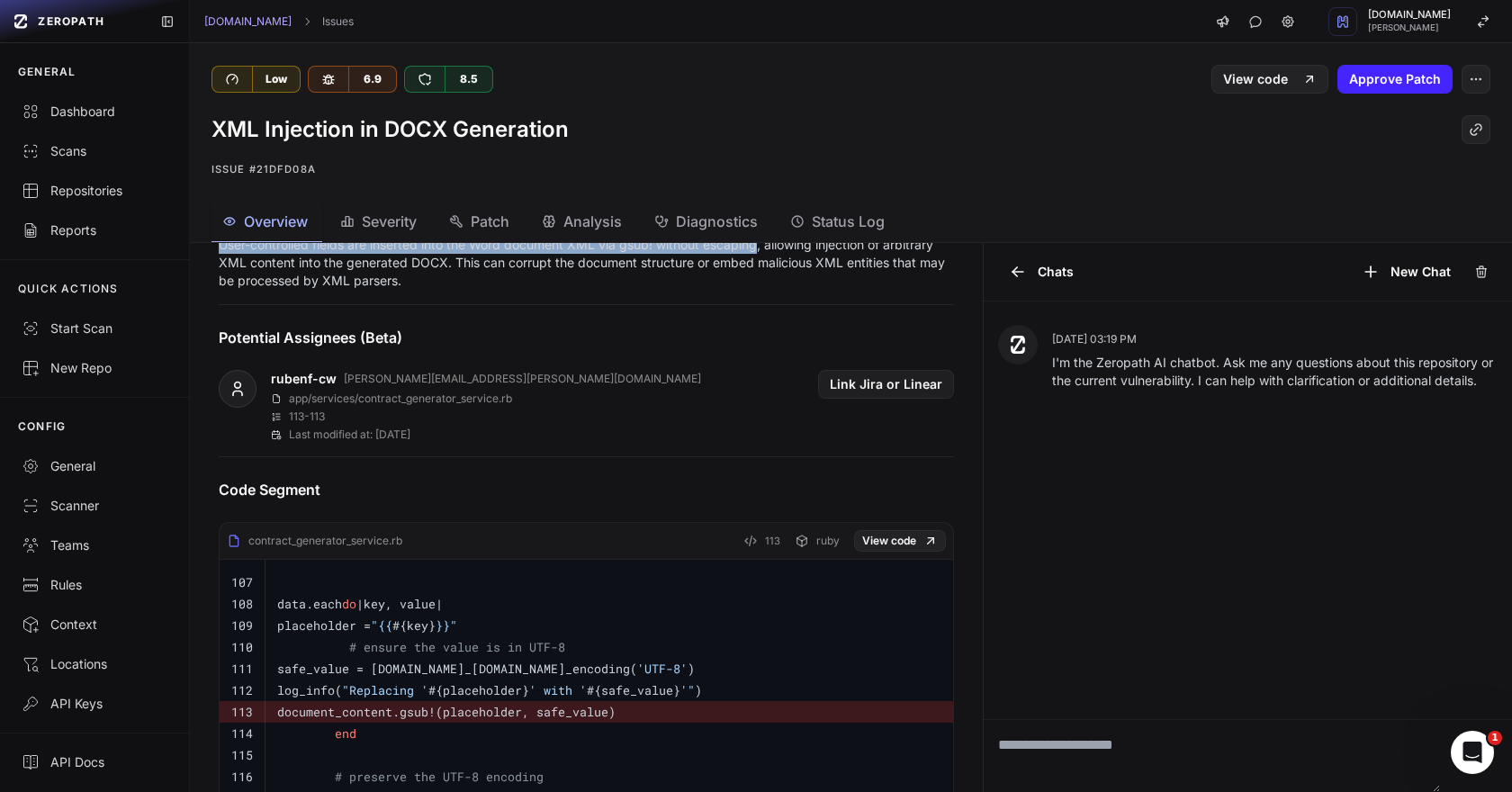
scroll to position [489, 0]
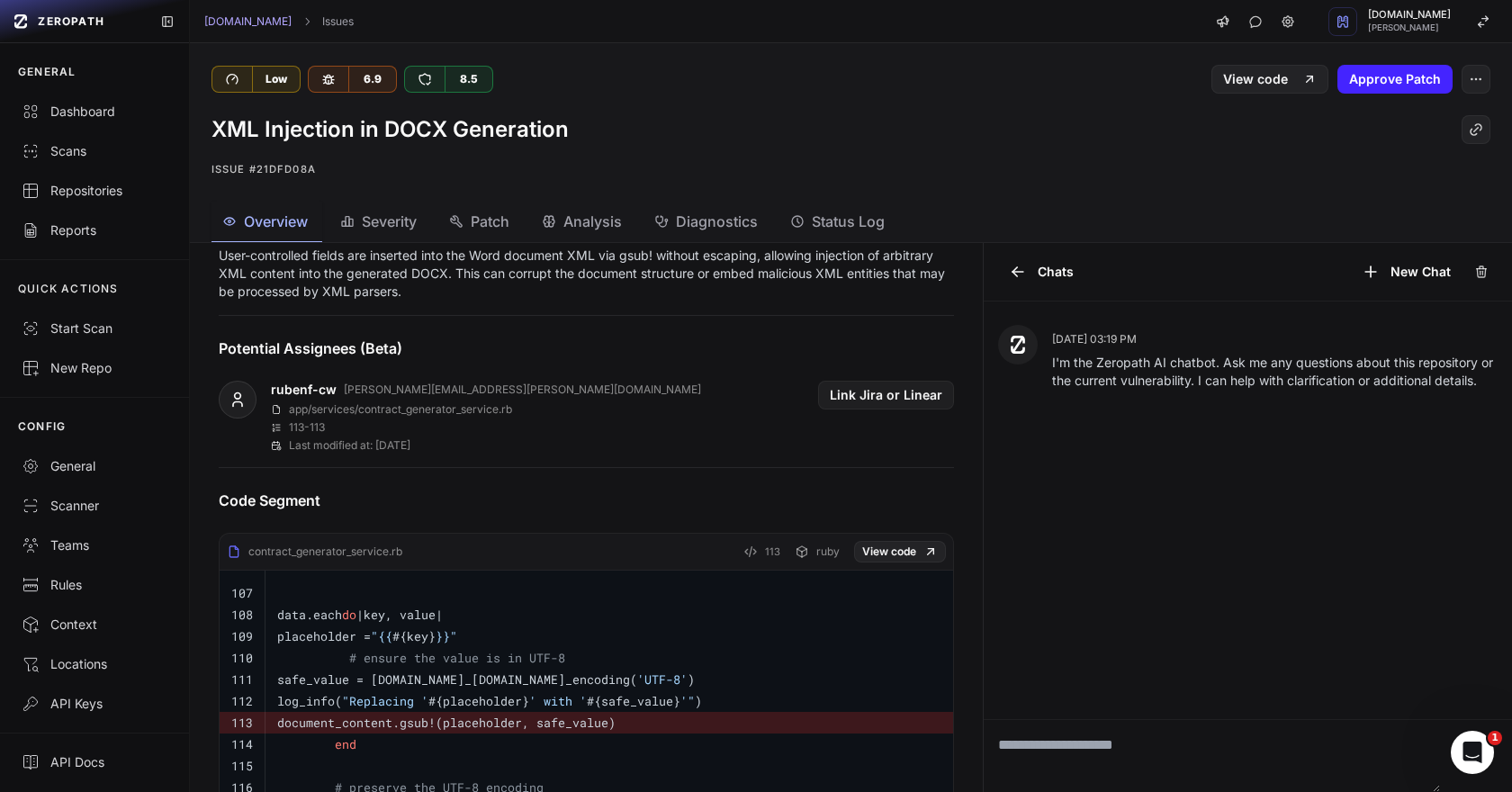
click at [470, 132] on h1 "XML Injection in DOCX Generation" at bounding box center [389, 129] width 358 height 29
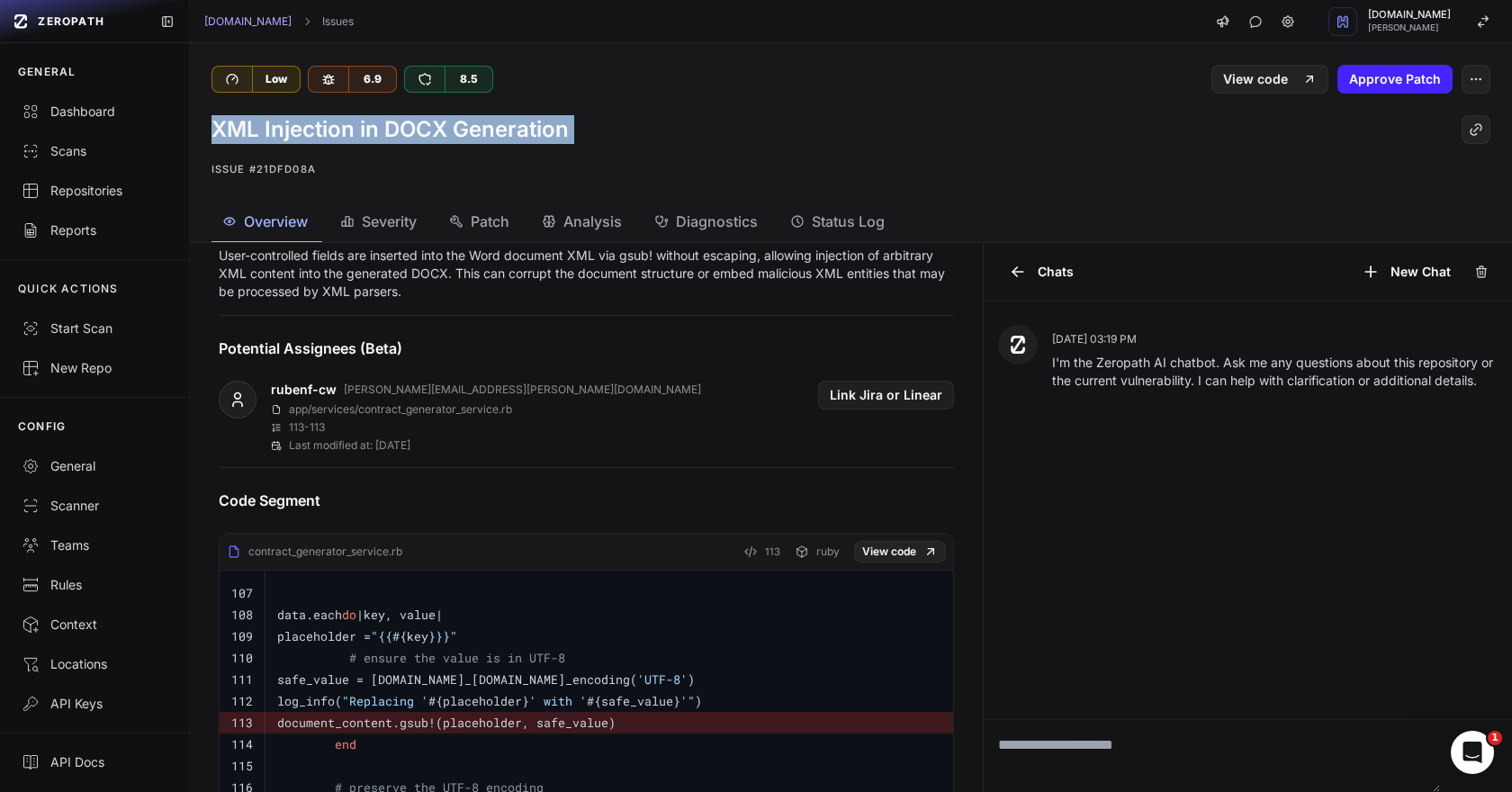
click at [470, 132] on h1 "XML Injection in DOCX Generation" at bounding box center [389, 129] width 358 height 29
copy div "XML Injection in DOCX Generation"
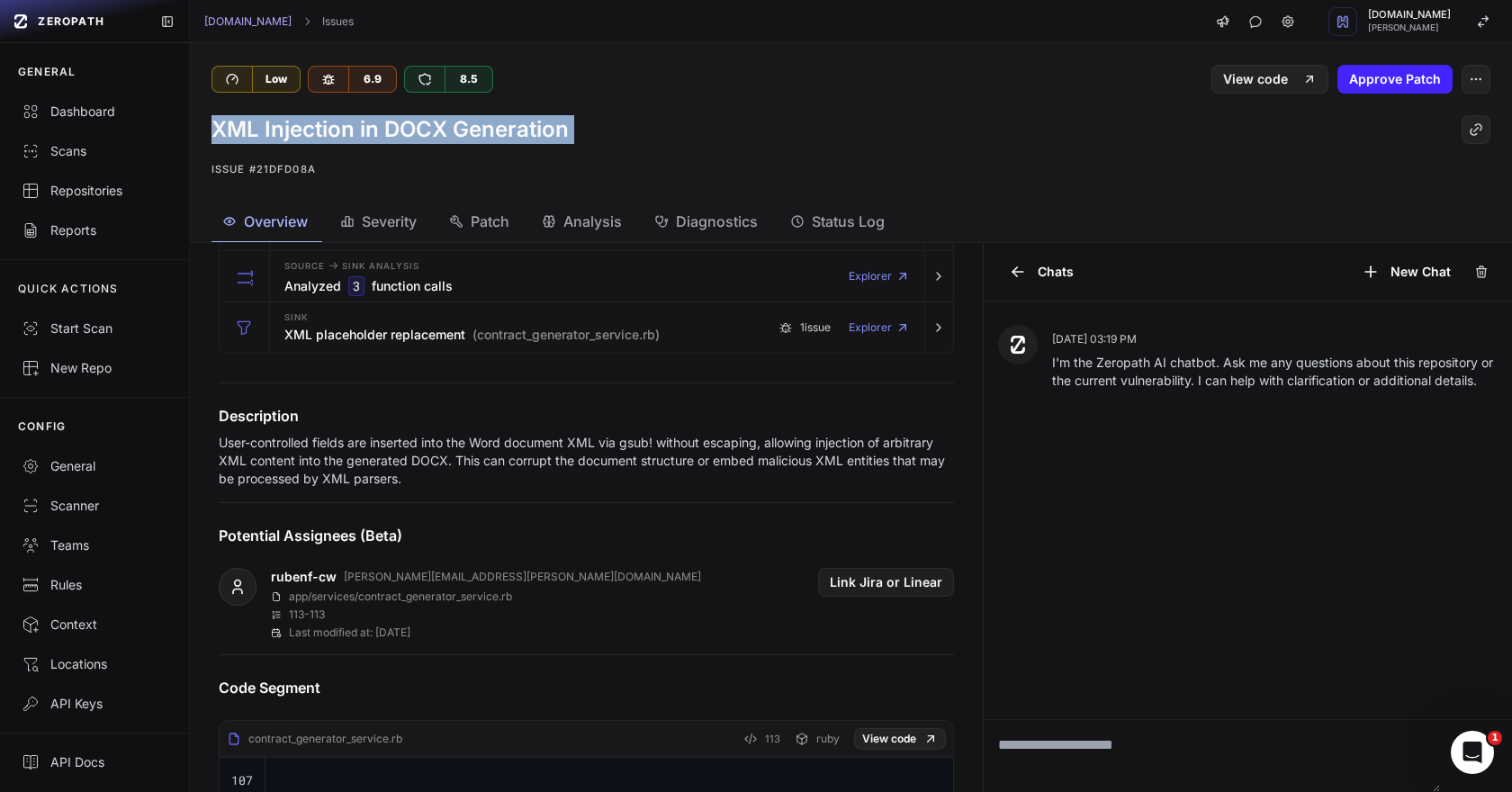
scroll to position [289, 0]
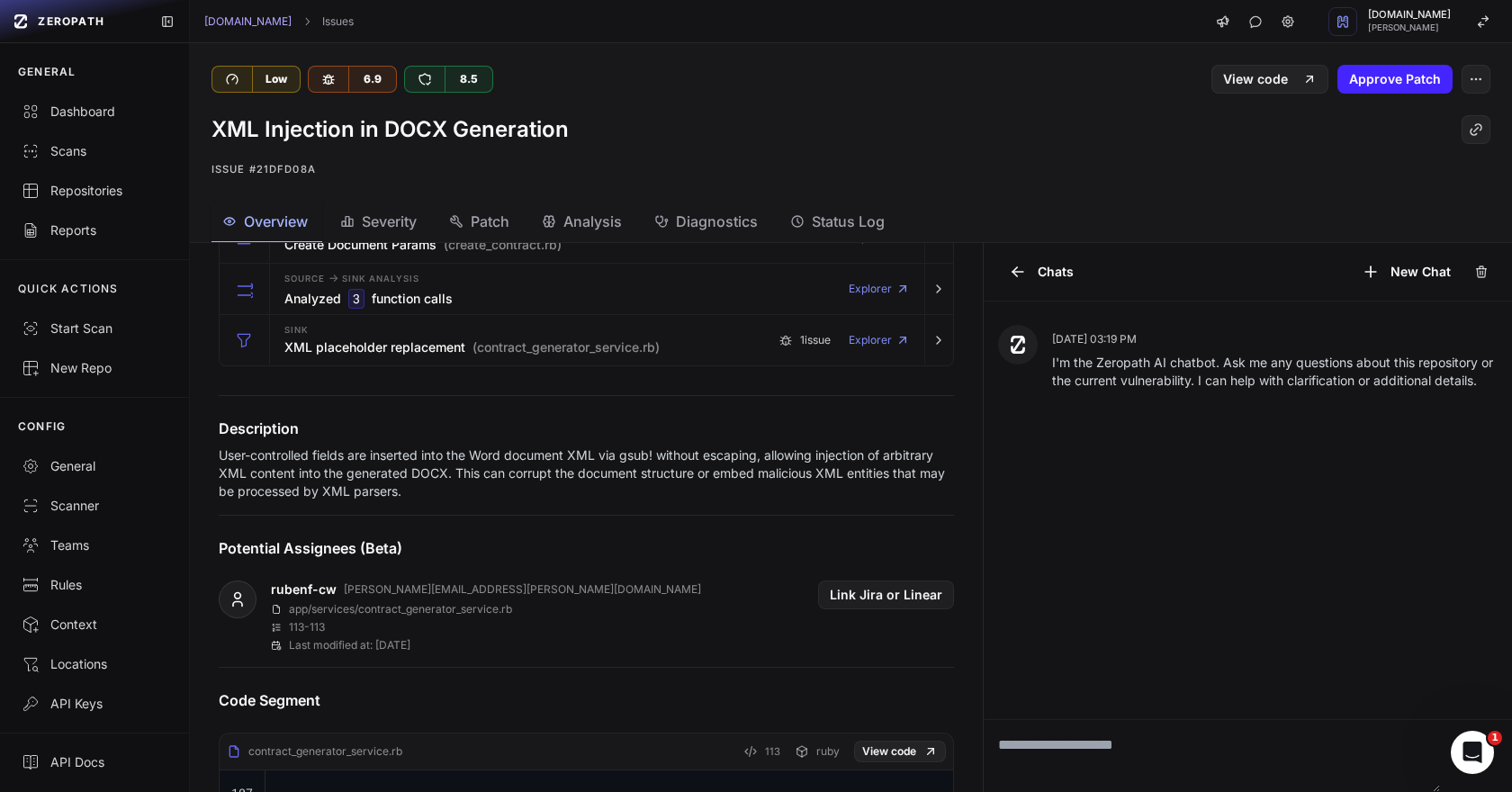
click at [232, 452] on p "User-controlled fields are inserted into the Word document XML via gsub! withou…" at bounding box center [586, 474] width 735 height 54
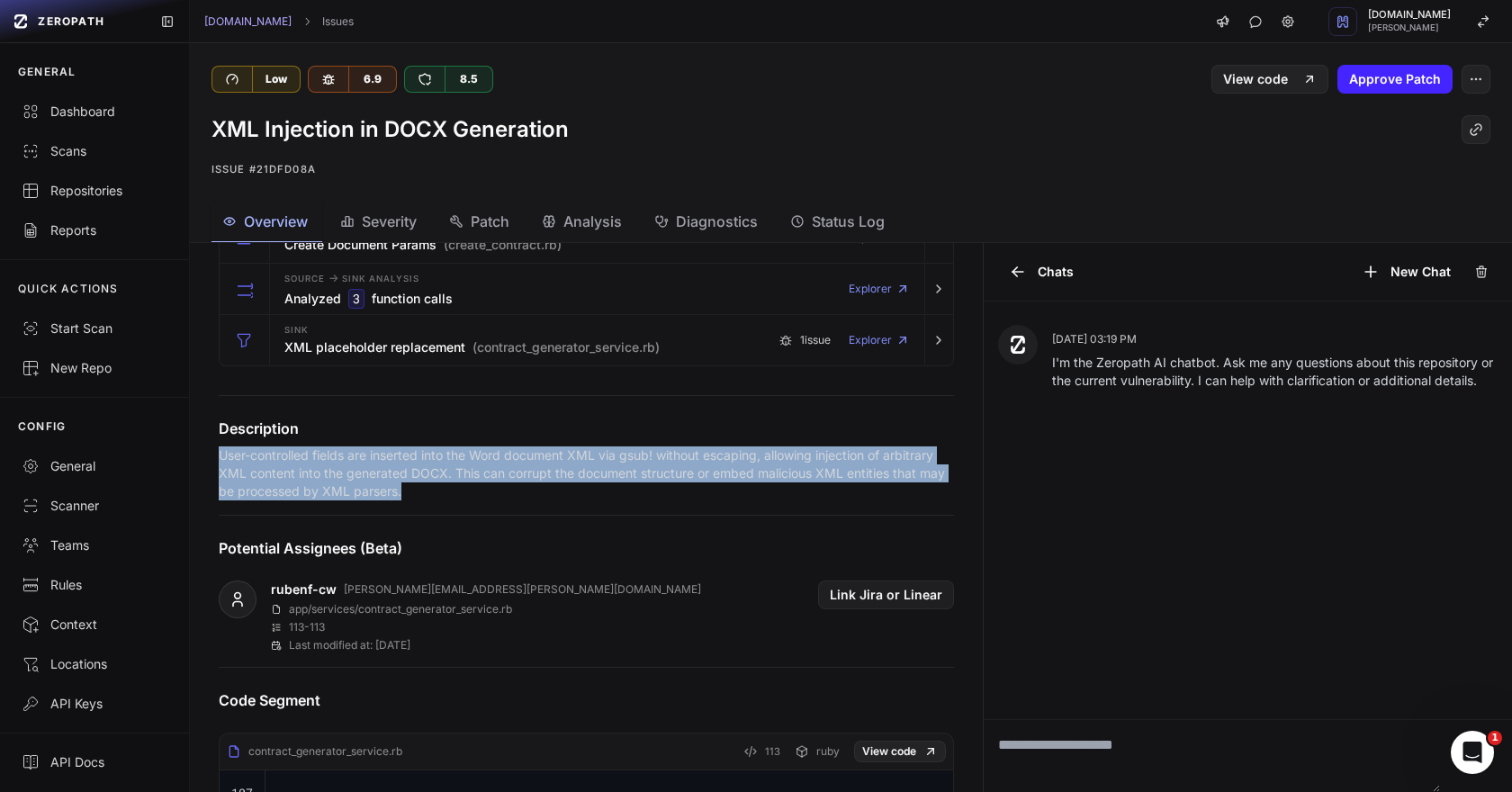
drag, startPoint x: 232, startPoint y: 452, endPoint x: 408, endPoint y: 488, distance: 179.6
click at [408, 488] on p "User-controlled fields are inserted into the Word document XML via gsub! withou…" at bounding box center [586, 474] width 735 height 54
copy div "User-controlled fields are inserted into the Word document XML via gsub! withou…"
click at [481, 219] on span "Patch" at bounding box center [490, 221] width 38 height 22
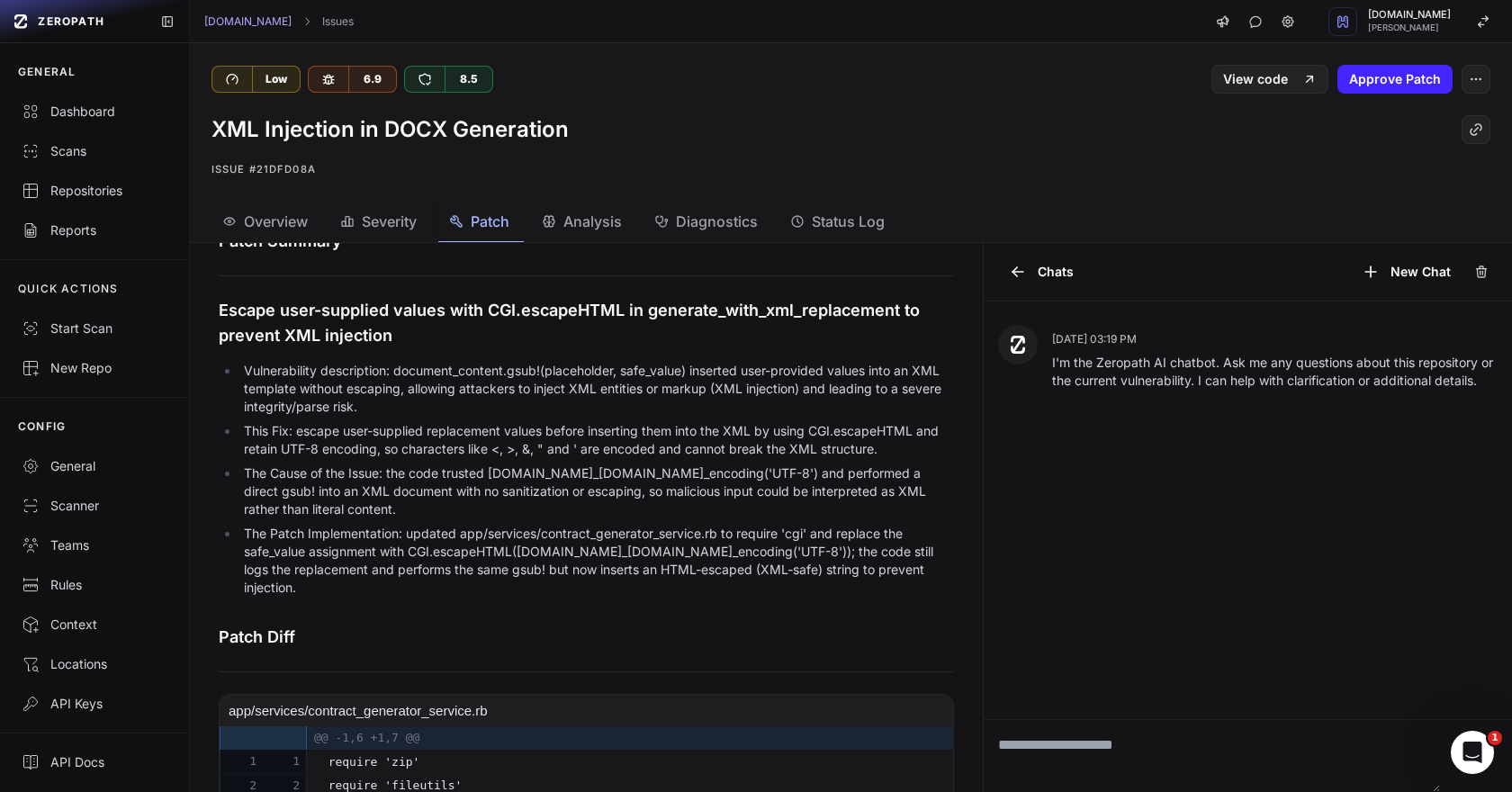
scroll to position [222, 0]
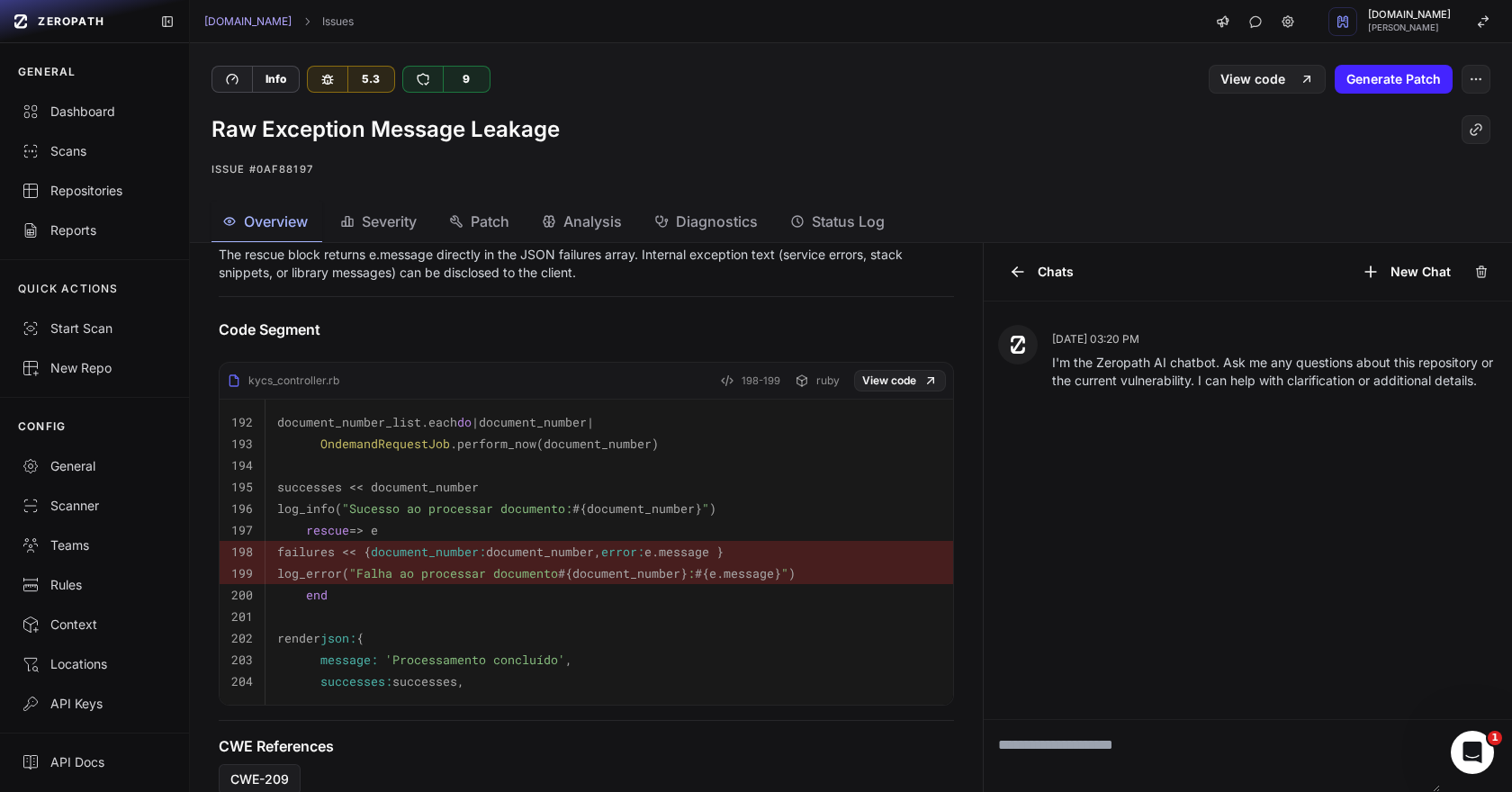
scroll to position [495, 0]
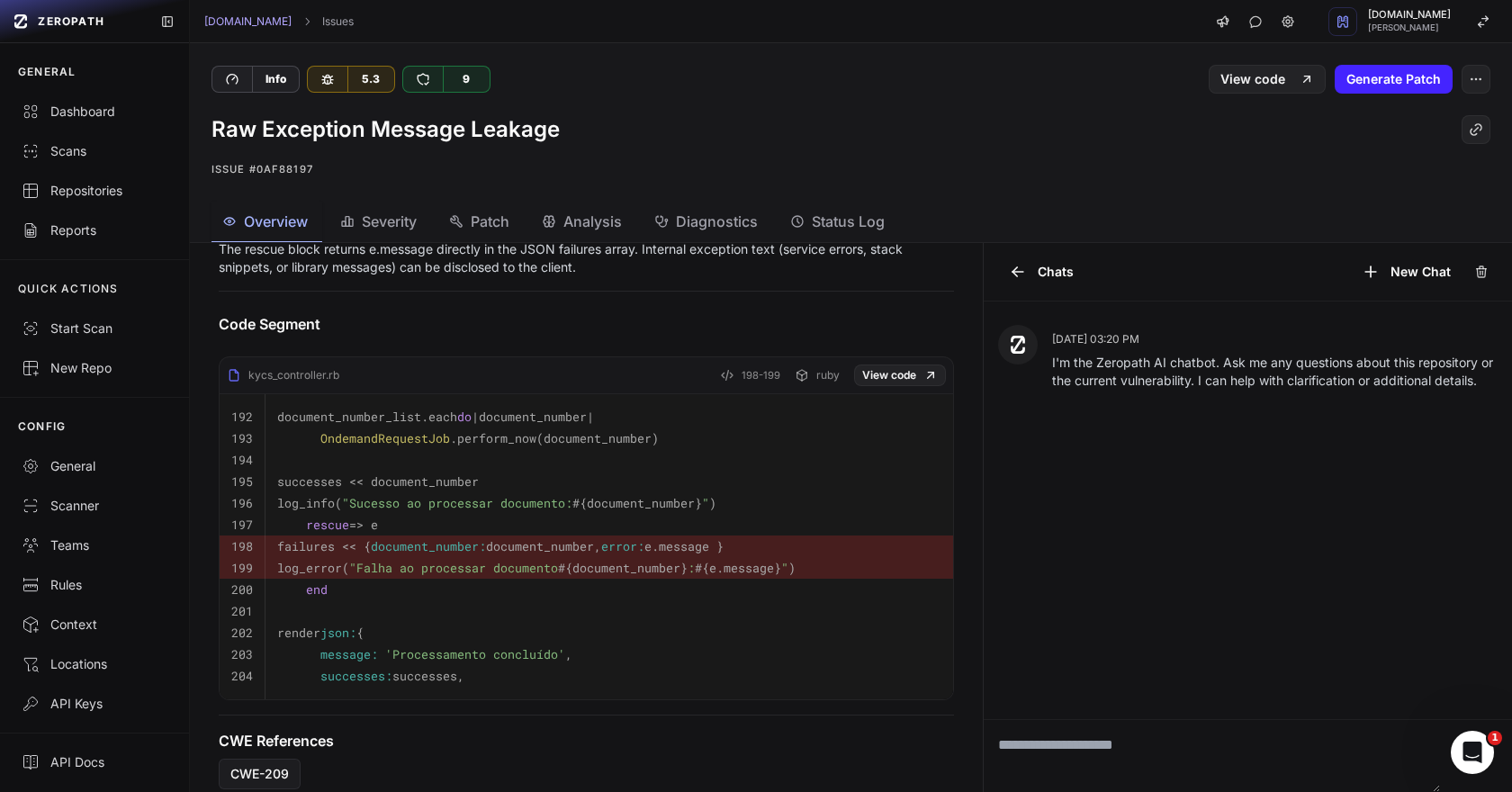
click at [428, 500] on span ""Sucesso ao processar documento: #{document_number} "" at bounding box center [525, 502] width 367 height 16
drag, startPoint x: 428, startPoint y: 500, endPoint x: 573, endPoint y: 496, distance: 145.1
click at [573, 495] on span ""Sucesso ao processar documento: #{document_number} "" at bounding box center [525, 502] width 367 height 16
copy span "Sucesso ao processar documento"
click at [1479, 81] on icon "button" at bounding box center [1475, 79] width 14 height 14
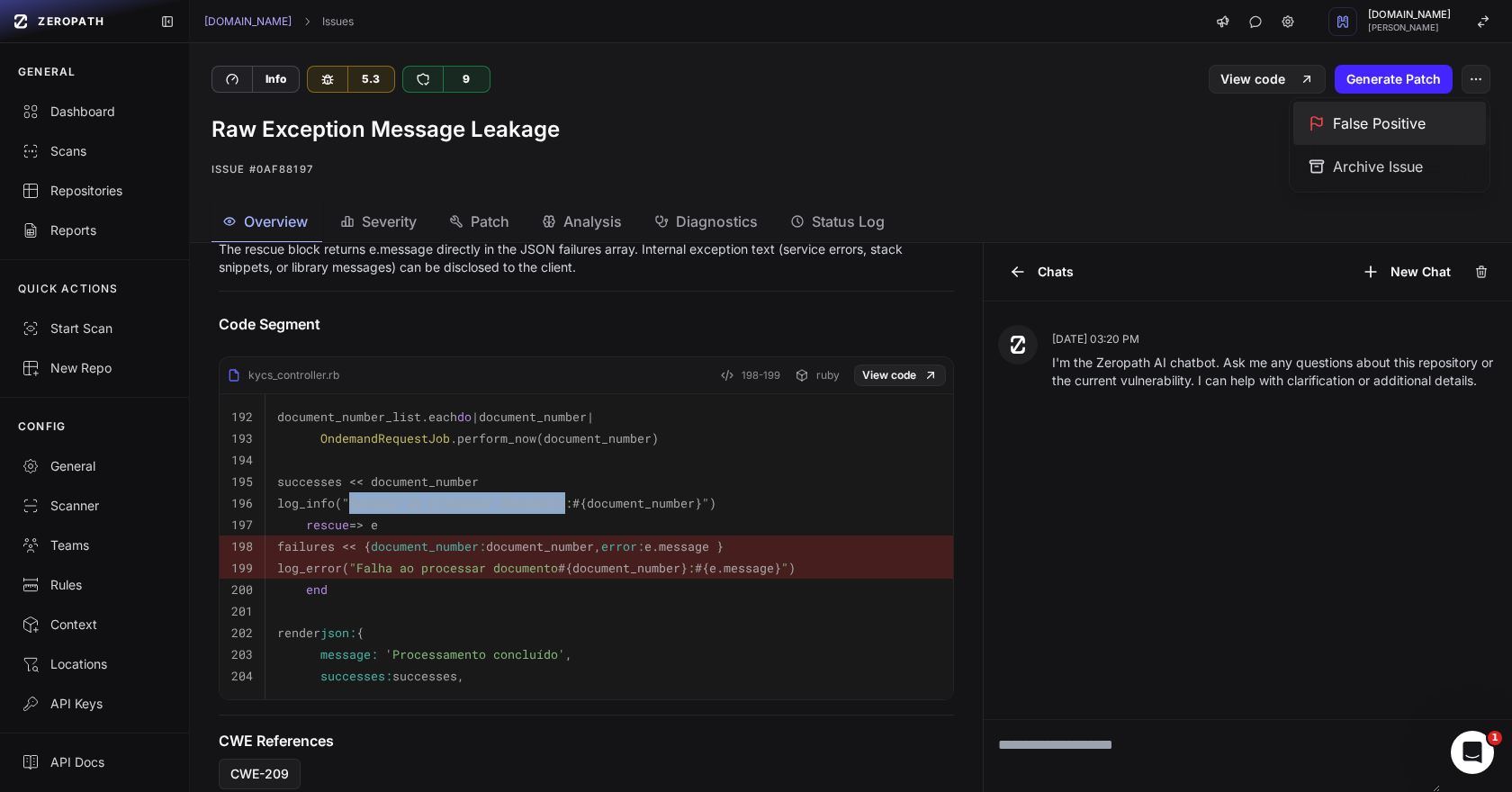
click at [1380, 120] on div "False Positive" at bounding box center [1389, 123] width 192 height 43
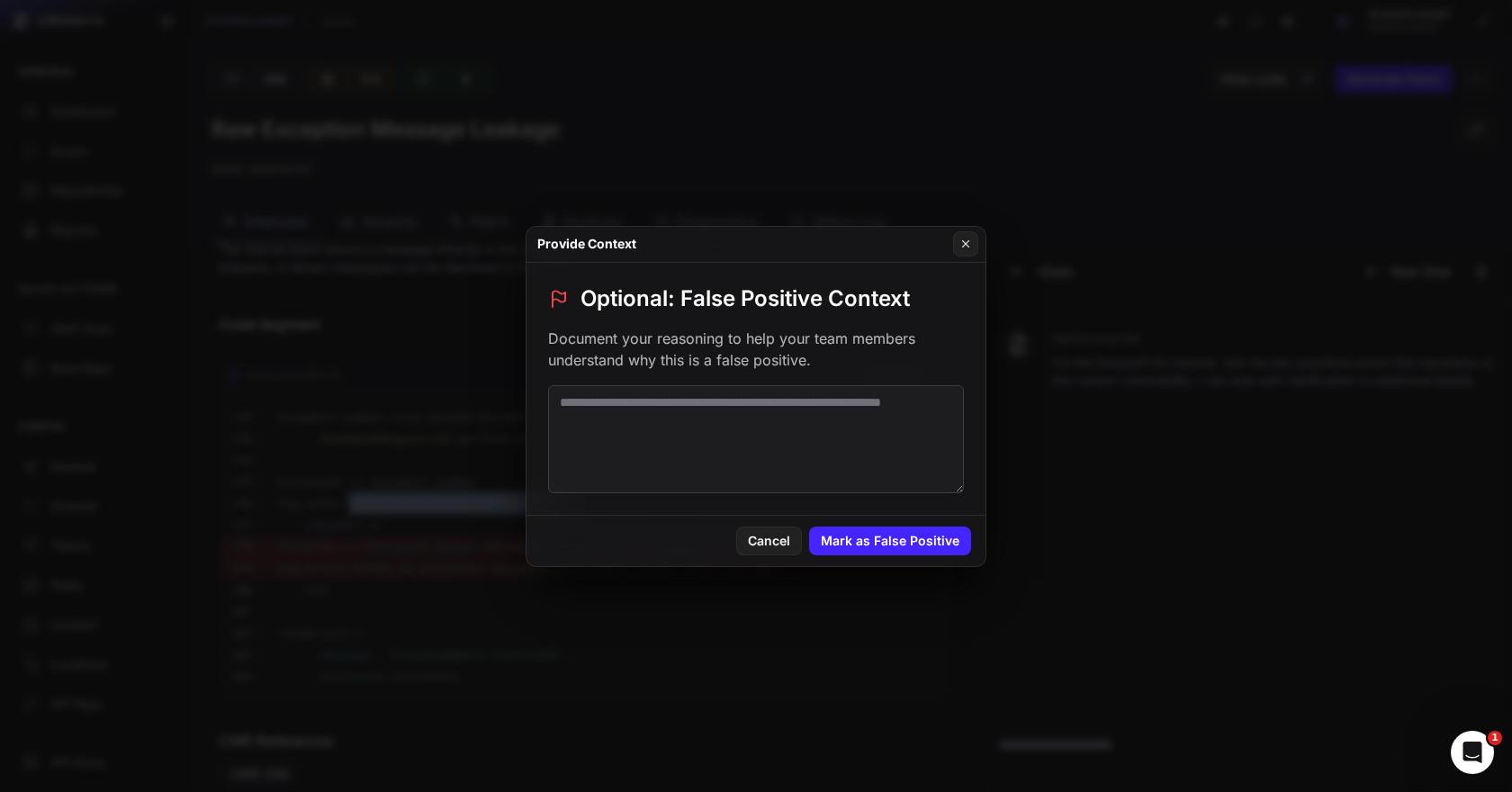
click at [804, 439] on textarea at bounding box center [756, 438] width 416 height 108
paste textarea "**********"
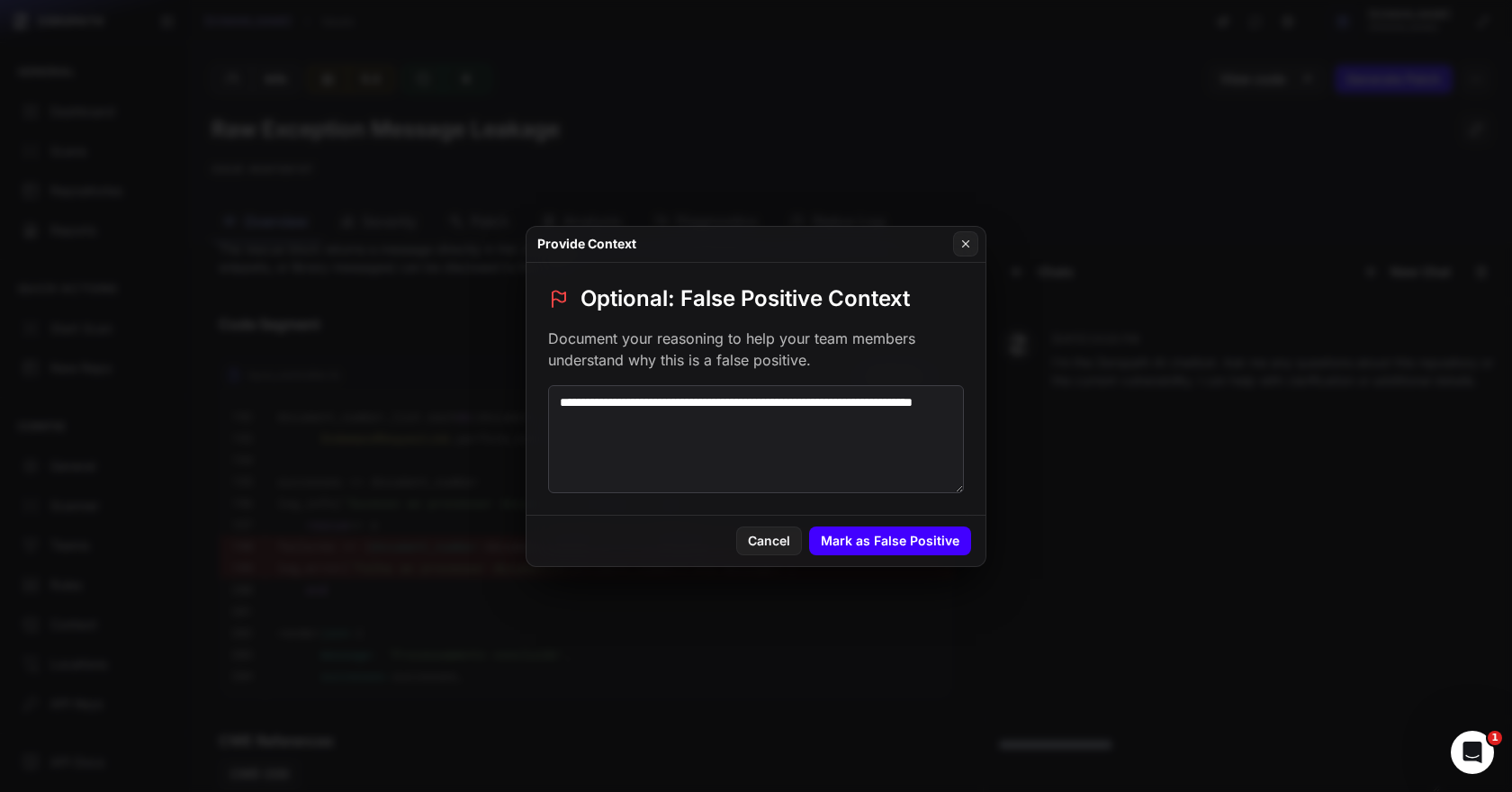
type textarea "**********"
click at [868, 551] on button "Mark as False Positive" at bounding box center [890, 541] width 162 height 29
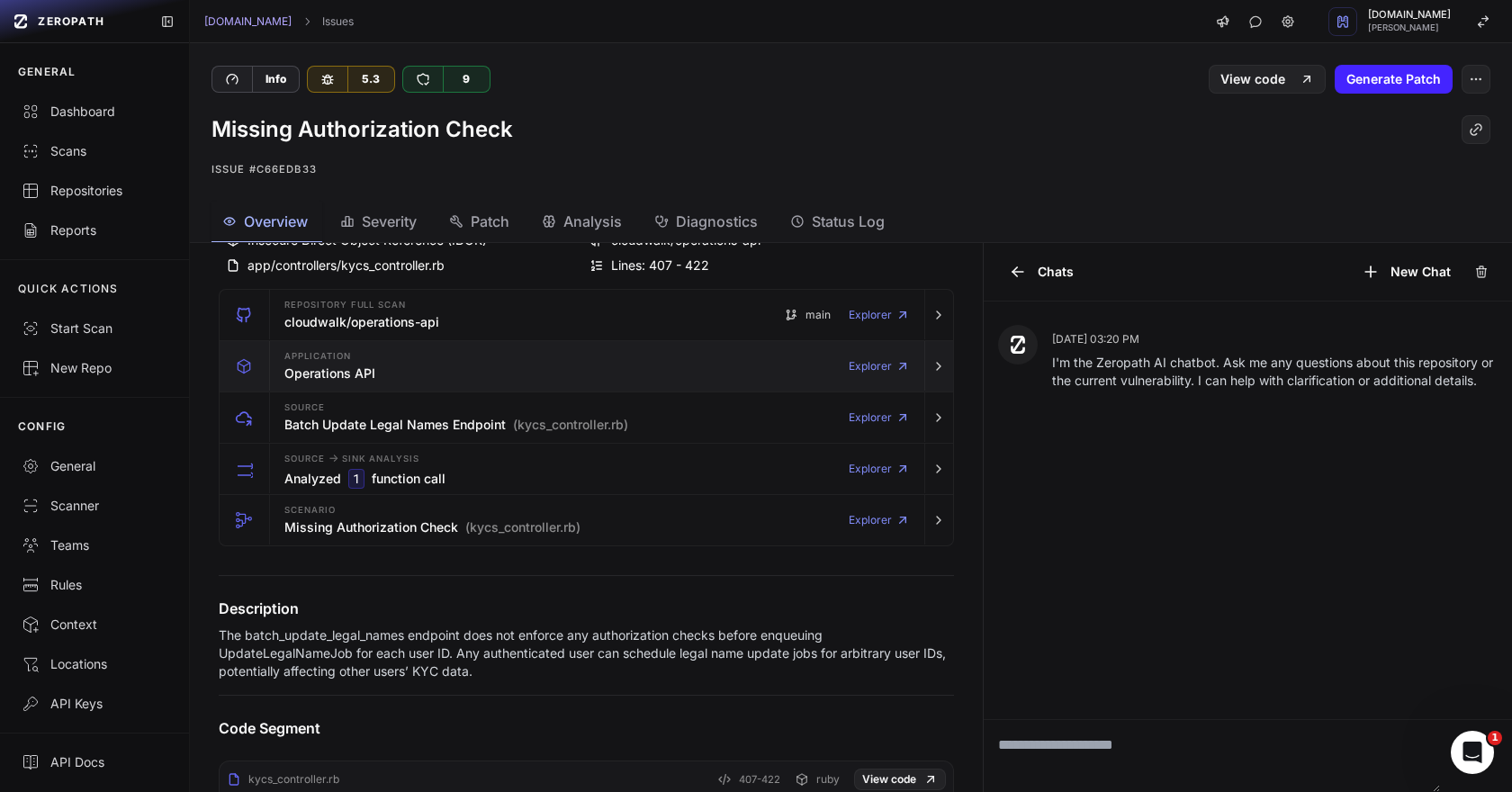
scroll to position [156, 0]
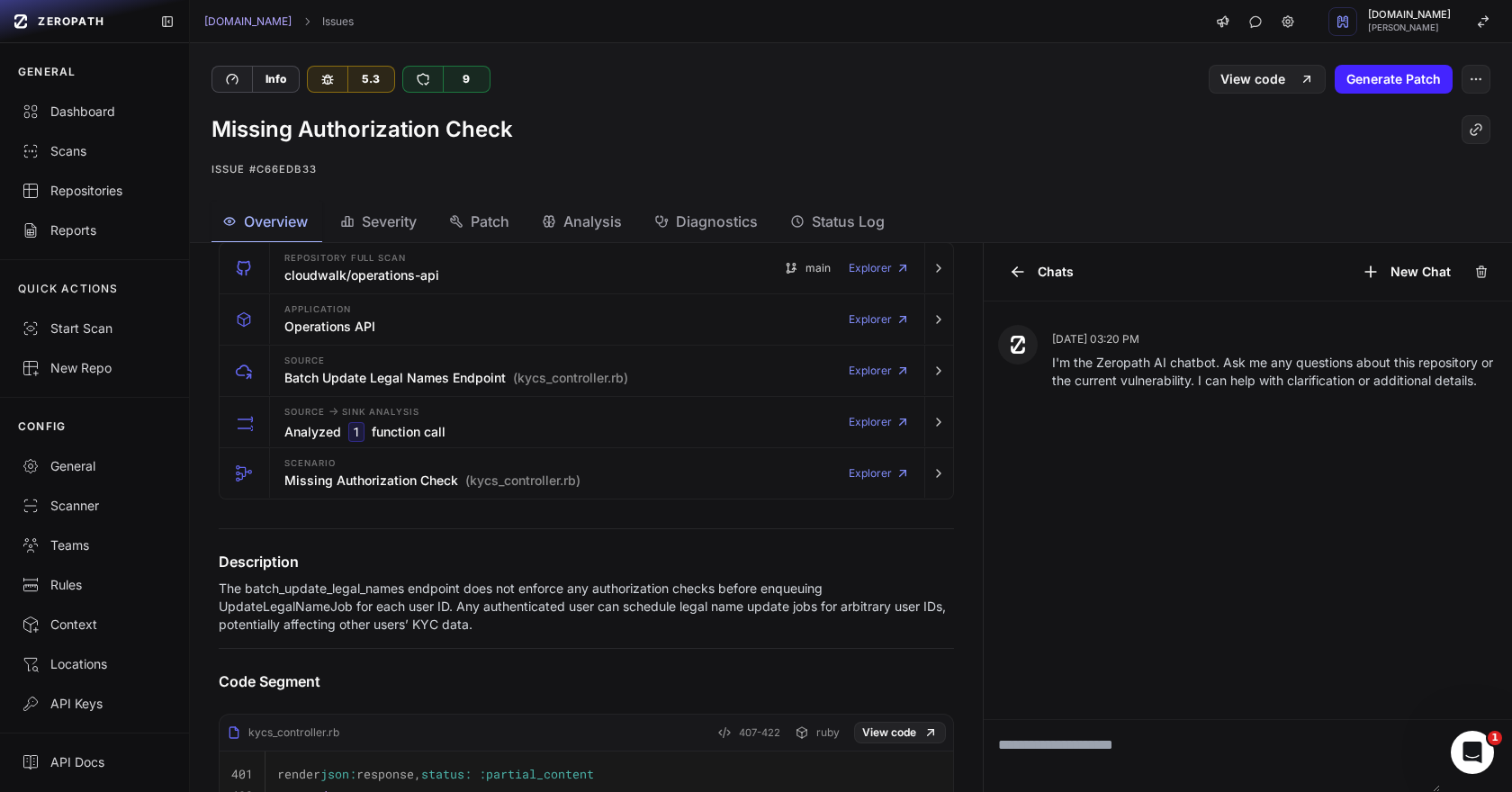
click at [376, 590] on p "The batch_update_legal_names endpoint does not enforce any authorization checks…" at bounding box center [586, 607] width 735 height 54
copy p "batch_update_legal_names"
click at [1474, 79] on icon "button" at bounding box center [1475, 79] width 14 height 14
click at [1404, 127] on div "False Positive" at bounding box center [1389, 123] width 192 height 43
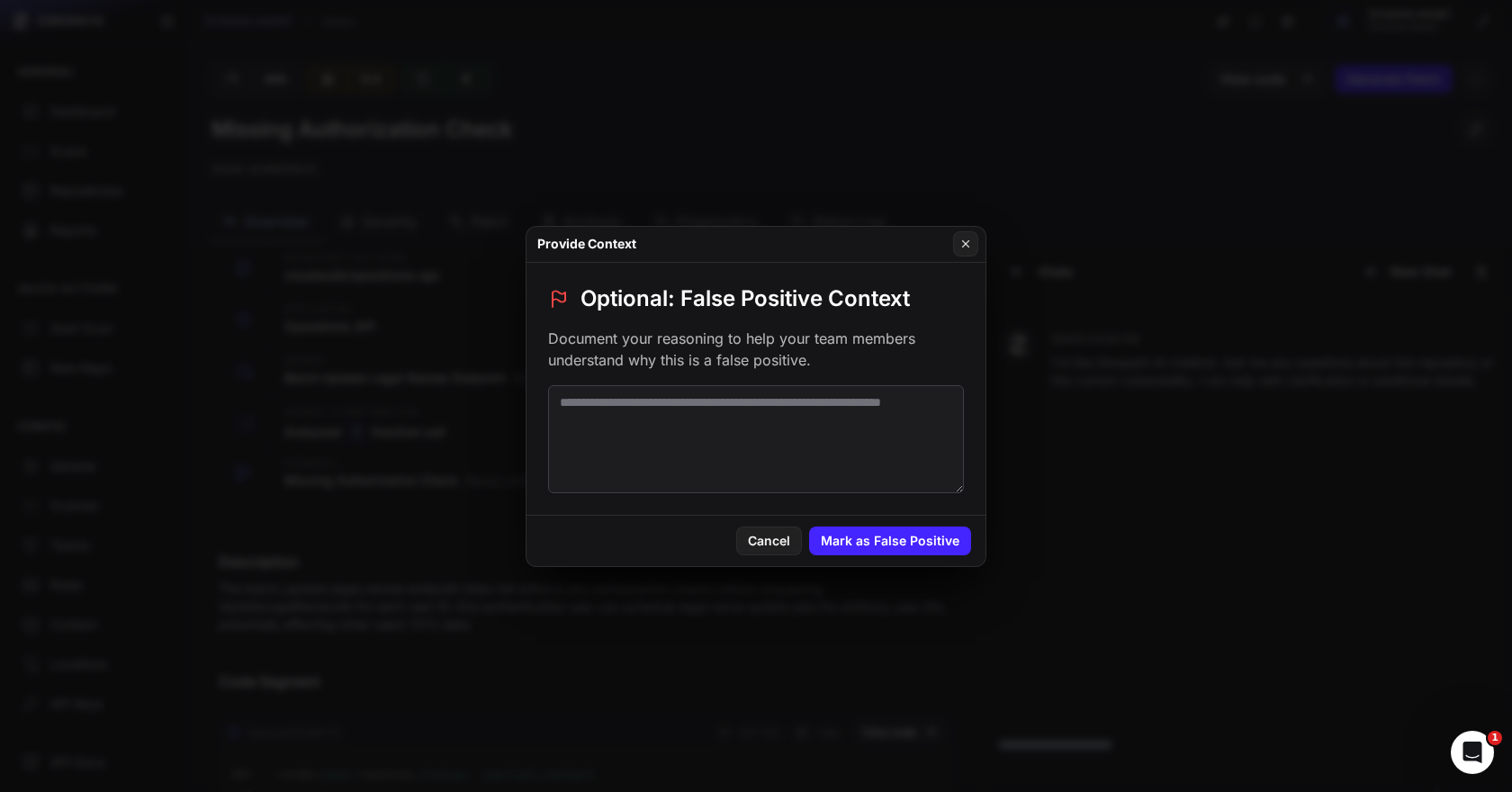
click at [692, 458] on textarea at bounding box center [756, 438] width 416 height 108
paste textarea "**********"
type textarea "**********"
click at [855, 545] on button "Mark as False Positive" at bounding box center [890, 541] width 162 height 29
